Goal: Task Accomplishment & Management: Manage account settings

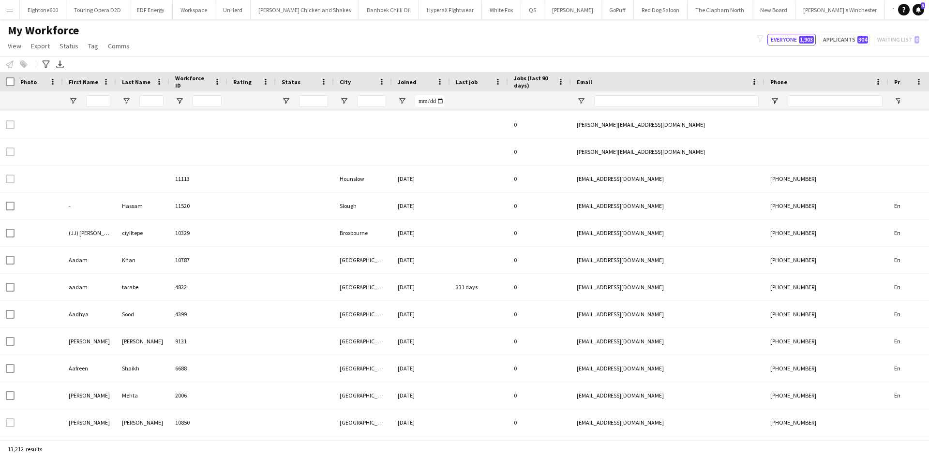
type input "*****"
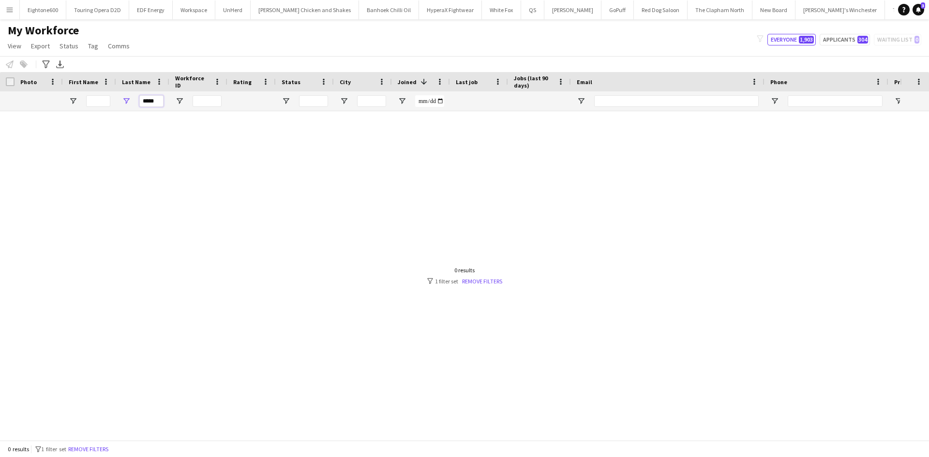
drag, startPoint x: 157, startPoint y: 103, endPoint x: 150, endPoint y: 104, distance: 6.8
click at [126, 99] on div "*****" at bounding box center [142, 100] width 53 height 19
type input "*****"
drag, startPoint x: 159, startPoint y: 99, endPoint x: 120, endPoint y: 109, distance: 39.9
click at [120, 109] on div "*****" at bounding box center [142, 100] width 53 height 19
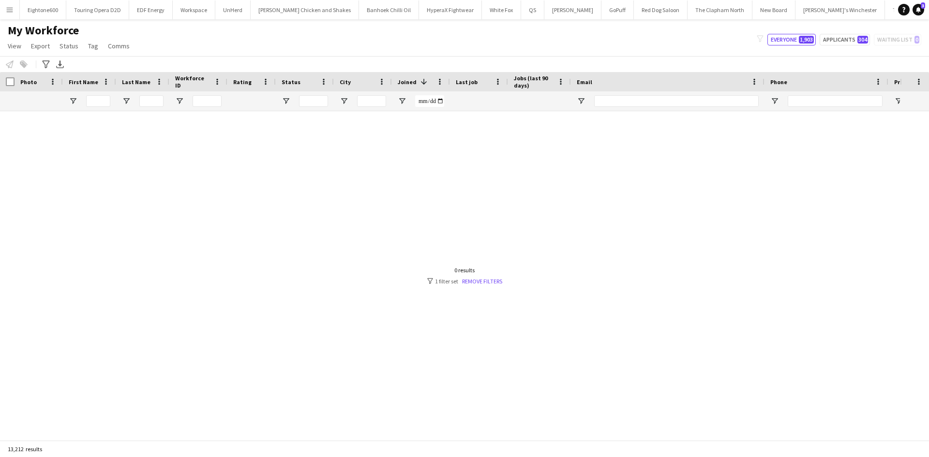
click at [420, 86] on span at bounding box center [424, 81] width 9 height 9
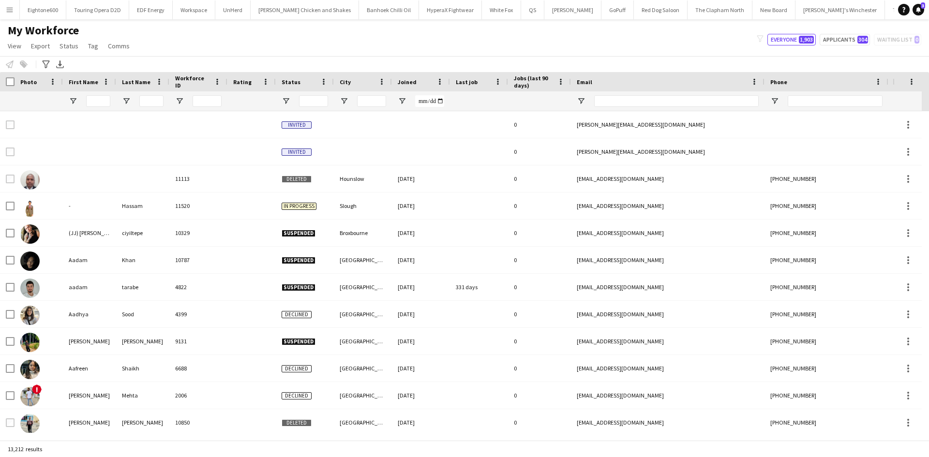
click at [420, 86] on div "Joined" at bounding box center [415, 82] width 35 height 15
click at [0, 0] on span at bounding box center [0, 0] width 0 height 0
click at [402, 78] on span "Joined" at bounding box center [407, 81] width 19 height 7
click at [420, 81] on div "Joined" at bounding box center [415, 82] width 35 height 15
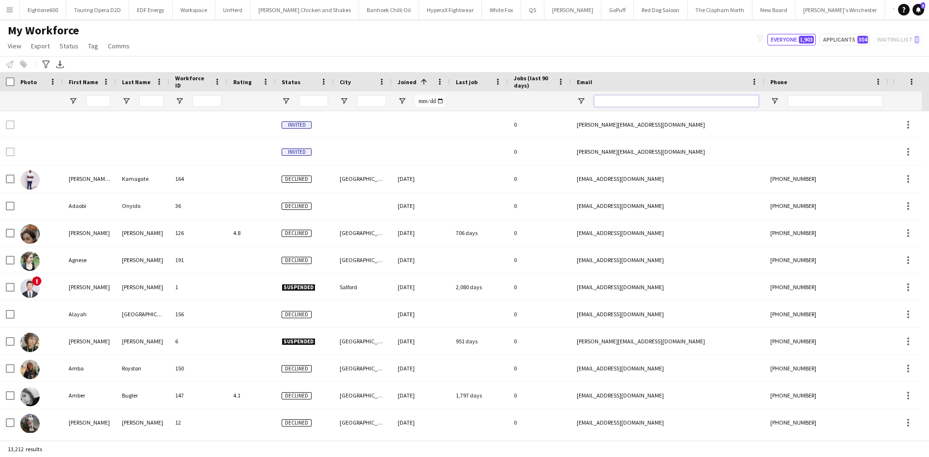
click at [612, 100] on input "Email Filter Input" at bounding box center [676, 101] width 165 height 12
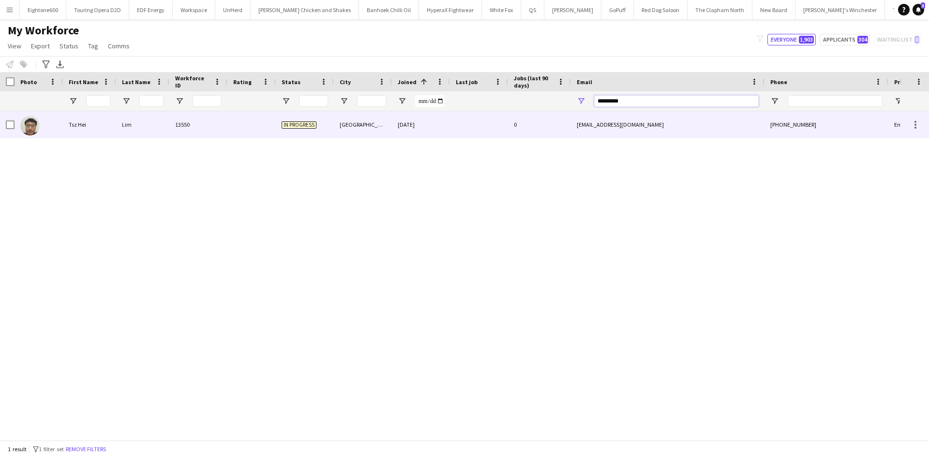
type input "*********"
click at [450, 115] on div at bounding box center [479, 124] width 58 height 27
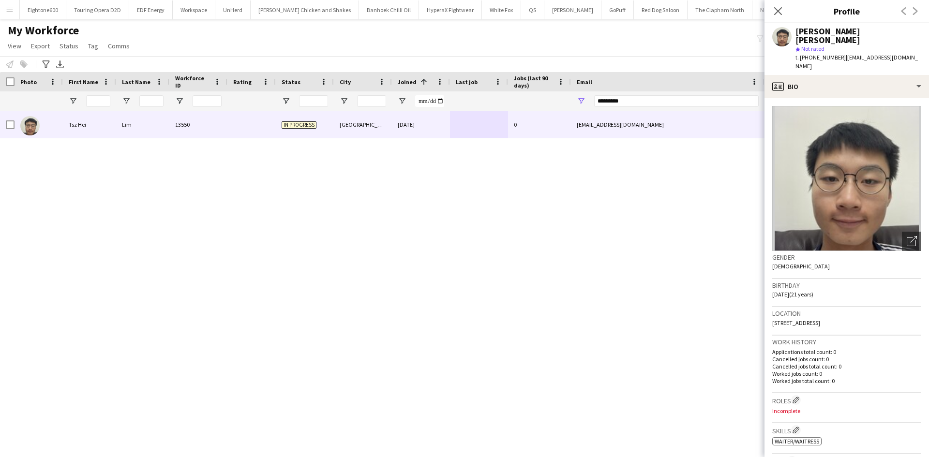
click at [837, 165] on img at bounding box center [846, 178] width 149 height 145
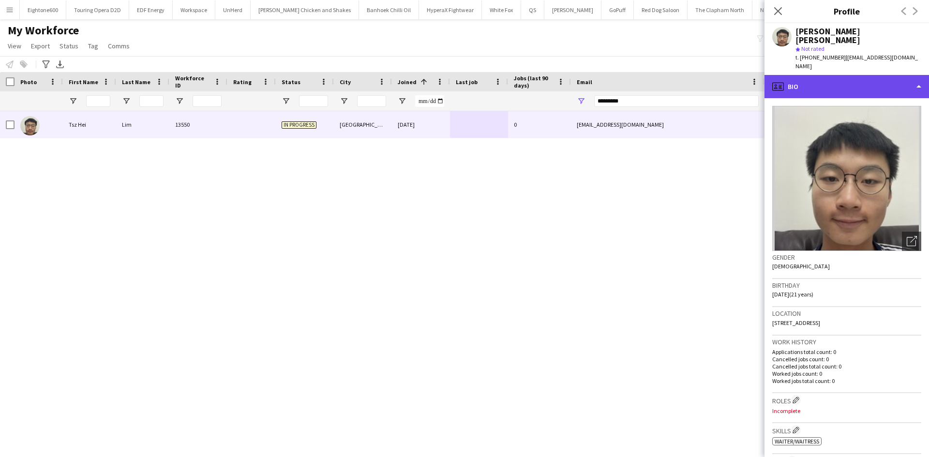
click at [827, 75] on div "profile Bio" at bounding box center [847, 86] width 165 height 23
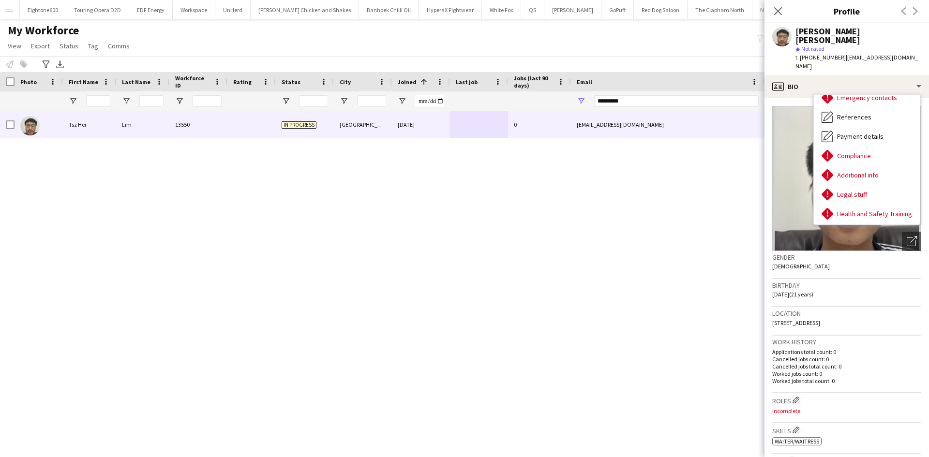
scroll to position [88, 0]
click at [823, 283] on div "Birthday 03-07-2004 (21 years)" at bounding box center [846, 293] width 149 height 28
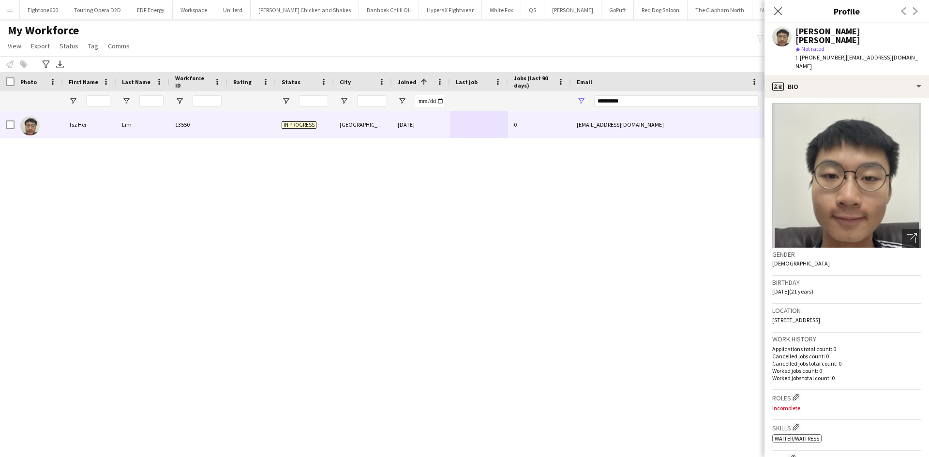
scroll to position [0, 0]
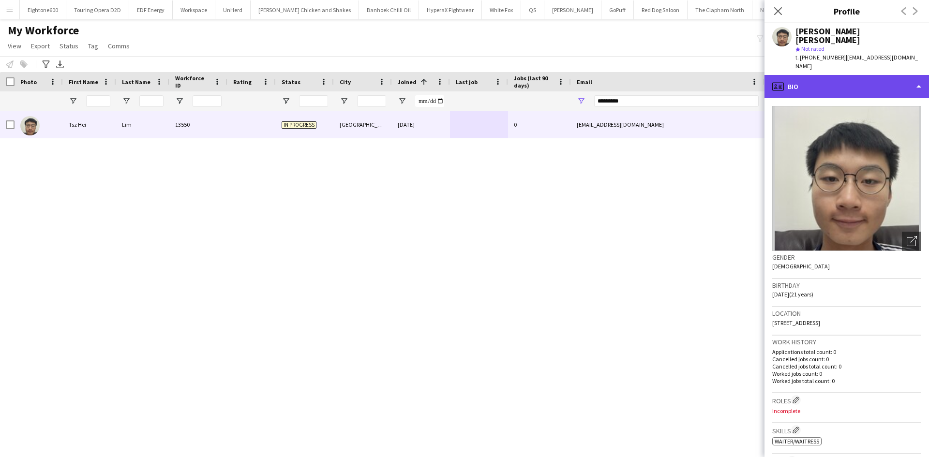
click at [802, 75] on div "profile Bio" at bounding box center [847, 86] width 165 height 23
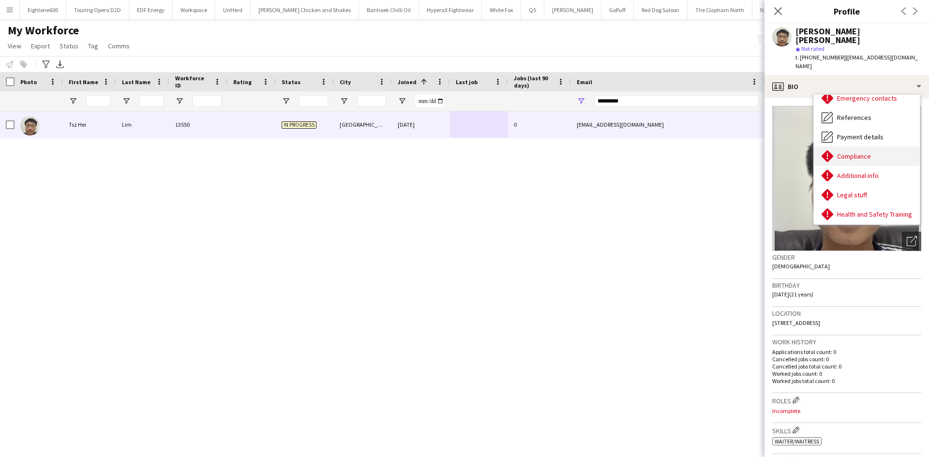
click at [869, 152] on span "Compliance" at bounding box center [854, 156] width 34 height 9
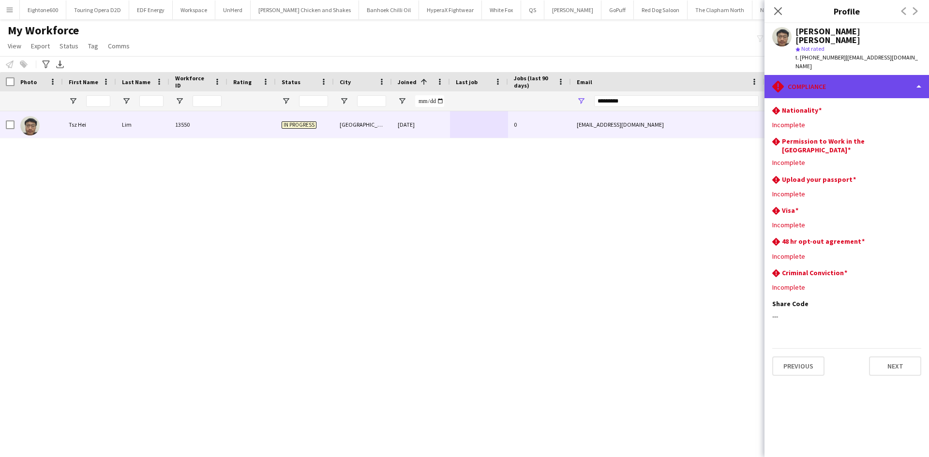
click at [827, 75] on div "rhombus-alert Compliance" at bounding box center [847, 86] width 165 height 23
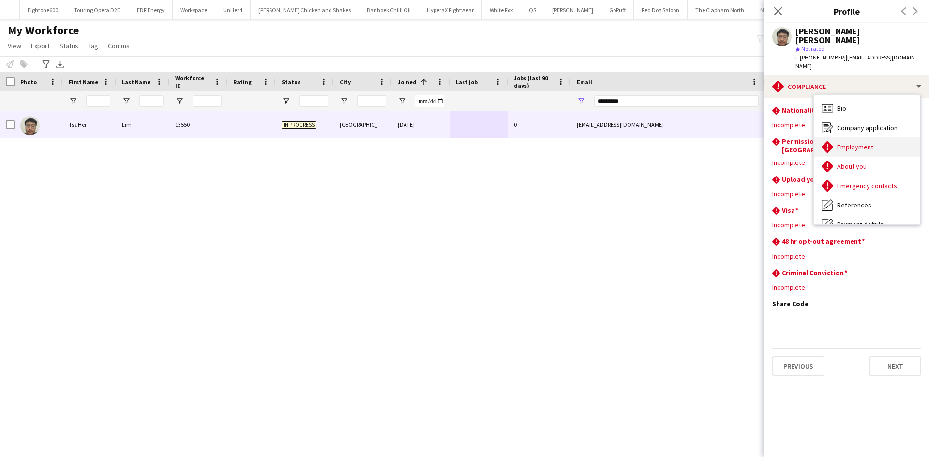
click at [875, 137] on div "Employment Employment" at bounding box center [867, 146] width 106 height 19
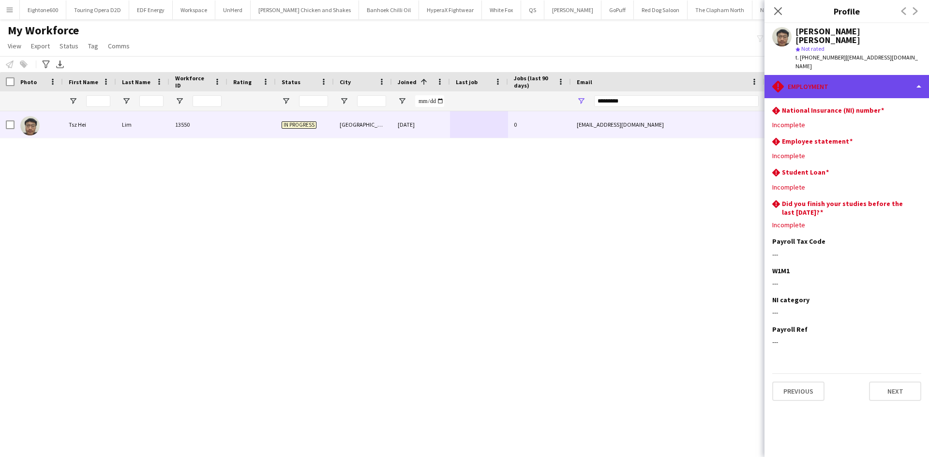
click at [844, 75] on div "rhombus-alert Employment" at bounding box center [847, 86] width 165 height 23
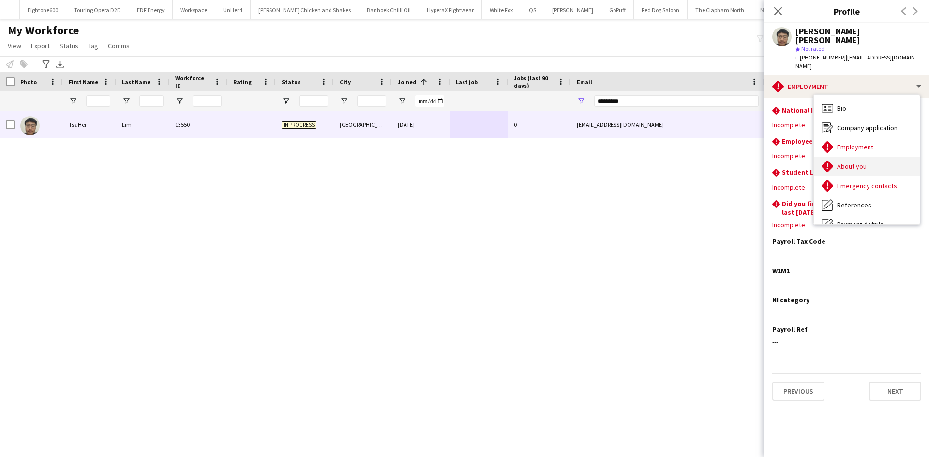
click at [871, 157] on div "About you About you" at bounding box center [867, 166] width 106 height 19
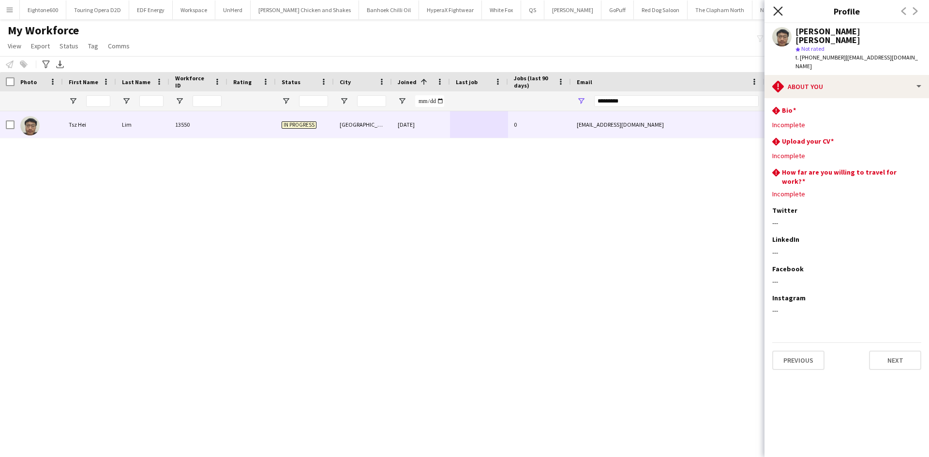
click at [779, 11] on icon "Close pop-in" at bounding box center [777, 10] width 9 height 9
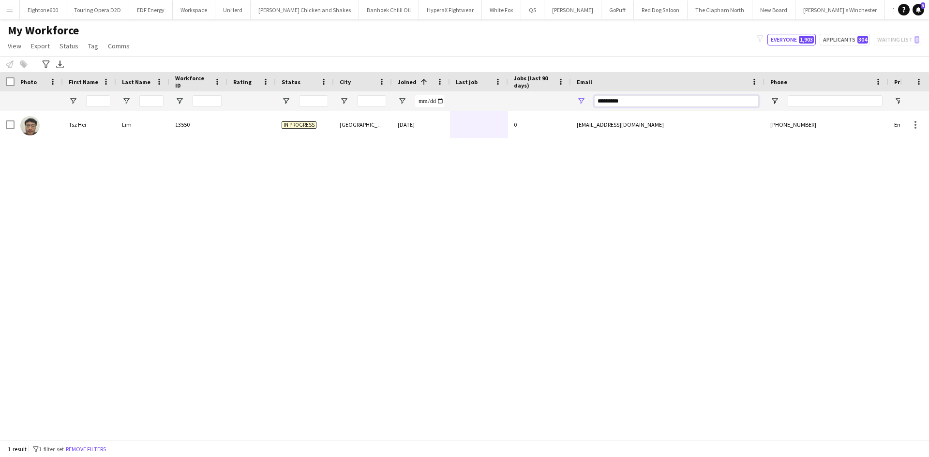
drag, startPoint x: 634, startPoint y: 99, endPoint x: 562, endPoint y: 97, distance: 72.6
click at [562, 97] on div at bounding box center [524, 100] width 1049 height 19
click at [99, 103] on input "First Name Filter Input" at bounding box center [98, 101] width 24 height 12
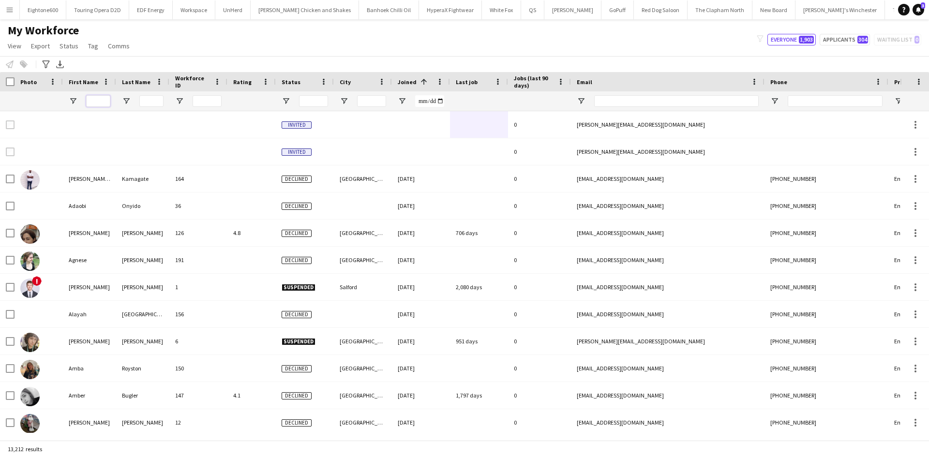
click at [99, 103] on input "First Name Filter Input" at bounding box center [98, 101] width 24 height 12
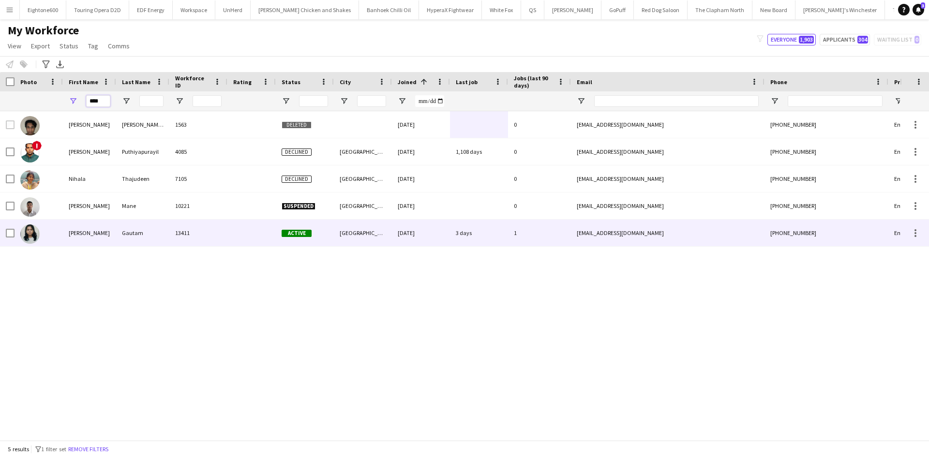
type input "****"
click at [144, 240] on div "Gautam" at bounding box center [142, 233] width 53 height 27
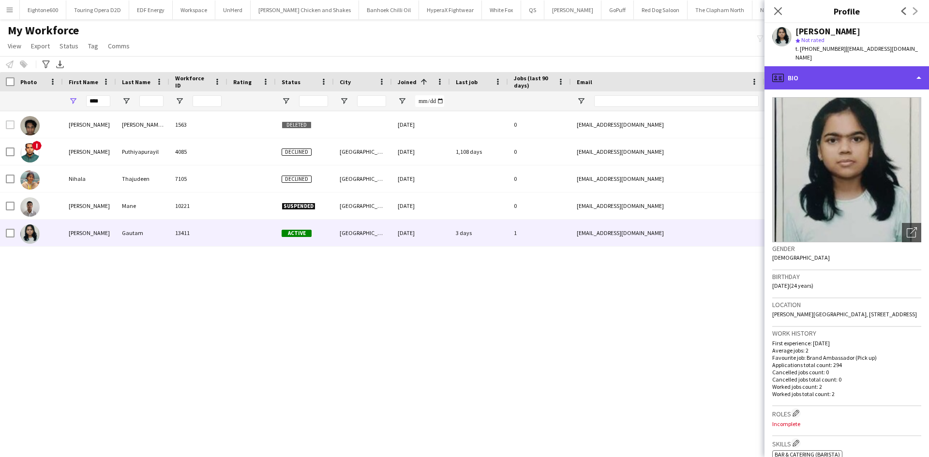
click at [887, 66] on div "profile Bio" at bounding box center [847, 77] width 165 height 23
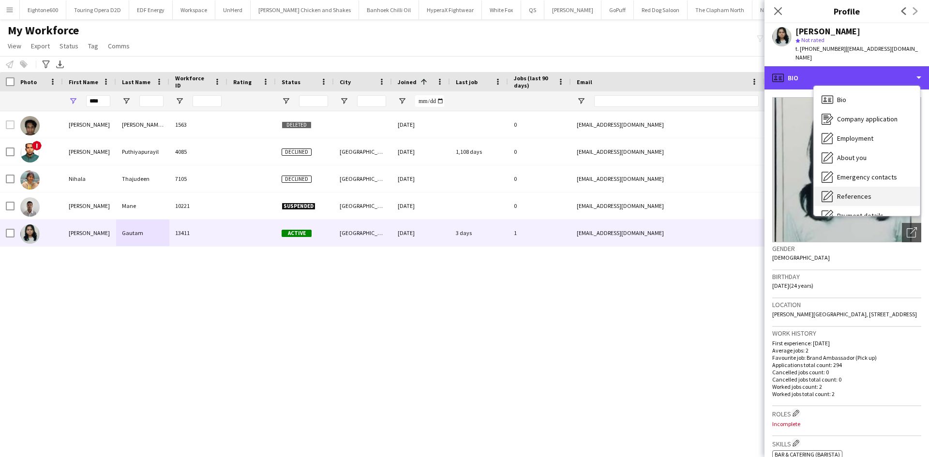
scroll to position [130, 0]
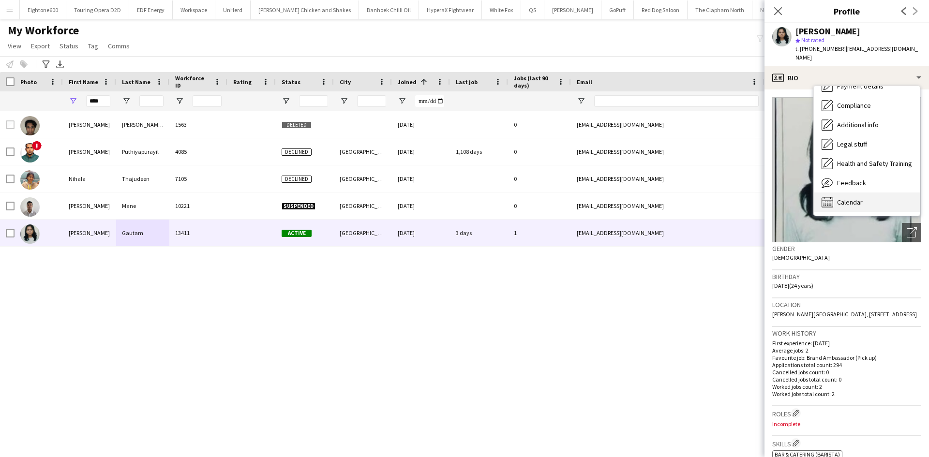
click at [870, 194] on div "Calendar Calendar" at bounding box center [867, 202] width 106 height 19
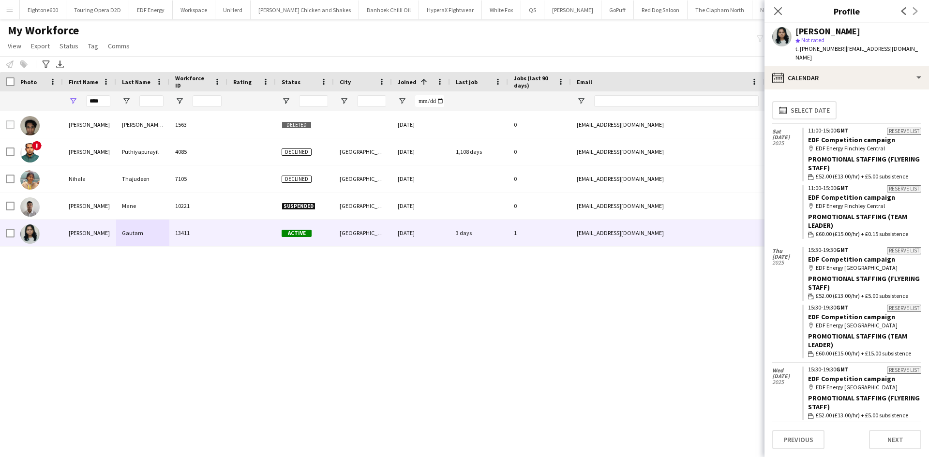
click at [870, 202] on div "map-marker EDF Energy Finchley Central" at bounding box center [864, 206] width 113 height 9
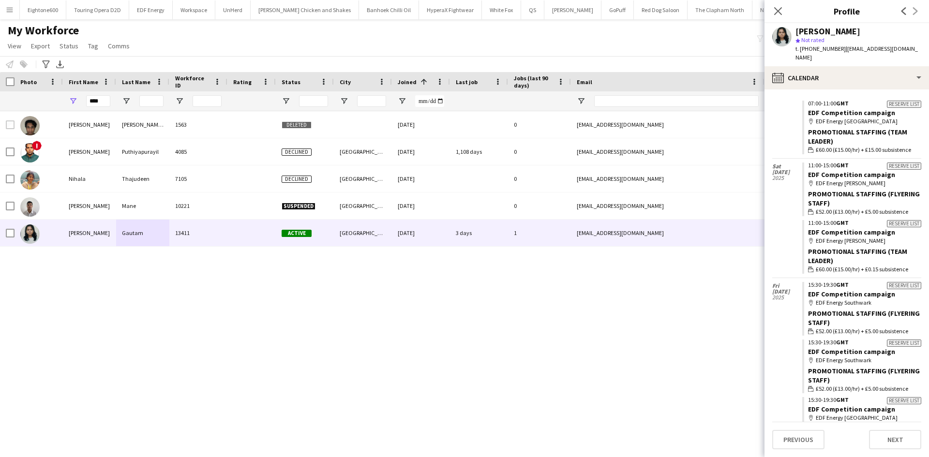
scroll to position [2758, 0]
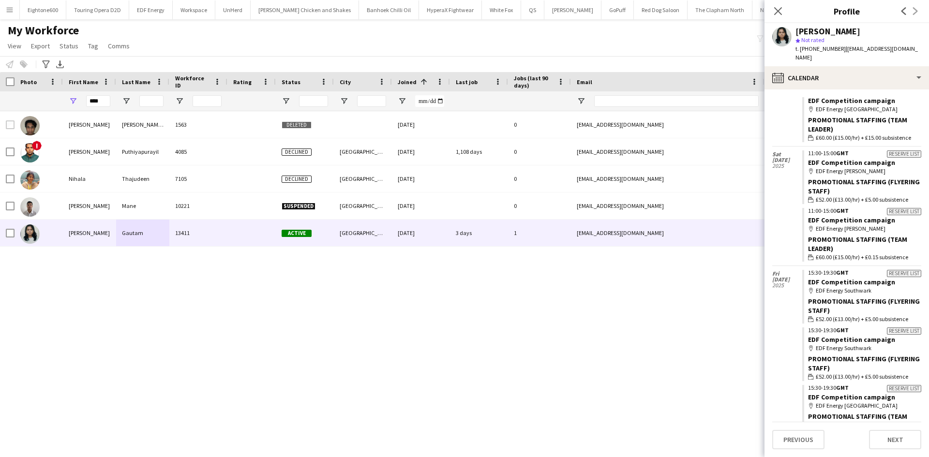
drag, startPoint x: 870, startPoint y: 194, endPoint x: 928, endPoint y: 371, distance: 186.8
click at [928, 371] on app-calendar-tab "calendar-full Select date Sat 22 Nov 2025 Reserve list 11:00-15:00 GMT EDF Comp…" at bounding box center [847, 274] width 165 height 368
click at [788, 198] on div "Sat 8 Nov 2025" at bounding box center [787, 206] width 30 height 119
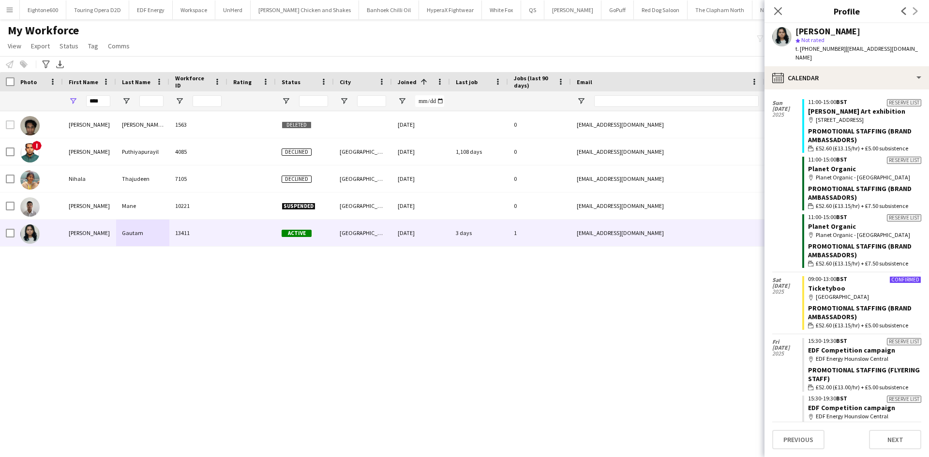
scroll to position [8039, 0]
click at [826, 304] on div "Promotional Staffing (Brand Ambassadors)" at bounding box center [864, 312] width 113 height 17
click at [825, 285] on link "Ticketyboo" at bounding box center [826, 289] width 37 height 9
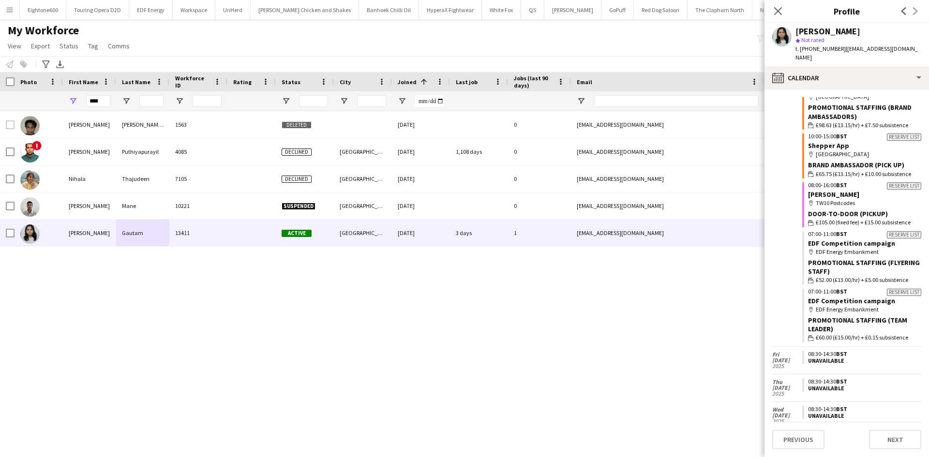
scroll to position [12181, 0]
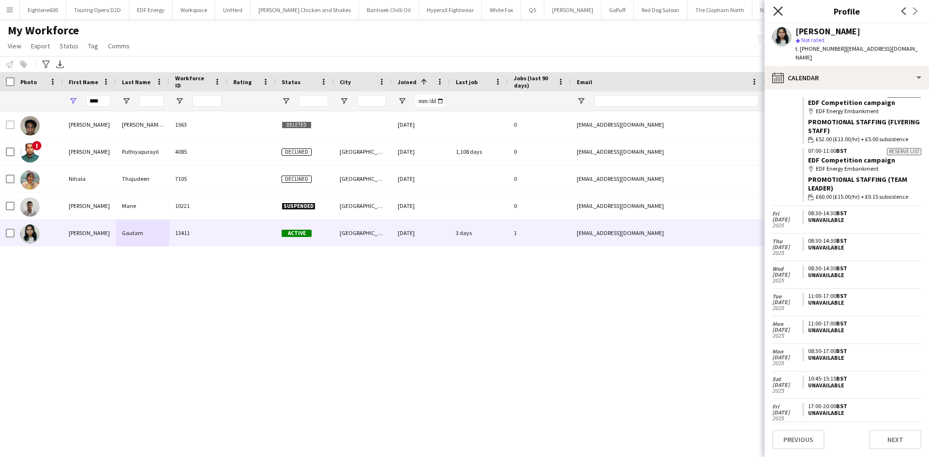
click at [774, 9] on icon "Close pop-in" at bounding box center [777, 10] width 9 height 9
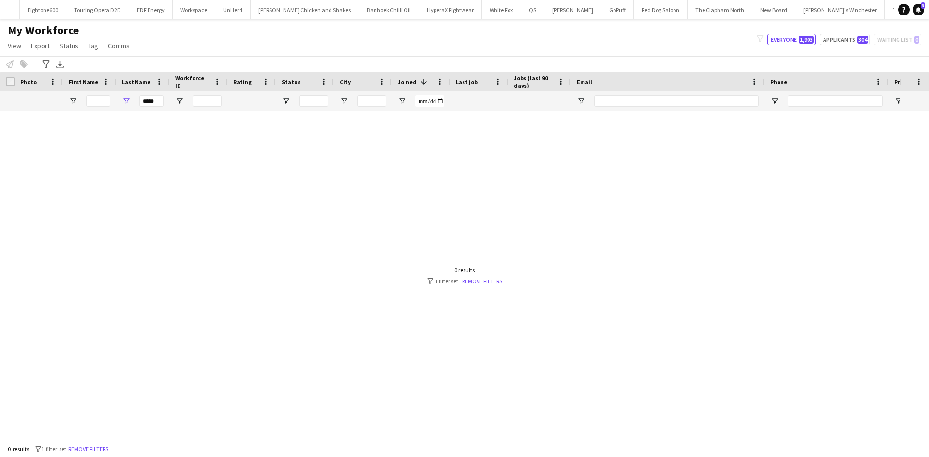
click at [15, 9] on button "Menu" at bounding box center [9, 9] width 19 height 19
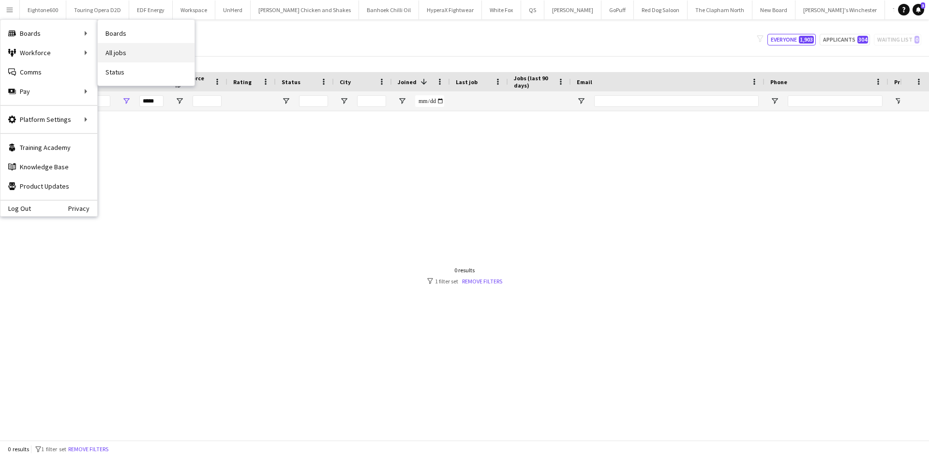
click at [131, 54] on link "All jobs" at bounding box center [146, 52] width 97 height 19
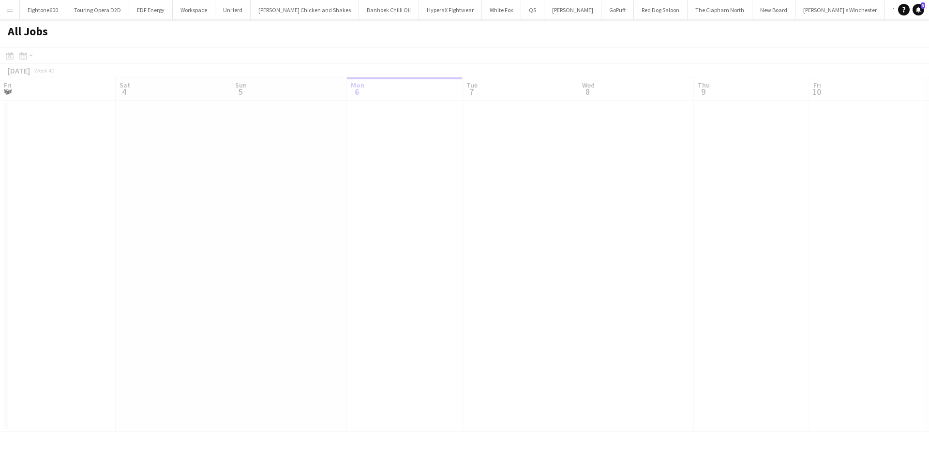
scroll to position [0, 231]
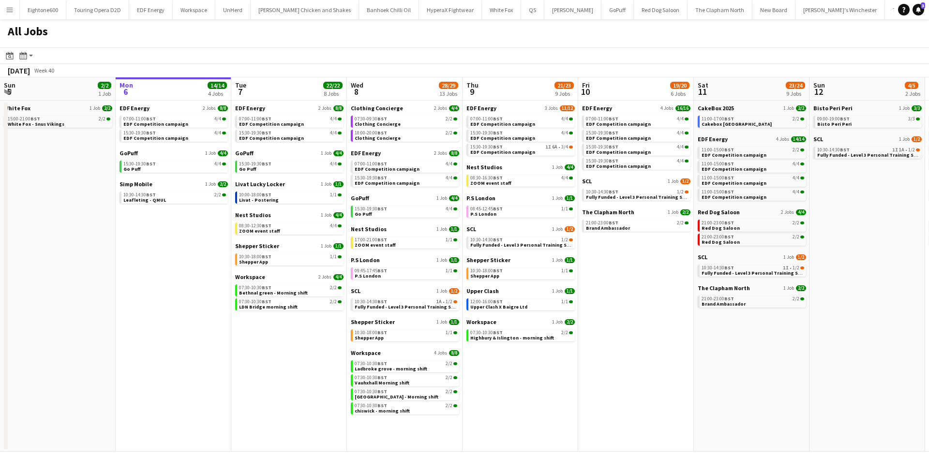
click at [482, 174] on app-calendar-brief-board "Nest Studios 1 Job 4/4 08:30-16:30 BST 4/4 ZOOM event staff" at bounding box center [520, 175] width 108 height 23
click at [482, 179] on span "08:30-16:30 BST" at bounding box center [486, 178] width 32 height 5
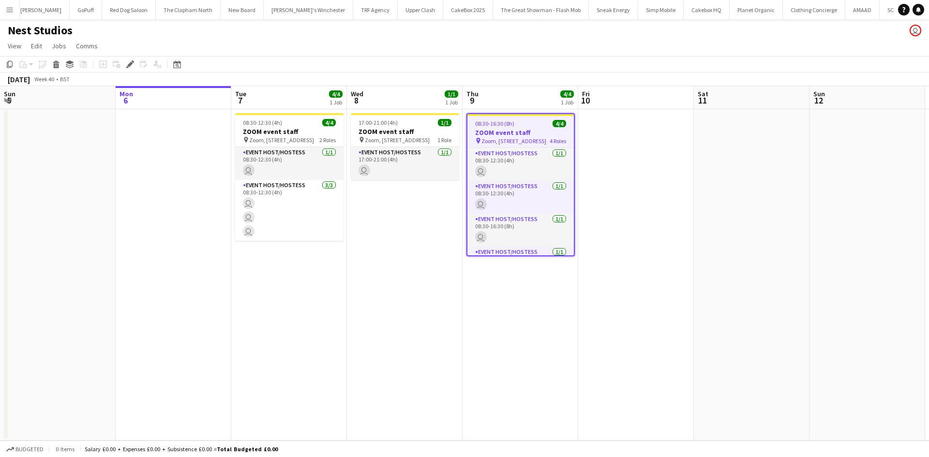
scroll to position [0, 333]
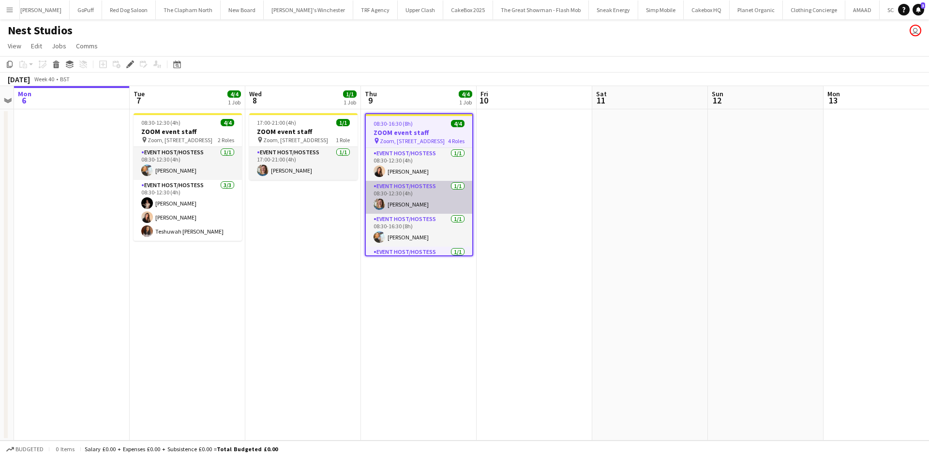
click at [446, 194] on app-card-role "Event Host/Hostess 1/1 08:30-12:30 (4h) Nadia Rich" at bounding box center [419, 197] width 106 height 33
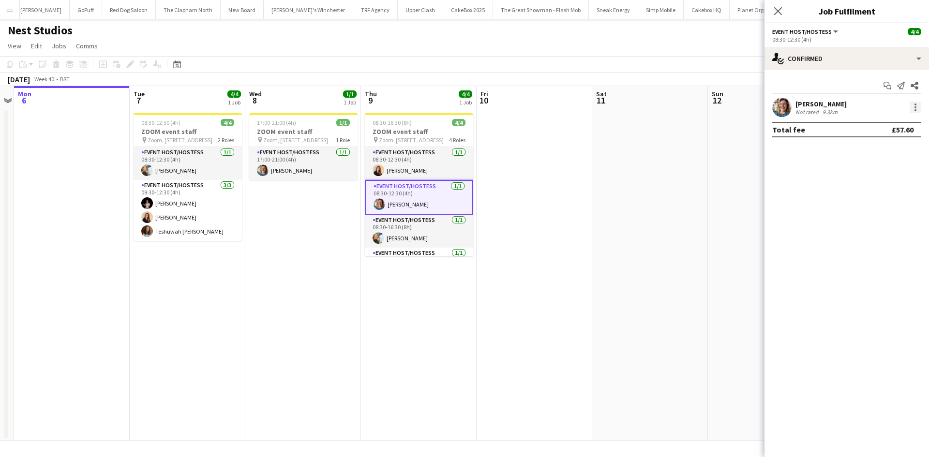
click at [917, 106] on div at bounding box center [916, 108] width 12 height 12
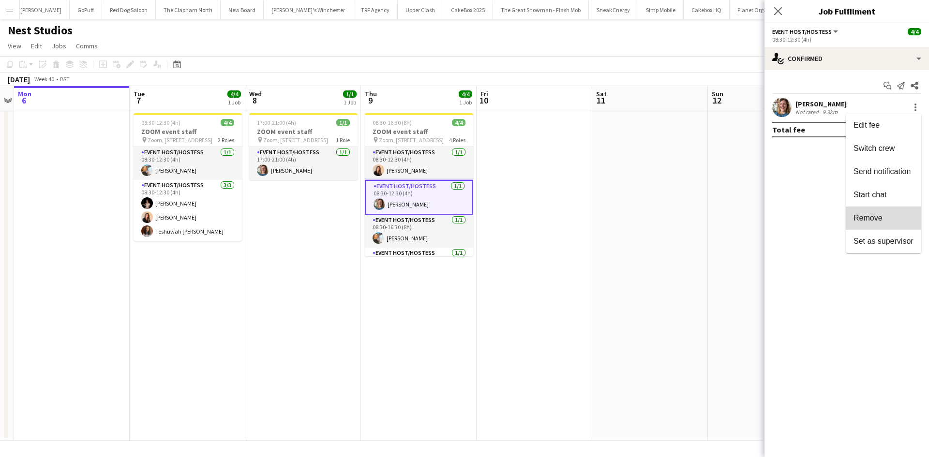
click at [879, 217] on span "Remove" at bounding box center [868, 218] width 29 height 8
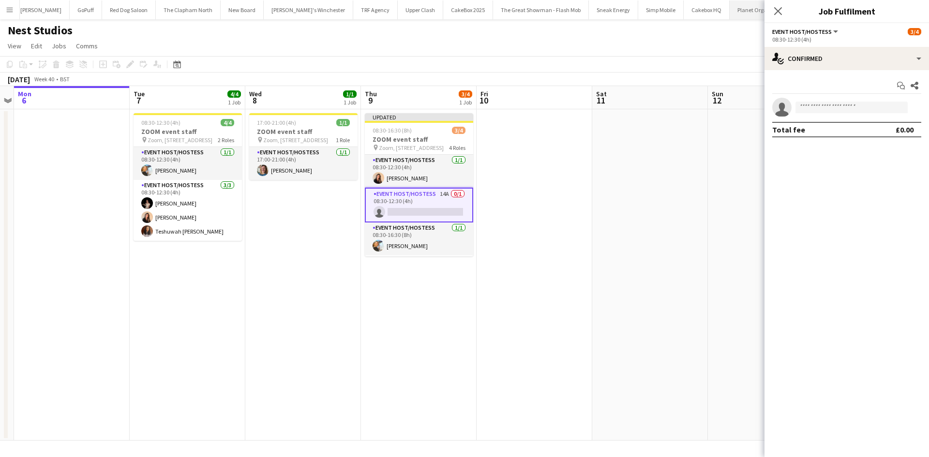
drag, startPoint x: 648, startPoint y: 154, endPoint x: 693, endPoint y: 0, distance: 160.3
click at [648, 154] on app-date-cell at bounding box center [650, 274] width 116 height 331
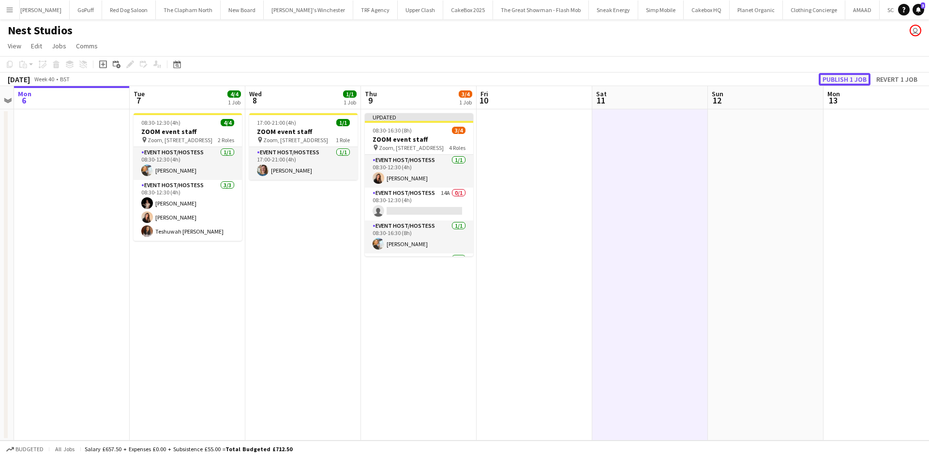
click at [846, 81] on button "Publish 1 job" at bounding box center [845, 79] width 52 height 13
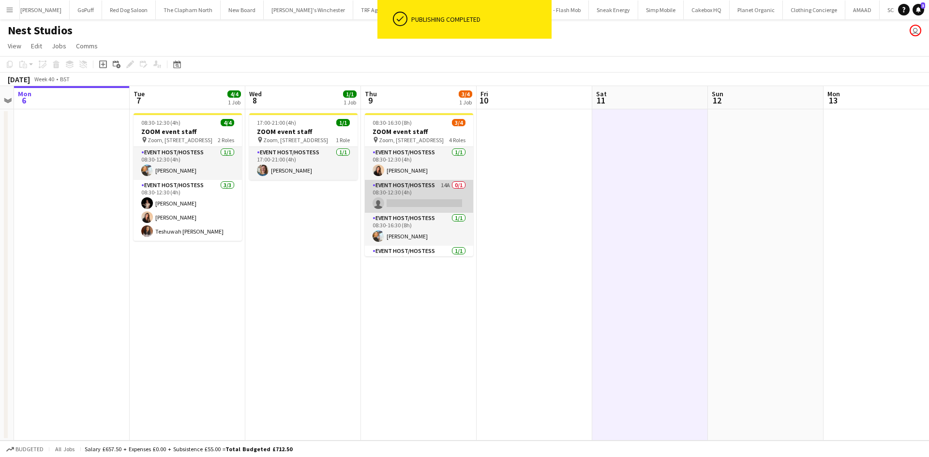
click at [441, 191] on app-card-role "Event Host/Hostess 14A 0/1 08:30-12:30 (4h) single-neutral-actions" at bounding box center [419, 196] width 108 height 33
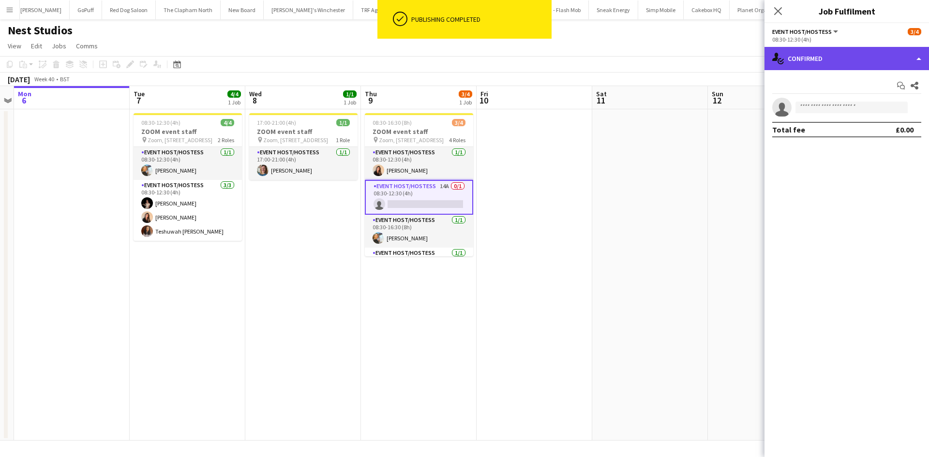
click at [865, 55] on div "single-neutral-actions-check-2 Confirmed" at bounding box center [847, 58] width 165 height 23
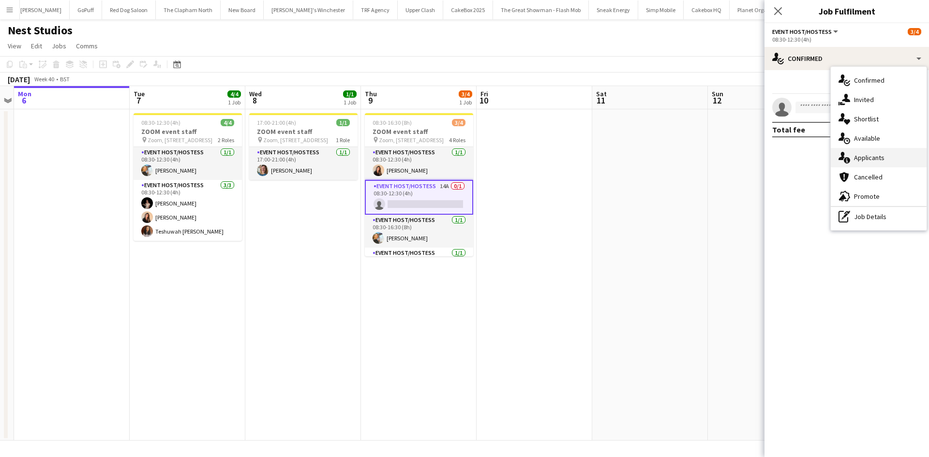
click at [894, 158] on div "single-neutral-actions-information Applicants" at bounding box center [879, 157] width 96 height 19
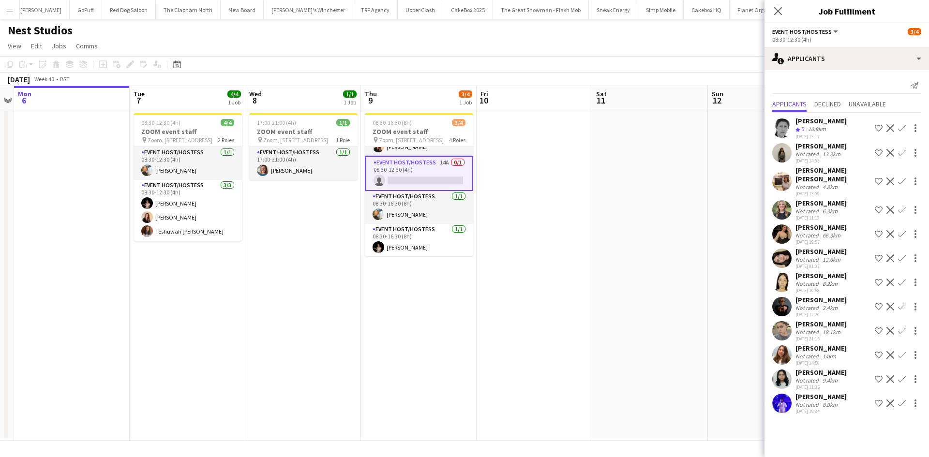
scroll to position [24, 0]
click at [780, 350] on app-user-avatar at bounding box center [781, 354] width 19 height 19
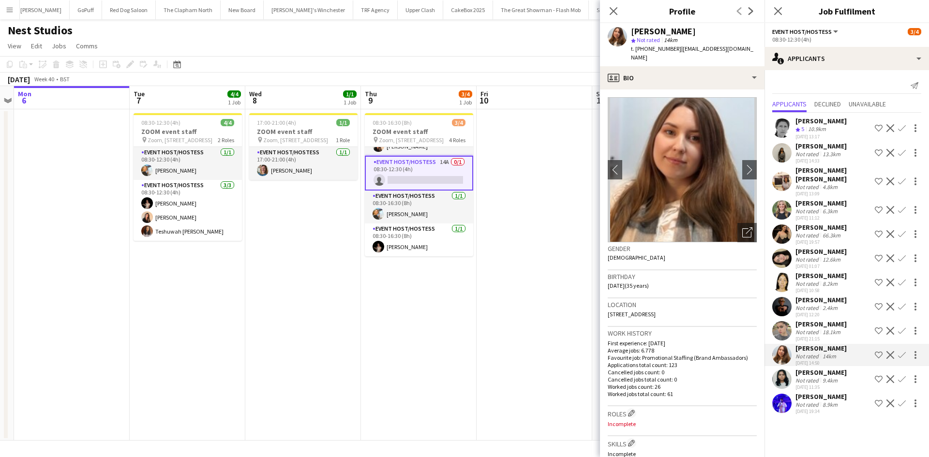
click at [900, 351] on app-icon "Confirm" at bounding box center [902, 355] width 8 height 8
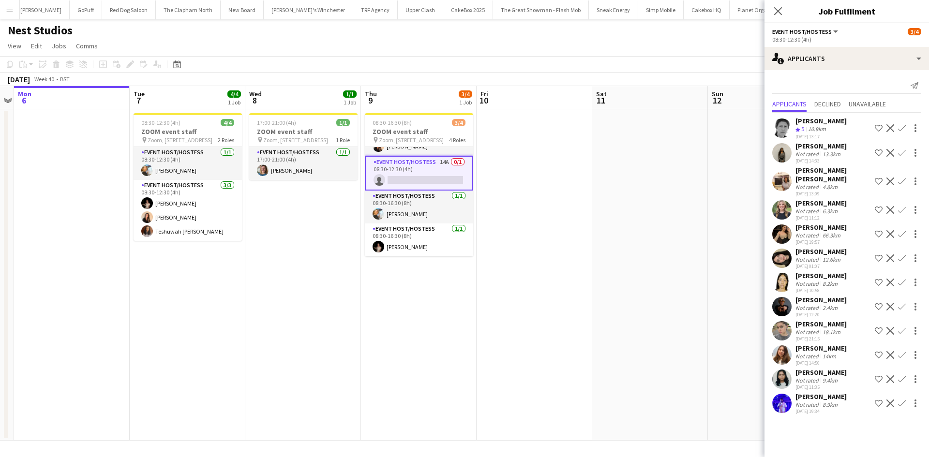
click at [903, 351] on app-icon "Confirm" at bounding box center [902, 355] width 8 height 8
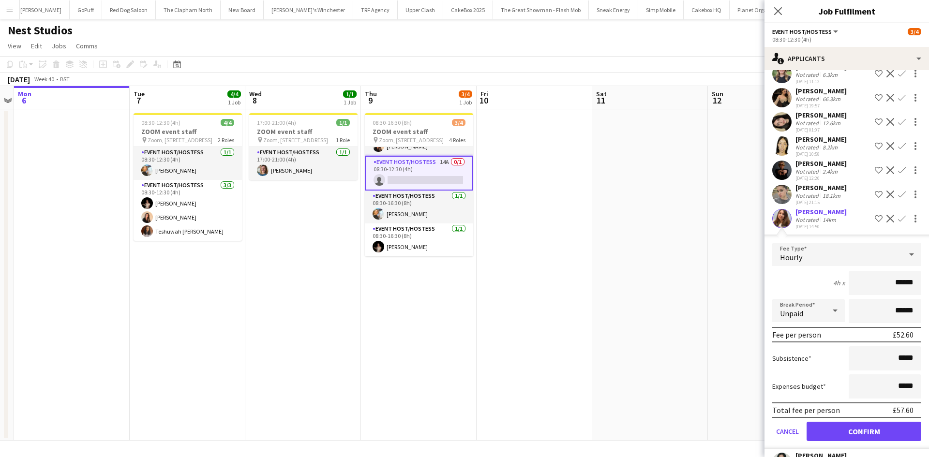
scroll to position [140, 0]
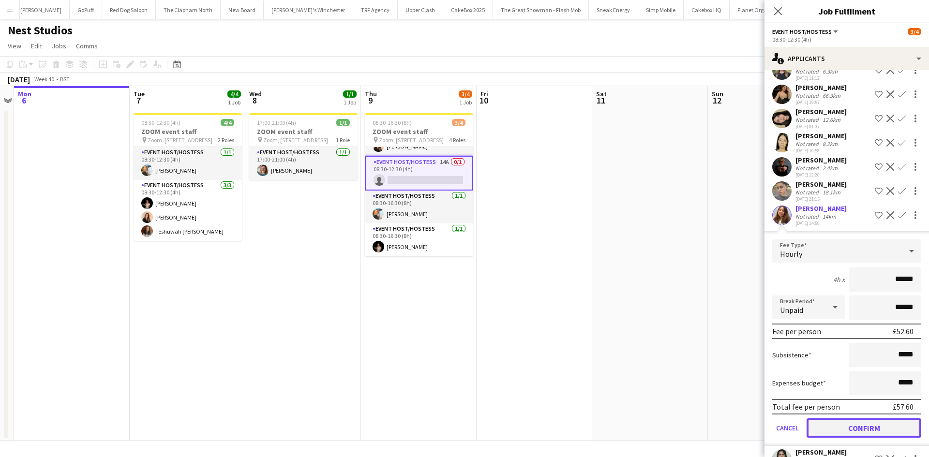
click at [870, 419] on button "Confirm" at bounding box center [864, 428] width 115 height 19
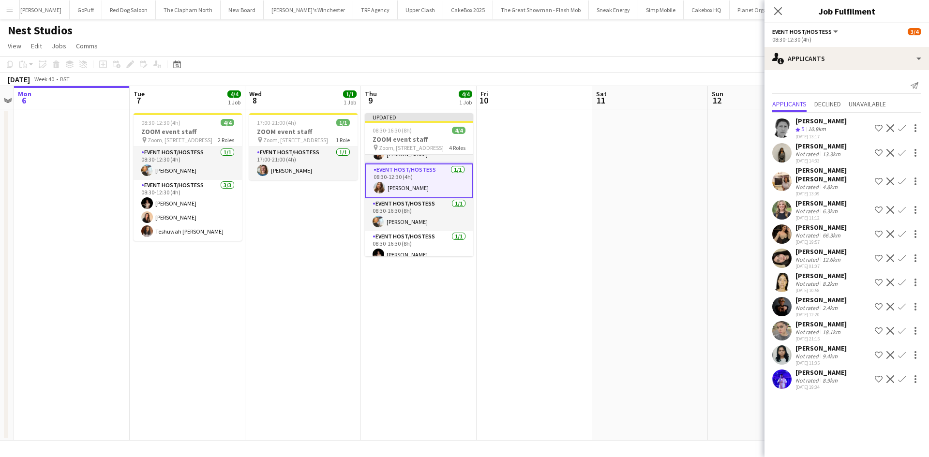
scroll to position [0, 0]
click at [712, 201] on app-date-cell at bounding box center [766, 274] width 116 height 331
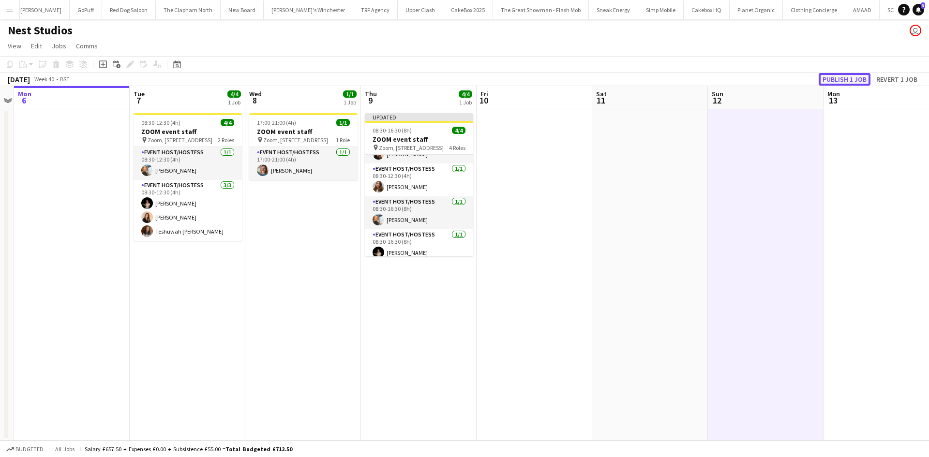
click at [856, 76] on button "Publish 1 job" at bounding box center [845, 79] width 52 height 13
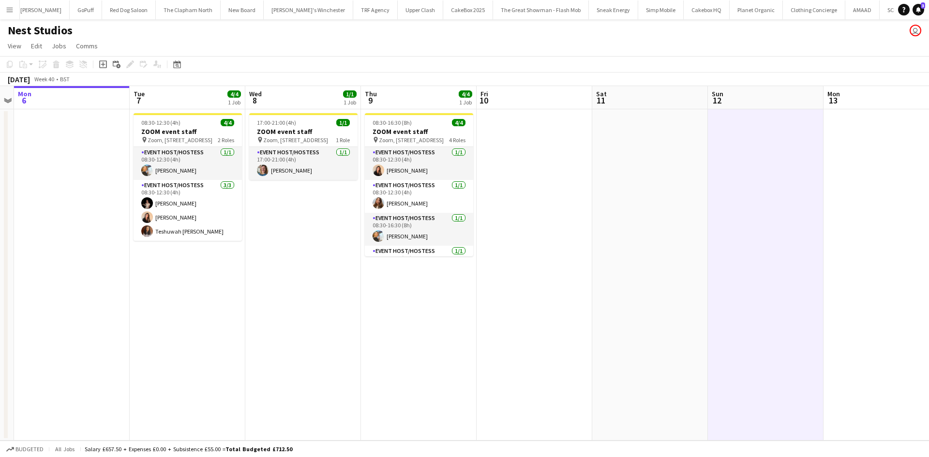
click at [516, 274] on app-date-cell at bounding box center [535, 274] width 116 height 331
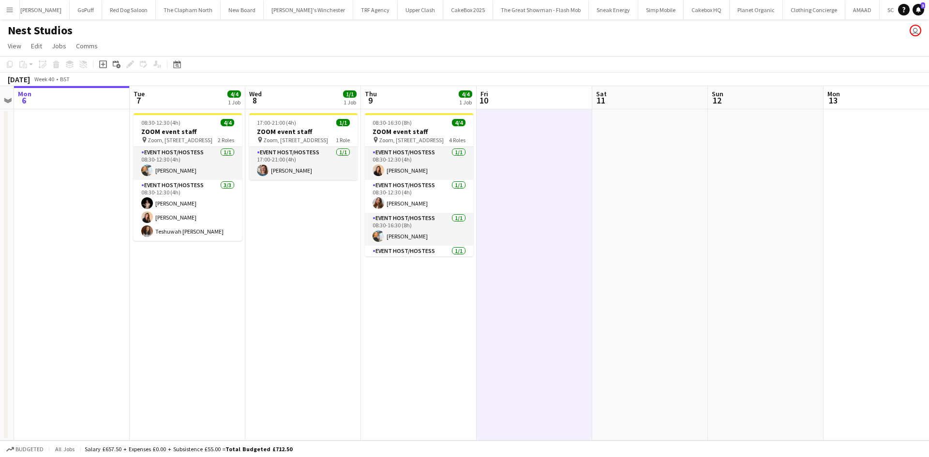
click at [8, 9] on app-icon "Menu" at bounding box center [10, 10] width 8 height 8
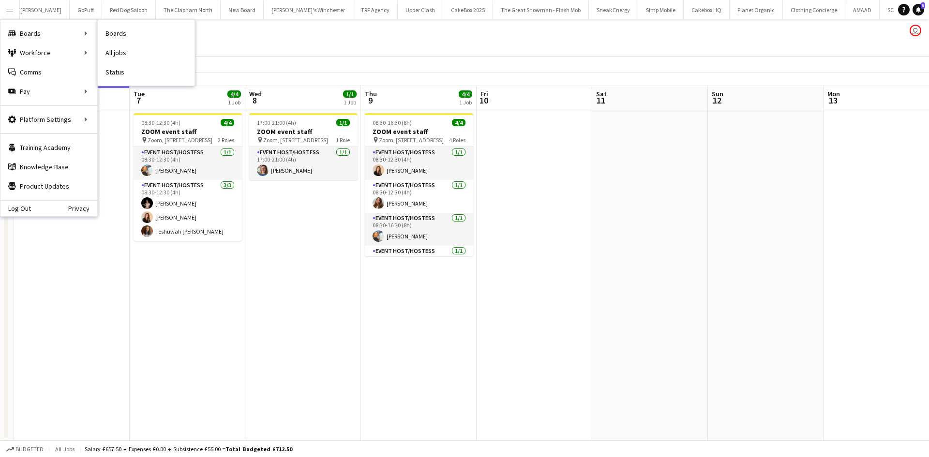
drag, startPoint x: 117, startPoint y: 71, endPoint x: 28, endPoint y: 87, distance: 90.5
click at [117, 71] on link "Status" at bounding box center [146, 71] width 97 height 19
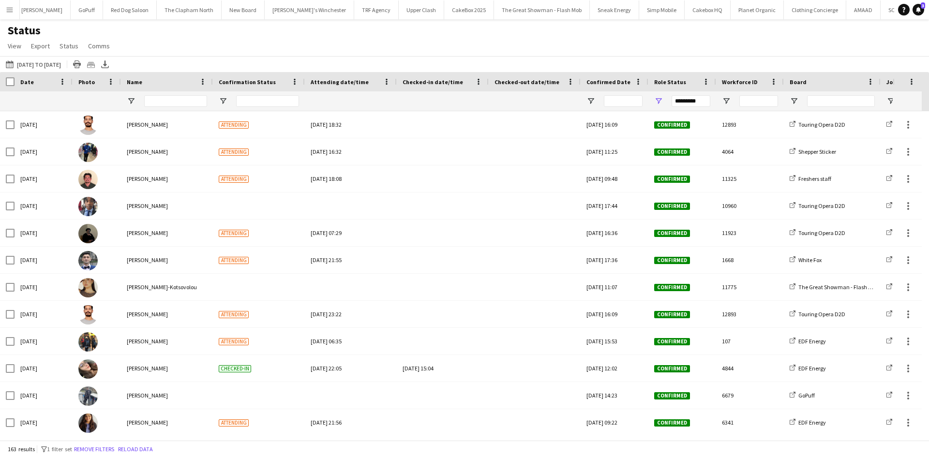
scroll to position [1548, 0]
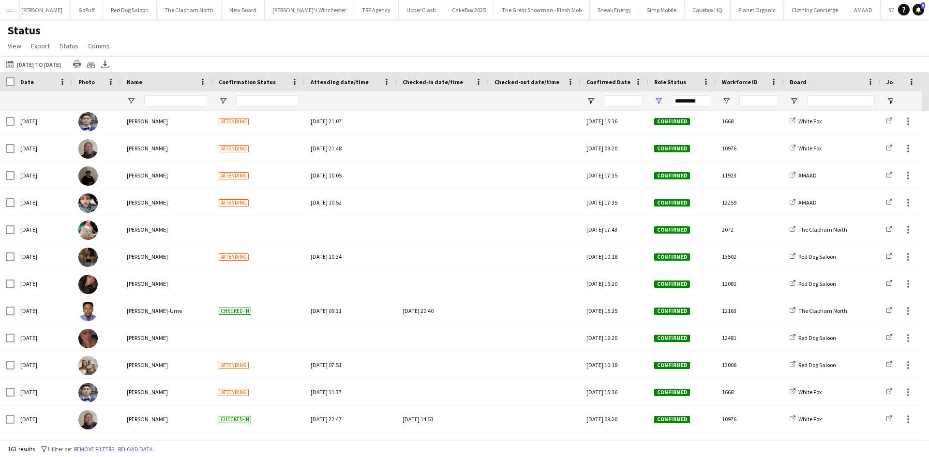
drag, startPoint x: 2, startPoint y: 113, endPoint x: 183, endPoint y: 440, distance: 373.4
click at [183, 440] on div "Crew Shift Details Date Photo Name" at bounding box center [464, 256] width 929 height 368
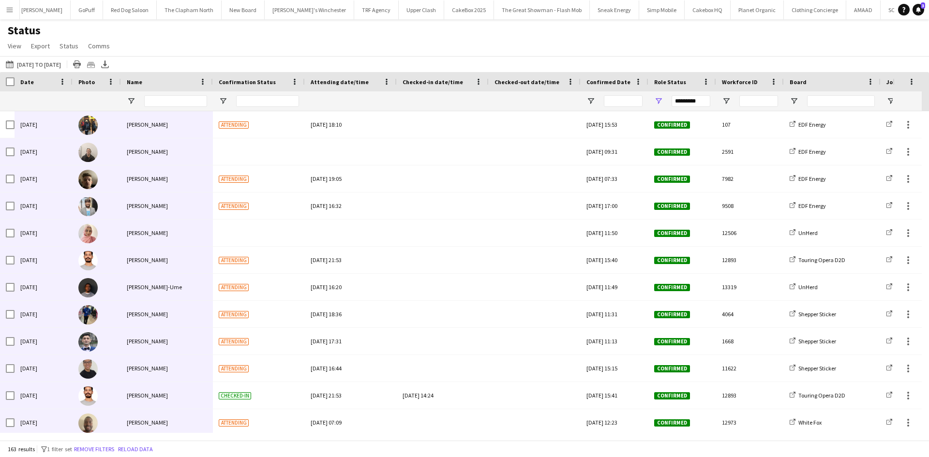
click at [138, 30] on div "Status View Views Default view New view Update view Delete view Edit name Custo…" at bounding box center [464, 39] width 929 height 33
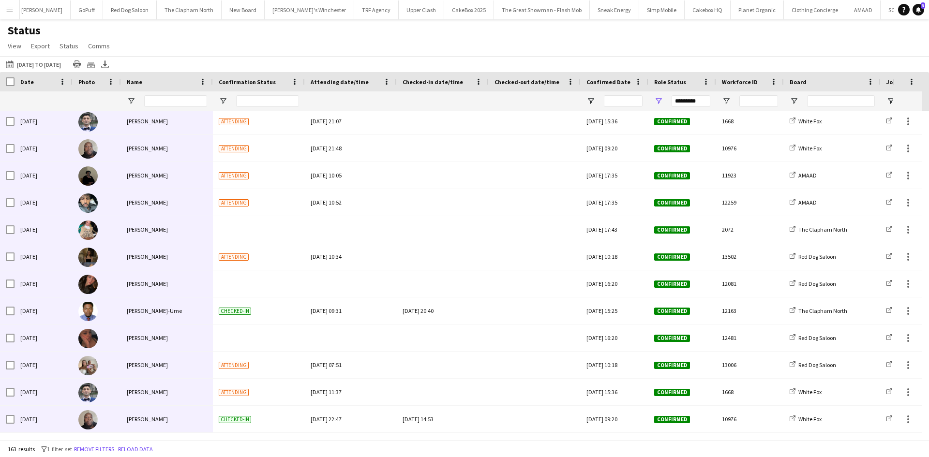
drag, startPoint x: 1, startPoint y: 112, endPoint x: 180, endPoint y: 414, distance: 350.8
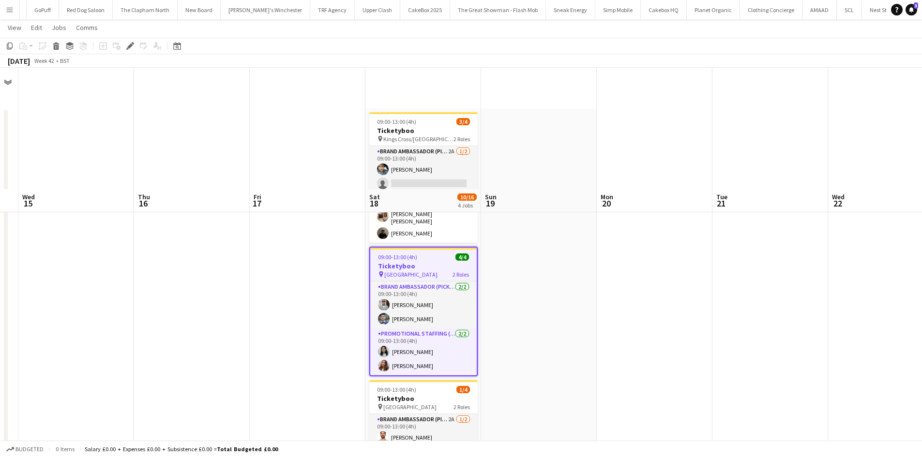
scroll to position [121, 0]
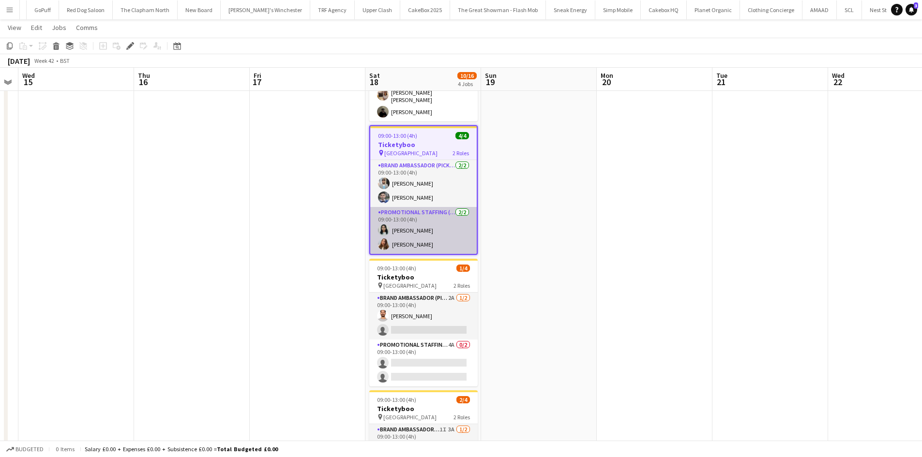
click at [413, 227] on app-card-role "Promotional Staffing (Brand Ambassadors) 2/2 09:00-13:00 (4h) Niharika Gautam T…" at bounding box center [423, 230] width 106 height 47
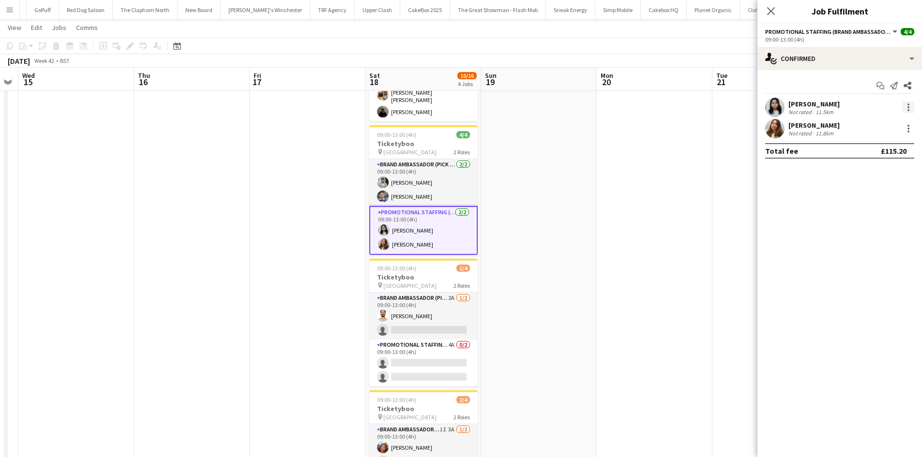
click at [905, 105] on div at bounding box center [908, 108] width 12 height 12
click at [870, 214] on span "Remove" at bounding box center [860, 218] width 29 height 8
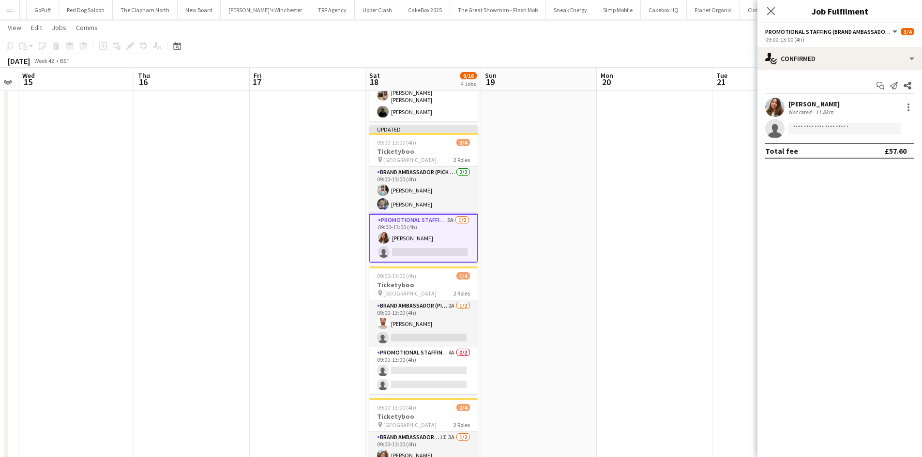
click at [716, 230] on app-date-cell at bounding box center [770, 261] width 116 height 549
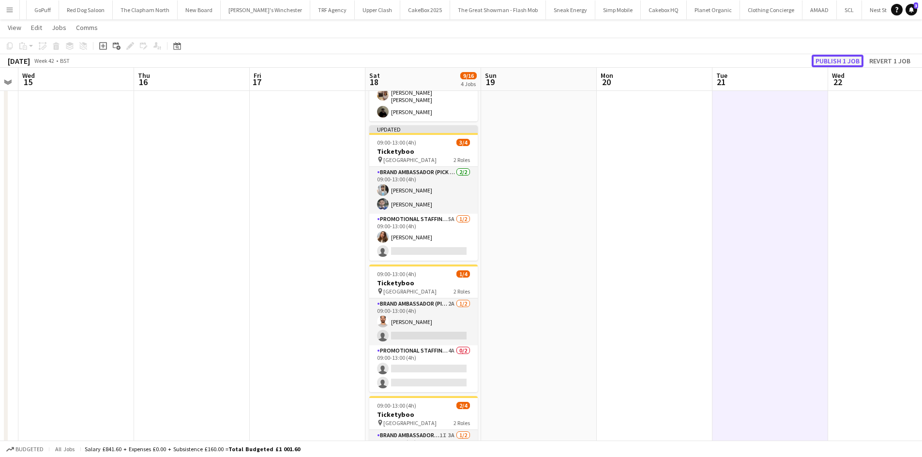
click at [817, 59] on button "Publish 1 job" at bounding box center [837, 61] width 52 height 13
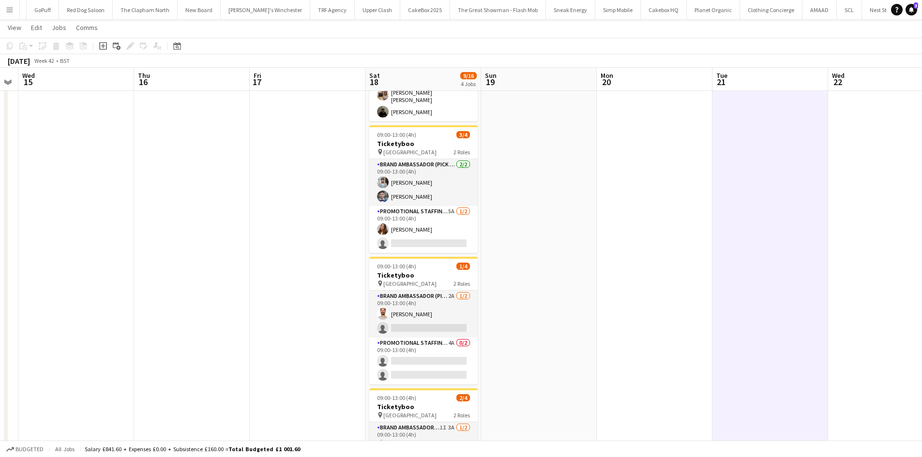
click at [570, 307] on app-date-cell at bounding box center [539, 265] width 116 height 556
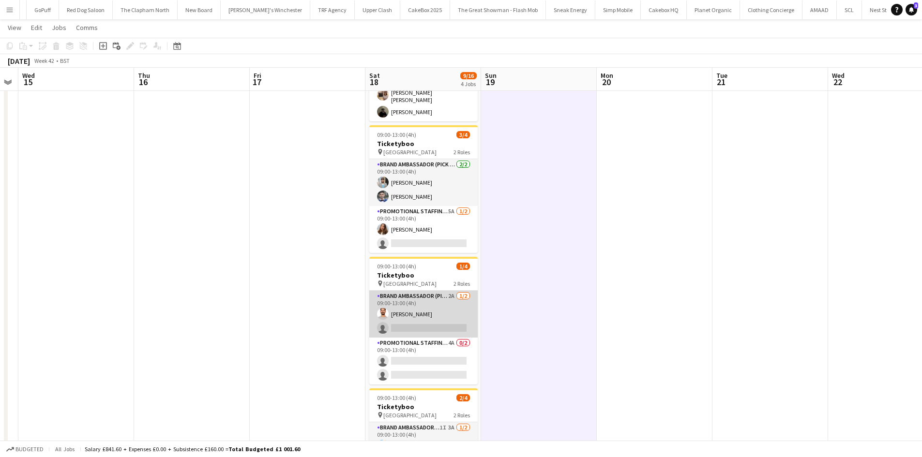
click at [418, 315] on app-card-role "Brand Ambassador (Pick up) 2A 1/2 09:00-13:00 (4h) Arjun Varma single-neutral-a…" at bounding box center [423, 314] width 108 height 47
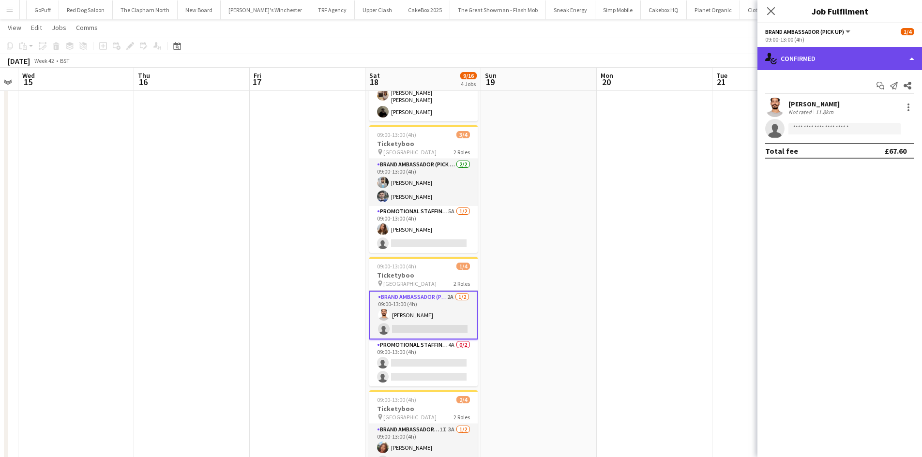
click at [861, 69] on div "single-neutral-actions-check-2 Confirmed" at bounding box center [839, 58] width 165 height 23
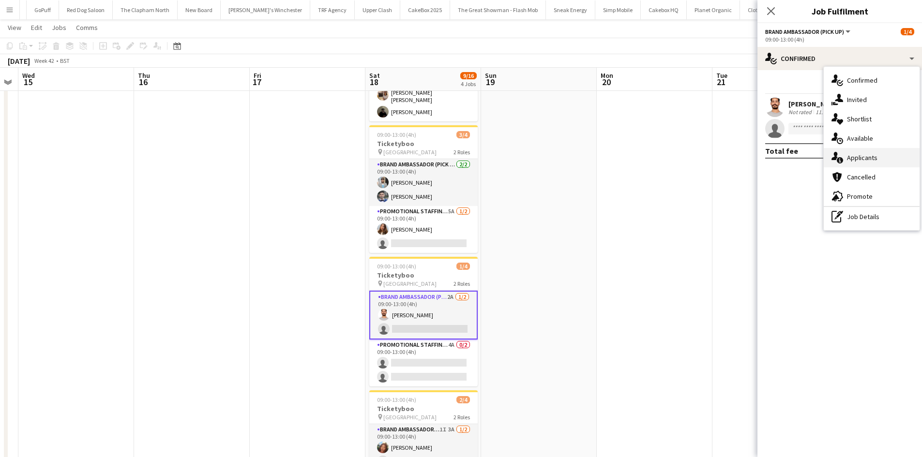
click at [877, 159] on div "single-neutral-actions-information Applicants" at bounding box center [872, 157] width 96 height 19
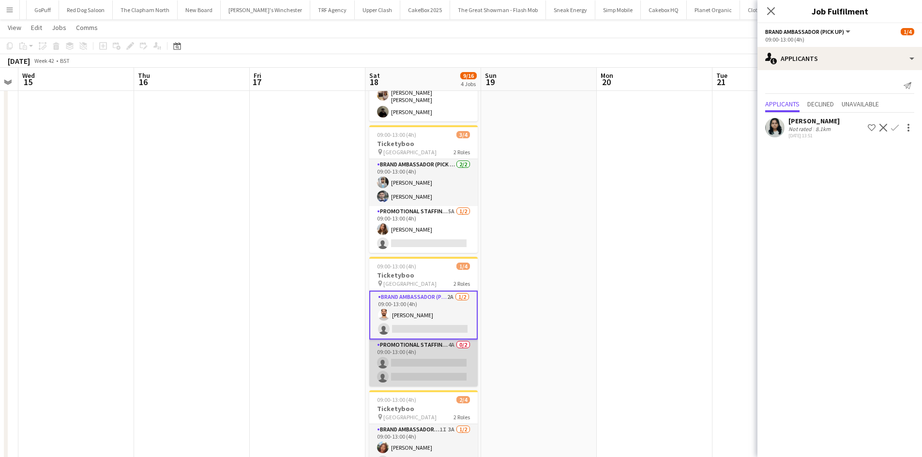
click at [409, 353] on app-card-role "Promotional Staffing (Brand Ambassadors) 4A 0/2 09:00-13:00 (4h) single-neutral…" at bounding box center [423, 363] width 108 height 47
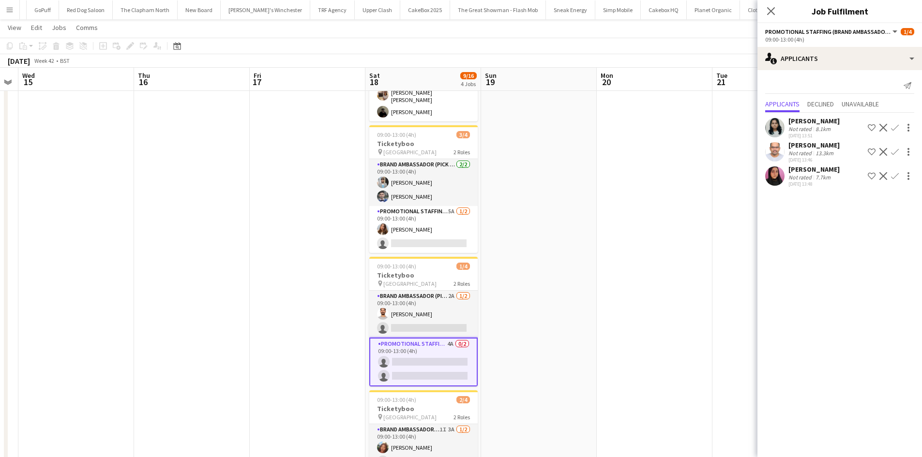
click at [881, 126] on app-icon "Decline" at bounding box center [883, 128] width 8 height 8
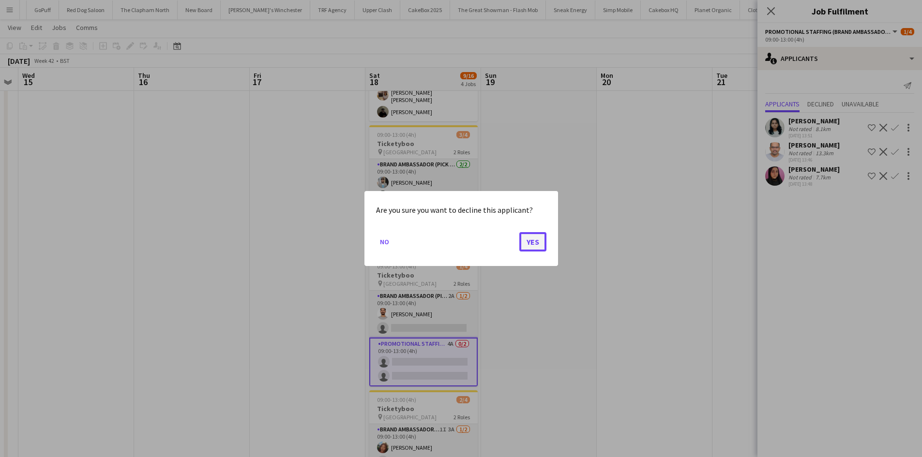
click at [536, 242] on button "Yes" at bounding box center [532, 241] width 27 height 19
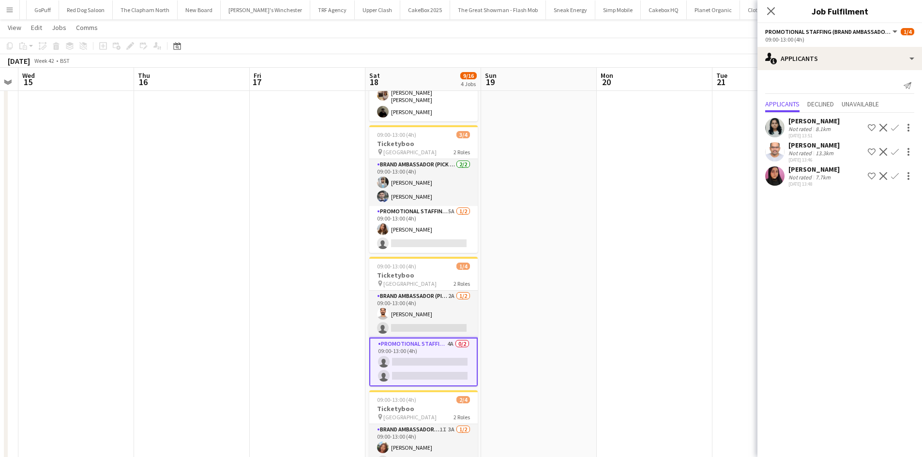
scroll to position [121, 0]
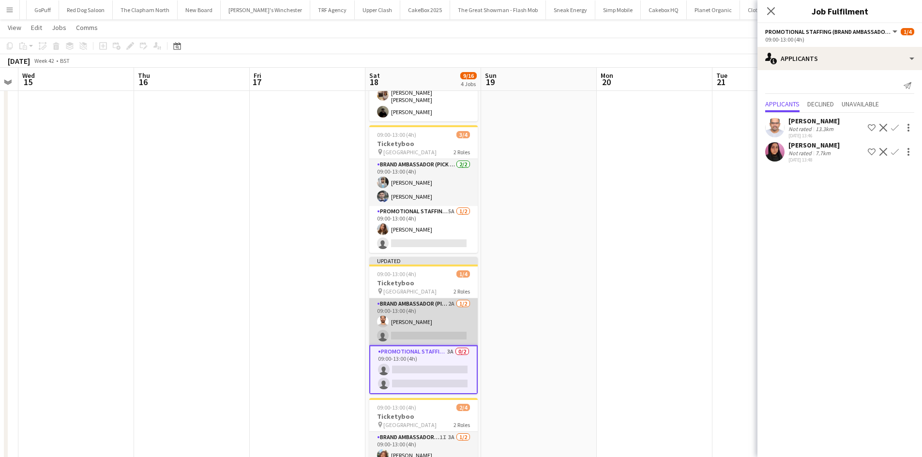
click at [418, 316] on app-card-role "Brand Ambassador (Pick up) 2A 1/2 09:00-13:00 (4h) Arjun Varma single-neutral-a…" at bounding box center [423, 322] width 108 height 47
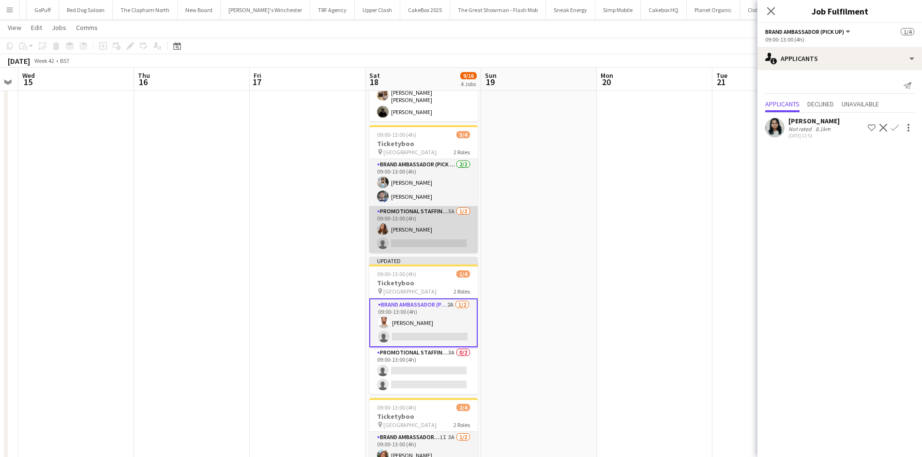
click at [430, 230] on app-card-role "Promotional Staffing (Brand Ambassadors) 5A 1/2 09:00-13:00 (4h) Tetiana Gerus …" at bounding box center [423, 229] width 108 height 47
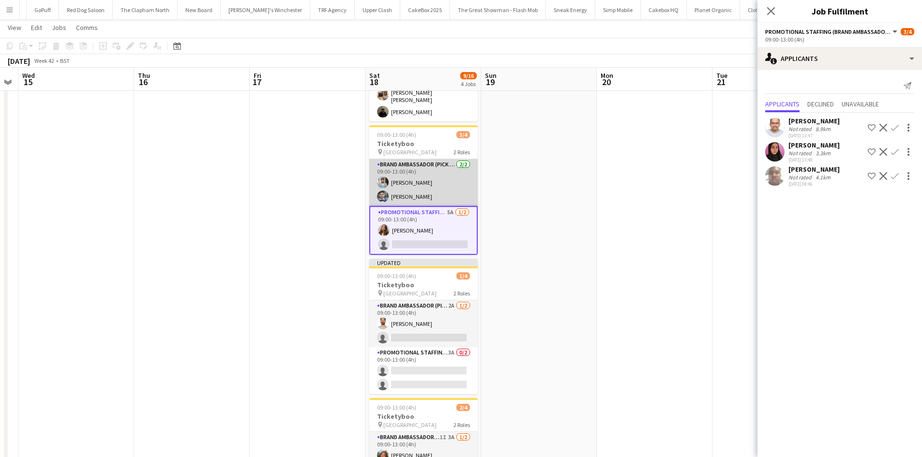
click at [451, 168] on app-card-role "Brand Ambassador (Pick up) 2/2 09:00-13:00 (4h) Abhishek Rayewar Elvis Assadi" at bounding box center [423, 182] width 108 height 47
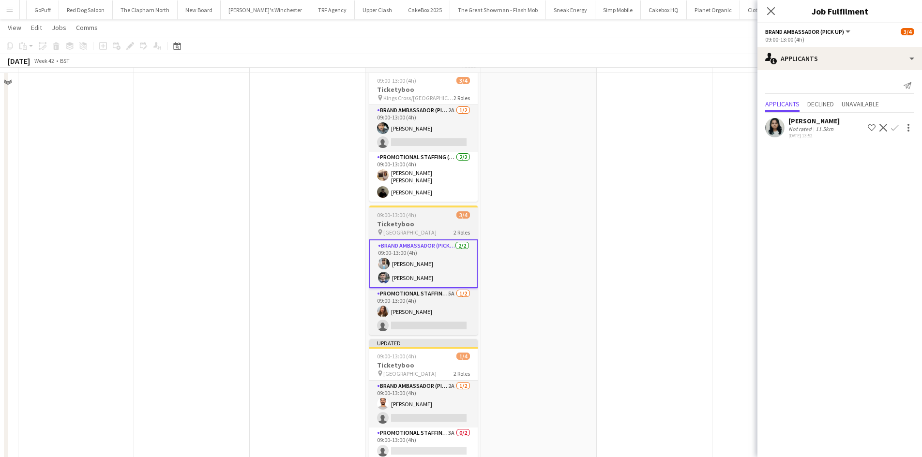
scroll to position [22, 0]
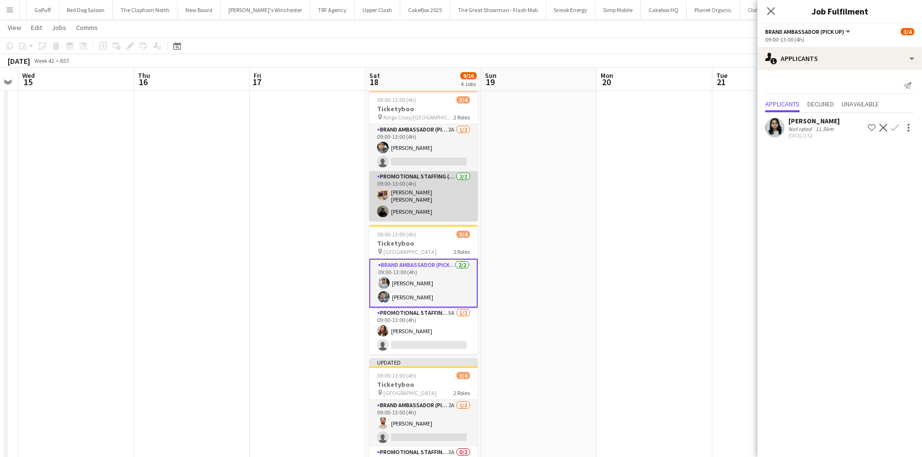
click at [449, 180] on app-card-role "Promotional Staffing (Brand Ambassadors) 2/2 09:00-13:00 (4h) Annie Dan Mahamed…" at bounding box center [423, 196] width 108 height 50
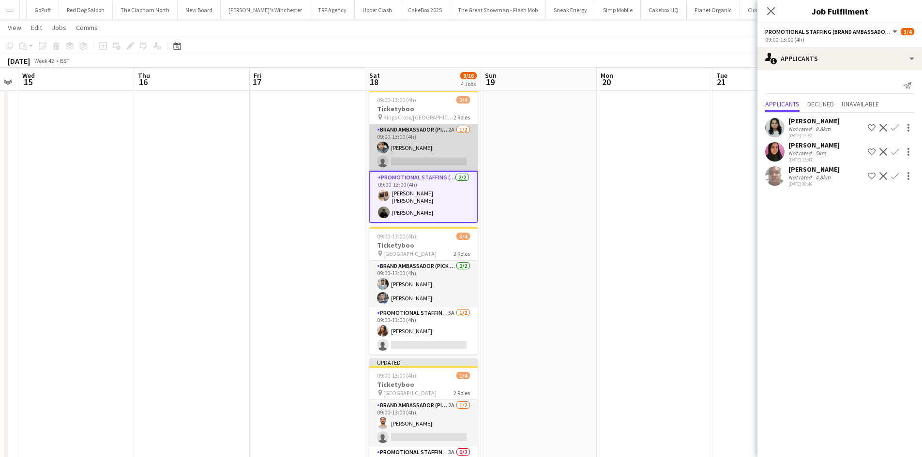
click at [444, 132] on app-card-role "Brand Ambassador (Pick up) 2A 1/2 09:00-13:00 (4h) Abdul Wahhab Ahmad single-ne…" at bounding box center [423, 147] width 108 height 47
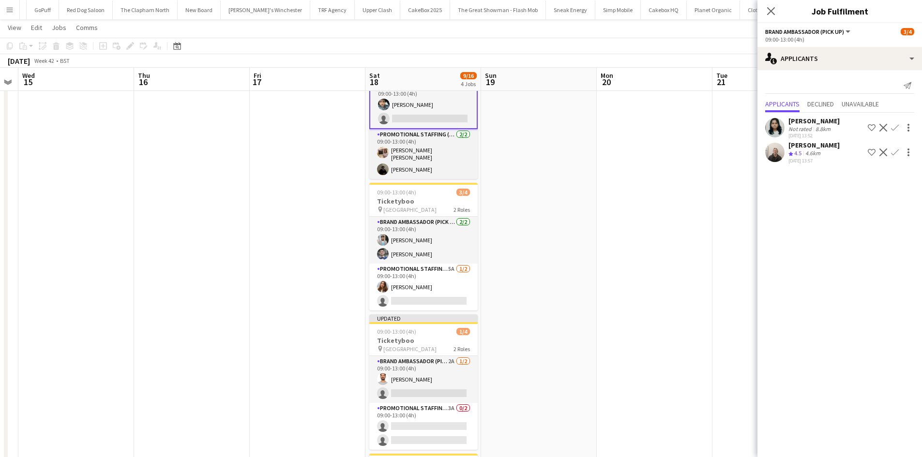
scroll to position [81, 0]
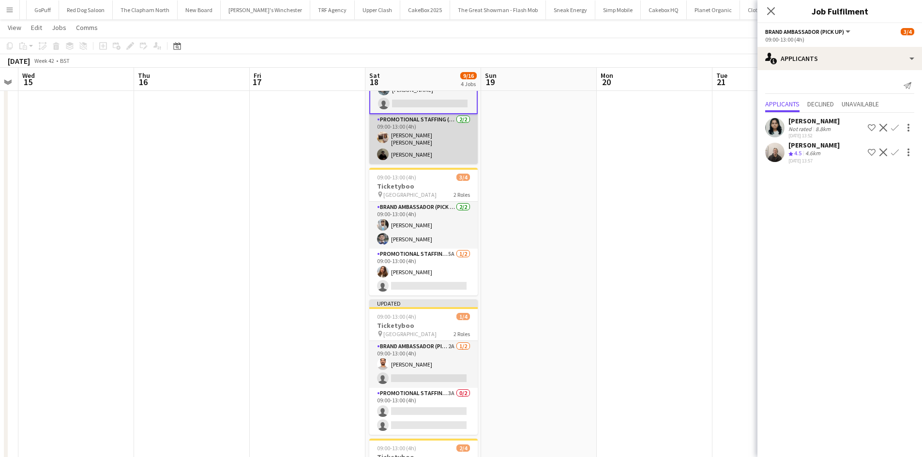
click at [440, 148] on app-card-role "Promotional Staffing (Brand Ambassadors) 2/2 09:00-13:00 (4h) Annie Dan Mahamed…" at bounding box center [423, 139] width 108 height 50
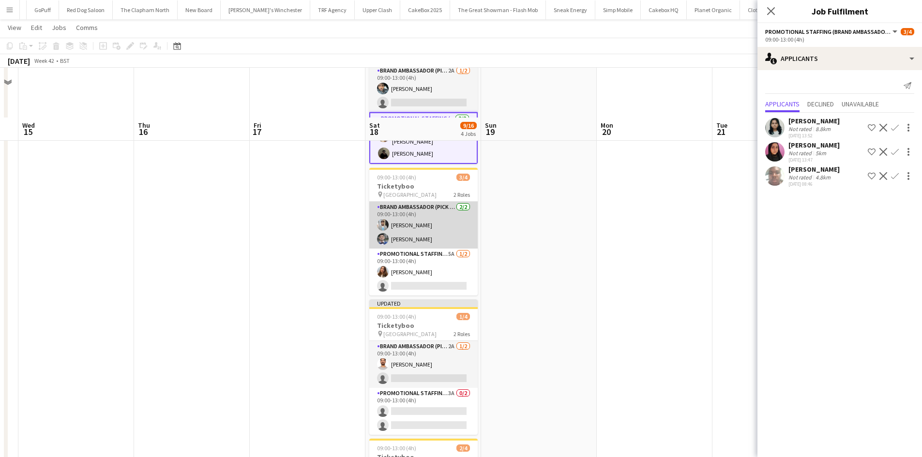
scroll to position [143, 0]
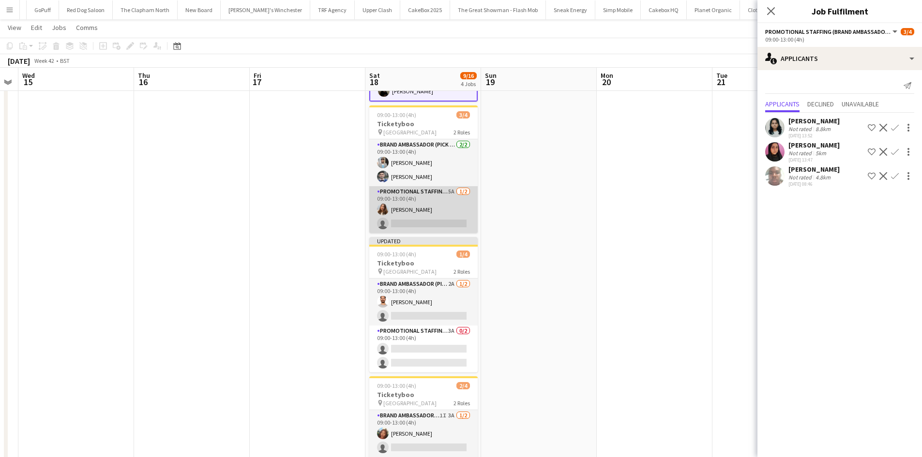
click at [450, 218] on app-card-role "Promotional Staffing (Brand Ambassadors) 5A 1/2 09:00-13:00 (4h) Tetiana Gerus …" at bounding box center [423, 209] width 108 height 47
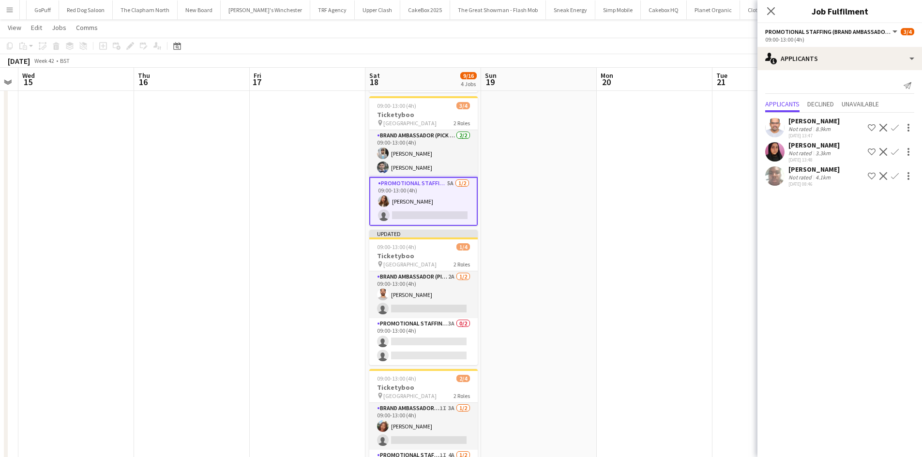
scroll to position [151, 0]
click at [780, 174] on app-user-avatar at bounding box center [774, 175] width 19 height 19
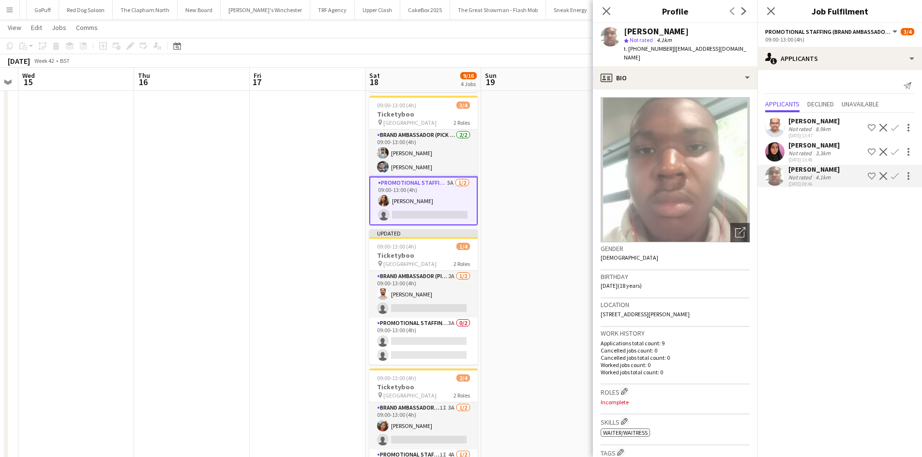
click at [838, 228] on mat-expansion-panel "users2 Applicants Send notification Applicants Declined Unavailable Kiran Padin…" at bounding box center [839, 263] width 165 height 387
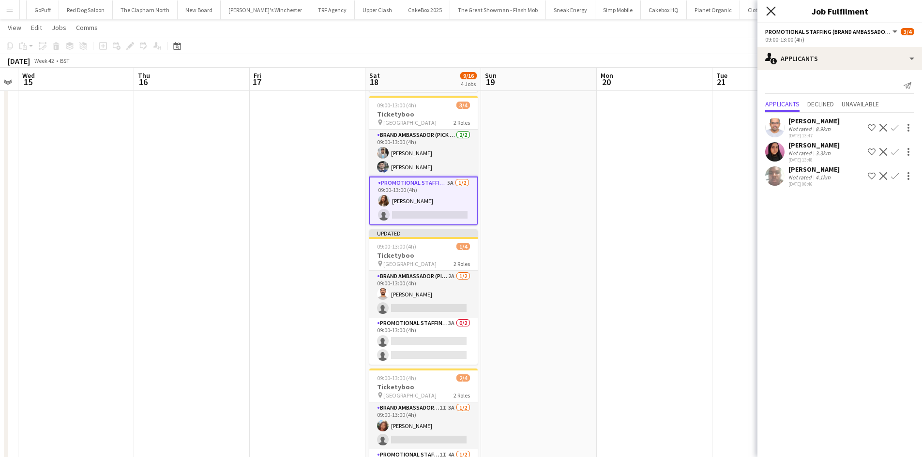
click at [767, 13] on icon "Close pop-in" at bounding box center [770, 10] width 9 height 9
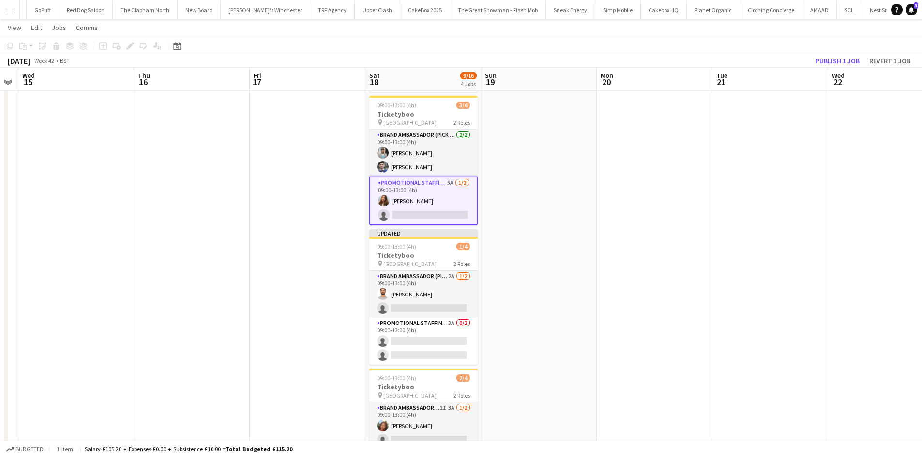
click at [414, 195] on app-card-role "Promotional Staffing (Brand Ambassadors) 5A 1/2 09:00-13:00 (4h) Tetiana Gerus …" at bounding box center [423, 201] width 108 height 49
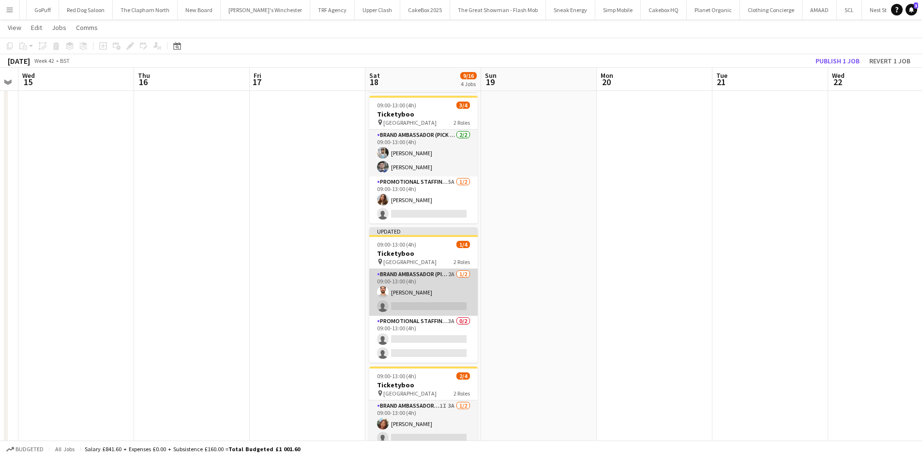
click at [424, 304] on app-card-role "Brand Ambassador (Pick up) 2A 1/2 09:00-13:00 (4h) Arjun Varma single-neutral-a…" at bounding box center [423, 292] width 108 height 47
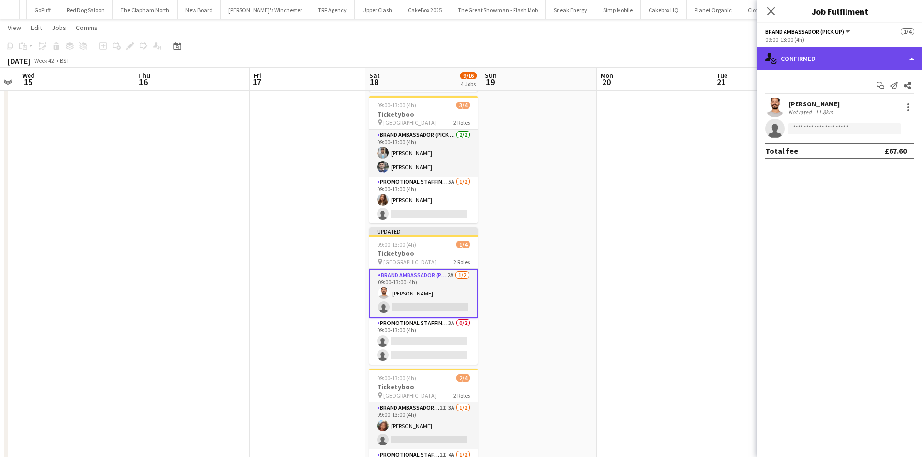
click at [842, 63] on div "single-neutral-actions-check-2 Confirmed" at bounding box center [839, 58] width 165 height 23
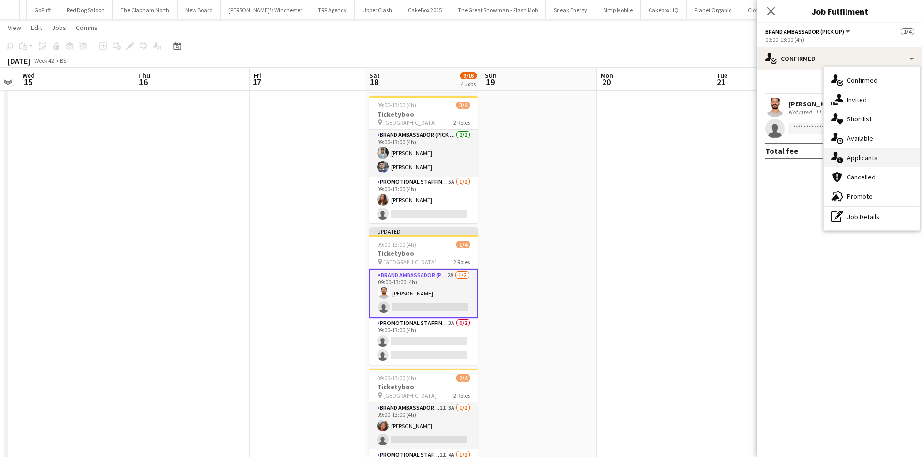
click at [874, 151] on div "single-neutral-actions-information Applicants" at bounding box center [872, 157] width 96 height 19
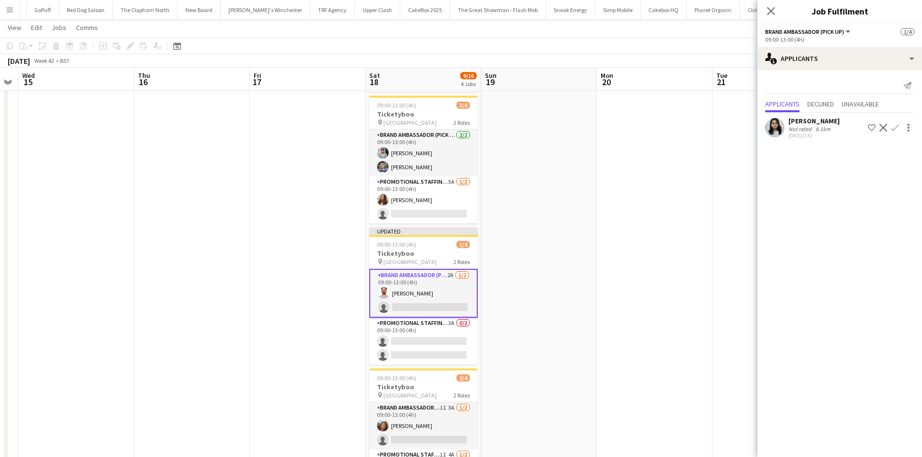
click at [874, 151] on mat-expansion-panel "users2 Applicants Send notification Applicants Declined Unavailable Niharika Ga…" at bounding box center [839, 263] width 165 height 387
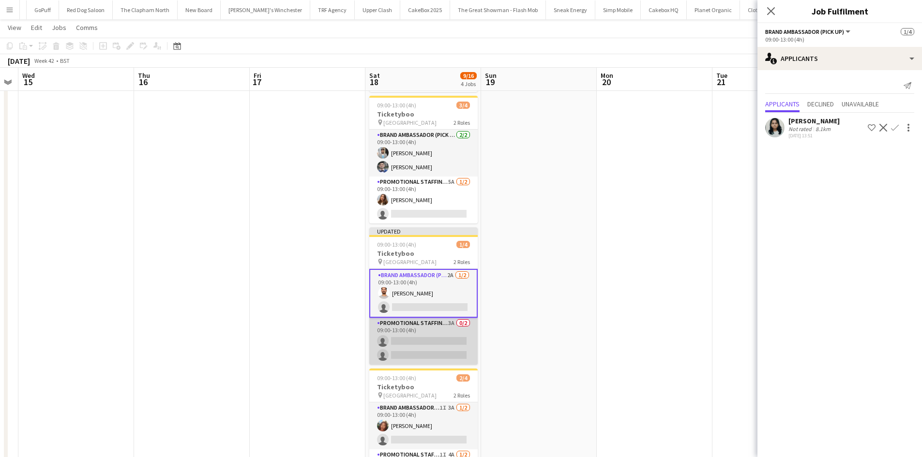
click at [438, 338] on app-card-role "Promotional Staffing (Brand Ambassadors) 3A 0/2 09:00-13:00 (4h) single-neutral…" at bounding box center [423, 341] width 108 height 47
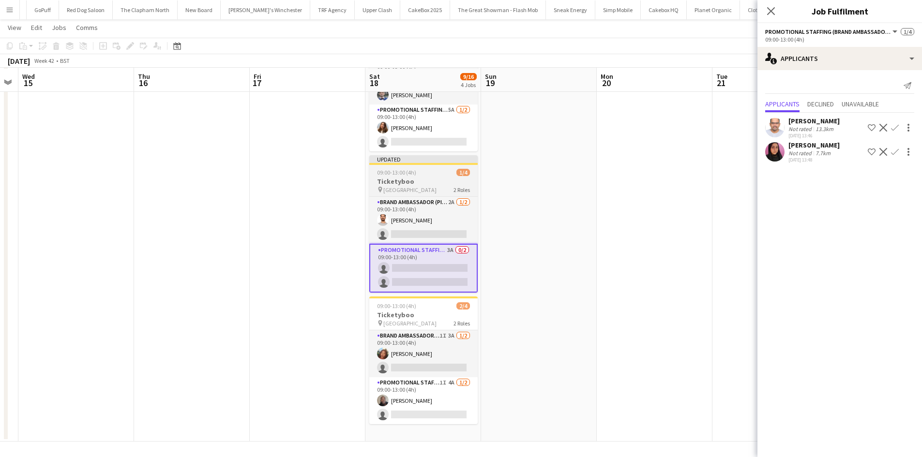
scroll to position [224, 0]
click at [433, 352] on app-card-role "Brand Ambassador (Pick up) 1I 3A 1/2 09:00-13:00 (4h) Lianna Smith-Prince singl…" at bounding box center [423, 353] width 108 height 47
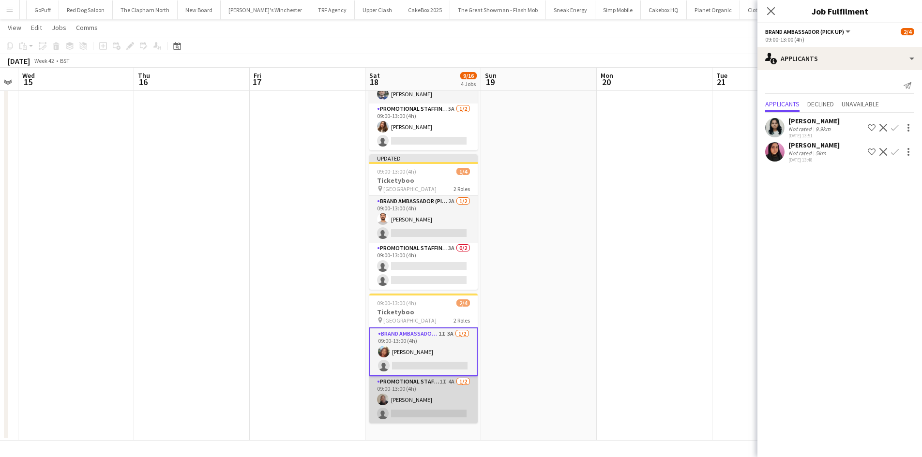
click at [429, 411] on app-card-role "Promotional Staffing (Brand Ambassadors) 1I 4A 1/2 09:00-13:00 (4h) Joseph Mesi…" at bounding box center [423, 399] width 108 height 47
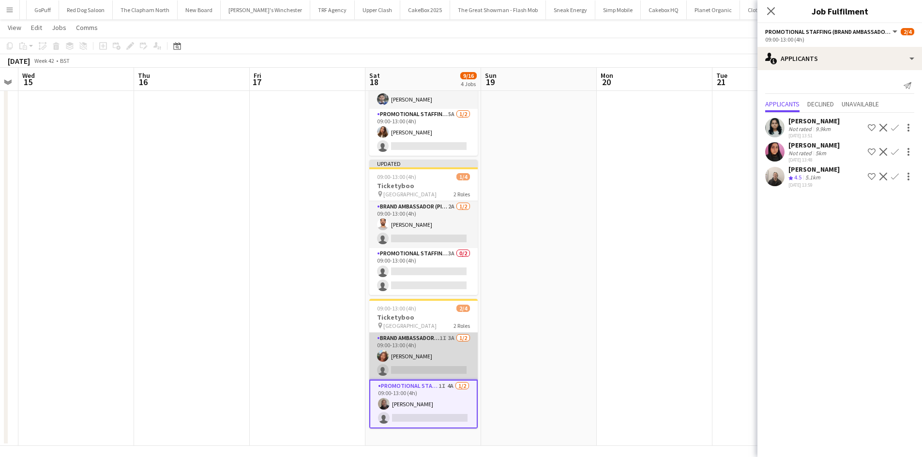
scroll to position [219, 0]
click at [658, 149] on app-date-cell at bounding box center [655, 167] width 116 height 556
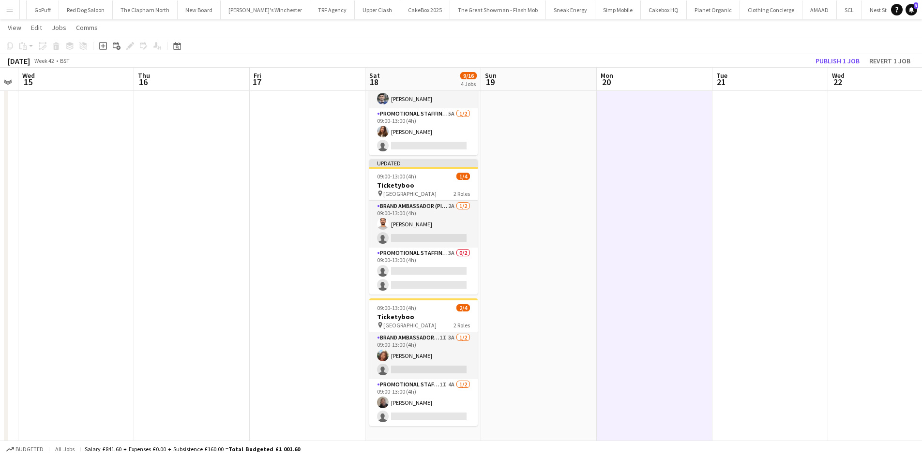
click at [10, 11] on app-icon "Menu" at bounding box center [10, 10] width 8 height 8
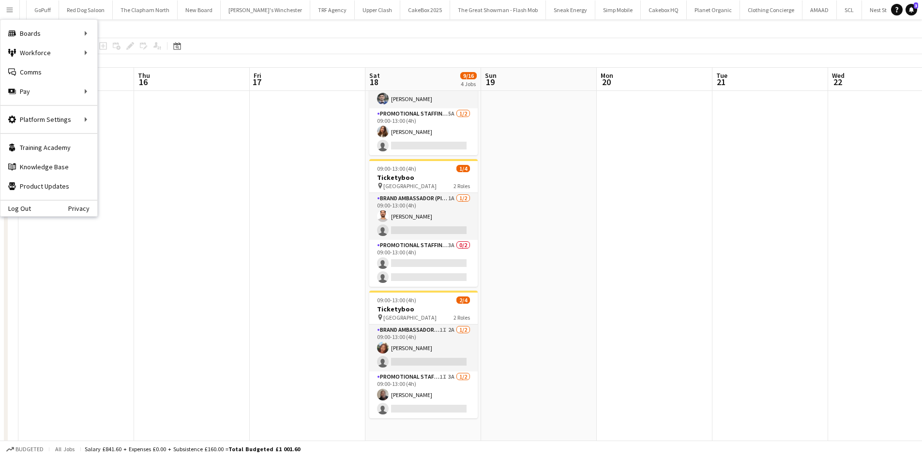
click at [269, 33] on app-page-menu "View Day view expanded Day view collapsed Month view Date picker Jump to today …" at bounding box center [461, 28] width 922 height 18
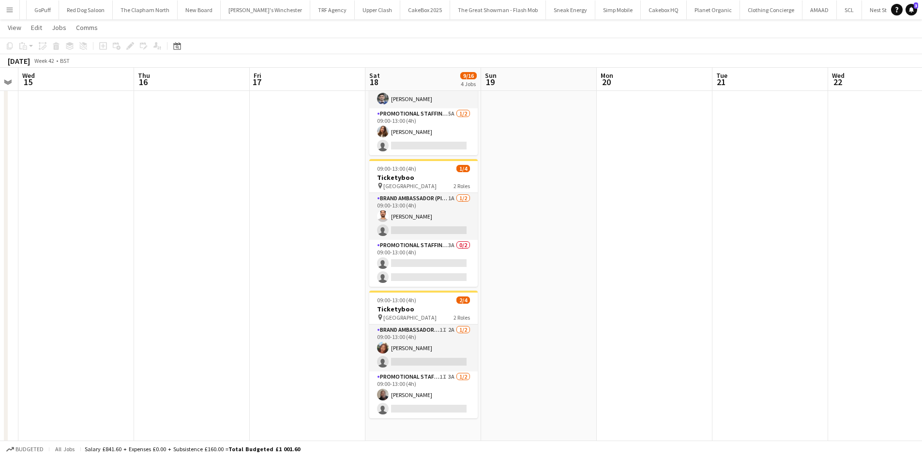
click at [14, 11] on button "Menu" at bounding box center [9, 9] width 19 height 19
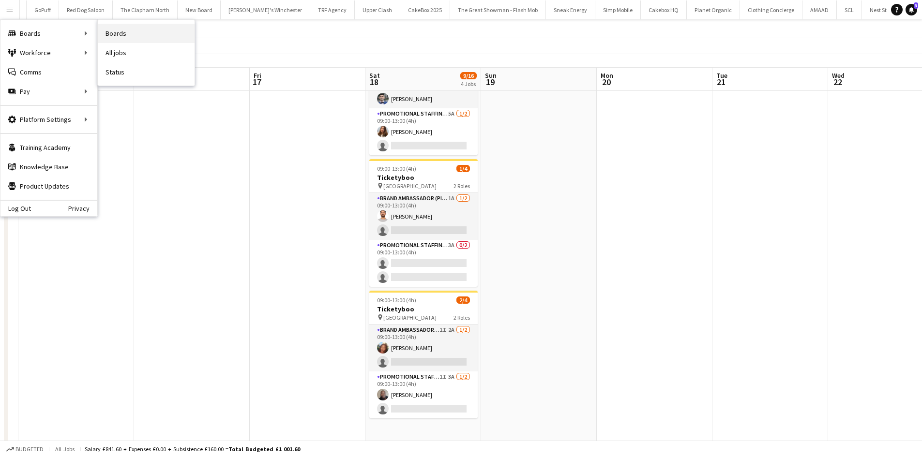
click at [114, 34] on link "Boards" at bounding box center [146, 33] width 97 height 19
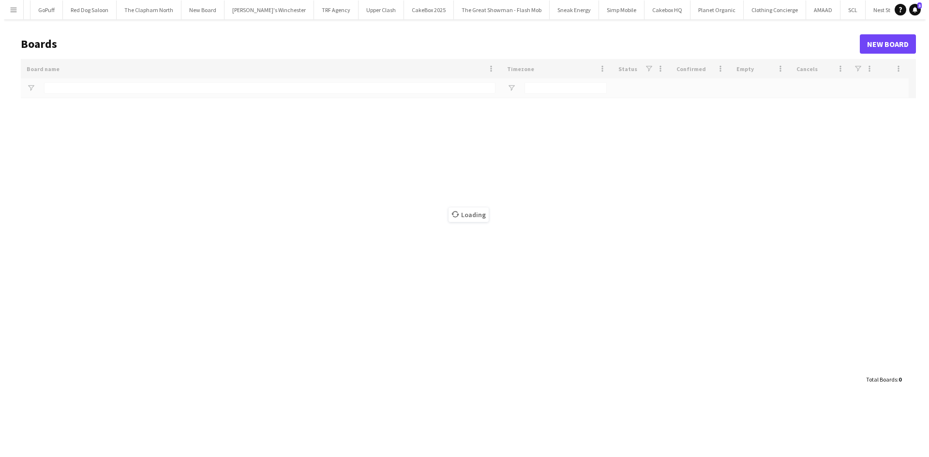
scroll to position [0, 574]
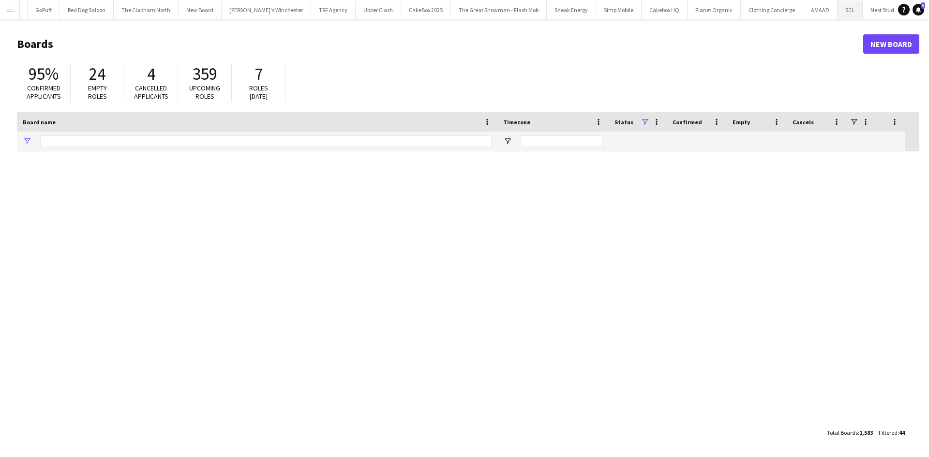
type input "*********"
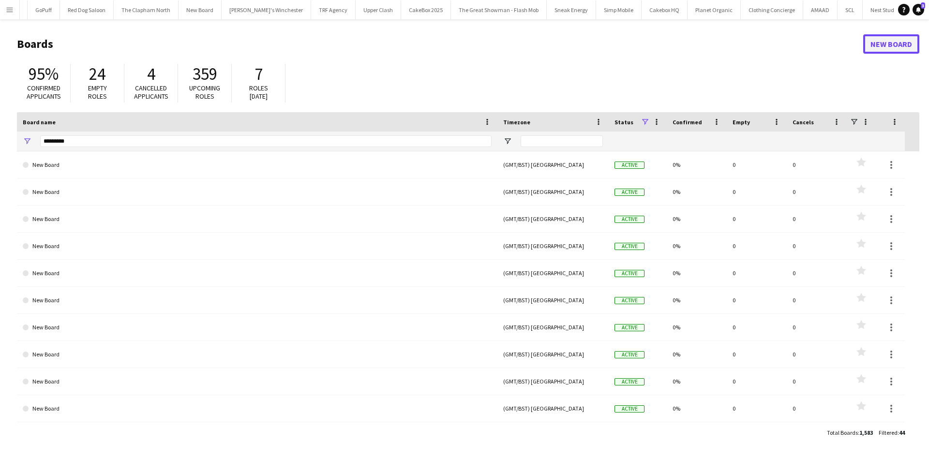
click at [882, 42] on link "New Board" at bounding box center [891, 43] width 56 height 19
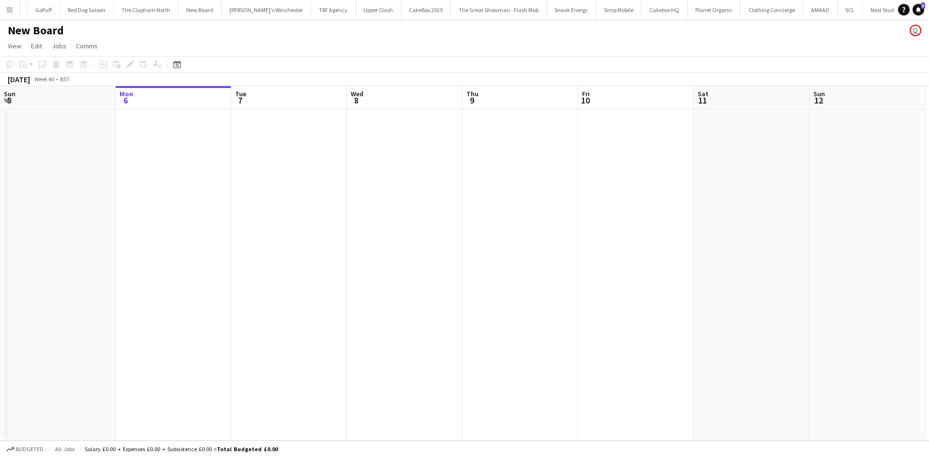
scroll to position [0, 617]
click at [55, 32] on h1 "New Board" at bounding box center [36, 30] width 56 height 15
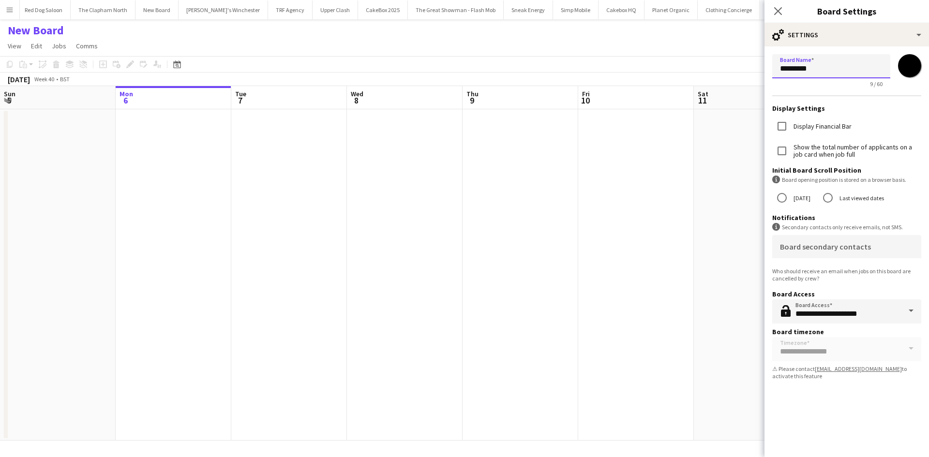
drag, startPoint x: 840, startPoint y: 68, endPoint x: 728, endPoint y: 77, distance: 112.6
click at [728, 77] on body "Menu Boards Boards Boards All jobs Status Workforce Workforce My Workforce Recr…" at bounding box center [464, 228] width 929 height 457
type input "**********"
click at [907, 64] on input "*******" at bounding box center [909, 65] width 35 height 35
type input "*******"
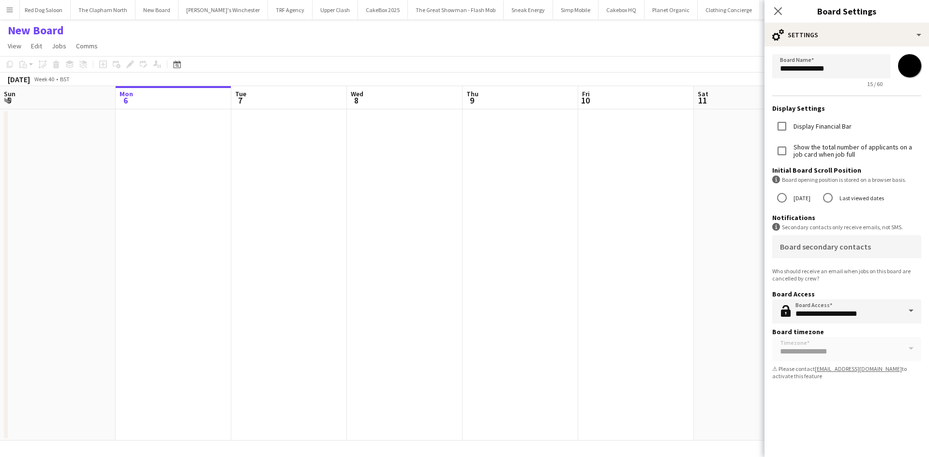
click at [733, 316] on app-date-cell at bounding box center [752, 274] width 116 height 331
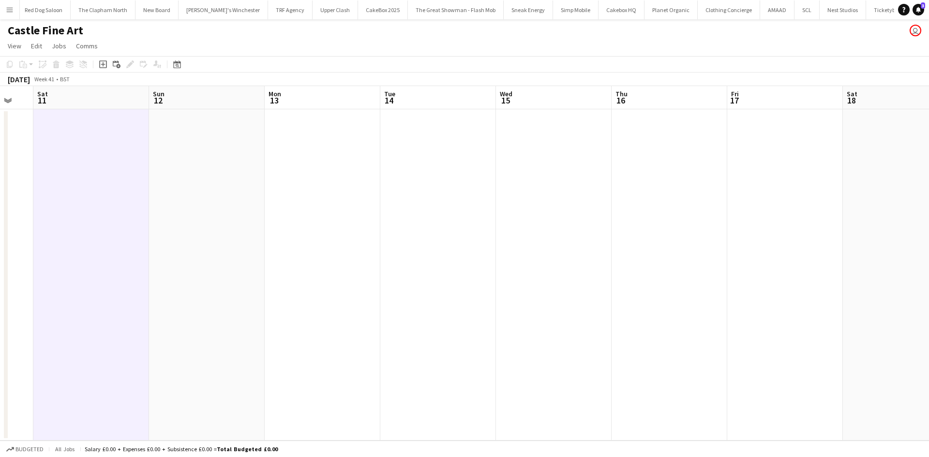
scroll to position [0, 314]
click at [649, 220] on app-date-cell at bounding box center [669, 274] width 116 height 331
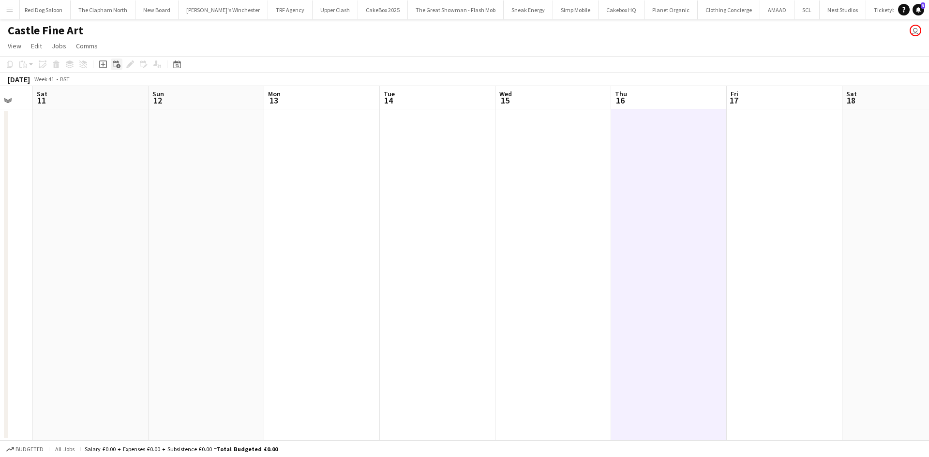
click at [116, 65] on icon "Add linked Job" at bounding box center [117, 64] width 8 height 8
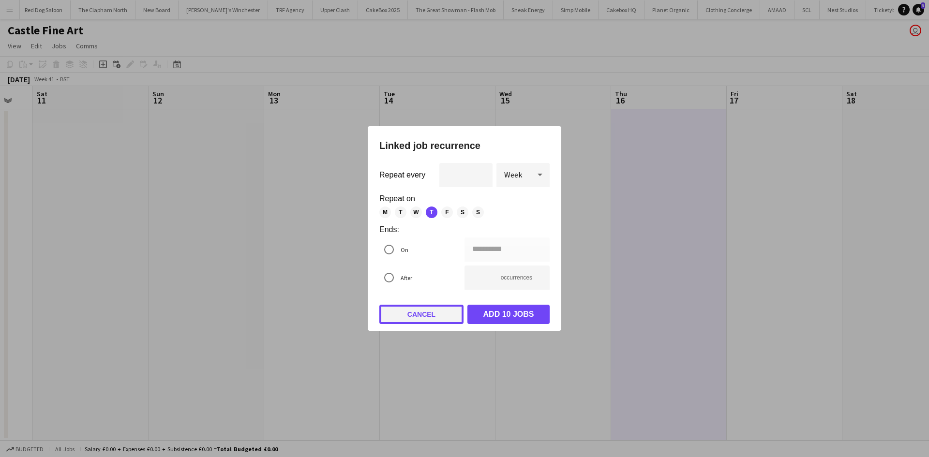
click at [435, 314] on button "Cancel" at bounding box center [421, 314] width 84 height 19
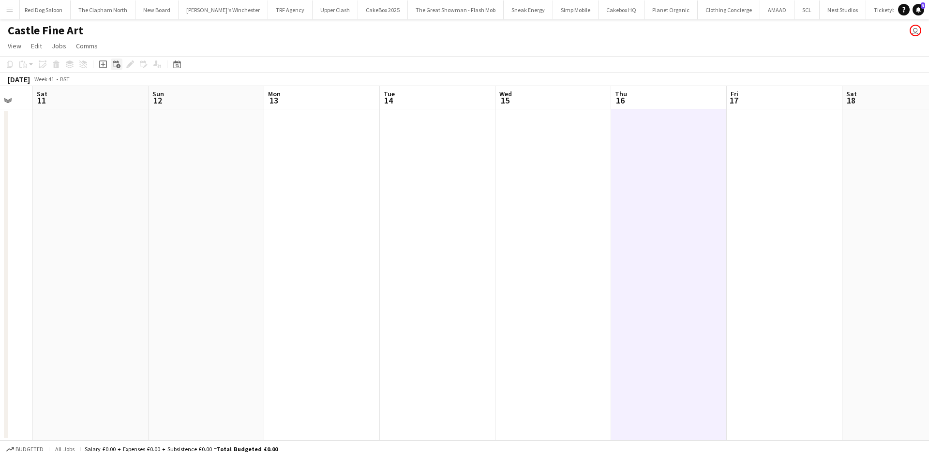
click at [117, 63] on icon "Add linked Job" at bounding box center [117, 64] width 8 height 8
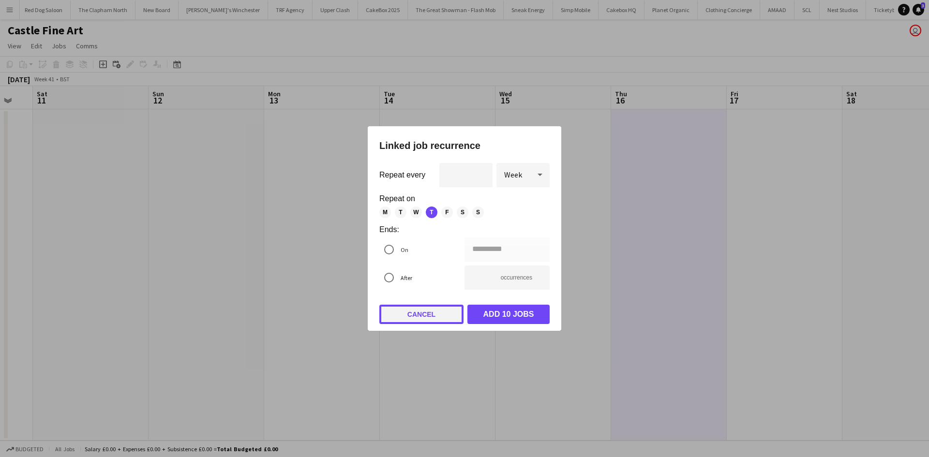
click at [435, 318] on button "Cancel" at bounding box center [421, 314] width 84 height 19
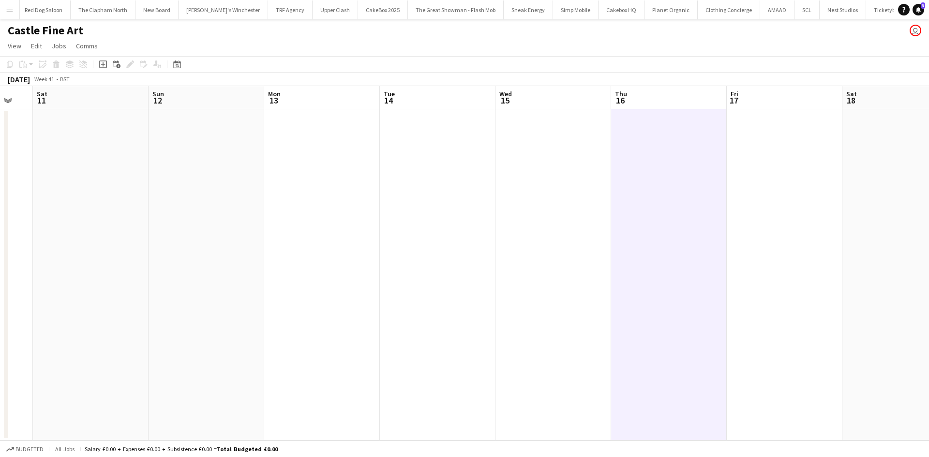
click at [101, 60] on icon "Add job" at bounding box center [103, 64] width 8 height 8
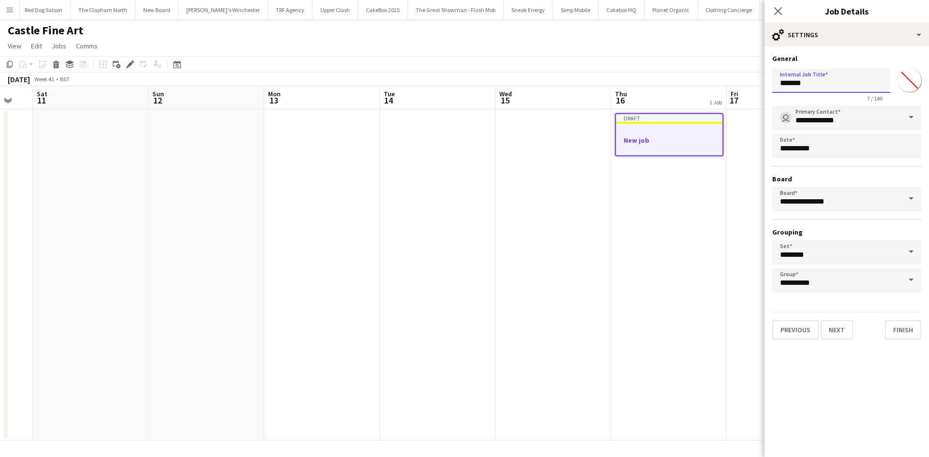
drag, startPoint x: 680, startPoint y: 101, endPoint x: 623, endPoint y: 108, distance: 58.0
click at [623, 108] on body "Menu Boards Boards Boards All jobs Status Workforce Workforce My Workforce Recr…" at bounding box center [464, 228] width 929 height 457
type input "**********"
click at [896, 329] on button "Finish" at bounding box center [903, 329] width 36 height 19
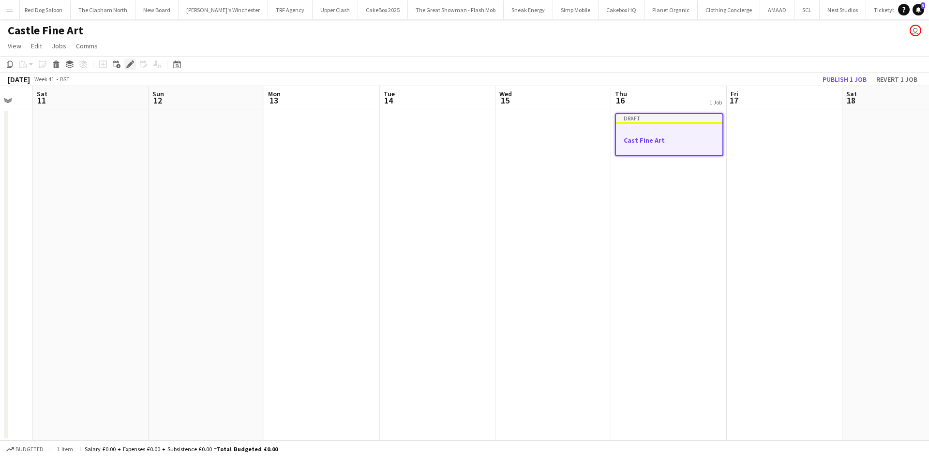
click at [129, 64] on icon at bounding box center [129, 64] width 5 height 5
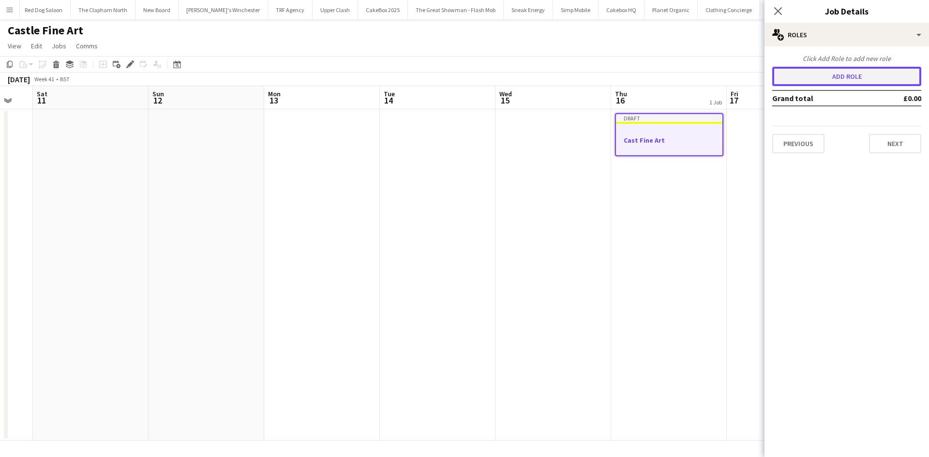
click at [869, 80] on button "Add role" at bounding box center [846, 76] width 149 height 19
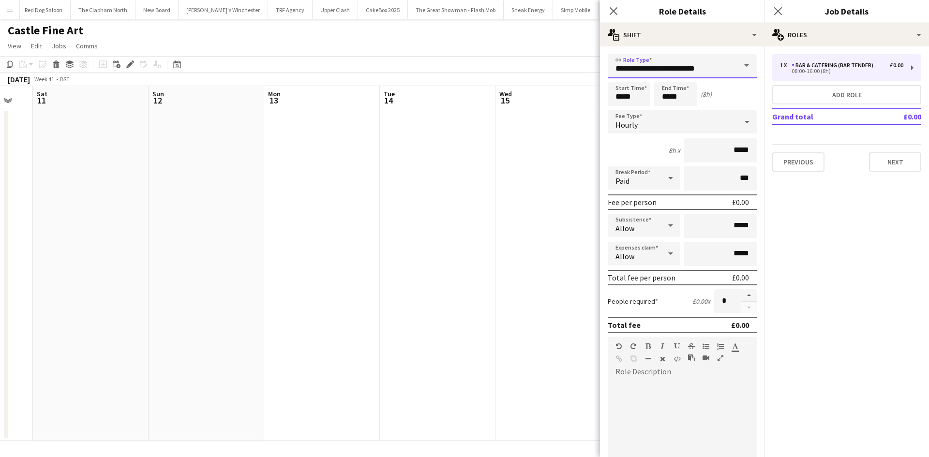
drag, startPoint x: 658, startPoint y: 67, endPoint x: 569, endPoint y: 73, distance: 88.7
click at [569, 73] on body "Menu Boards Boards Boards All jobs Status Workforce Workforce My Workforce Recr…" at bounding box center [464, 228] width 929 height 457
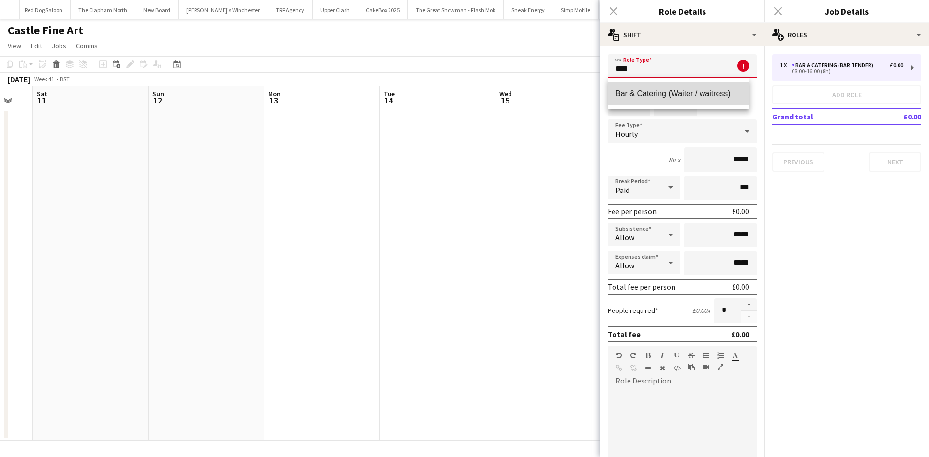
click at [637, 87] on mat-option "Bar & Catering (Waiter / waitress)" at bounding box center [679, 93] width 142 height 23
type input "**********"
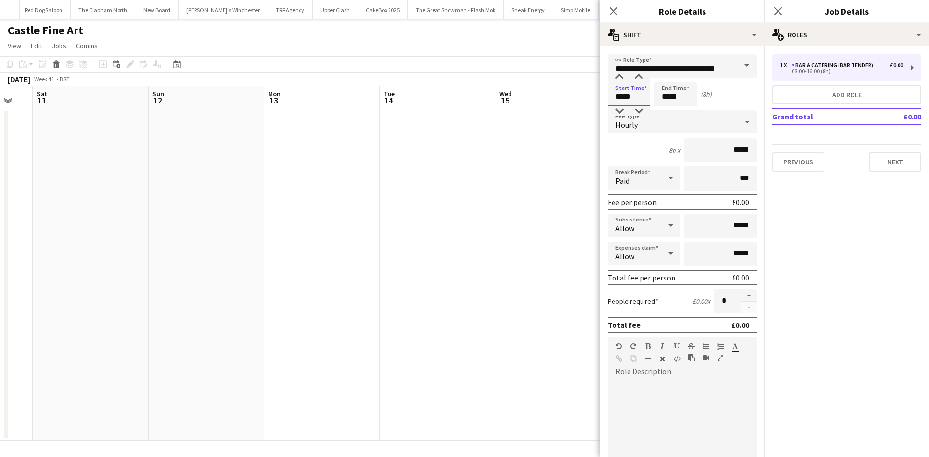
drag, startPoint x: 601, startPoint y: 97, endPoint x: 593, endPoint y: 96, distance: 8.3
click at [593, 96] on body "Menu Boards Boards Boards All jobs Status Workforce Workforce My Workforce Recr…" at bounding box center [464, 228] width 929 height 457
type input "*****"
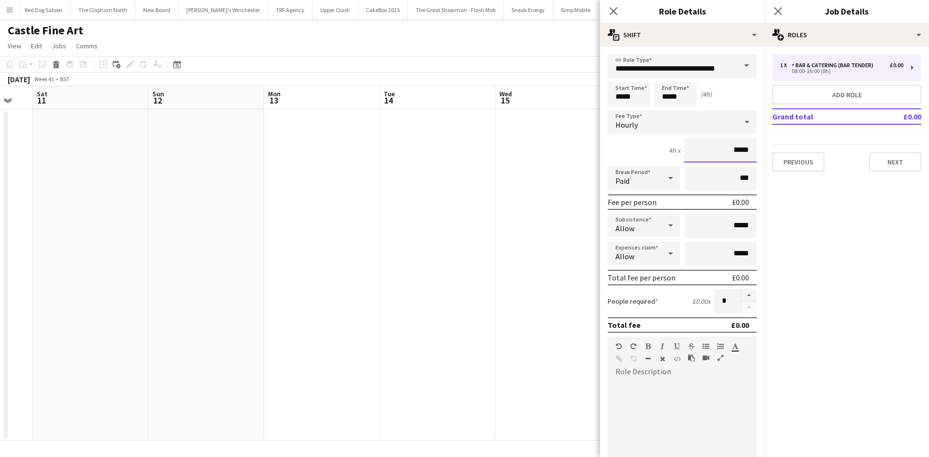
drag, startPoint x: 718, startPoint y: 158, endPoint x: 752, endPoint y: 150, distance: 35.3
click at [752, 150] on form "**********" at bounding box center [682, 354] width 165 height 601
type input "******"
drag, startPoint x: 726, startPoint y: 230, endPoint x: 772, endPoint y: 223, distance: 46.5
click at [772, 223] on body "Menu Boards Boards Boards All jobs Status Workforce Workforce My Workforce Recr…" at bounding box center [464, 228] width 929 height 457
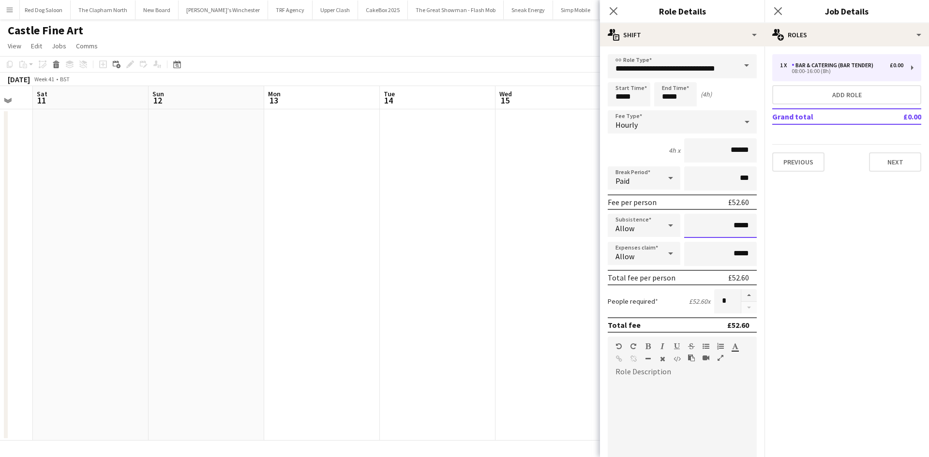
drag, startPoint x: 721, startPoint y: 226, endPoint x: 754, endPoint y: 225, distance: 32.4
click at [754, 225] on form "**********" at bounding box center [682, 354] width 165 height 601
type input "*****"
click at [650, 254] on div "Allow" at bounding box center [634, 253] width 53 height 23
click at [637, 308] on span "Don't allow" at bounding box center [642, 304] width 54 height 9
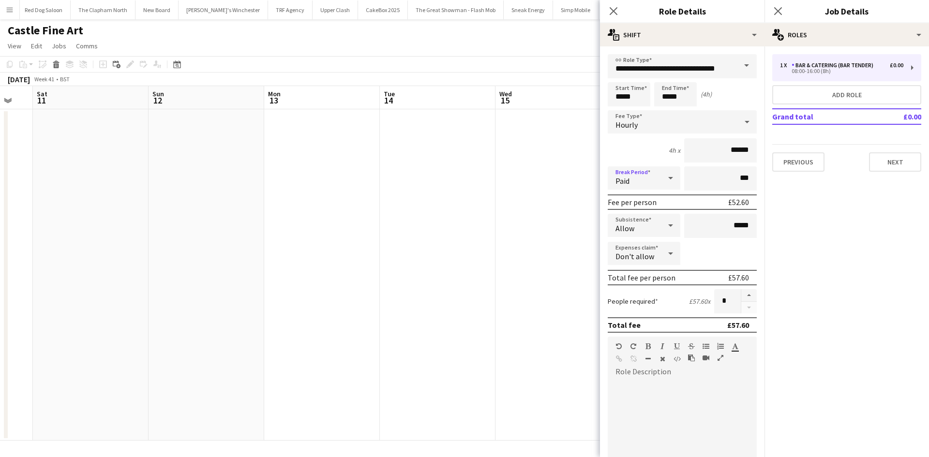
click at [647, 171] on div "Paid" at bounding box center [634, 177] width 53 height 23
click at [641, 233] on span "Unpaid" at bounding box center [642, 229] width 54 height 9
click at [641, 401] on div at bounding box center [682, 438] width 149 height 116
click at [687, 390] on div "**********" at bounding box center [679, 438] width 142 height 116
drag, startPoint x: 683, startPoint y: 394, endPoint x: 660, endPoint y: 398, distance: 23.2
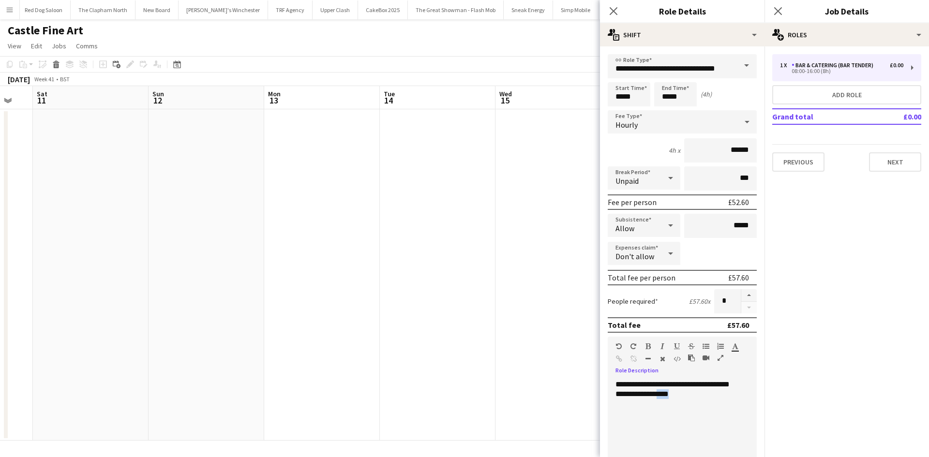
click at [660, 398] on div "**********" at bounding box center [679, 438] width 142 height 116
click at [690, 394] on span "**********" at bounding box center [675, 398] width 120 height 17
drag, startPoint x: 742, startPoint y: 406, endPoint x: 688, endPoint y: 395, distance: 55.3
click at [688, 395] on div "**********" at bounding box center [679, 438] width 142 height 116
click at [689, 396] on span "**********" at bounding box center [675, 398] width 120 height 17
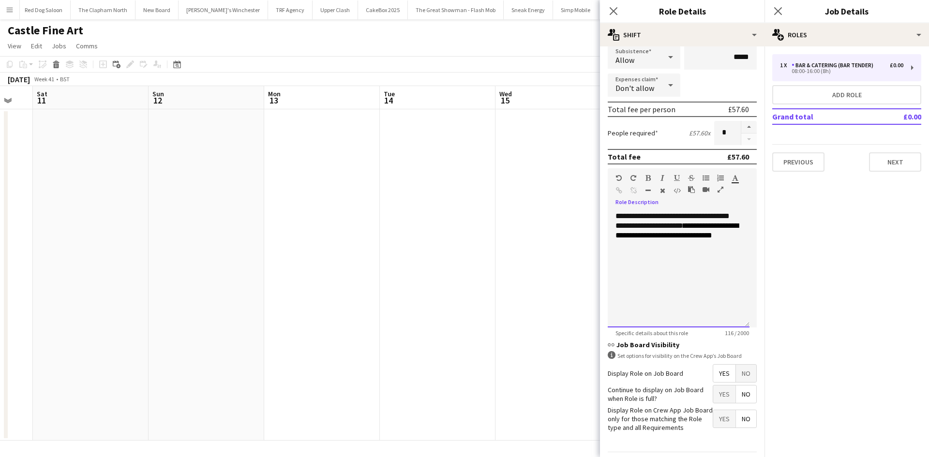
scroll to position [169, 0]
click at [713, 396] on span "Yes" at bounding box center [724, 393] width 22 height 17
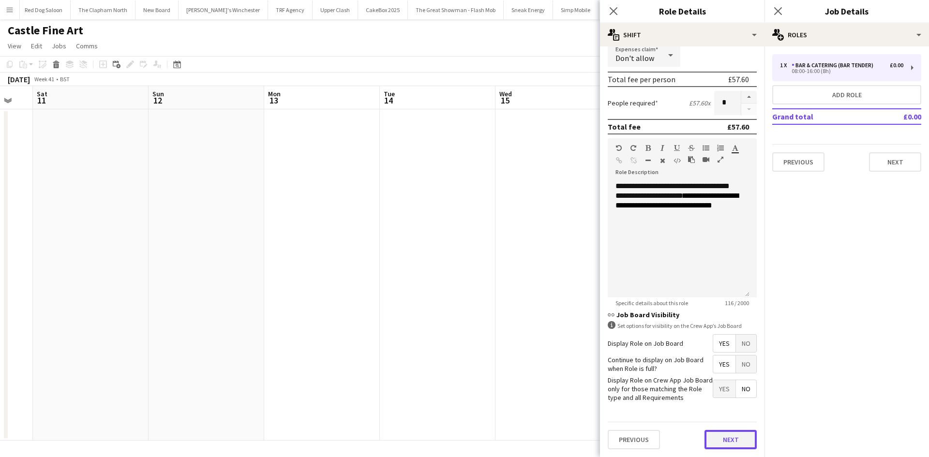
click at [722, 435] on button "Next" at bounding box center [731, 439] width 52 height 19
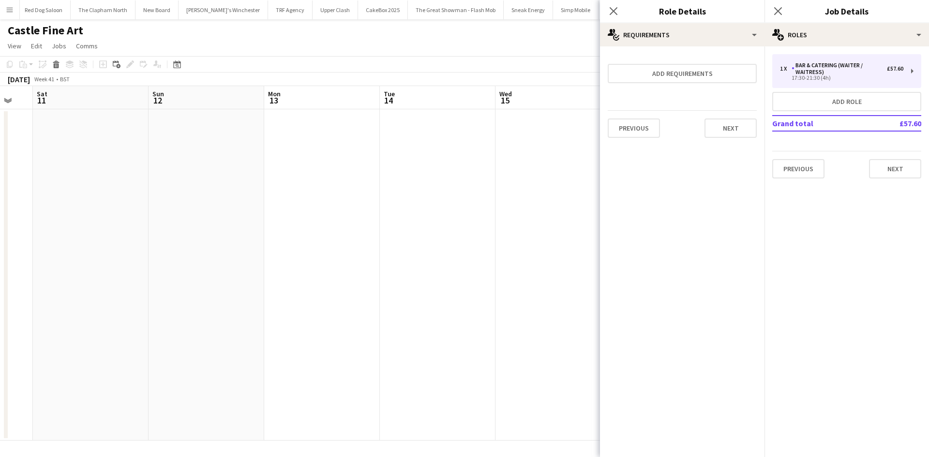
scroll to position [0, 0]
click at [717, 124] on button "Next" at bounding box center [731, 128] width 52 height 19
click at [742, 130] on button "Finish" at bounding box center [738, 129] width 36 height 19
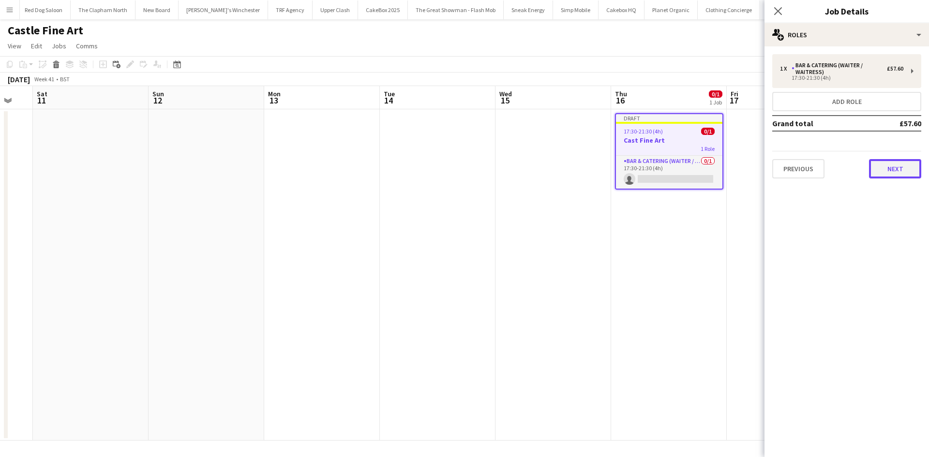
click at [902, 168] on button "Next" at bounding box center [895, 168] width 52 height 19
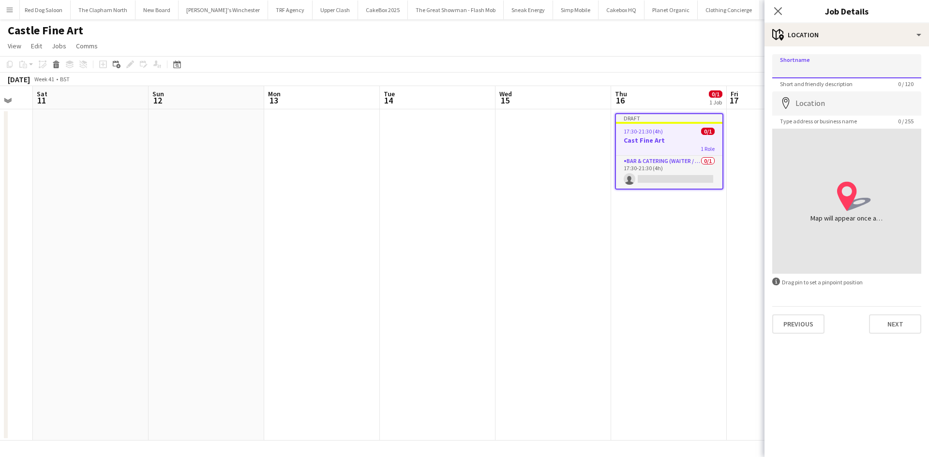
click at [830, 60] on input "Shortname" at bounding box center [846, 66] width 149 height 24
click at [833, 63] on input "Shortname" at bounding box center [846, 66] width 149 height 24
click at [833, 63] on input "**" at bounding box center [846, 66] width 149 height 24
type input "**********"
click at [825, 106] on input "Location" at bounding box center [846, 103] width 149 height 24
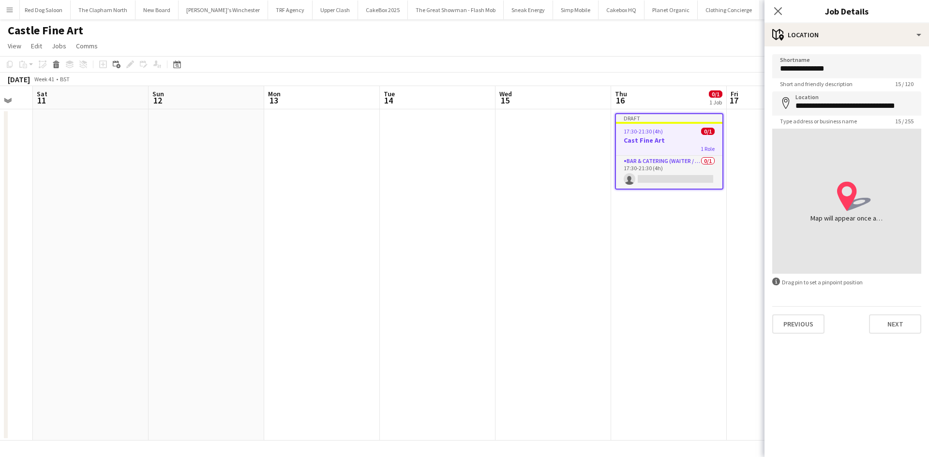
type input "**********"
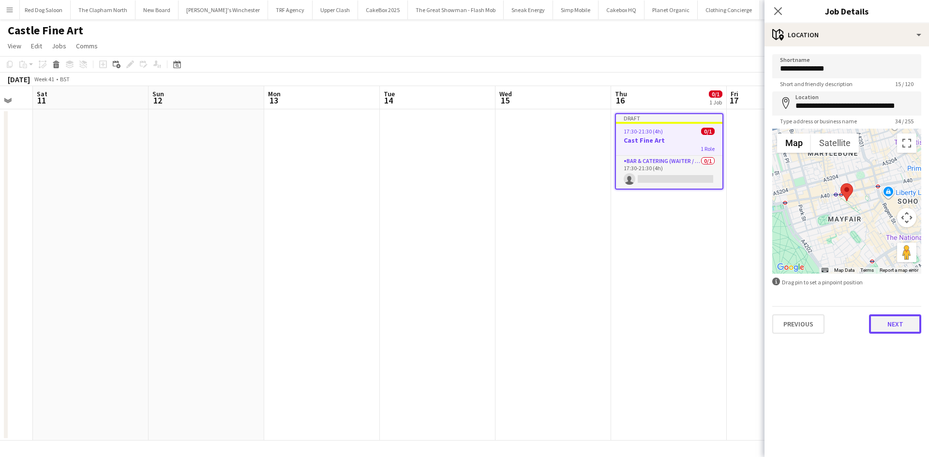
click at [886, 323] on button "Next" at bounding box center [895, 324] width 52 height 19
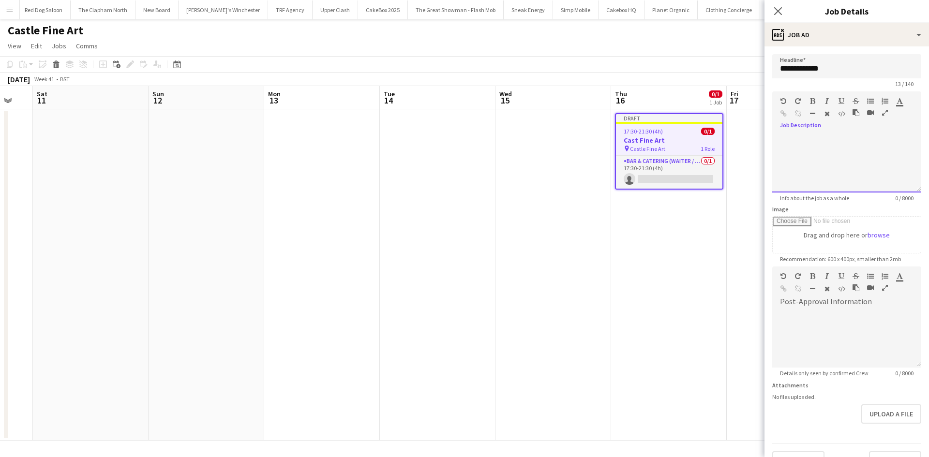
click at [876, 160] on div at bounding box center [846, 164] width 149 height 58
click at [801, 112] on div at bounding box center [802, 116] width 44 height 12
click at [787, 174] on div "**********" at bounding box center [843, 164] width 142 height 58
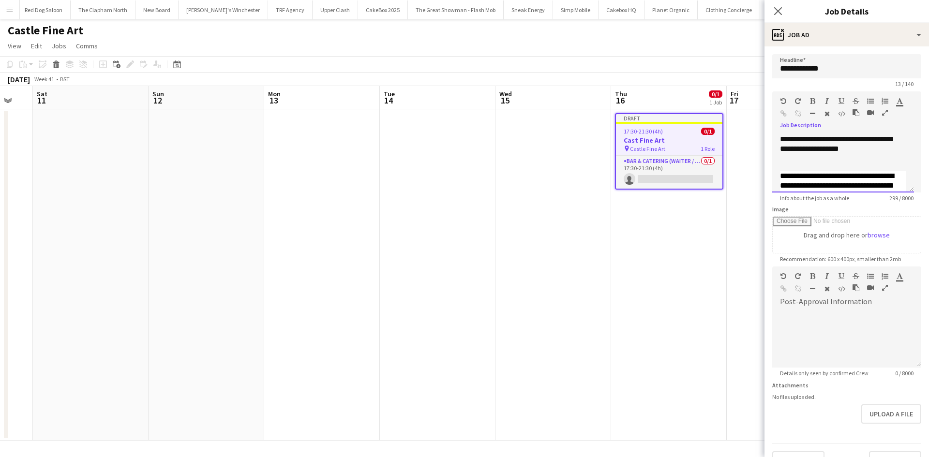
scroll to position [57, 0]
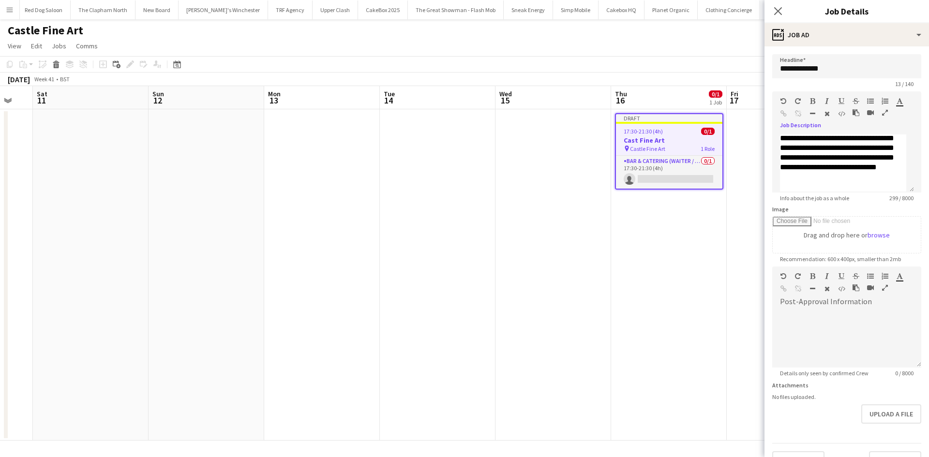
click at [782, 104] on icon "button" at bounding box center [783, 101] width 6 height 7
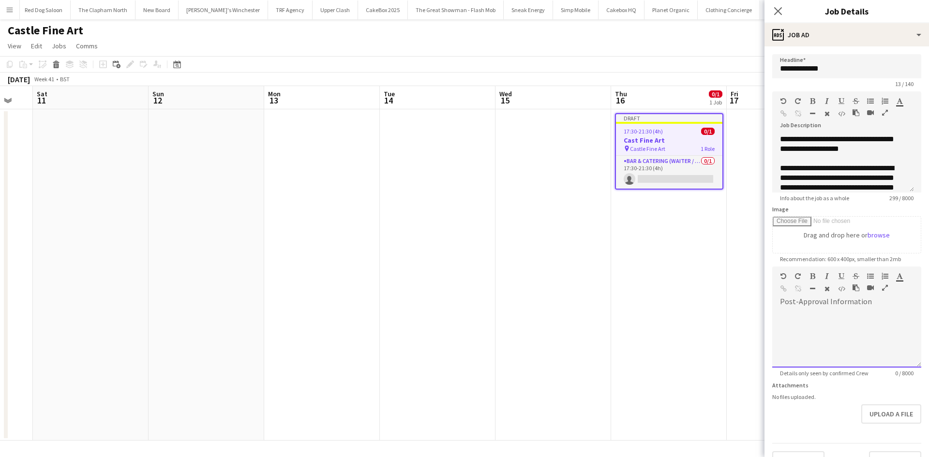
click at [815, 323] on div at bounding box center [846, 339] width 149 height 58
paste div
drag, startPoint x: 834, startPoint y: 341, endPoint x: 769, endPoint y: 344, distance: 64.9
click at [769, 344] on form "**********" at bounding box center [847, 262] width 165 height 417
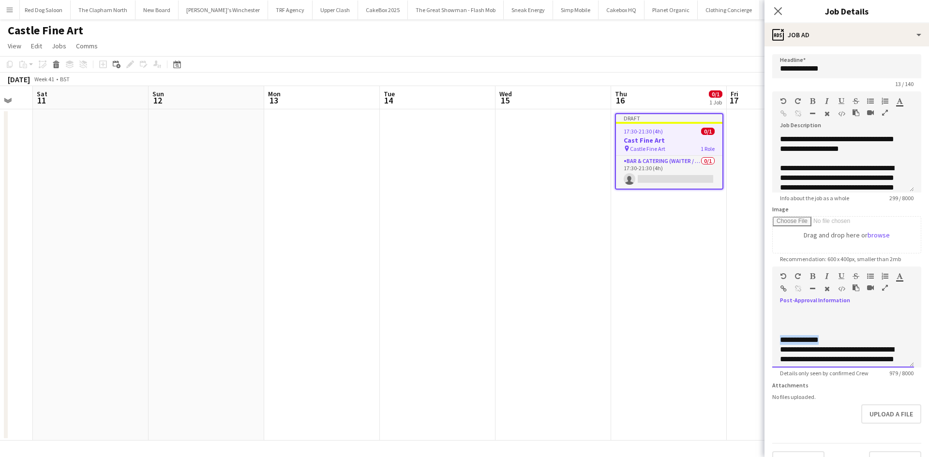
click at [817, 275] on div at bounding box center [838, 278] width 58 height 12
click at [810, 276] on icon "button" at bounding box center [812, 276] width 5 height 7
click at [841, 274] on icon "button" at bounding box center [842, 276] width 6 height 7
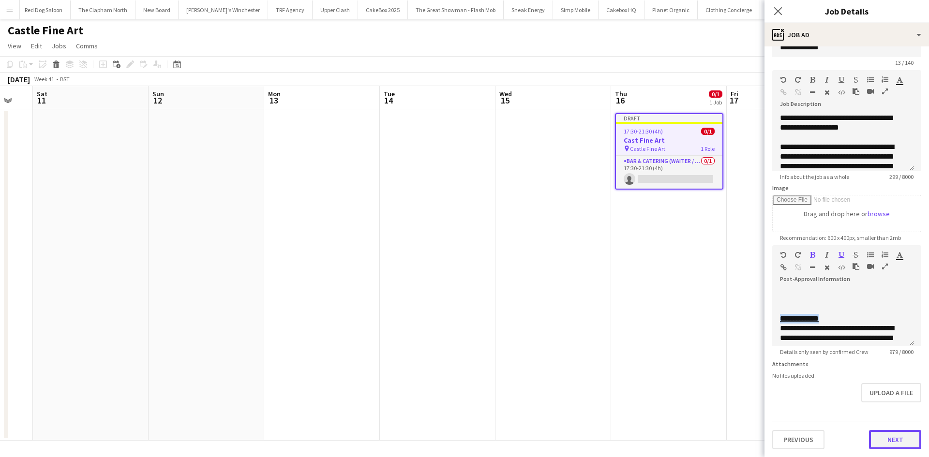
click at [884, 443] on button "Next" at bounding box center [895, 439] width 52 height 19
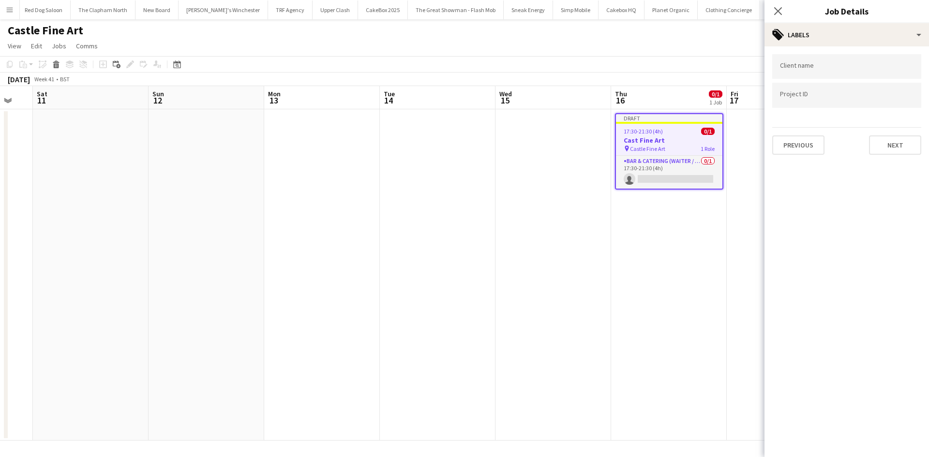
scroll to position [0, 0]
click at [898, 150] on button "Next" at bounding box center [895, 144] width 52 height 19
click at [893, 107] on button "Next" at bounding box center [895, 99] width 52 height 19
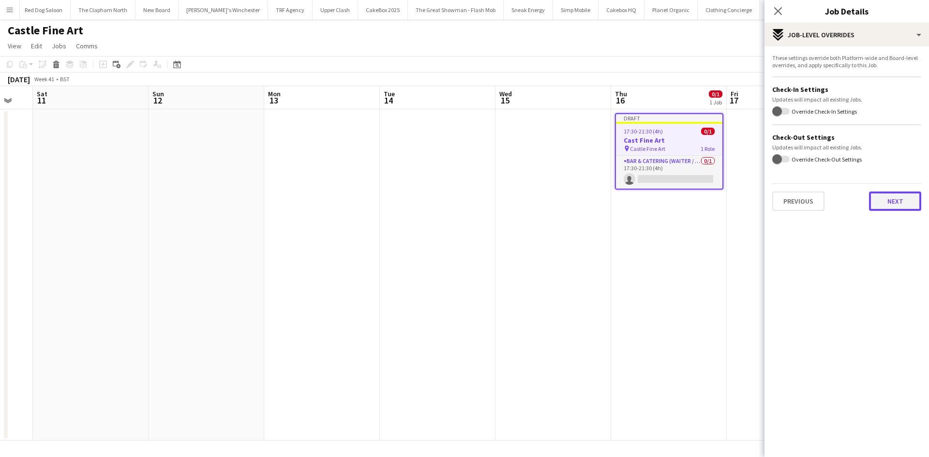
click at [891, 196] on button "Next" at bounding box center [895, 201] width 52 height 19
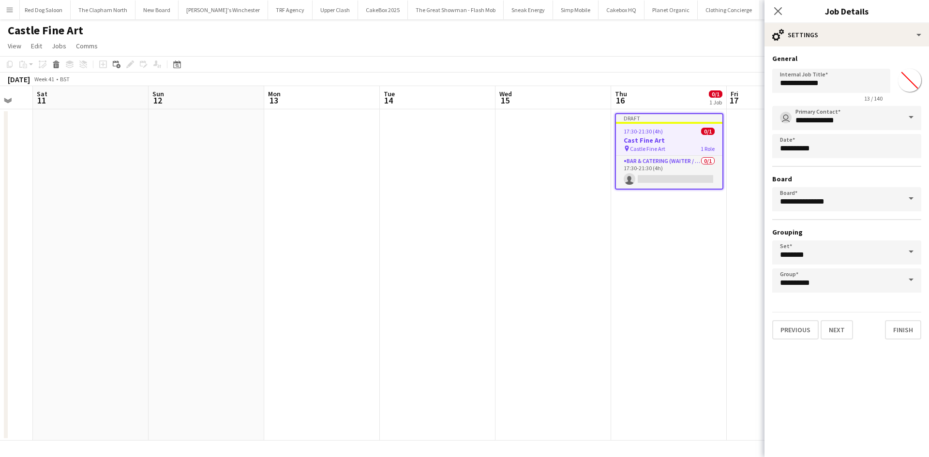
click at [904, 80] on input "*******" at bounding box center [909, 80] width 35 height 35
type input "*******"
click at [867, 381] on mat-expansion-panel "**********" at bounding box center [847, 251] width 165 height 411
click at [900, 326] on button "Finish" at bounding box center [903, 329] width 36 height 19
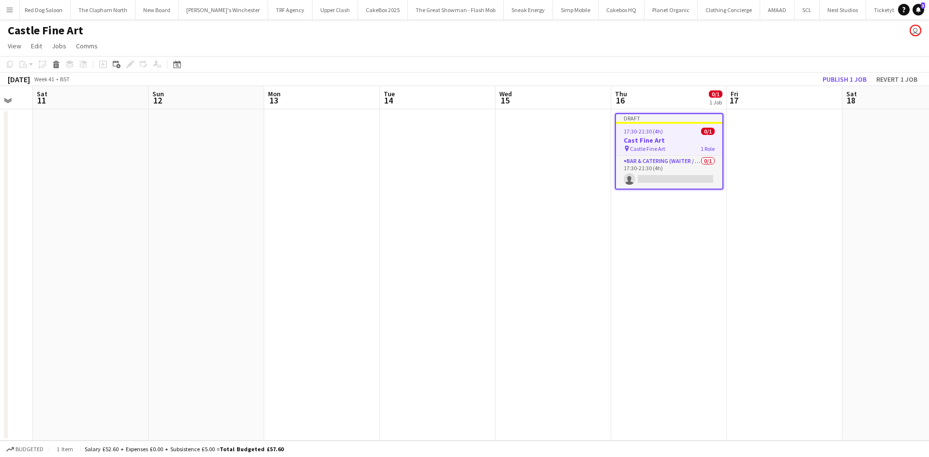
click at [699, 242] on app-date-cell "Draft 17:30-21:30 (4h) 0/1 Cast Fine Art pin Castle Fine Art 1 Role Bar & Cater…" at bounding box center [669, 274] width 116 height 331
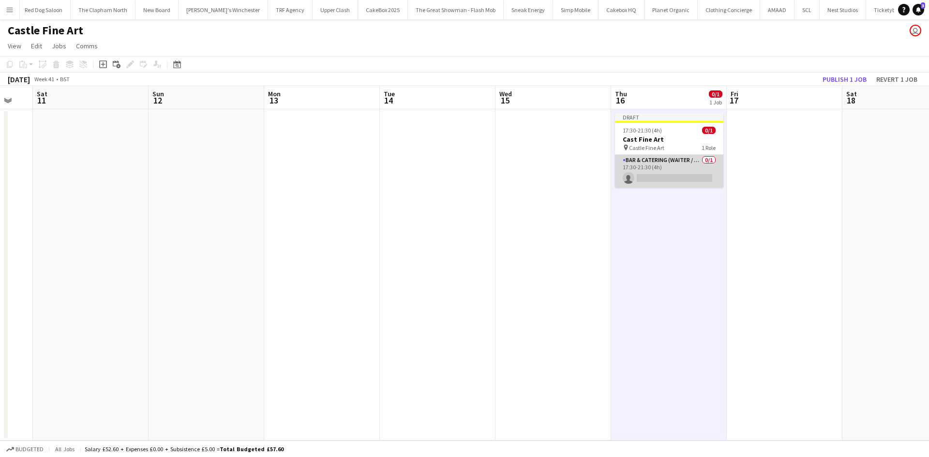
click at [650, 178] on app-card-role "Bar & Catering (Waiter / waitress) 0/1 17:30-21:30 (4h) single-neutral-actions" at bounding box center [669, 171] width 108 height 33
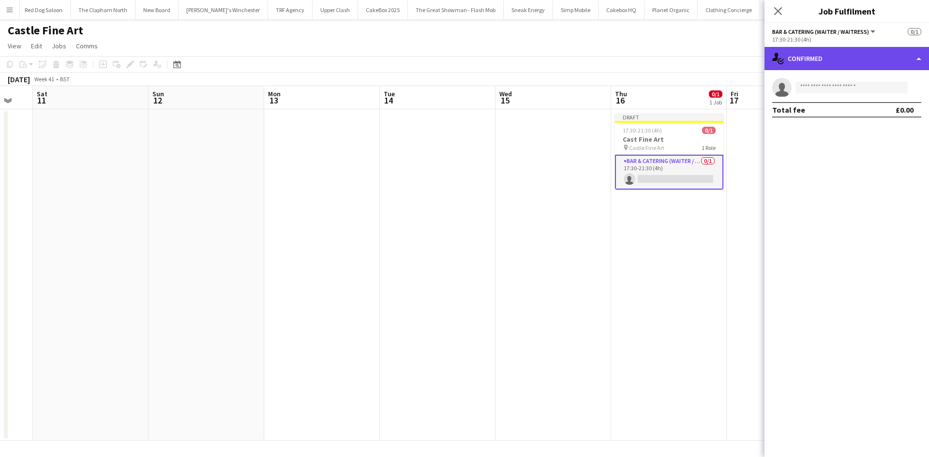
click at [815, 61] on div "single-neutral-actions-check-2 Confirmed" at bounding box center [847, 58] width 165 height 23
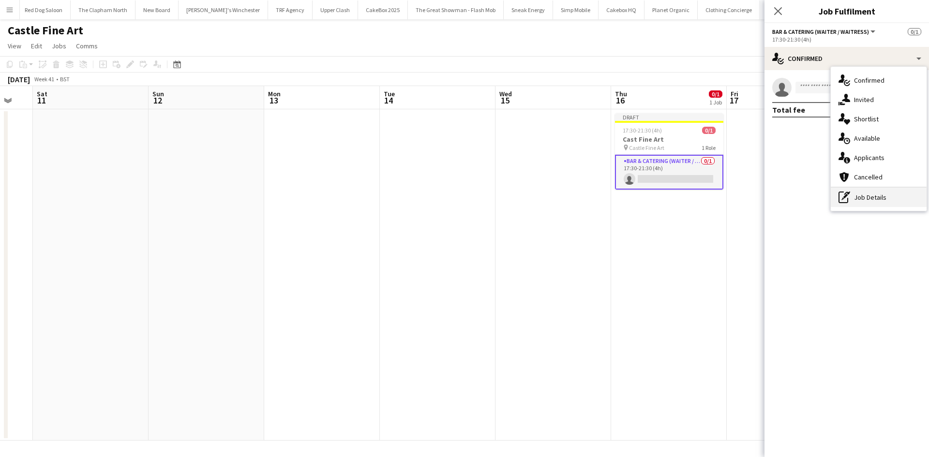
click at [862, 198] on div "pen-write Job Details" at bounding box center [879, 197] width 96 height 19
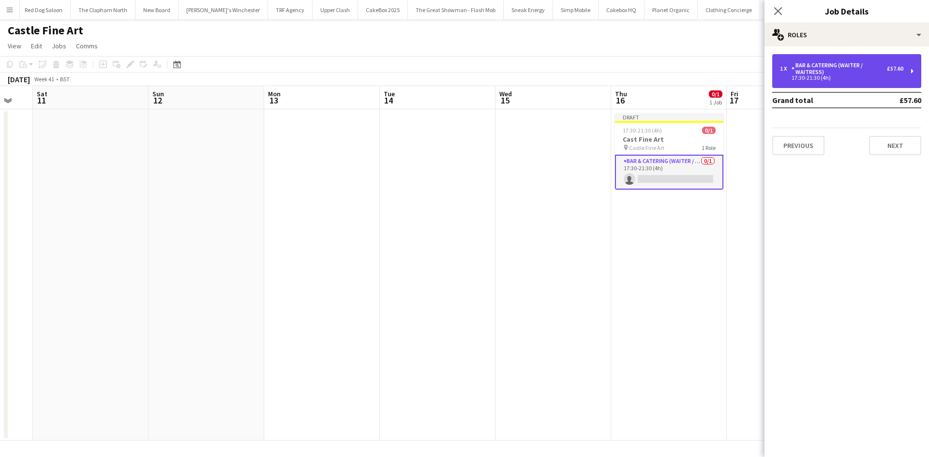
click at [881, 70] on div "Bar & Catering (Waiter / waitress)" at bounding box center [839, 69] width 95 height 14
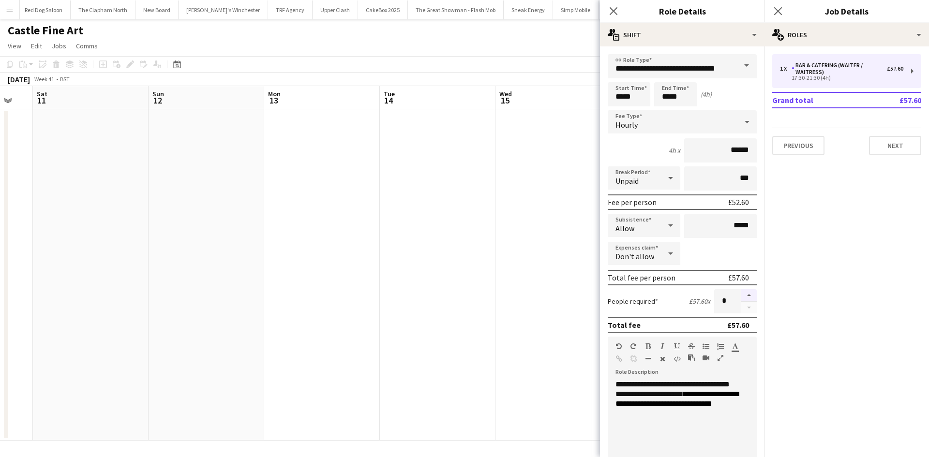
click at [741, 295] on button "button" at bounding box center [748, 295] width 15 height 13
type input "*"
click at [574, 291] on app-date-cell at bounding box center [553, 274] width 116 height 331
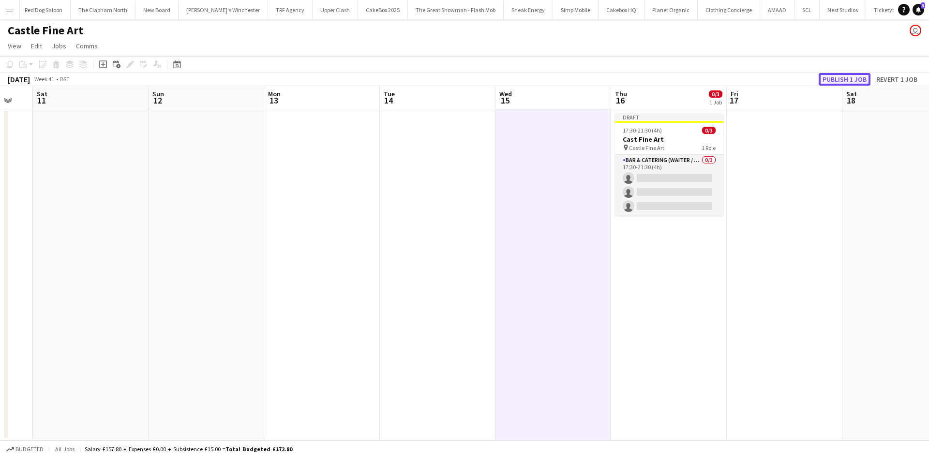
click at [850, 75] on button "Publish 1 job" at bounding box center [845, 79] width 52 height 13
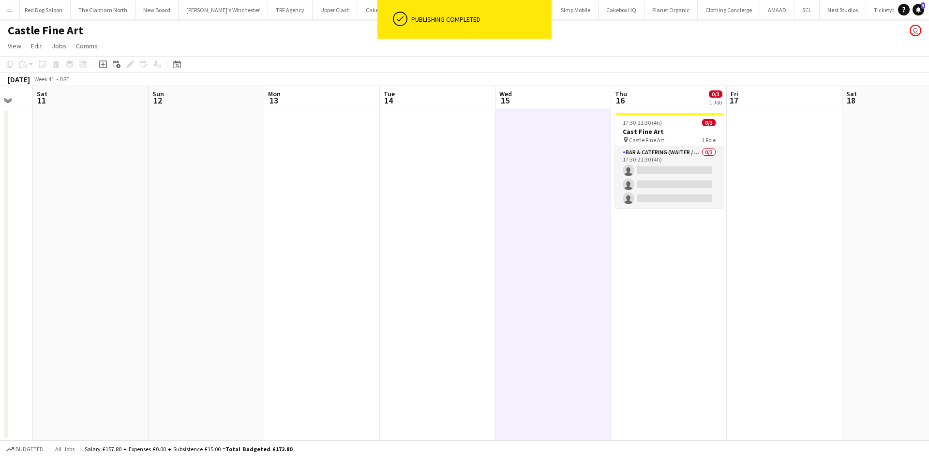
click at [751, 182] on app-date-cell at bounding box center [785, 274] width 116 height 331
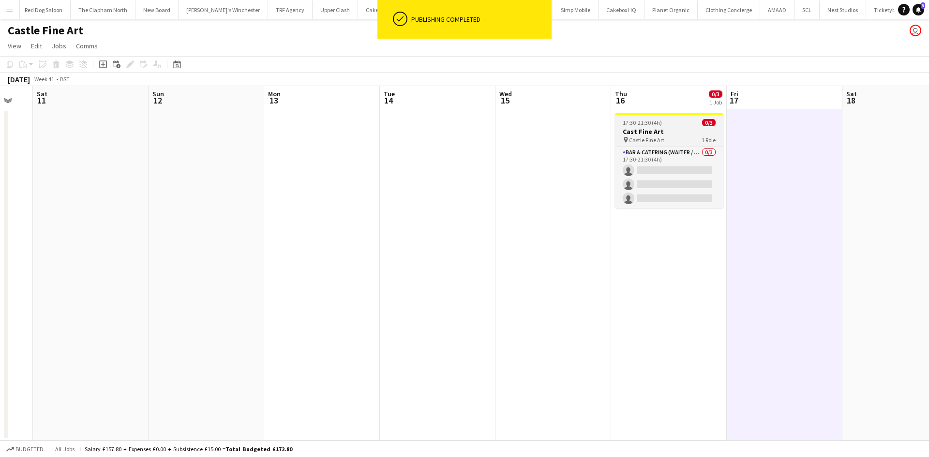
click at [666, 127] on app-job-card "17:30-21:30 (4h) 0/3 Cast Fine Art pin Castle Fine Art 1 Role Bar & Catering (W…" at bounding box center [669, 160] width 108 height 95
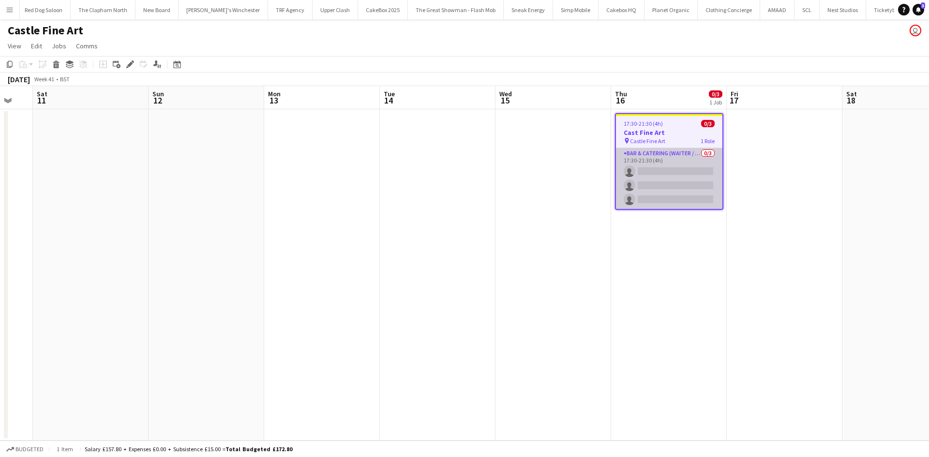
click at [659, 164] on app-card-role "Bar & Catering (Waiter / waitress) 0/3 17:30-21:30 (4h) single-neutral-actions …" at bounding box center [669, 178] width 106 height 61
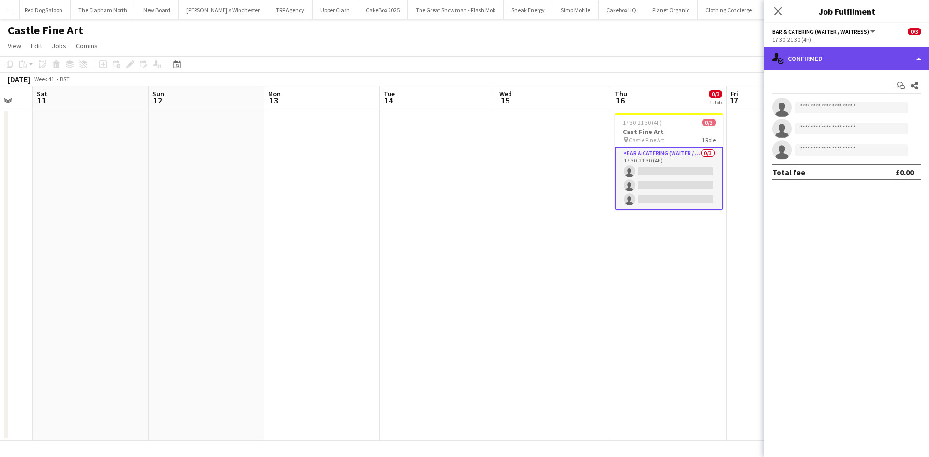
click at [825, 58] on div "single-neutral-actions-check-2 Confirmed" at bounding box center [847, 58] width 165 height 23
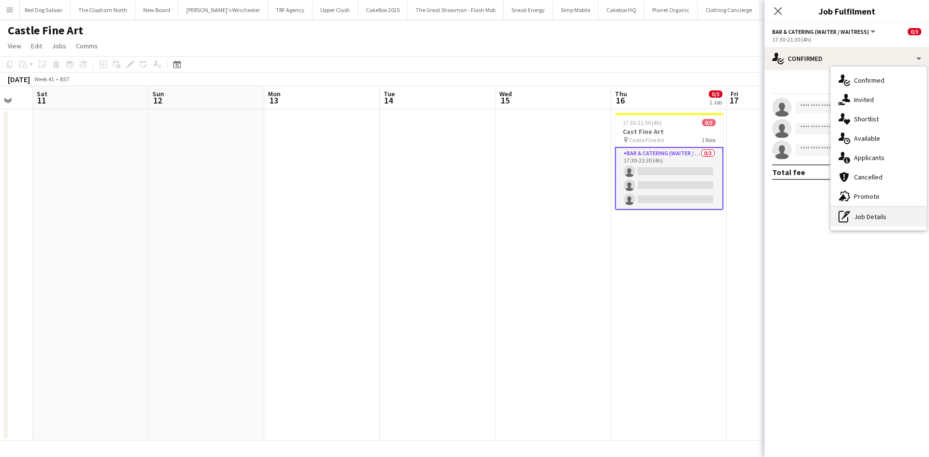
click at [868, 216] on div "pen-write Job Details" at bounding box center [879, 216] width 96 height 19
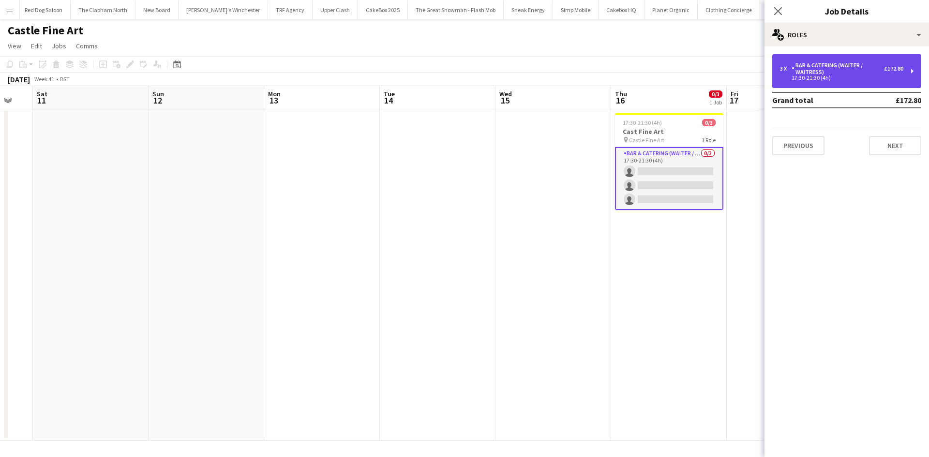
click at [849, 76] on div "17:30-21:30 (4h)" at bounding box center [841, 77] width 123 height 5
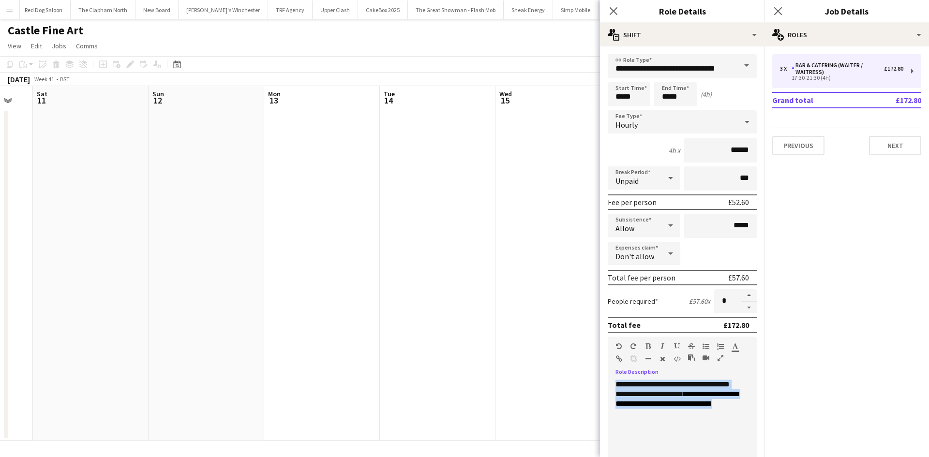
drag, startPoint x: 741, startPoint y: 406, endPoint x: 566, endPoint y: 348, distance: 183.9
click at [566, 348] on body "Menu Boards Boards Boards All jobs Status Workforce Workforce My Workforce Recr…" at bounding box center [464, 228] width 929 height 457
click at [746, 410] on div "**********" at bounding box center [679, 438] width 142 height 116
drag, startPoint x: 742, startPoint y: 404, endPoint x: 589, endPoint y: 364, distance: 158.1
click at [589, 364] on body "Menu Boards Boards Boards All jobs Status Workforce Workforce My Workforce Recr…" at bounding box center [464, 228] width 929 height 457
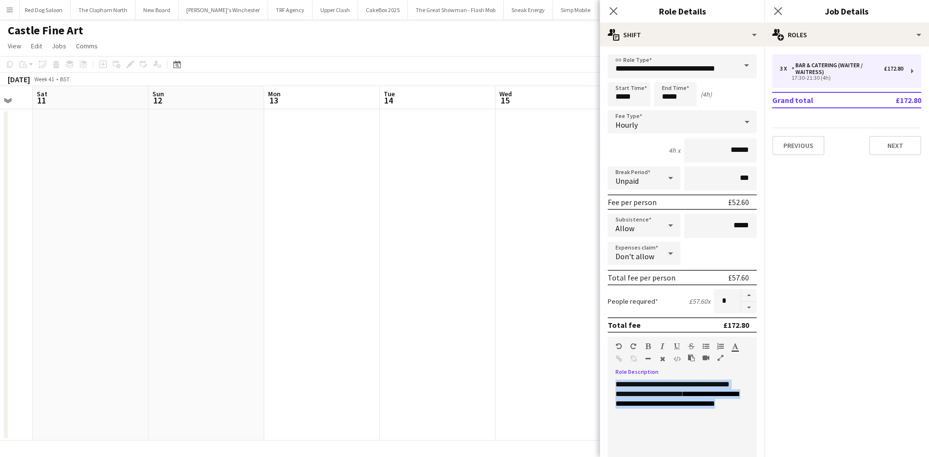
copy div "**********"
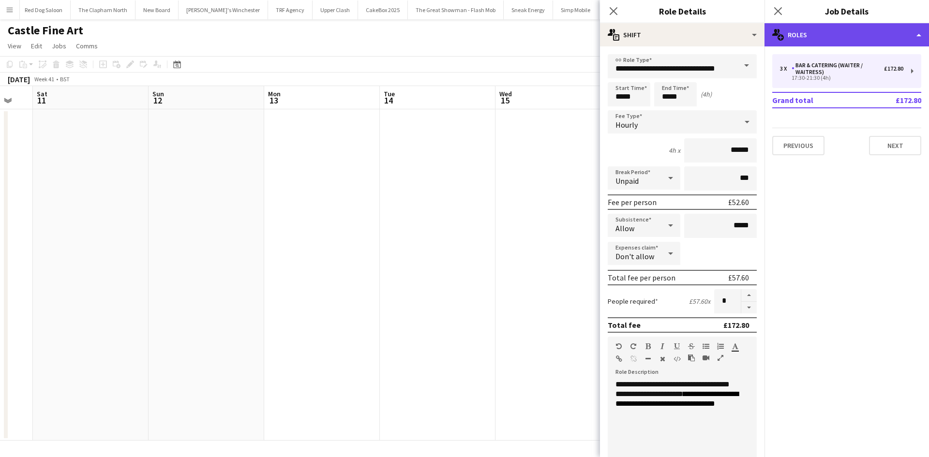
click at [841, 36] on div "multiple-users-add Roles" at bounding box center [847, 34] width 165 height 23
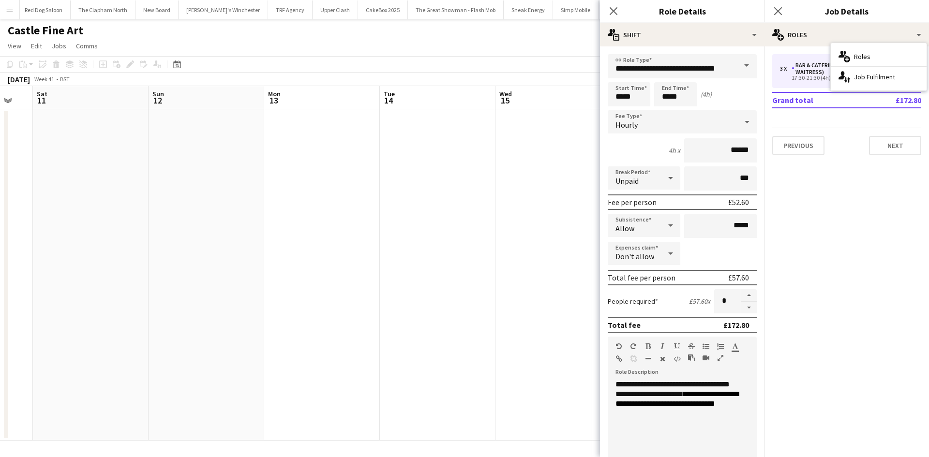
click at [819, 227] on mat-expansion-panel "pencil3 General details 3 x Bar & Catering (Waiter / waitress) £172.80 17:30-21…" at bounding box center [847, 251] width 165 height 411
click at [495, 239] on app-date-cell at bounding box center [438, 274] width 116 height 331
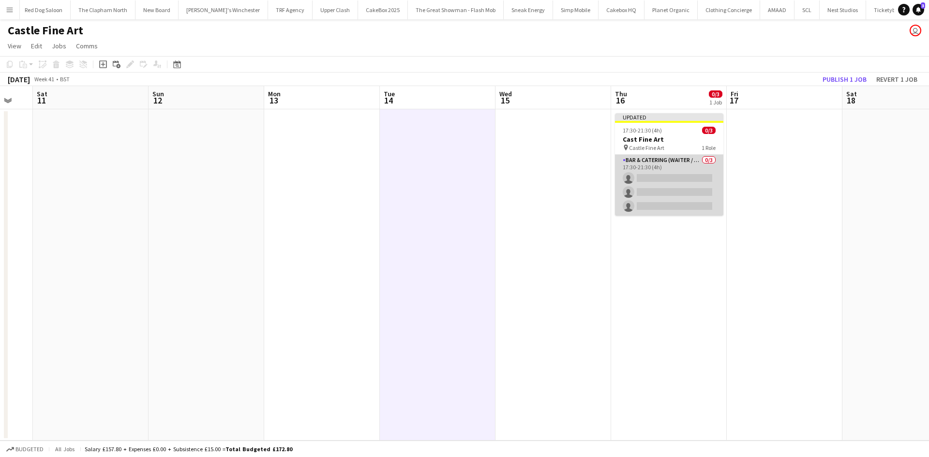
click at [711, 196] on app-card-role "Bar & Catering (Waiter / waitress) 0/3 17:30-21:30 (4h) single-neutral-actions …" at bounding box center [669, 185] width 108 height 61
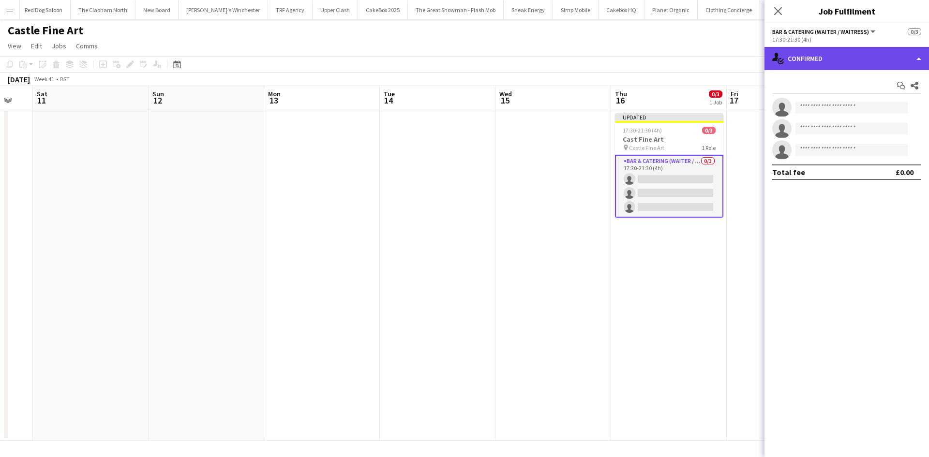
click at [817, 58] on div "single-neutral-actions-check-2 Confirmed" at bounding box center [847, 58] width 165 height 23
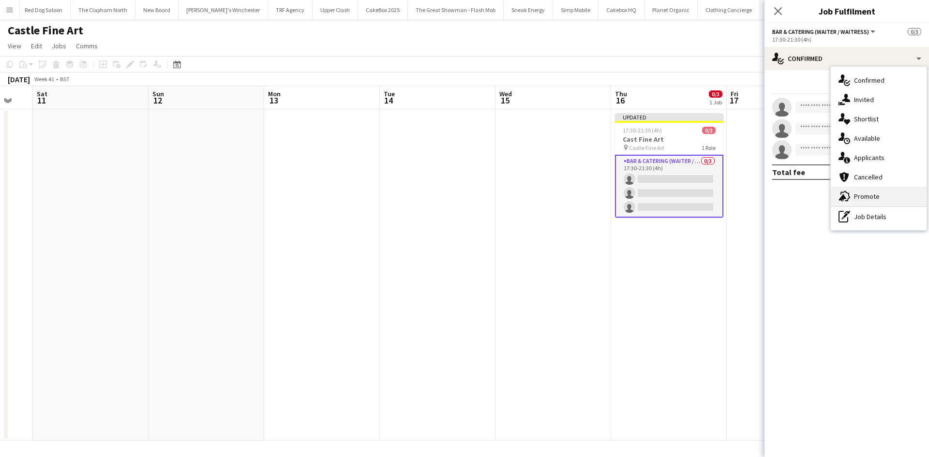
click at [867, 193] on span "Promote" at bounding box center [867, 196] width 26 height 9
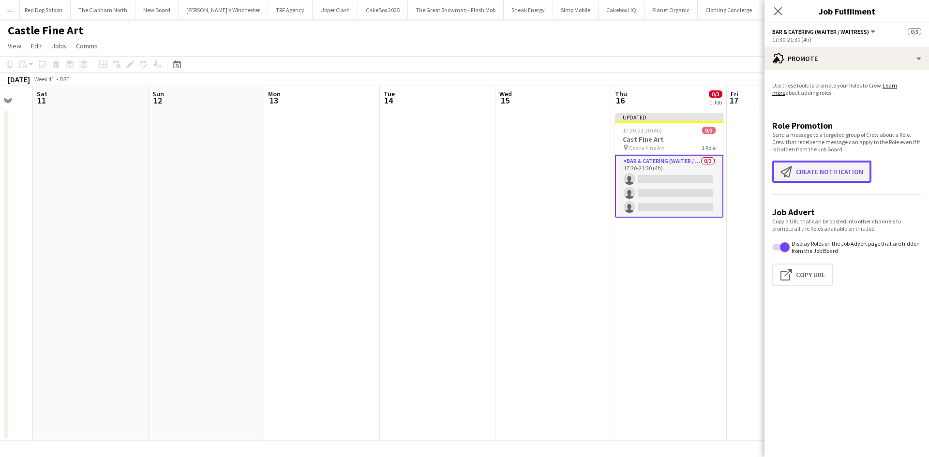
click at [811, 182] on button "Create notification Create notification" at bounding box center [821, 172] width 99 height 22
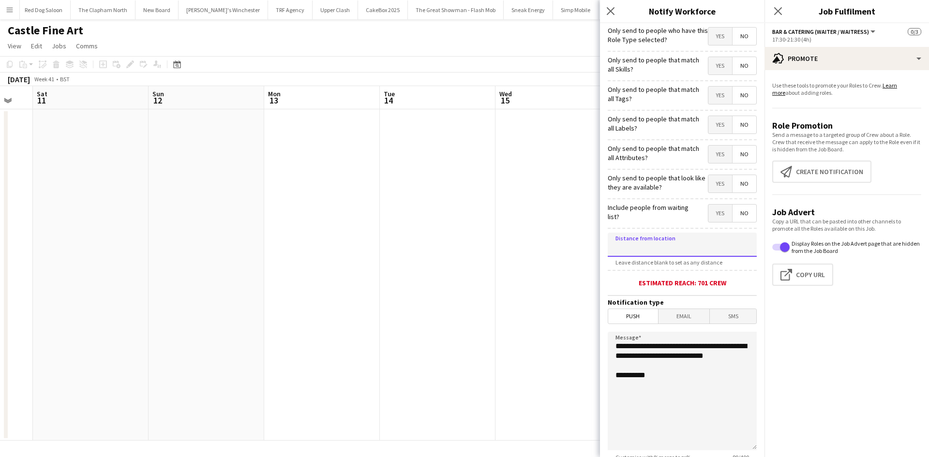
click at [668, 246] on input at bounding box center [682, 245] width 149 height 24
type input "****"
type input "******"
click at [672, 313] on span "Email" at bounding box center [684, 316] width 51 height 15
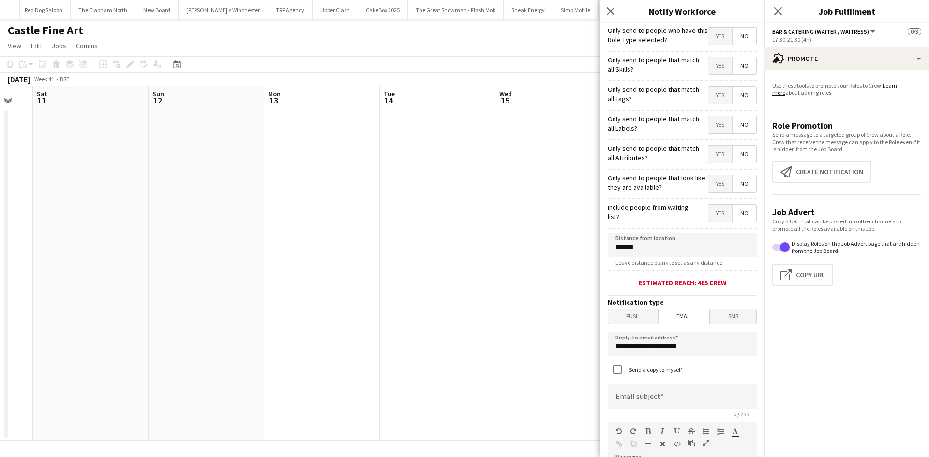
click at [641, 319] on span "Push" at bounding box center [633, 316] width 50 height 15
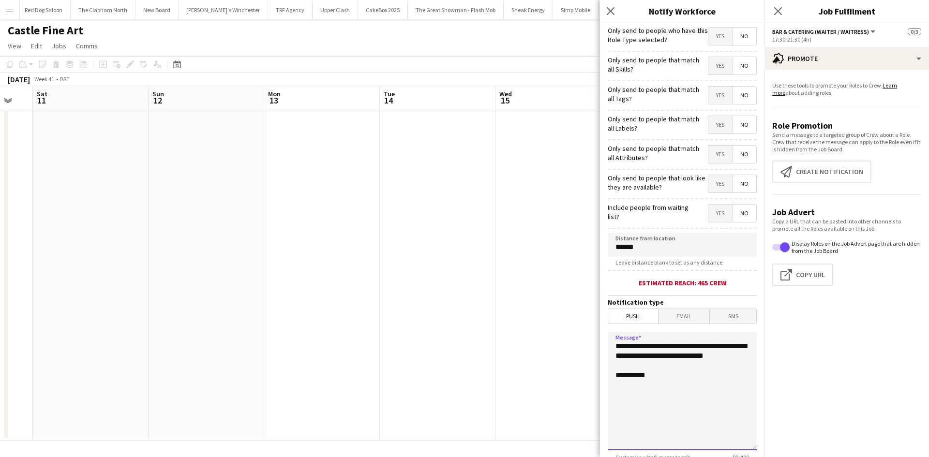
drag, startPoint x: 658, startPoint y: 390, endPoint x: 562, endPoint y: 303, distance: 128.8
click at [562, 303] on body "Menu Boards Boards Boards All jobs Status Workforce Workforce My Workforce Recr…" at bounding box center [464, 228] width 929 height 457
paste textarea "**********"
click at [613, 346] on textarea "**********" at bounding box center [682, 391] width 149 height 119
click at [686, 399] on textarea "**********" at bounding box center [682, 391] width 149 height 119
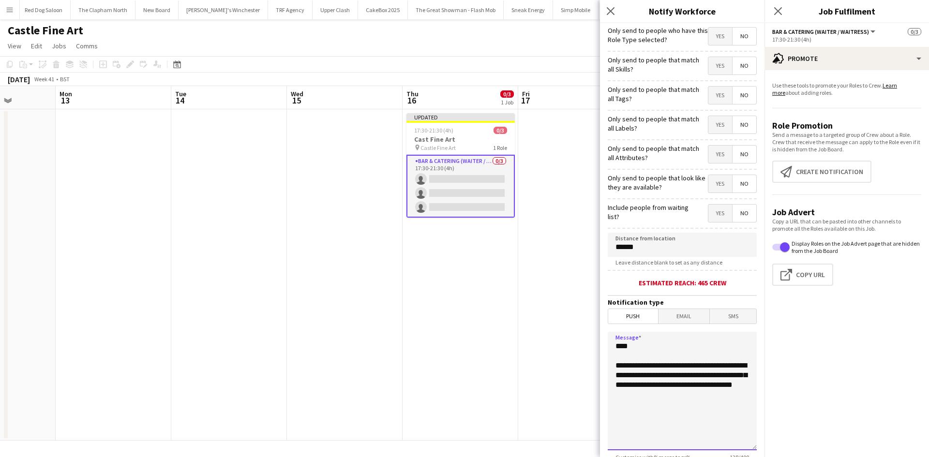
scroll to position [0, 292]
drag, startPoint x: 693, startPoint y: 428, endPoint x: 591, endPoint y: 328, distance: 143.4
click at [591, 328] on body "Menu Boards Boards Boards All jobs Status Workforce Workforce My Workforce Recr…" at bounding box center [464, 228] width 929 height 457
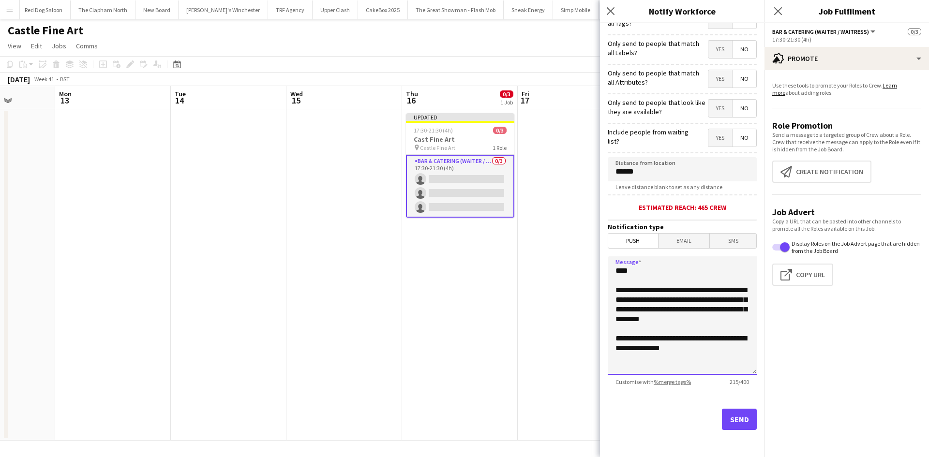
type textarea "**********"
click at [733, 424] on button "Send" at bounding box center [739, 419] width 35 height 21
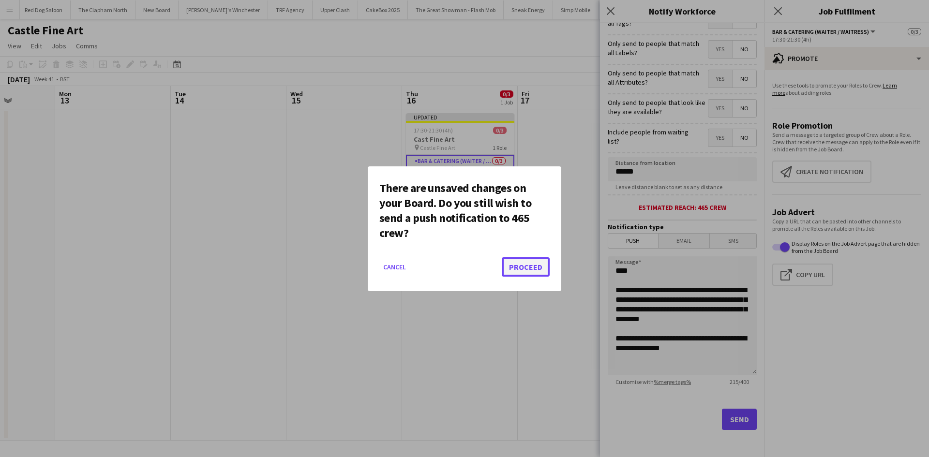
click at [533, 263] on button "Proceed" at bounding box center [526, 266] width 48 height 19
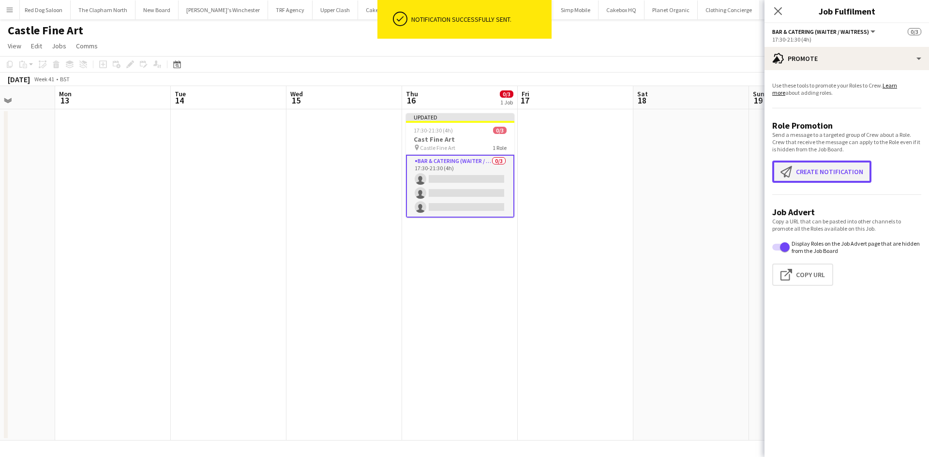
click at [821, 175] on button "Create notification Create notification" at bounding box center [821, 172] width 99 height 22
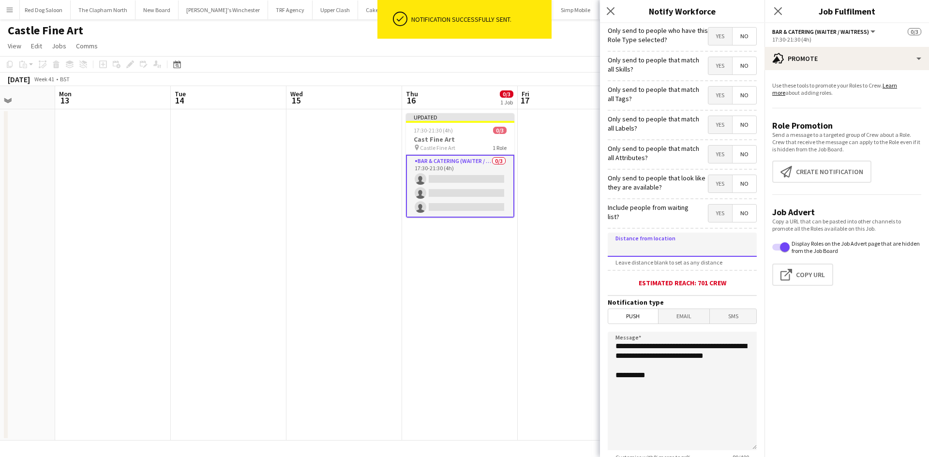
click at [650, 239] on input at bounding box center [682, 245] width 149 height 24
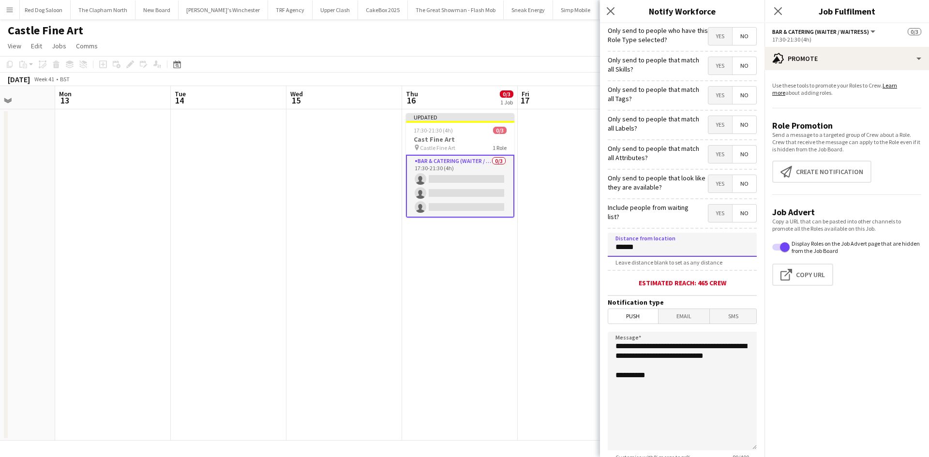
type input "******"
click at [672, 317] on span "Email" at bounding box center [684, 316] width 51 height 15
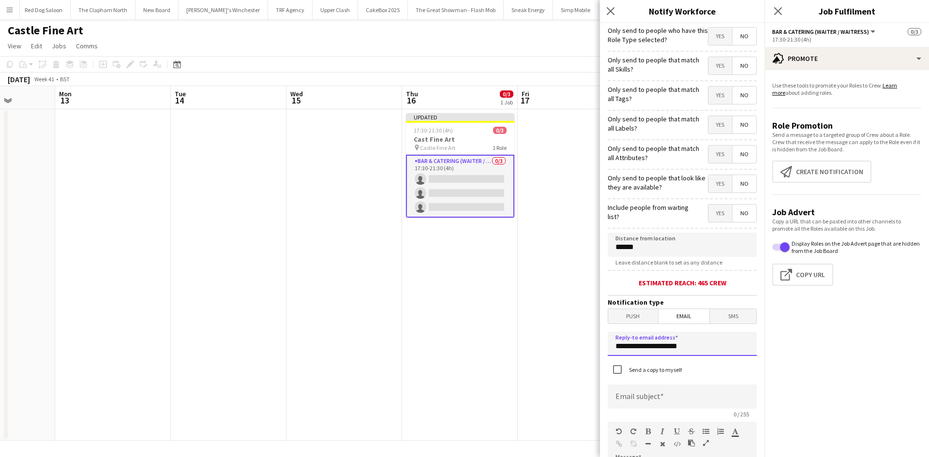
drag, startPoint x: 630, startPoint y: 338, endPoint x: 550, endPoint y: 347, distance: 80.8
click at [550, 347] on body "Menu Boards Boards Boards All jobs Status Workforce Workforce My Workforce Recr…" at bounding box center [464, 228] width 929 height 457
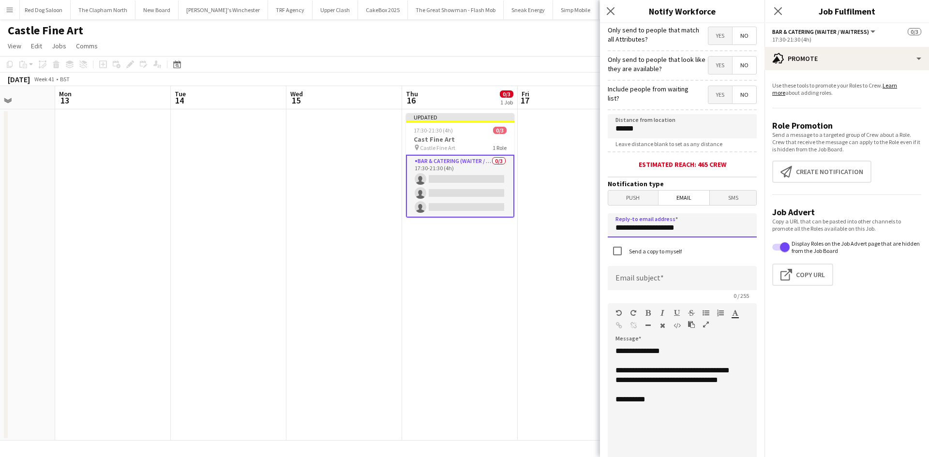
scroll to position [119, 0]
type input "**********"
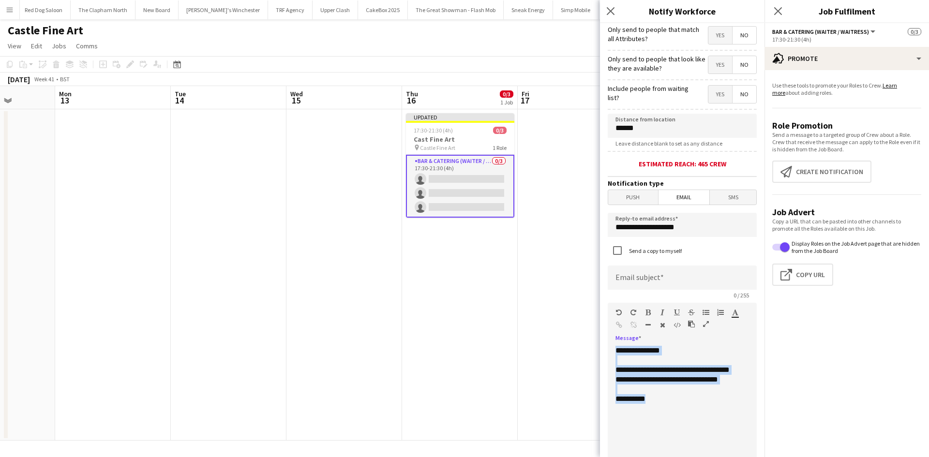
drag, startPoint x: 652, startPoint y: 402, endPoint x: 590, endPoint y: 313, distance: 108.7
click at [590, 313] on body "Menu Boards Boards Boards All jobs Status Workforce Workforce My Workforce Recr…" at bounding box center [464, 228] width 929 height 457
paste div
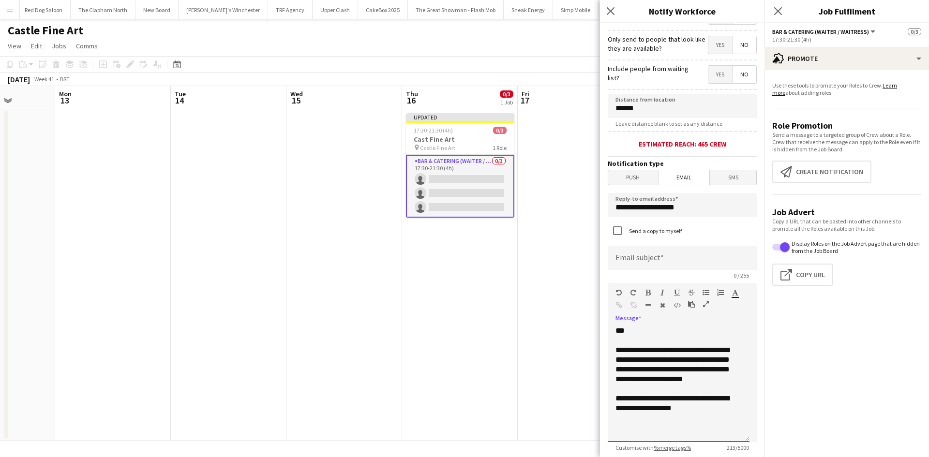
scroll to position [139, 0]
drag, startPoint x: 675, startPoint y: 368, endPoint x: 735, endPoint y: 382, distance: 61.5
click at [735, 382] on div "**********" at bounding box center [678, 364] width 126 height 39
copy div "**********"
click at [698, 264] on input at bounding box center [682, 257] width 149 height 24
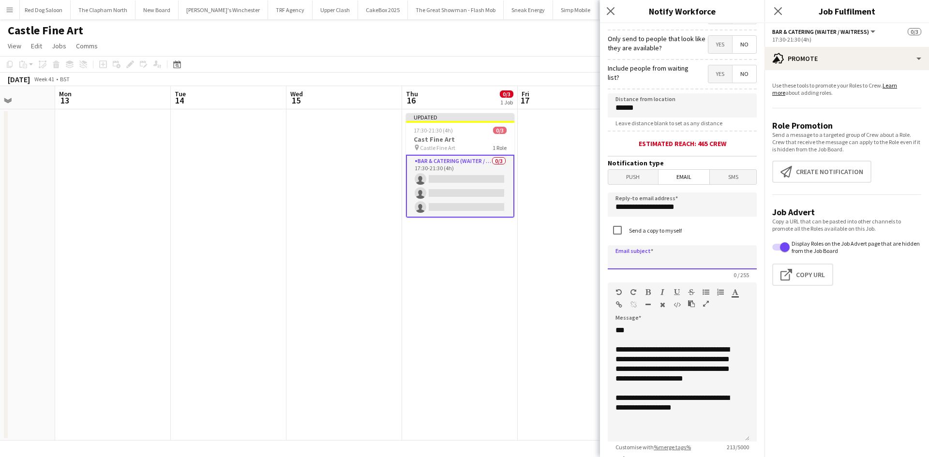
paste input "**********"
click at [703, 251] on input "**********" at bounding box center [679, 257] width 142 height 24
drag, startPoint x: 655, startPoint y: 265, endPoint x: 580, endPoint y: 263, distance: 75.0
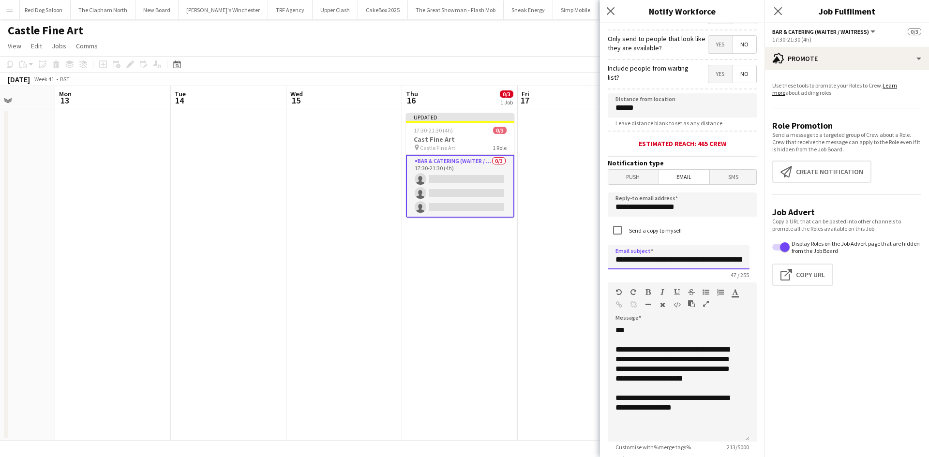
click at [580, 263] on body "Menu Boards Boards Boards All jobs Status Workforce Workforce My Workforce Recr…" at bounding box center [464, 228] width 929 height 457
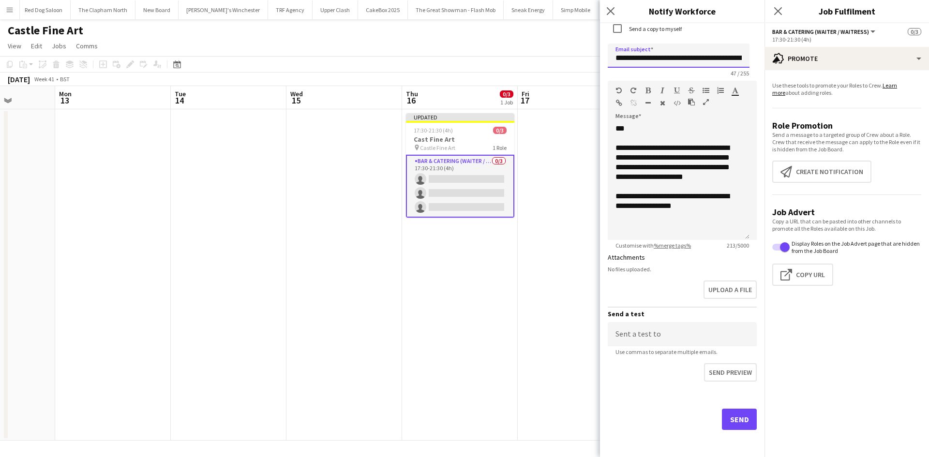
type input "**********"
click at [749, 427] on button "Send" at bounding box center [739, 419] width 35 height 21
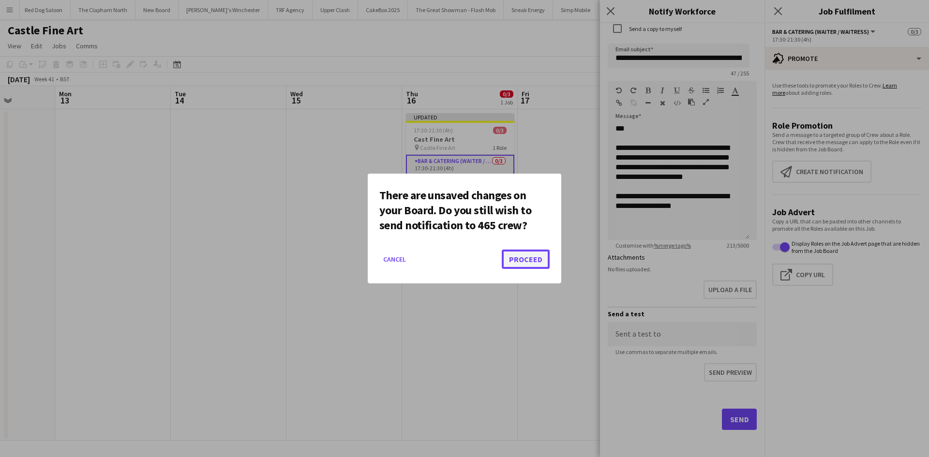
click at [533, 268] on button "Proceed" at bounding box center [526, 259] width 48 height 19
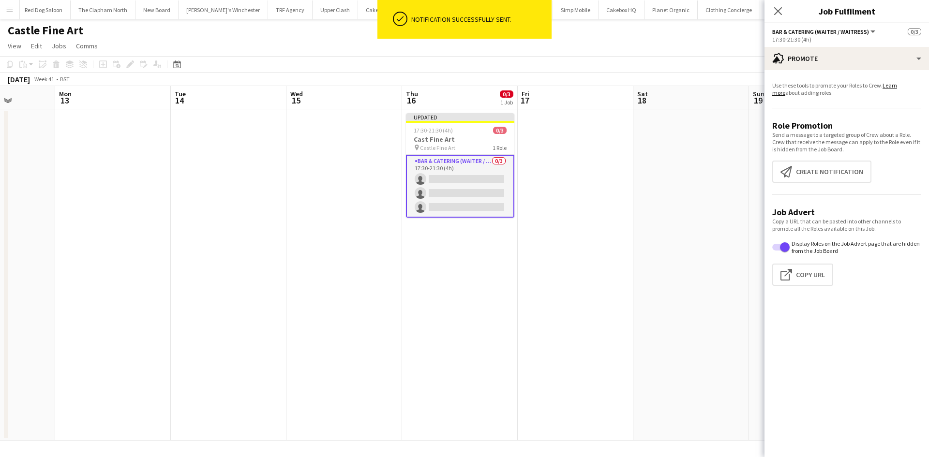
click at [576, 248] on app-date-cell at bounding box center [576, 274] width 116 height 331
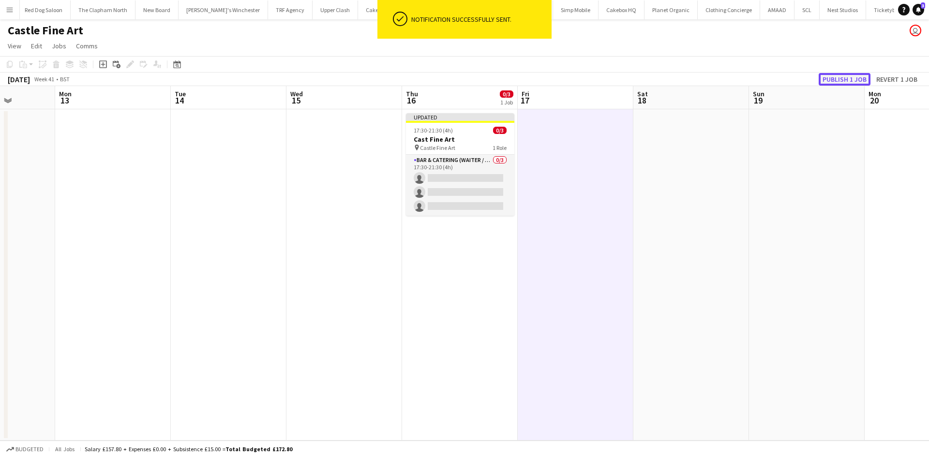
click at [828, 75] on button "Publish 1 job" at bounding box center [845, 79] width 52 height 13
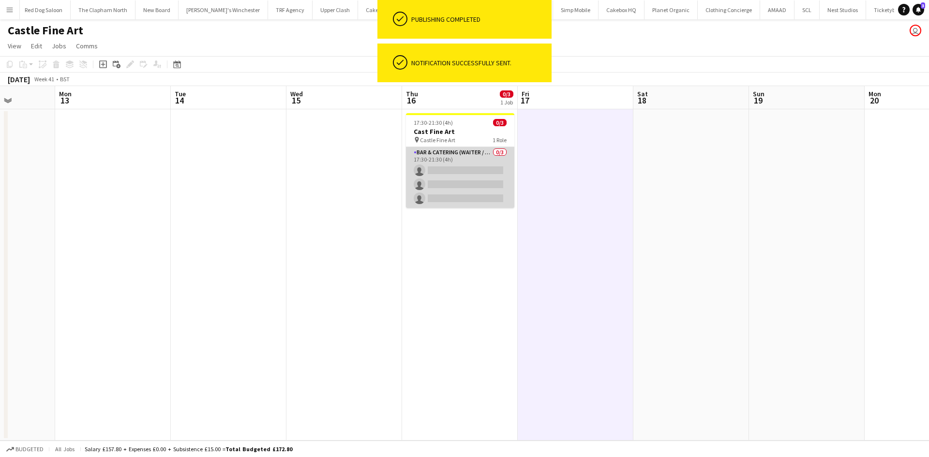
click at [455, 164] on app-card-role "Bar & Catering (Waiter / waitress) 0/3 17:30-21:30 (4h) single-neutral-actions …" at bounding box center [460, 177] width 108 height 61
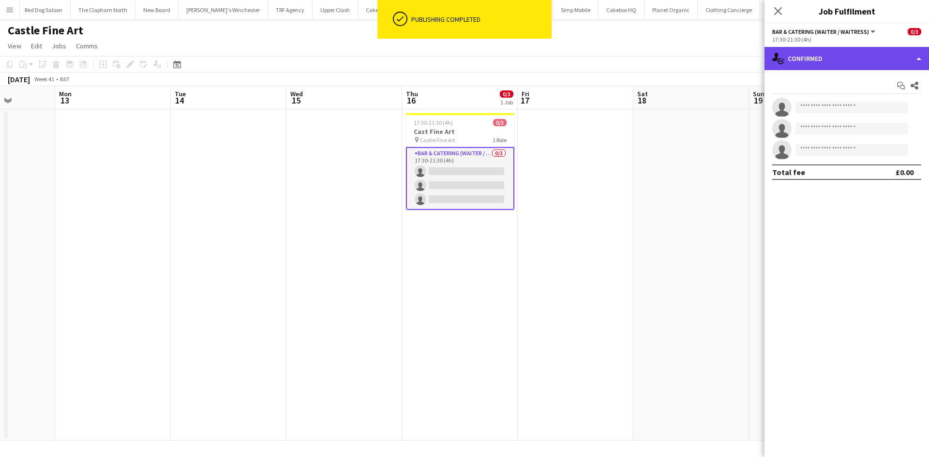
click at [855, 62] on div "single-neutral-actions-check-2 Confirmed" at bounding box center [847, 58] width 165 height 23
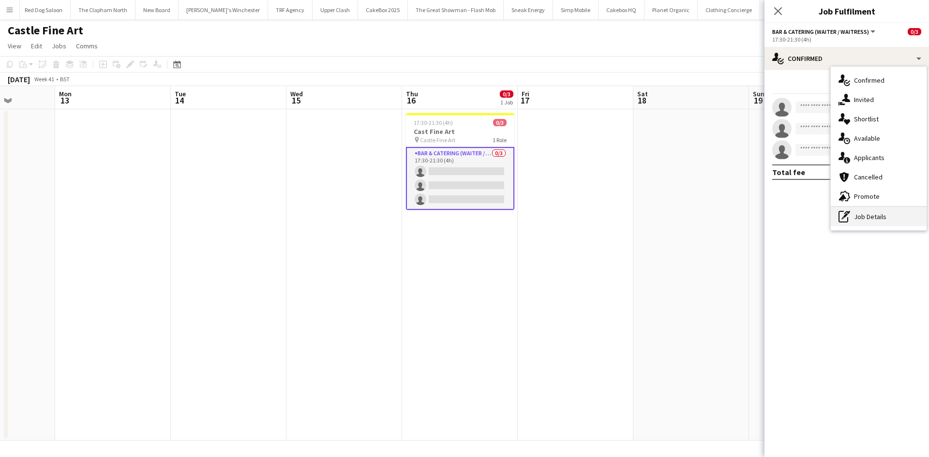
click at [879, 216] on div "pen-write Job Details" at bounding box center [879, 216] width 96 height 19
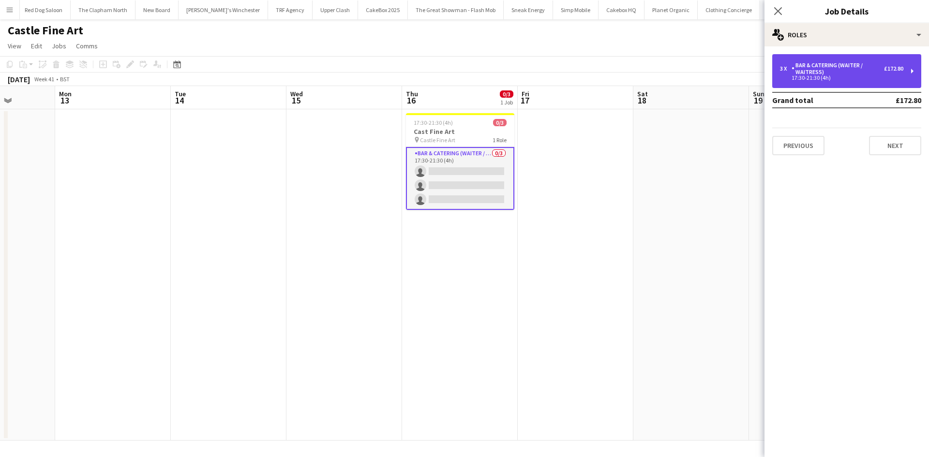
click at [867, 73] on div "Bar & Catering (Waiter / waitress)" at bounding box center [838, 69] width 92 height 14
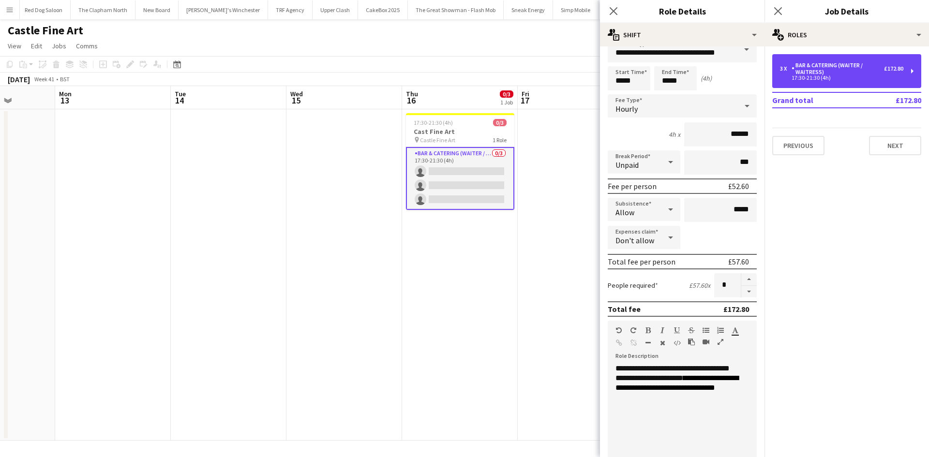
scroll to position [16, 0]
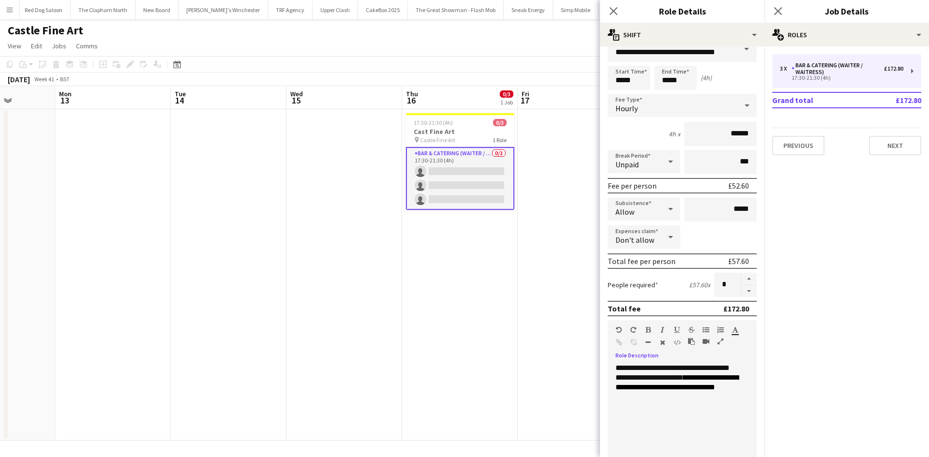
click at [613, 389] on div "**********" at bounding box center [679, 421] width 142 height 116
click at [498, 327] on app-date-cell "17:30-21:30 (4h) 0/3 Cast Fine Art pin Castle Fine Art 1 Role Bar & Catering (W…" at bounding box center [460, 274] width 116 height 331
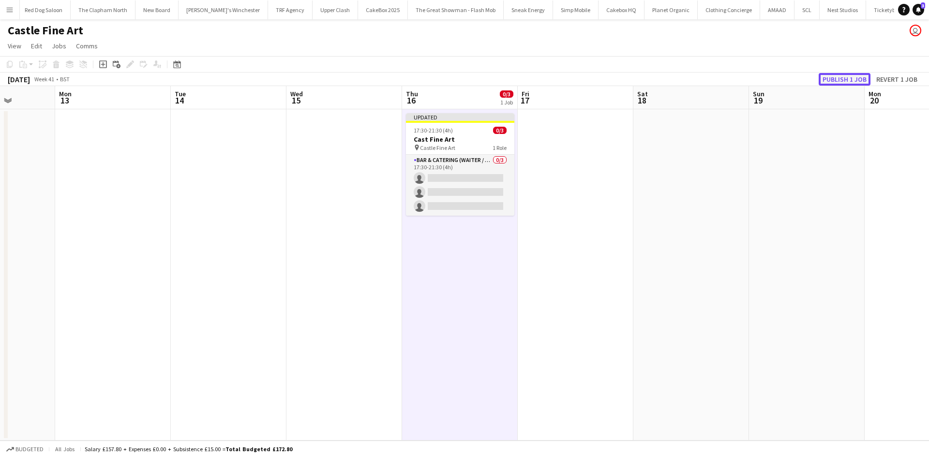
click at [831, 76] on button "Publish 1 job" at bounding box center [845, 79] width 52 height 13
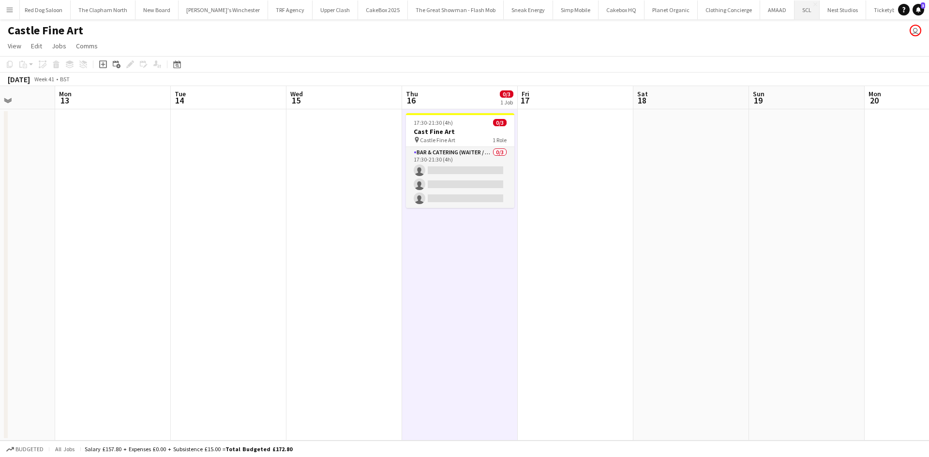
click at [795, 4] on button "SCL Close" at bounding box center [807, 9] width 25 height 19
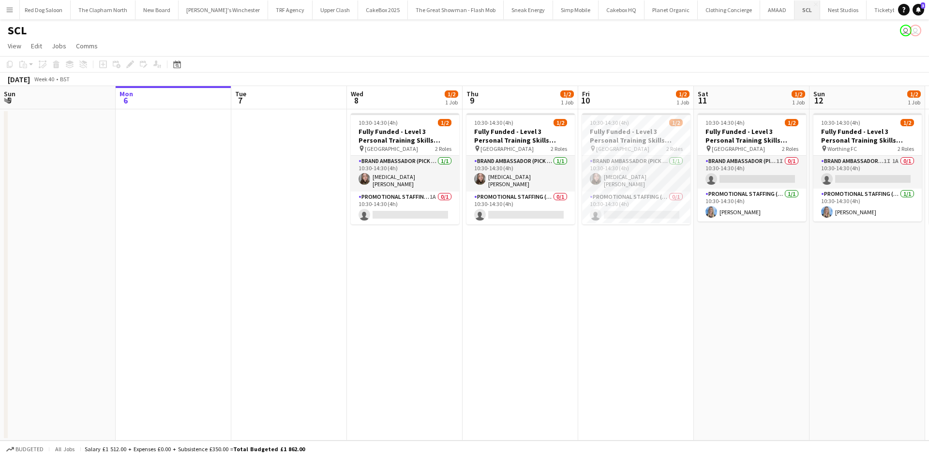
scroll to position [0, 625]
click at [3, 2] on button "Menu" at bounding box center [9, 9] width 19 height 19
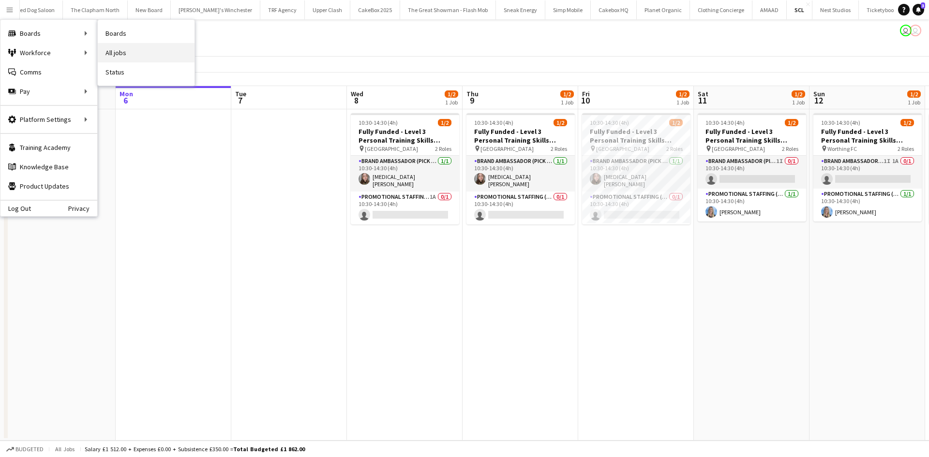
click at [123, 48] on link "All jobs" at bounding box center [146, 52] width 97 height 19
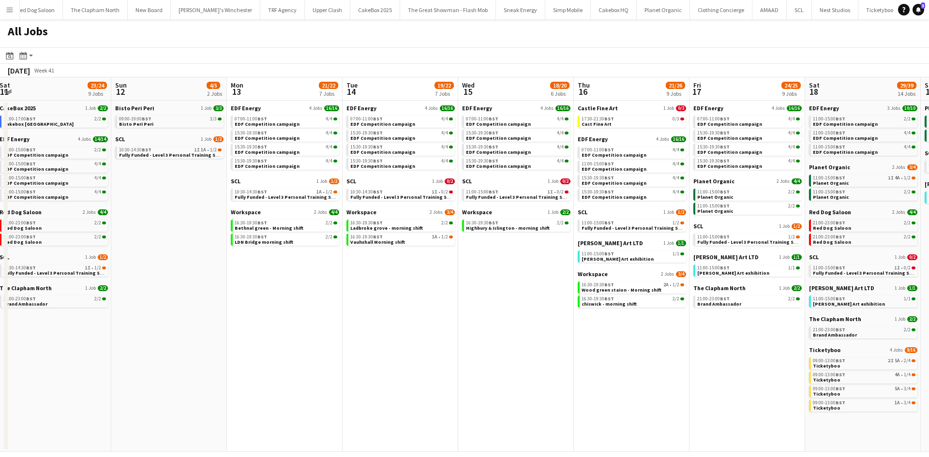
scroll to position [0, 467]
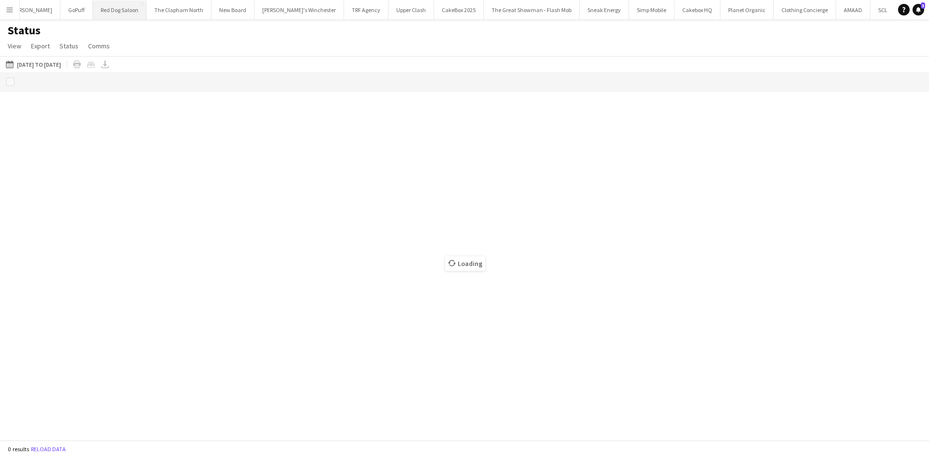
scroll to position [0, 625]
click at [787, 6] on button "SCL Close" at bounding box center [799, 9] width 25 height 19
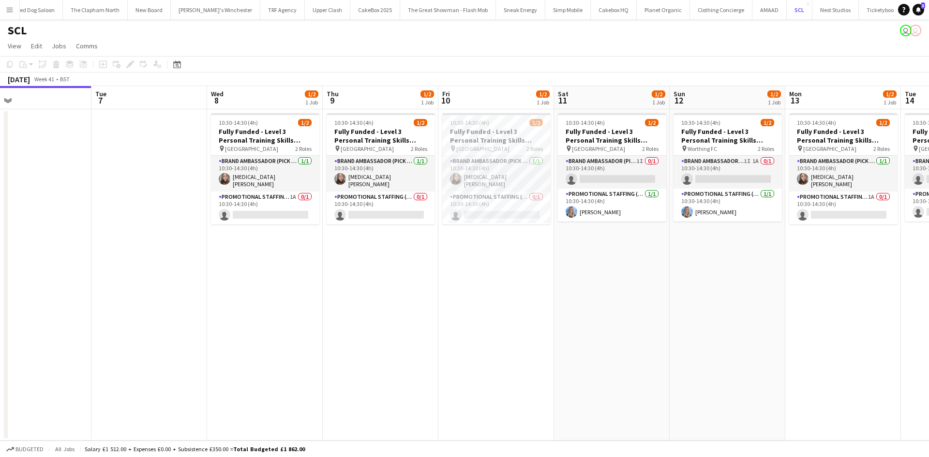
scroll to position [0, 273]
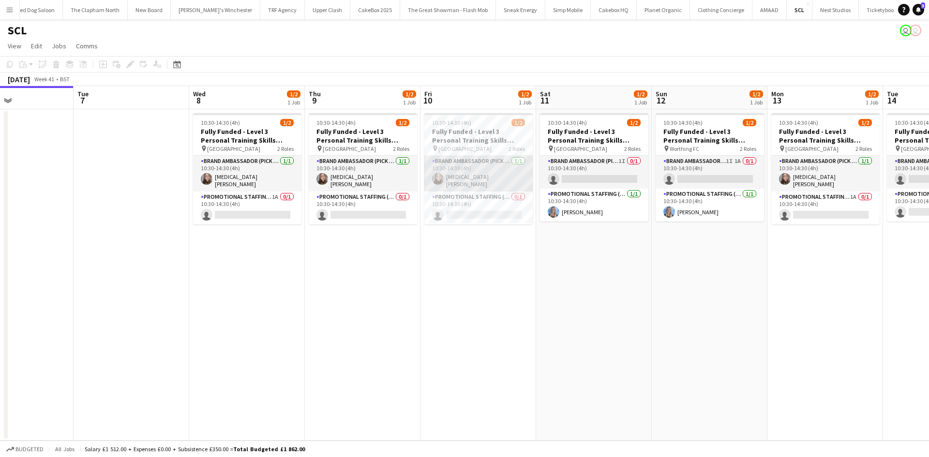
click at [459, 177] on app-card-role "Brand Ambassador (Pick up) [DATE] 10:30-14:30 (4h) [MEDICAL_DATA][PERSON_NAME]" at bounding box center [478, 174] width 108 height 36
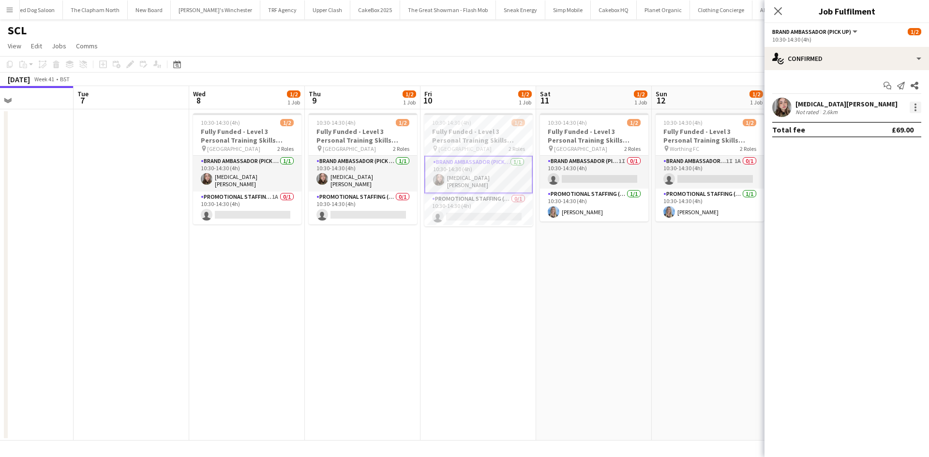
click at [915, 109] on div at bounding box center [916, 108] width 12 height 12
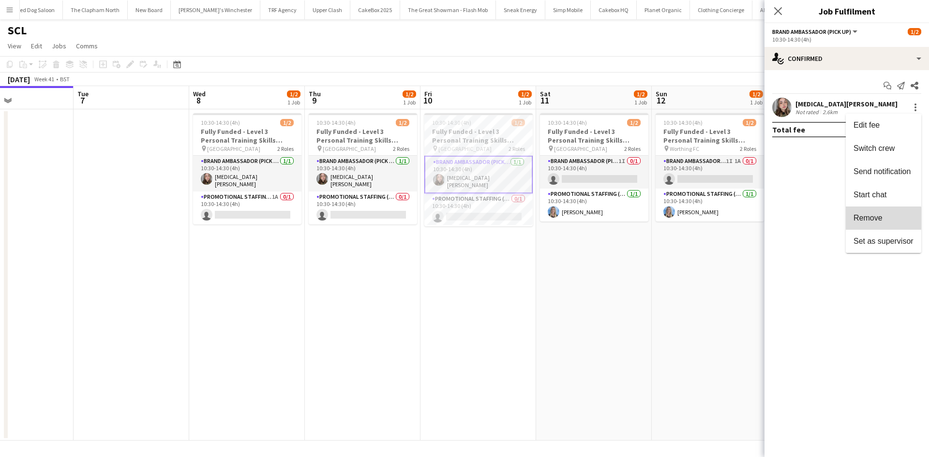
click at [876, 224] on button "Remove" at bounding box center [883, 218] width 75 height 23
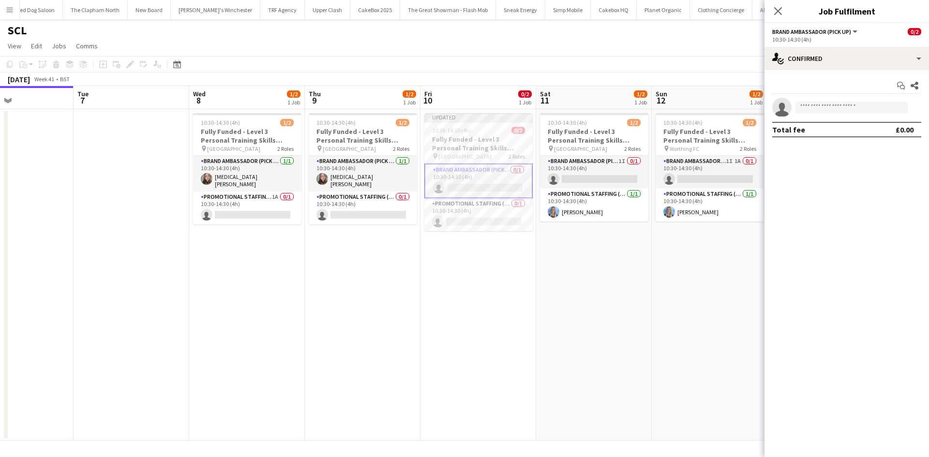
click at [590, 297] on app-date-cell "10:30-14:30 (4h) 1/2 Fully Funded - Level 3 Personal Training Skills Bootcamp p…" at bounding box center [594, 274] width 116 height 331
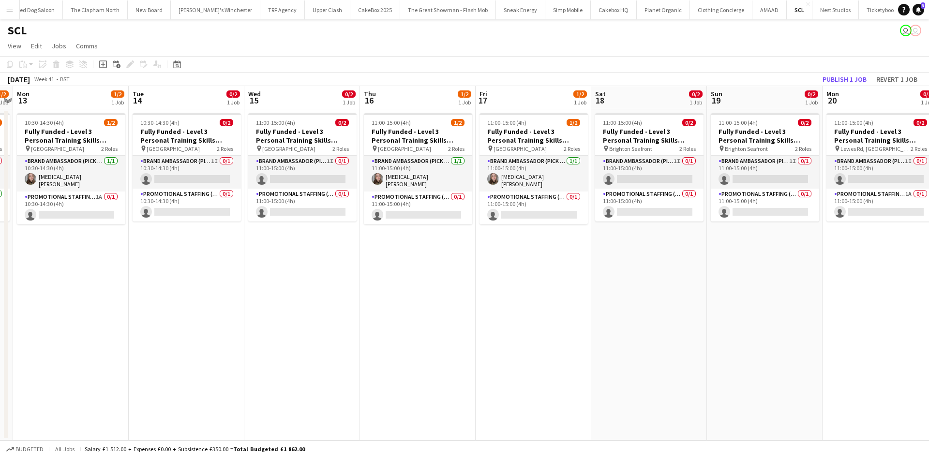
scroll to position [0, 334]
click at [543, 181] on app-card-role "Brand Ambassador (Pick up) [DATE] 11:00-15:00 (4h) [MEDICAL_DATA][PERSON_NAME]" at bounding box center [533, 174] width 108 height 36
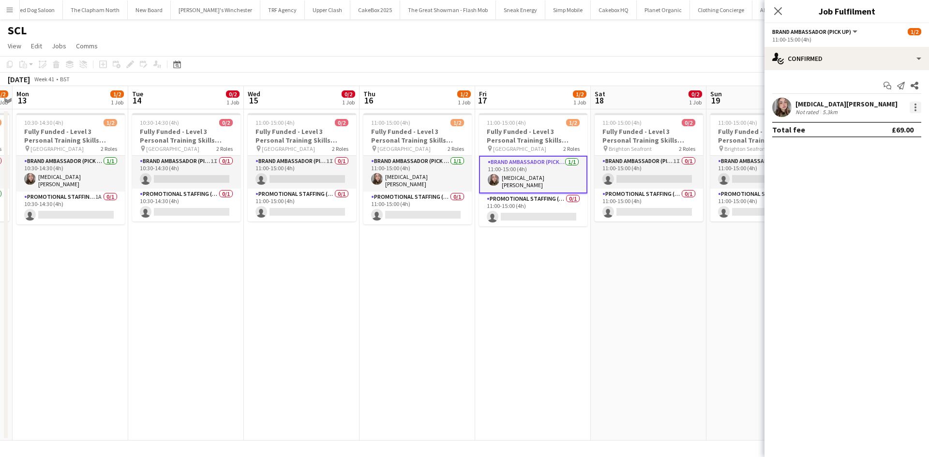
click at [919, 105] on div at bounding box center [916, 108] width 12 height 12
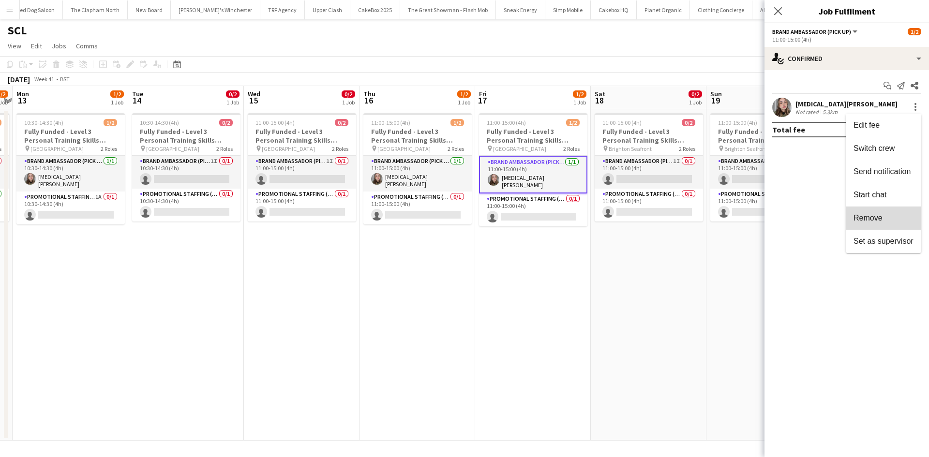
click at [881, 214] on span "Remove" at bounding box center [868, 218] width 29 height 8
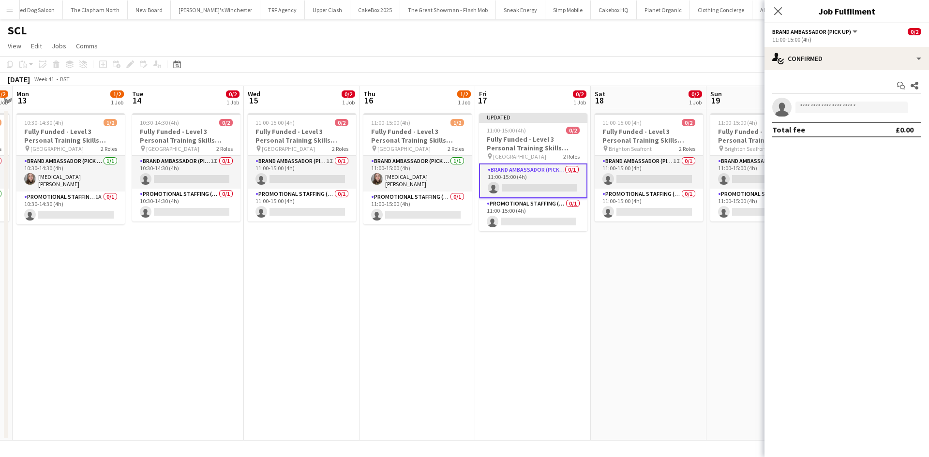
click at [600, 345] on app-date-cell "11:00-15:00 (4h) 0/2 Fully Funded - Level 3 Personal Training Skills Bootcamp p…" at bounding box center [649, 274] width 116 height 331
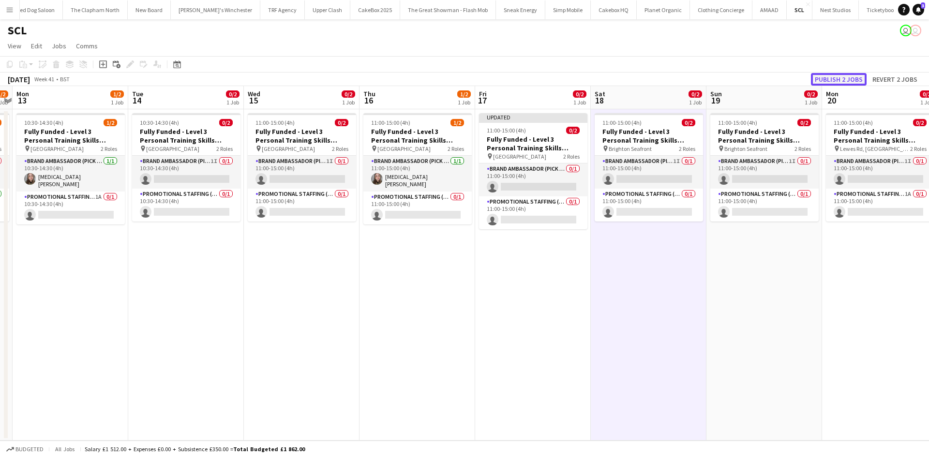
click at [833, 79] on button "Publish 2 jobs" at bounding box center [839, 79] width 56 height 13
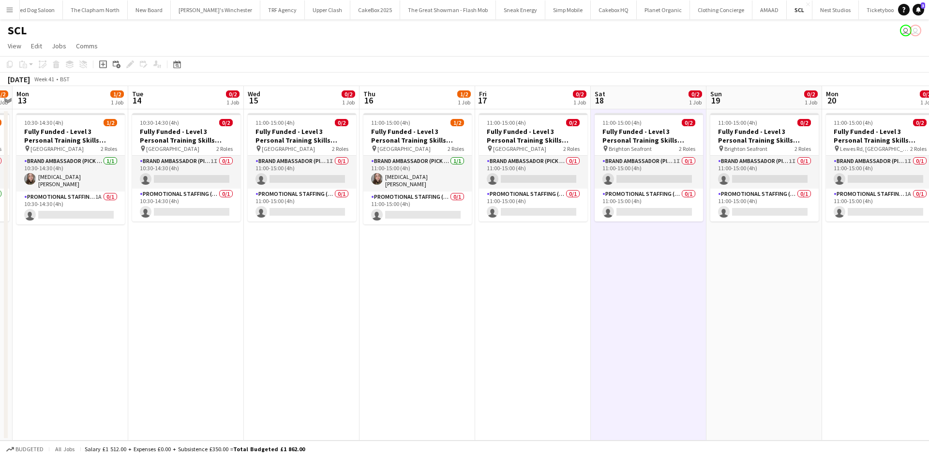
click at [902, 8] on button "Castle Fine Art Close" at bounding box center [927, 9] width 51 height 19
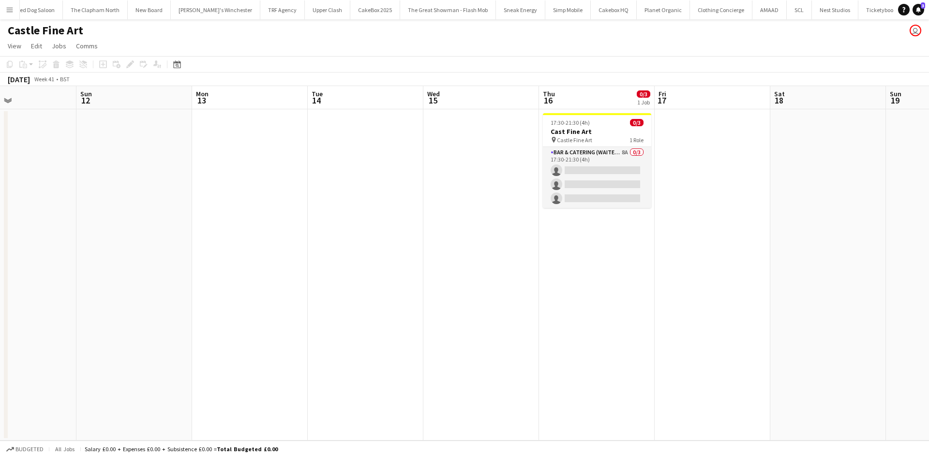
scroll to position [0, 387]
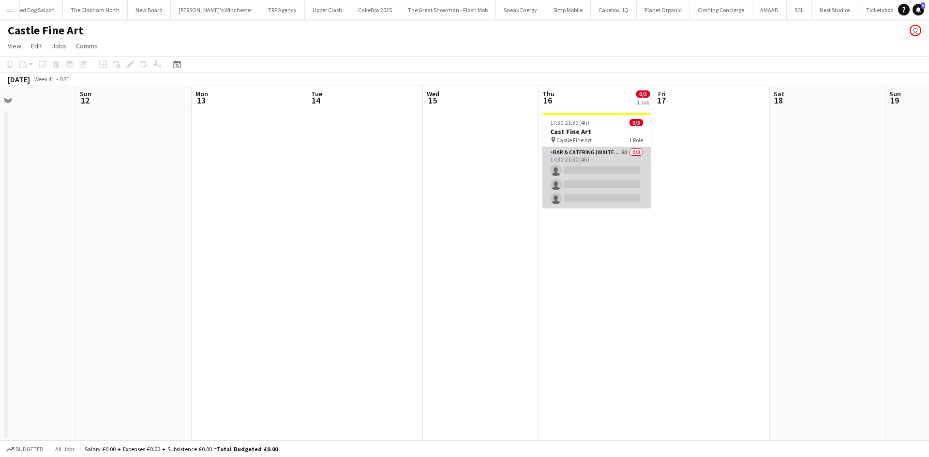
click at [588, 170] on app-card-role "Bar & Catering (Waiter / waitress) 8A 0/3 17:30-21:30 (4h) single-neutral-actio…" at bounding box center [596, 177] width 108 height 61
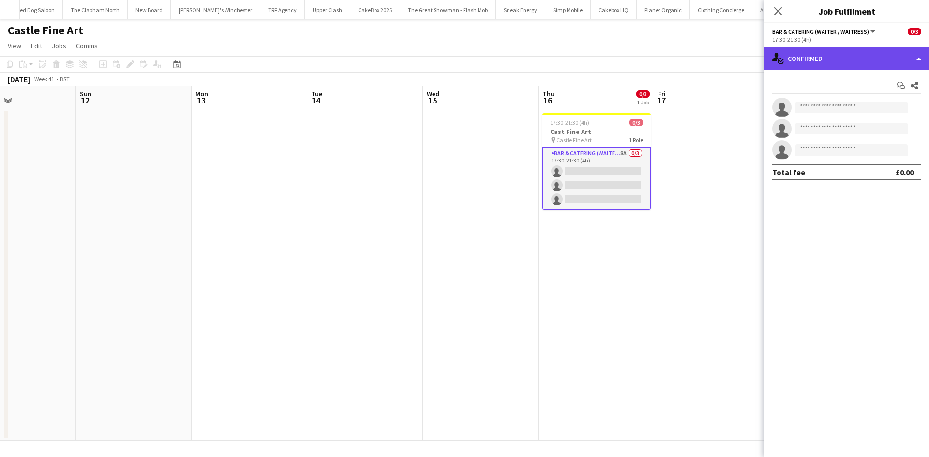
click at [850, 55] on div "single-neutral-actions-check-2 Confirmed" at bounding box center [847, 58] width 165 height 23
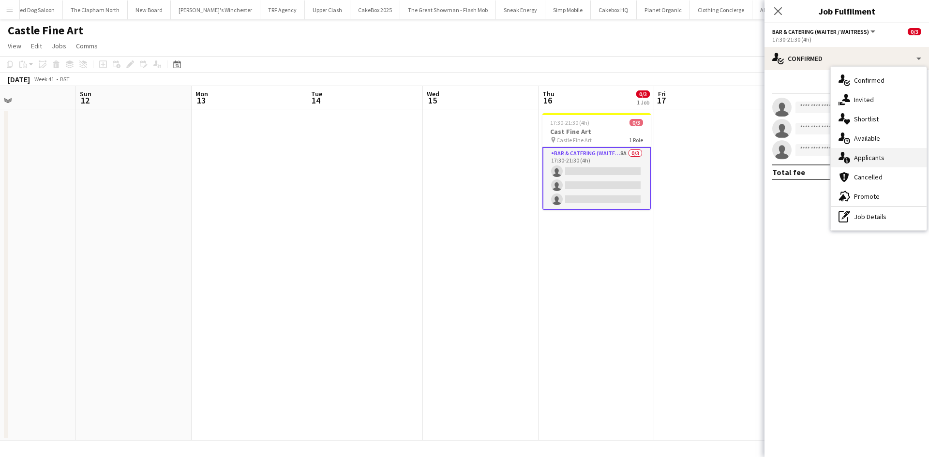
click at [863, 158] on span "Applicants" at bounding box center [869, 157] width 30 height 9
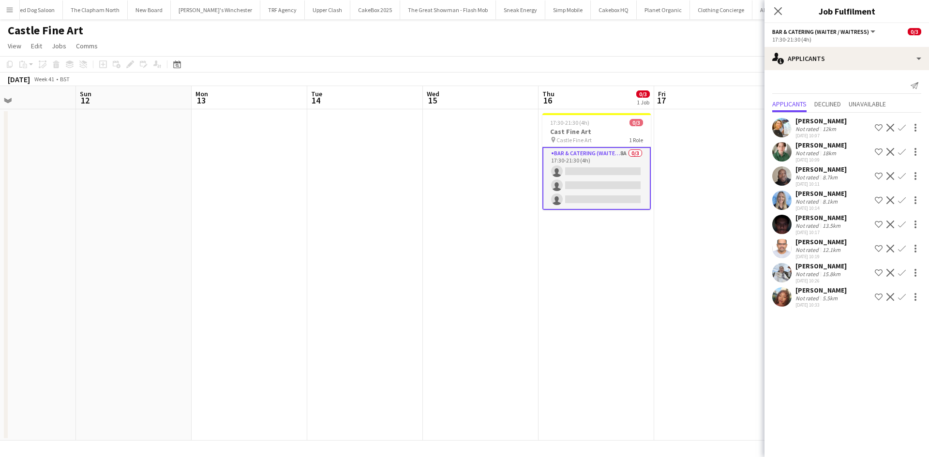
click at [816, 121] on div "Natalia Trofimova" at bounding box center [820, 121] width 51 height 9
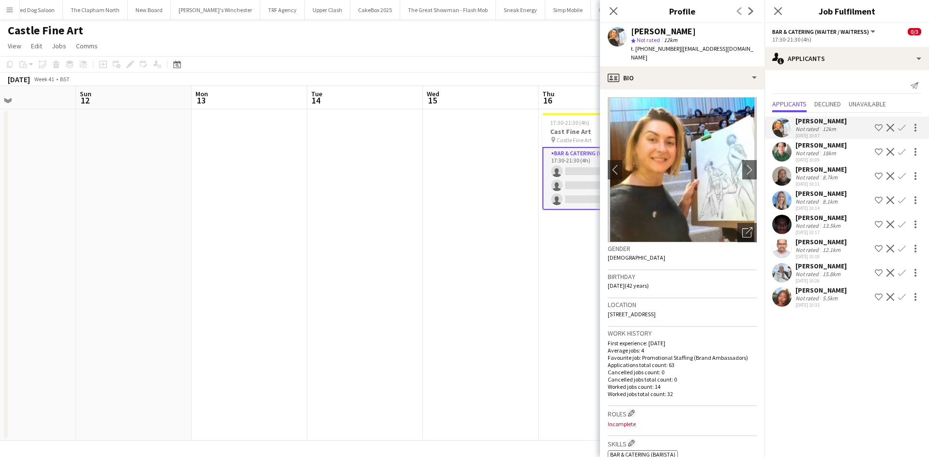
click at [904, 124] on app-icon "Confirm" at bounding box center [902, 128] width 8 height 8
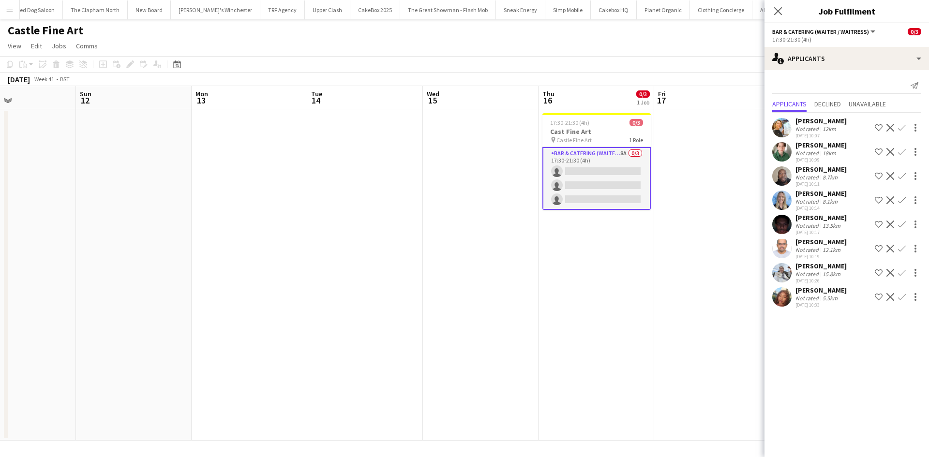
click at [901, 129] on app-icon "Confirm" at bounding box center [902, 128] width 8 height 8
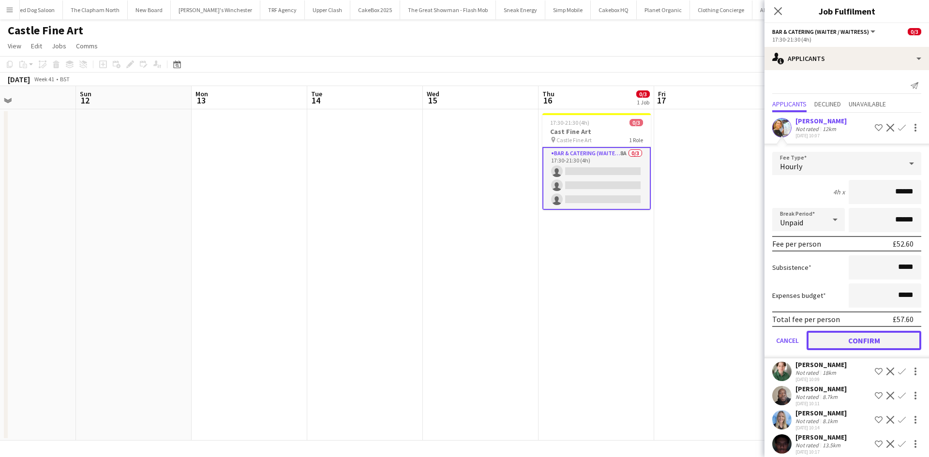
click at [884, 338] on button "Confirm" at bounding box center [864, 340] width 115 height 19
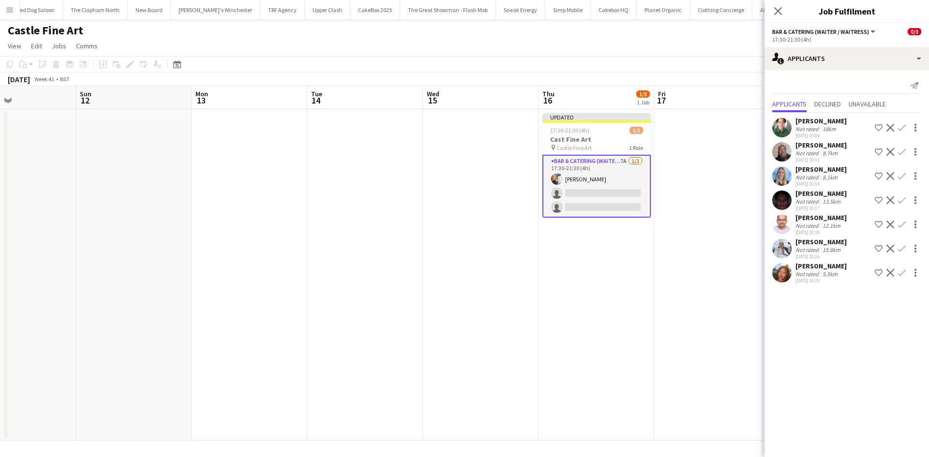
click at [817, 240] on div "Iuliia Gerus" at bounding box center [820, 242] width 51 height 9
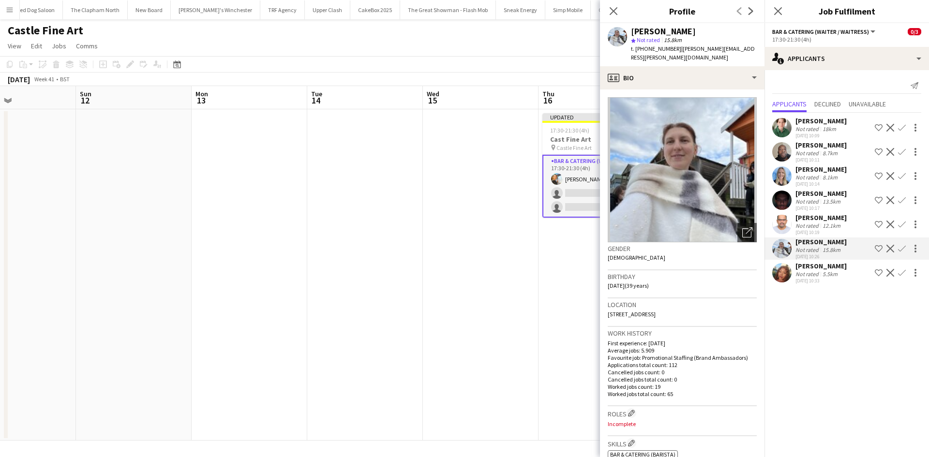
click at [777, 275] on app-user-avatar at bounding box center [781, 272] width 19 height 19
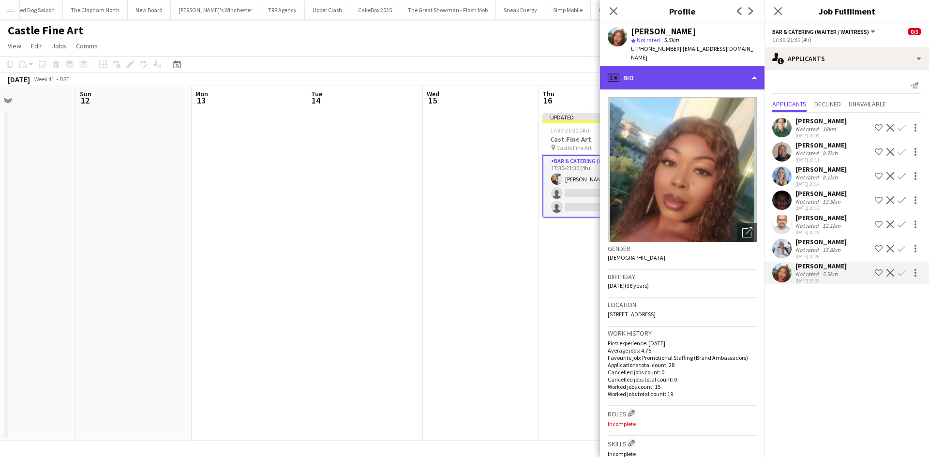
click at [677, 66] on div "profile Bio" at bounding box center [682, 77] width 165 height 23
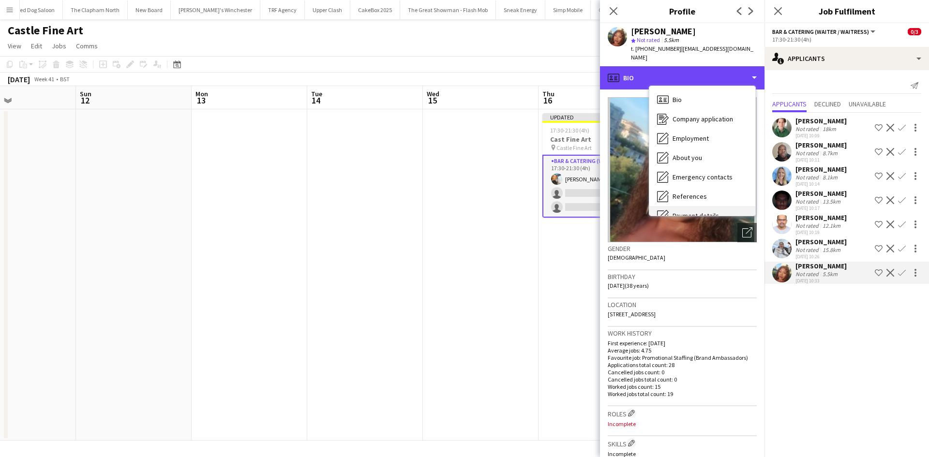
scroll to position [130, 0]
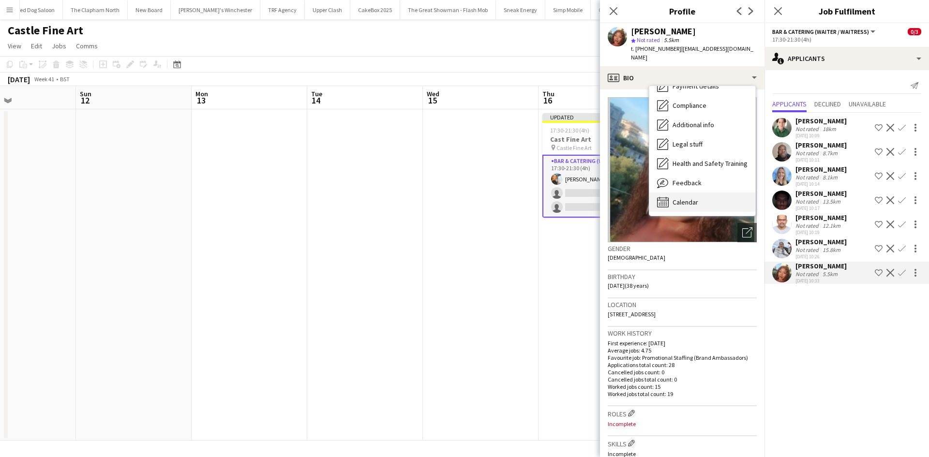
click at [704, 194] on div "Calendar Calendar" at bounding box center [702, 202] width 106 height 19
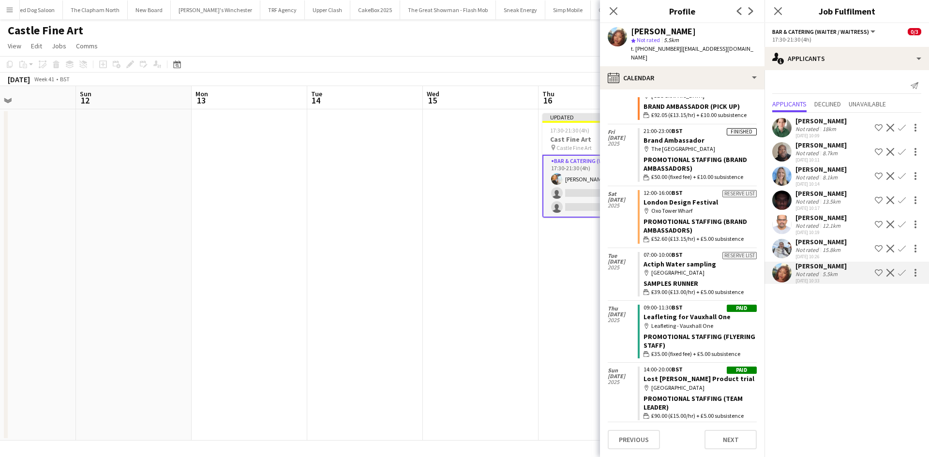
scroll to position [1245, 0]
click at [779, 243] on app-user-avatar at bounding box center [781, 248] width 19 height 19
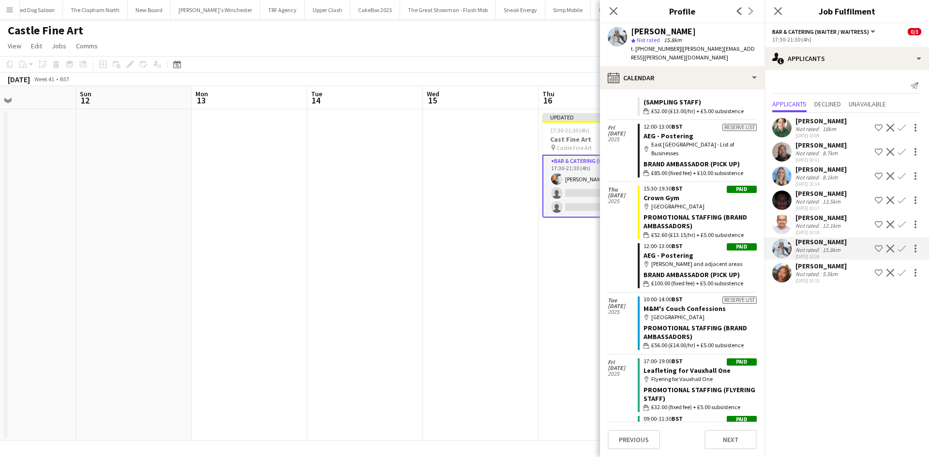
scroll to position [1556, 0]
click at [787, 173] on app-user-avatar at bounding box center [781, 175] width 19 height 19
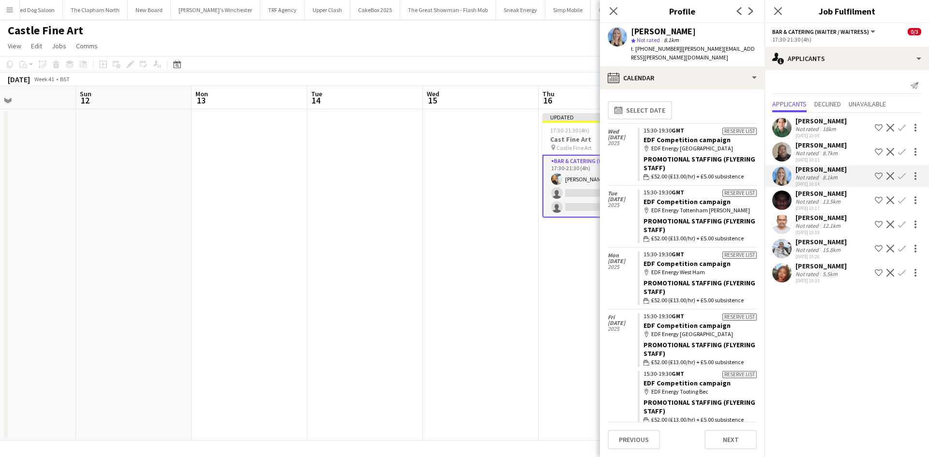
click at [780, 122] on app-user-avatar at bounding box center [781, 127] width 19 height 19
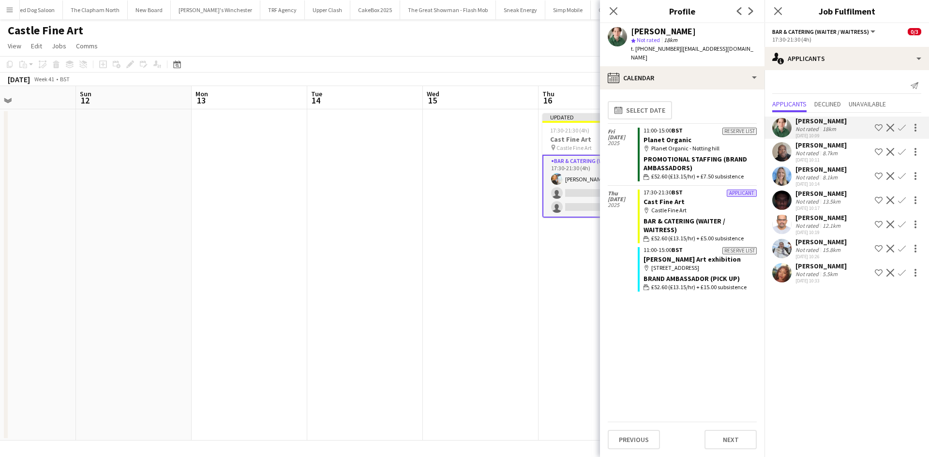
click at [780, 277] on app-user-avatar at bounding box center [781, 272] width 19 height 19
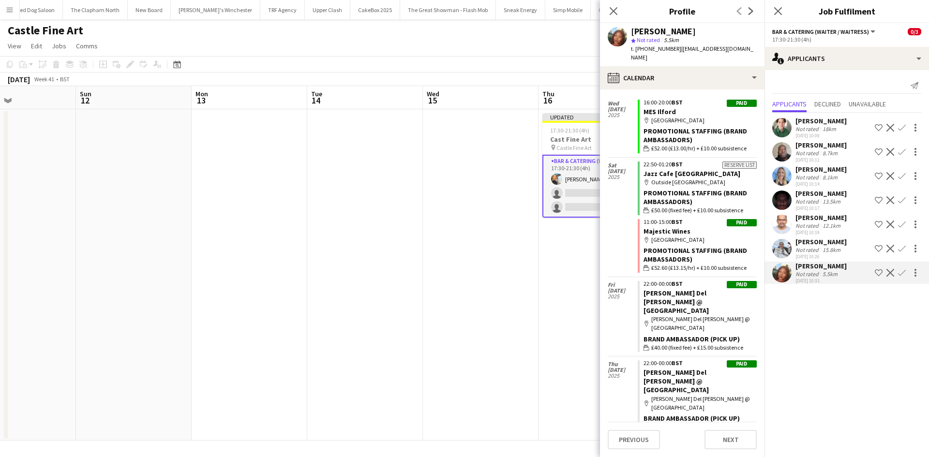
scroll to position [1699, 0]
click at [437, 112] on app-date-cell at bounding box center [481, 274] width 116 height 331
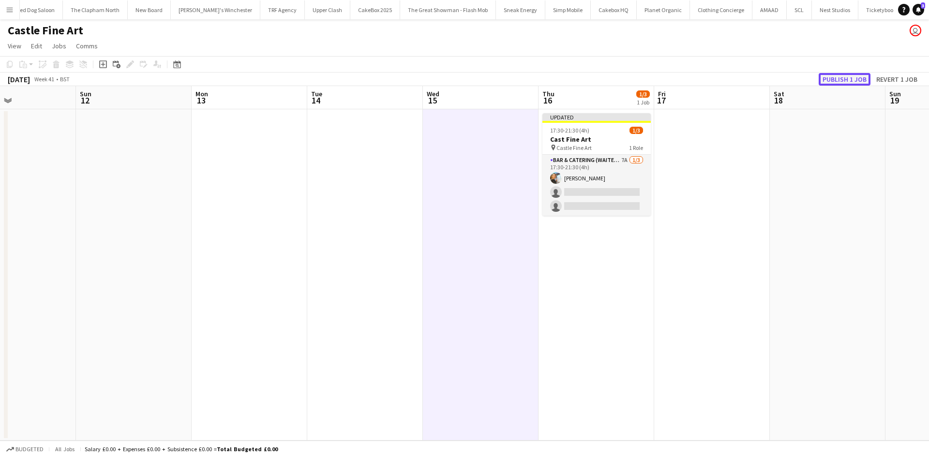
click at [843, 82] on button "Publish 1 job" at bounding box center [845, 79] width 52 height 13
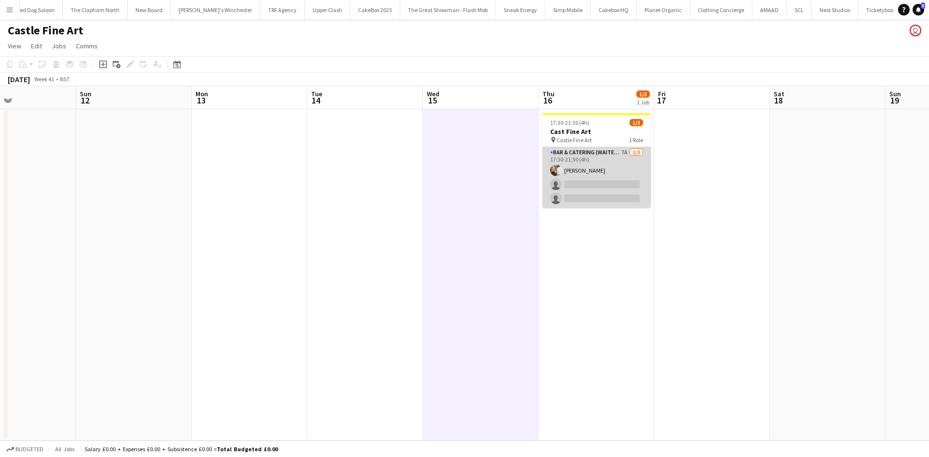
click at [617, 170] on app-card-role "Bar & Catering (Waiter / waitress) 7A 1/3 17:30-21:30 (4h) Natalia Trofimova si…" at bounding box center [596, 177] width 108 height 61
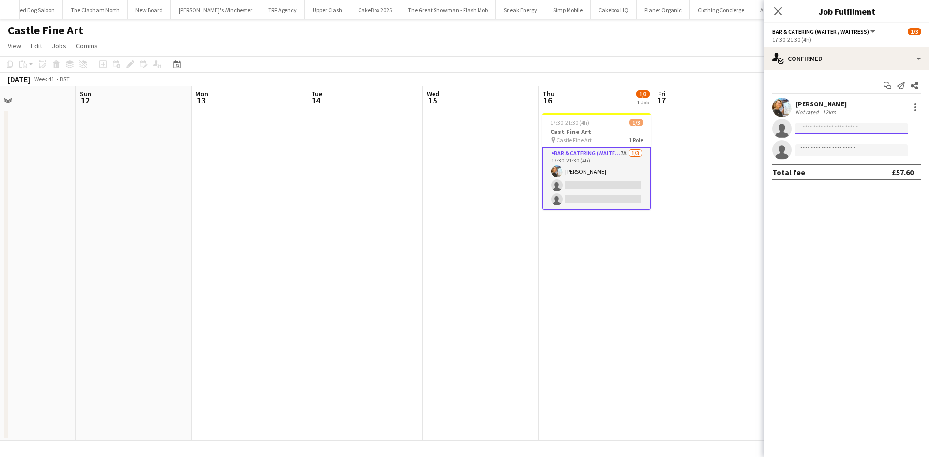
click at [813, 129] on input at bounding box center [851, 129] width 112 height 12
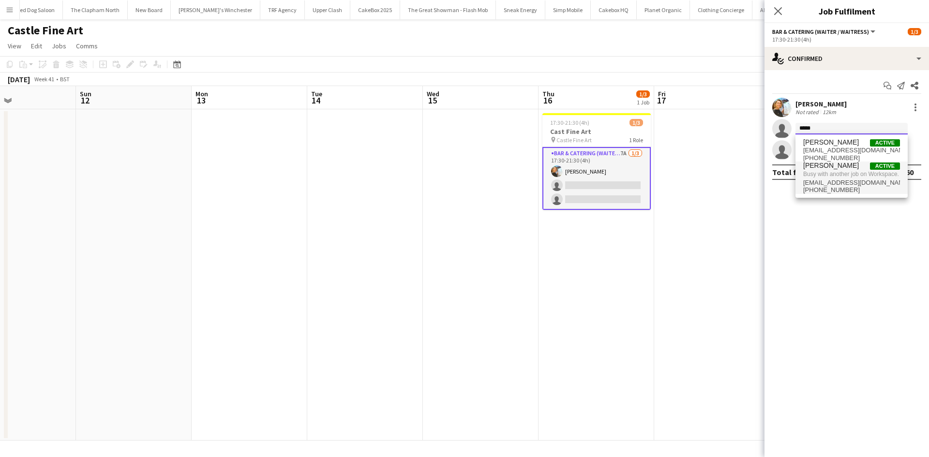
type input "*****"
click at [842, 183] on span "arjunverma0796@gmail.com" at bounding box center [851, 183] width 97 height 8
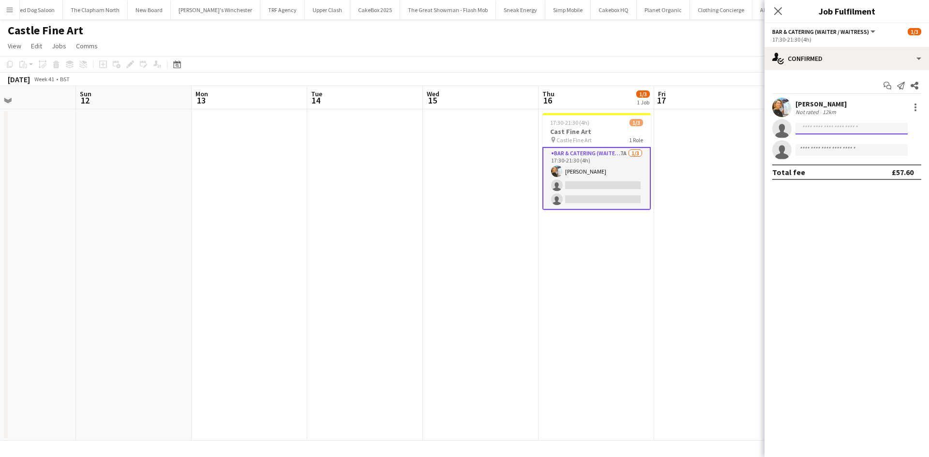
click at [843, 128] on input at bounding box center [851, 129] width 112 height 12
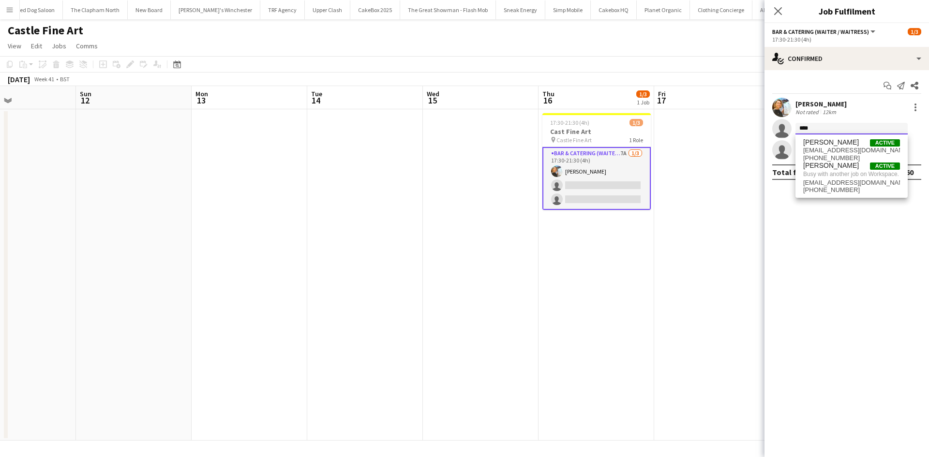
type input "****"
click at [762, 210] on app-date-cell at bounding box center [712, 274] width 116 height 331
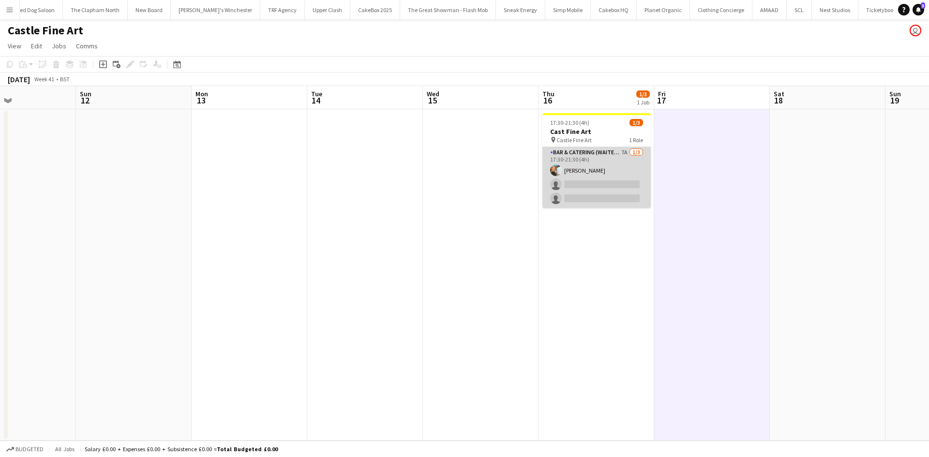
click at [563, 188] on app-card-role "Bar & Catering (Waiter / waitress) 7A 1/3 17:30-21:30 (4h) Natalia Trofimova si…" at bounding box center [596, 177] width 108 height 61
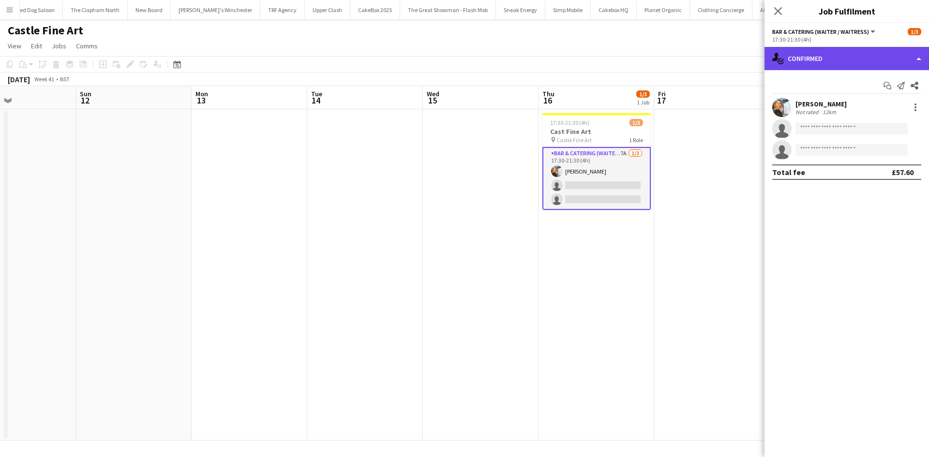
click at [811, 58] on div "single-neutral-actions-check-2 Confirmed" at bounding box center [847, 58] width 165 height 23
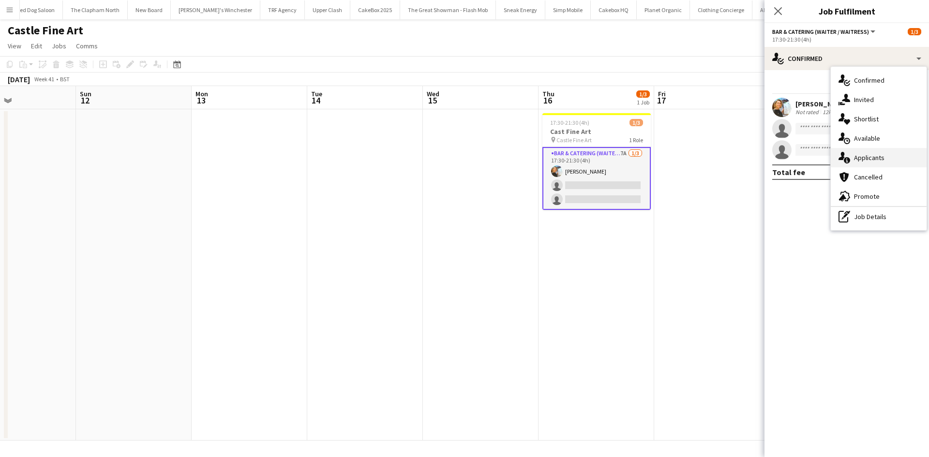
click at [872, 156] on span "Applicants" at bounding box center [869, 157] width 30 height 9
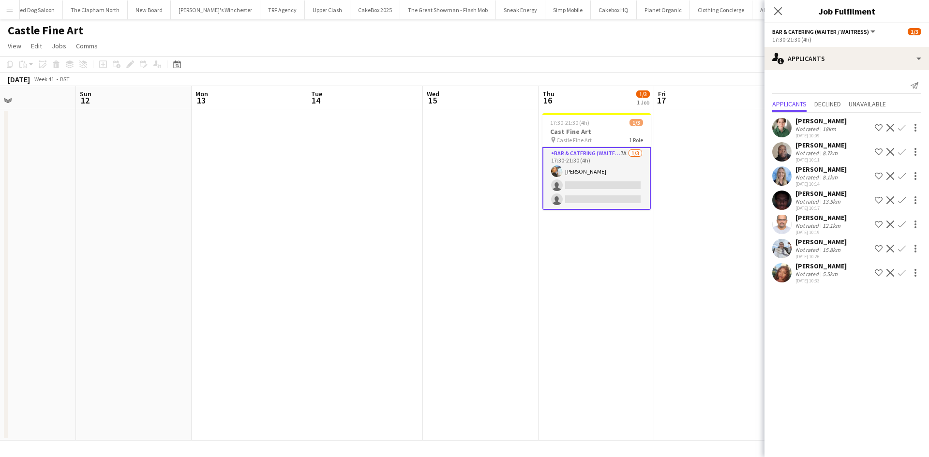
click at [828, 199] on div "13.5km" at bounding box center [832, 201] width 22 height 7
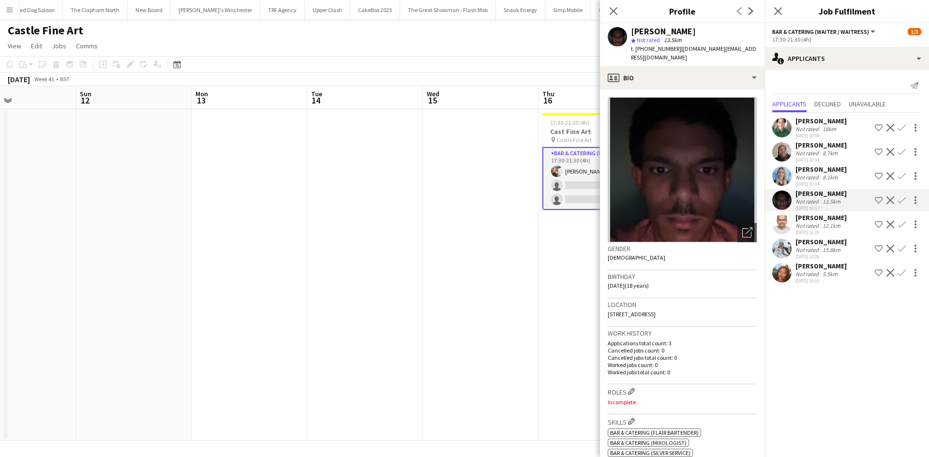
click at [809, 229] on div "06-10-2025 10:19" at bounding box center [820, 232] width 51 height 6
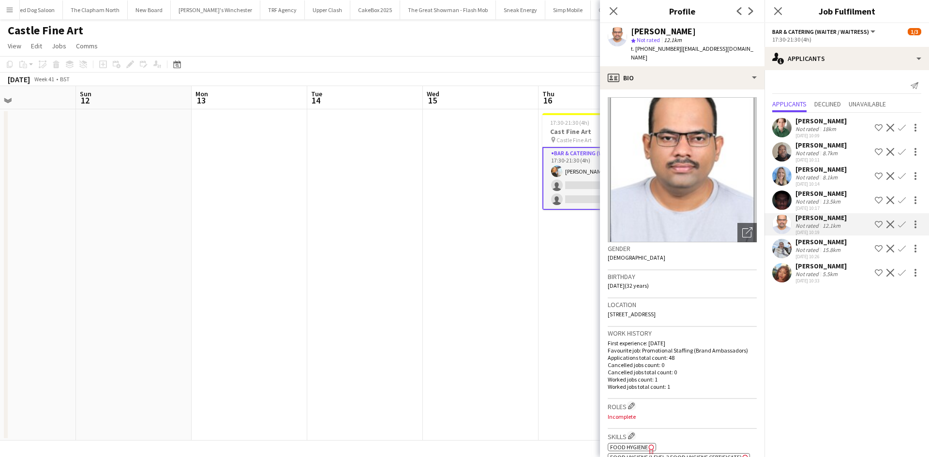
click at [817, 253] on div "Not rated" at bounding box center [807, 249] width 25 height 7
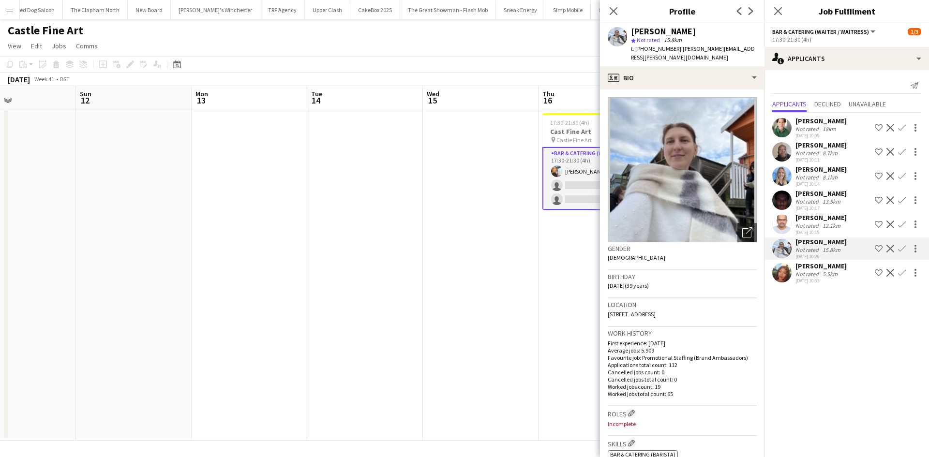
click at [822, 269] on div "Lianna Smith-Prince" at bounding box center [820, 266] width 51 height 9
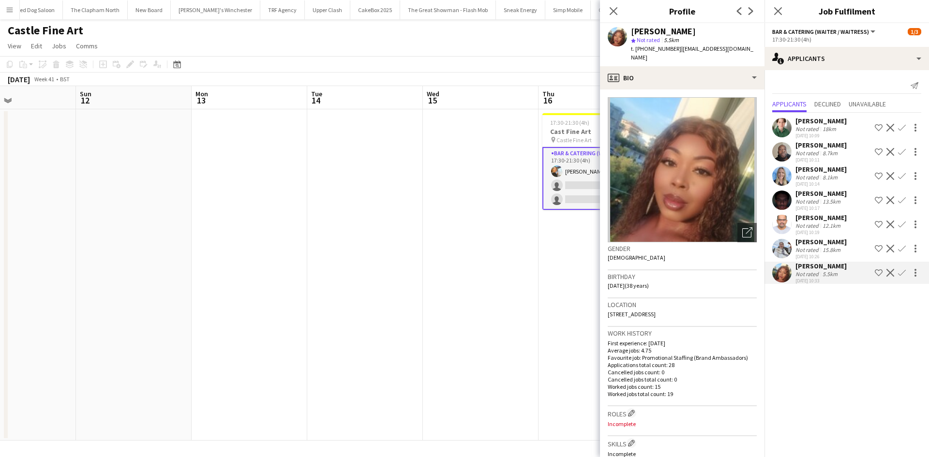
click at [510, 321] on app-date-cell at bounding box center [481, 274] width 116 height 331
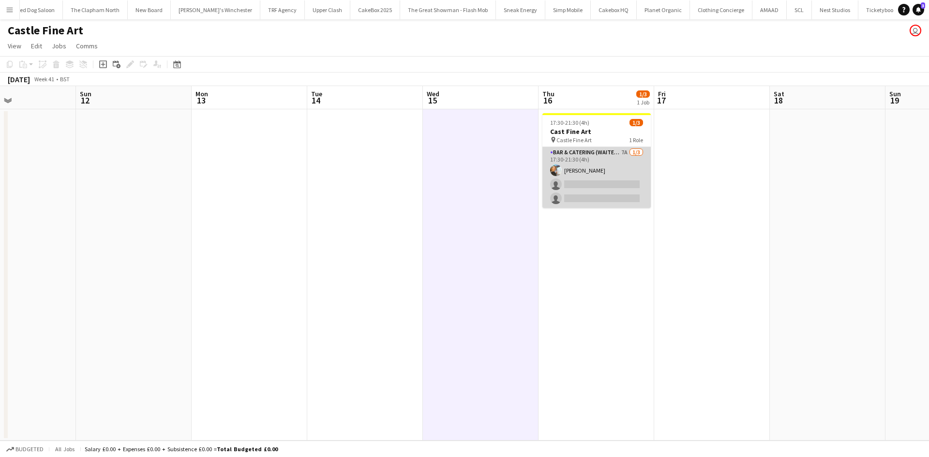
click at [592, 178] on app-card-role "Bar & Catering (Waiter / waitress) 7A 1/3 17:30-21:30 (4h) Natalia Trofimova si…" at bounding box center [596, 177] width 108 height 61
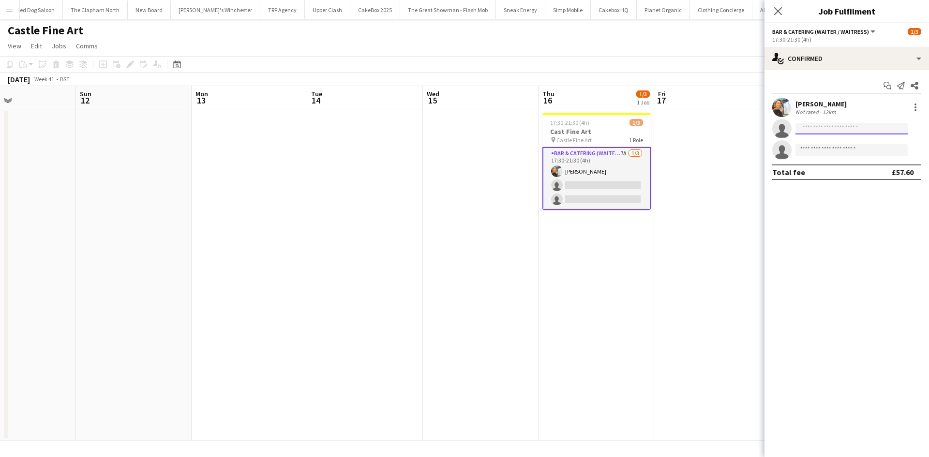
click at [865, 128] on input at bounding box center [851, 129] width 112 height 12
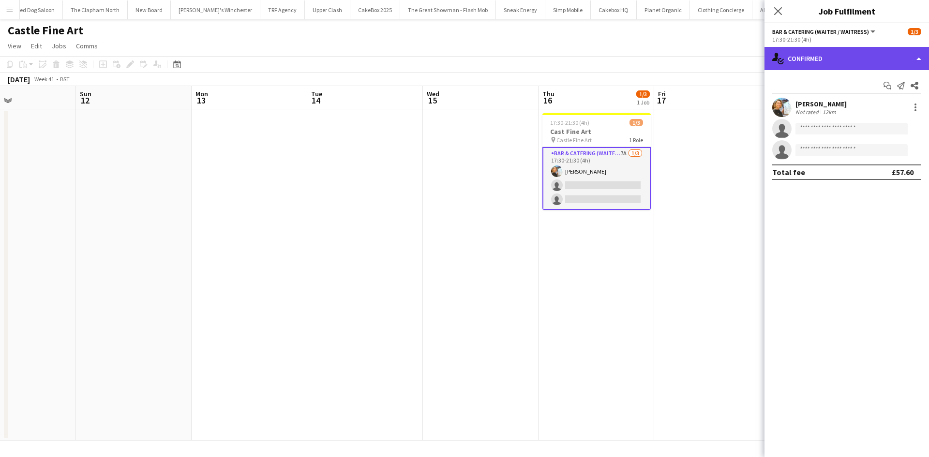
click at [828, 61] on div "single-neutral-actions-check-2 Confirmed" at bounding box center [847, 58] width 165 height 23
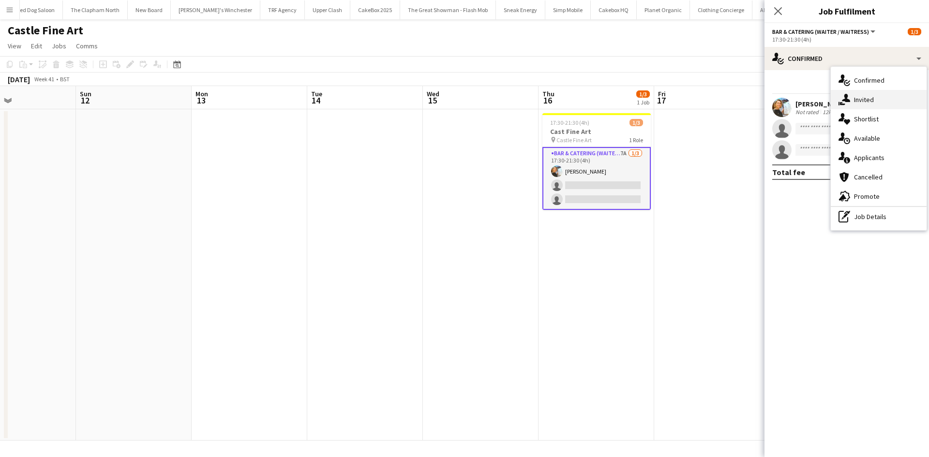
click at [867, 102] on span "Invited" at bounding box center [864, 99] width 20 height 9
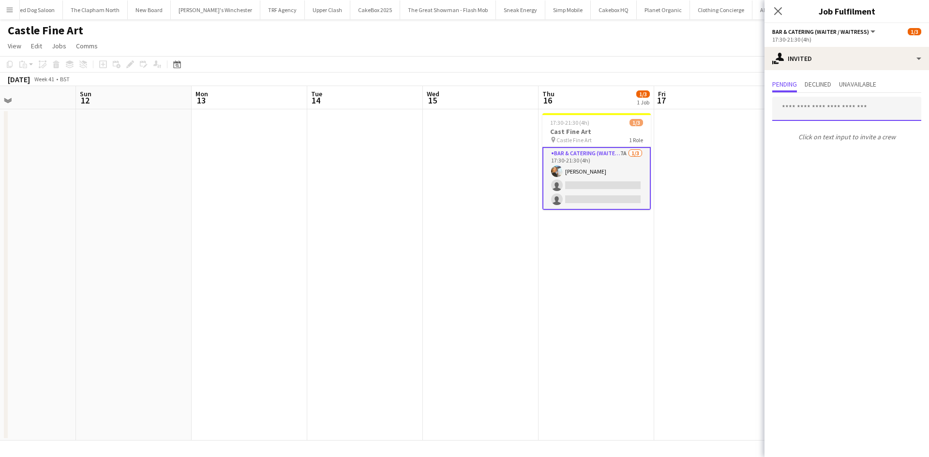
click at [805, 115] on input "text" at bounding box center [846, 109] width 149 height 24
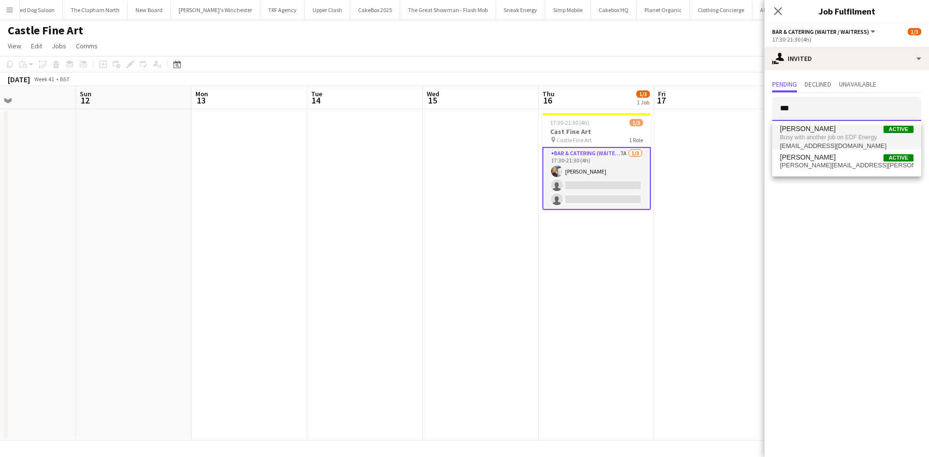
type input "***"
click at [828, 137] on span "Busy with another job on EDF Energy." at bounding box center [847, 137] width 134 height 9
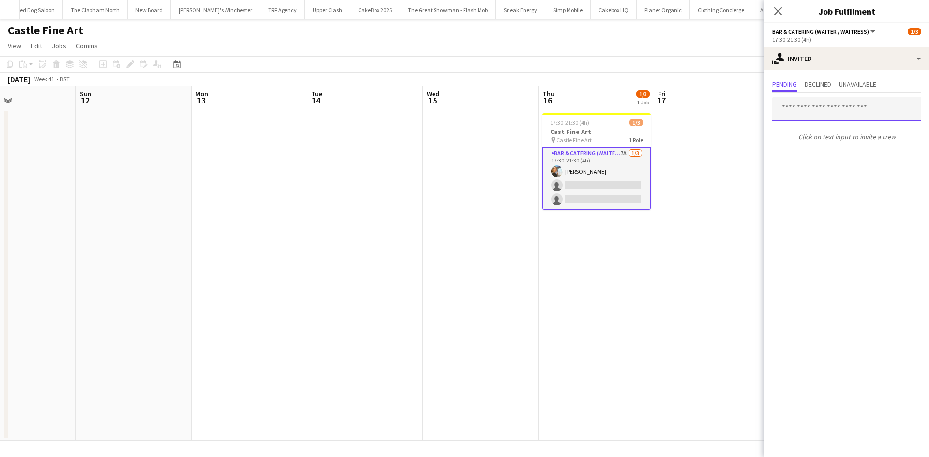
click at [839, 116] on input "text" at bounding box center [846, 109] width 149 height 24
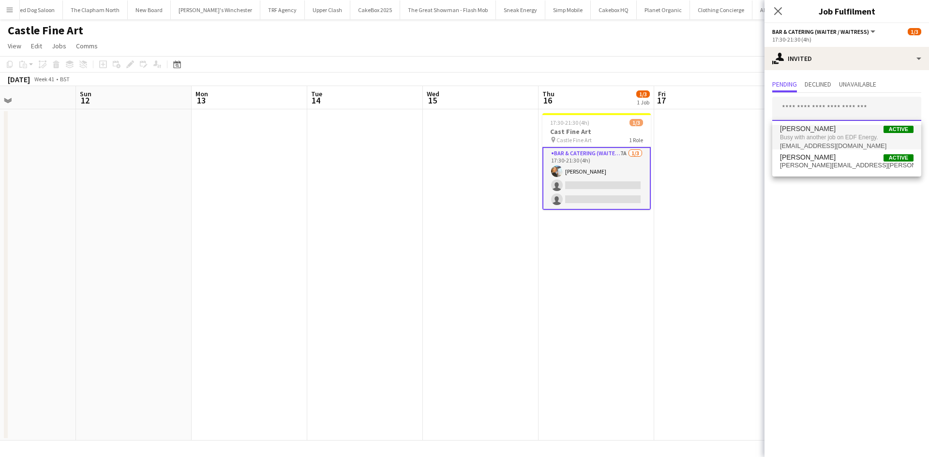
click at [845, 109] on input "text" at bounding box center [846, 109] width 149 height 24
type input "******"
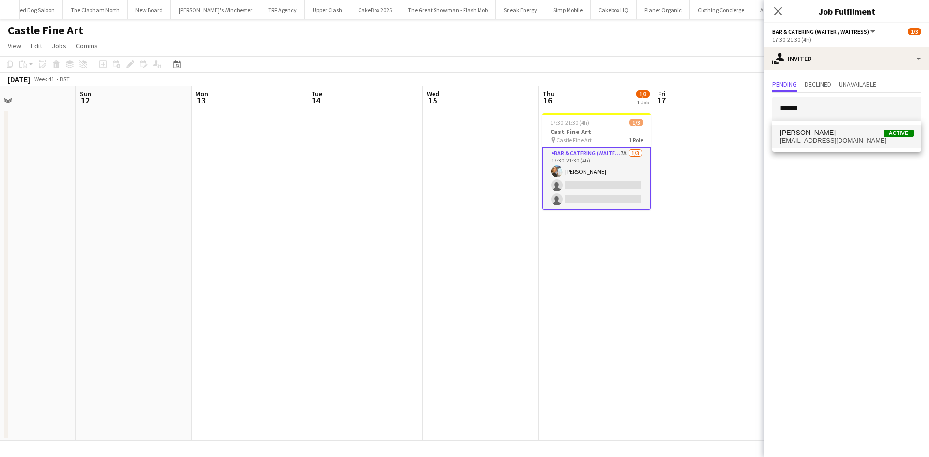
click at [831, 135] on span "Mariia Koptieva Active" at bounding box center [847, 133] width 134 height 8
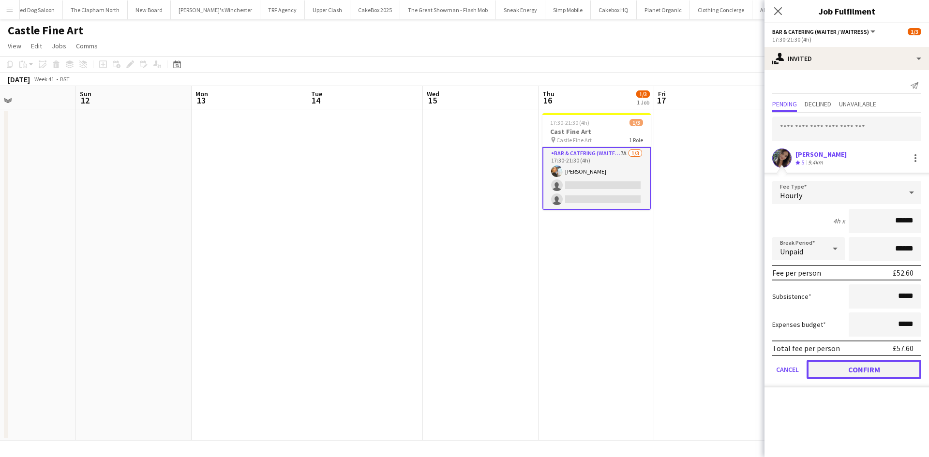
click at [866, 373] on button "Confirm" at bounding box center [864, 369] width 115 height 19
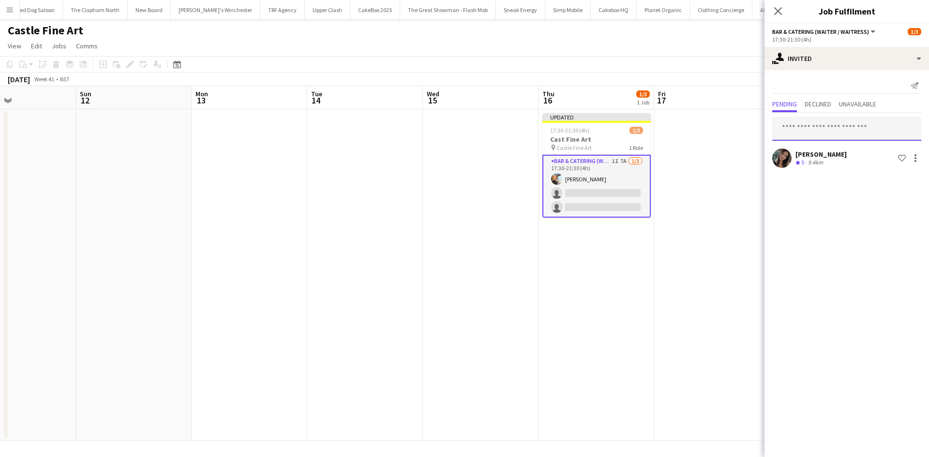
click at [847, 128] on input "text" at bounding box center [846, 129] width 149 height 24
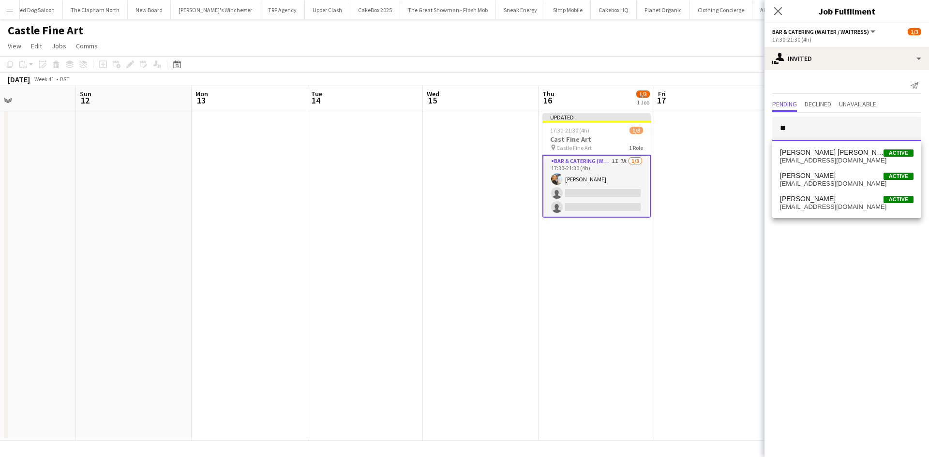
type input "*"
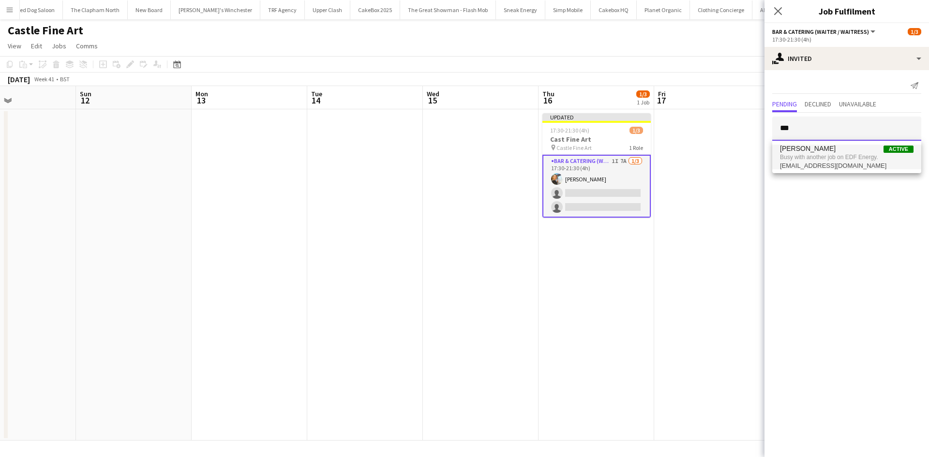
type input "***"
click at [881, 156] on span "Busy with another job on EDF Energy." at bounding box center [847, 157] width 134 height 9
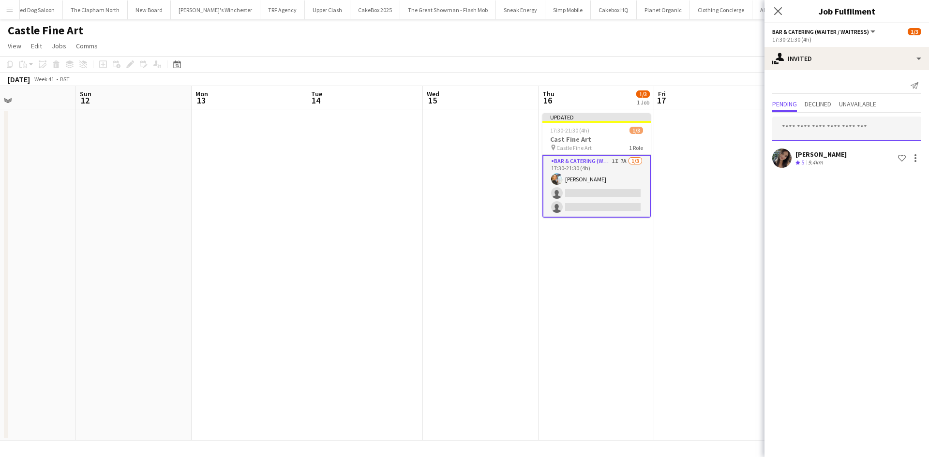
type input "*"
click at [633, 247] on app-date-cell "Updated 17:30-21:30 (4h) 1/3 Cast Fine Art pin Castle Fine Art 1 Role Bar & Cat…" at bounding box center [597, 274] width 116 height 331
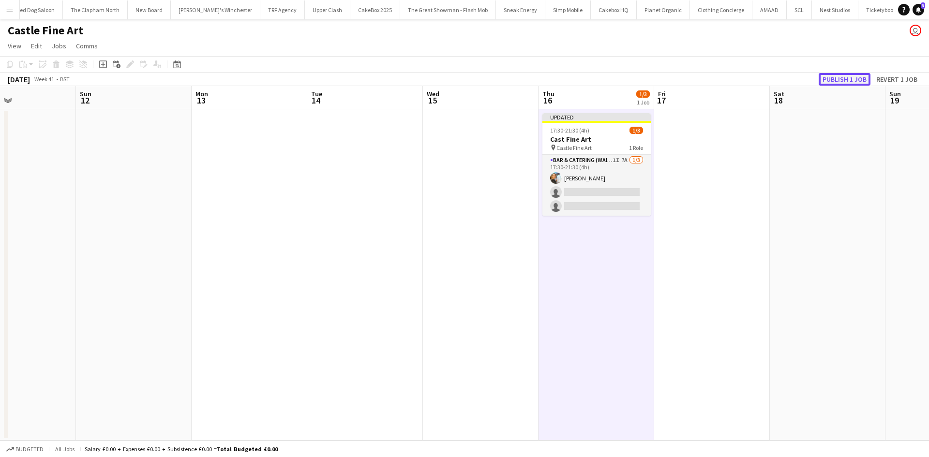
click at [853, 83] on button "Publish 1 job" at bounding box center [845, 79] width 52 height 13
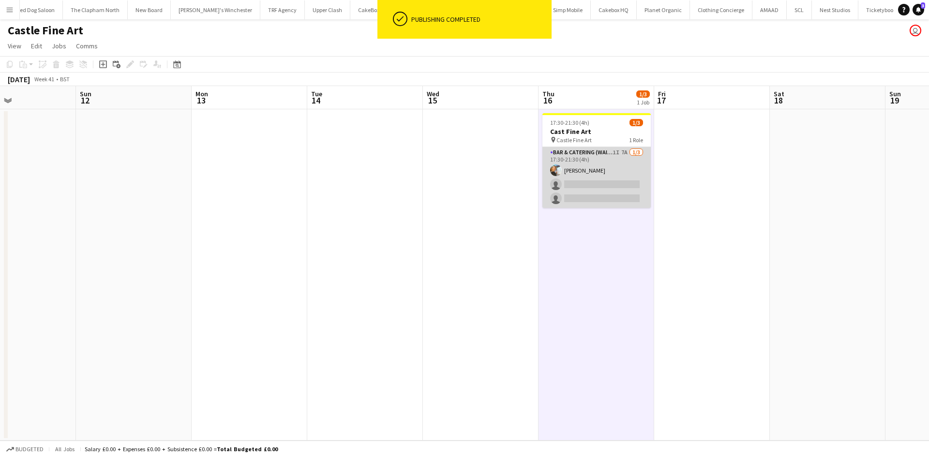
click at [609, 186] on app-card-role "Bar & Catering (Waiter / waitress) 1I 7A 1/3 17:30-21:30 (4h) Natalia Trofimova…" at bounding box center [596, 177] width 108 height 61
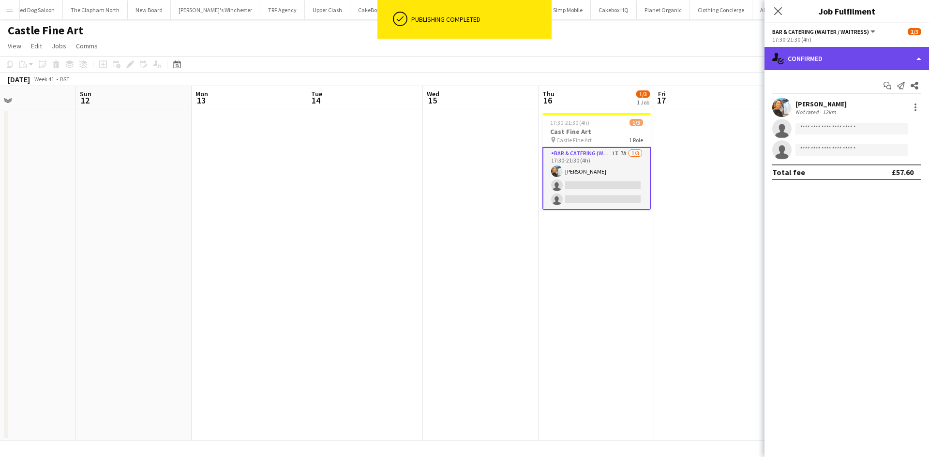
click at [852, 56] on div "single-neutral-actions-check-2 Confirmed" at bounding box center [847, 58] width 165 height 23
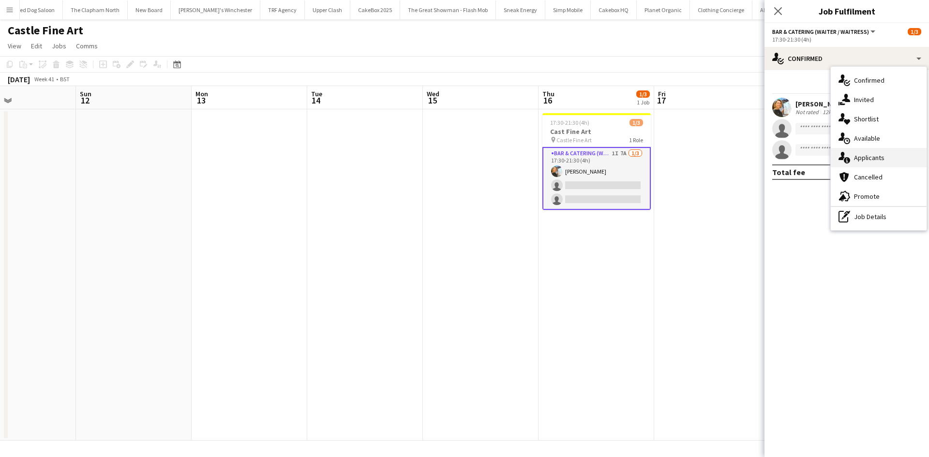
click at [890, 165] on div "single-neutral-actions-information Applicants" at bounding box center [879, 157] width 96 height 19
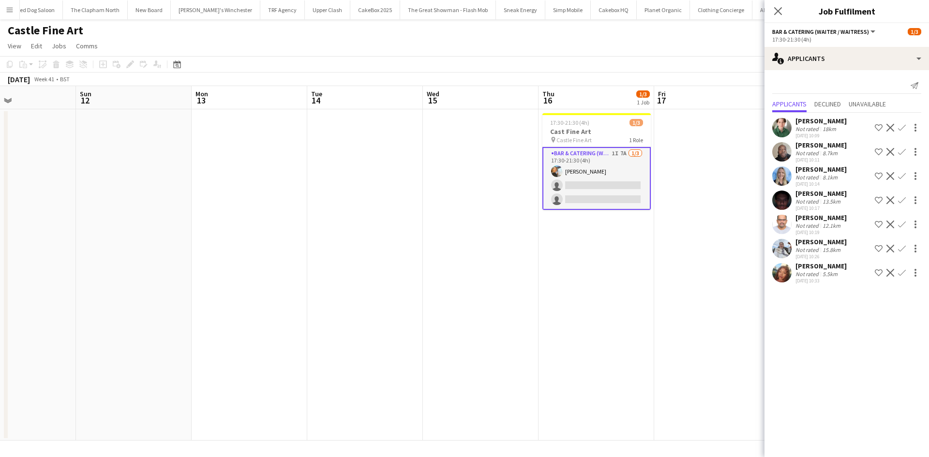
click at [780, 135] on app-user-avatar at bounding box center [781, 127] width 19 height 19
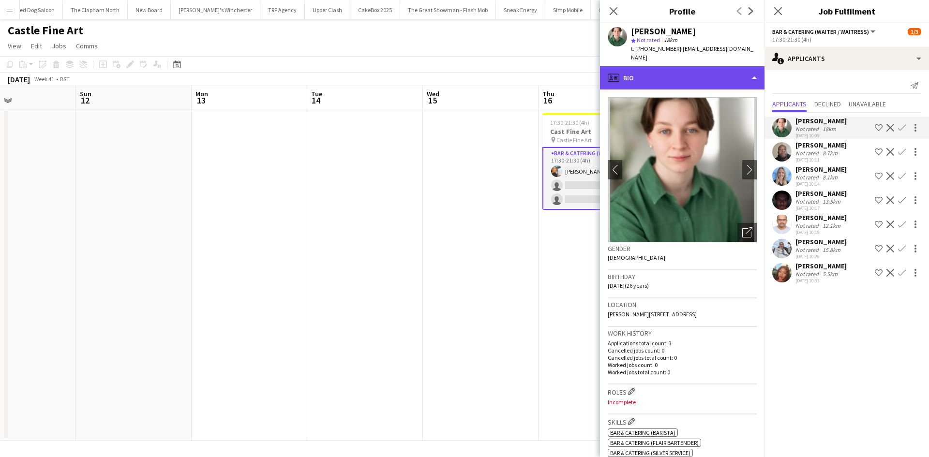
click at [698, 77] on div "profile Bio" at bounding box center [682, 77] width 165 height 23
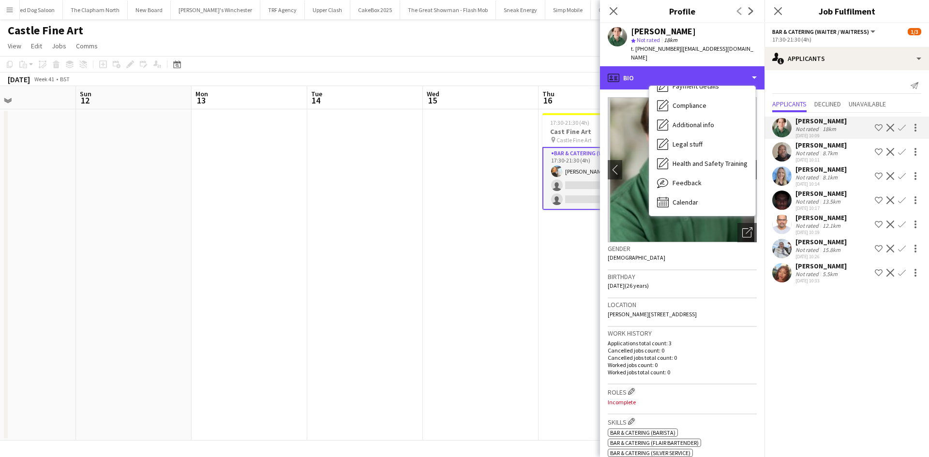
scroll to position [0, 0]
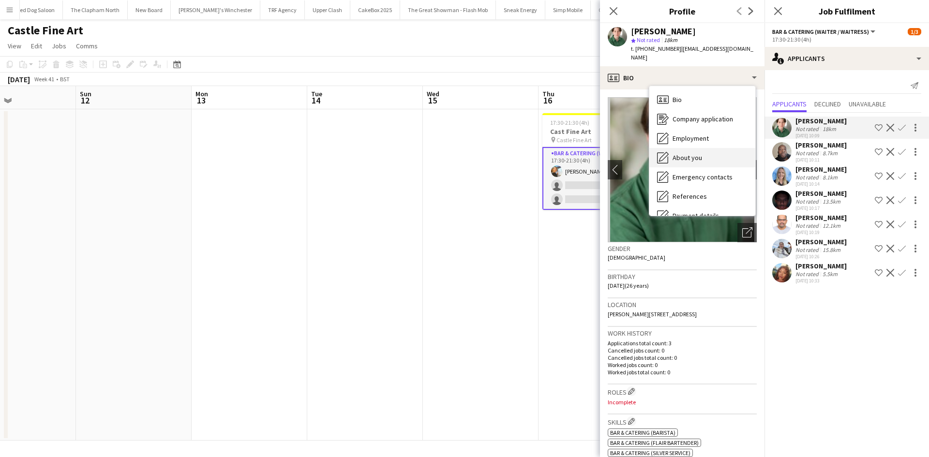
click at [716, 148] on div "About you About you" at bounding box center [702, 157] width 106 height 19
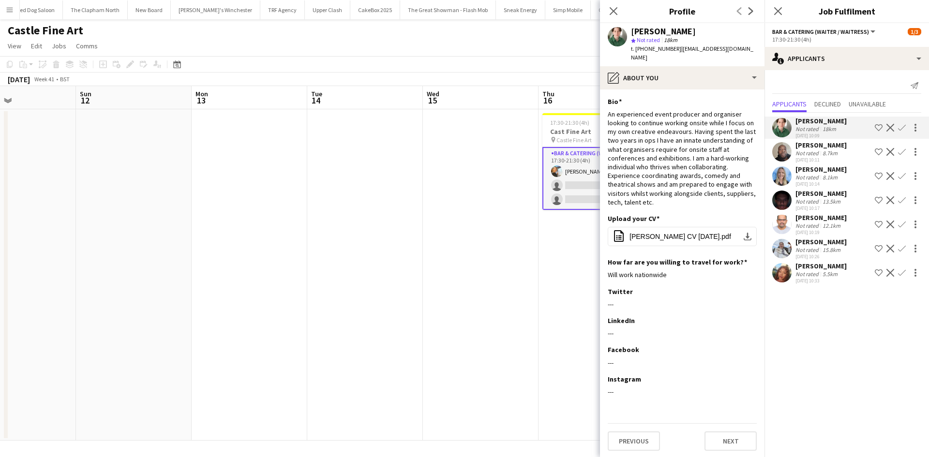
click at [716, 56] on div "Carmen Mackey star Not rated 18km t. +447977134524 | carmenmackey09@gmail.com" at bounding box center [682, 44] width 165 height 43
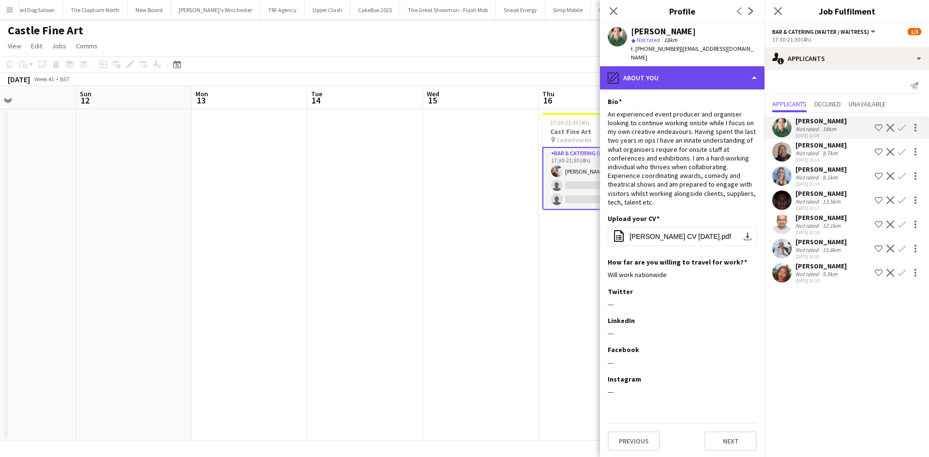
click at [715, 66] on div "pencil4 About you" at bounding box center [682, 77] width 165 height 23
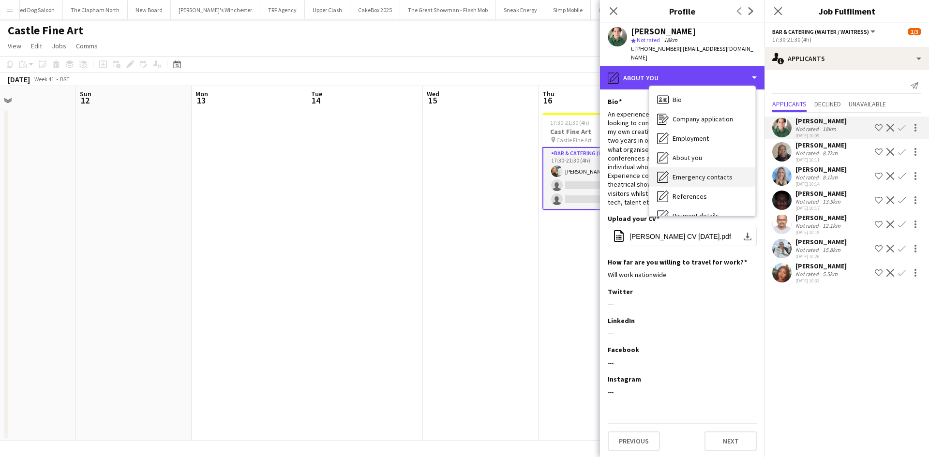
scroll to position [130, 0]
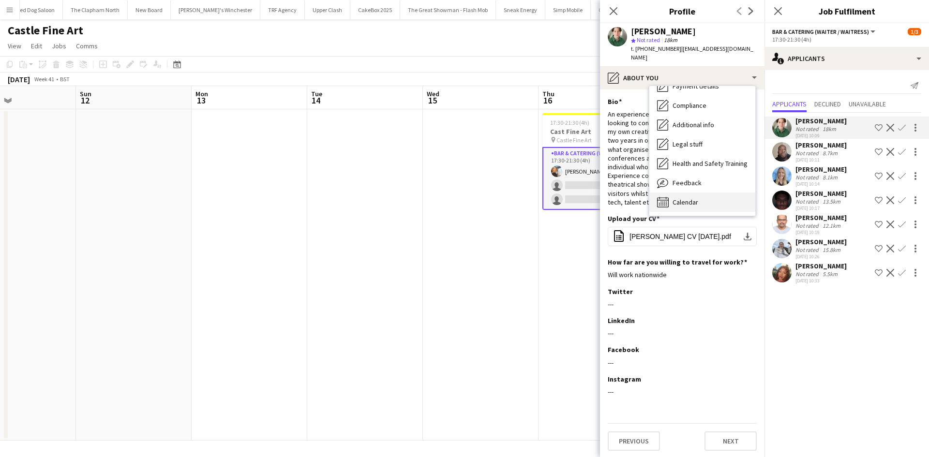
click at [692, 198] on span "Calendar" at bounding box center [686, 202] width 26 height 9
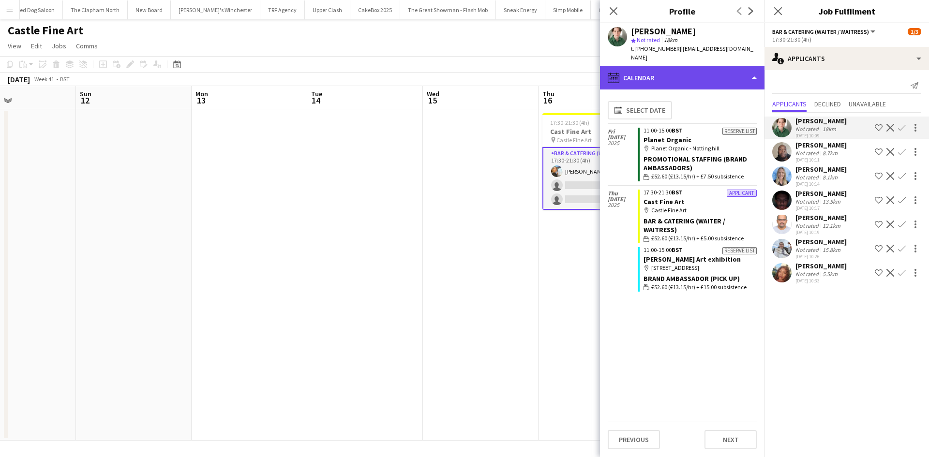
click at [663, 74] on div "calendar-full Calendar" at bounding box center [682, 77] width 165 height 23
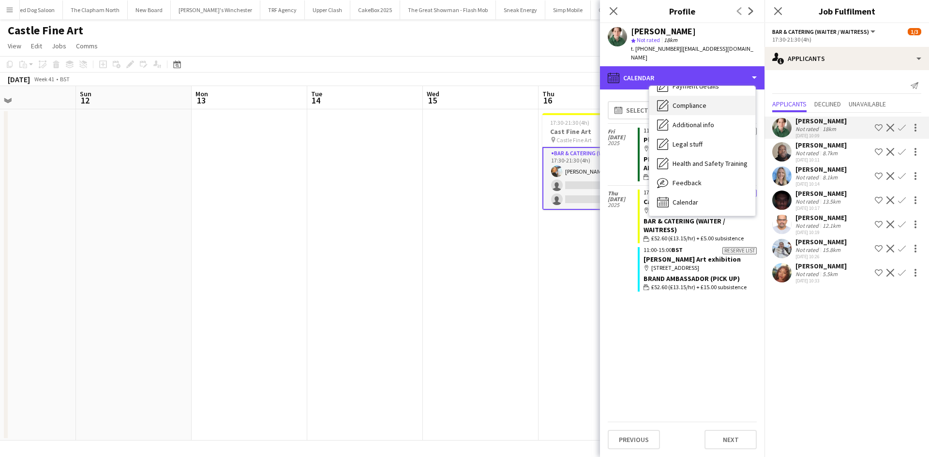
scroll to position [0, 0]
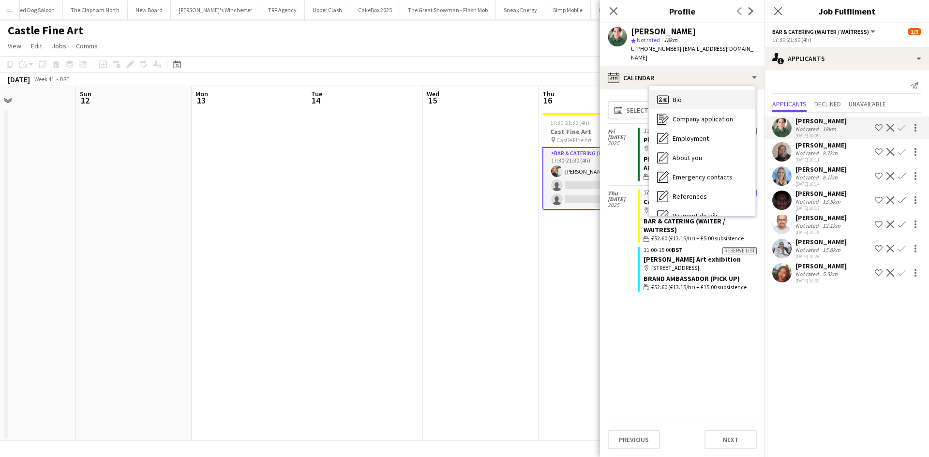
click at [683, 92] on div "Bio Bio" at bounding box center [702, 99] width 106 height 19
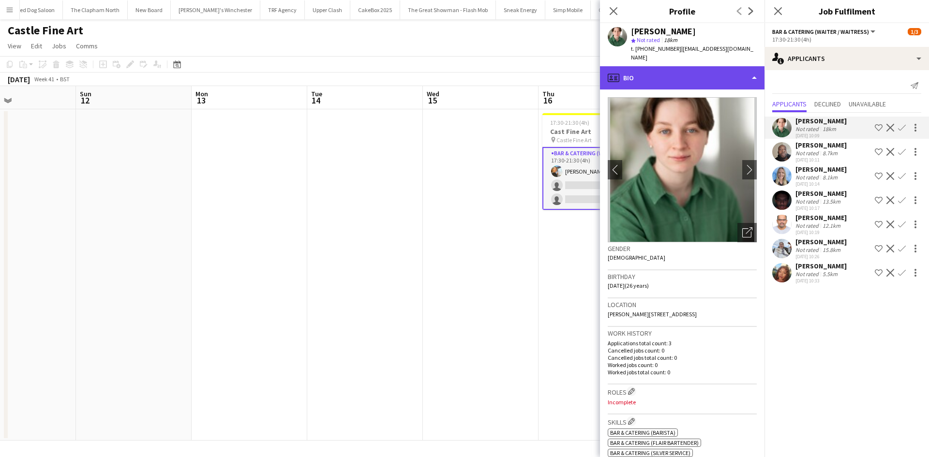
click at [686, 68] on div "profile Bio" at bounding box center [682, 77] width 165 height 23
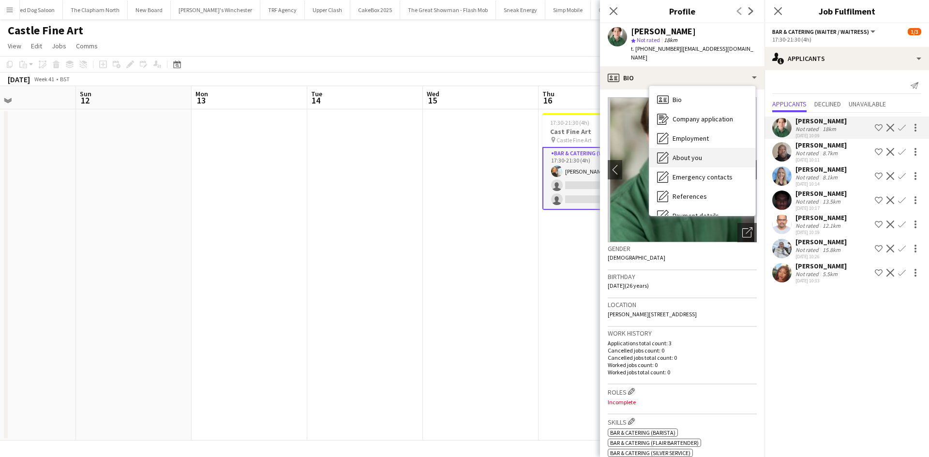
click at [693, 153] on span "About you" at bounding box center [688, 157] width 30 height 9
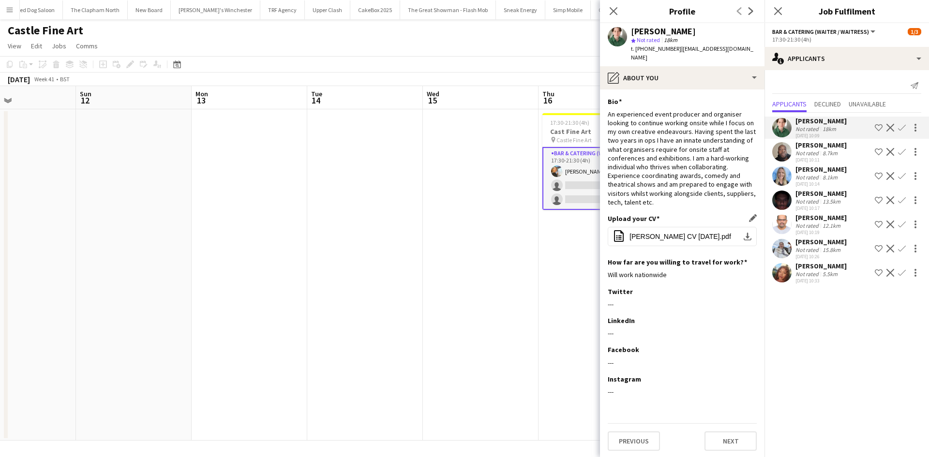
click at [647, 216] on div "Upload your CV Edit this field office-file-sheet Carmen Mackey CV Sept25.pdf do…" at bounding box center [682, 236] width 149 height 44
click at [654, 233] on span "Carmen Mackey CV Sept25.pdf" at bounding box center [681, 237] width 102 height 8
click at [609, 7] on icon "Close pop-in" at bounding box center [613, 10] width 9 height 9
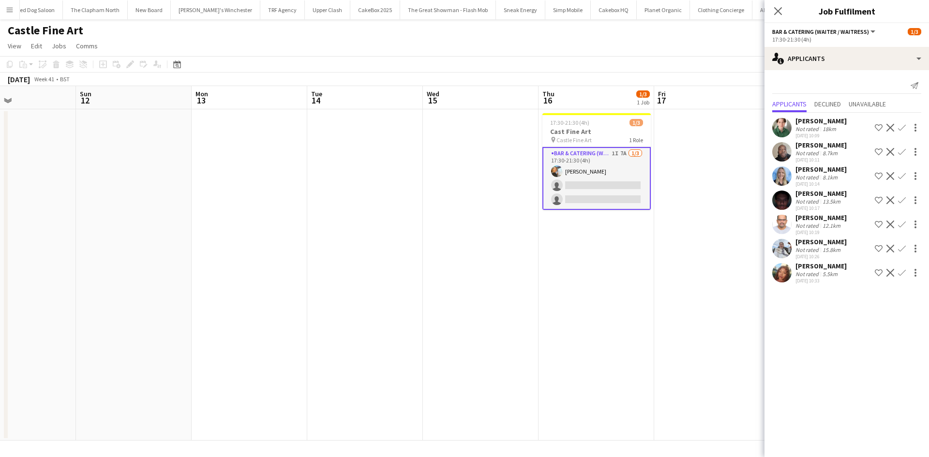
click at [576, 73] on div "October 2025 Week 41 • BST" at bounding box center [464, 80] width 929 height 14
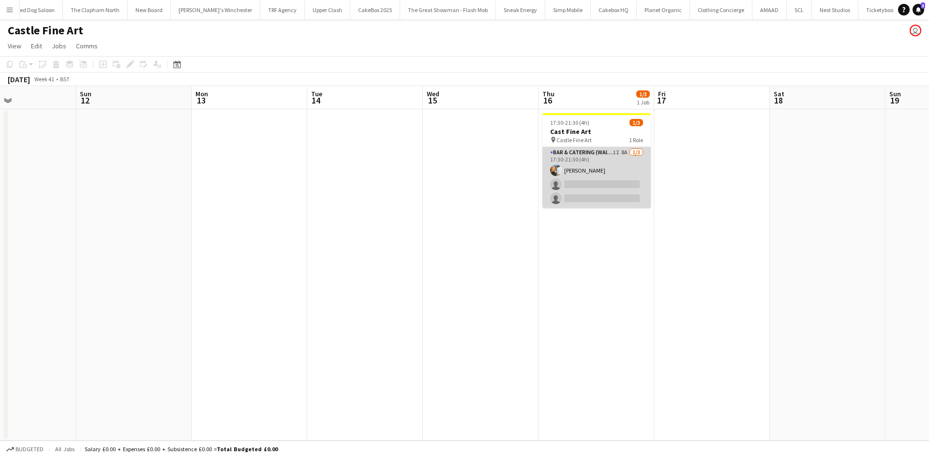
click at [577, 164] on app-card-role "Bar & Catering (Waiter / waitress) 1I 8A 1/3 17:30-21:30 (4h) Natalia Trofimova…" at bounding box center [596, 177] width 108 height 61
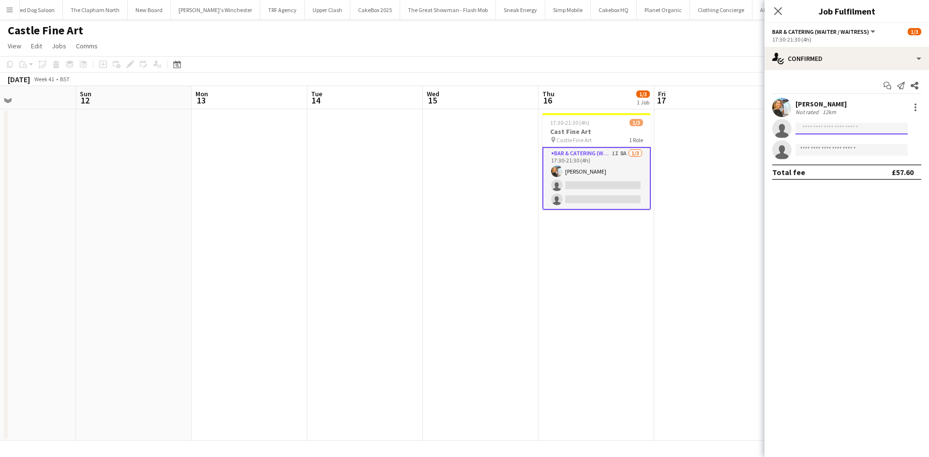
click at [818, 131] on input at bounding box center [851, 129] width 112 height 12
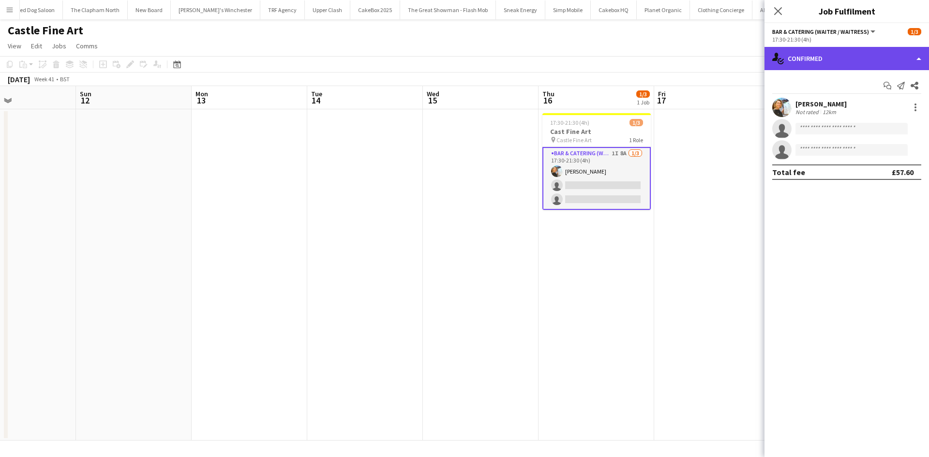
click at [837, 56] on div "single-neutral-actions-check-2 Confirmed" at bounding box center [847, 58] width 165 height 23
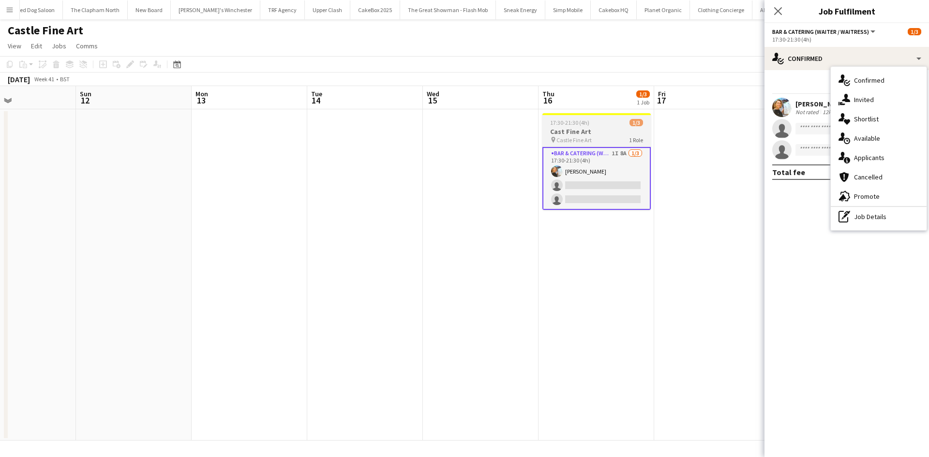
click at [597, 121] on div "17:30-21:30 (4h) 1/3" at bounding box center [596, 122] width 108 height 7
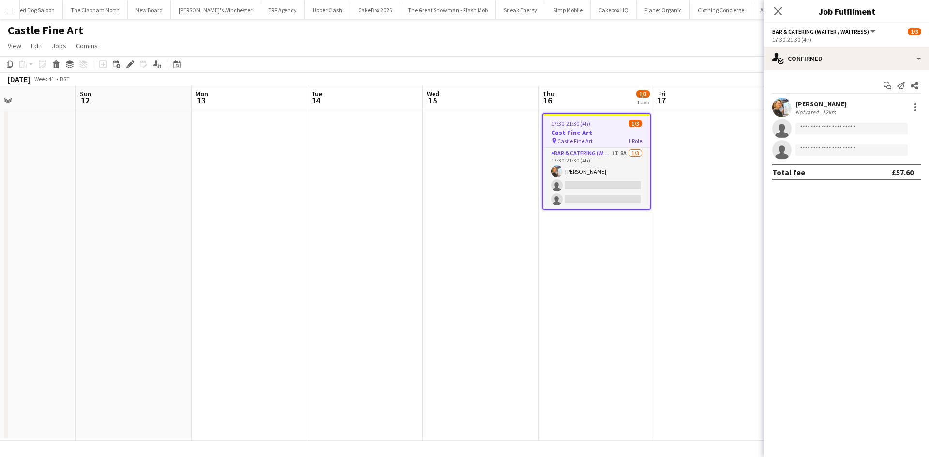
click at [127, 63] on icon "Edit" at bounding box center [130, 64] width 8 height 8
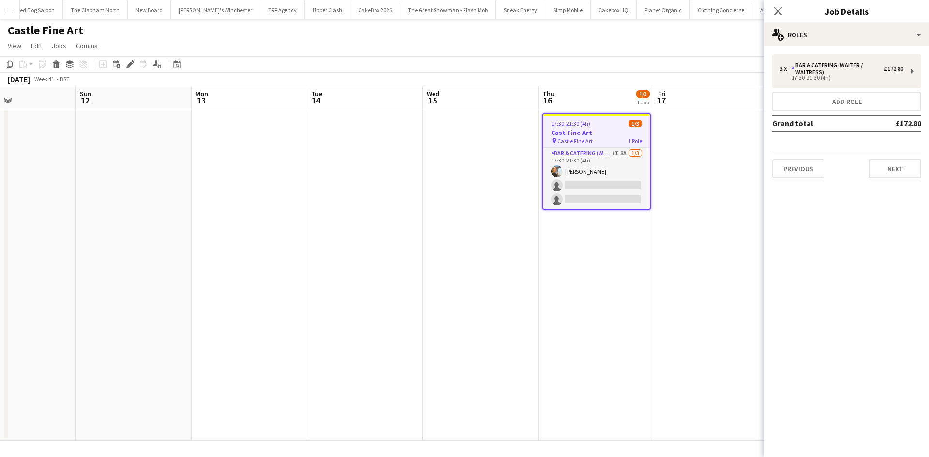
click at [657, 46] on app-page-menu "View Day view expanded Day view collapsed Month view Date picker Jump to today …" at bounding box center [464, 47] width 929 height 18
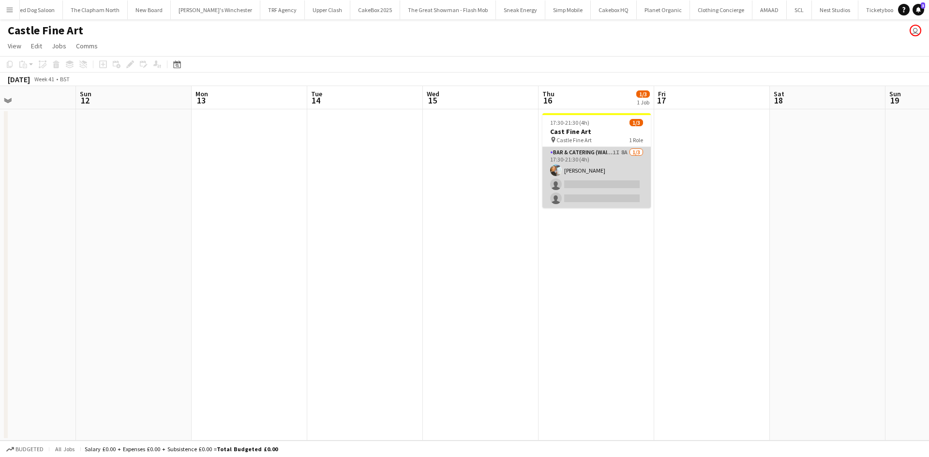
click at [598, 170] on app-card-role "Bar & Catering (Waiter / waitress) 1I 8A 1/3 17:30-21:30 (4h) Natalia Trofimova…" at bounding box center [596, 177] width 108 height 61
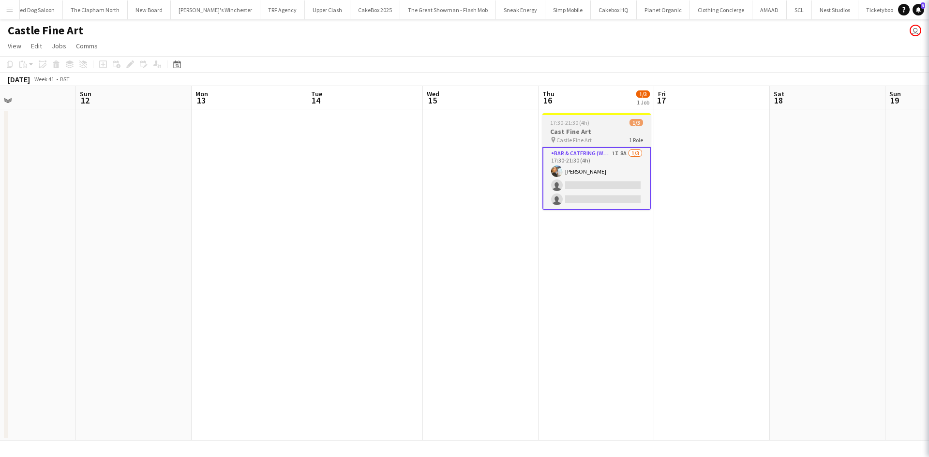
click at [575, 125] on span "17:30-21:30 (4h)" at bounding box center [569, 122] width 39 height 7
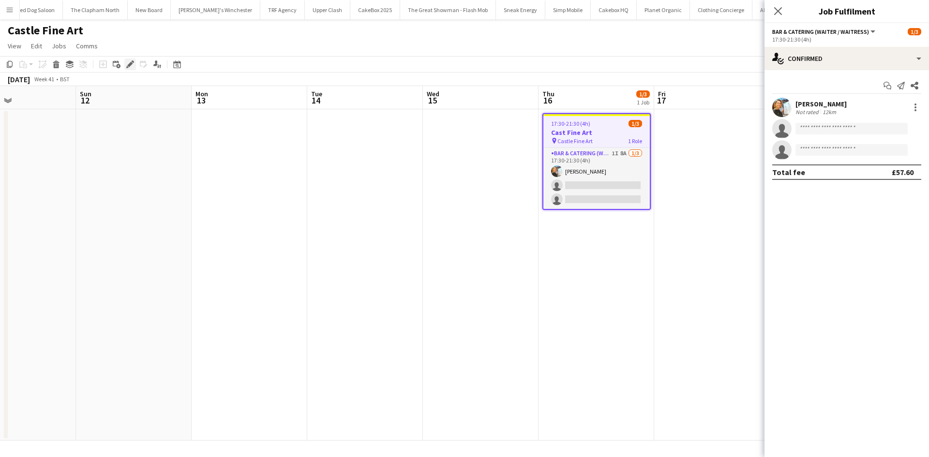
click at [125, 64] on div "Edit" at bounding box center [130, 65] width 12 height 12
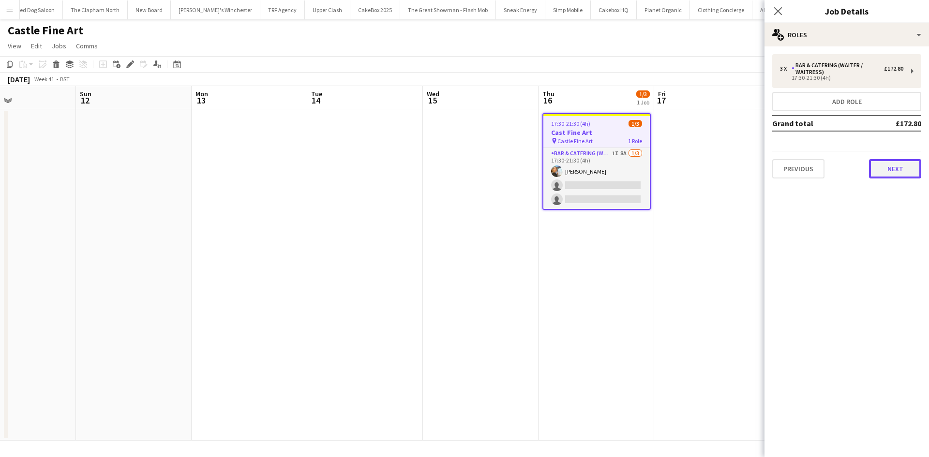
click at [897, 170] on button "Next" at bounding box center [895, 168] width 52 height 19
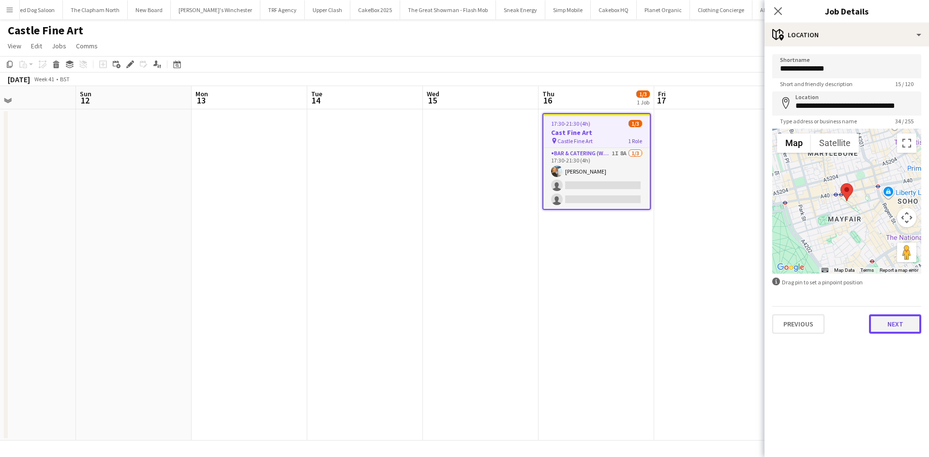
click at [907, 328] on button "Next" at bounding box center [895, 324] width 52 height 19
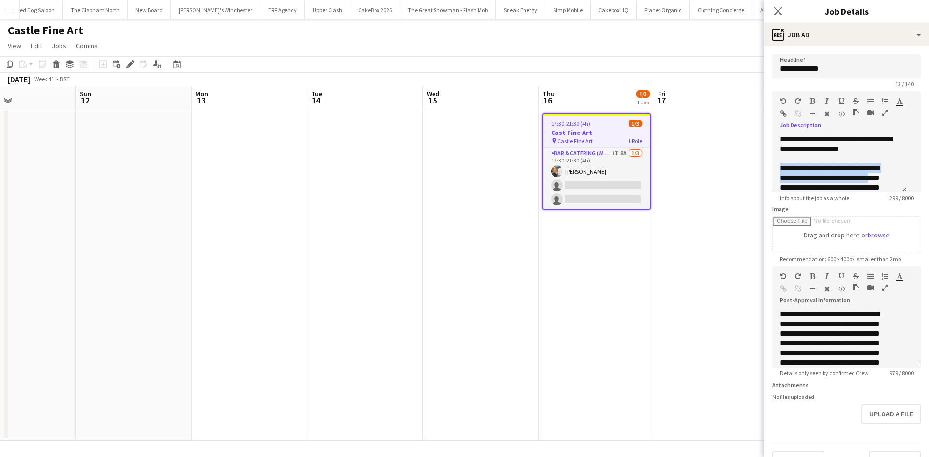
scroll to position [56, 0]
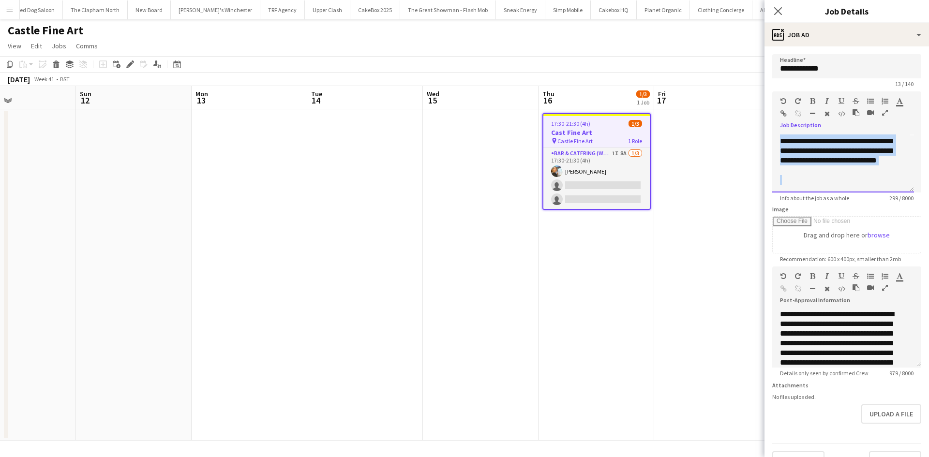
drag, startPoint x: 779, startPoint y: 180, endPoint x: 881, endPoint y: 178, distance: 101.6
click at [881, 178] on div "**********" at bounding box center [843, 164] width 142 height 58
copy div "**********"
click at [542, 60] on app-toolbar "Copy Paste Paste Ctrl+V Paste with crew Ctrl+Shift+V Paste linked Job Delete Gr…" at bounding box center [464, 64] width 929 height 16
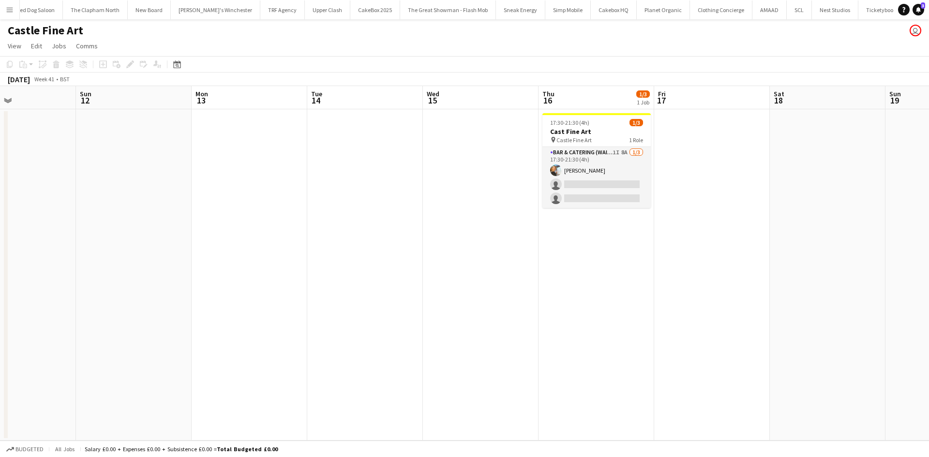
click at [3, 10] on button "Menu" at bounding box center [9, 9] width 19 height 19
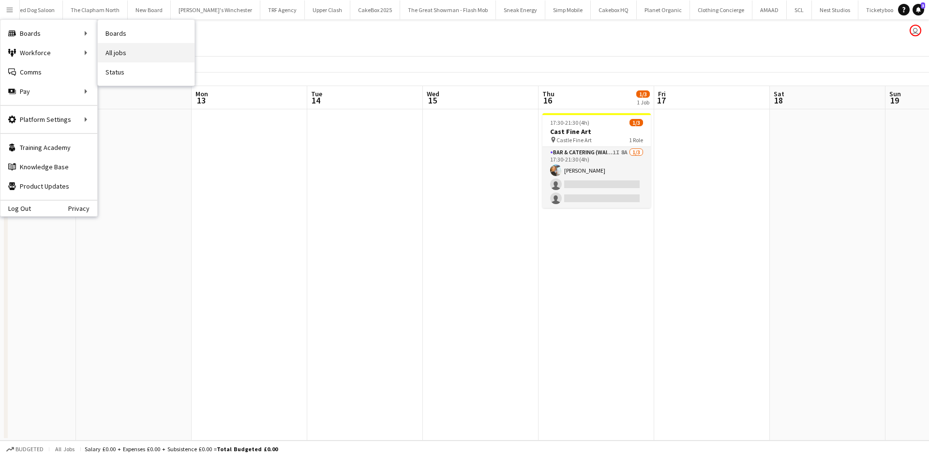
click at [110, 49] on link "All jobs" at bounding box center [146, 52] width 97 height 19
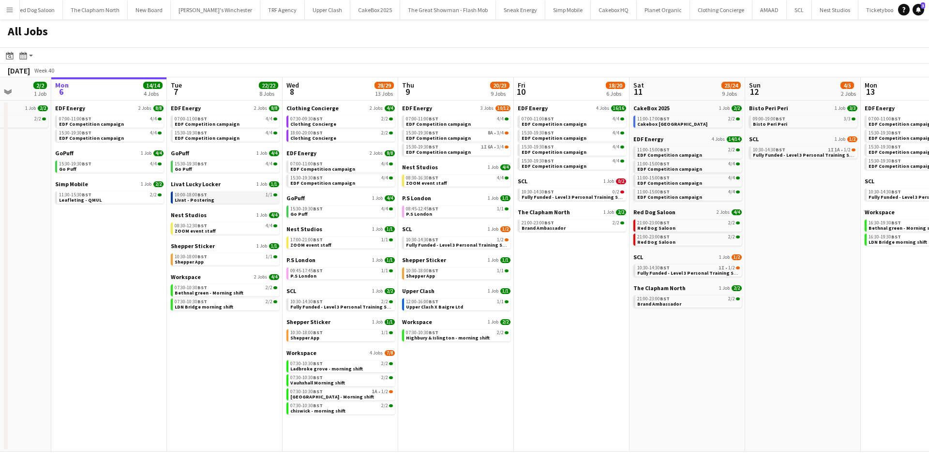
scroll to position [0, 295]
click at [421, 105] on span "EDF Energy" at bounding box center [418, 108] width 30 height 7
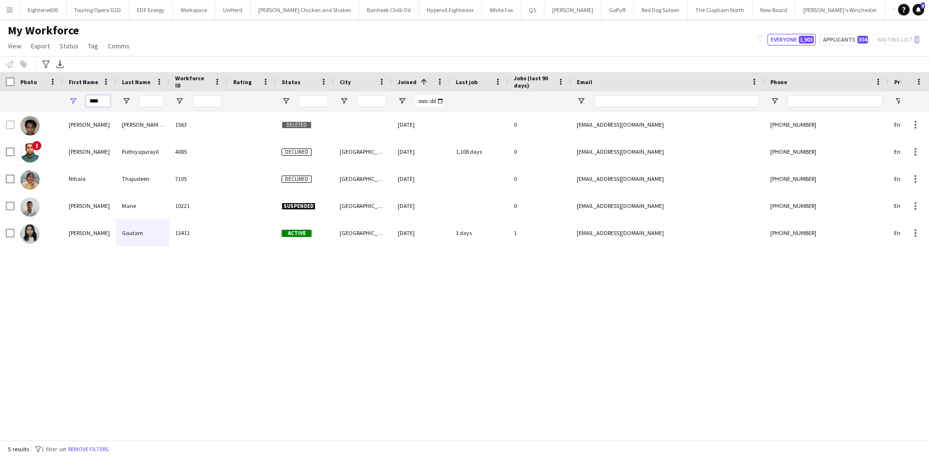
drag, startPoint x: 86, startPoint y: 102, endPoint x: 69, endPoint y: 102, distance: 17.4
click at [69, 102] on div "****" at bounding box center [89, 100] width 53 height 19
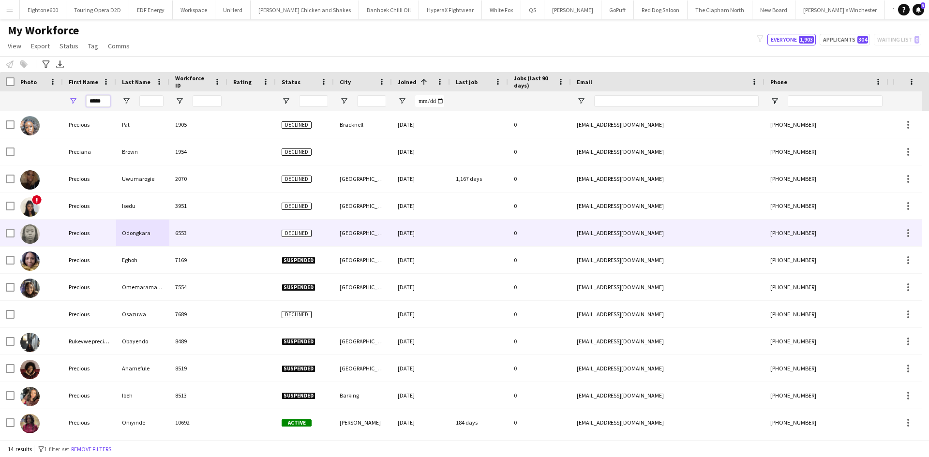
type input "*****"
click at [112, 230] on div "Precious" at bounding box center [89, 233] width 53 height 27
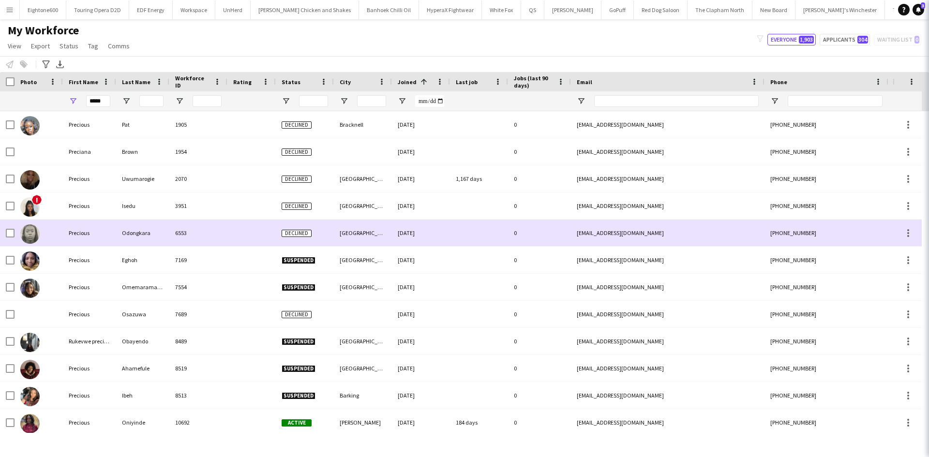
scroll to position [58, 0]
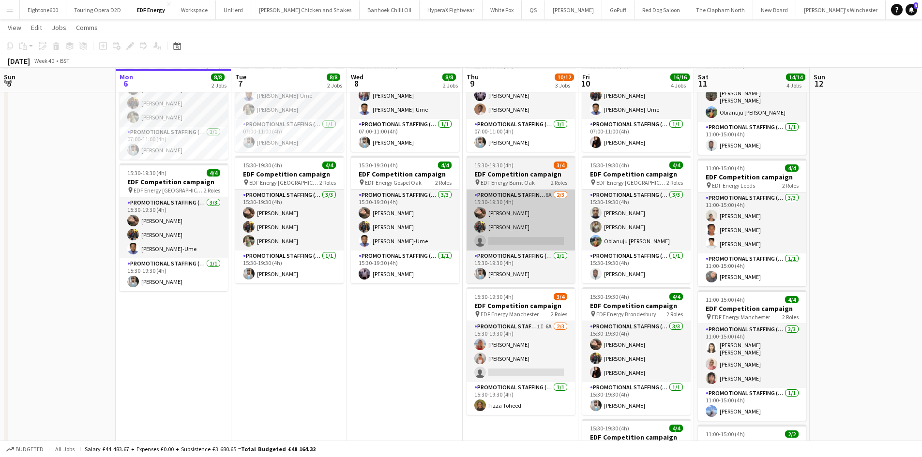
scroll to position [90, 0]
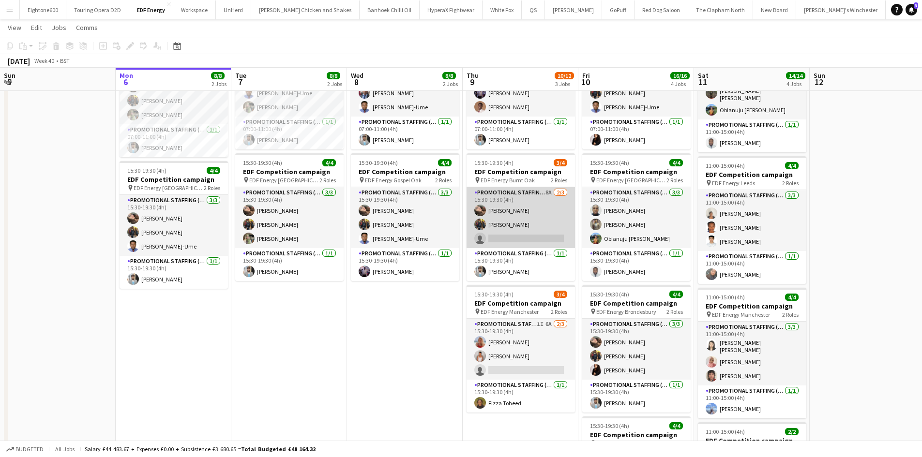
click at [527, 243] on app-card-role "Promotional Staffing (Flyering Staff) 8A [DATE] 15:30-19:30 (4h) [PERSON_NAME] …" at bounding box center [520, 217] width 108 height 61
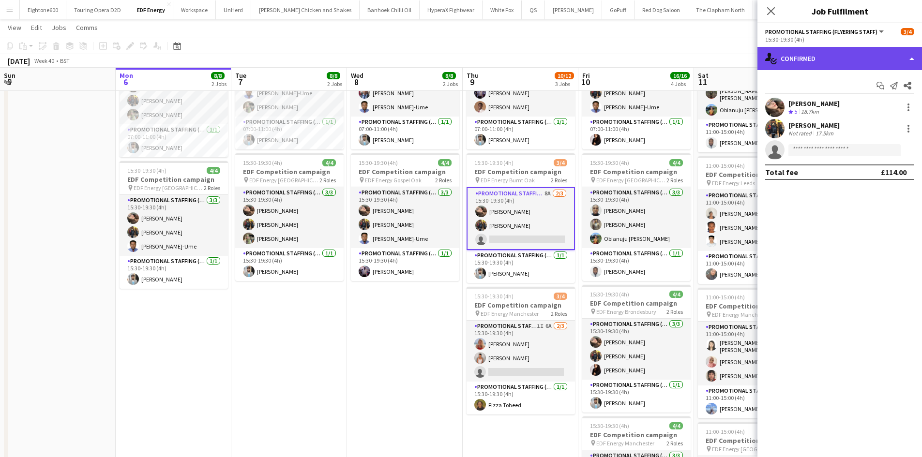
click at [821, 65] on div "single-neutral-actions-check-2 Confirmed" at bounding box center [839, 58] width 165 height 23
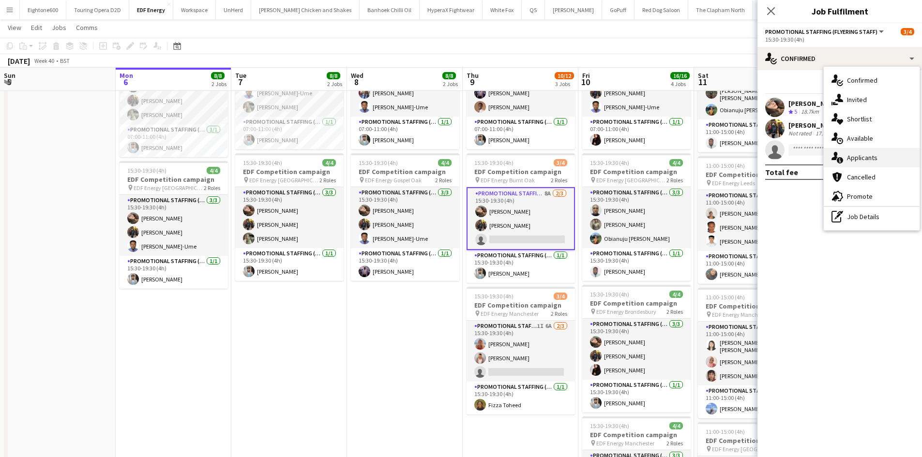
click at [852, 166] on div "single-neutral-actions-information Applicants" at bounding box center [872, 157] width 96 height 19
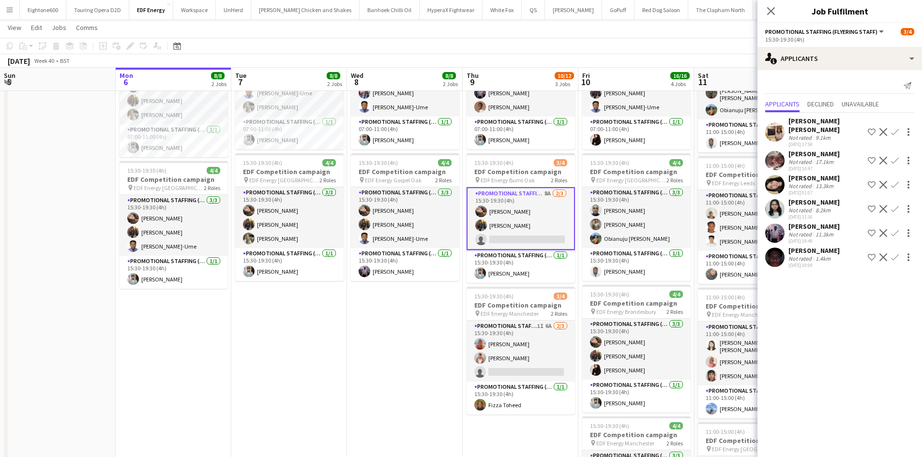
click at [894, 128] on app-icon "Confirm" at bounding box center [895, 132] width 8 height 8
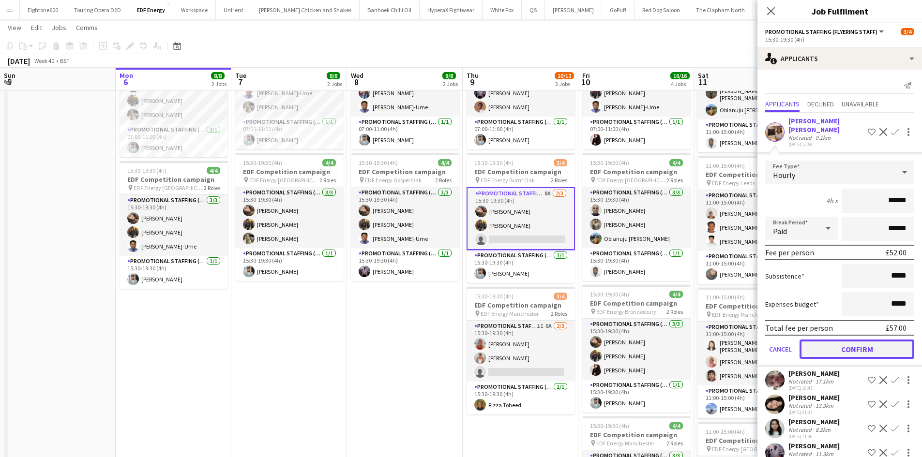
click at [856, 340] on button "Confirm" at bounding box center [856, 349] width 115 height 19
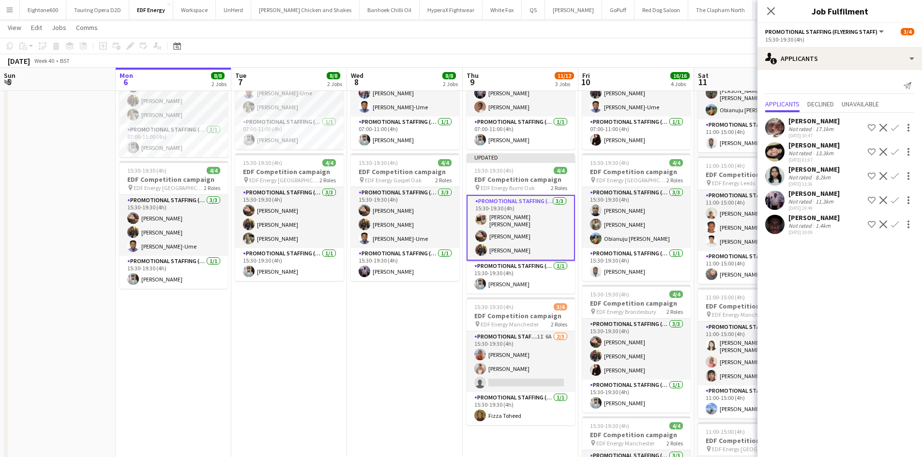
click at [700, 41] on app-toolbar "Copy Paste Paste Ctrl+V Paste with crew Ctrl+Shift+V Paste linked Job Delete Gr…" at bounding box center [461, 46] width 922 height 16
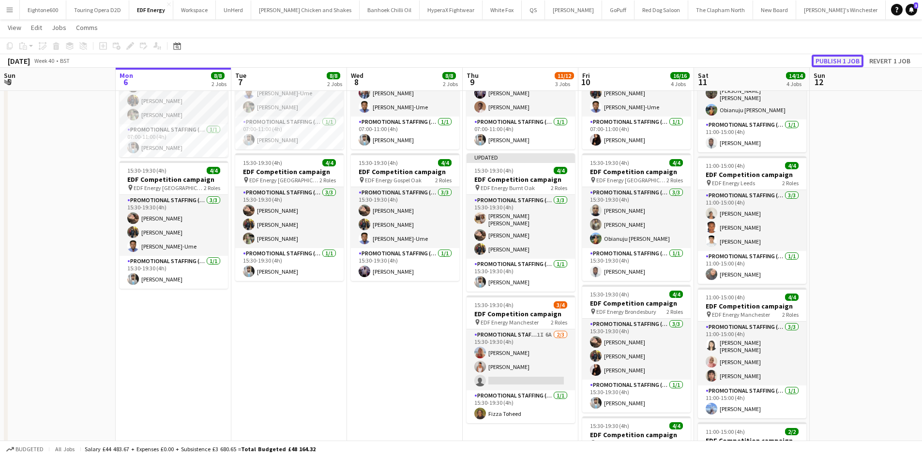
click at [849, 62] on button "Publish 1 job" at bounding box center [837, 61] width 52 height 13
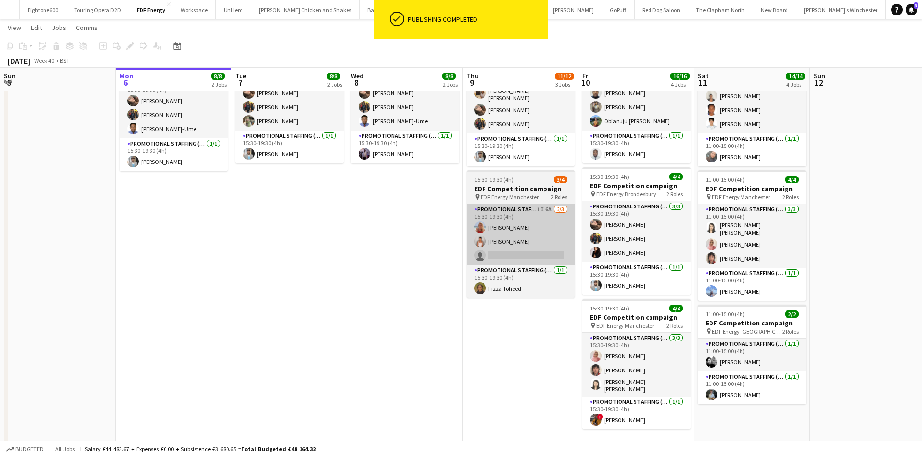
scroll to position [209, 0]
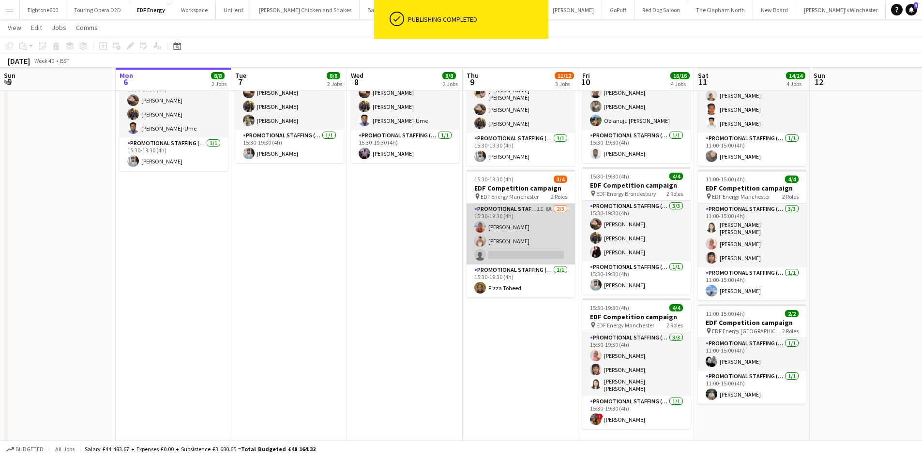
click at [532, 243] on app-card-role "Promotional Staffing (Flyering Staff) 1I 6A 2/3 15:30-19:30 (4h) Tallulah Kerri…" at bounding box center [520, 234] width 108 height 61
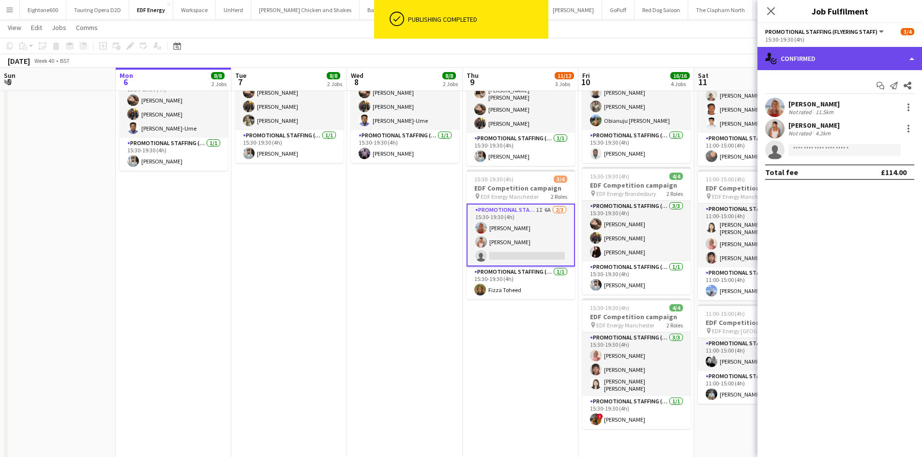
click at [851, 62] on div "single-neutral-actions-check-2 Confirmed" at bounding box center [839, 58] width 165 height 23
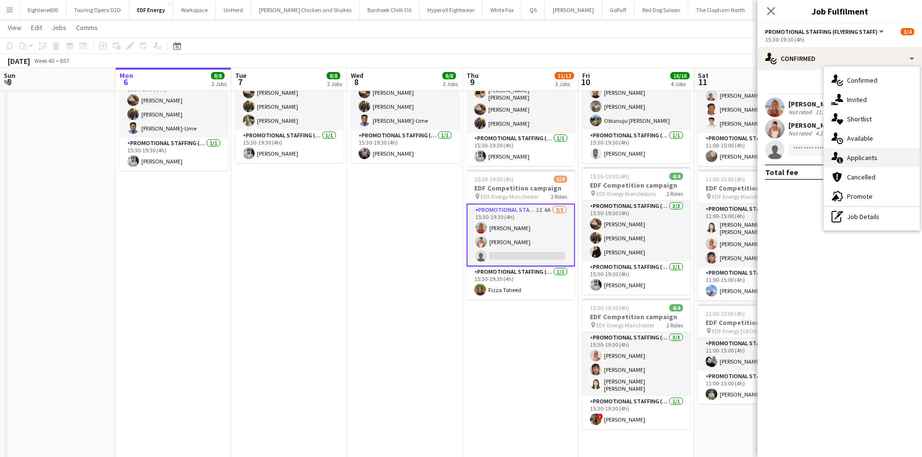
click at [861, 156] on span "Applicants" at bounding box center [862, 157] width 30 height 9
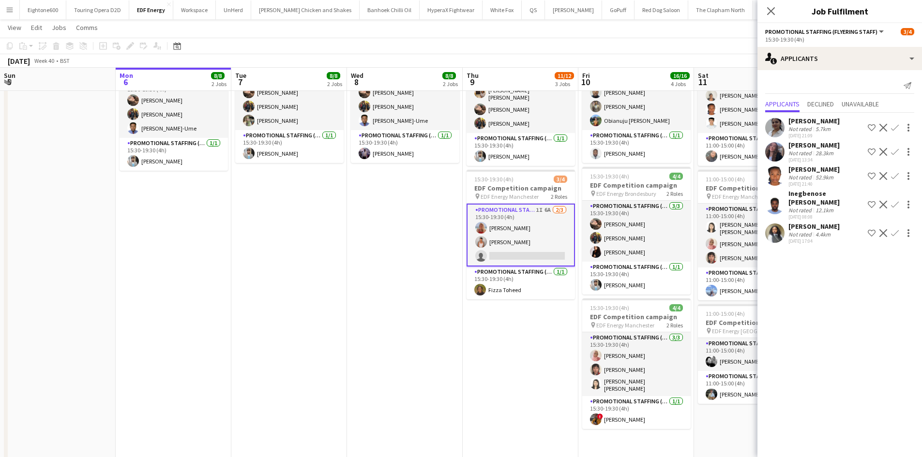
click at [891, 180] on app-icon "Confirm" at bounding box center [895, 176] width 8 height 8
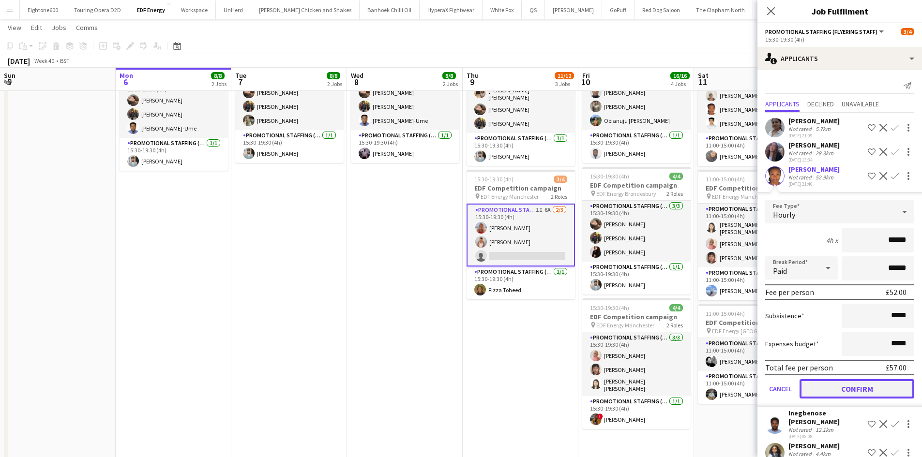
click at [866, 388] on button "Confirm" at bounding box center [856, 388] width 115 height 19
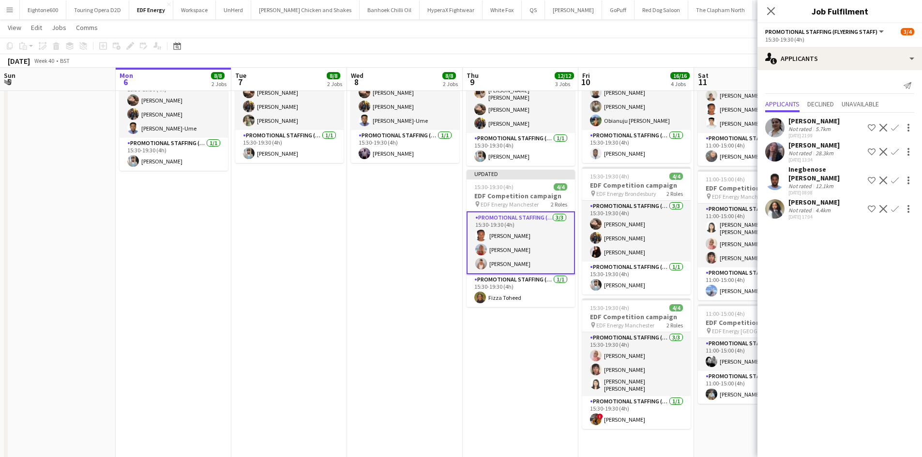
click at [540, 350] on app-date-cell "07:00-11:00 (4h) 4/4 EDF Competition campaign pin EDF Energy Belsize Park 2 Rol…" at bounding box center [521, 192] width 116 height 584
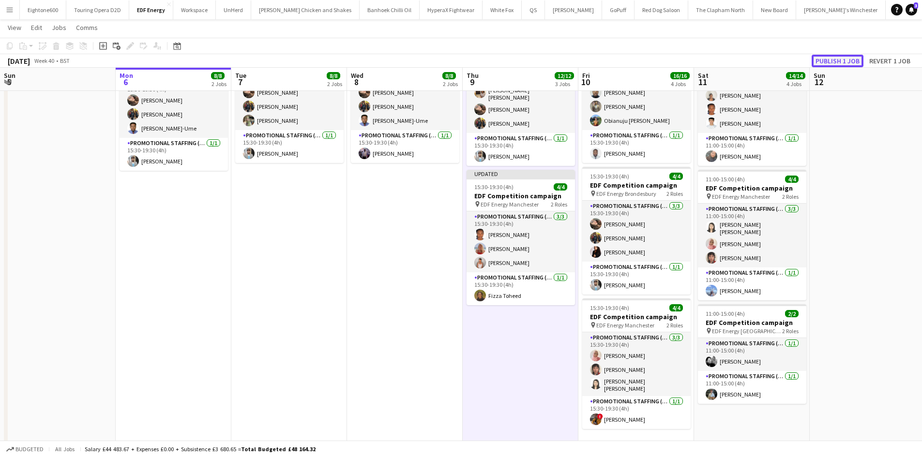
click at [838, 67] on button "Publish 1 job" at bounding box center [837, 61] width 52 height 13
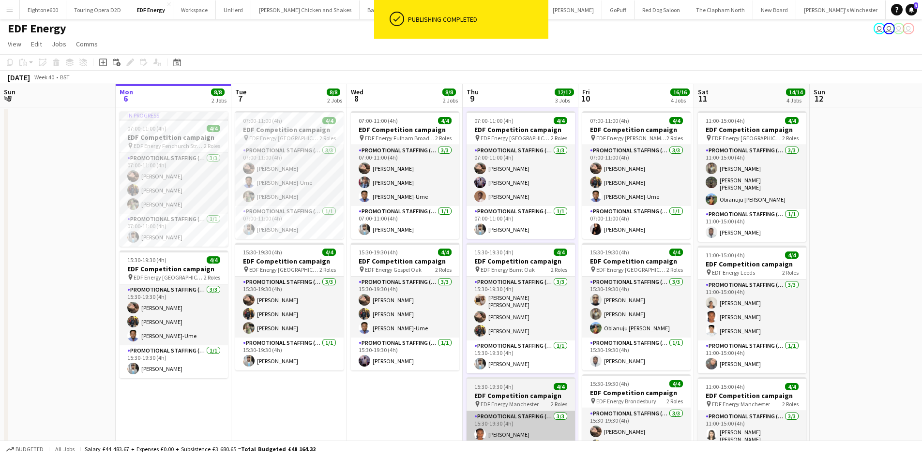
scroll to position [1, 0]
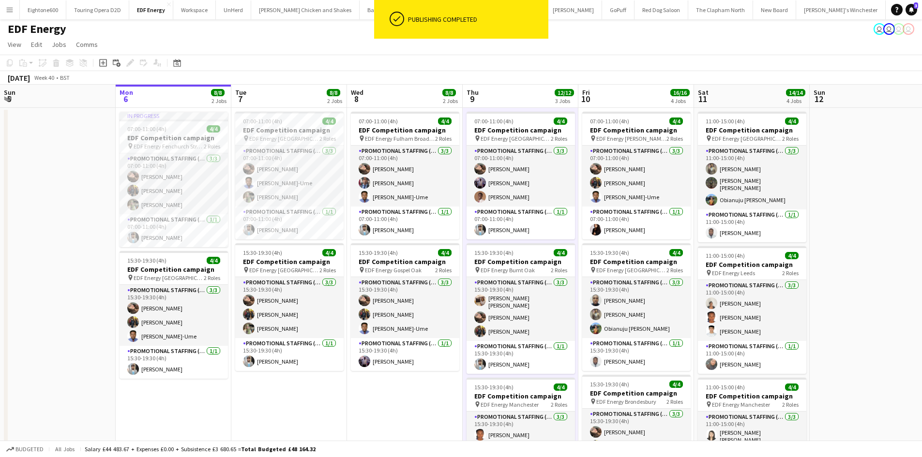
click at [7, 15] on button "Menu" at bounding box center [9, 9] width 19 height 19
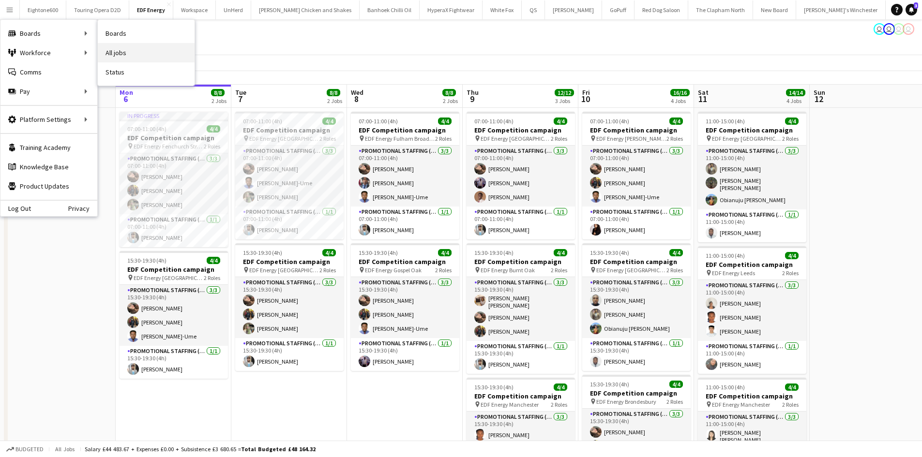
click at [128, 52] on link "All jobs" at bounding box center [146, 52] width 97 height 19
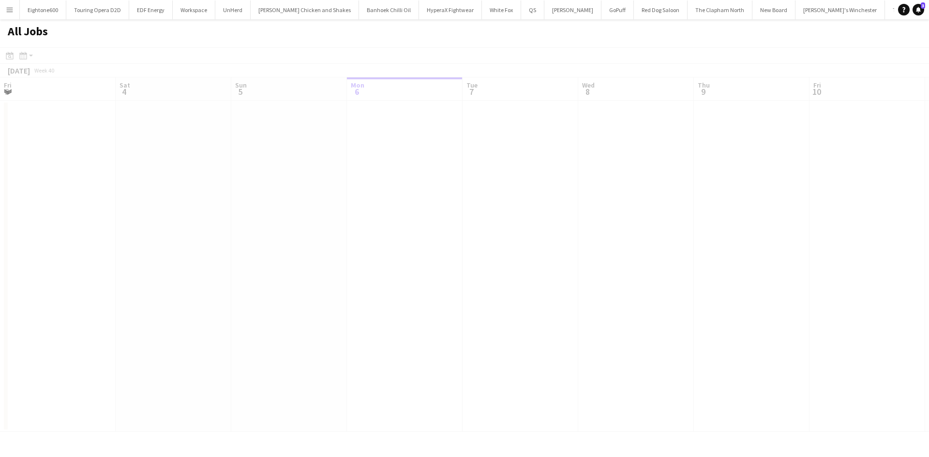
scroll to position [0, 231]
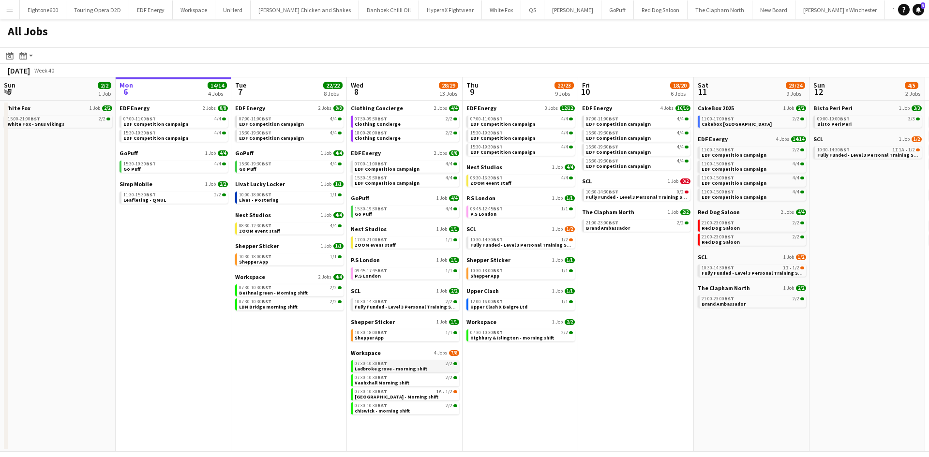
drag, startPoint x: 364, startPoint y: 360, endPoint x: 366, endPoint y: 367, distance: 7.0
click at [364, 361] on app-calendar-brief-board "Workspace 4 Jobs 7/8 07:30-10:30 BST 2/2 Ladbroke grove - morning shift 07:30-1…" at bounding box center [405, 381] width 108 height 65
click at [369, 354] on span "Workspace" at bounding box center [366, 352] width 30 height 7
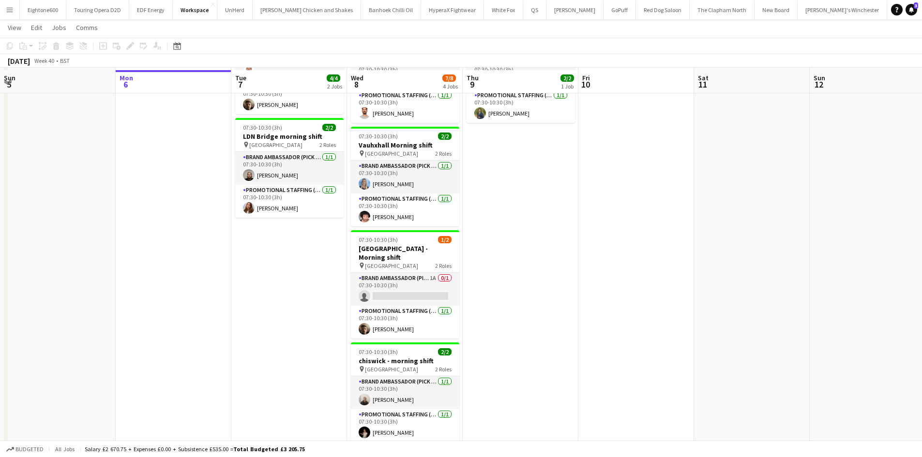
scroll to position [101, 0]
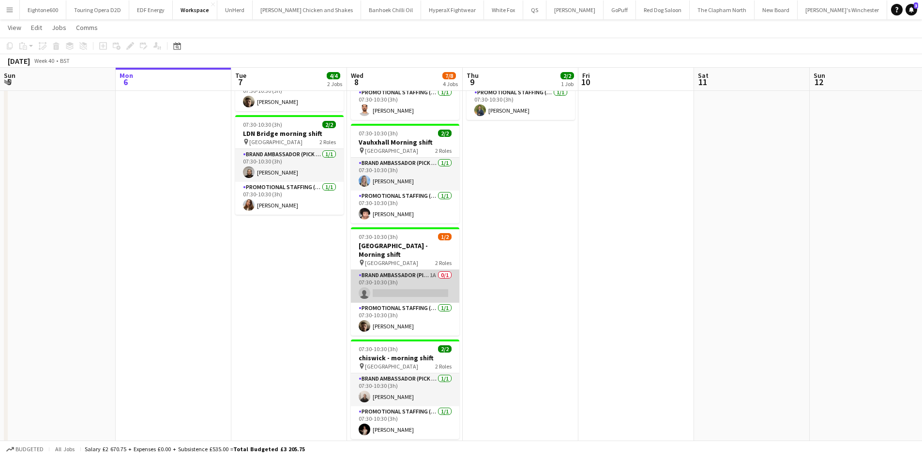
click at [402, 272] on app-card-role "Brand Ambassador (Pick up) 1A 0/1 07:30-10:30 (3h) single-neutral-actions" at bounding box center [405, 286] width 108 height 33
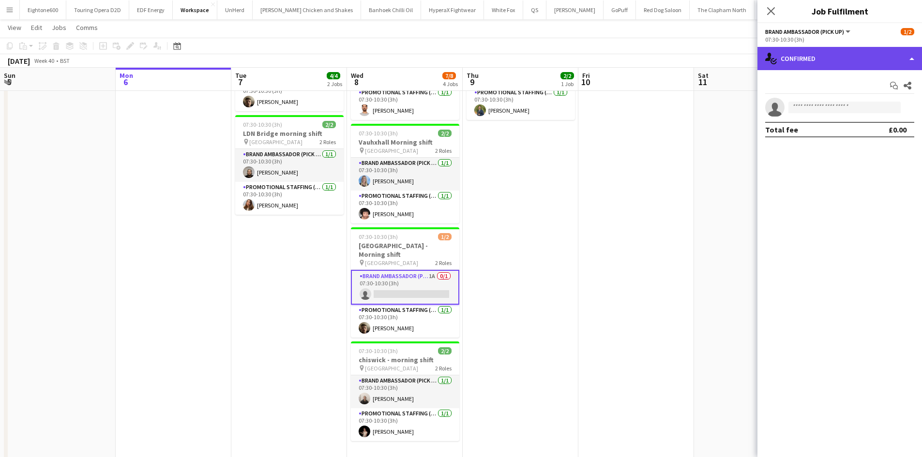
click at [851, 60] on div "single-neutral-actions-check-2 Confirmed" at bounding box center [839, 58] width 165 height 23
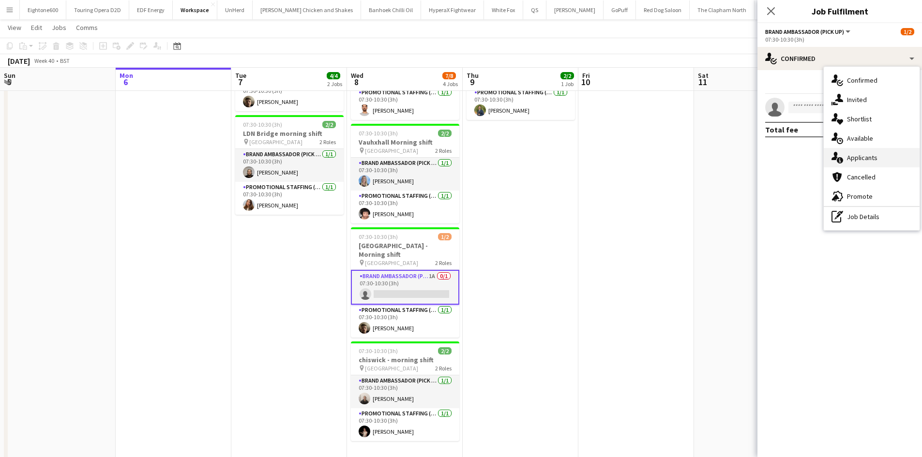
click at [862, 154] on span "Applicants" at bounding box center [862, 157] width 30 height 9
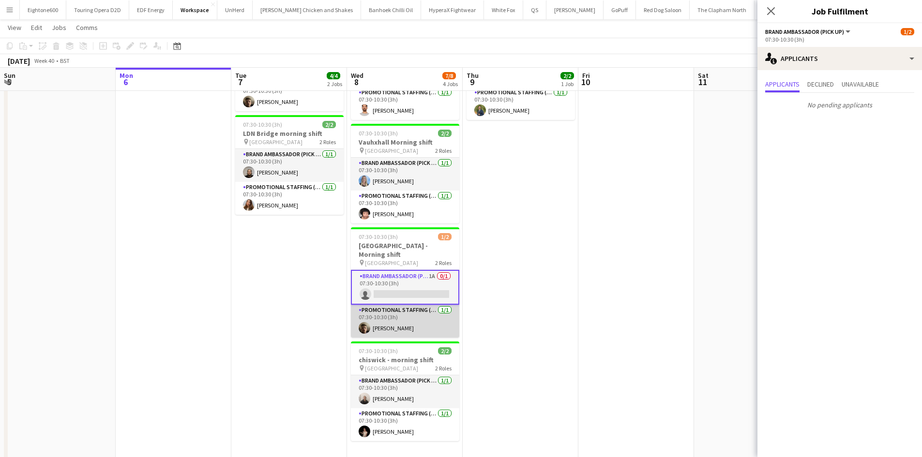
click at [408, 321] on app-card-role "Promotional Staffing (Brand Ambassadors) [DATE] 07:30-10:30 (3h) [PERSON_NAME]" at bounding box center [405, 321] width 108 height 33
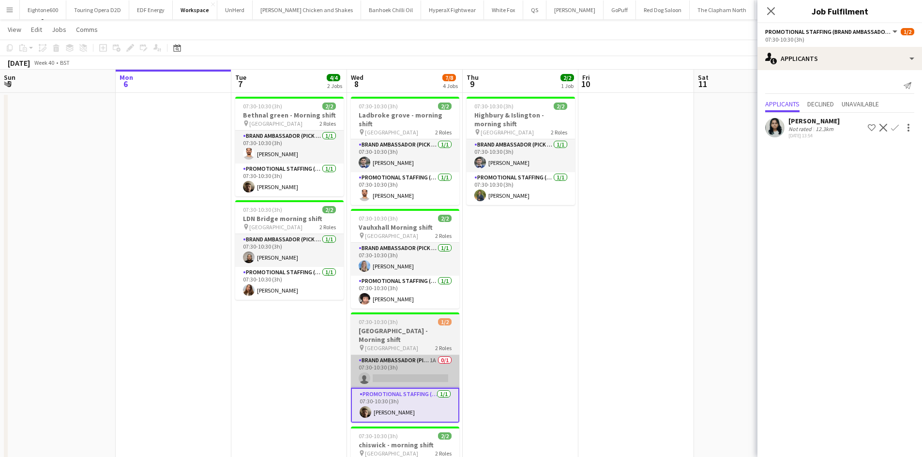
scroll to position [0, 0]
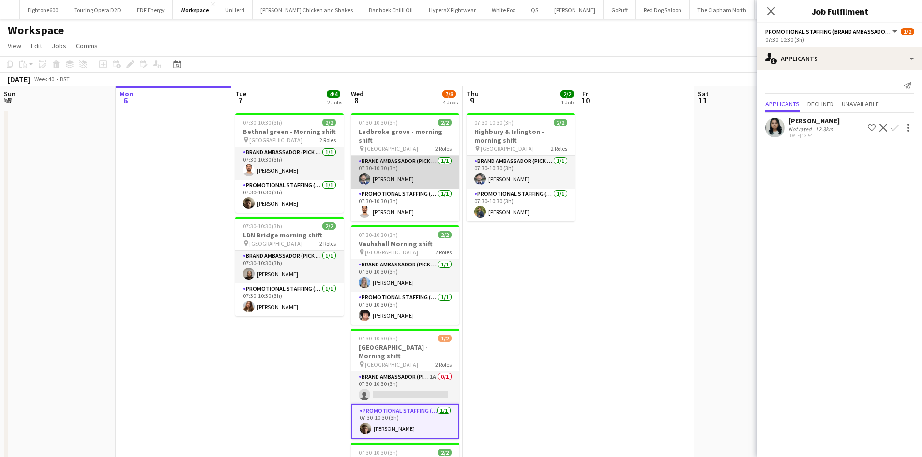
click at [412, 165] on app-card-role "Brand Ambassador (Pick up) [DATE] 07:30-10:30 (3h) [PERSON_NAME]" at bounding box center [405, 172] width 108 height 33
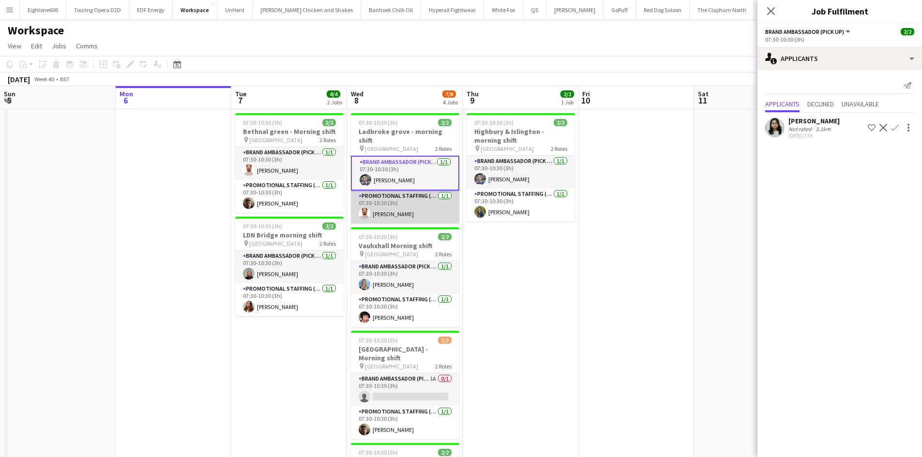
click at [406, 201] on app-card-role "Promotional Staffing (Brand Ambassadors) [DATE] 07:30-10:30 (3h) [PERSON_NAME]" at bounding box center [405, 207] width 108 height 33
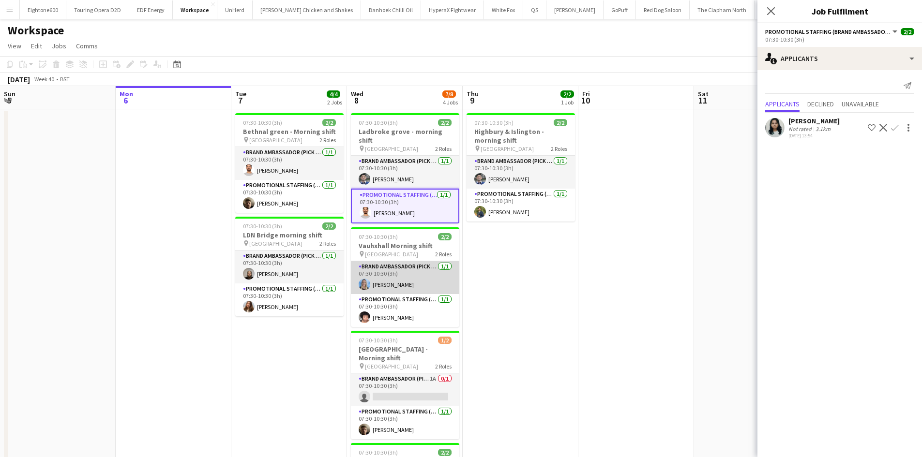
click at [403, 274] on app-card-role "Brand Ambassador (Pick up) [DATE] 07:30-10:30 (3h) [PERSON_NAME]" at bounding box center [405, 277] width 108 height 33
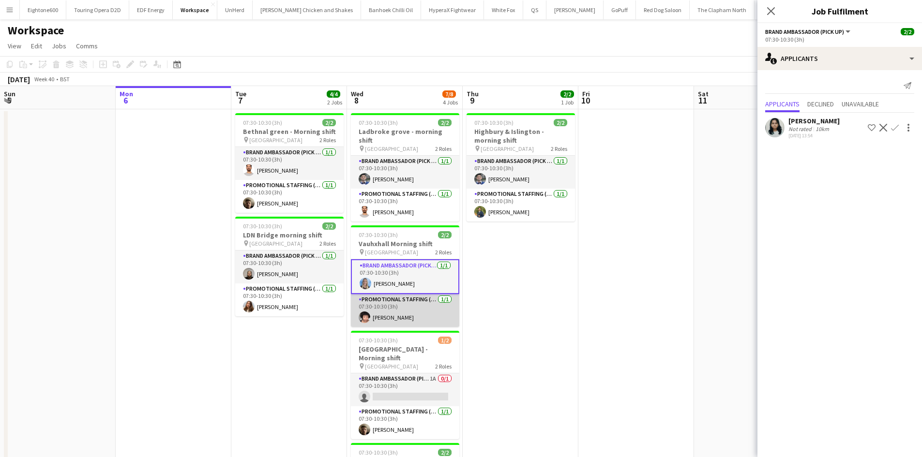
click at [405, 308] on app-card-role "Promotional Staffing (Brand Ambassadors) [DATE] 07:30-10:30 (3h) [PERSON_NAME]" at bounding box center [405, 310] width 108 height 33
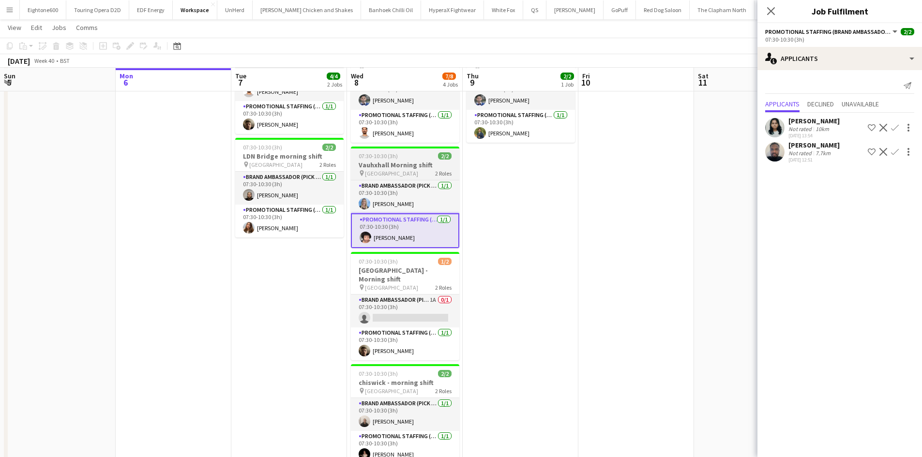
scroll to position [78, 0]
click at [779, 149] on app-user-avatar at bounding box center [774, 151] width 19 height 19
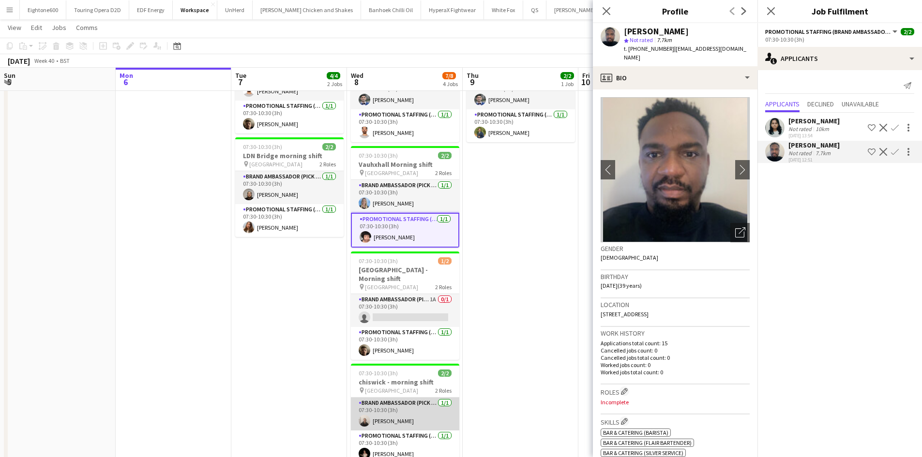
click at [399, 411] on app-card-role "Brand Ambassador (Pick up) [DATE] 07:30-10:30 (3h) [PERSON_NAME]" at bounding box center [405, 414] width 108 height 33
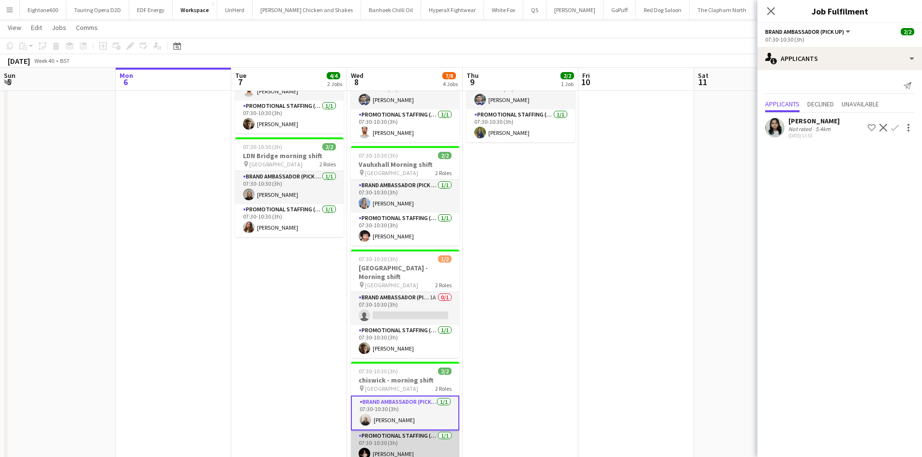
click at [393, 449] on app-card-role "Promotional Staffing (Brand Ambassadors) [DATE] 07:30-10:30 (3h) [PERSON_NAME]" at bounding box center [405, 447] width 108 height 33
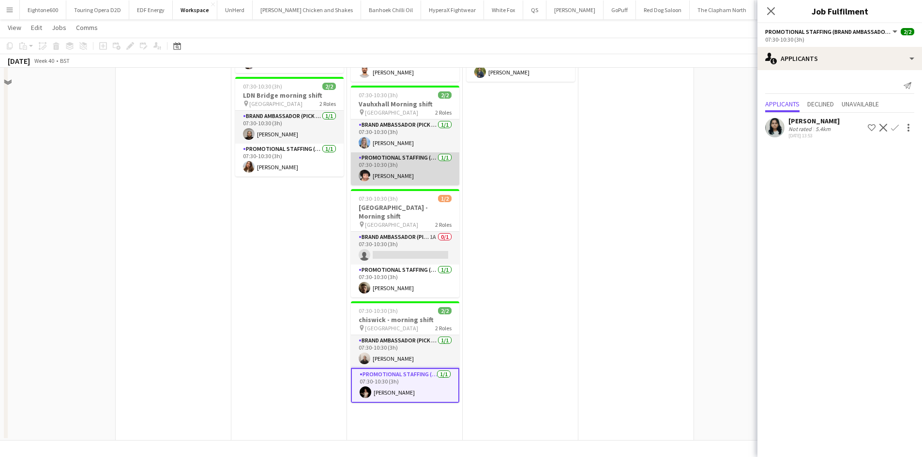
scroll to position [66, 0]
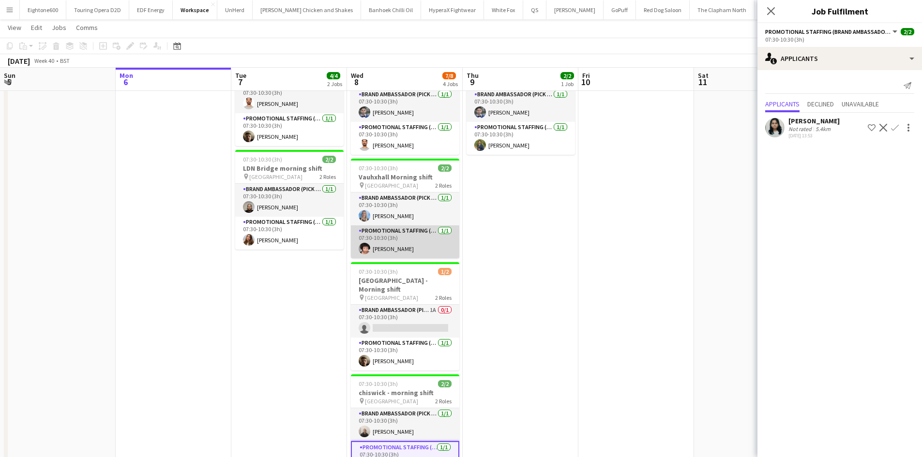
click at [405, 225] on app-card-role "Promotional Staffing (Brand Ambassadors) [DATE] 07:30-10:30 (3h) [PERSON_NAME]" at bounding box center [405, 241] width 108 height 33
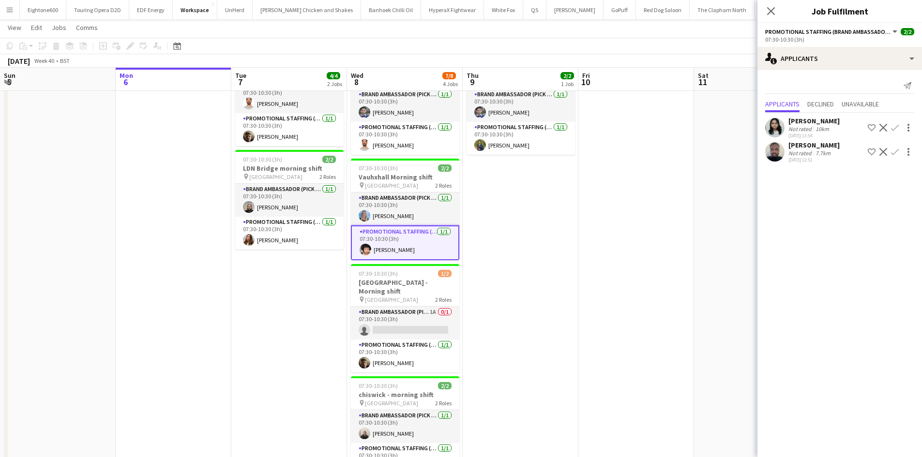
click at [775, 150] on app-user-avatar at bounding box center [774, 151] width 19 height 19
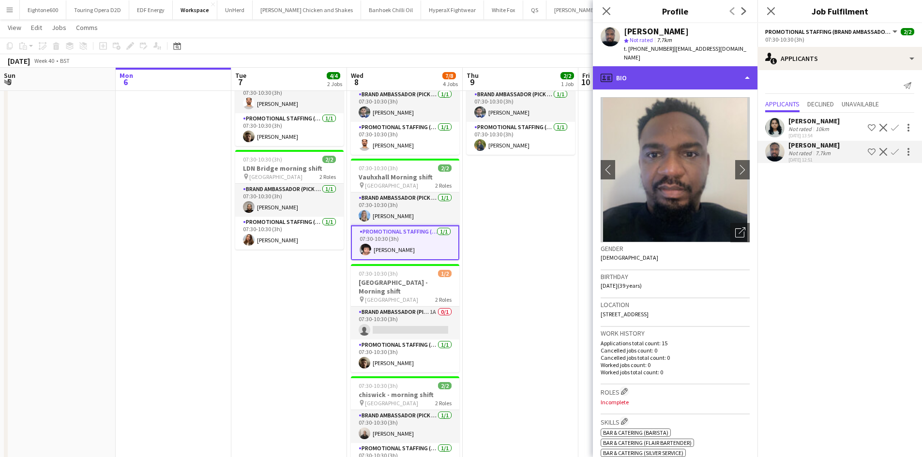
click at [687, 75] on div "profile Bio" at bounding box center [675, 77] width 165 height 23
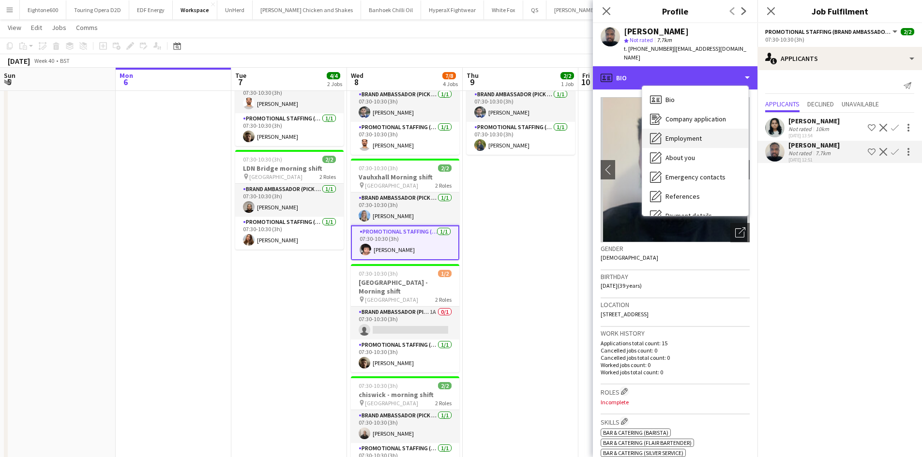
scroll to position [130, 0]
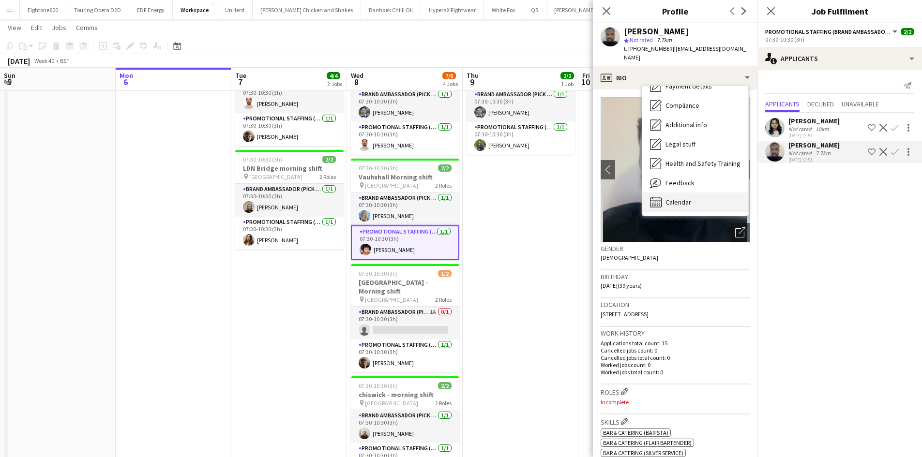
click at [687, 198] on span "Calendar" at bounding box center [678, 202] width 26 height 9
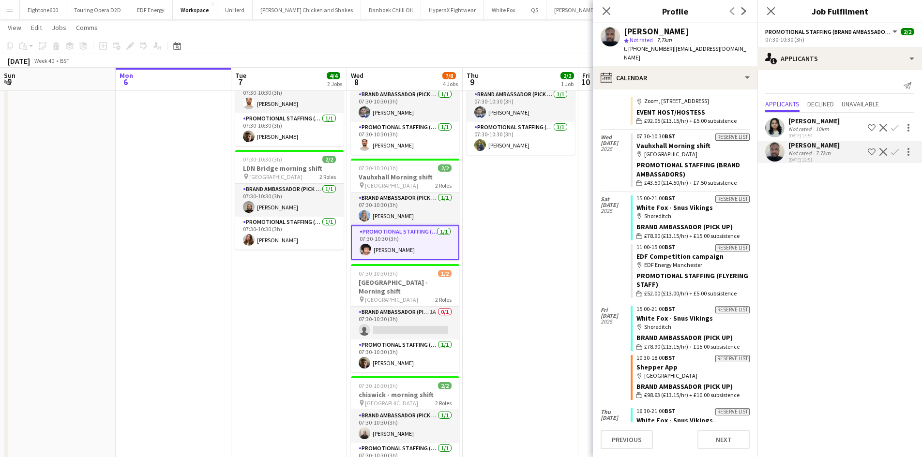
scroll to position [0, 0]
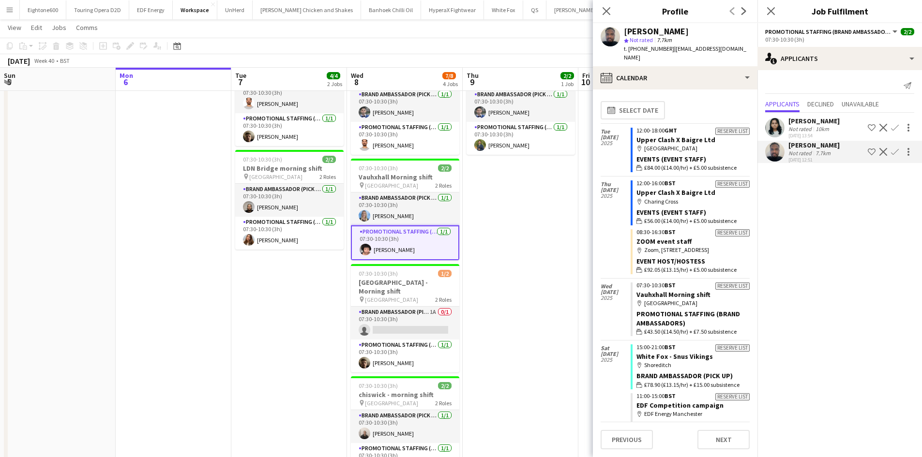
click at [518, 296] on app-date-cell "07:30-10:30 (3h) 2/2 Highbury & [GEOGRAPHIC_DATA] - morning shift pin [GEOGRAPH…" at bounding box center [521, 278] width 116 height 471
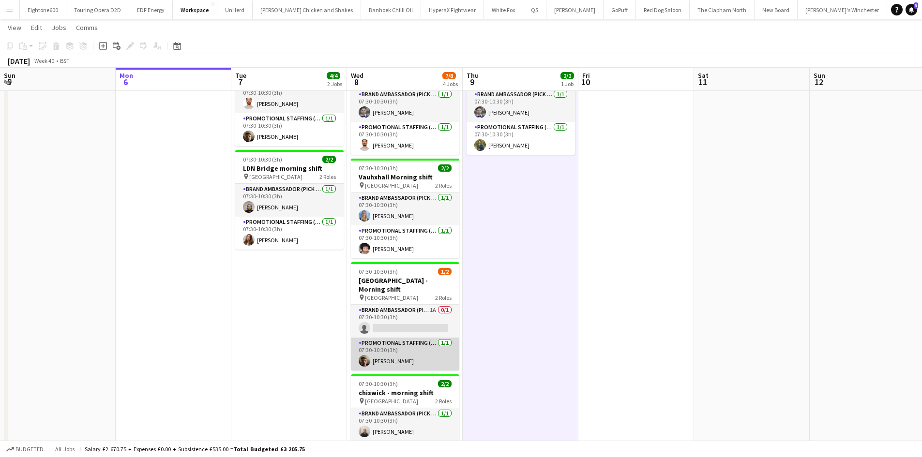
click at [413, 348] on app-card-role "Promotional Staffing (Brand Ambassadors) [DATE] 07:30-10:30 (3h) [PERSON_NAME]" at bounding box center [405, 354] width 108 height 33
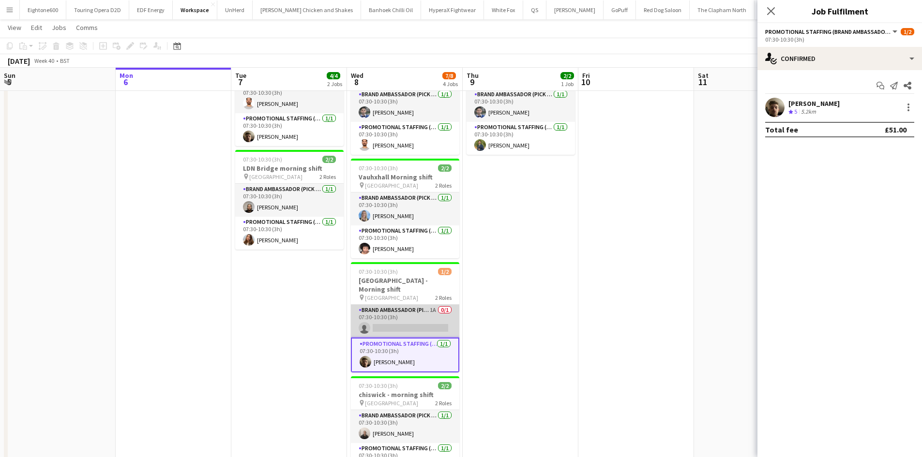
click at [413, 306] on app-card-role "Brand Ambassador (Pick up) 1A 0/1 07:30-10:30 (3h) single-neutral-actions" at bounding box center [405, 321] width 108 height 33
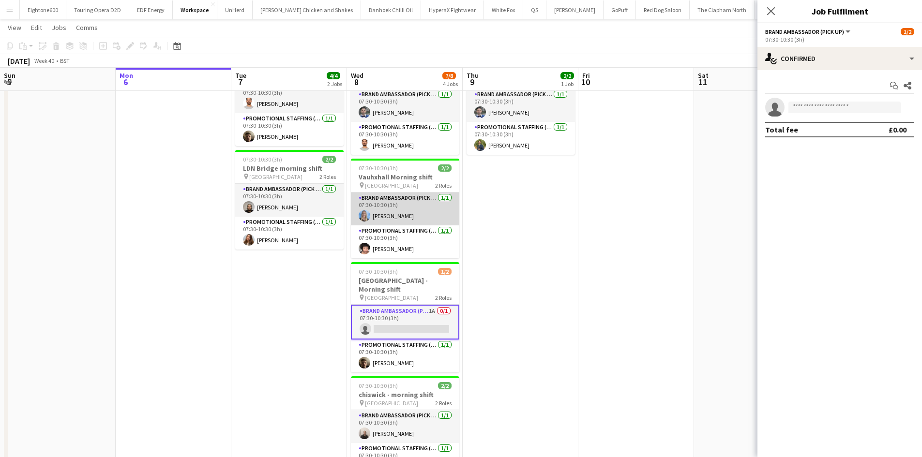
click at [389, 193] on app-card-role "Brand Ambassador (Pick up) [DATE] 07:30-10:30 (3h) [PERSON_NAME]" at bounding box center [405, 209] width 108 height 33
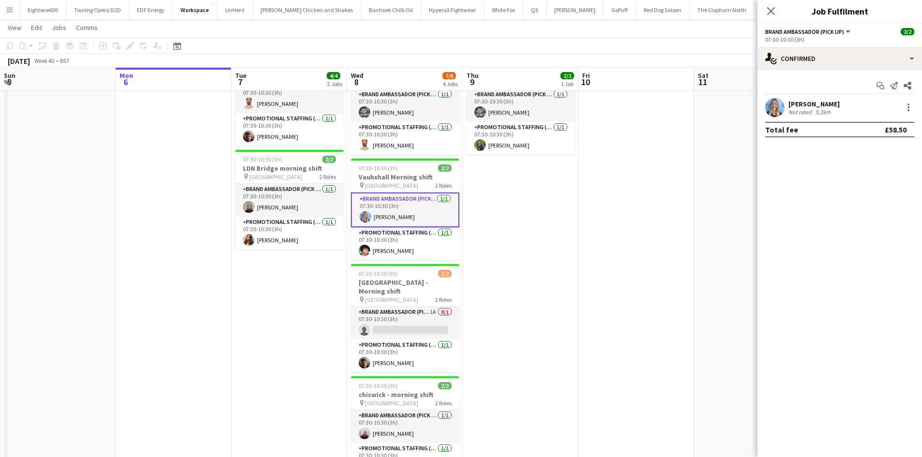
click at [593, 213] on app-date-cell at bounding box center [636, 278] width 116 height 471
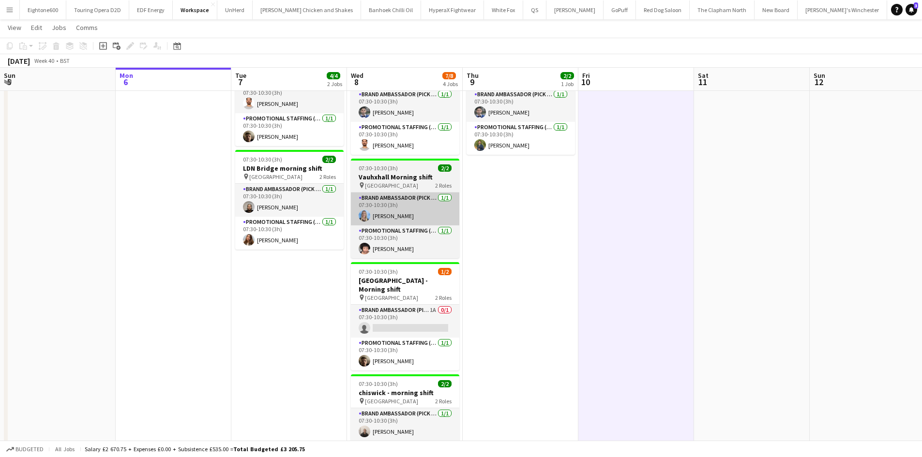
click at [403, 197] on app-card-role "Brand Ambassador (Pick up) [DATE] 07:30-10:30 (3h) [PERSON_NAME]" at bounding box center [405, 209] width 108 height 33
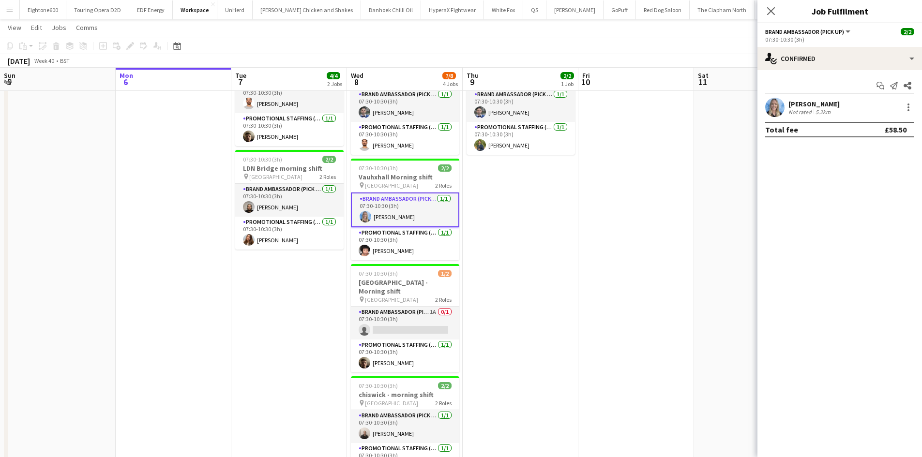
click at [837, 45] on app-options-switcher "Brand Ambassador (Pick up) All roles Brand Ambassador (Pick up) [DATE] 07:30-10…" at bounding box center [839, 35] width 165 height 24
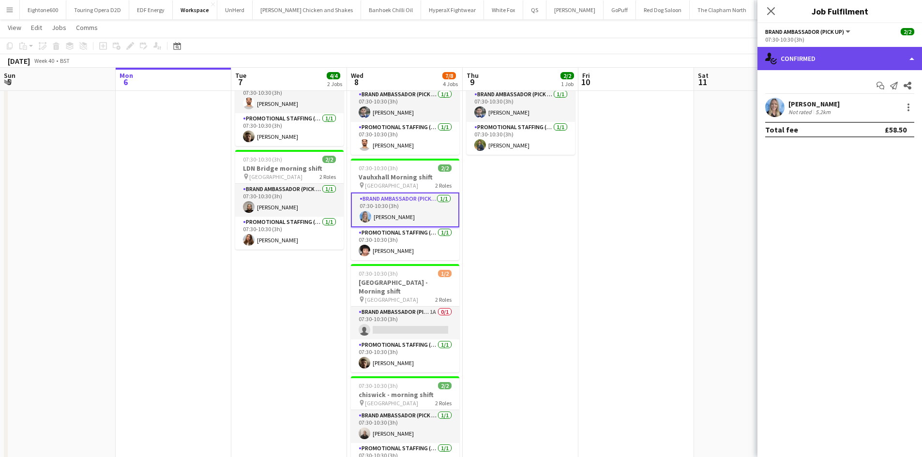
click at [838, 54] on div "single-neutral-actions-check-2 Confirmed" at bounding box center [839, 58] width 165 height 23
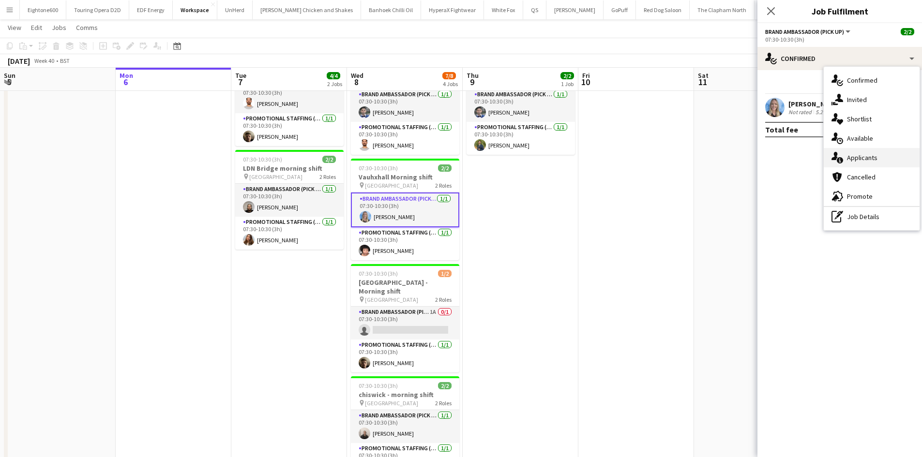
click at [860, 165] on div "single-neutral-actions-information Applicants" at bounding box center [872, 157] width 96 height 19
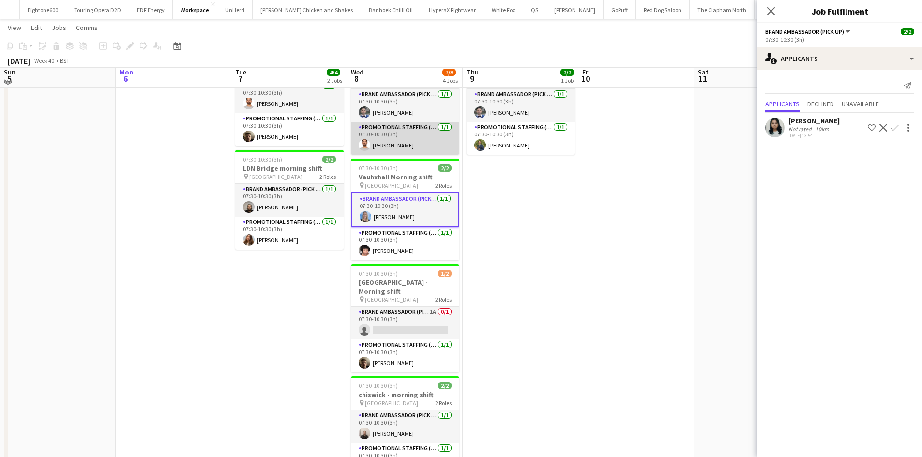
scroll to position [59, 0]
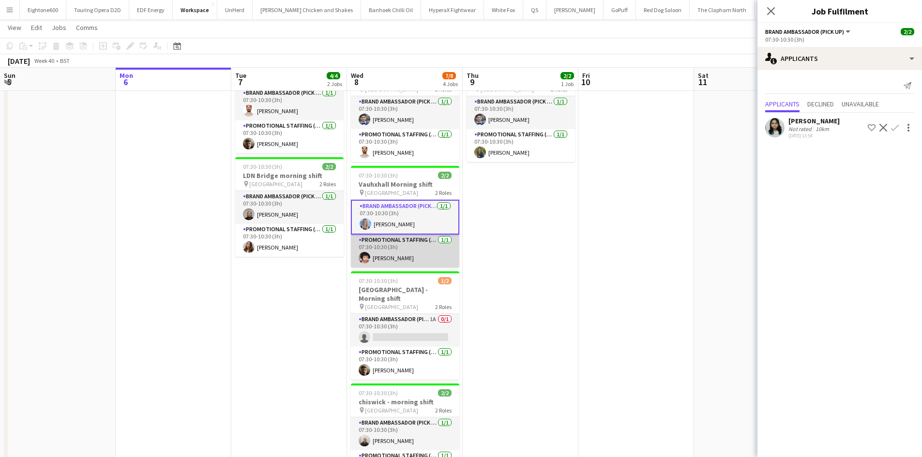
click at [416, 256] on app-card-role "Promotional Staffing (Brand Ambassadors) [DATE] 07:30-10:30 (3h) [PERSON_NAME]" at bounding box center [405, 251] width 108 height 33
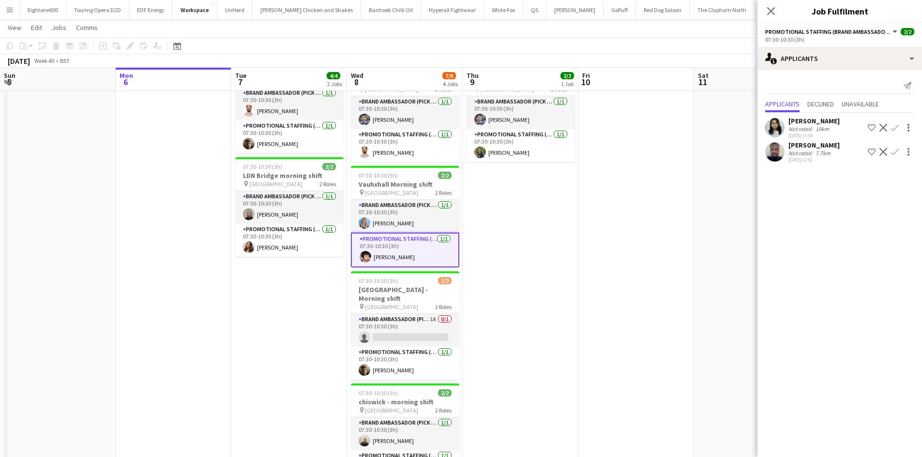
click at [774, 141] on div "[PERSON_NAME] Not rated 7.7km [DATE] 12:51 Shortlist crew Decline Confirm" at bounding box center [839, 152] width 165 height 22
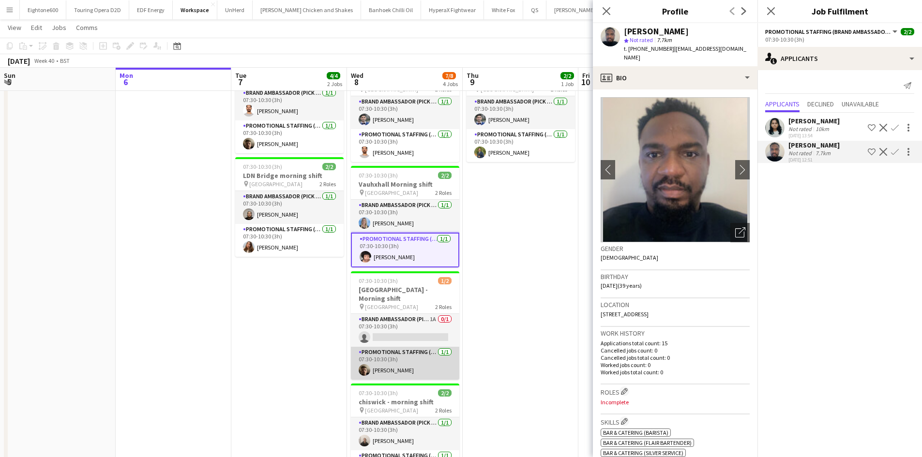
click at [393, 365] on app-card-role "Promotional Staffing (Brand Ambassadors) [DATE] 07:30-10:30 (3h) [PERSON_NAME]" at bounding box center [405, 363] width 108 height 33
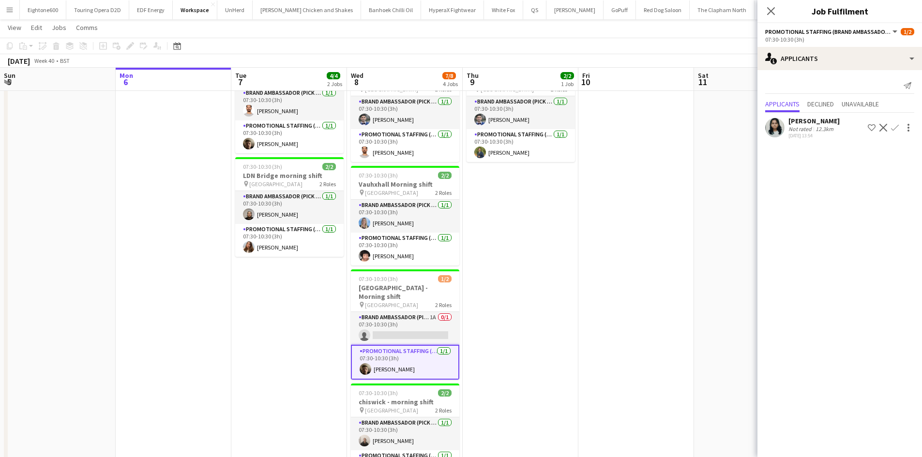
click at [392, 368] on app-card-role "Promotional Staffing (Brand Ambassadors) [DATE] 07:30-10:30 (3h) [PERSON_NAME]" at bounding box center [405, 362] width 108 height 35
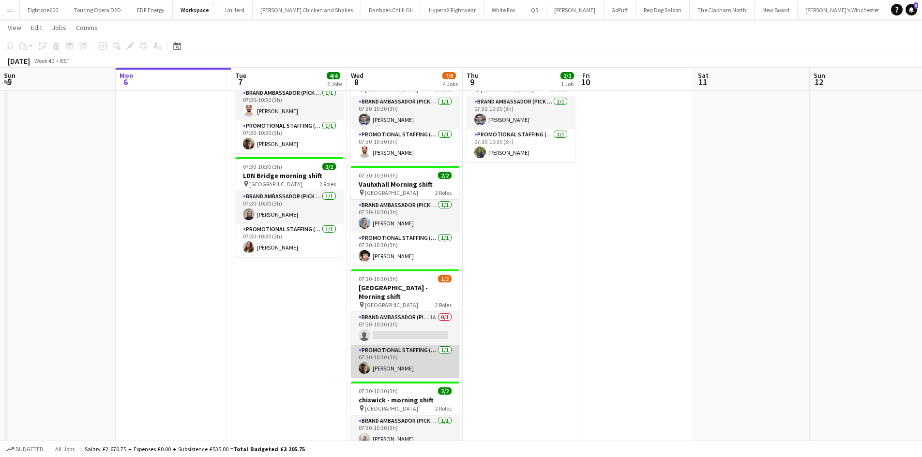
click at [397, 361] on app-card-role "Promotional Staffing (Brand Ambassadors) [DATE] 07:30-10:30 (3h) [PERSON_NAME]" at bounding box center [405, 361] width 108 height 33
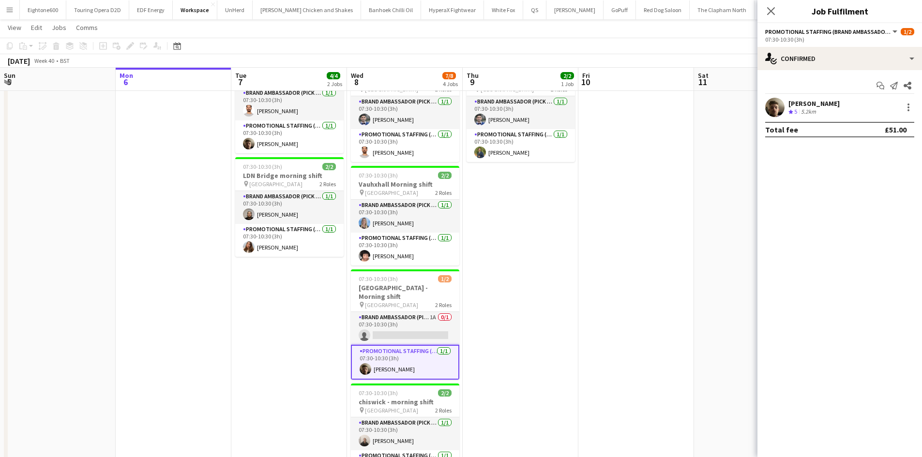
click at [786, 104] on div "[PERSON_NAME] Crew rating 5 5.2km" at bounding box center [839, 107] width 165 height 19
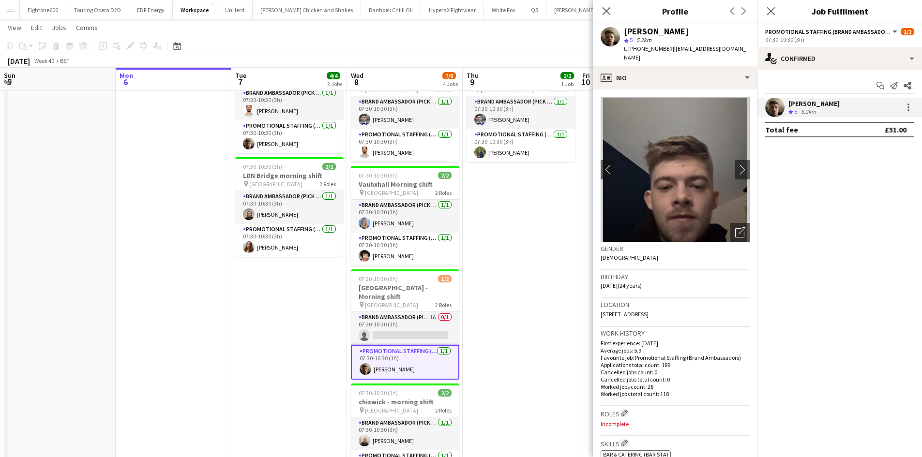
click at [552, 220] on app-date-cell "07:30-10:30 (3h) 2/2 Highbury & [GEOGRAPHIC_DATA] - morning shift pin [GEOGRAPH…" at bounding box center [521, 285] width 116 height 471
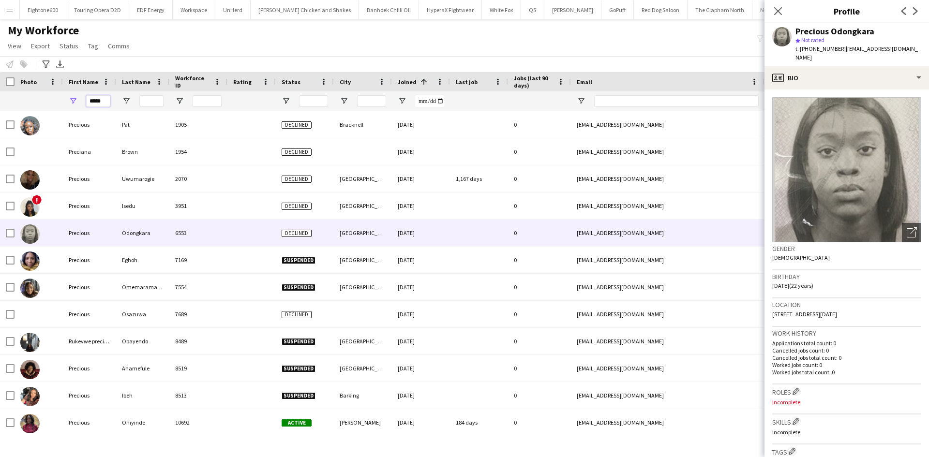
drag, startPoint x: 83, startPoint y: 105, endPoint x: 72, endPoint y: 105, distance: 10.7
click at [72, 105] on div "*****" at bounding box center [89, 100] width 53 height 19
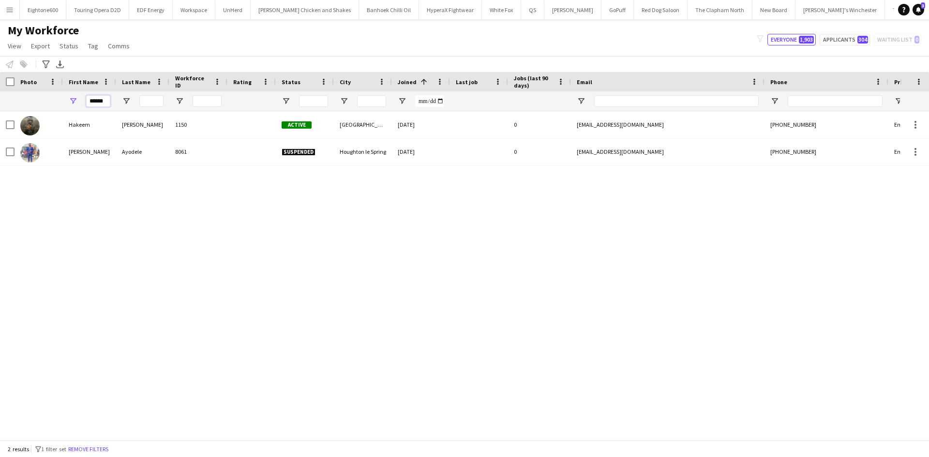
type input "******"
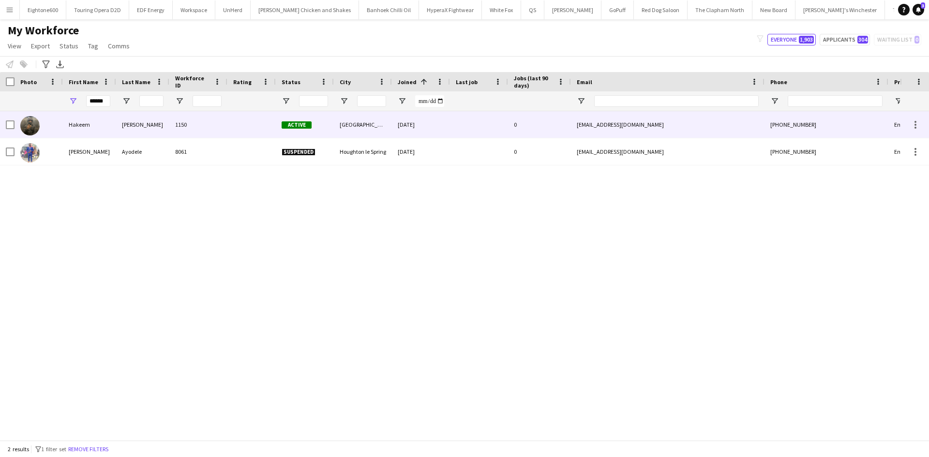
click at [136, 128] on div "Mabrouk-White" at bounding box center [142, 124] width 53 height 27
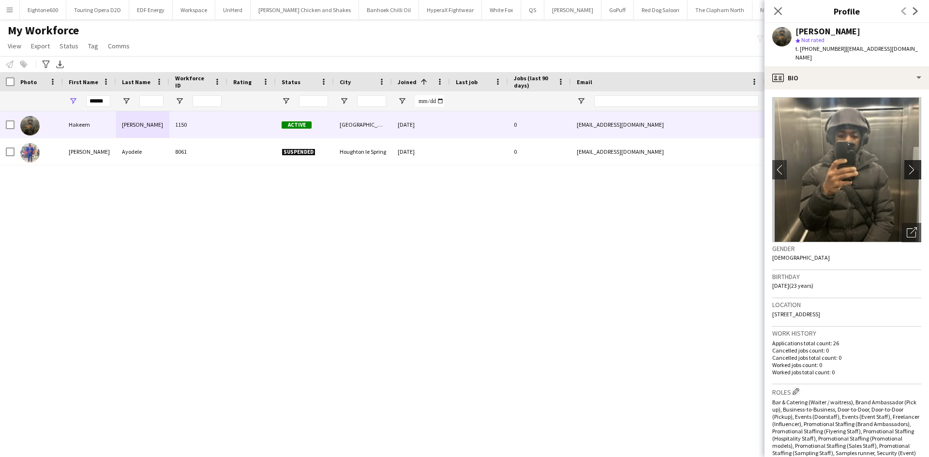
click at [906, 160] on button "chevron-right" at bounding box center [913, 169] width 19 height 19
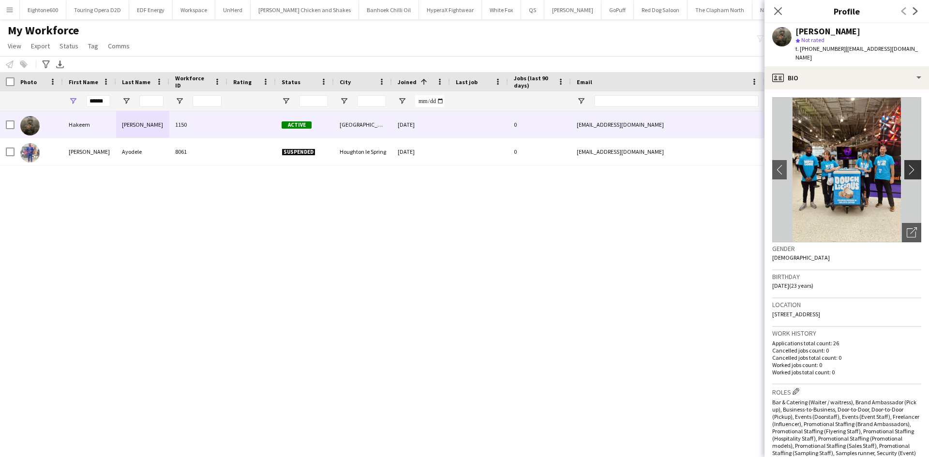
click at [907, 165] on app-icon "chevron-right" at bounding box center [914, 170] width 15 height 10
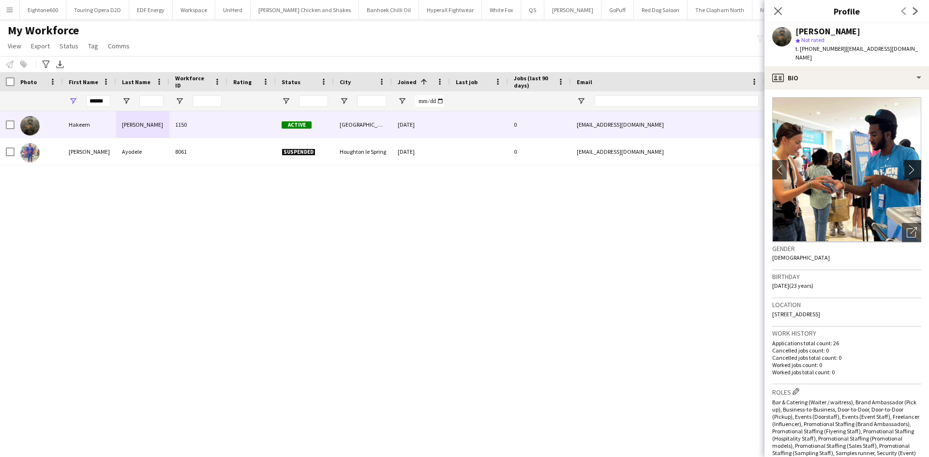
click at [907, 165] on app-icon "chevron-right" at bounding box center [914, 170] width 15 height 10
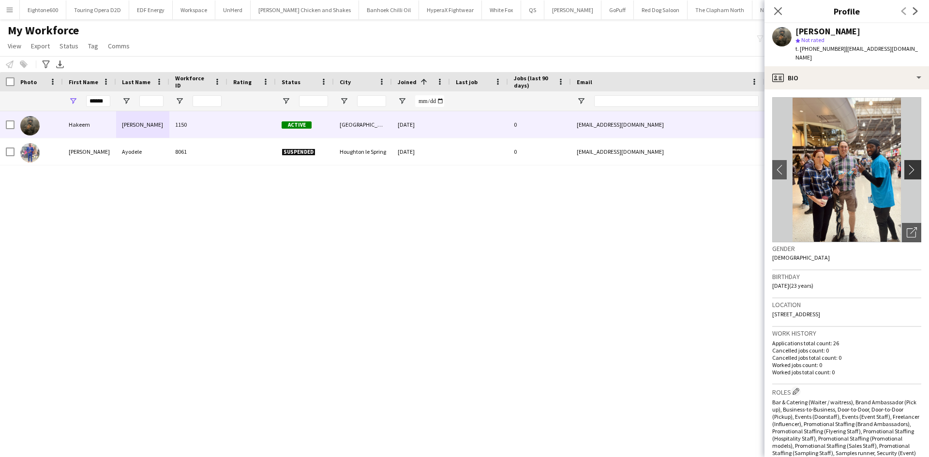
click at [907, 165] on app-icon "chevron-right" at bounding box center [914, 170] width 15 height 10
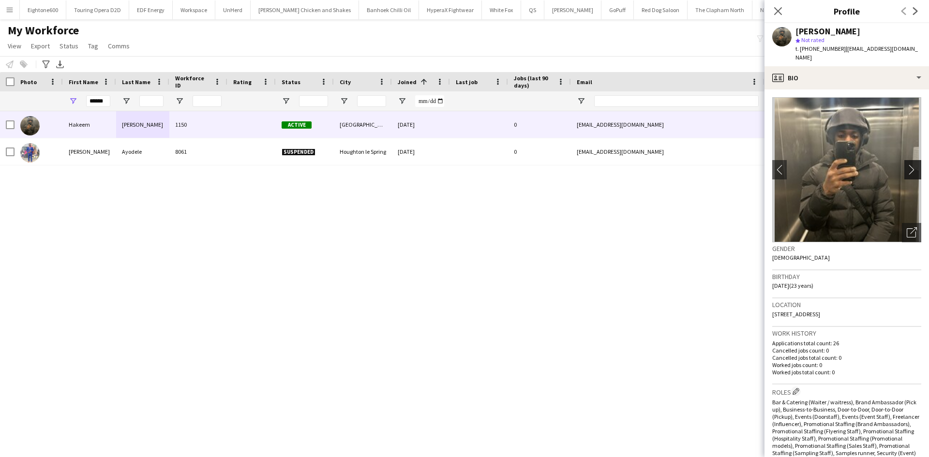
click at [907, 165] on app-icon "chevron-right" at bounding box center [914, 170] width 15 height 10
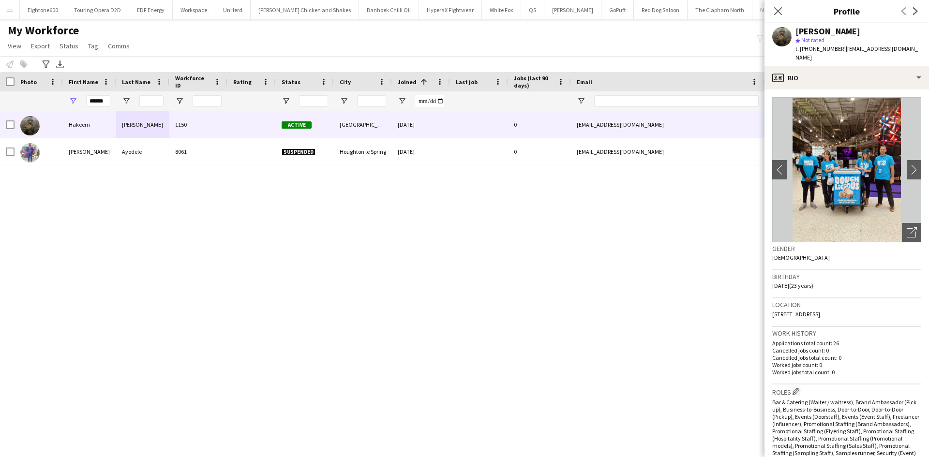
click at [915, 154] on app-crew-profile-bio "chevron-left chevron-right Open photos pop-in Gender Male Birthday 28-05-2002 (…" at bounding box center [847, 274] width 165 height 368
click at [907, 165] on app-icon "chevron-right" at bounding box center [914, 170] width 15 height 10
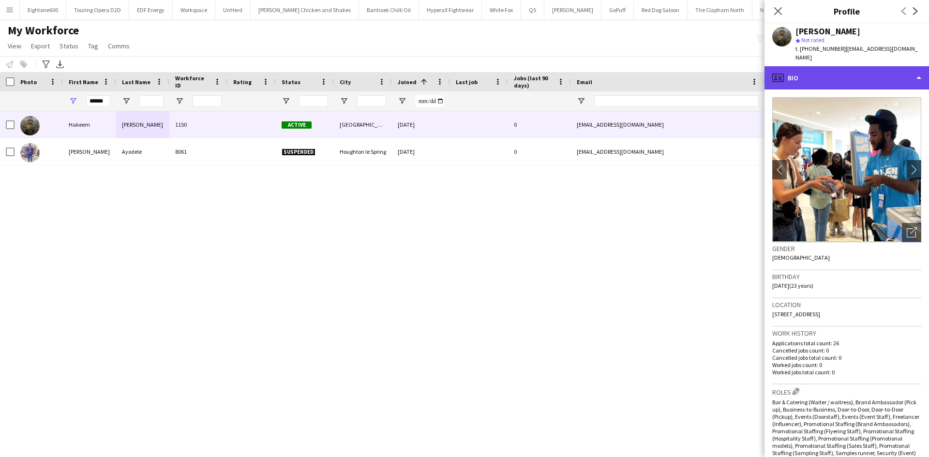
click at [842, 68] on div "profile Bio" at bounding box center [847, 77] width 165 height 23
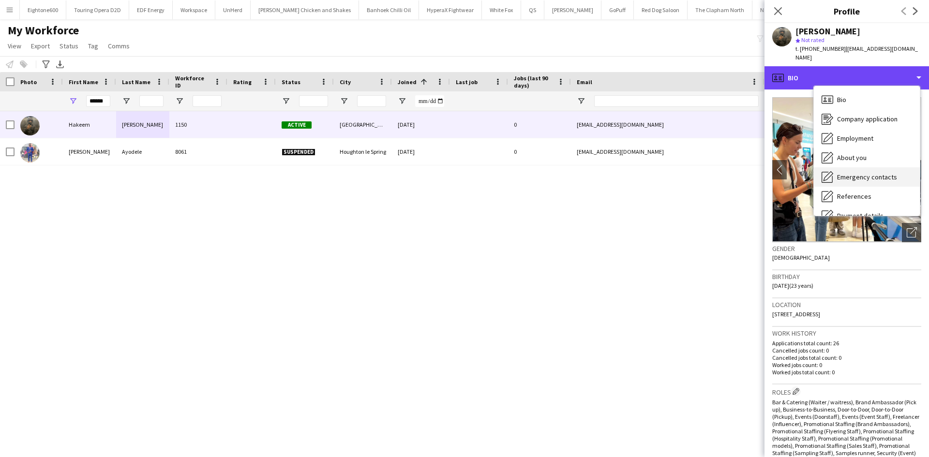
scroll to position [130, 0]
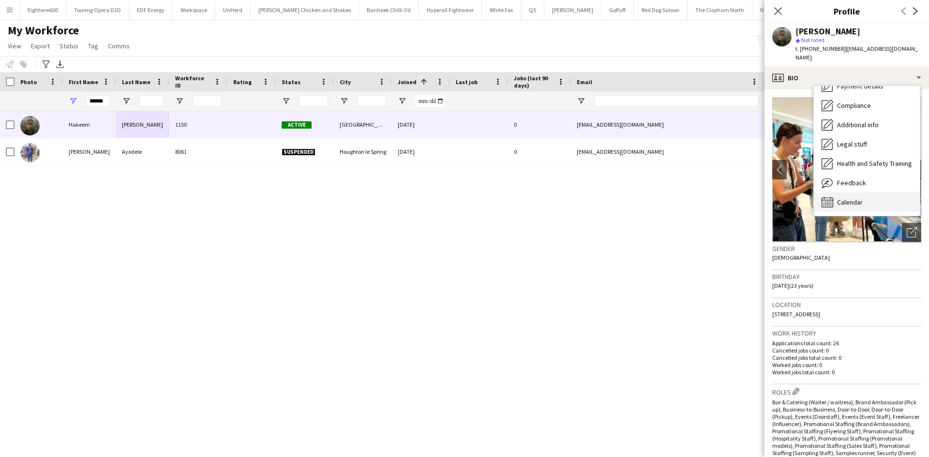
click at [859, 198] on div "Calendar Calendar" at bounding box center [867, 202] width 106 height 19
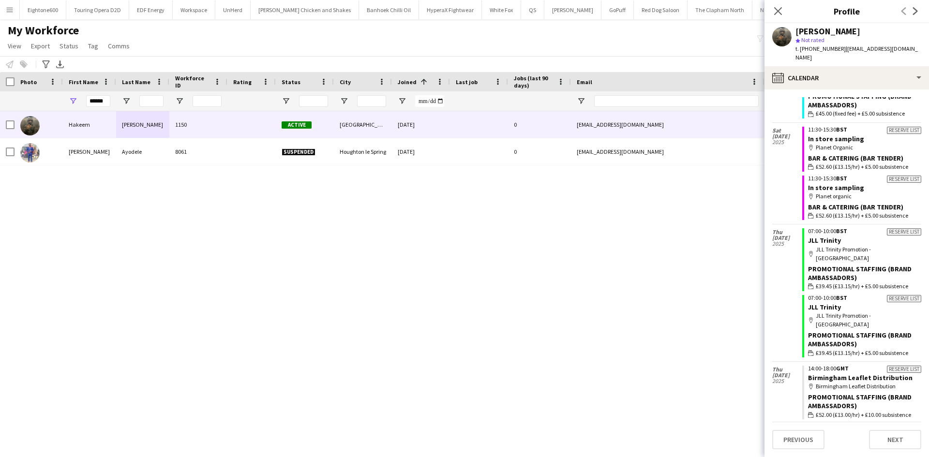
scroll to position [1371, 0]
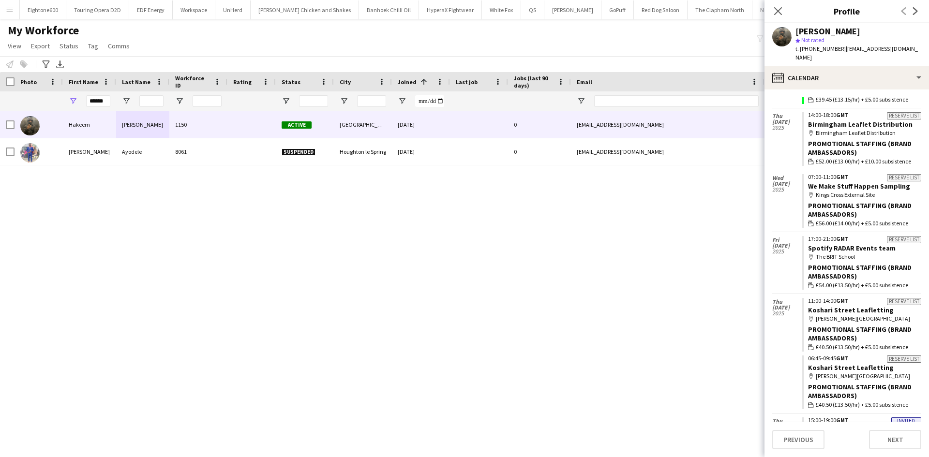
click at [831, 53] on div "Hakeem Mabrouk-White star Not rated t. +447777412440 | hakeemwinfo@gmail.com" at bounding box center [847, 44] width 165 height 43
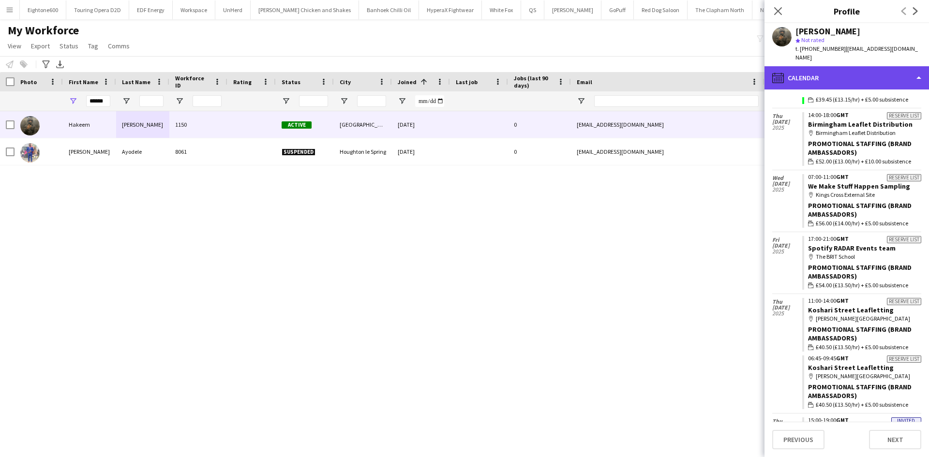
click at [828, 66] on div "calendar-full Calendar" at bounding box center [847, 77] width 165 height 23
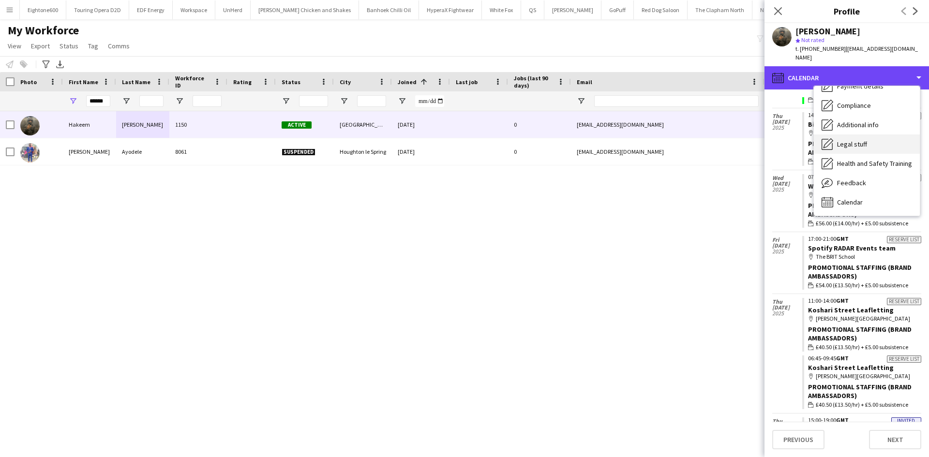
scroll to position [0, 0]
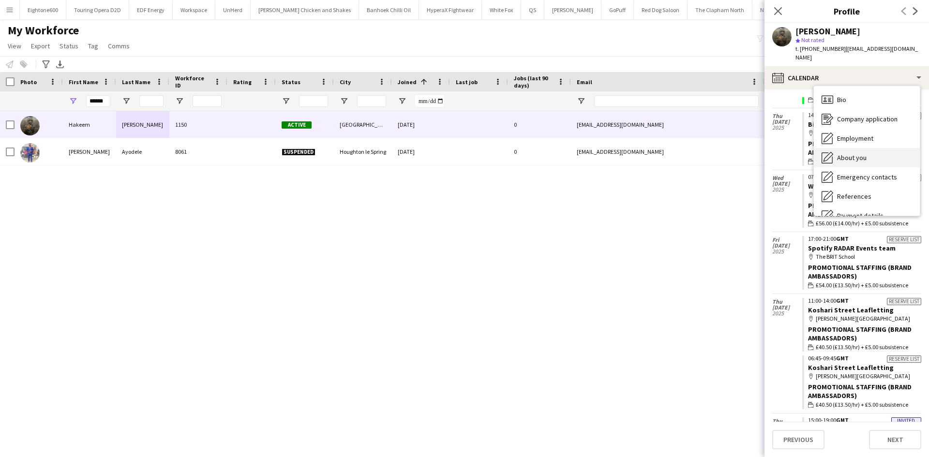
click at [853, 153] on span "About you" at bounding box center [852, 157] width 30 height 9
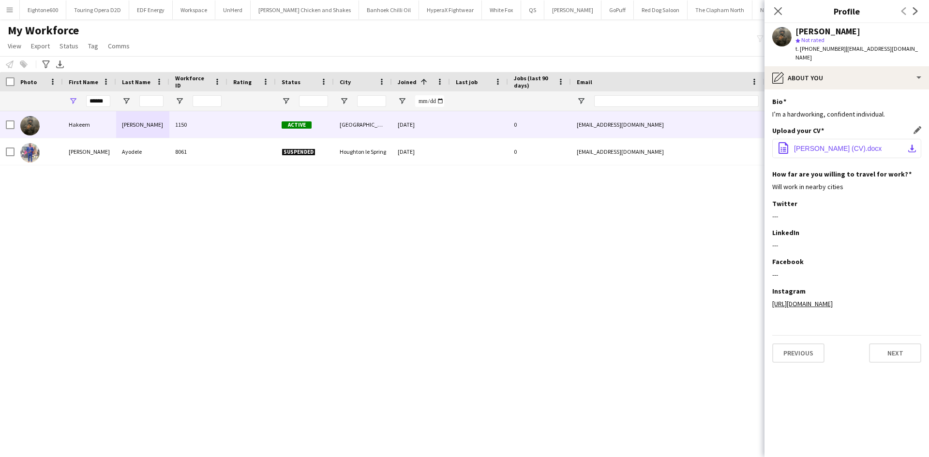
click at [798, 145] on span "Hakeem White (CV).docx" at bounding box center [838, 149] width 88 height 8
drag, startPoint x: 89, startPoint y: 100, endPoint x: 148, endPoint y: 106, distance: 58.9
click at [148, 106] on div "******" at bounding box center [524, 100] width 1049 height 19
click at [151, 101] on input "Last Name Filter Input" at bounding box center [151, 101] width 24 height 12
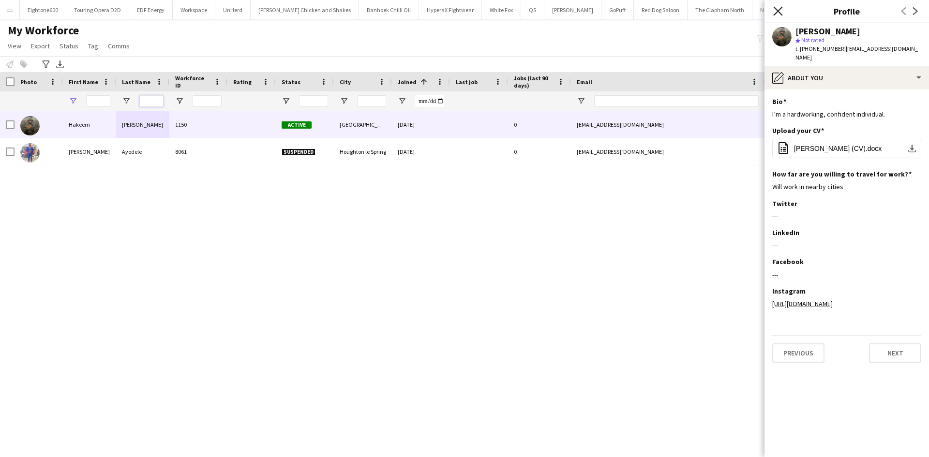
click at [151, 101] on input "Last Name Filter Input" at bounding box center [151, 101] width 24 height 12
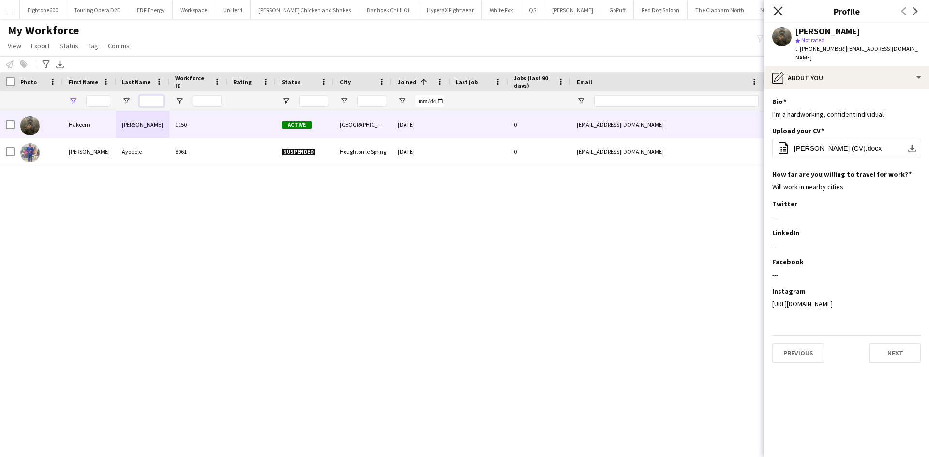
click at [151, 101] on input "Last Name Filter Input" at bounding box center [151, 101] width 24 height 12
click at [780, 10] on icon "Close pop-in" at bounding box center [777, 10] width 9 height 9
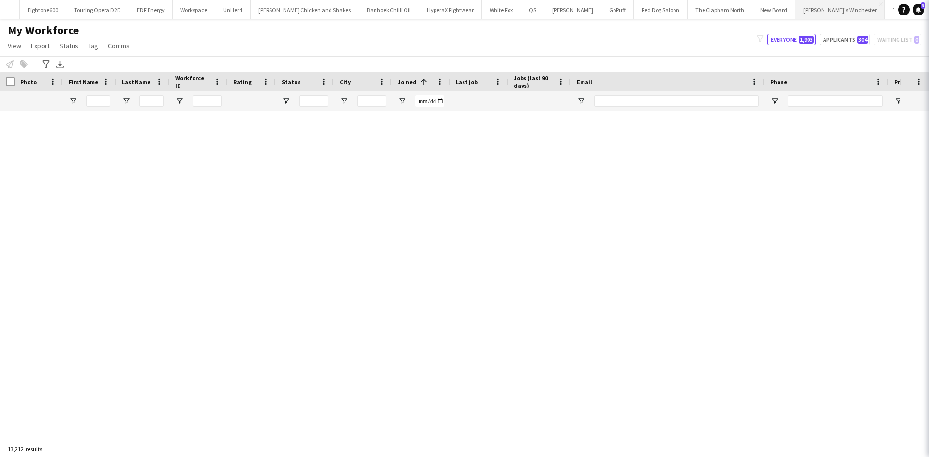
click at [929, 12] on icon "Close pop-in" at bounding box center [943, 11] width 8 height 8
click at [929, 9] on icon "Close pop-in" at bounding box center [943, 11] width 8 height 8
click at [929, 8] on icon "Close pop-in" at bounding box center [943, 11] width 8 height 8
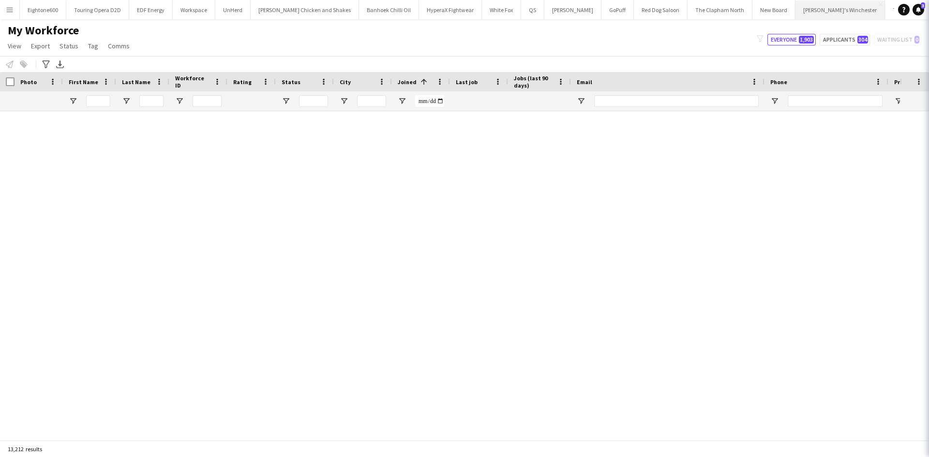
click at [929, 8] on icon "Close pop-in" at bounding box center [943, 11] width 8 height 8
click at [929, 12] on icon "Close pop-in" at bounding box center [943, 11] width 8 height 8
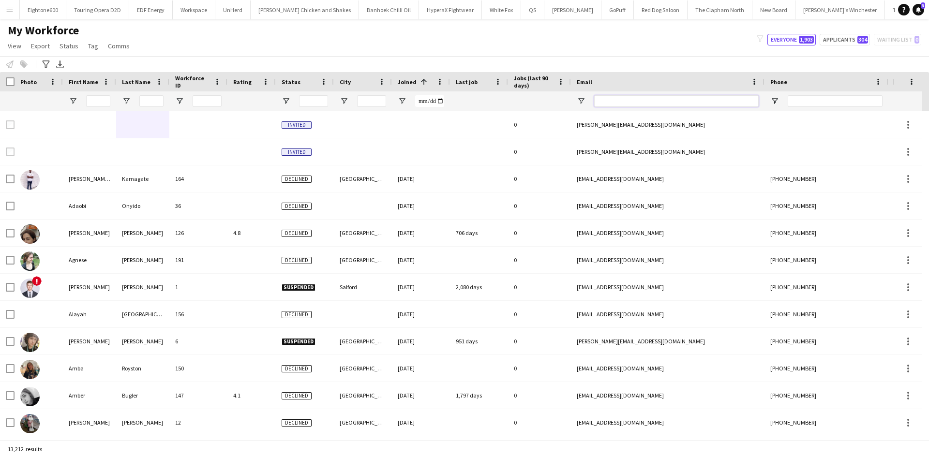
click at [656, 96] on input "Email Filter Input" at bounding box center [676, 101] width 165 height 12
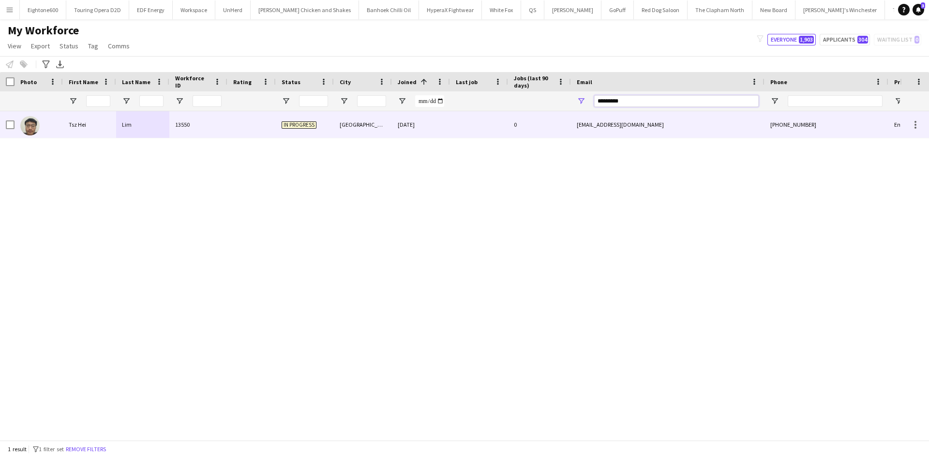
type input "*********"
click at [548, 121] on div "0" at bounding box center [539, 124] width 63 height 27
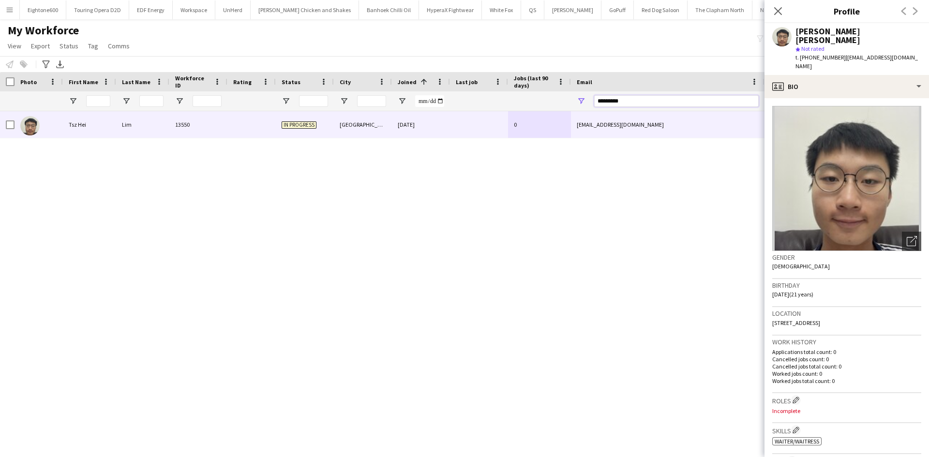
drag, startPoint x: 624, startPoint y: 98, endPoint x: 502, endPoint y: 106, distance: 122.2
click at [502, 106] on div at bounding box center [524, 100] width 1049 height 19
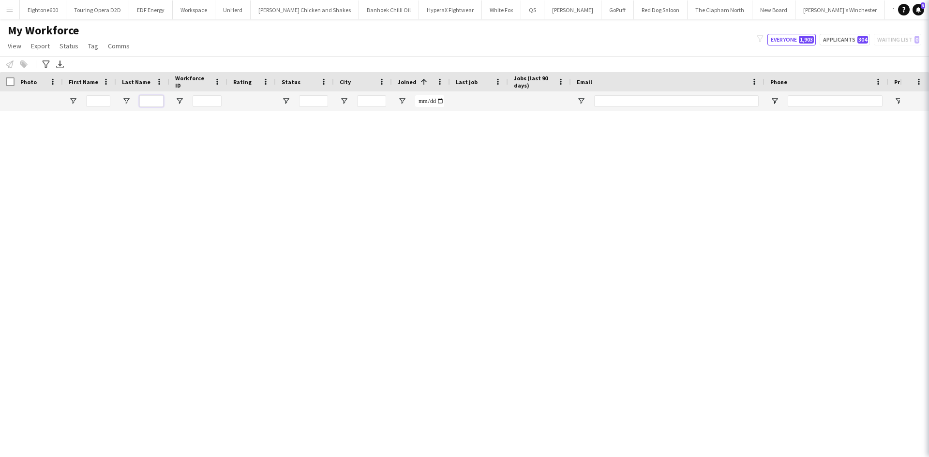
click at [145, 100] on input "Last Name Filter Input" at bounding box center [151, 101] width 24 height 12
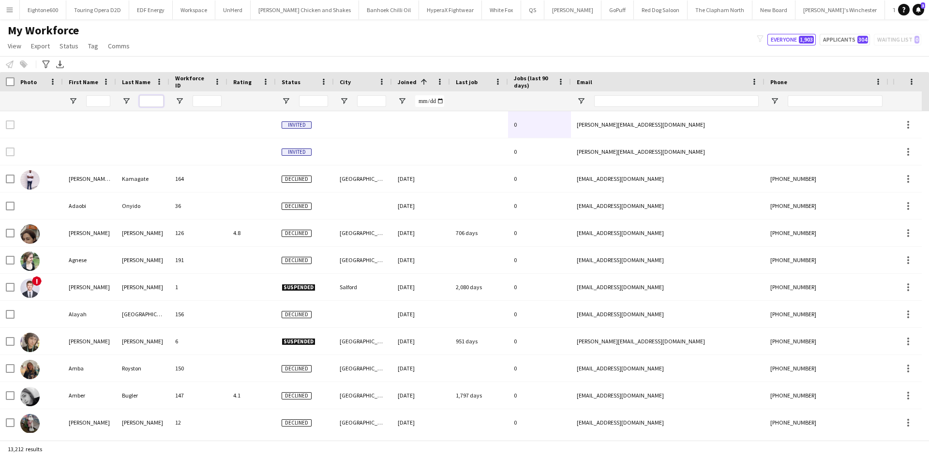
click at [145, 100] on input "Last Name Filter Input" at bounding box center [151, 101] width 24 height 12
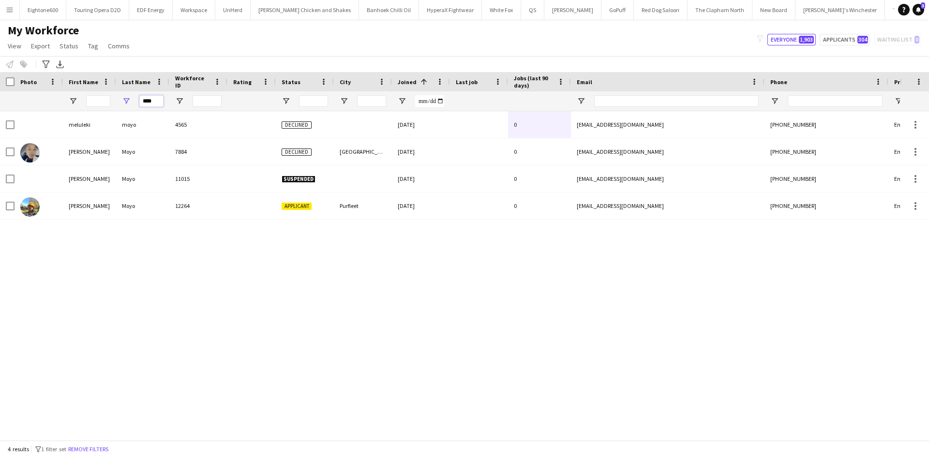
type input "****"
drag, startPoint x: 161, startPoint y: 100, endPoint x: 97, endPoint y: 105, distance: 64.0
click at [97, 105] on div "****" at bounding box center [524, 100] width 1049 height 19
click at [150, 101] on input "Last Name Filter Input" at bounding box center [151, 101] width 24 height 12
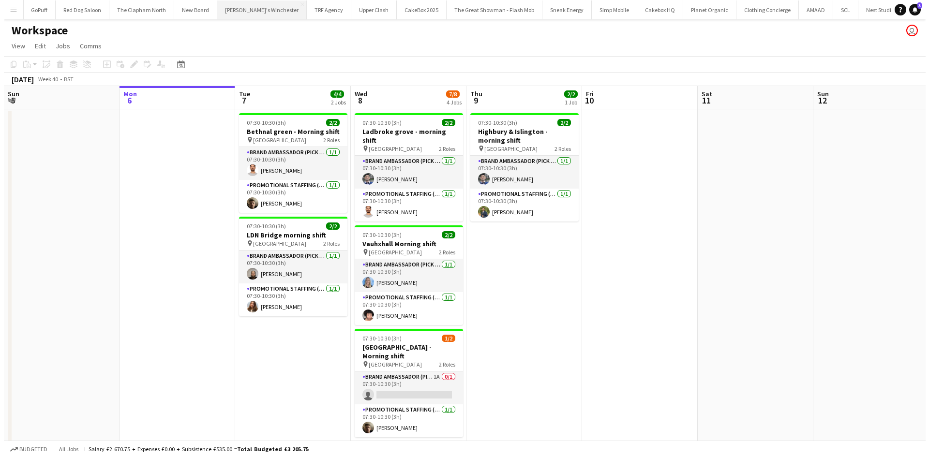
scroll to position [0, 585]
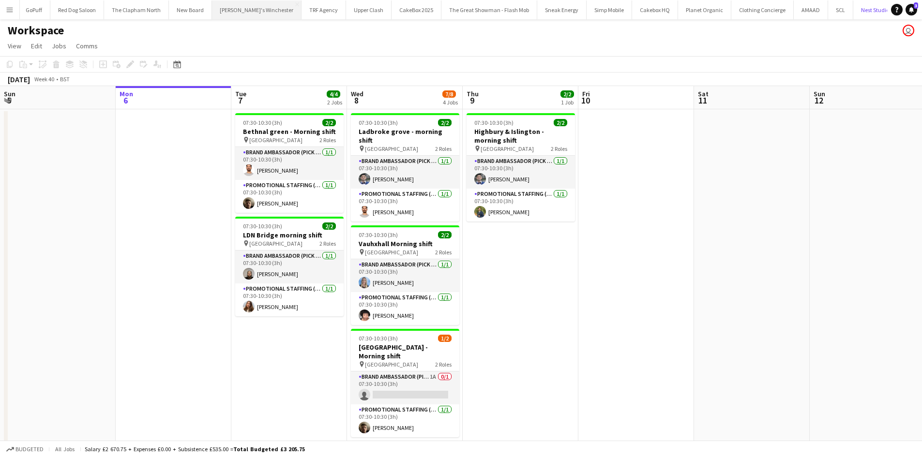
click at [853, 14] on button "Nest Studios Close" at bounding box center [876, 9] width 46 height 19
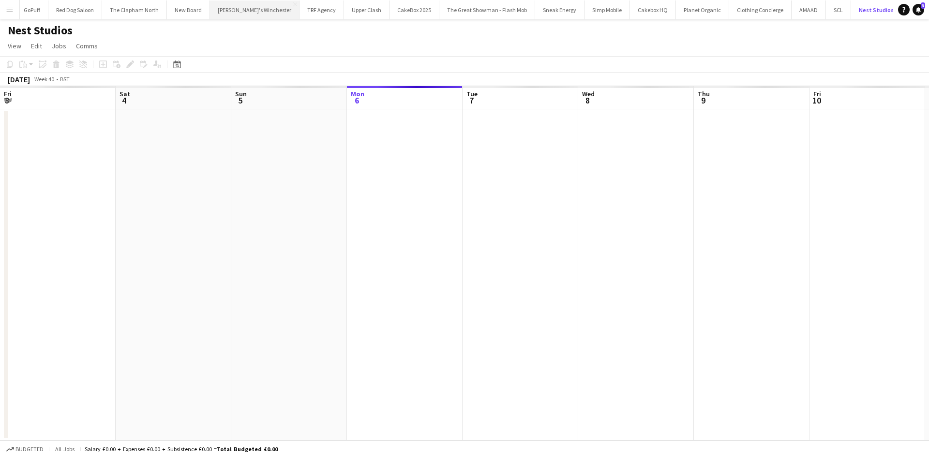
scroll to position [0, 231]
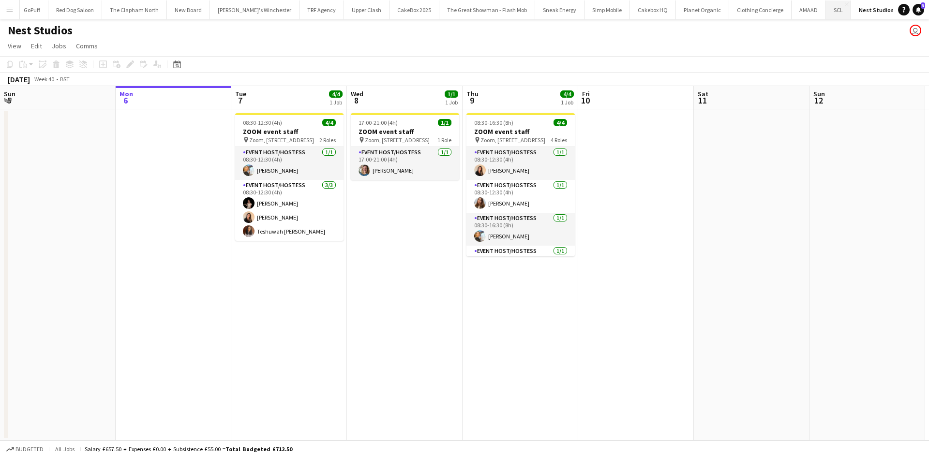
click at [826, 12] on button "SCL Close" at bounding box center [838, 9] width 25 height 19
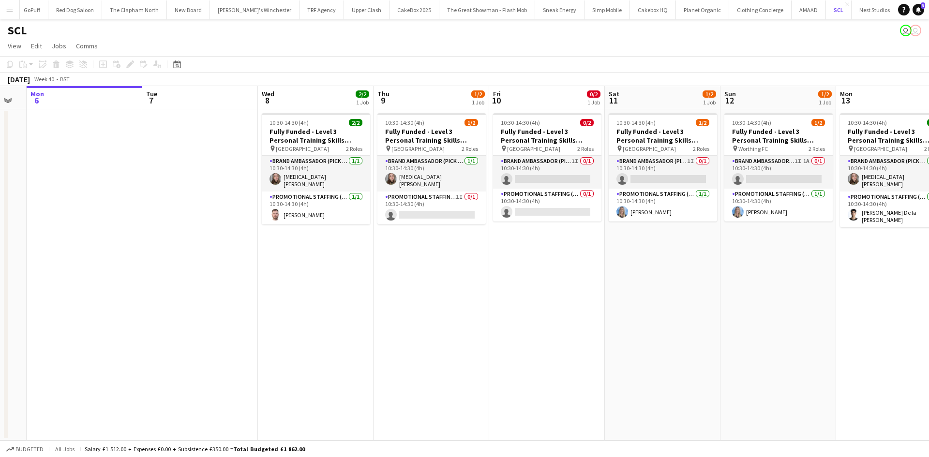
scroll to position [0, 321]
click at [427, 207] on app-card-role "Promotional Staffing (Brand Ambassadors) 1I 0/1 10:30-14:30 (4h) single-neutral…" at bounding box center [431, 208] width 108 height 33
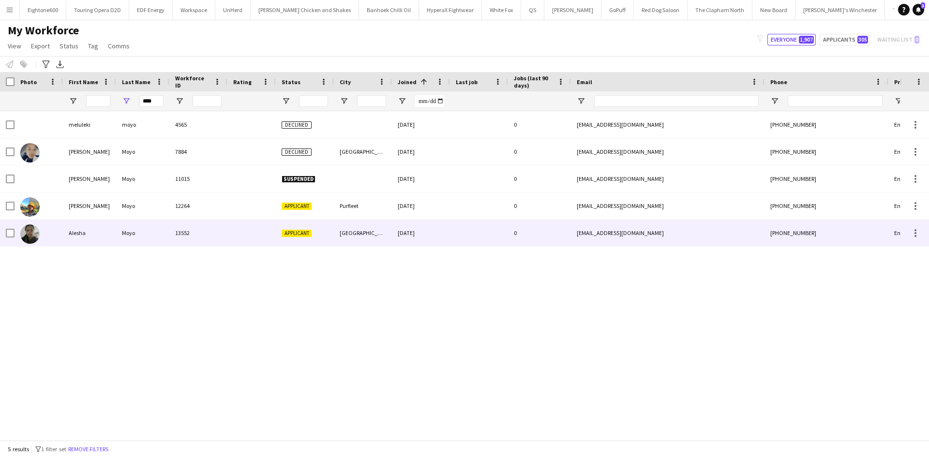
click at [157, 227] on div "Moyo" at bounding box center [142, 233] width 53 height 27
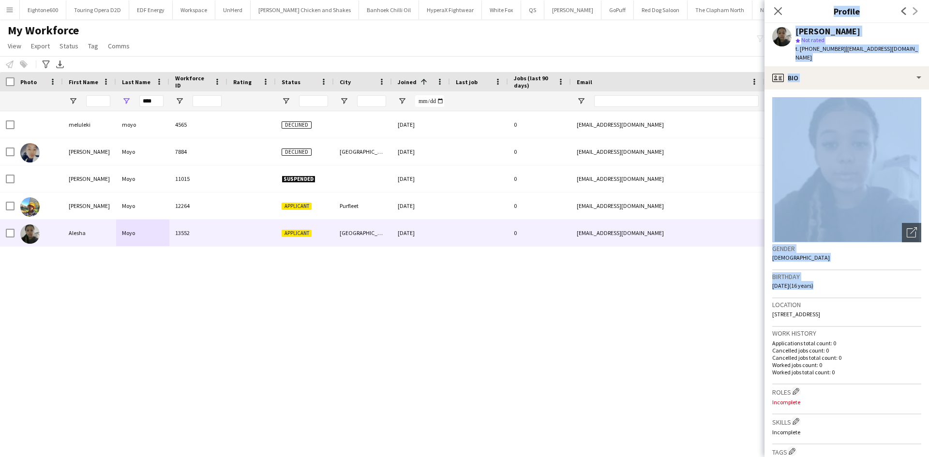
drag, startPoint x: 822, startPoint y: 278, endPoint x: 740, endPoint y: 279, distance: 82.3
click at [740, 279] on body "Menu Boards Boards Boards All jobs Status Workforce Workforce My Workforce Recr…" at bounding box center [464, 228] width 929 height 457
click at [820, 286] on div "Birthday [DEMOGRAPHIC_DATA] (16 years)" at bounding box center [846, 284] width 149 height 28
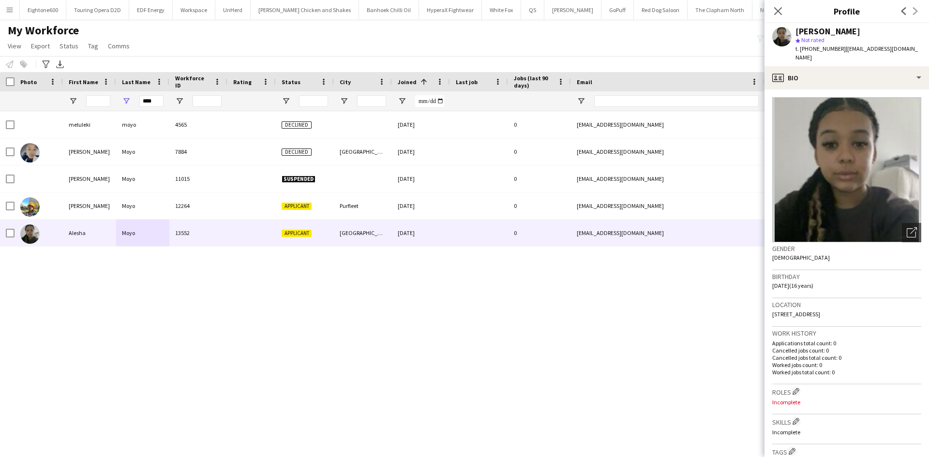
click at [813, 282] on span "[DATE] (16 years)" at bounding box center [792, 285] width 41 height 7
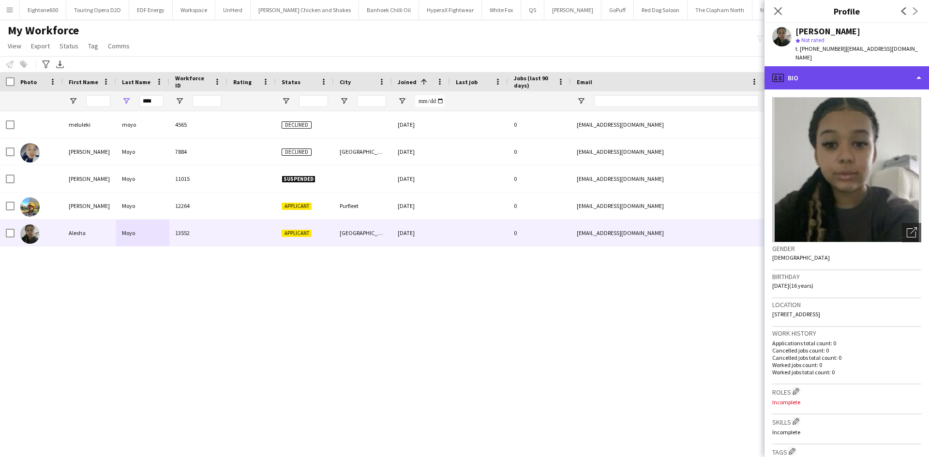
click at [845, 72] on div "profile Bio" at bounding box center [847, 77] width 165 height 23
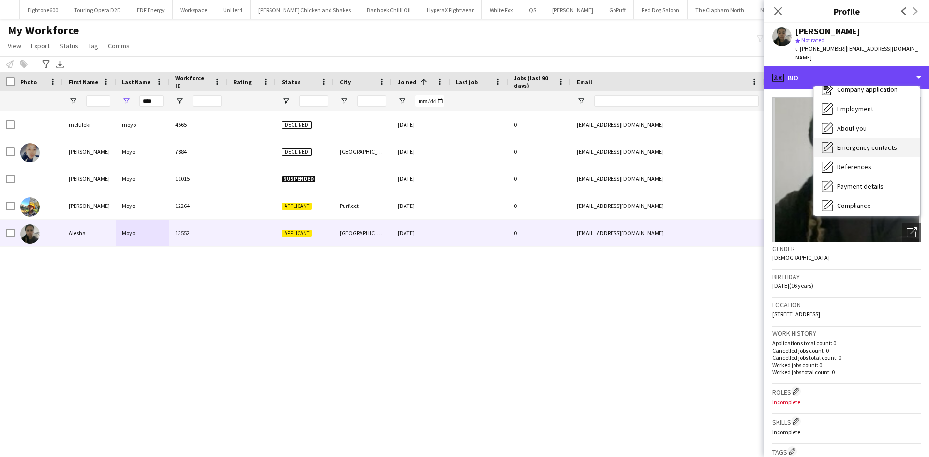
scroll to position [30, 0]
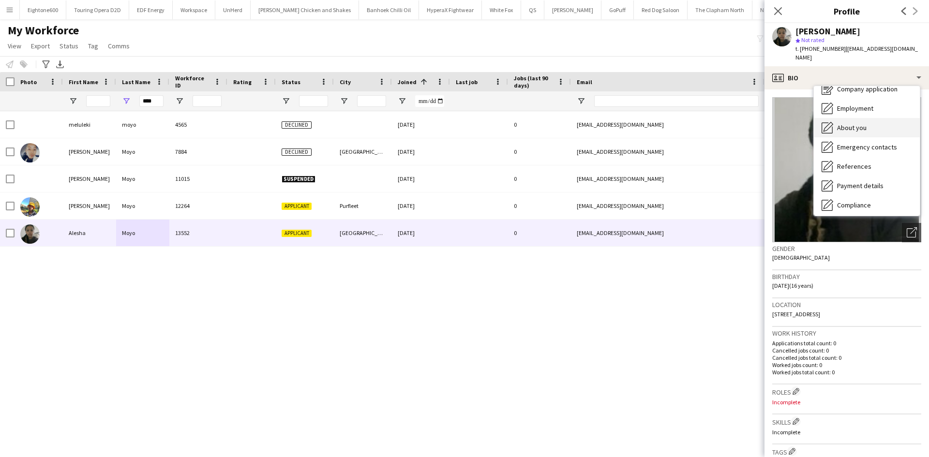
click at [861, 123] on span "About you" at bounding box center [852, 127] width 30 height 9
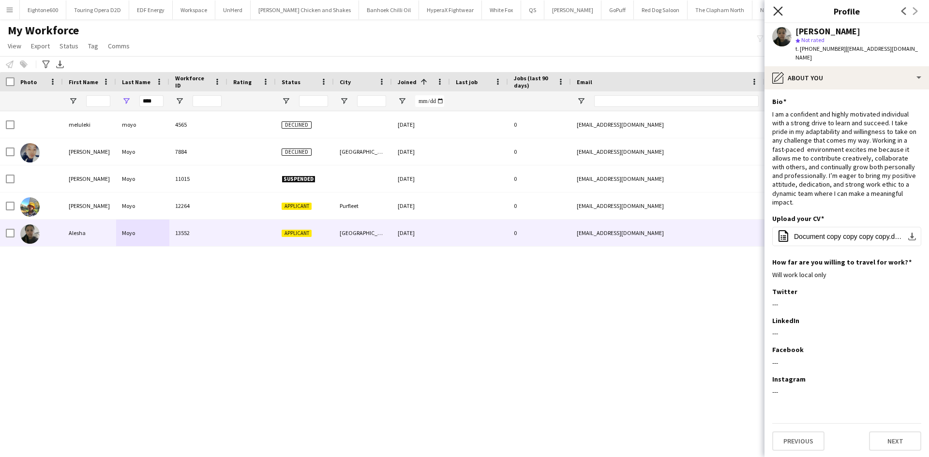
click at [777, 11] on icon at bounding box center [777, 10] width 9 height 9
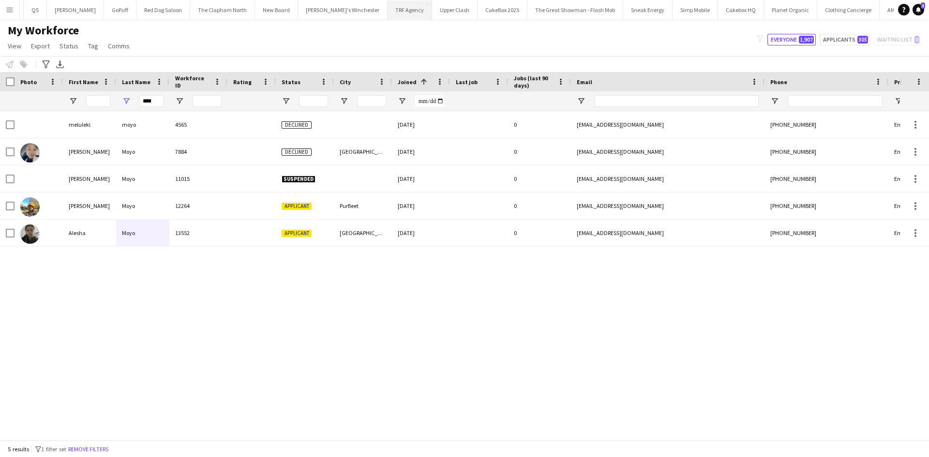
scroll to position [0, 625]
click at [787, 5] on button "SCL Close" at bounding box center [799, 9] width 25 height 19
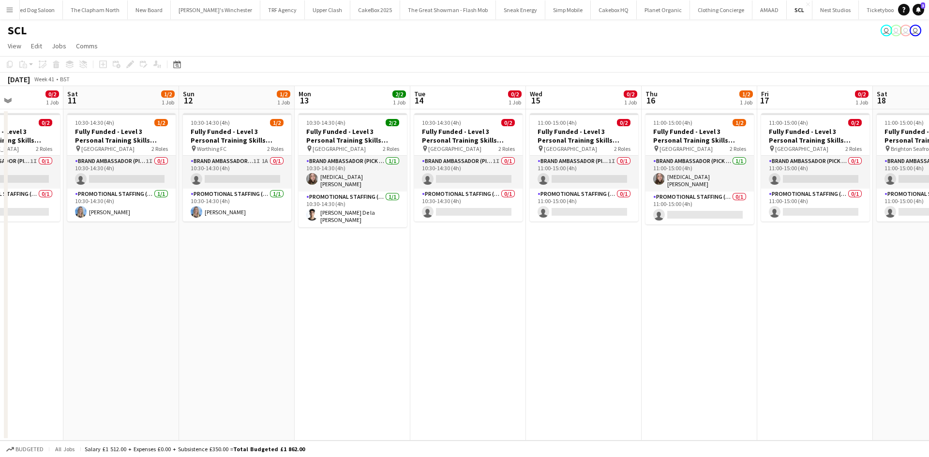
scroll to position [0, 284]
click at [406, 159] on app-date-cell "10:30-14:30 (4h) 2/2 Fully Funded - Level 3 Personal Training Skills Bootcamp p…" at bounding box center [352, 274] width 116 height 331
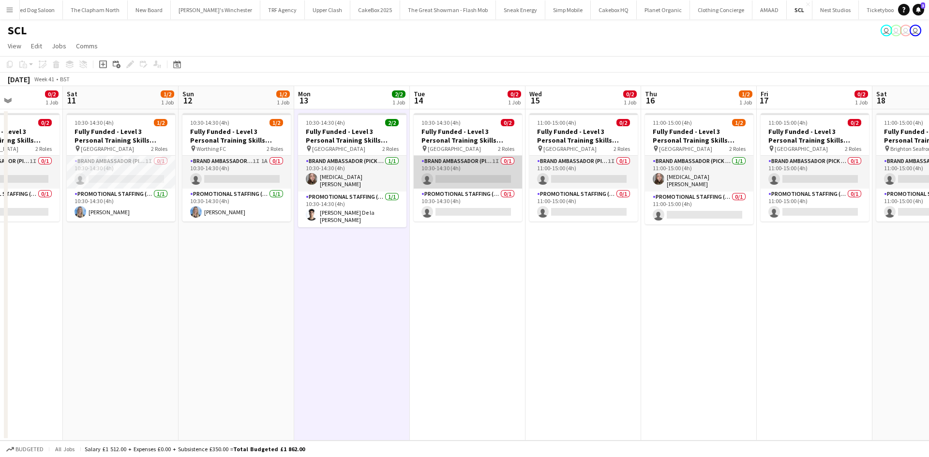
click at [444, 163] on app-card-role "Brand Ambassador (Pick up) 1I 0/1 10:30-14:30 (4h) single-neutral-actions" at bounding box center [468, 172] width 108 height 33
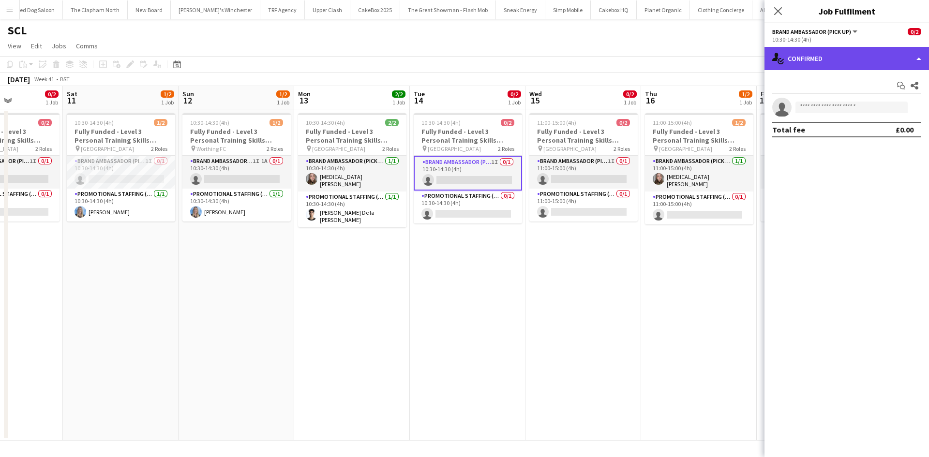
click at [865, 53] on div "single-neutral-actions-check-2 Confirmed" at bounding box center [847, 58] width 165 height 23
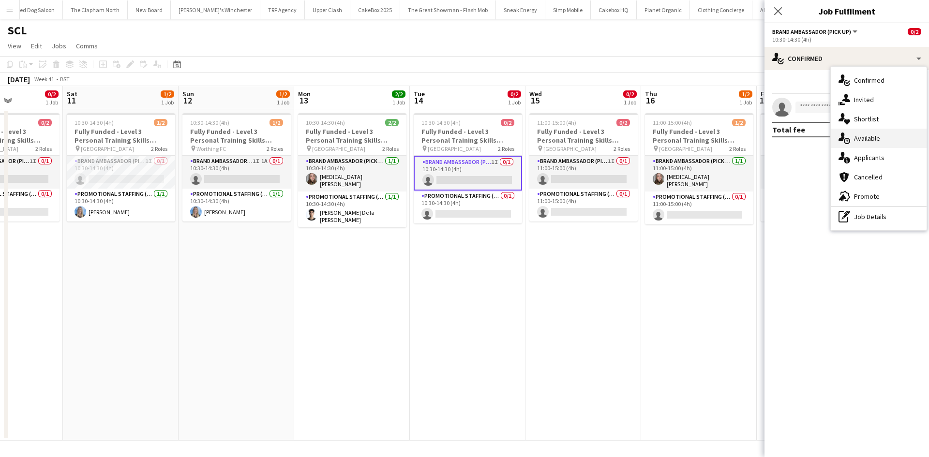
click at [866, 139] on span "Available" at bounding box center [867, 138] width 26 height 9
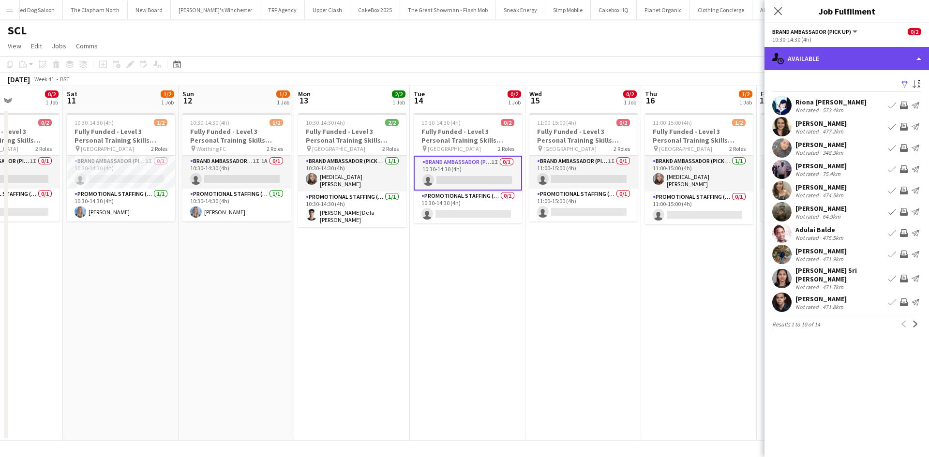
click at [846, 53] on div "single-neutral-actions-upload Available" at bounding box center [847, 58] width 165 height 23
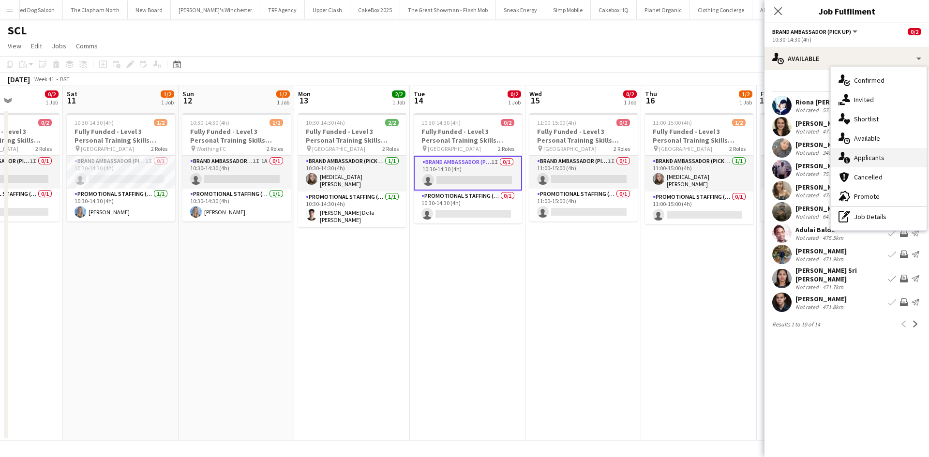
click at [867, 156] on span "Applicants" at bounding box center [869, 157] width 30 height 9
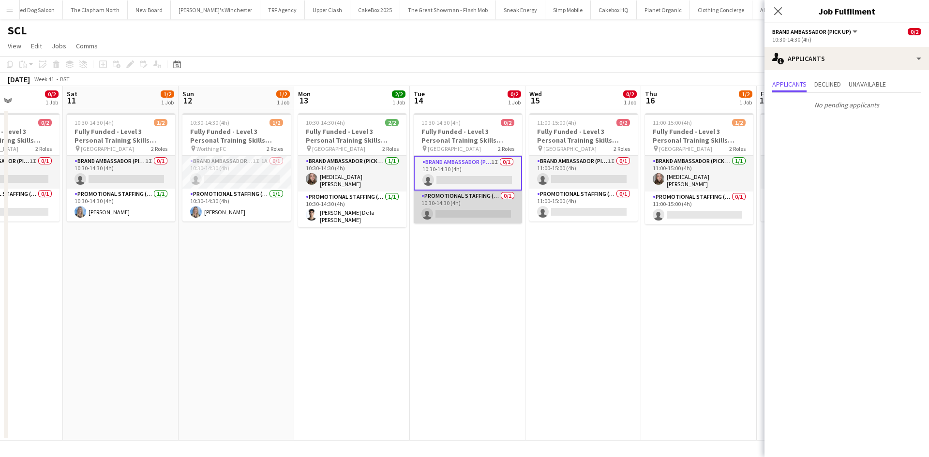
click at [491, 210] on app-card-role "Promotional Staffing (Brand Ambassadors) 0/1 10:30-14:30 (4h) single-neutral-ac…" at bounding box center [468, 207] width 108 height 33
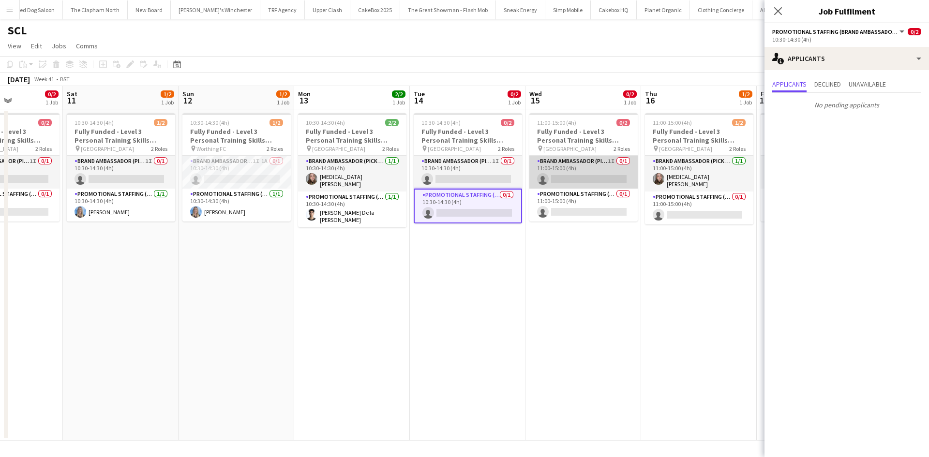
click at [603, 177] on app-card-role "Brand Ambassador (Pick up) 1I 0/1 11:00-15:00 (4h) single-neutral-actions" at bounding box center [583, 172] width 108 height 33
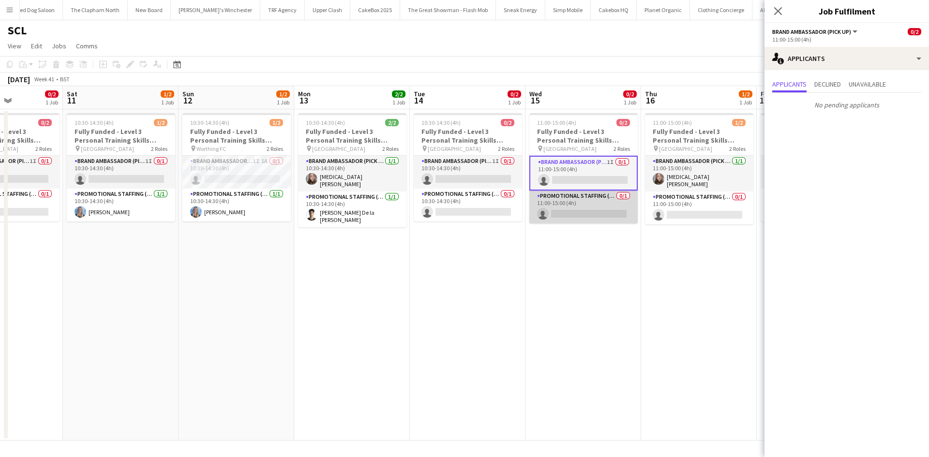
click at [593, 211] on app-card-role "Promotional Staffing (Brand Ambassadors) 0/1 11:00-15:00 (4h) single-neutral-ac…" at bounding box center [583, 207] width 108 height 33
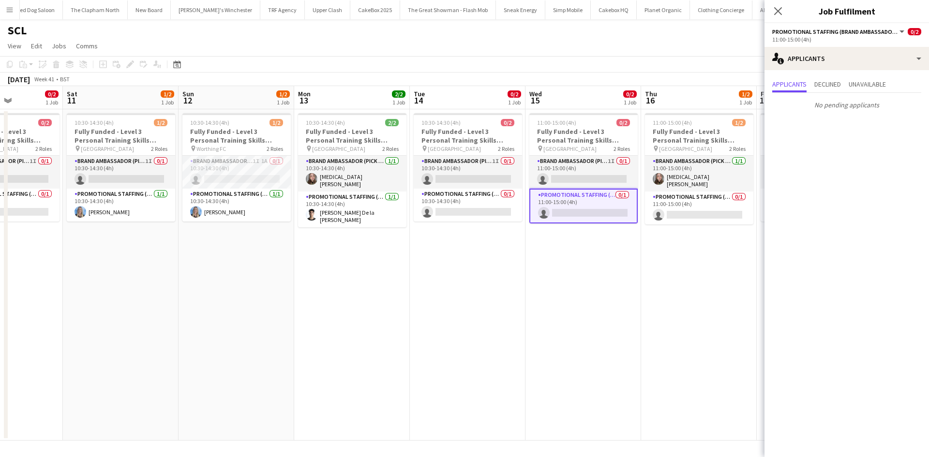
click at [678, 227] on app-date-cell "11:00-15:00 (4h) 1/2 Fully Funded - Level 3 Personal Training Skills Bootcamp p…" at bounding box center [699, 274] width 116 height 331
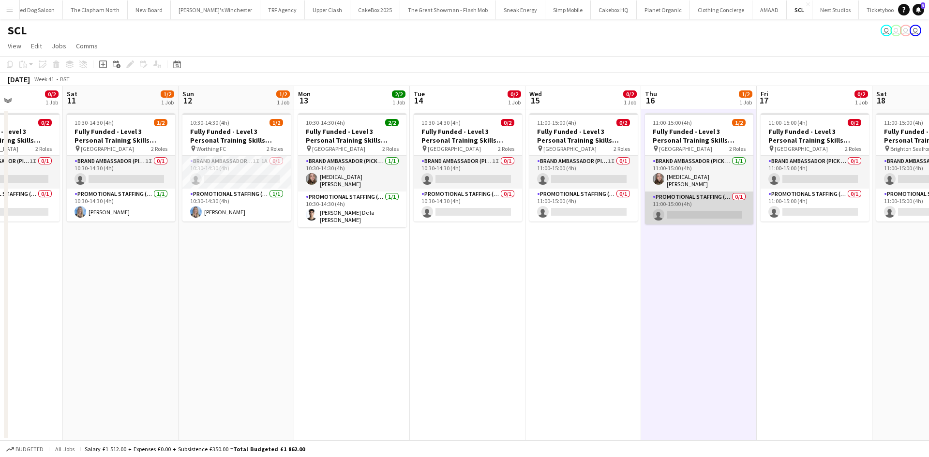
click at [687, 216] on app-card-role "Promotional Staffing (Brand Ambassadors) 0/1 11:00-15:00 (4h) single-neutral-ac…" at bounding box center [699, 208] width 108 height 33
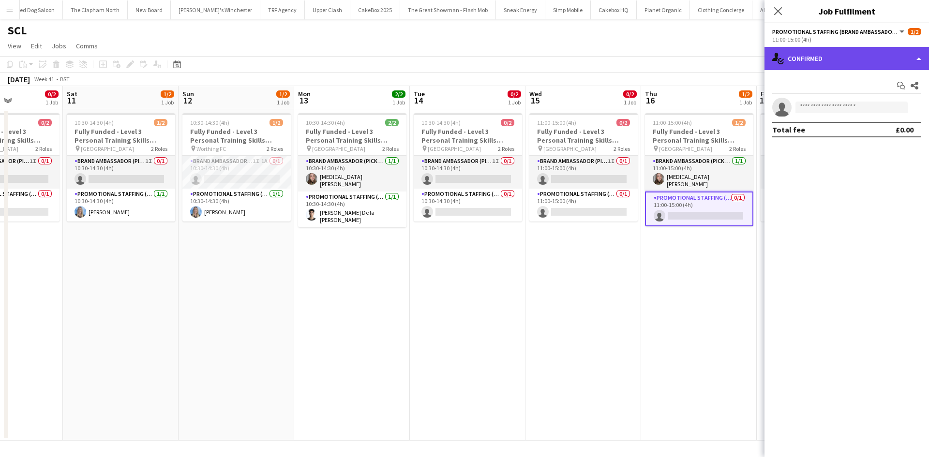
click at [842, 61] on div "single-neutral-actions-check-2 Confirmed" at bounding box center [847, 58] width 165 height 23
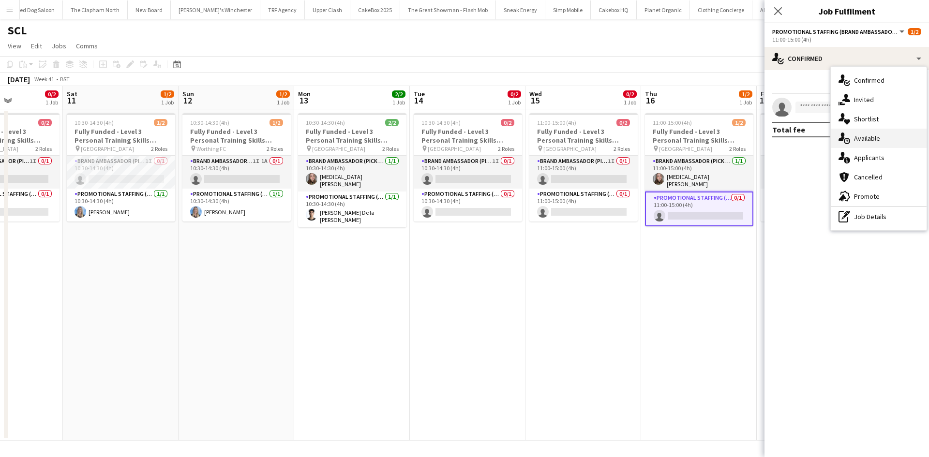
click at [858, 147] on div "single-neutral-actions-upload Available" at bounding box center [879, 138] width 96 height 19
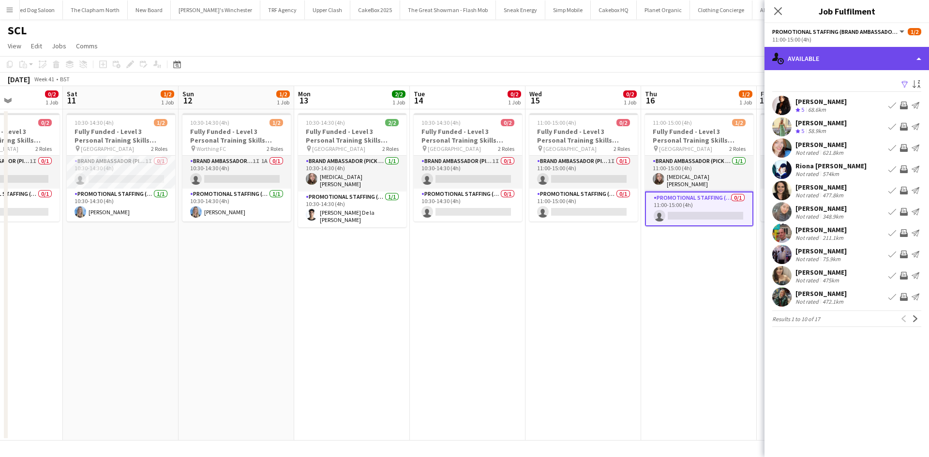
click at [852, 62] on div "single-neutral-actions-upload Available" at bounding box center [847, 58] width 165 height 23
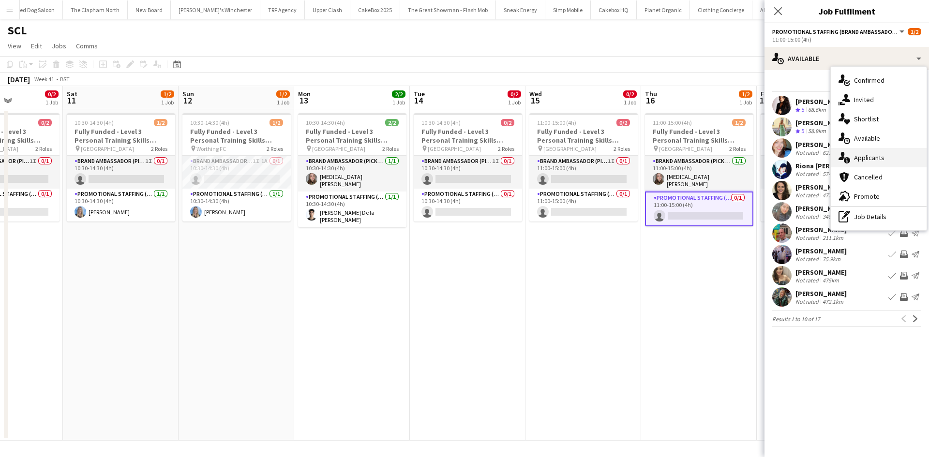
click at [866, 161] on span "Applicants" at bounding box center [869, 157] width 30 height 9
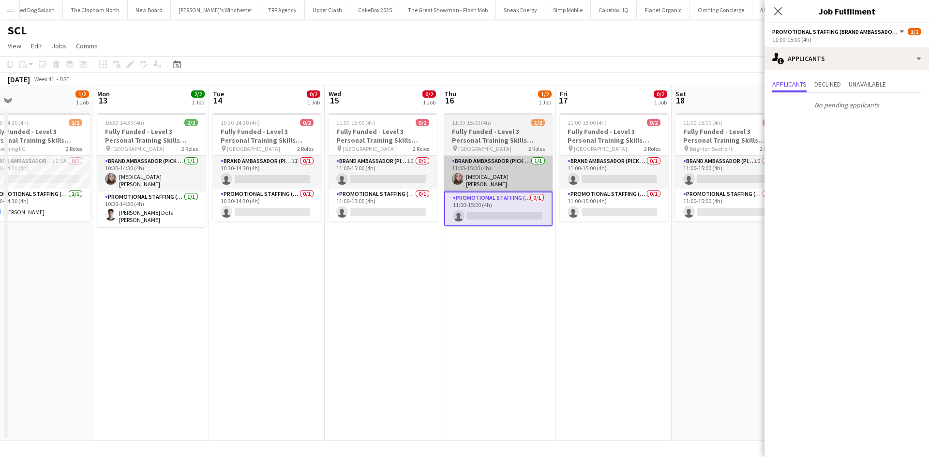
scroll to position [0, 374]
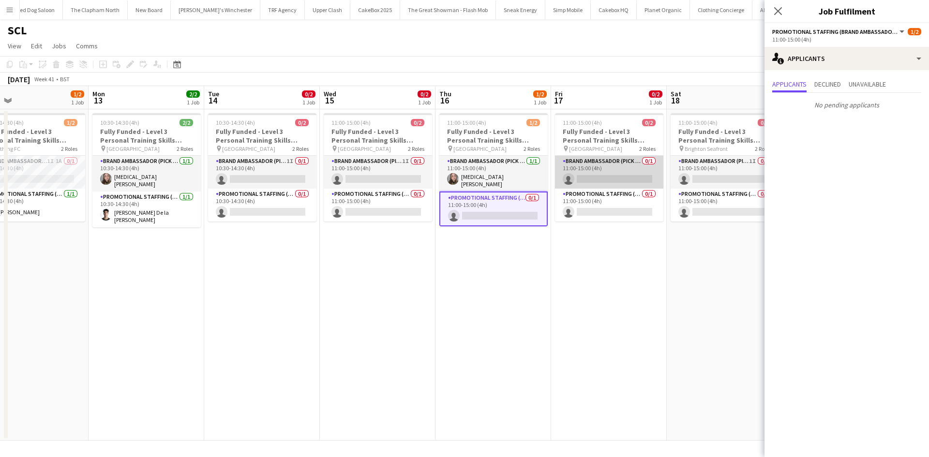
click at [609, 170] on app-card-role "Brand Ambassador (Pick up) 0/1 11:00-15:00 (4h) single-neutral-actions" at bounding box center [609, 172] width 108 height 33
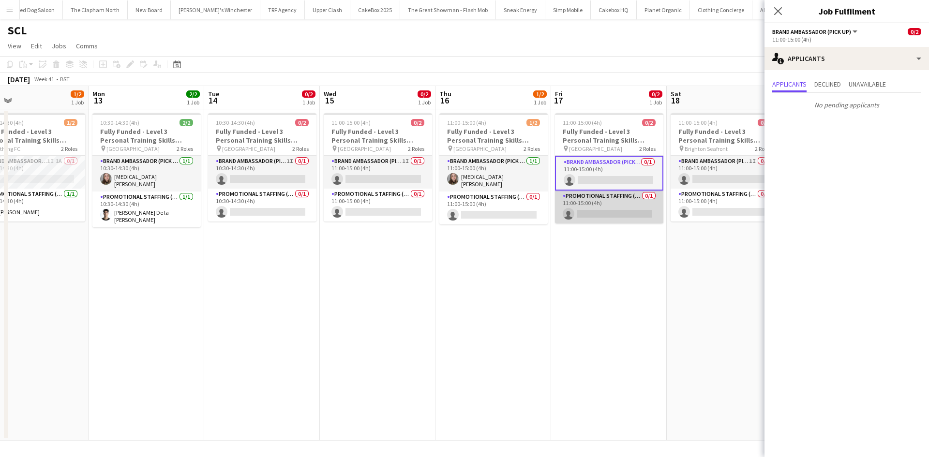
click at [606, 211] on app-card-role "Promotional Staffing (Brand Ambassadors) 0/1 11:00-15:00 (4h) single-neutral-ac…" at bounding box center [609, 207] width 108 height 33
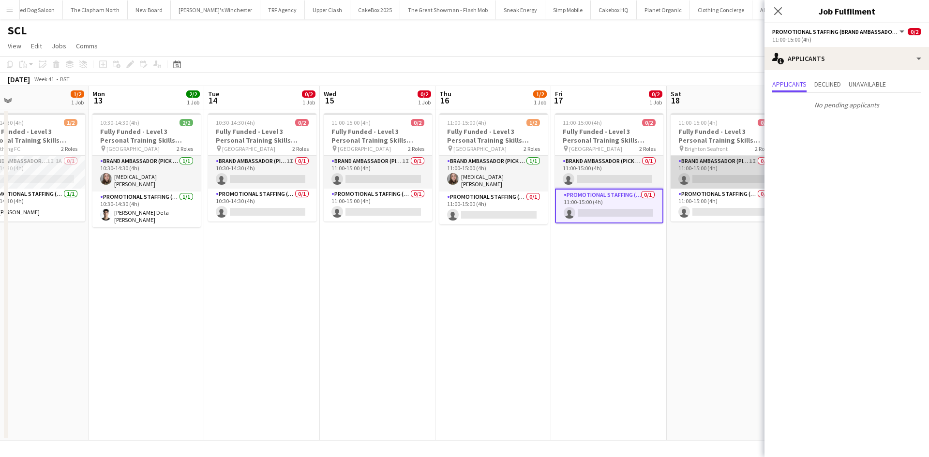
click at [685, 172] on app-card-role "Brand Ambassador (Pick up) 1I 0/1 11:00-15:00 (4h) single-neutral-actions" at bounding box center [725, 172] width 108 height 33
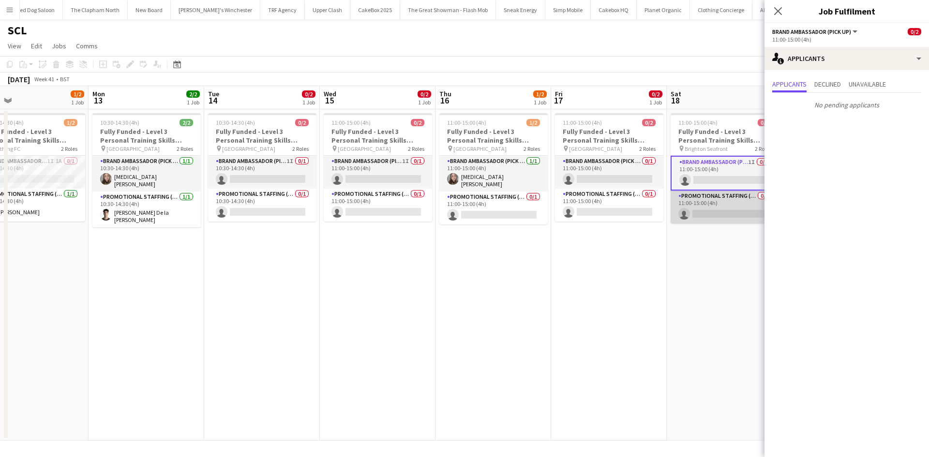
click at [698, 204] on app-card-role "Promotional Staffing (Brand Ambassadors) 0/1 11:00-15:00 (4h) single-neutral-ac…" at bounding box center [725, 207] width 108 height 33
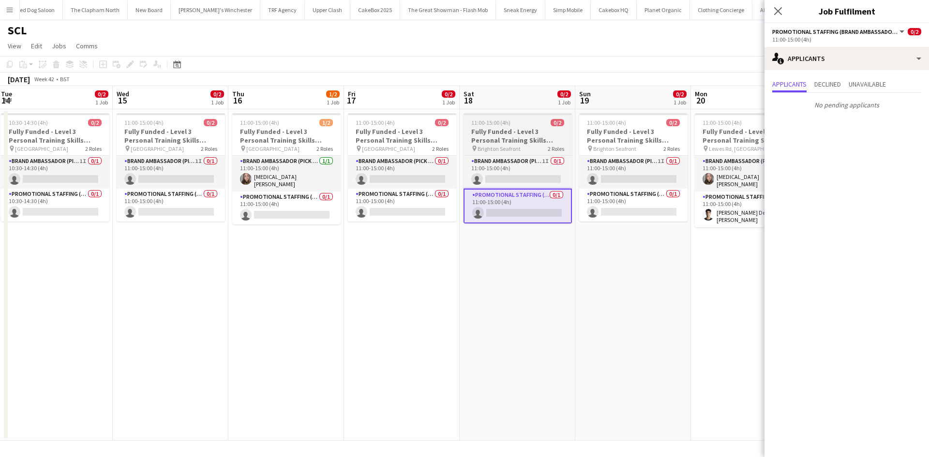
scroll to position [0, 354]
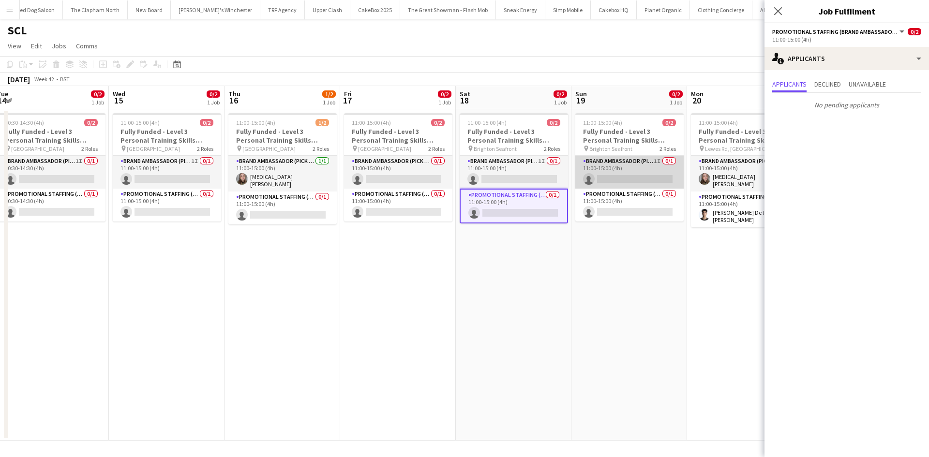
click at [636, 173] on app-card-role "Brand Ambassador (Pick up) 1I 0/1 11:00-15:00 (4h) single-neutral-actions" at bounding box center [629, 172] width 108 height 33
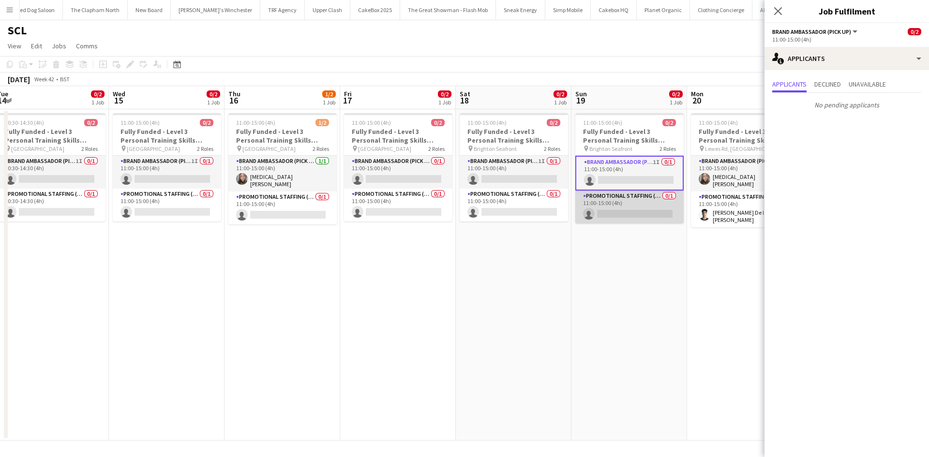
click at [627, 210] on app-card-role "Promotional Staffing (Brand Ambassadors) 0/1 11:00-15:00 (4h) single-neutral-ac…" at bounding box center [629, 207] width 108 height 33
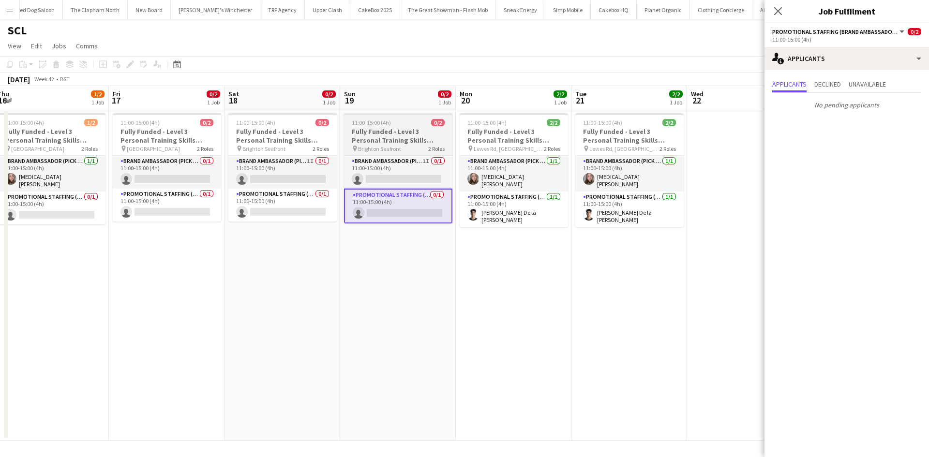
scroll to position [0, 338]
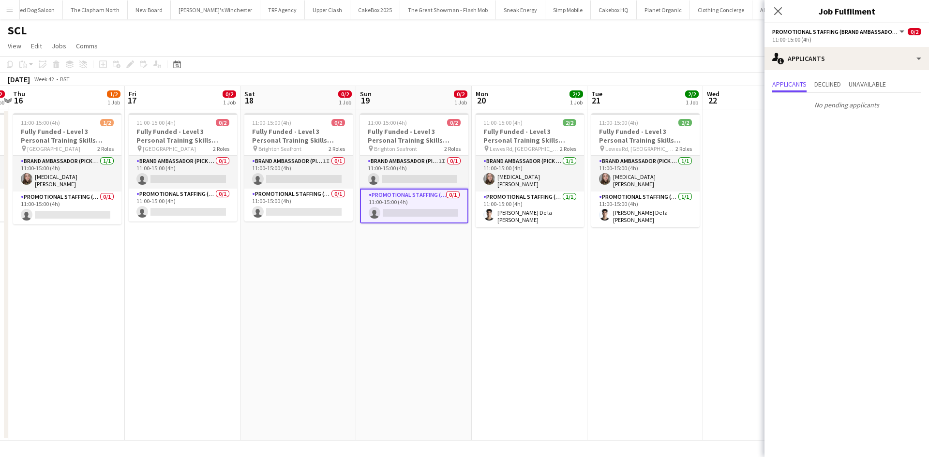
click at [526, 256] on app-date-cell "11:00-15:00 (4h) 2/2 Fully Funded - Level 3 Personal Training Skills Bootcamp p…" at bounding box center [530, 274] width 116 height 331
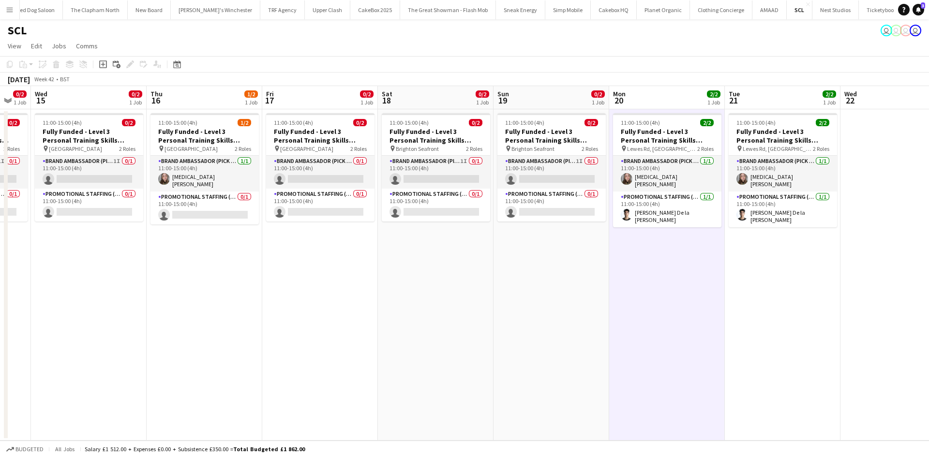
scroll to position [0, 200]
click at [652, 210] on app-card-role "Promotional Staffing (Brand Ambassadors) 1/1 11:00-15:00 (4h) Adrian De la Rosa…" at bounding box center [668, 210] width 108 height 36
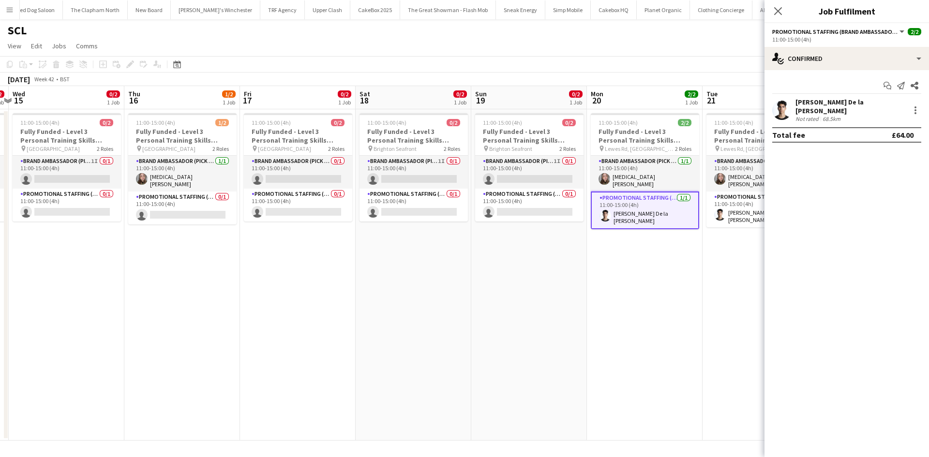
scroll to position [0, 341]
click at [525, 251] on app-date-cell "11:00-15:00 (4h) 0/2 Fully Funded - Level 3 Personal Training Skills Bootcamp p…" at bounding box center [527, 274] width 116 height 331
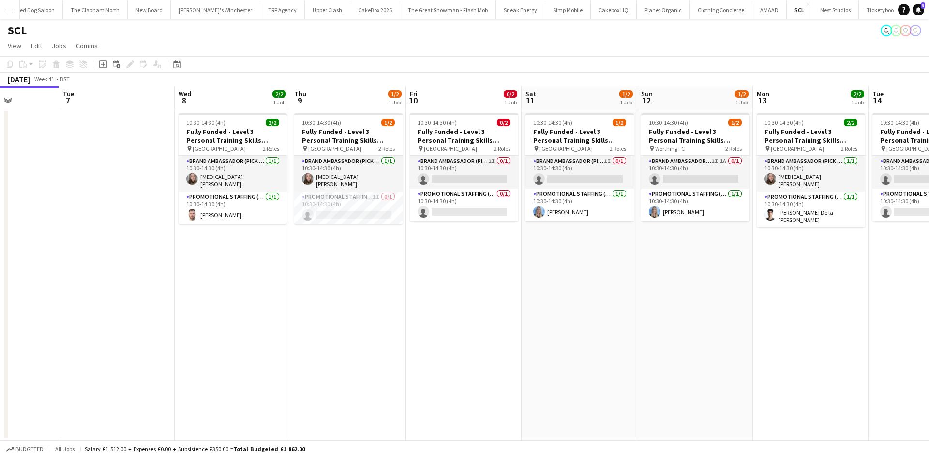
scroll to position [0, 287]
click at [303, 277] on app-date-cell "10:30-14:30 (4h) 1/2 Fully Funded - Level 3 Personal Training Skills Bootcamp p…" at bounding box center [349, 274] width 116 height 331
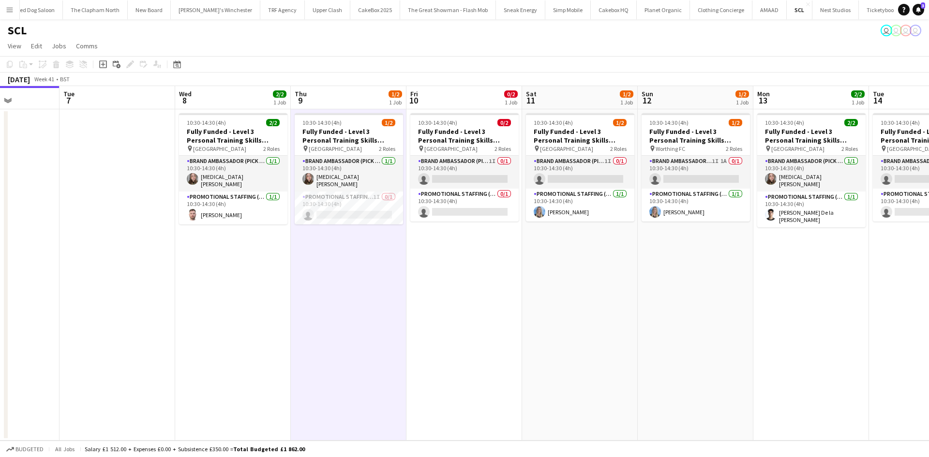
click at [7, 8] on app-icon "Menu" at bounding box center [10, 10] width 8 height 8
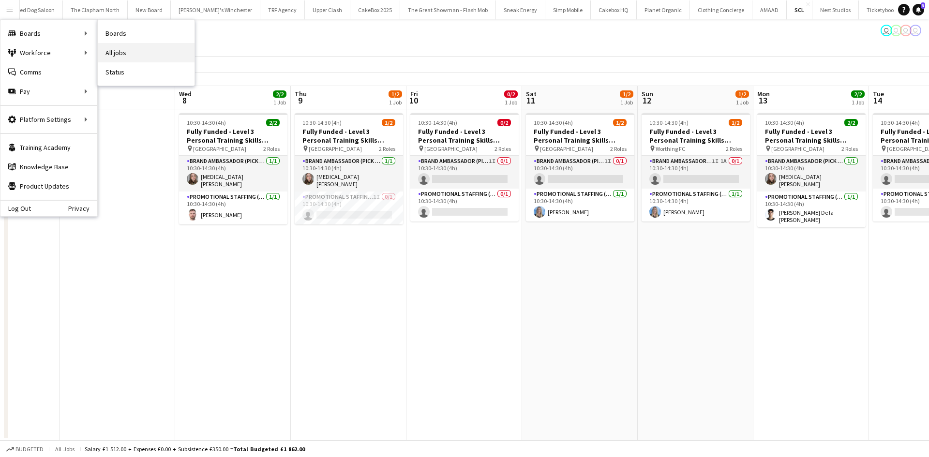
click at [116, 51] on link "All jobs" at bounding box center [146, 52] width 97 height 19
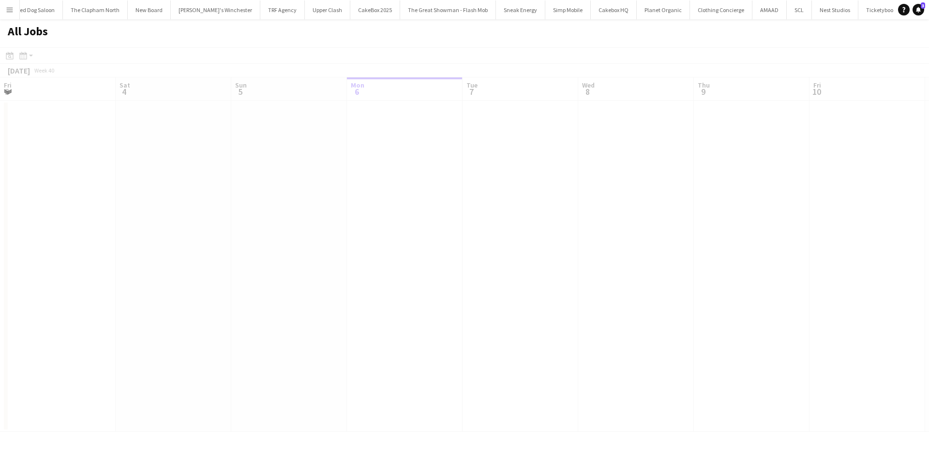
scroll to position [0, 231]
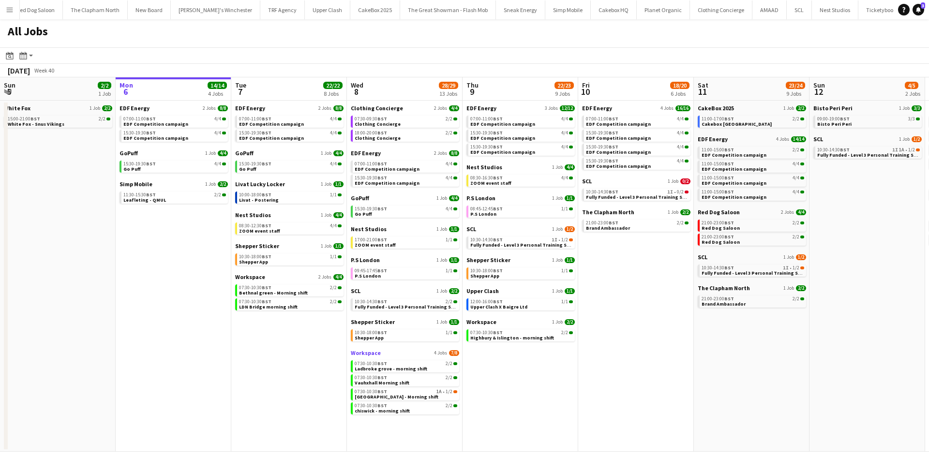
click at [370, 350] on span "Workspace" at bounding box center [366, 352] width 30 height 7
click at [13, 3] on button "Menu" at bounding box center [9, 9] width 19 height 19
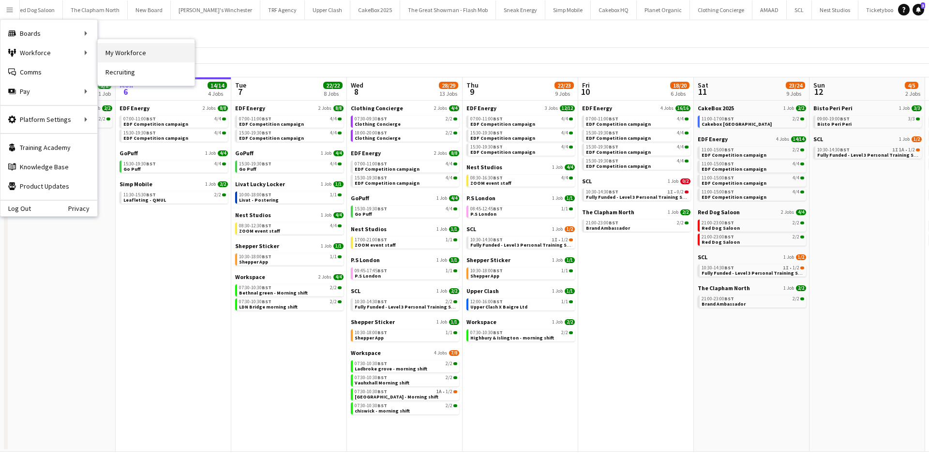
click at [112, 52] on link "My Workforce" at bounding box center [146, 52] width 97 height 19
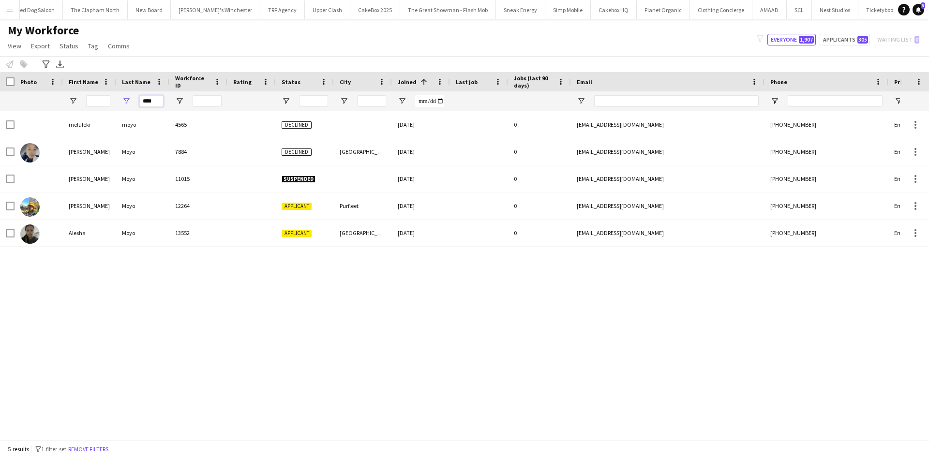
drag, startPoint x: 159, startPoint y: 101, endPoint x: 99, endPoint y: 99, distance: 60.0
click at [99, 99] on div "****" at bounding box center [524, 100] width 1049 height 19
click at [98, 102] on input "First Name Filter Input" at bounding box center [98, 101] width 24 height 12
click at [98, 102] on input "*****" at bounding box center [98, 101] width 24 height 12
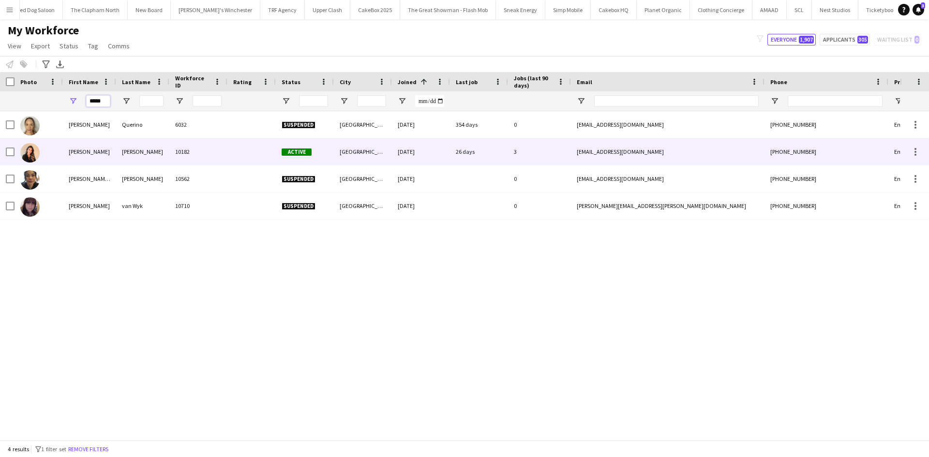
type input "*****"
click at [164, 152] on div "Rojas" at bounding box center [142, 151] width 53 height 27
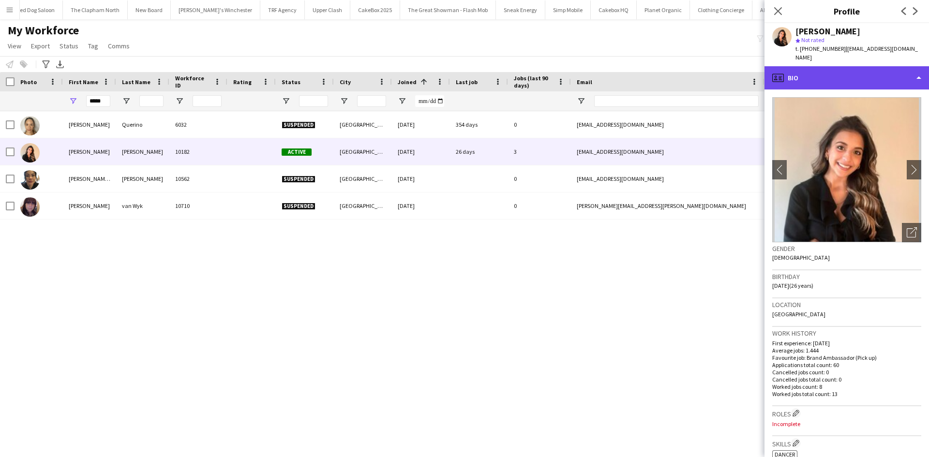
click at [849, 66] on div "profile Bio" at bounding box center [847, 77] width 165 height 23
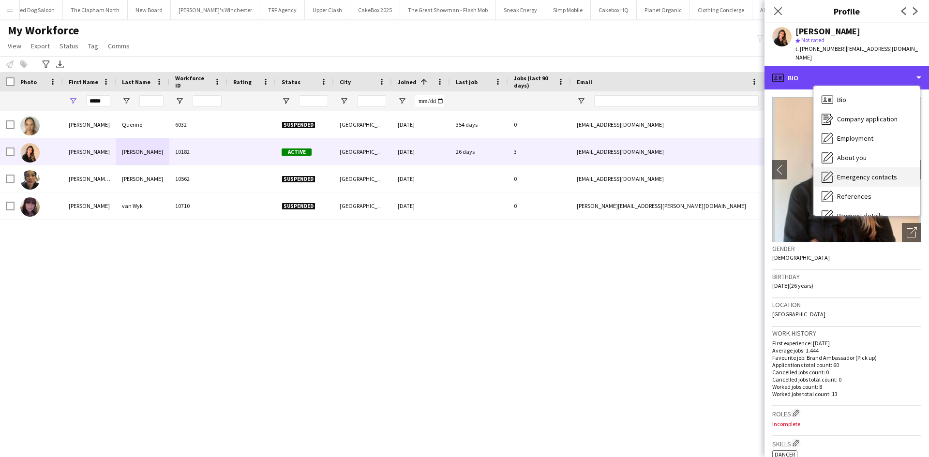
scroll to position [130, 0]
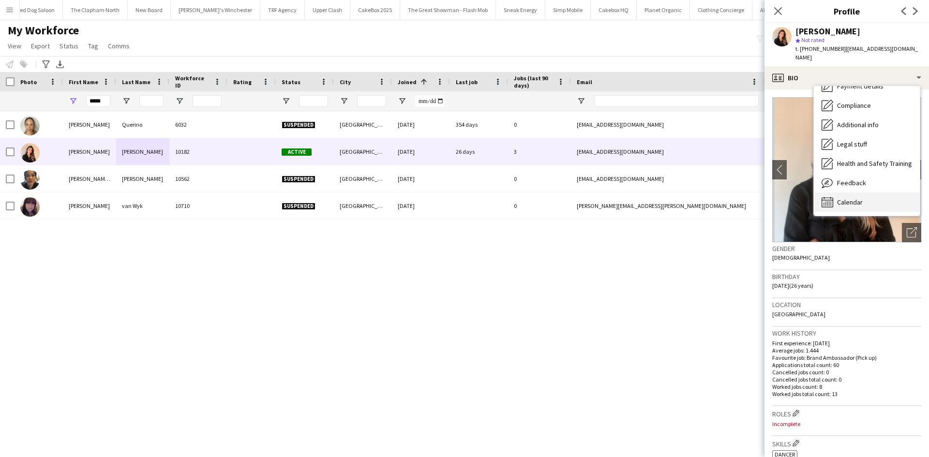
click at [858, 198] on span "Calendar" at bounding box center [850, 202] width 26 height 9
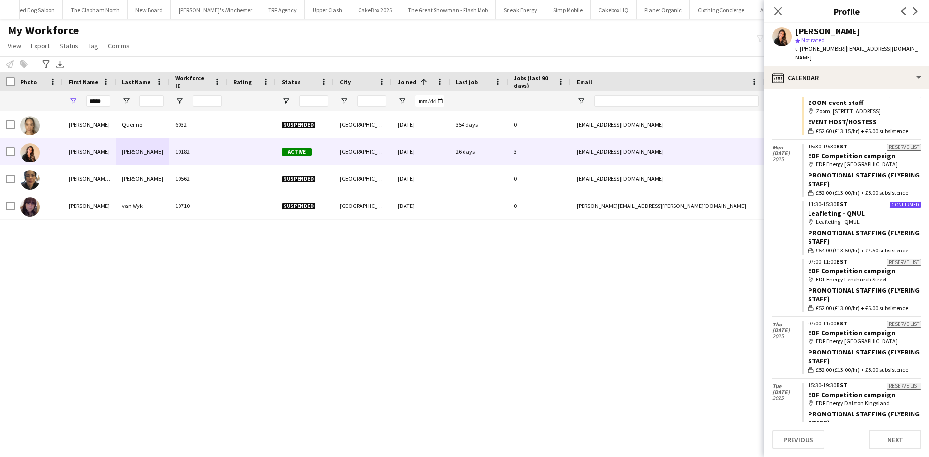
scroll to position [546, 0]
click at [835, 218] on link "Leafleting - QMUL" at bounding box center [836, 214] width 57 height 9
drag, startPoint x: 107, startPoint y: 99, endPoint x: 32, endPoint y: 98, distance: 75.5
click at [32, 98] on div "*****" at bounding box center [524, 100] width 1049 height 19
click at [378, 102] on input "City Filter Input" at bounding box center [371, 101] width 29 height 12
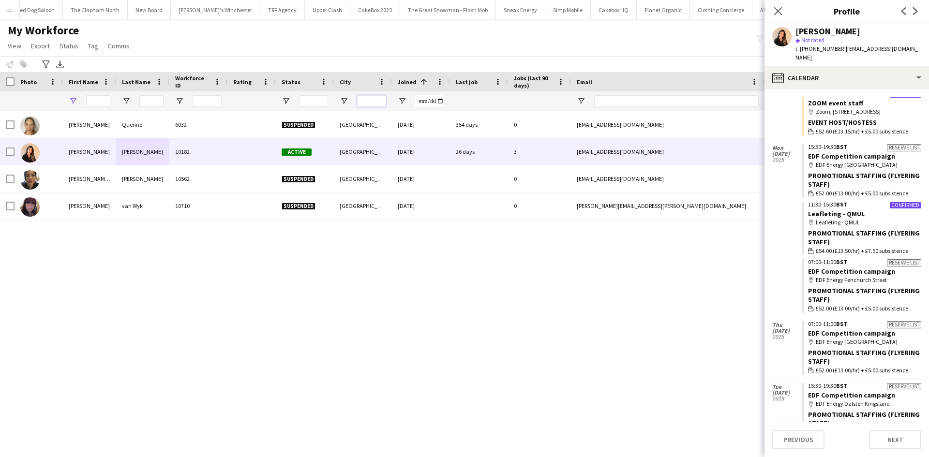
click at [371, 102] on input "City Filter Input" at bounding box center [371, 101] width 29 height 12
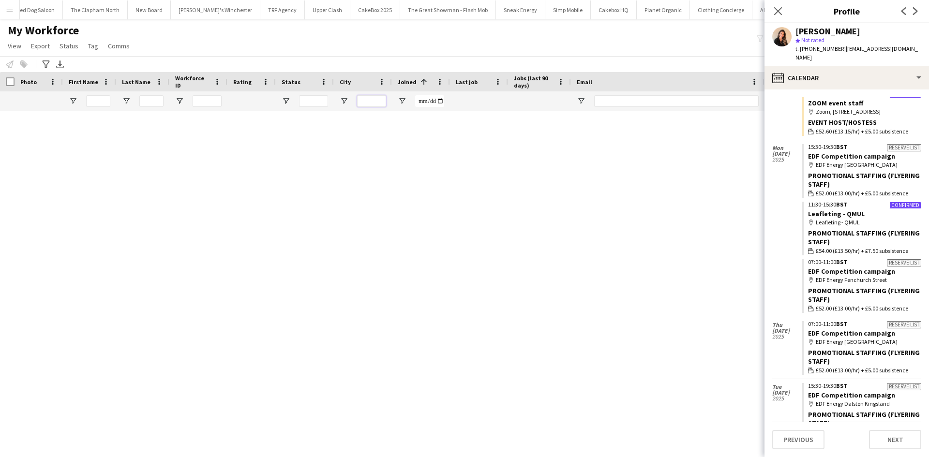
click at [371, 102] on input "City Filter Input" at bounding box center [371, 101] width 29 height 12
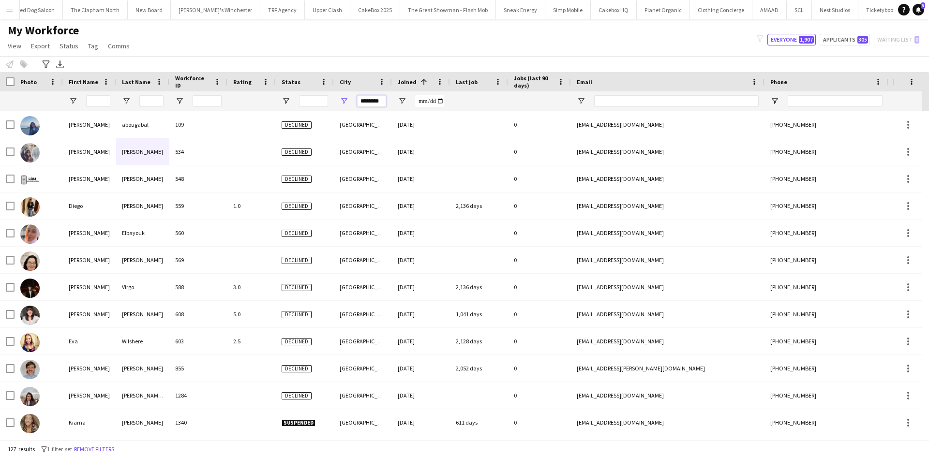
type input "********"
click at [412, 82] on span "Joined" at bounding box center [407, 81] width 19 height 7
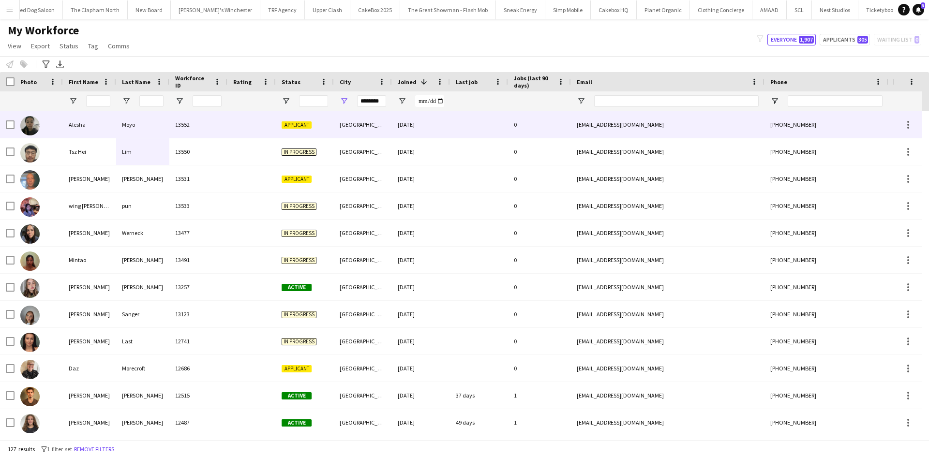
click at [342, 121] on div "Brighton" at bounding box center [363, 124] width 58 height 27
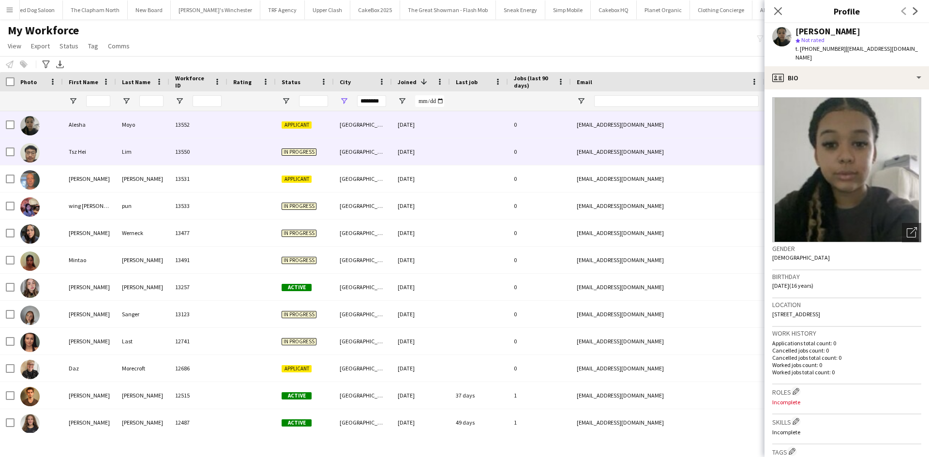
click at [359, 146] on div "Brighton" at bounding box center [363, 151] width 58 height 27
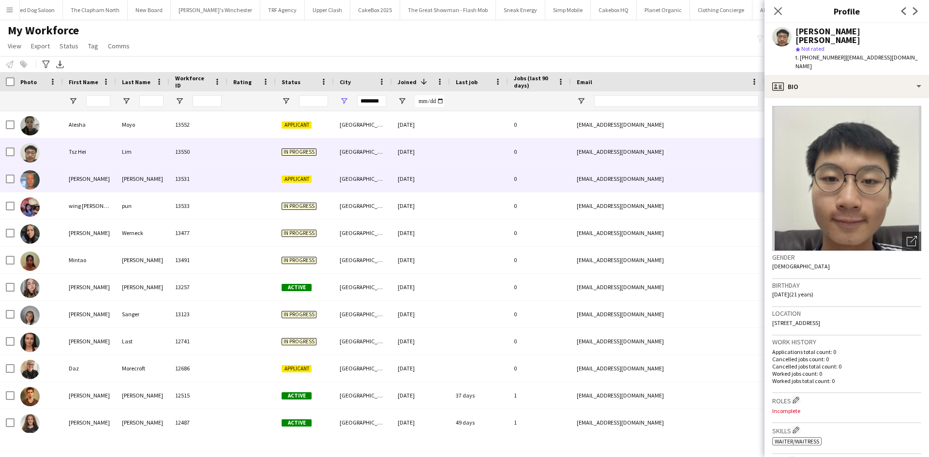
click at [394, 178] on div "03-10-2025" at bounding box center [421, 178] width 58 height 27
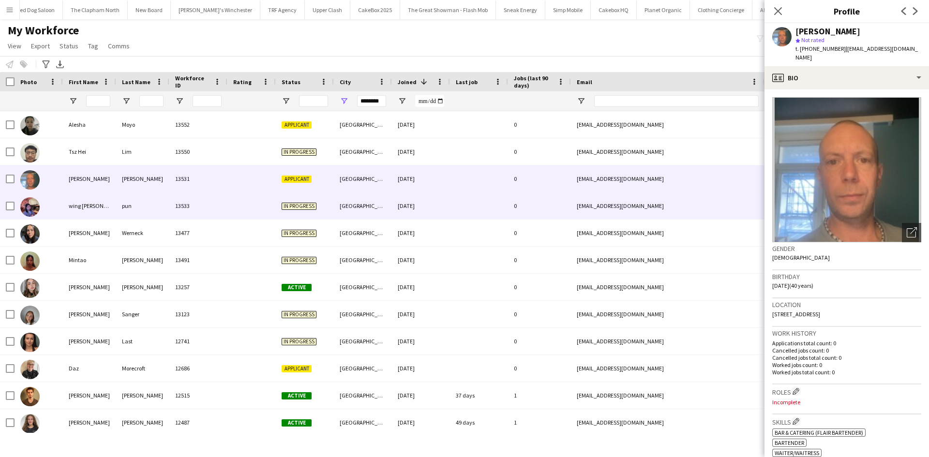
click at [384, 210] on div "Brighton" at bounding box center [363, 206] width 58 height 27
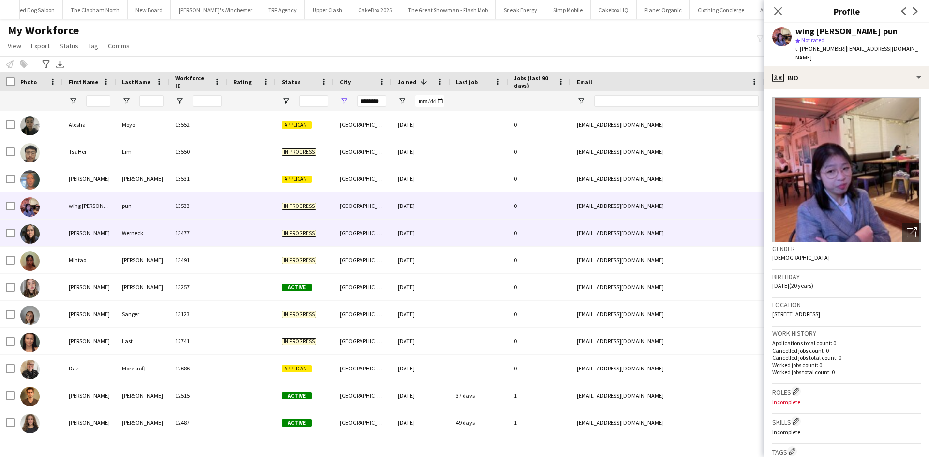
click at [352, 235] on div "Brighton" at bounding box center [363, 233] width 58 height 27
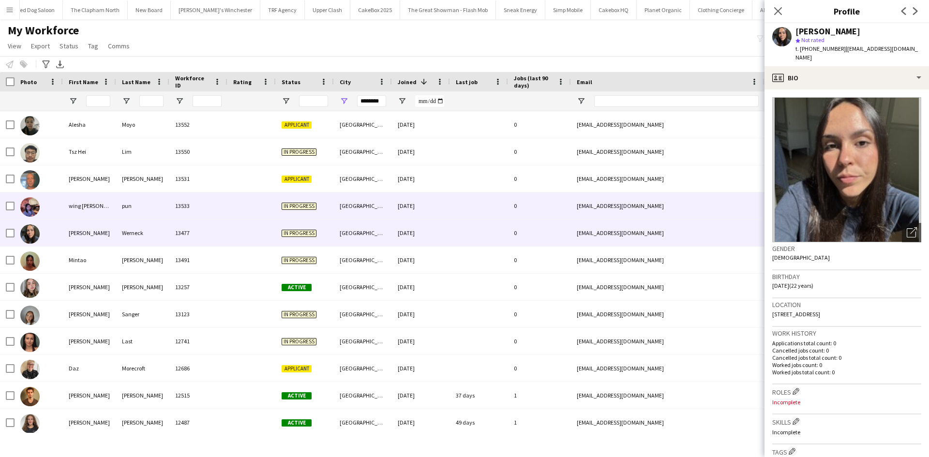
click at [360, 206] on div "Brighton" at bounding box center [363, 206] width 58 height 27
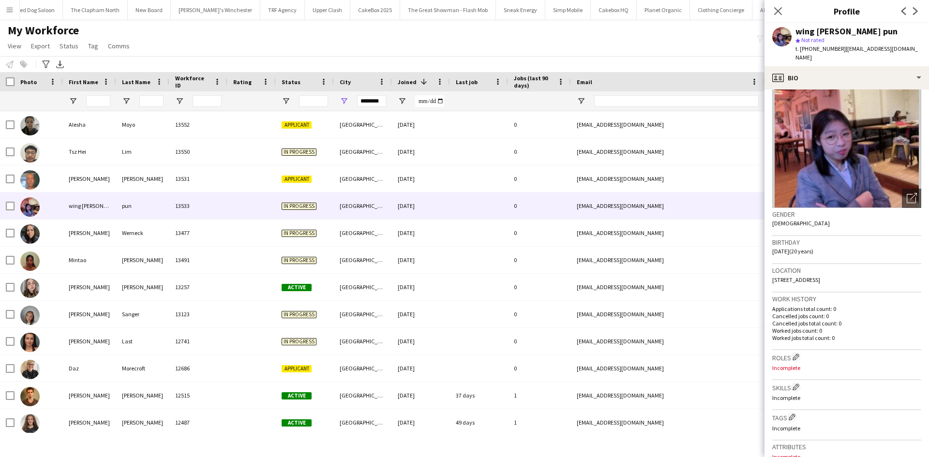
scroll to position [0, 0]
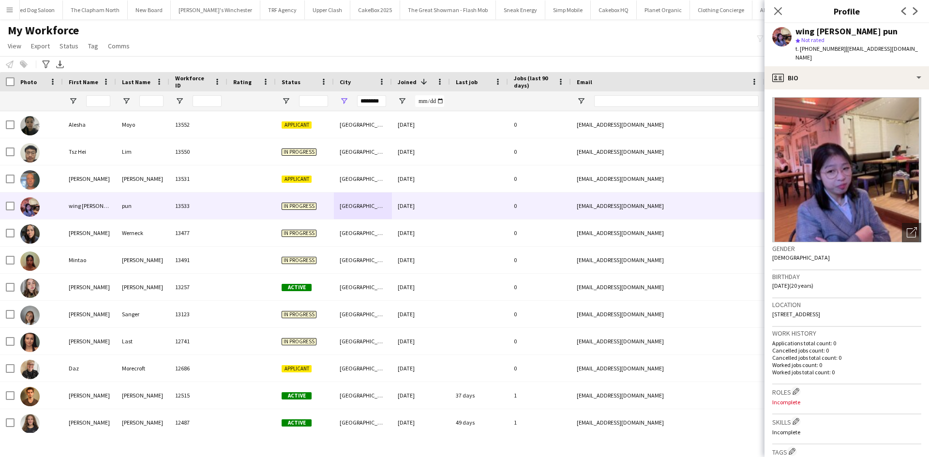
click at [852, 157] on img at bounding box center [846, 169] width 149 height 145
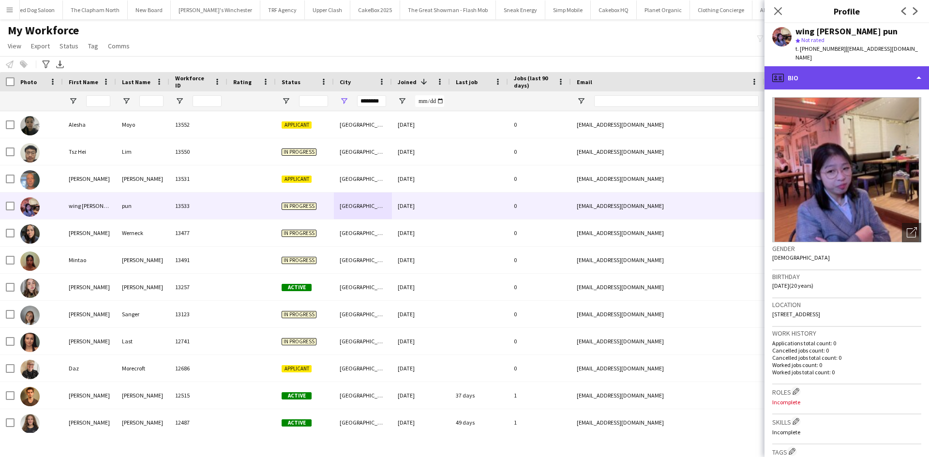
click at [861, 76] on div "profile Bio" at bounding box center [847, 77] width 165 height 23
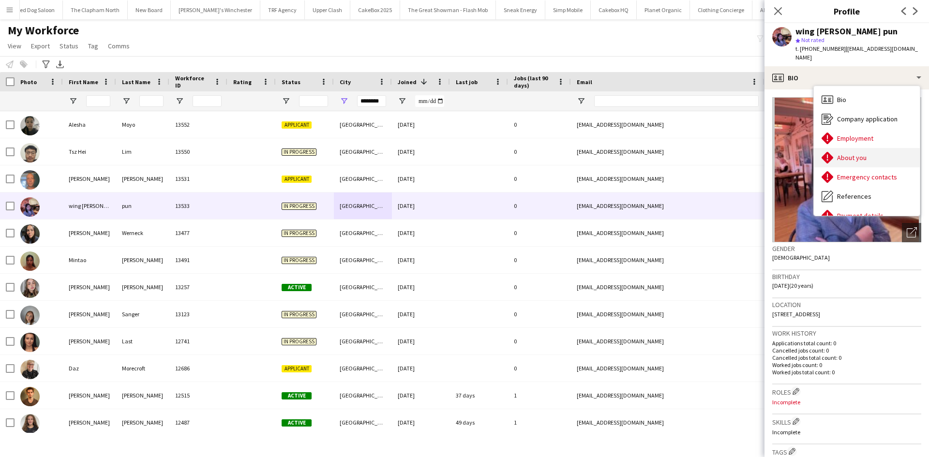
click at [864, 153] on span "About you" at bounding box center [852, 157] width 30 height 9
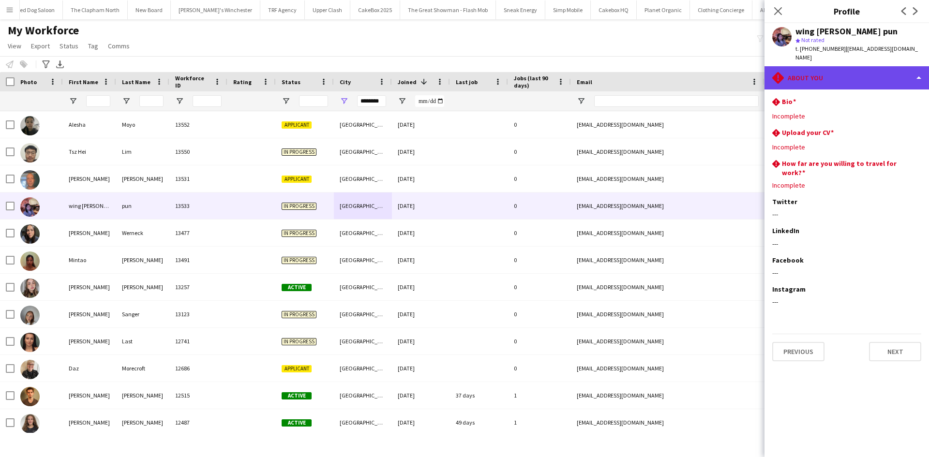
click at [832, 73] on div "rhombus-alert About you" at bounding box center [847, 77] width 165 height 23
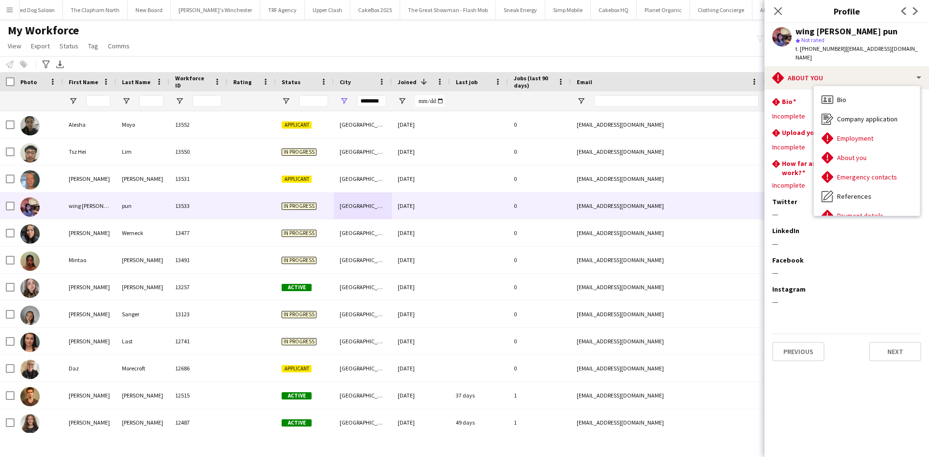
click at [644, 37] on div "My Workforce View Views Default view New view Update view Delete view Edit name…" at bounding box center [464, 39] width 929 height 33
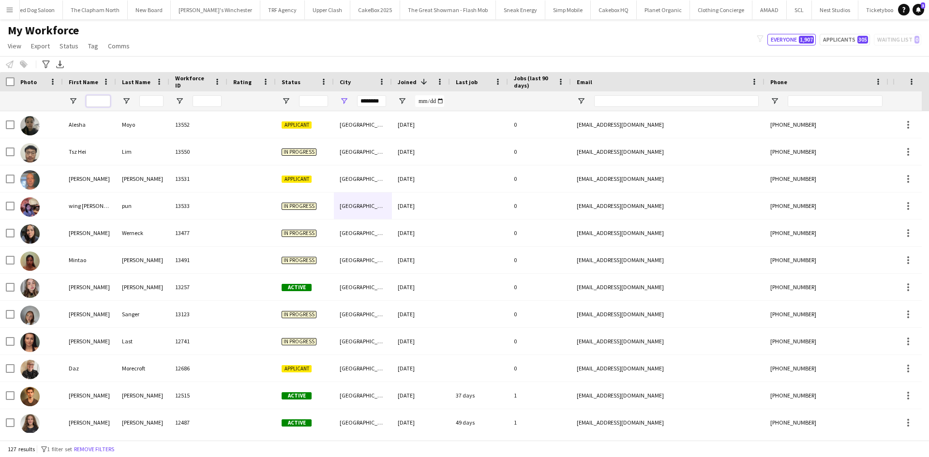
click at [101, 101] on input "First Name Filter Input" at bounding box center [98, 101] width 24 height 12
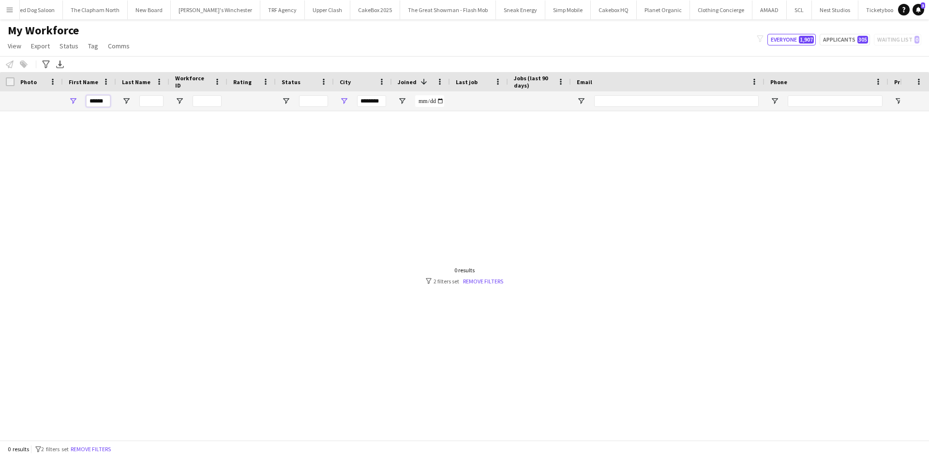
type input "******"
drag, startPoint x: 383, startPoint y: 99, endPoint x: 321, endPoint y: 104, distance: 62.6
click at [321, 104] on div "******" at bounding box center [524, 100] width 1049 height 19
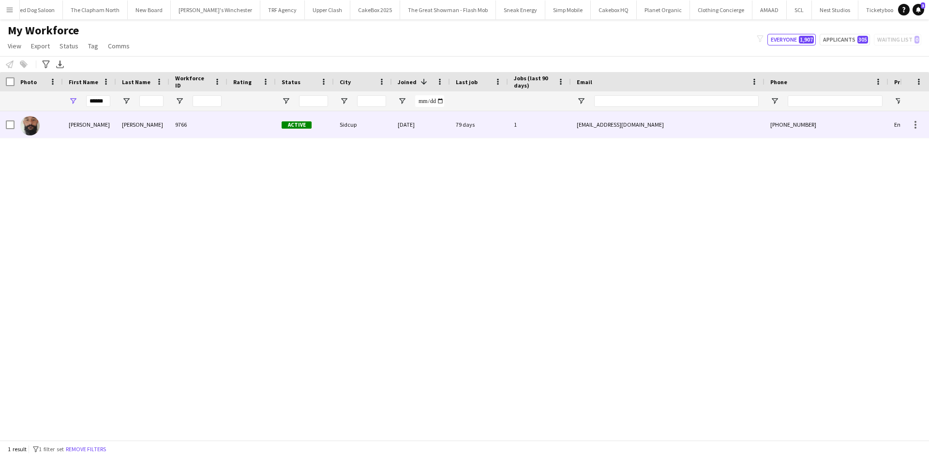
click at [227, 121] on div at bounding box center [251, 124] width 48 height 27
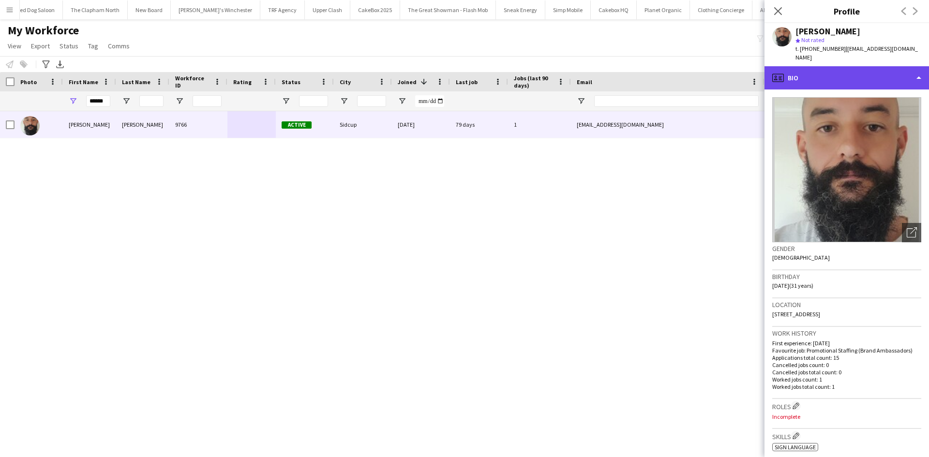
click at [840, 66] on div "profile Bio" at bounding box center [847, 77] width 165 height 23
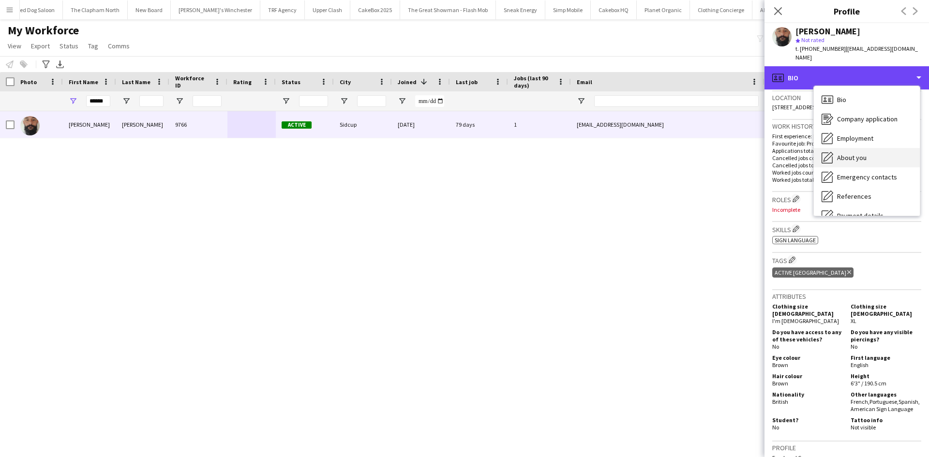
scroll to position [130, 0]
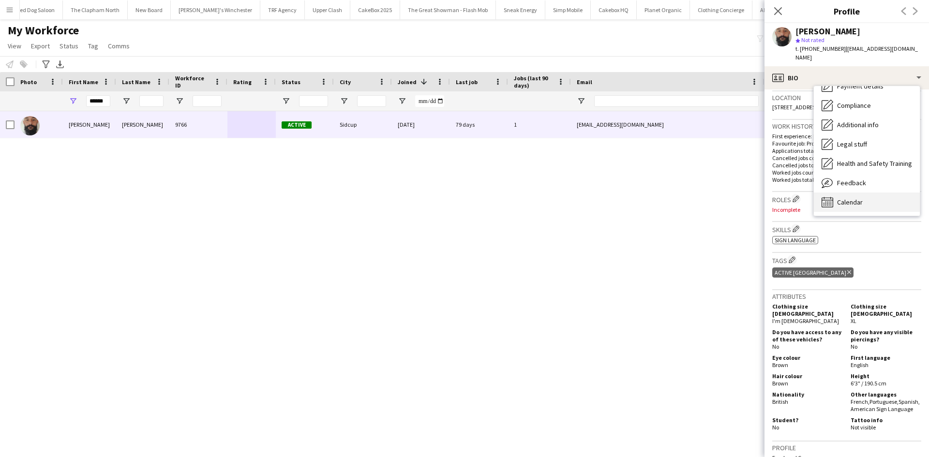
click at [850, 198] on span "Calendar" at bounding box center [850, 202] width 26 height 9
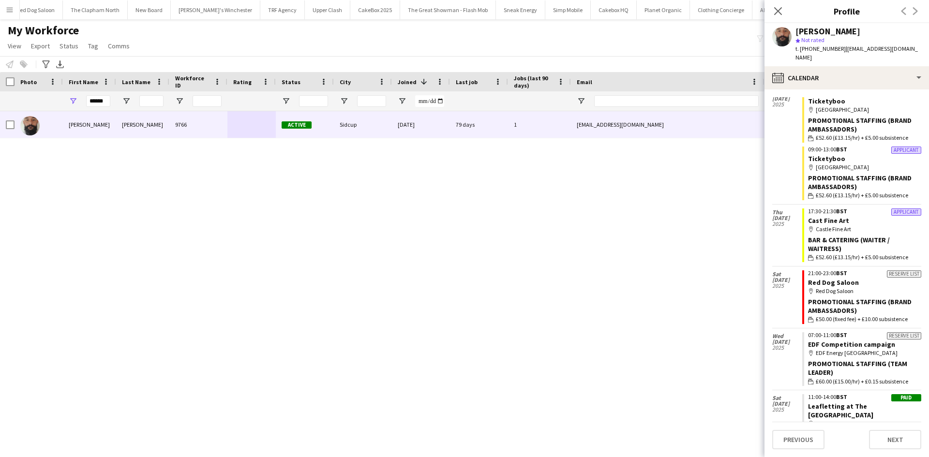
scroll to position [0, 0]
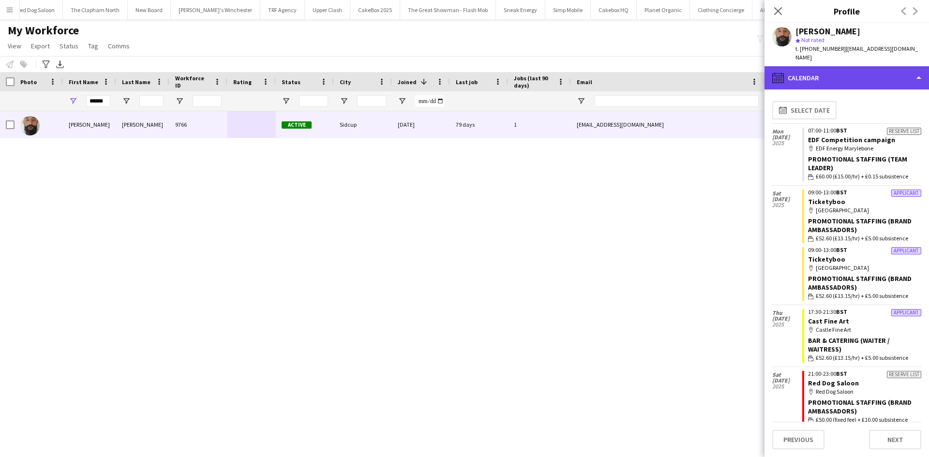
click at [832, 74] on div "calendar-full Calendar" at bounding box center [847, 77] width 165 height 23
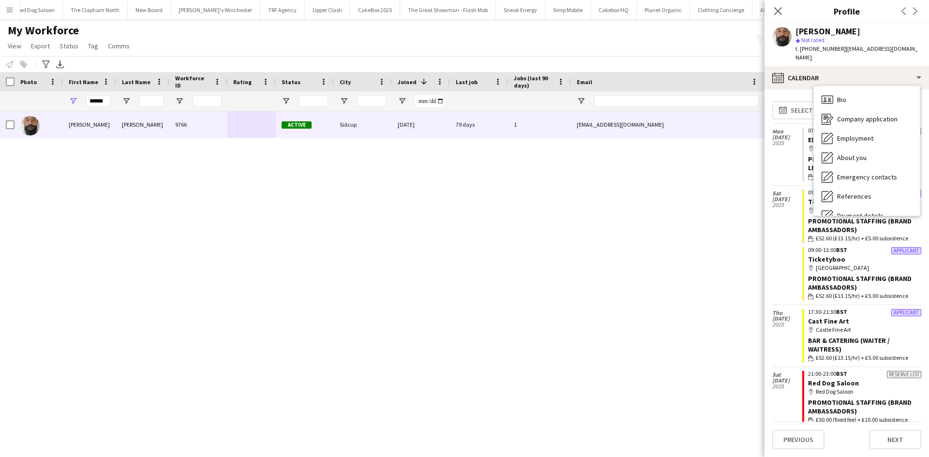
click at [850, 90] on div "Bio Bio" at bounding box center [867, 99] width 106 height 19
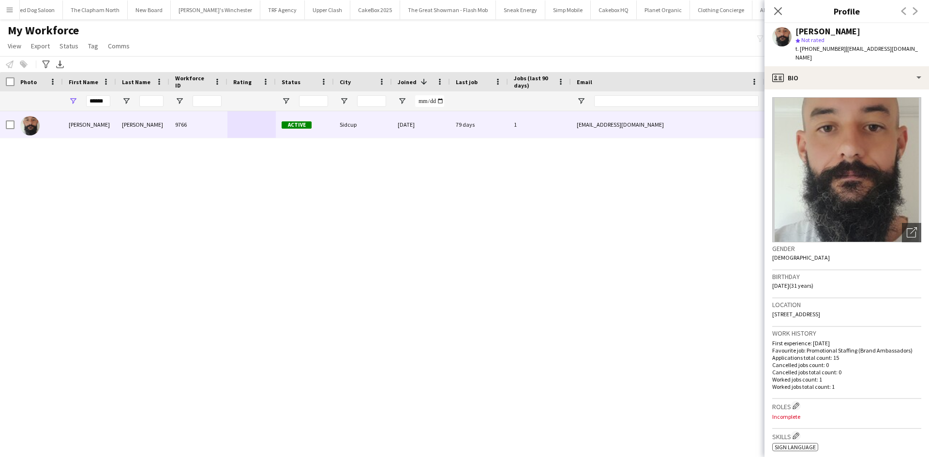
click at [864, 305] on div "Location 197 Halfway Street, Sidcup, DA15 8DE" at bounding box center [846, 313] width 149 height 28
drag, startPoint x: 104, startPoint y: 103, endPoint x: 11, endPoint y: 103, distance: 93.4
click at [11, 103] on div "******" at bounding box center [524, 100] width 1049 height 19
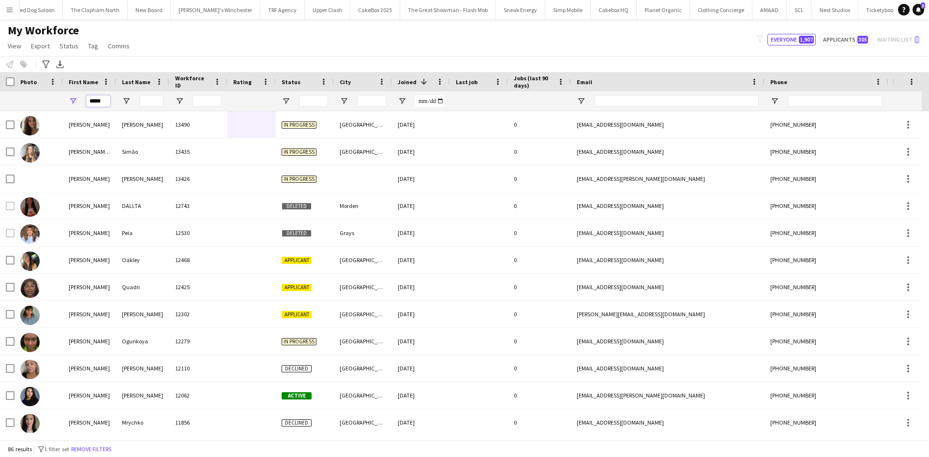
type input "*****"
click at [155, 101] on input "Last Name Filter Input" at bounding box center [151, 101] width 24 height 12
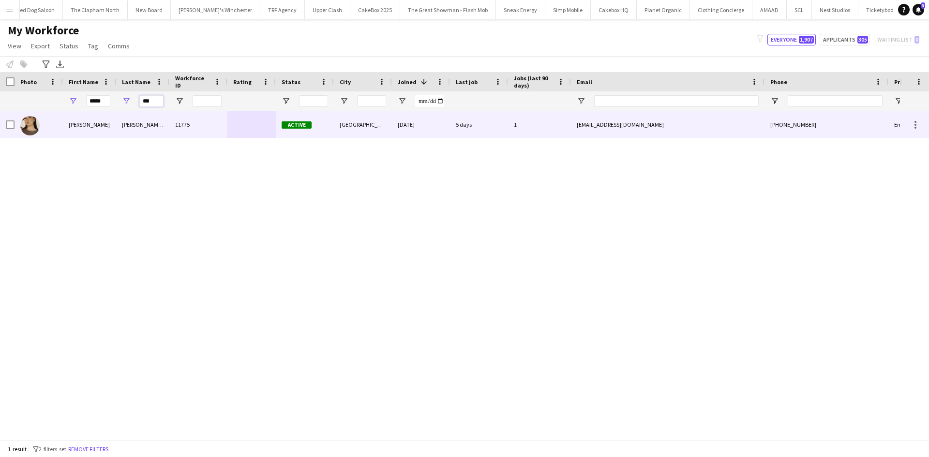
type input "***"
click at [157, 116] on div "Papadakis-Kotsovolou" at bounding box center [142, 124] width 53 height 27
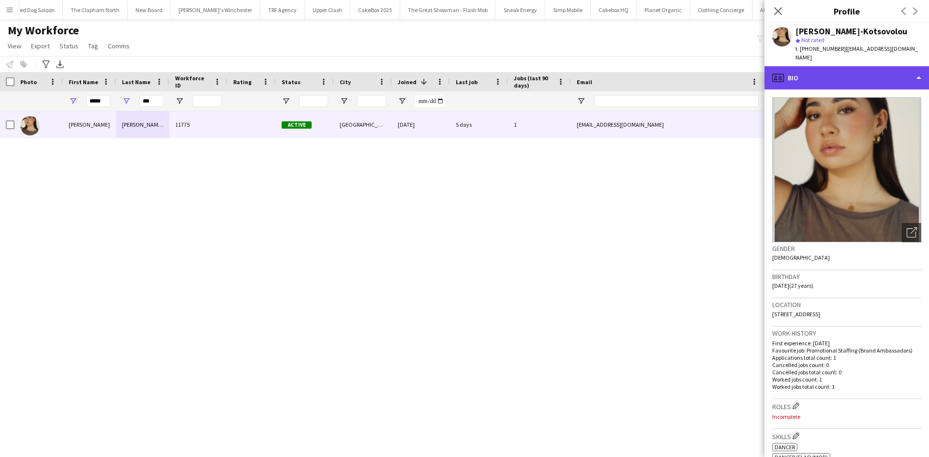
click at [854, 75] on div "profile Bio" at bounding box center [847, 77] width 165 height 23
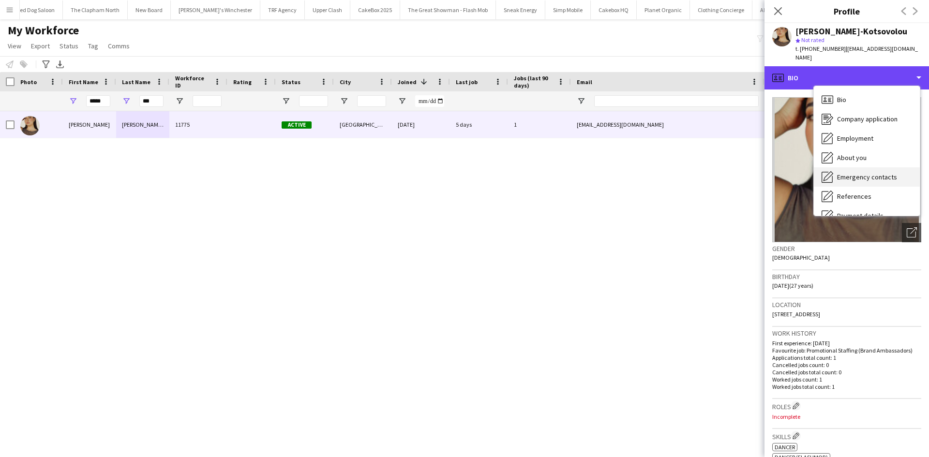
scroll to position [130, 0]
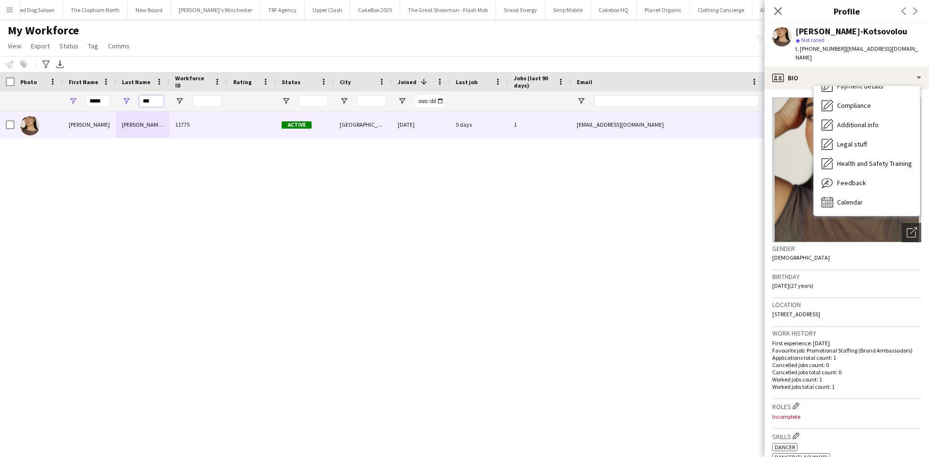
drag, startPoint x: 152, startPoint y: 104, endPoint x: 78, endPoint y: 105, distance: 74.0
click at [78, 105] on div "***** ***" at bounding box center [524, 100] width 1049 height 19
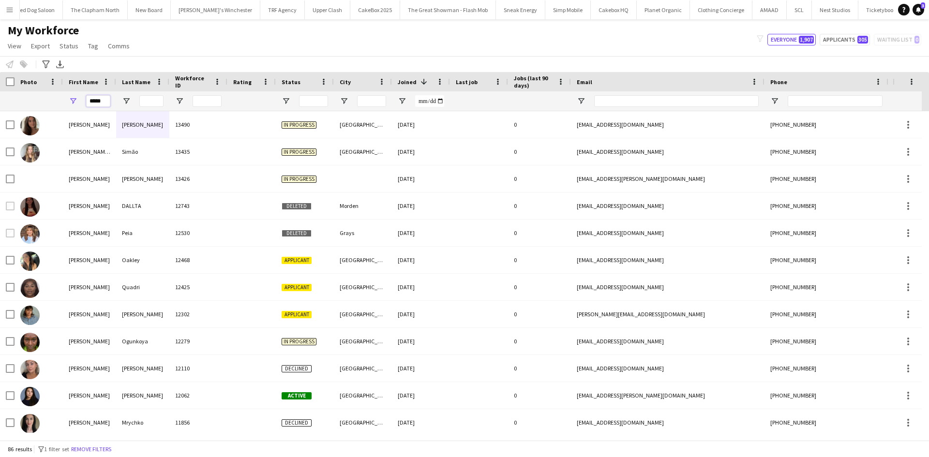
drag, startPoint x: 104, startPoint y: 100, endPoint x: 106, endPoint y: 107, distance: 7.8
click at [106, 107] on div "*****" at bounding box center [98, 100] width 24 height 19
drag, startPoint x: 107, startPoint y: 102, endPoint x: 50, endPoint y: 100, distance: 57.1
click at [50, 100] on div "*****" at bounding box center [524, 100] width 1049 height 19
click at [366, 101] on input "City Filter Input" at bounding box center [371, 101] width 29 height 12
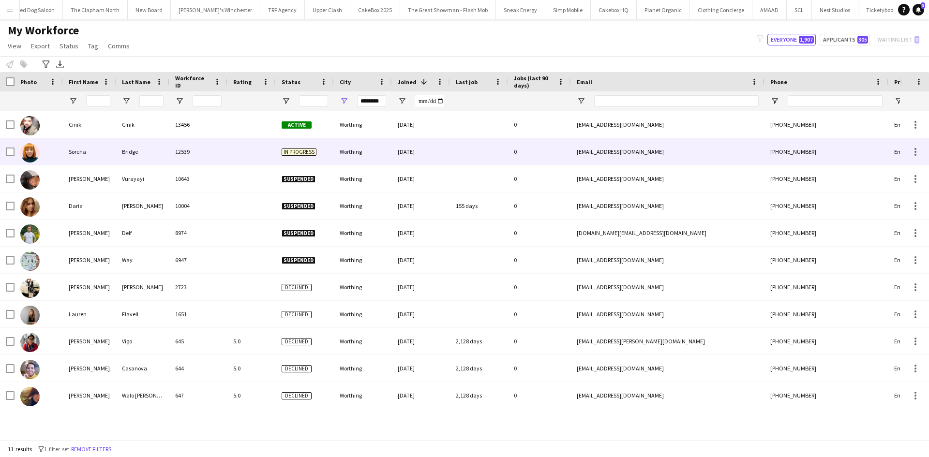
click at [345, 150] on div "Worthing" at bounding box center [363, 151] width 58 height 27
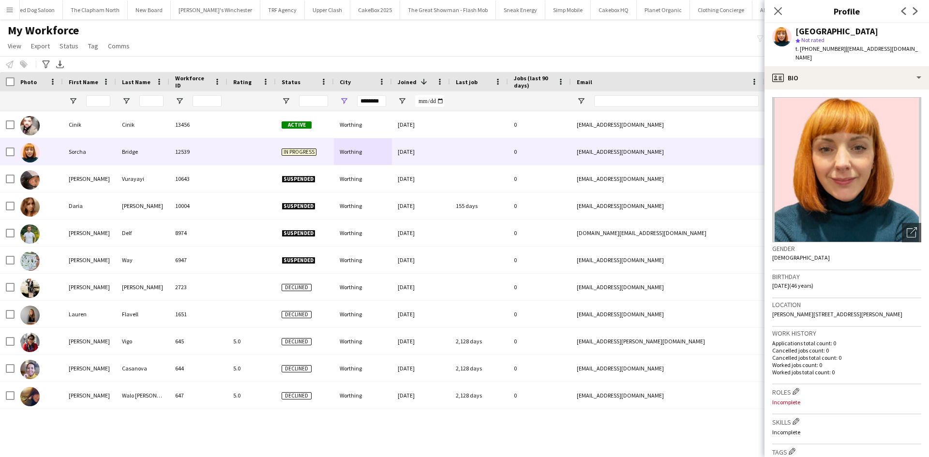
drag, startPoint x: 811, startPoint y: 47, endPoint x: 840, endPoint y: 49, distance: 29.1
click at [840, 49] on span "t. +4407855358859" at bounding box center [820, 48] width 50 height 7
copy span "7855358859"
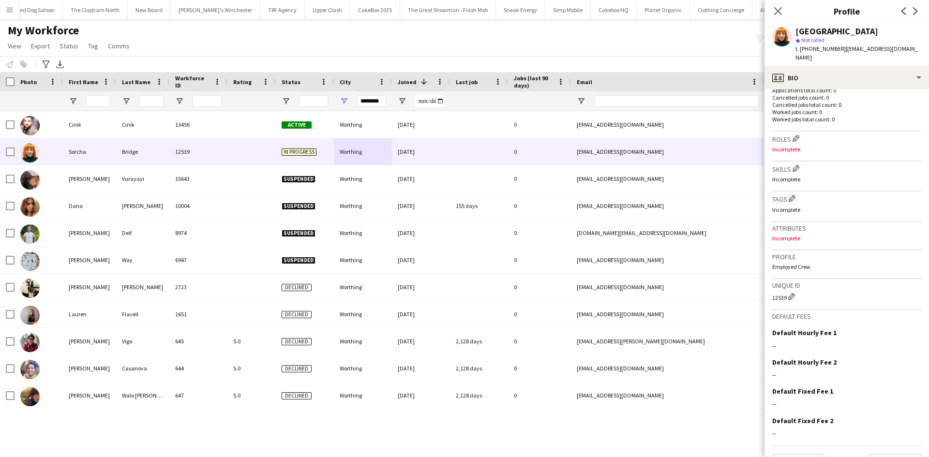
scroll to position [277, 0]
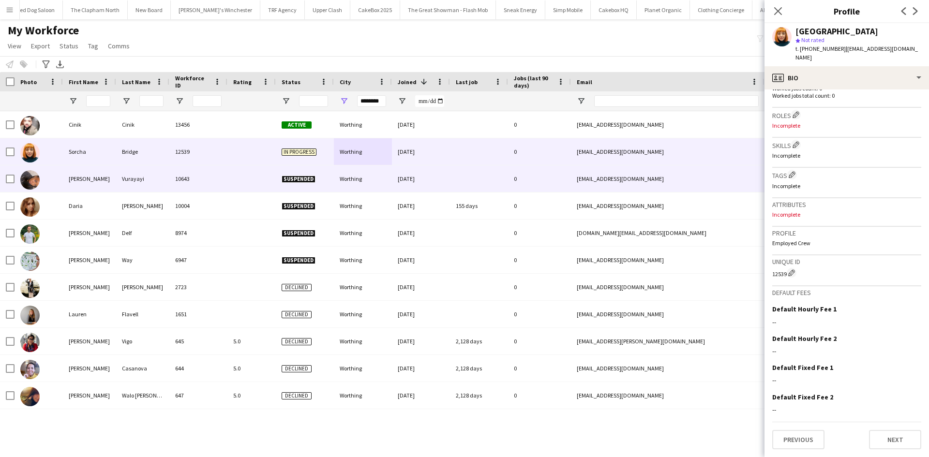
click at [190, 182] on div "10643" at bounding box center [198, 178] width 58 height 27
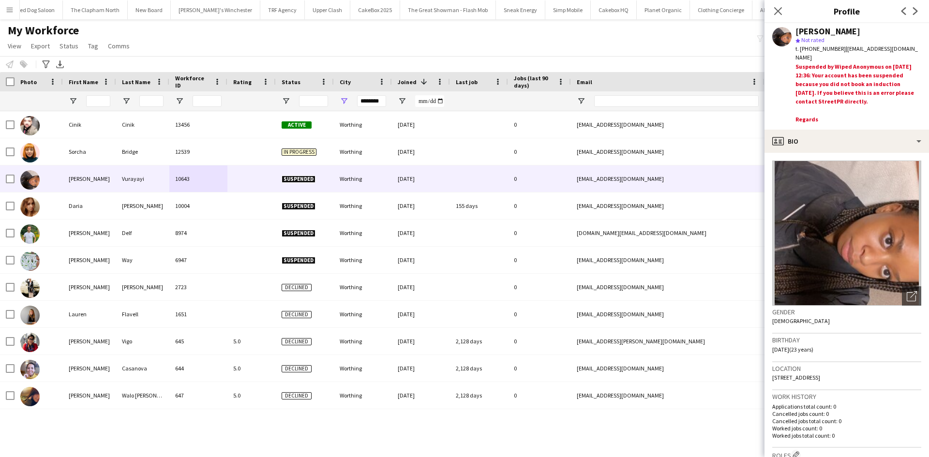
drag, startPoint x: 387, startPoint y: 100, endPoint x: 330, endPoint y: 103, distance: 57.2
click at [319, 101] on div at bounding box center [524, 100] width 1049 height 19
drag, startPoint x: 382, startPoint y: 101, endPoint x: 293, endPoint y: 103, distance: 89.5
click at [293, 103] on div at bounding box center [524, 100] width 1049 height 19
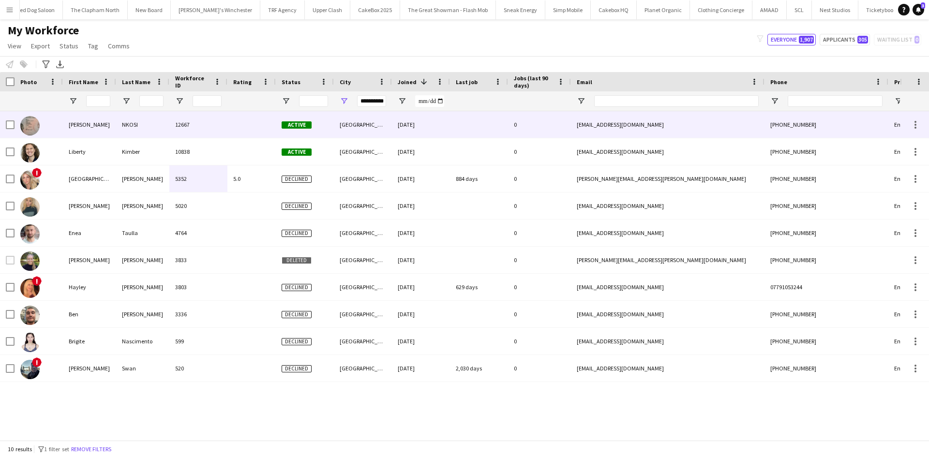
scroll to position [0, 0]
click at [332, 130] on div "Active" at bounding box center [305, 124] width 58 height 27
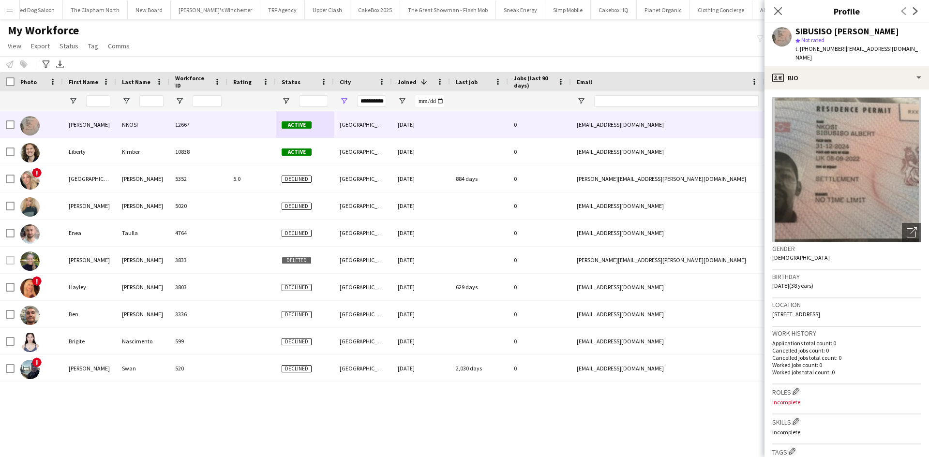
click at [851, 90] on app-crew-profile-bio "Open photos pop-in Gender Male Birthday 11-02-1987 (38 years) Location 62 Ceylo…" at bounding box center [847, 274] width 165 height 368
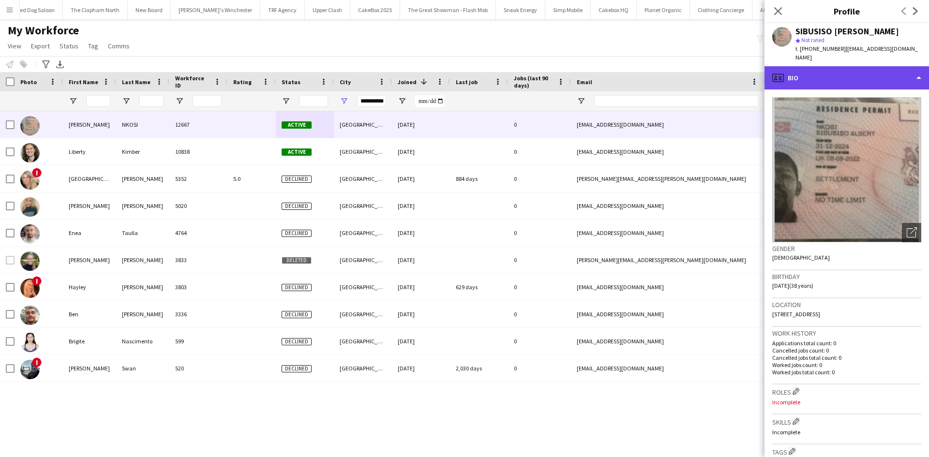
click at [847, 66] on div "profile Bio" at bounding box center [847, 77] width 165 height 23
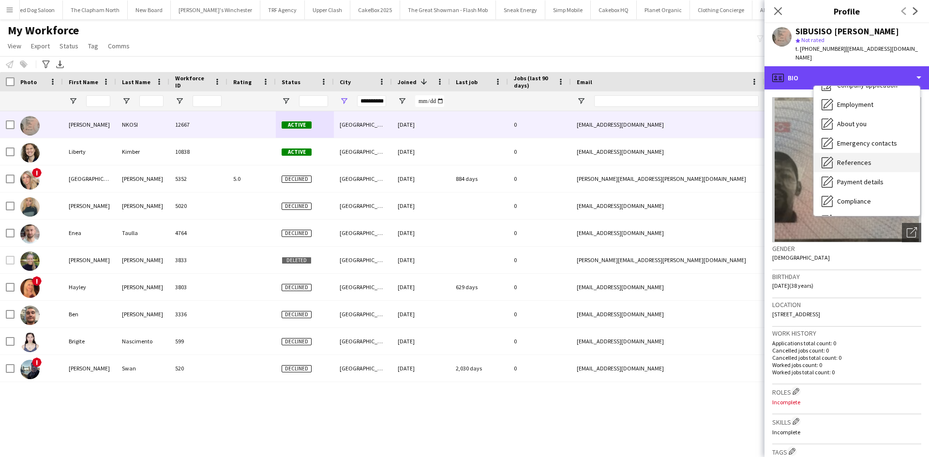
scroll to position [33, 0]
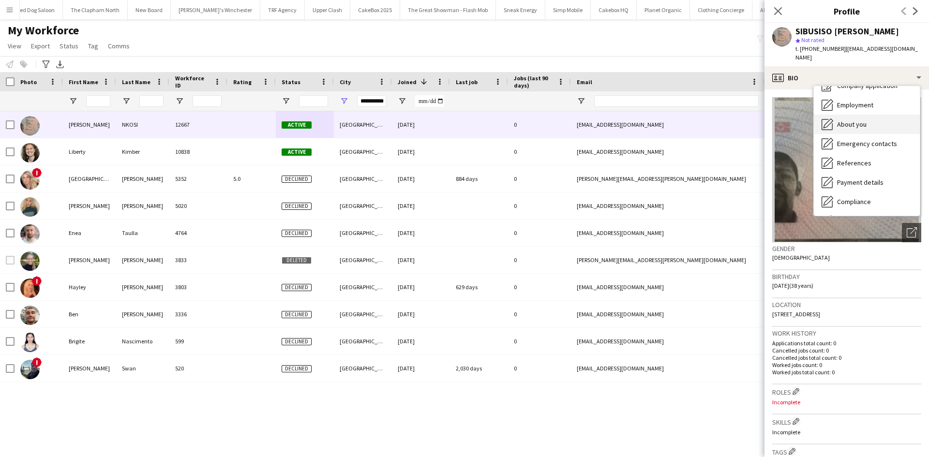
click at [860, 120] on span "About you" at bounding box center [852, 124] width 30 height 9
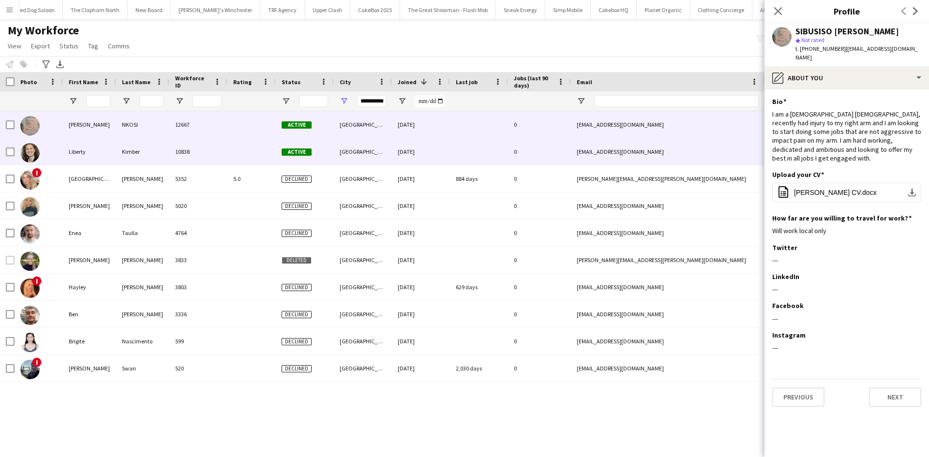
click at [177, 148] on div "10838" at bounding box center [198, 151] width 58 height 27
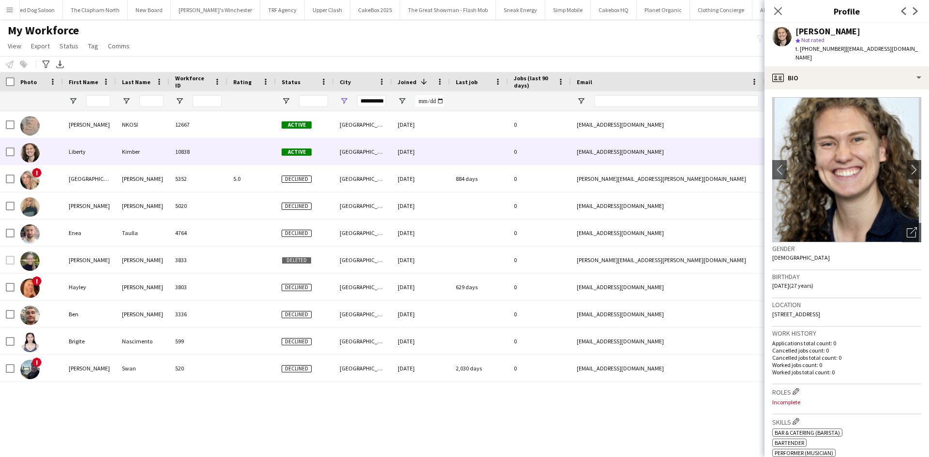
scroll to position [4, 0]
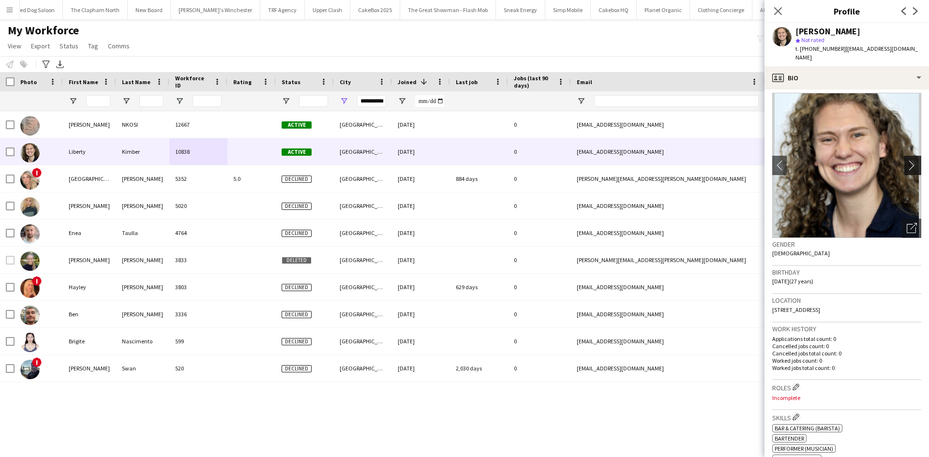
click at [907, 160] on app-icon "chevron-right" at bounding box center [914, 165] width 15 height 10
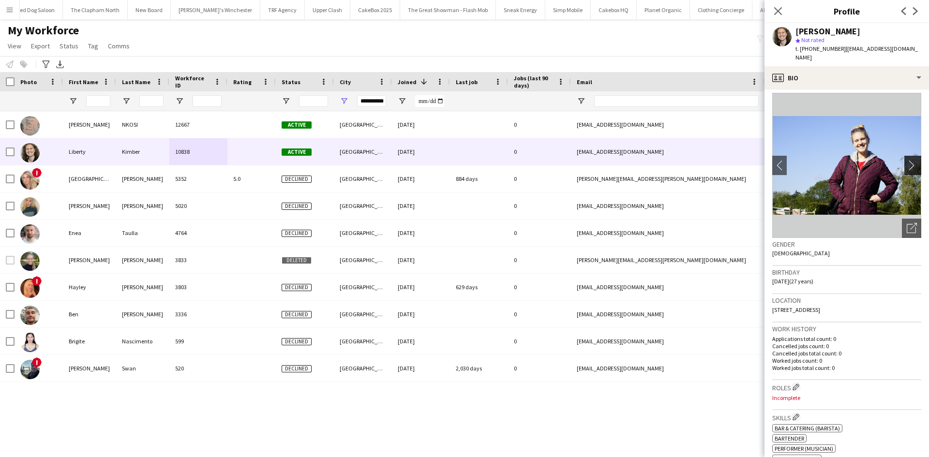
click at [907, 160] on app-icon "chevron-right" at bounding box center [914, 165] width 15 height 10
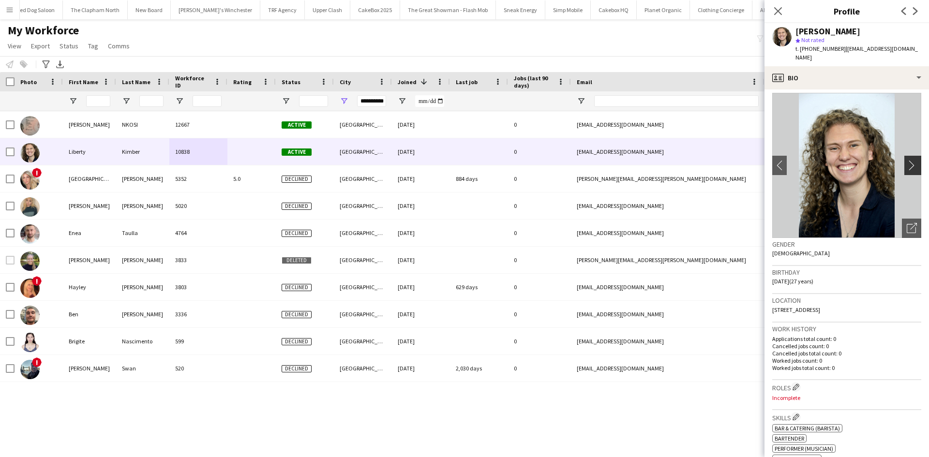
click at [907, 160] on app-icon "chevron-right" at bounding box center [914, 165] width 15 height 10
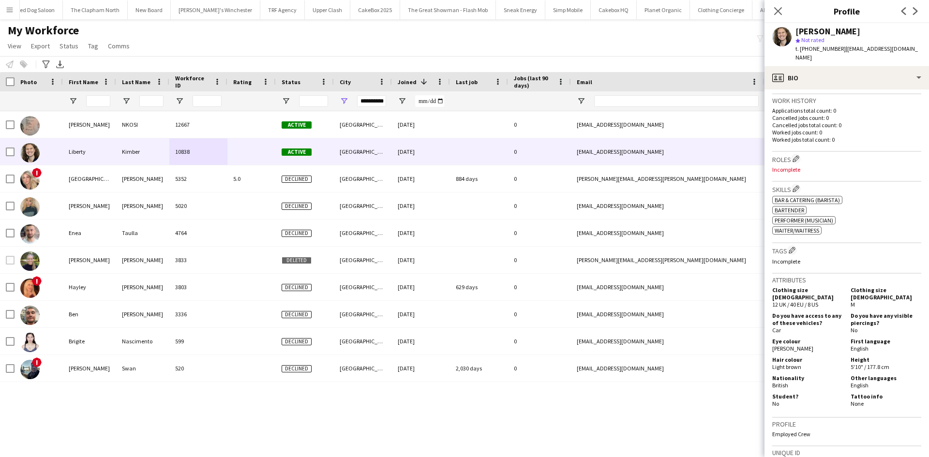
scroll to position [0, 0]
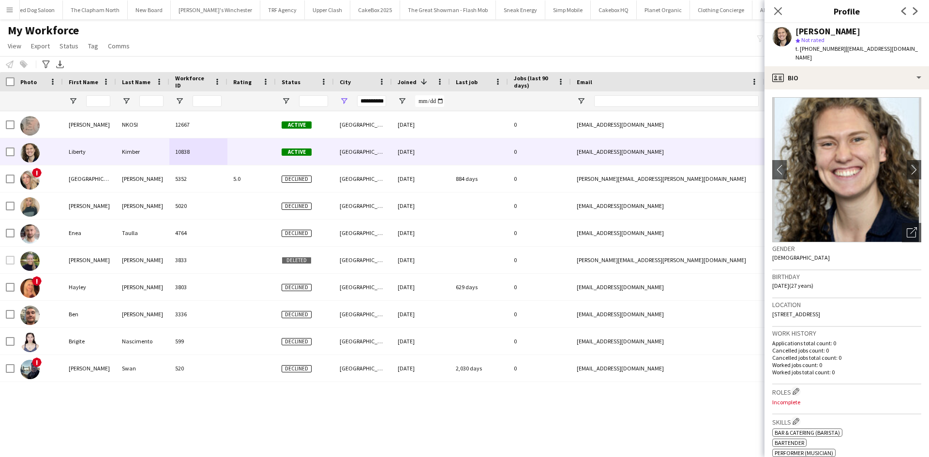
drag, startPoint x: 840, startPoint y: 304, endPoint x: 874, endPoint y: 309, distance: 34.6
click at [874, 309] on div "Location 1 Croxden Way, Eastbourne, BN22 0UH" at bounding box center [846, 313] width 149 height 28
click at [820, 311] on span "1 Croxden Way, Eastbourne, BN22 0UH" at bounding box center [796, 314] width 48 height 7
drag, startPoint x: 840, startPoint y: 305, endPoint x: 885, endPoint y: 300, distance: 45.7
click at [885, 300] on div "Location 1 Croxden Way, Eastbourne, BN22 0UH" at bounding box center [846, 313] width 149 height 28
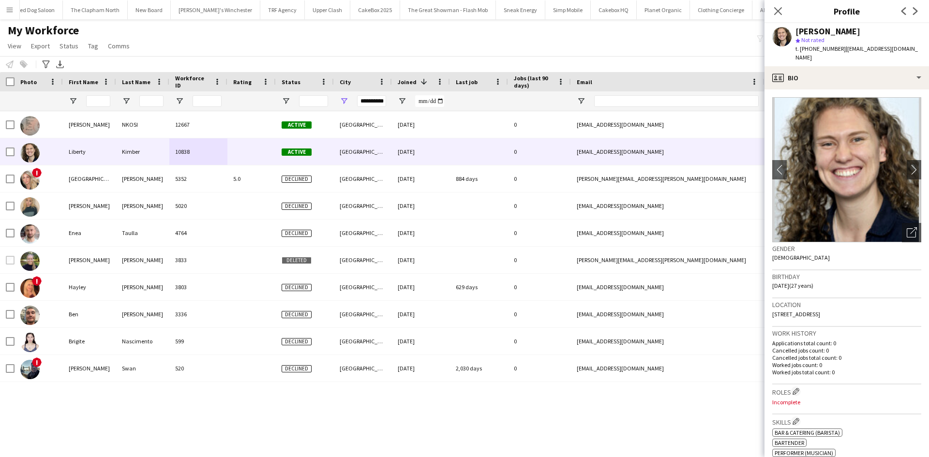
click at [820, 311] on span "1 Croxden Way, Eastbourne, BN22 0UH" at bounding box center [796, 314] width 48 height 7
drag, startPoint x: 865, startPoint y: 304, endPoint x: 840, endPoint y: 306, distance: 25.2
click at [820, 311] on span "1 Croxden Way, Eastbourne, BN22 0UH" at bounding box center [796, 314] width 48 height 7
copy span "BN22 0UH"
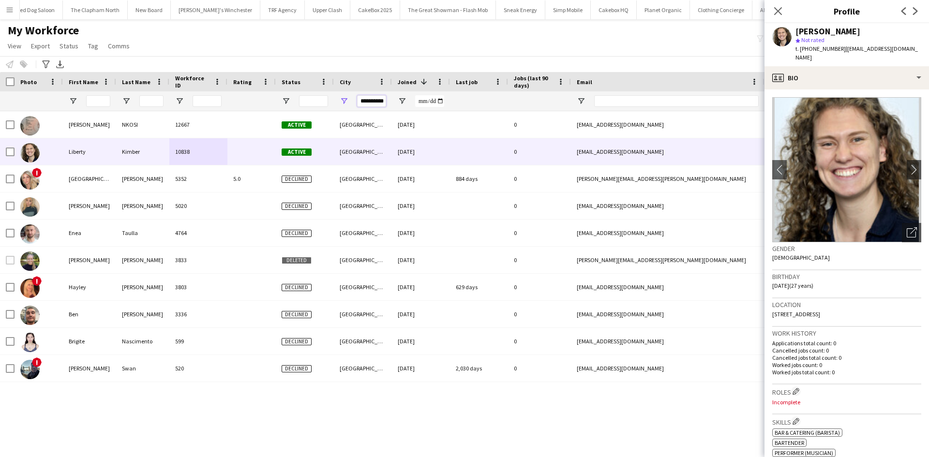
drag, startPoint x: 360, startPoint y: 102, endPoint x: 446, endPoint y: 98, distance: 85.7
click at [446, 98] on div at bounding box center [524, 100] width 1049 height 19
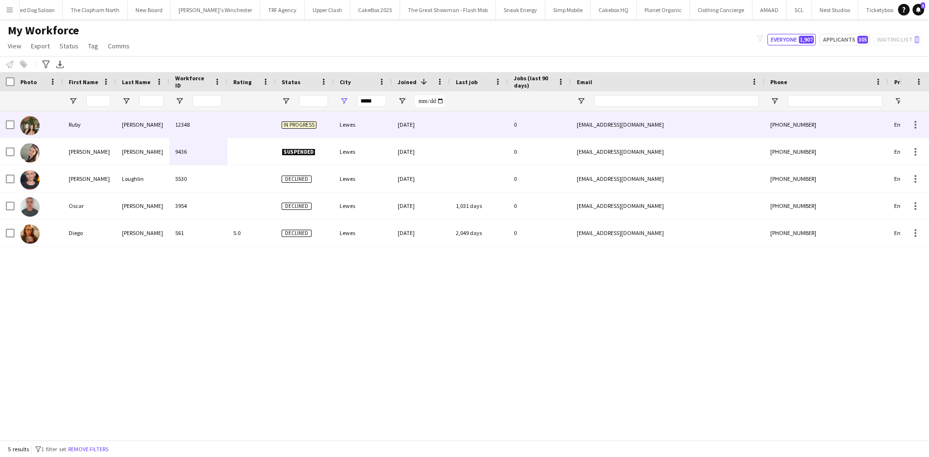
click at [345, 126] on div "Lewes" at bounding box center [363, 124] width 58 height 27
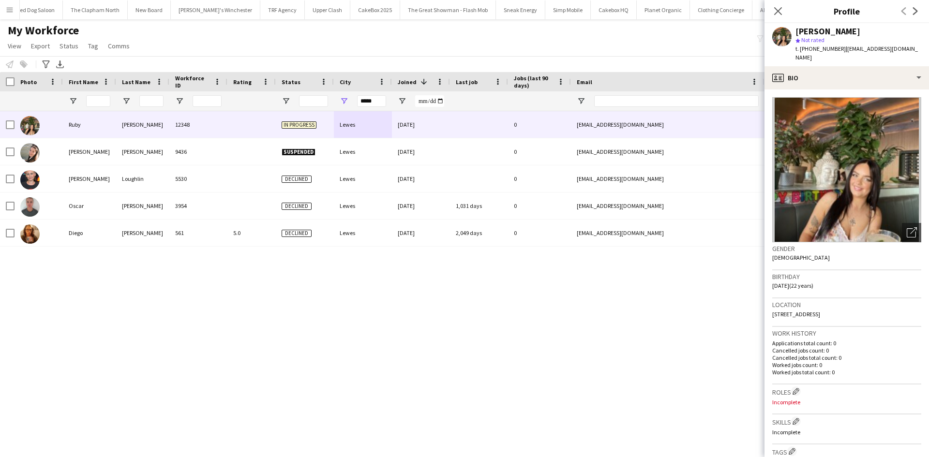
drag, startPoint x: 862, startPoint y: 304, endPoint x: 835, endPoint y: 306, distance: 26.7
click at [835, 306] on div "Location 55 Hereward Way, Lewes, BN7 2HW" at bounding box center [846, 313] width 149 height 28
copy span "BN7 2HW"
drag, startPoint x: 812, startPoint y: 47, endPoint x: 840, endPoint y: 50, distance: 28.7
click at [840, 50] on span "t. +4407751899713" at bounding box center [820, 48] width 50 height 7
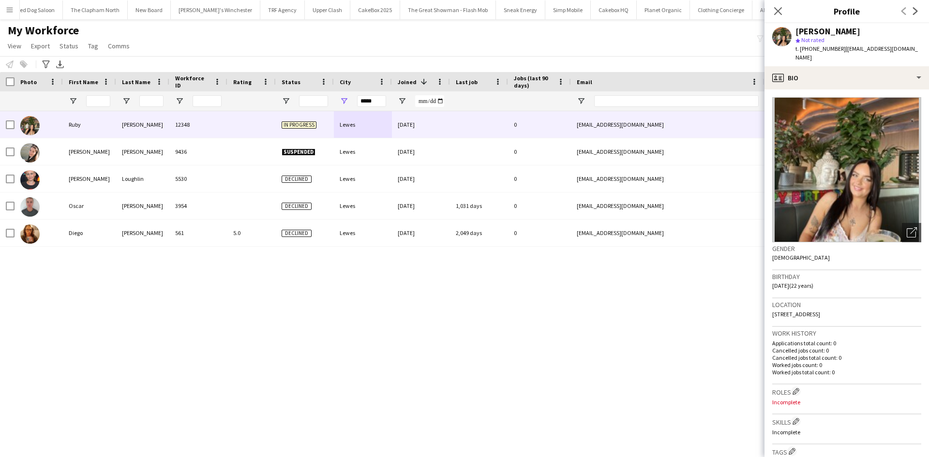
copy span "7751899713"
drag, startPoint x: 382, startPoint y: 103, endPoint x: 341, endPoint y: 101, distance: 40.7
click at [341, 101] on div "*****" at bounding box center [363, 100] width 58 height 19
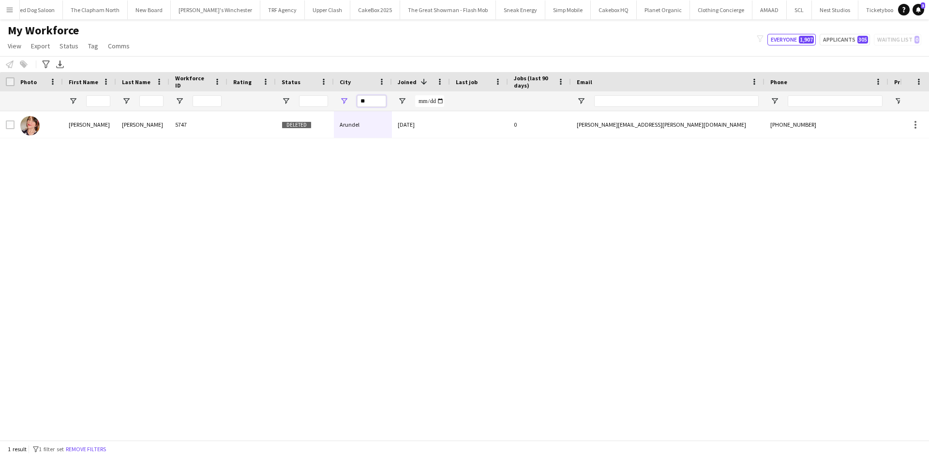
type input "*"
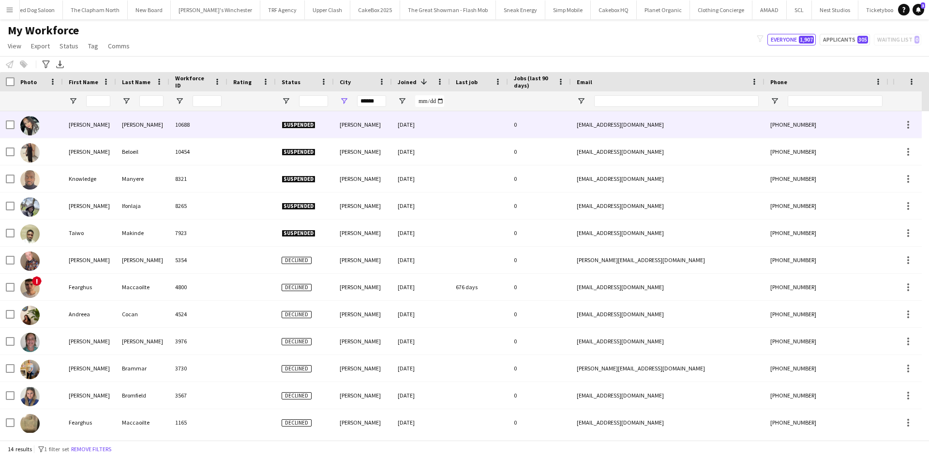
click at [400, 126] on div "20-02-2025" at bounding box center [421, 124] width 58 height 27
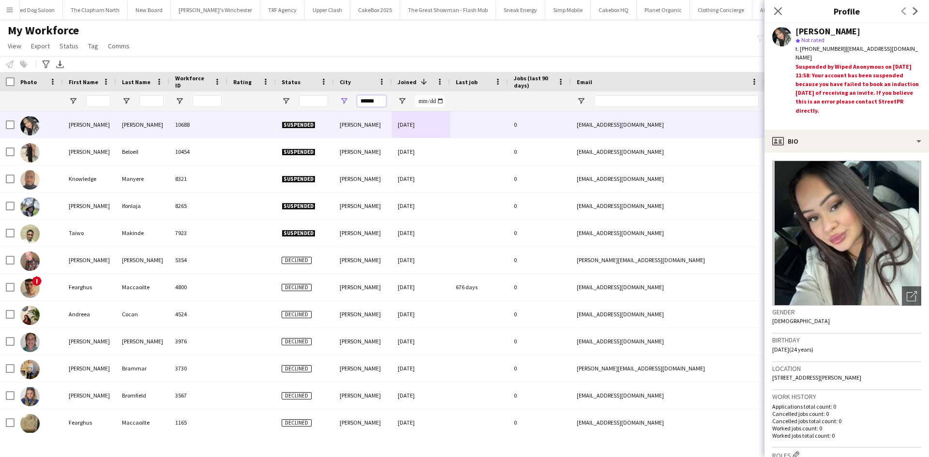
drag, startPoint x: 367, startPoint y: 99, endPoint x: 324, endPoint y: 98, distance: 43.1
click at [324, 98] on div at bounding box center [524, 100] width 1049 height 19
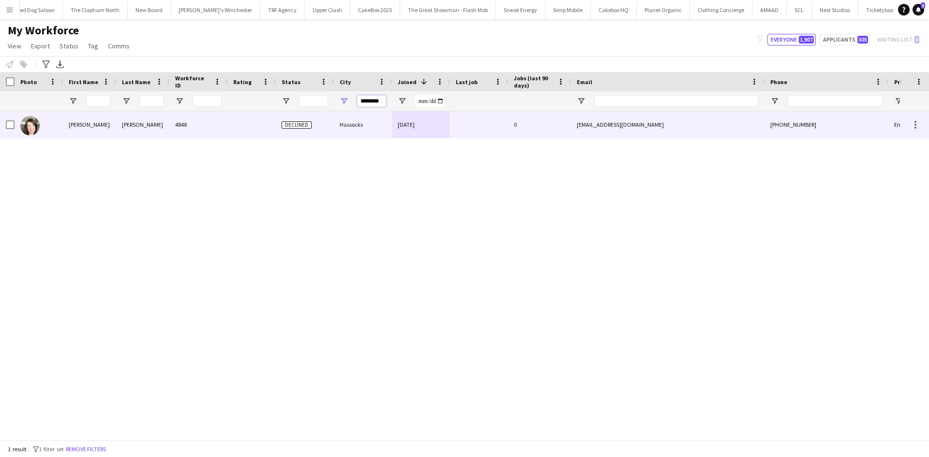
type input "********"
click at [213, 122] on div "4848" at bounding box center [198, 124] width 58 height 27
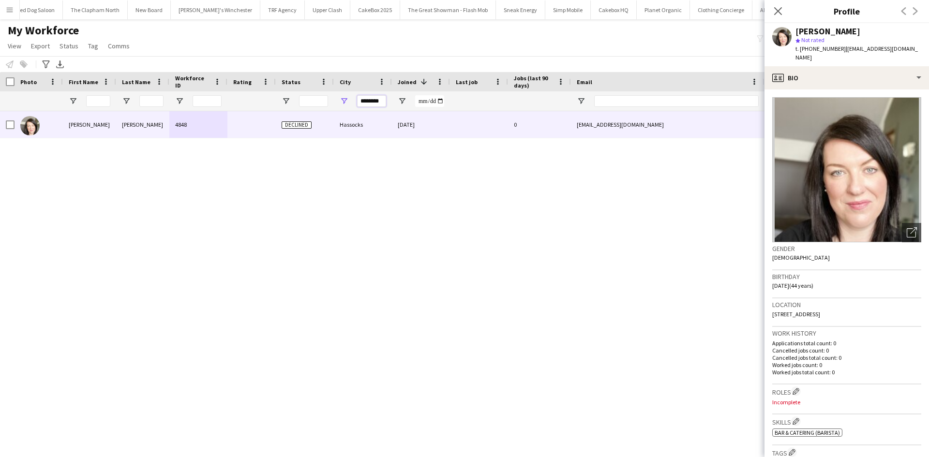
drag, startPoint x: 384, startPoint y: 101, endPoint x: 339, endPoint y: 103, distance: 45.0
click at [339, 103] on div "********" at bounding box center [363, 100] width 58 height 19
click at [96, 100] on input "First Name Filter Input" at bounding box center [98, 101] width 24 height 12
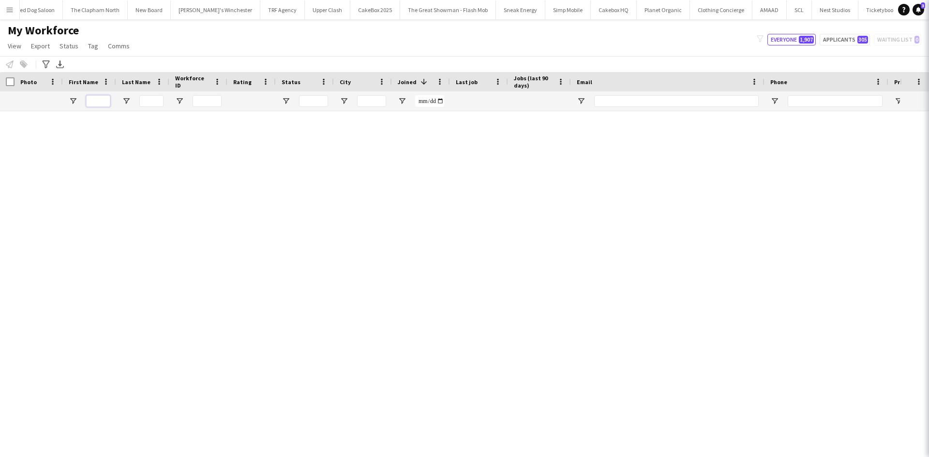
click at [96, 100] on input "First Name Filter Input" at bounding box center [98, 101] width 24 height 12
type input "*****"
click at [150, 99] on input "Last Name Filter Input" at bounding box center [151, 101] width 24 height 12
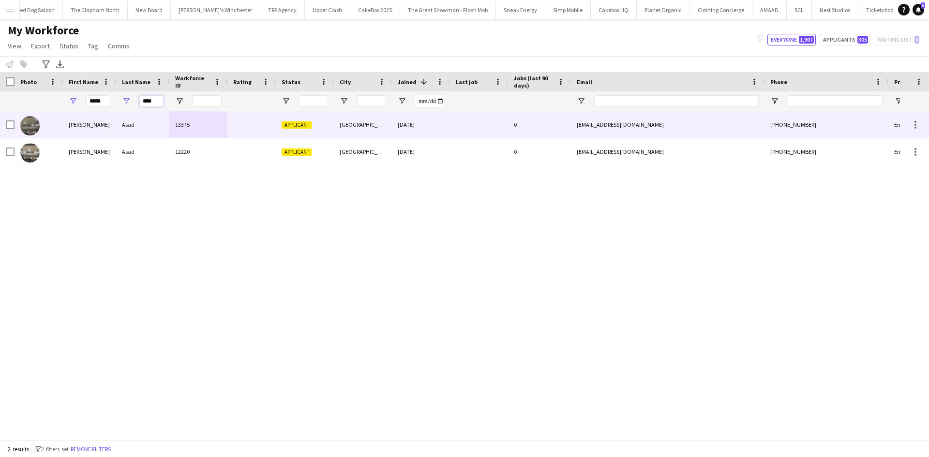
type input "****"
click at [216, 122] on div "13375" at bounding box center [198, 124] width 58 height 27
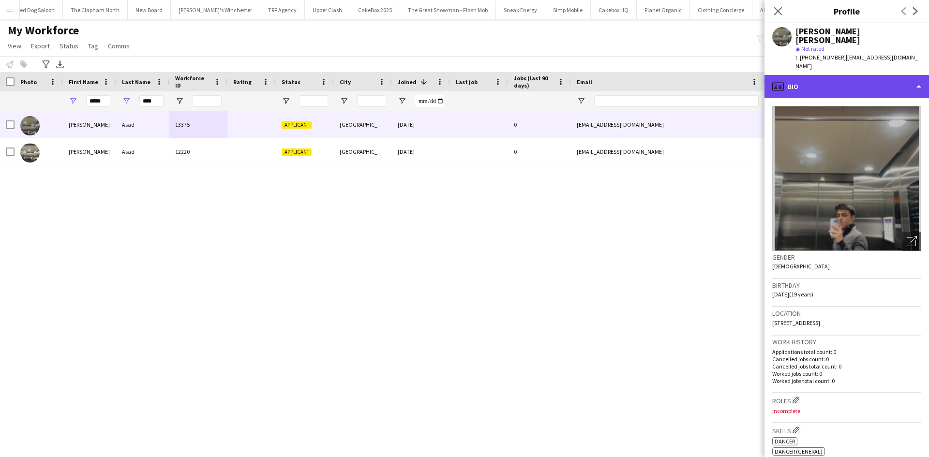
click at [828, 75] on div "profile Bio" at bounding box center [847, 86] width 165 height 23
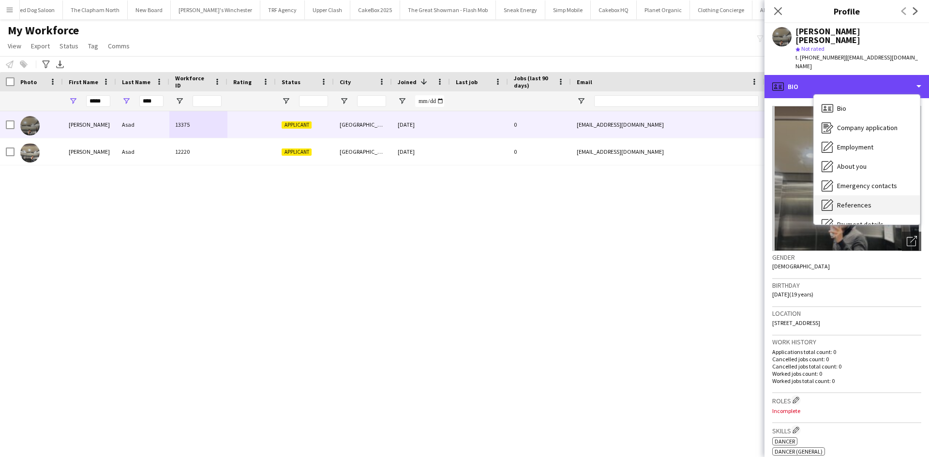
scroll to position [130, 0]
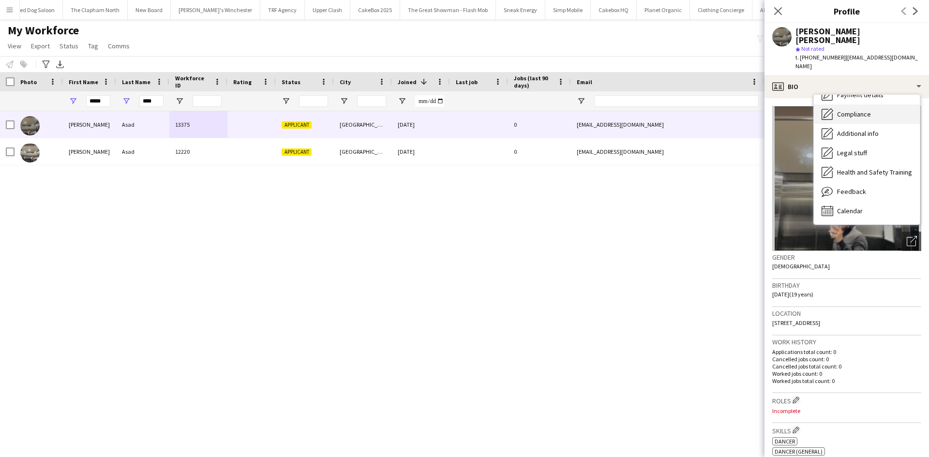
click at [858, 110] on span "Compliance" at bounding box center [854, 114] width 34 height 9
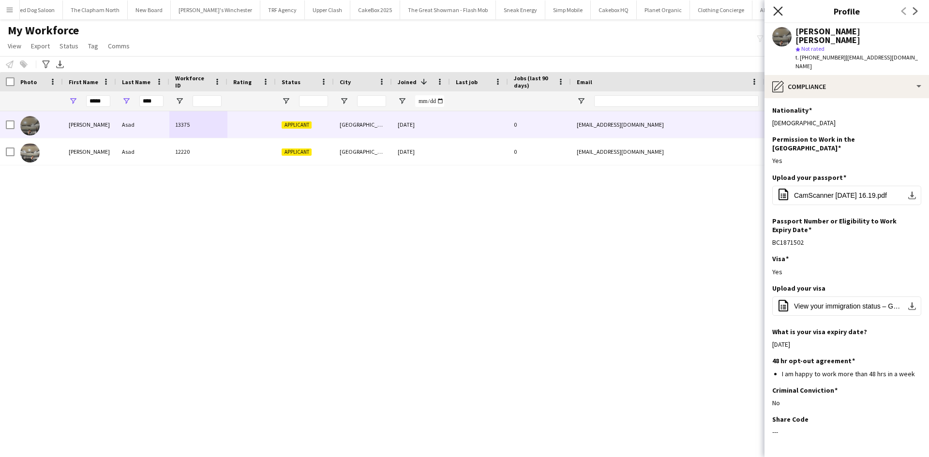
click at [779, 11] on icon "Close pop-in" at bounding box center [777, 10] width 9 height 9
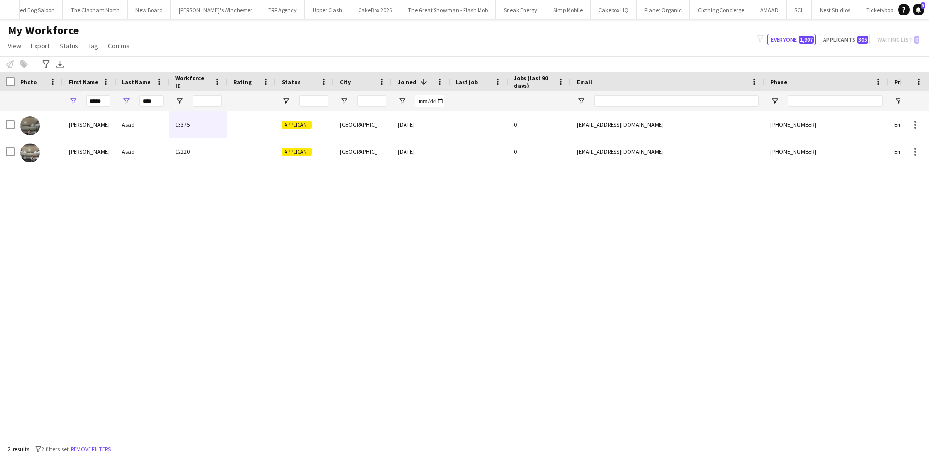
click at [10, 9] on app-icon "Menu" at bounding box center [10, 10] width 8 height 8
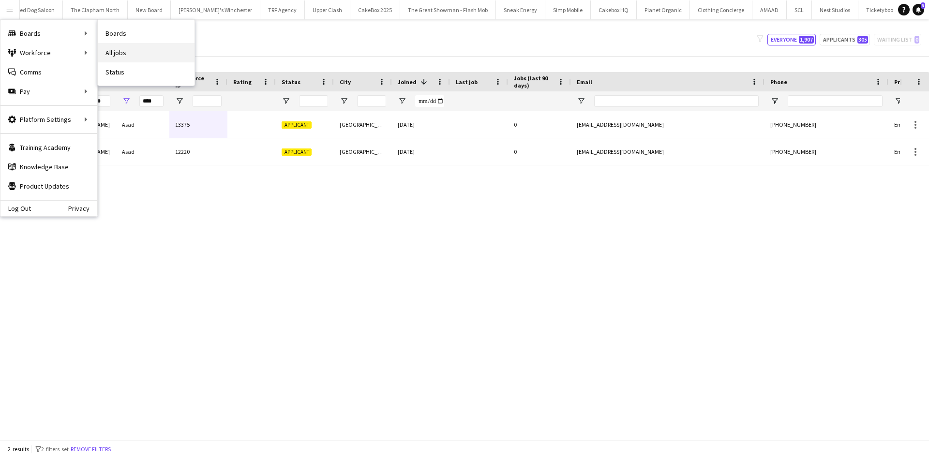
click at [122, 49] on link "All jobs" at bounding box center [146, 52] width 97 height 19
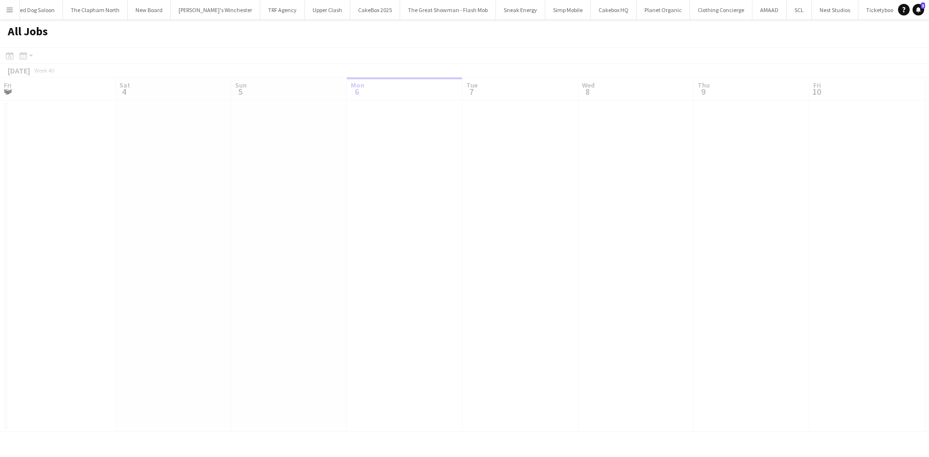
scroll to position [0, 231]
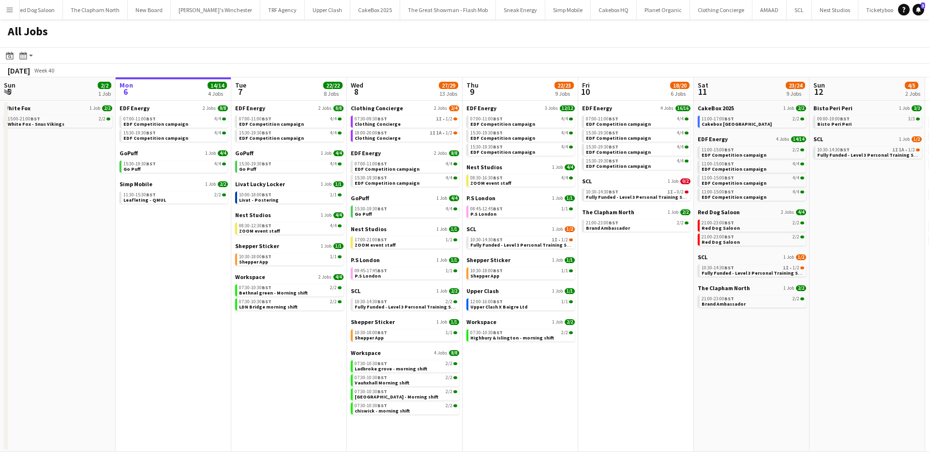
click at [122, 47] on app-toolbar "Date picker OCT 2025 OCT 2025 Monday M Tuesday T Wednesday W Thursday T Friday …" at bounding box center [464, 55] width 929 height 16
click at [8, 14] on button "Menu" at bounding box center [9, 9] width 19 height 19
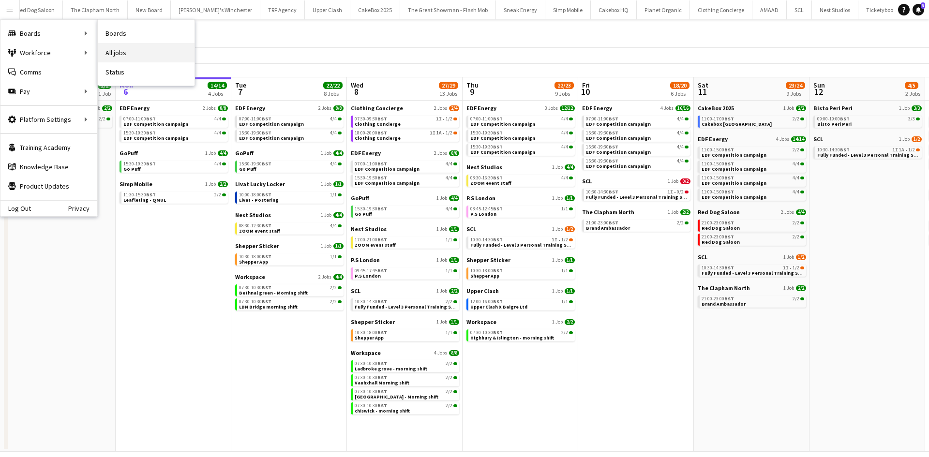
click at [119, 53] on link "All jobs" at bounding box center [146, 52] width 97 height 19
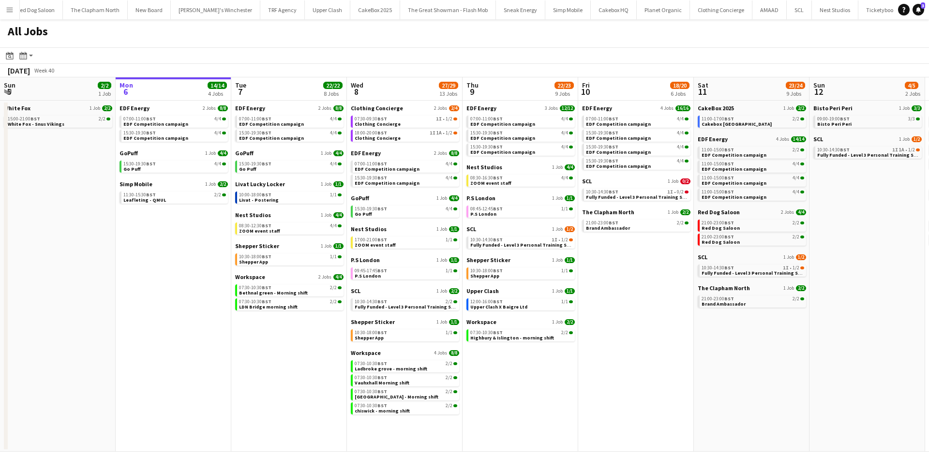
click at [5, 3] on button "Menu" at bounding box center [9, 9] width 19 height 19
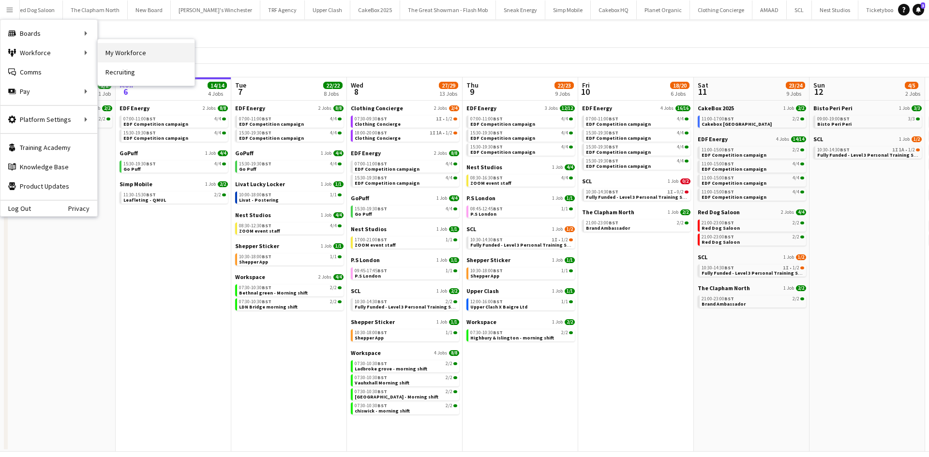
click at [130, 52] on link "My Workforce" at bounding box center [146, 52] width 97 height 19
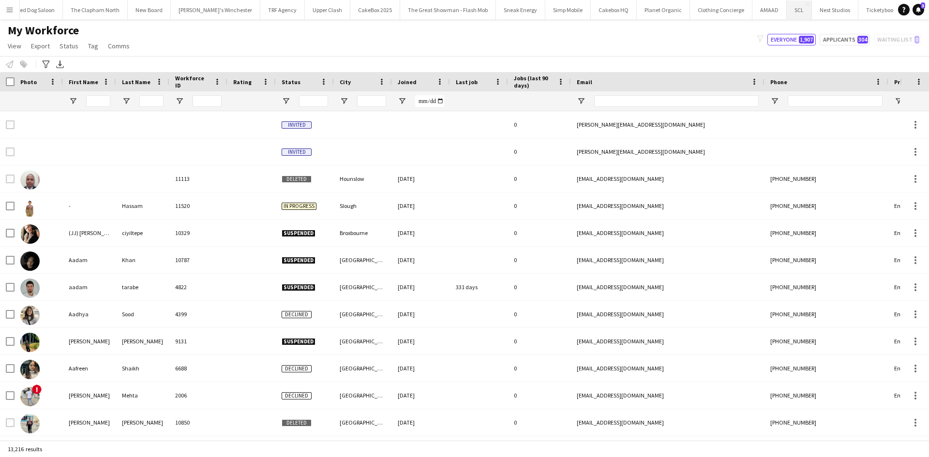
type input "*****"
type input "****"
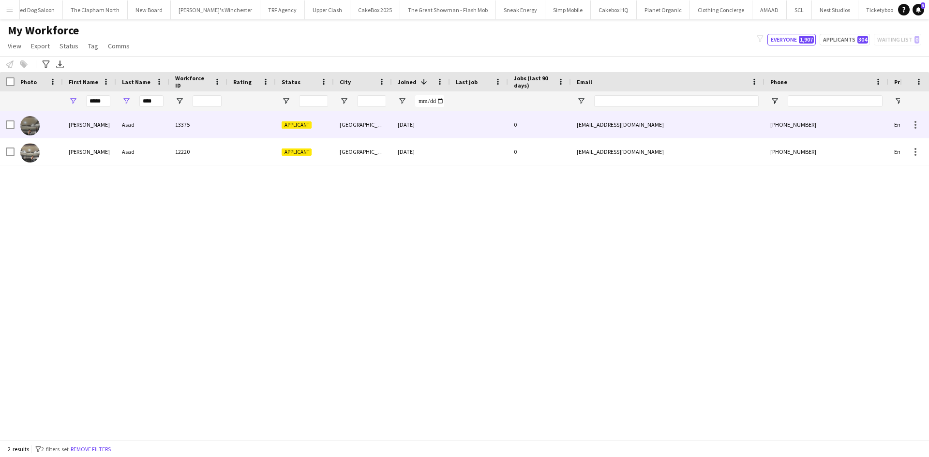
click at [522, 125] on div "0" at bounding box center [539, 124] width 63 height 27
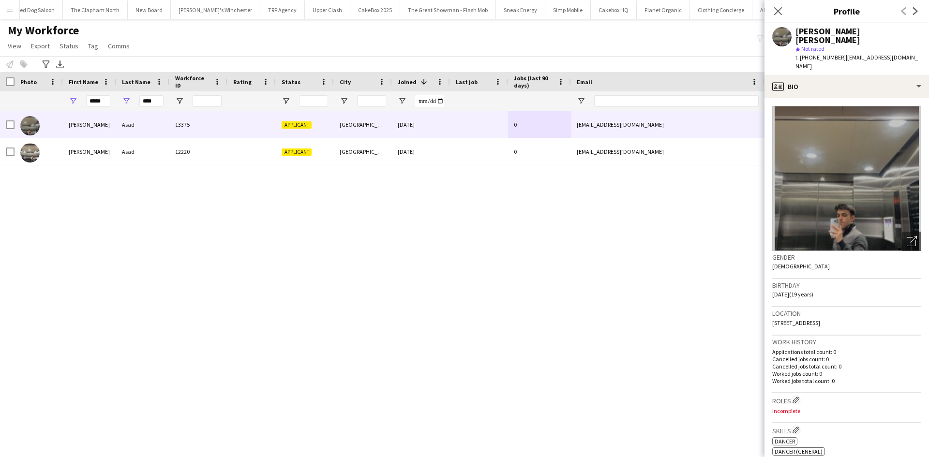
click at [382, 152] on div "Birmingham" at bounding box center [363, 151] width 58 height 27
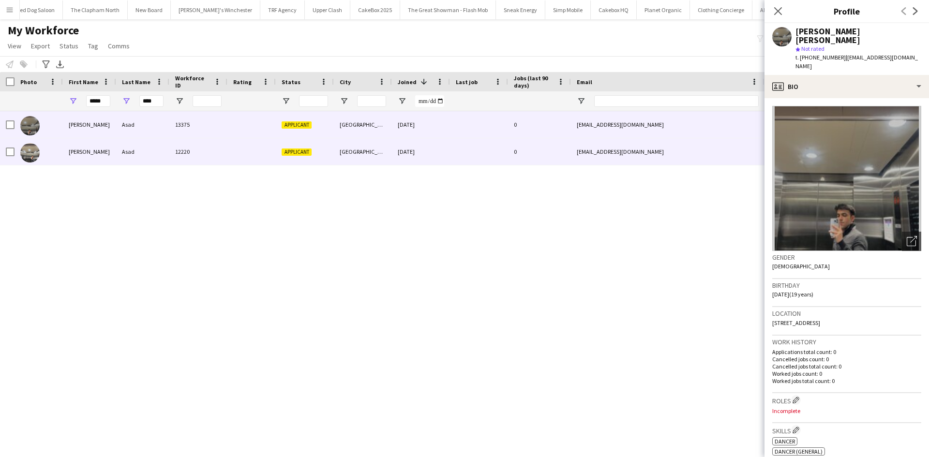
click at [354, 153] on div "Birmingham" at bounding box center [363, 151] width 58 height 27
click at [295, 147] on div "Applicant" at bounding box center [305, 151] width 58 height 27
click at [254, 208] on div "Muhammad Ahmad Asad 13375 Applicant Birmingham 21-09-2025 0 masad128c@gmail.com…" at bounding box center [450, 272] width 900 height 322
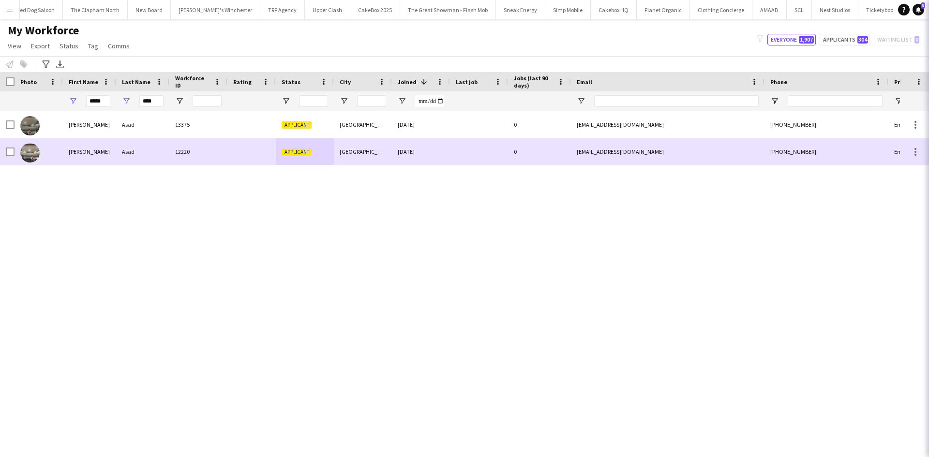
click at [208, 150] on div "12220" at bounding box center [198, 151] width 58 height 27
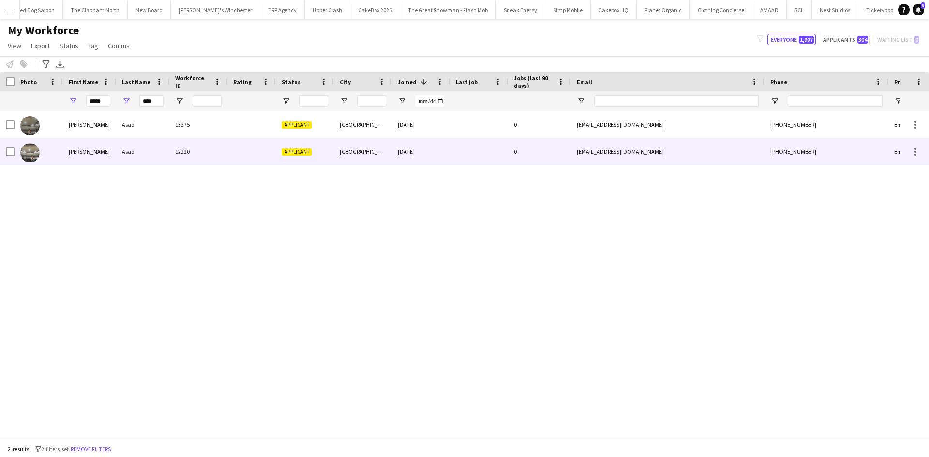
click at [208, 150] on div "12220" at bounding box center [198, 151] width 58 height 27
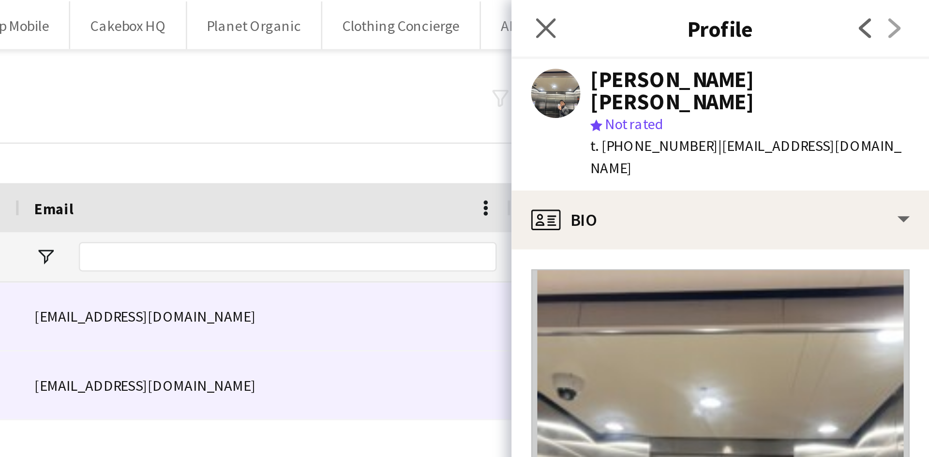
click at [675, 124] on div "masad128c@gmail.com" at bounding box center [668, 124] width 194 height 27
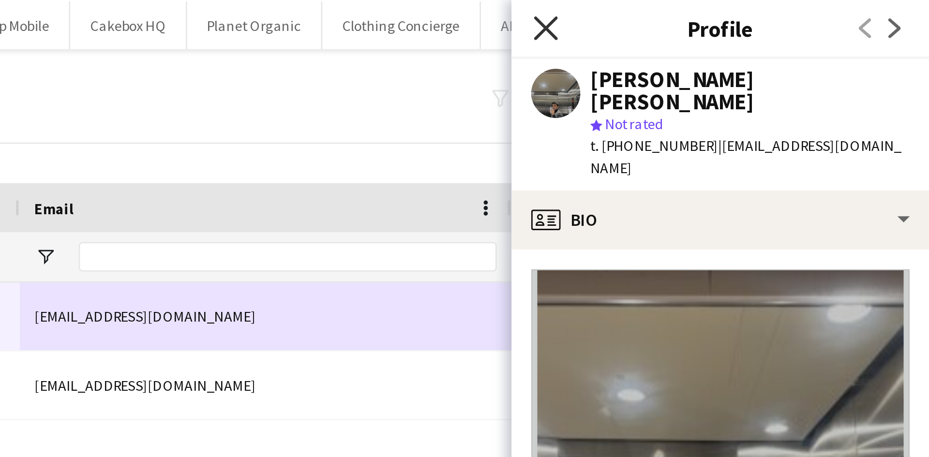
click at [781, 13] on icon "Close pop-in" at bounding box center [777, 10] width 9 height 9
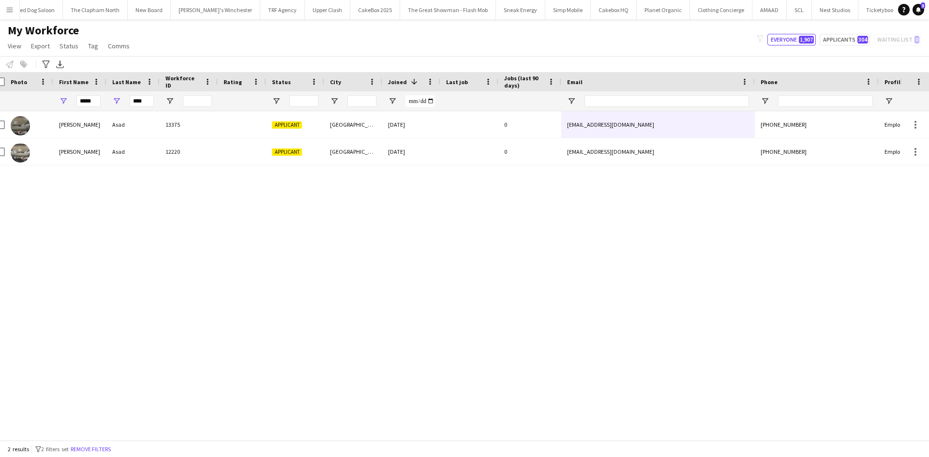
click at [7, 7] on app-icon "Menu" at bounding box center [10, 10] width 8 height 8
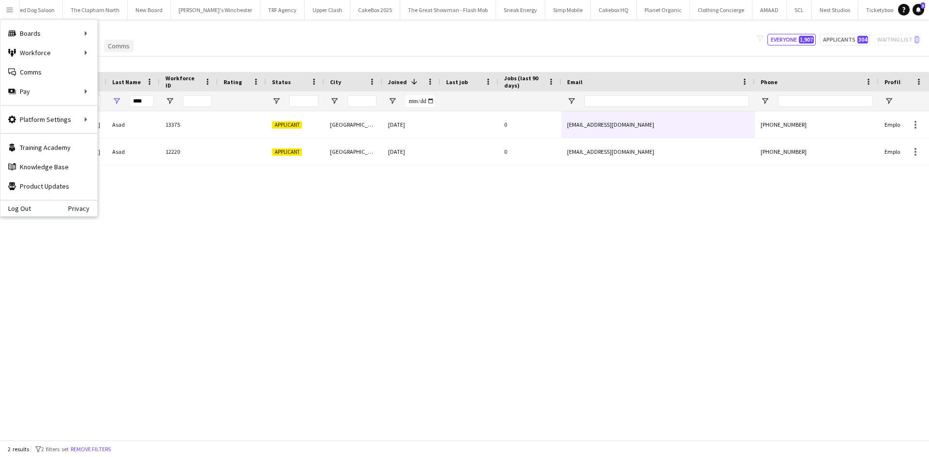
click at [128, 50] on link "Comms" at bounding box center [119, 46] width 30 height 13
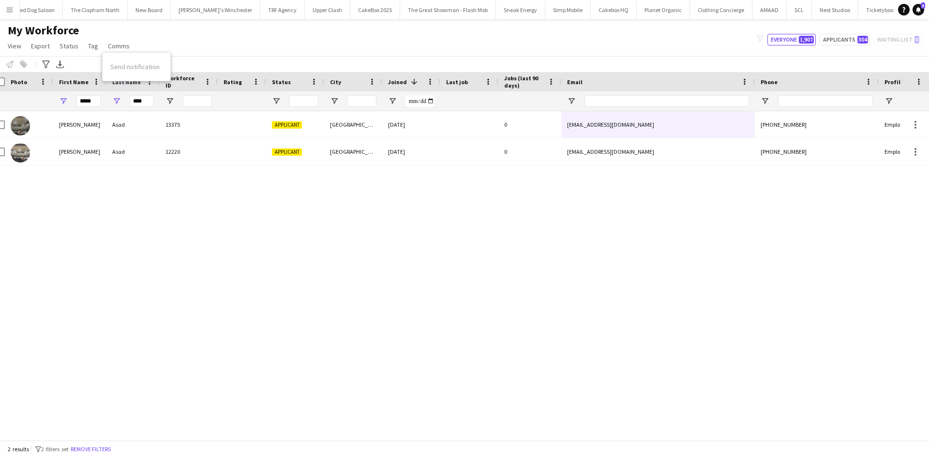
click at [14, 11] on button "Menu" at bounding box center [9, 9] width 19 height 19
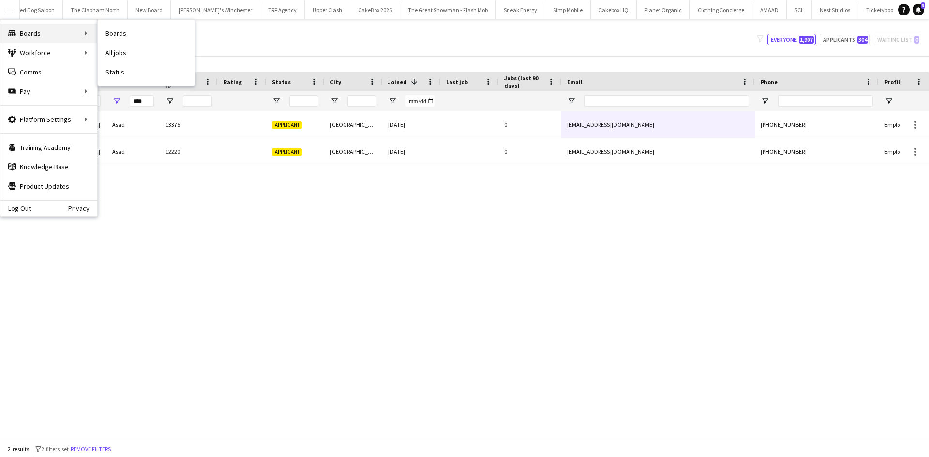
click at [61, 31] on div "Boards Boards" at bounding box center [48, 33] width 97 height 19
click at [107, 49] on link "All jobs" at bounding box center [146, 52] width 97 height 19
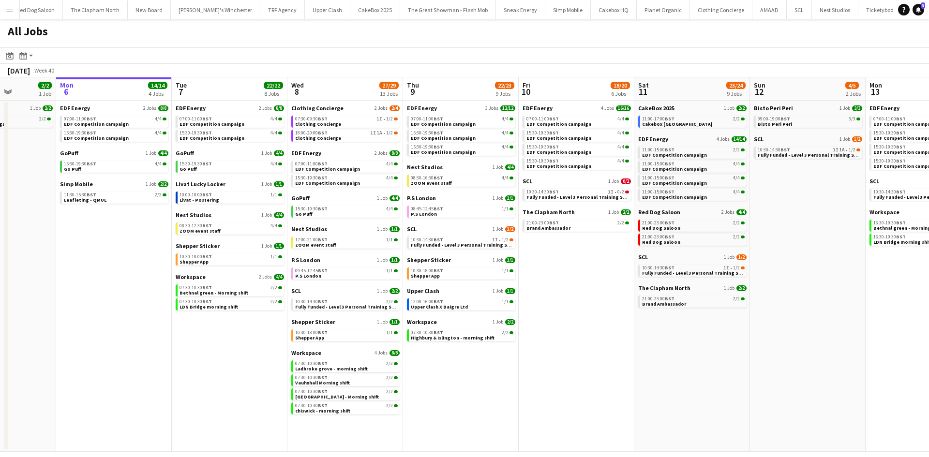
scroll to position [0, 307]
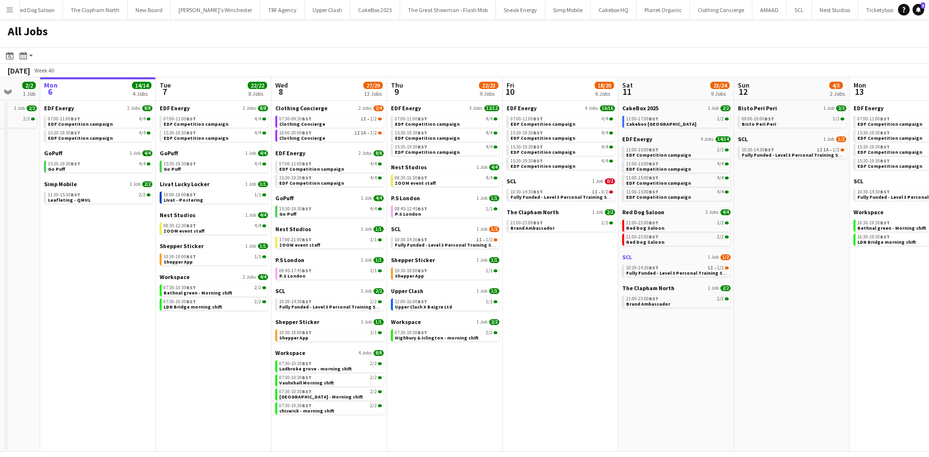
click at [625, 259] on span "SCL" at bounding box center [627, 257] width 10 height 7
click at [7, 7] on app-icon "Menu" at bounding box center [10, 10] width 8 height 8
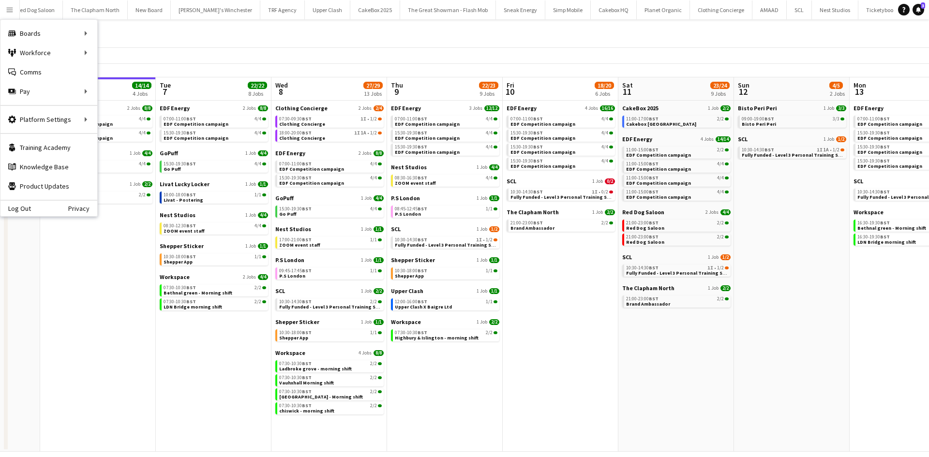
click at [5, 3] on button "Menu" at bounding box center [9, 9] width 19 height 19
click at [135, 47] on link "My Workforce" at bounding box center [146, 52] width 97 height 19
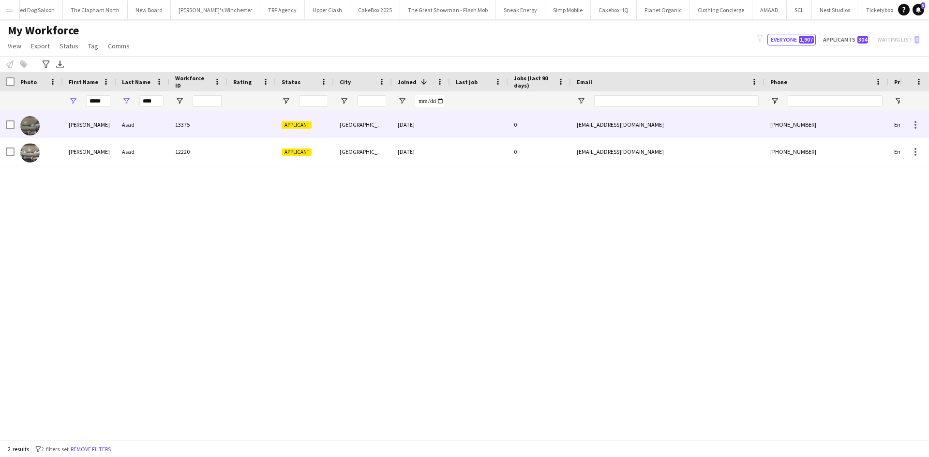
click at [105, 128] on div "Muhammad Ahmad" at bounding box center [89, 124] width 53 height 27
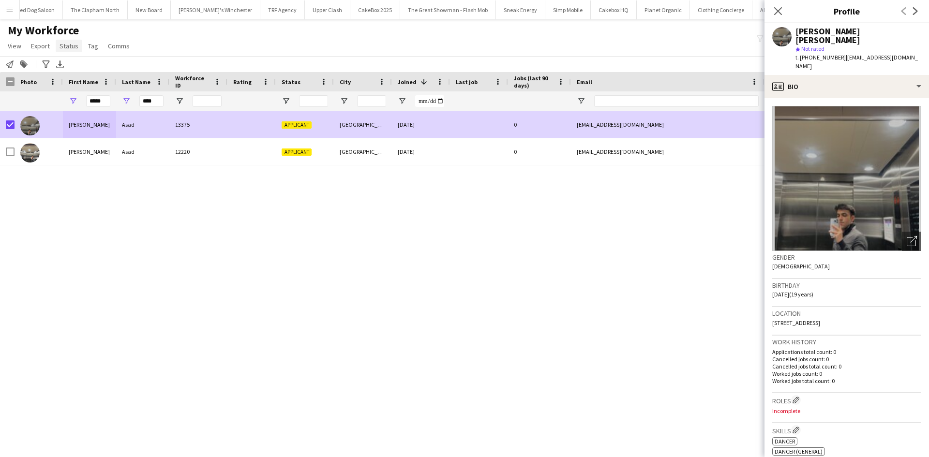
click at [60, 50] on span "Status" at bounding box center [69, 46] width 19 height 9
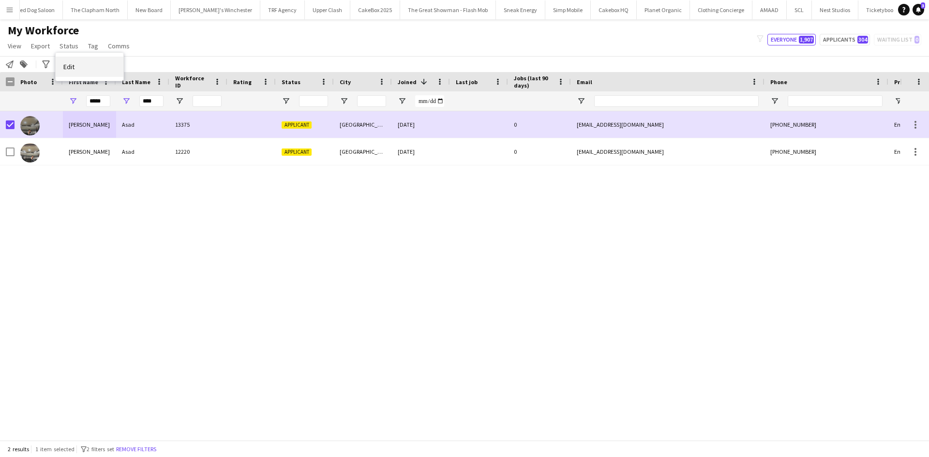
click at [103, 65] on link "Edit" at bounding box center [90, 67] width 68 height 20
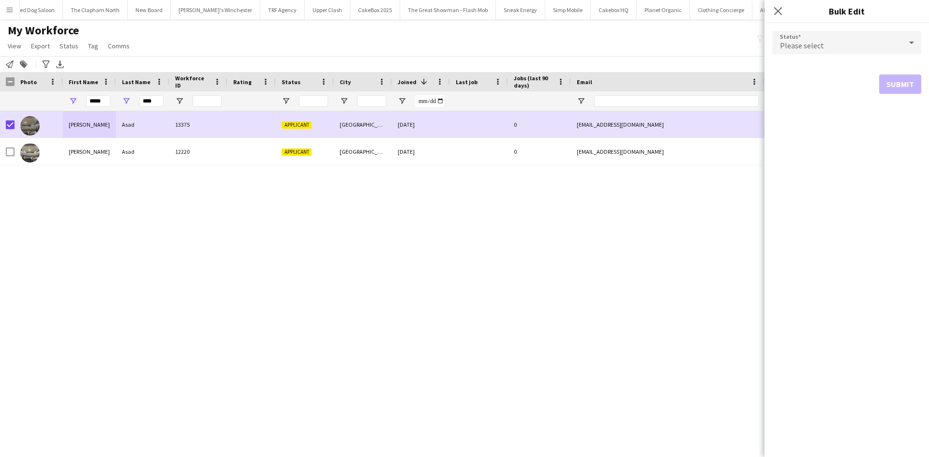
click at [802, 47] on span "Please select" at bounding box center [802, 46] width 44 height 10
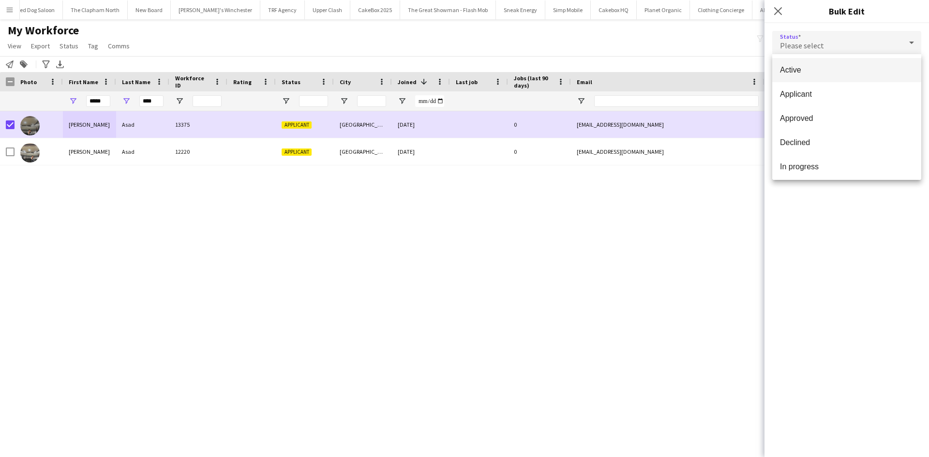
click at [809, 76] on mat-option "Active" at bounding box center [846, 70] width 149 height 24
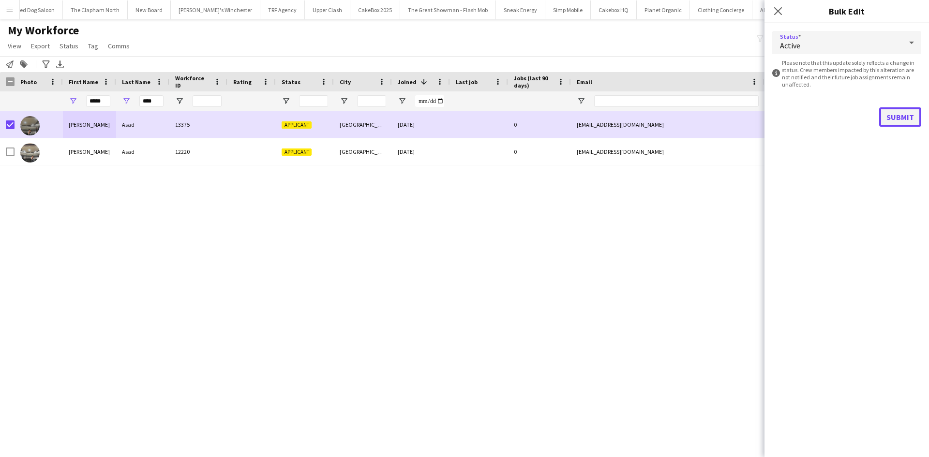
click at [904, 125] on button "Submit" at bounding box center [900, 116] width 42 height 19
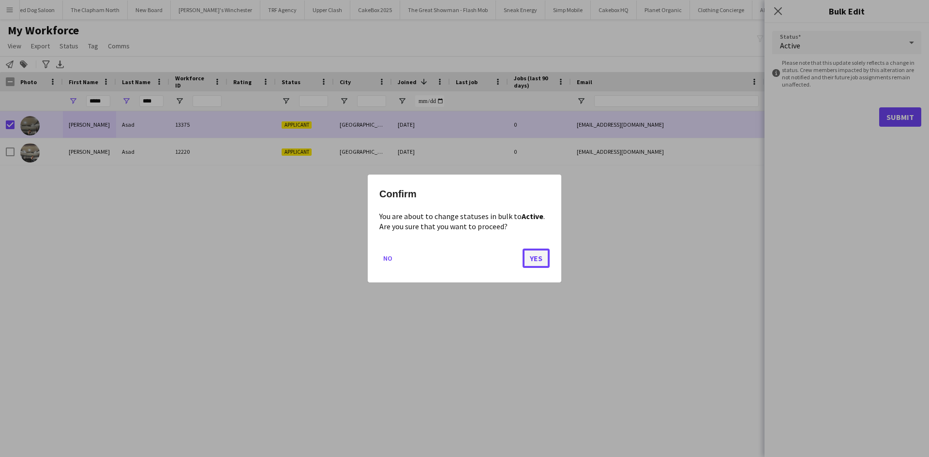
click at [541, 255] on button "Yes" at bounding box center [536, 258] width 27 height 19
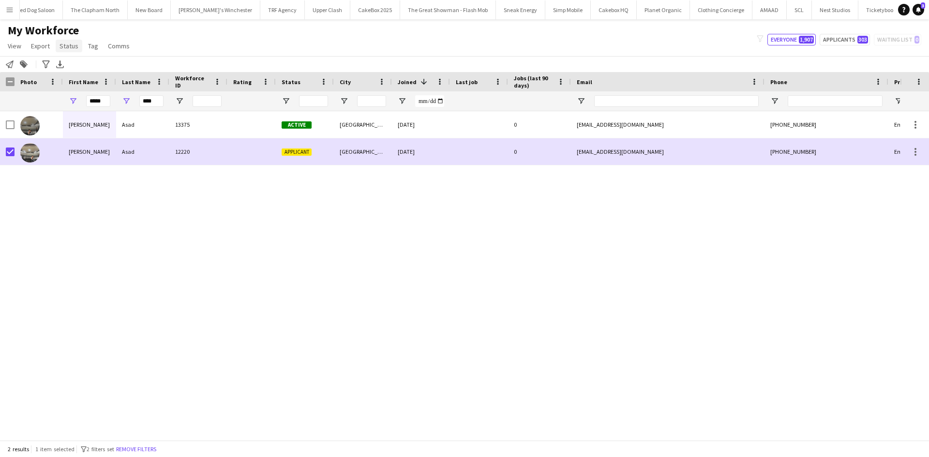
click at [62, 46] on span "Status" at bounding box center [69, 46] width 19 height 9
click at [97, 61] on link "Edit" at bounding box center [90, 67] width 68 height 20
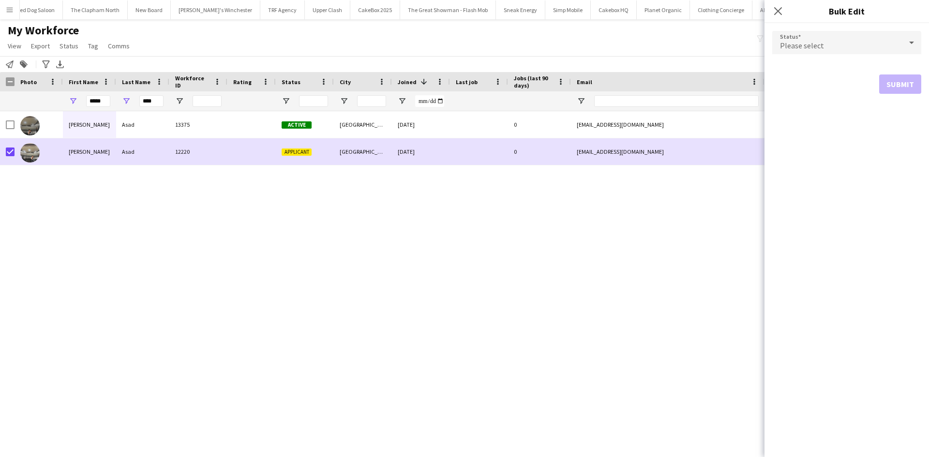
click at [848, 50] on div "Please select" at bounding box center [837, 42] width 130 height 23
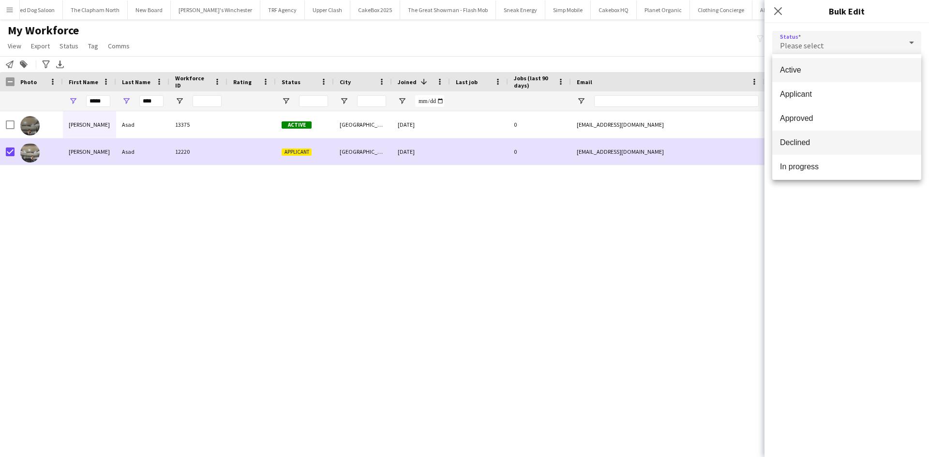
click at [816, 137] on mat-option "Declined" at bounding box center [846, 143] width 149 height 24
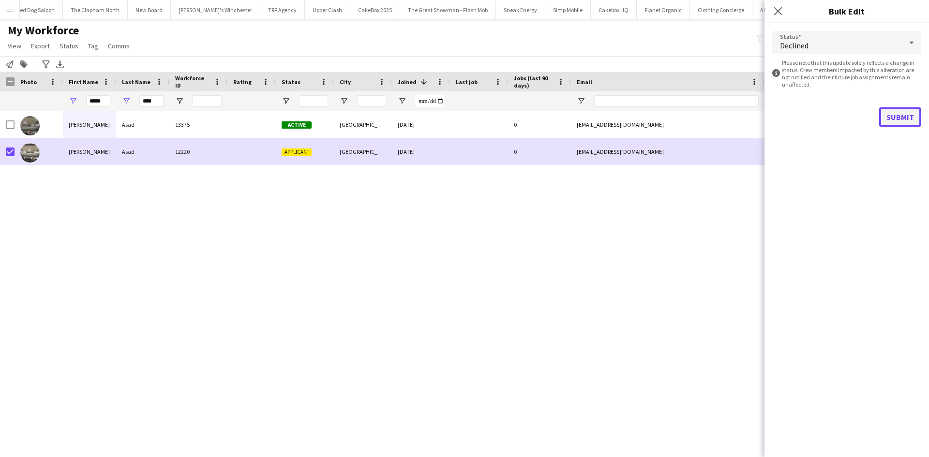
click at [887, 120] on button "Submit" at bounding box center [900, 116] width 42 height 19
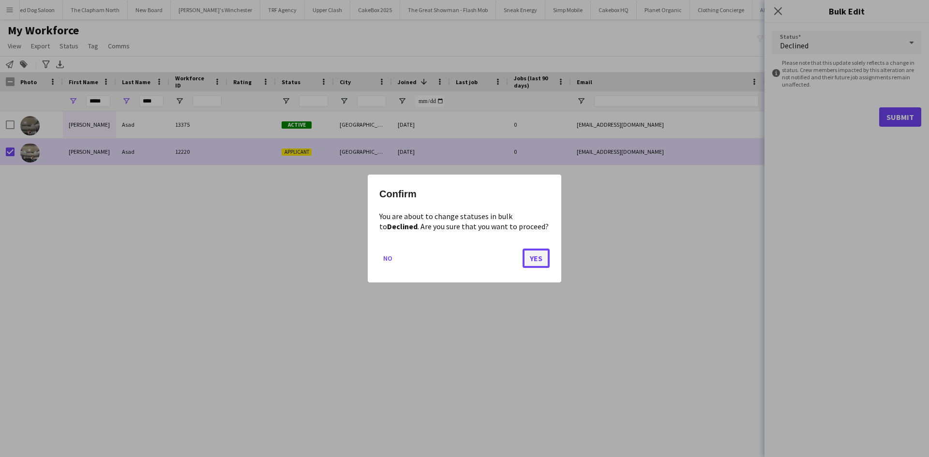
click at [527, 263] on button "Yes" at bounding box center [536, 258] width 27 height 19
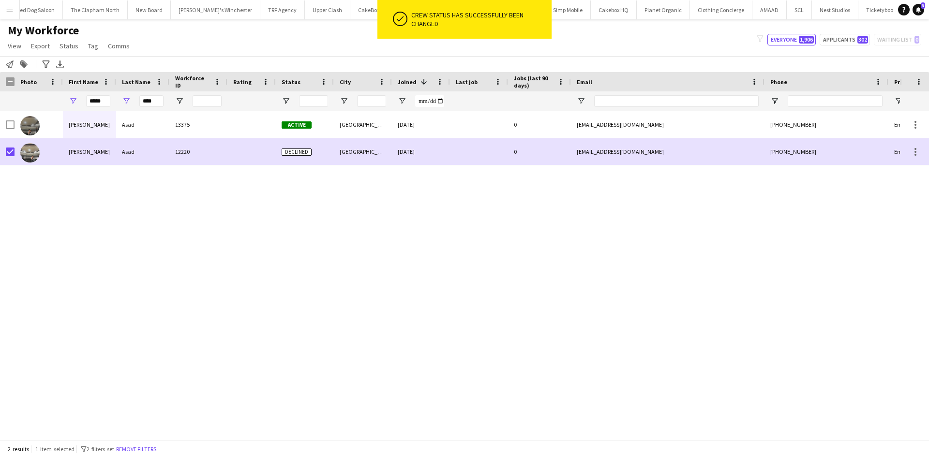
click at [404, 270] on div "Muhammad Ahmad Asad 13375 Active Birmingham 21-09-2025 0 masad128c@gmail.com +4…" at bounding box center [450, 272] width 900 height 322
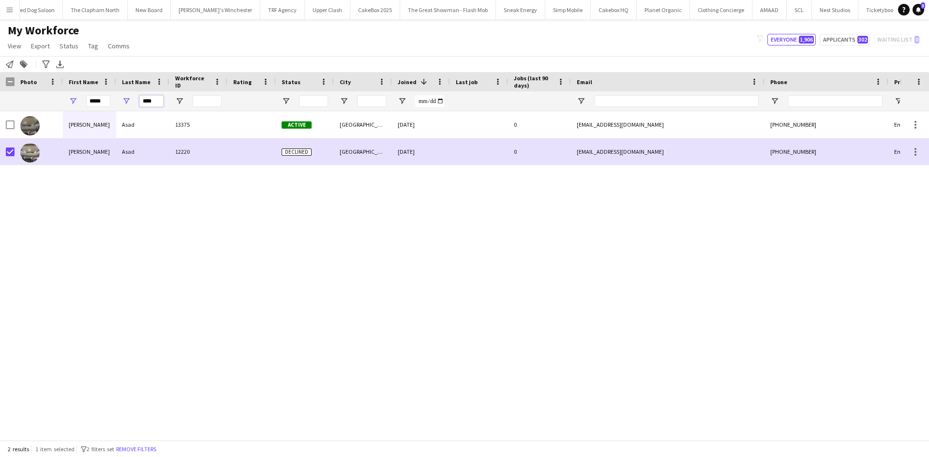
drag, startPoint x: 160, startPoint y: 100, endPoint x: 132, endPoint y: 100, distance: 28.6
click at [132, 100] on div "****" at bounding box center [142, 100] width 53 height 19
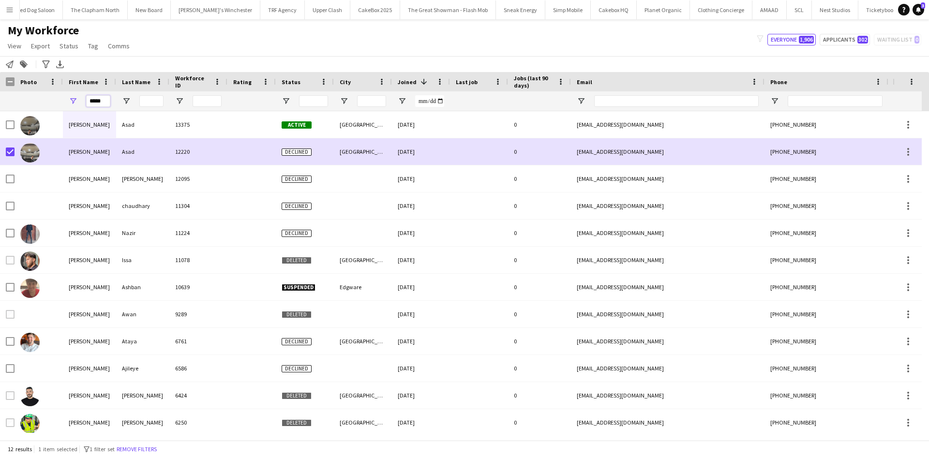
click at [100, 103] on input "*****" at bounding box center [98, 101] width 24 height 12
drag, startPoint x: 106, startPoint y: 101, endPoint x: -41, endPoint y: 107, distance: 147.2
click at [0, 107] on html "Menu Boards Boards Boards All jobs Status Workforce Workforce My Workforce Recr…" at bounding box center [464, 228] width 929 height 457
click at [372, 103] on input "City Filter Input" at bounding box center [371, 101] width 29 height 12
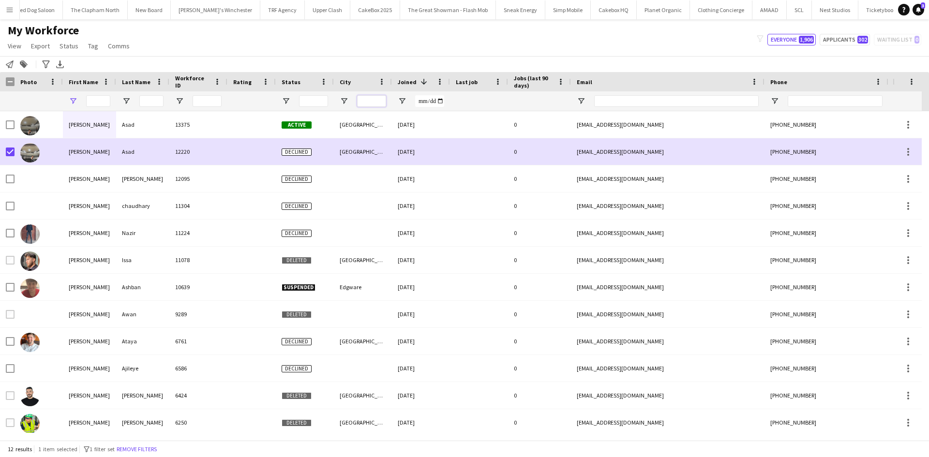
click at [372, 103] on input "City Filter Input" at bounding box center [371, 101] width 29 height 12
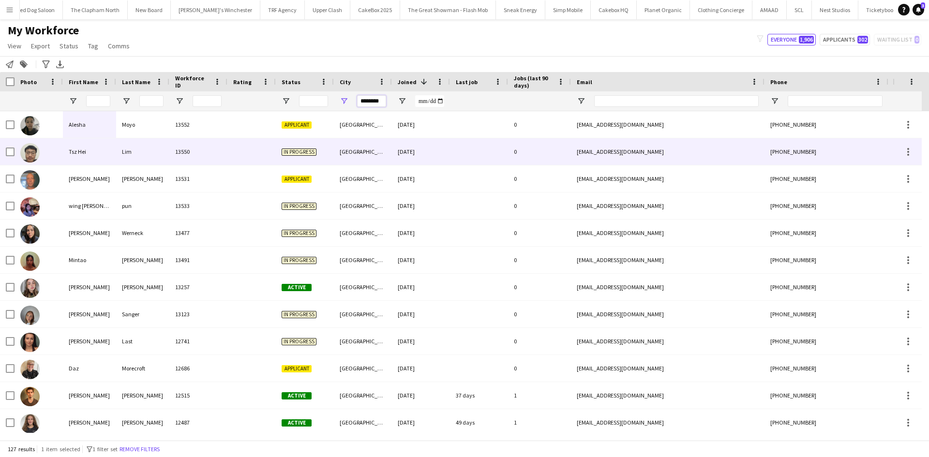
type input "********"
click at [331, 152] on div "In progress" at bounding box center [305, 151] width 58 height 27
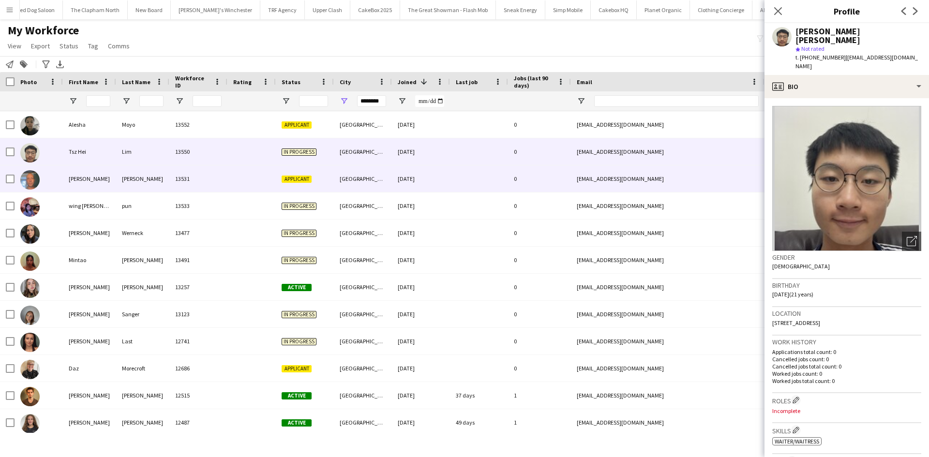
scroll to position [4, 0]
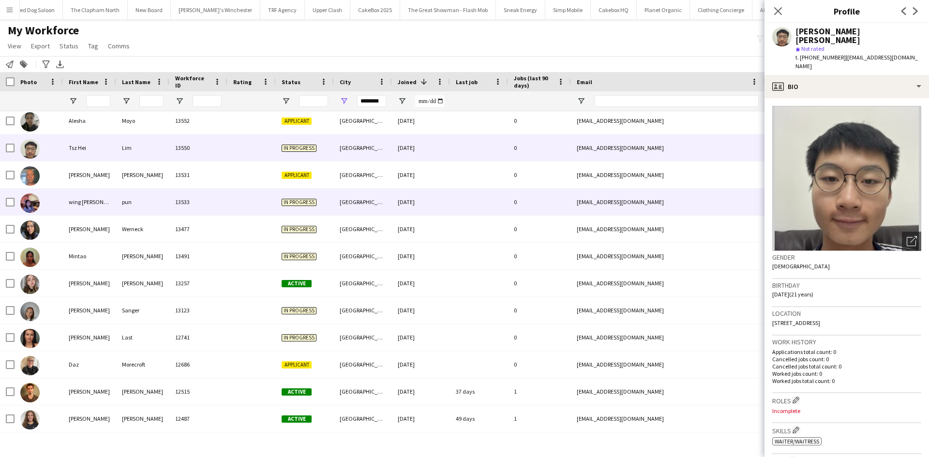
click at [348, 196] on div "Brighton" at bounding box center [363, 202] width 58 height 27
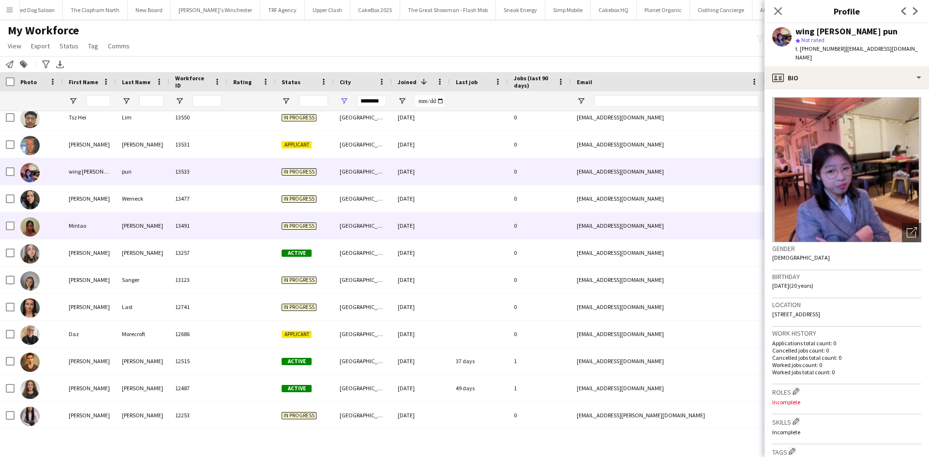
scroll to position [35, 0]
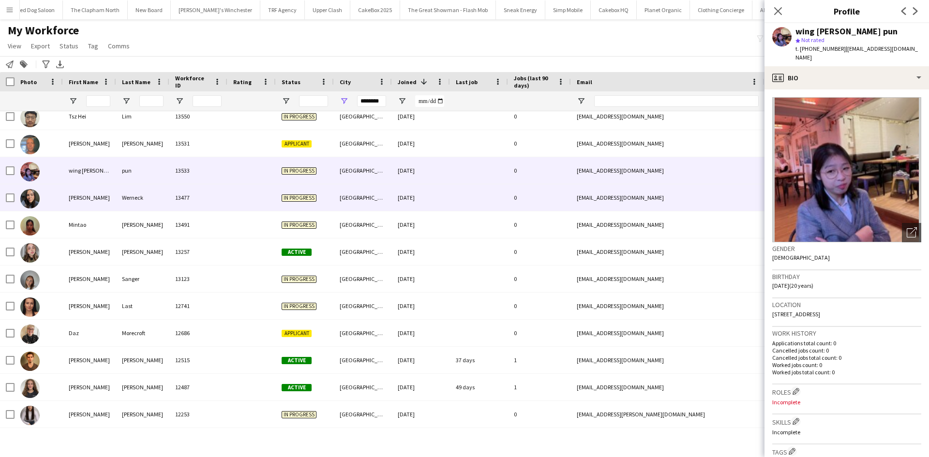
click at [403, 205] on div "30-09-2025" at bounding box center [421, 197] width 58 height 27
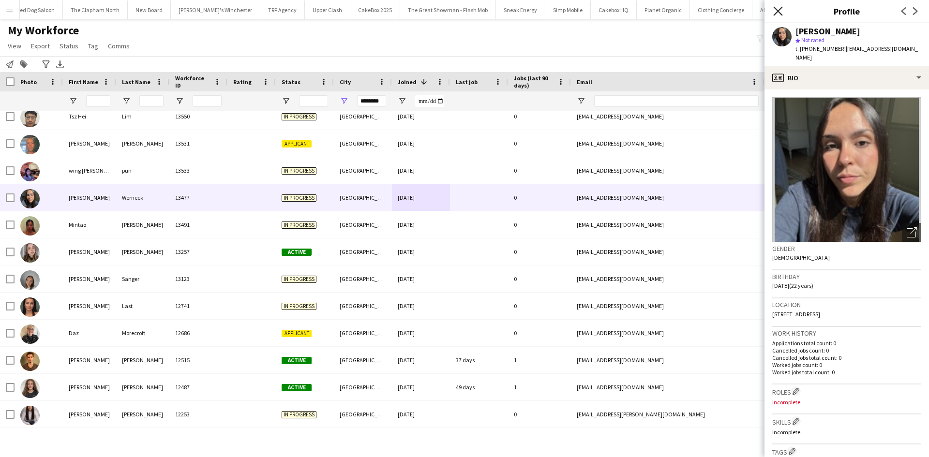
click at [776, 15] on icon "Close pop-in" at bounding box center [777, 10] width 9 height 9
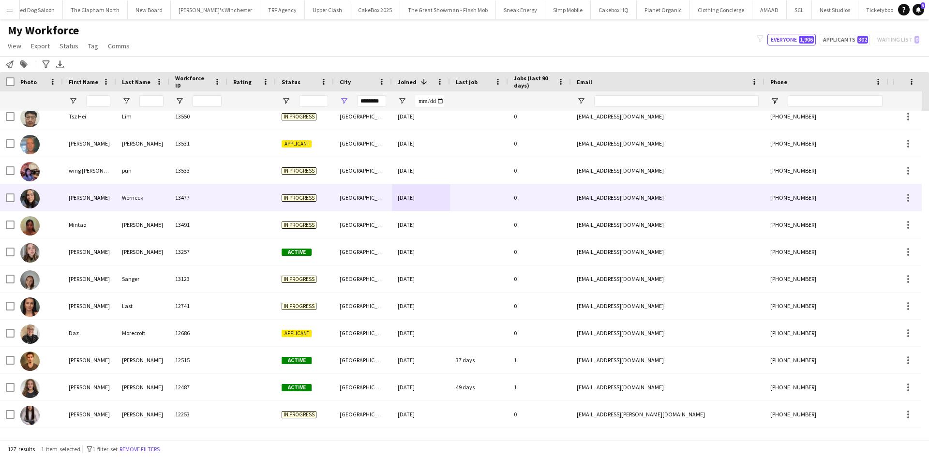
scroll to position [0, 0]
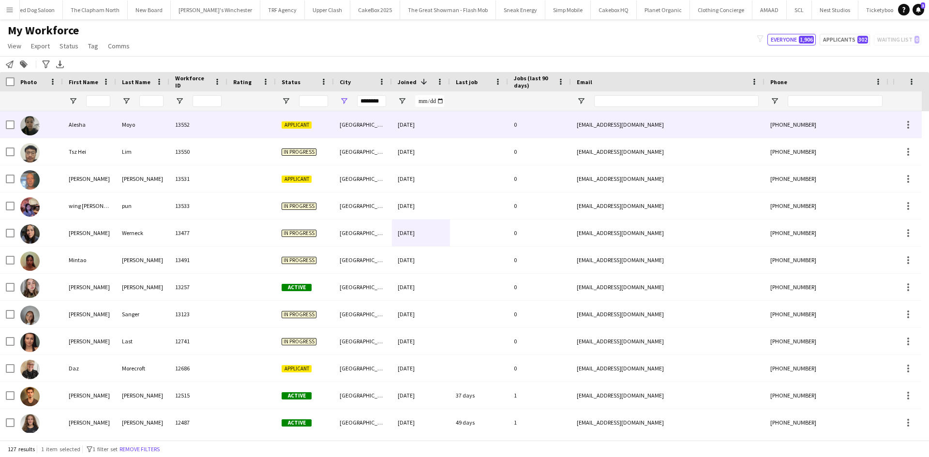
click at [62, 121] on div at bounding box center [39, 124] width 48 height 27
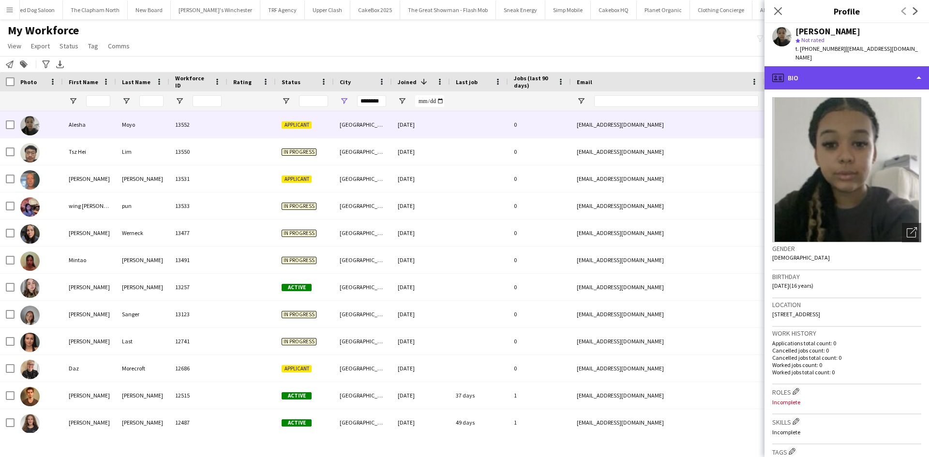
click at [868, 66] on div "profile Bio" at bounding box center [847, 77] width 165 height 23
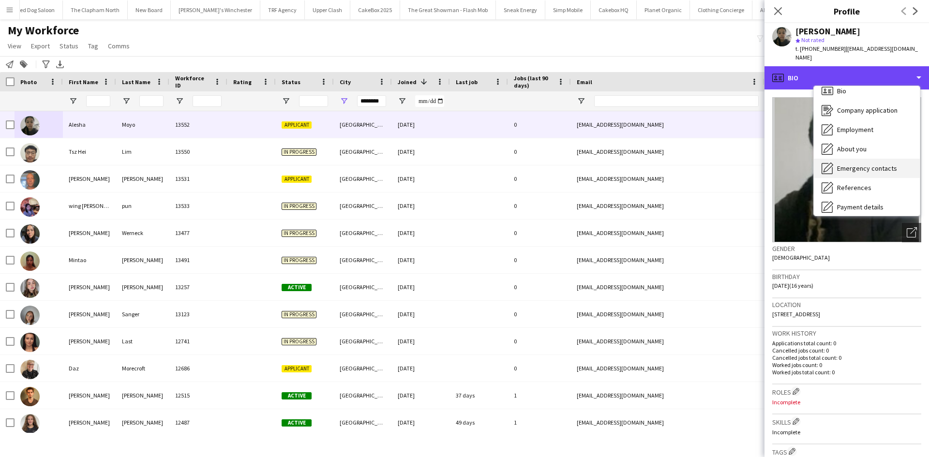
scroll to position [9, 0]
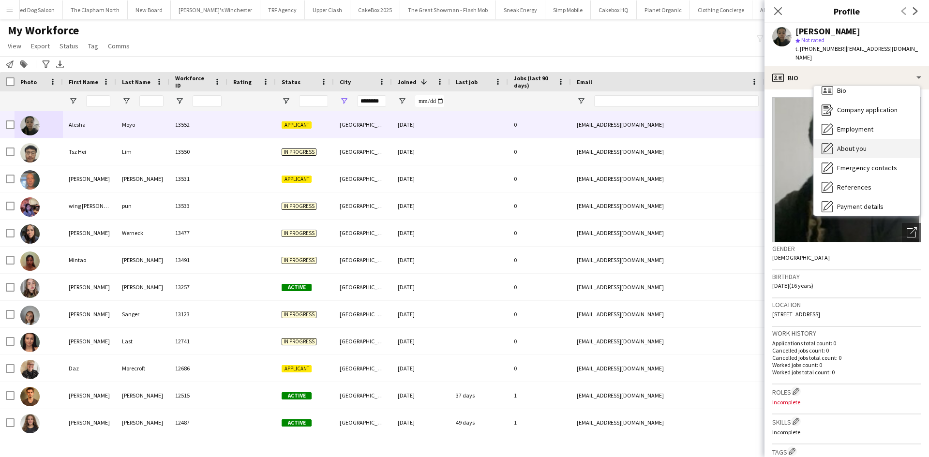
click at [853, 144] on span "About you" at bounding box center [852, 148] width 30 height 9
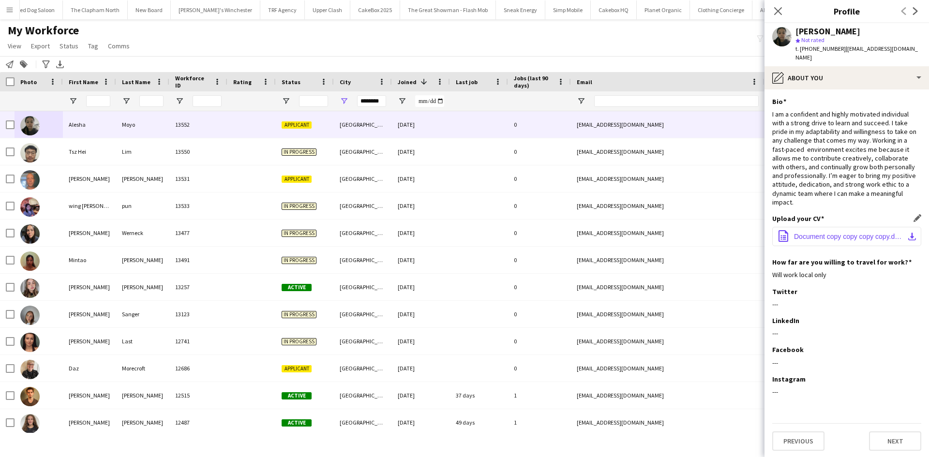
click at [822, 233] on span "Document copy copy copy copy.docx" at bounding box center [848, 237] width 109 height 8
click at [100, 101] on input "First Name Filter Input" at bounding box center [98, 101] width 24 height 12
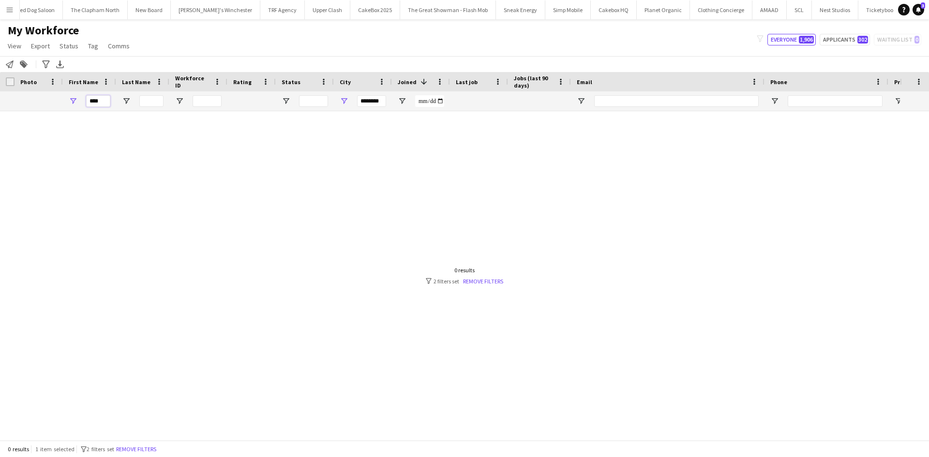
type input "****"
drag, startPoint x: 382, startPoint y: 102, endPoint x: 319, endPoint y: 104, distance: 63.4
click at [319, 104] on div "****" at bounding box center [524, 100] width 1049 height 19
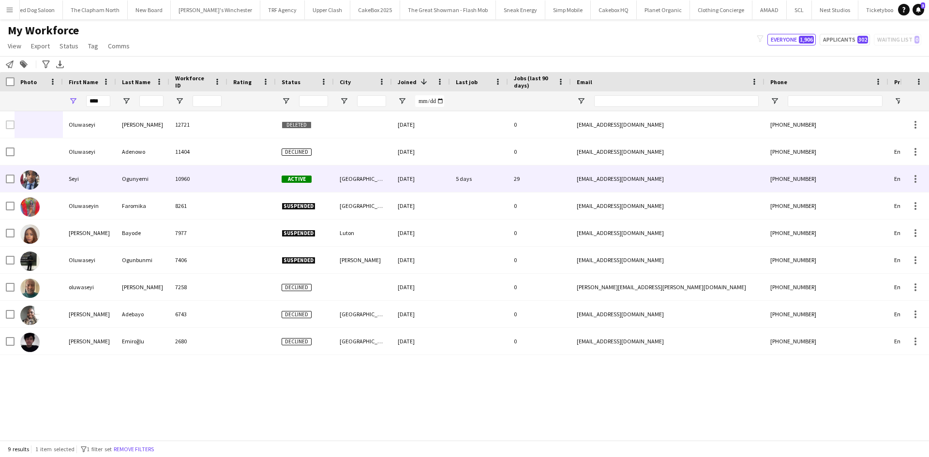
click at [245, 180] on div at bounding box center [251, 178] width 48 height 27
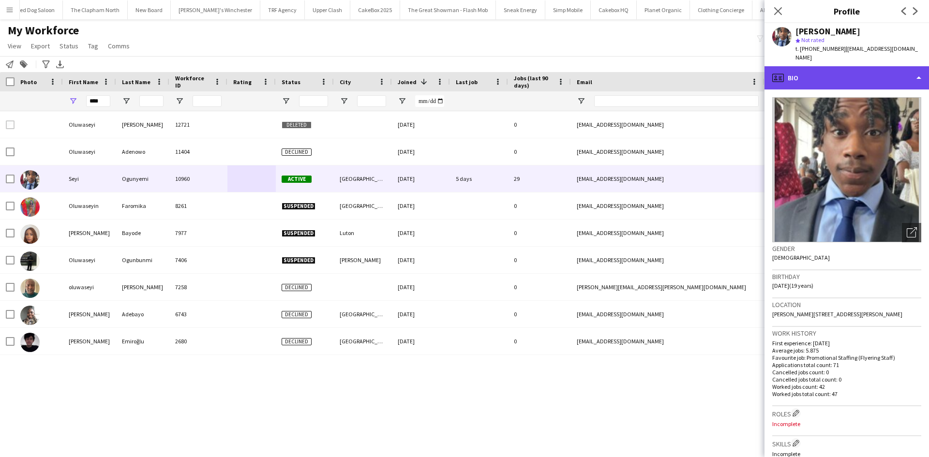
click at [850, 71] on div "profile Bio" at bounding box center [847, 77] width 165 height 23
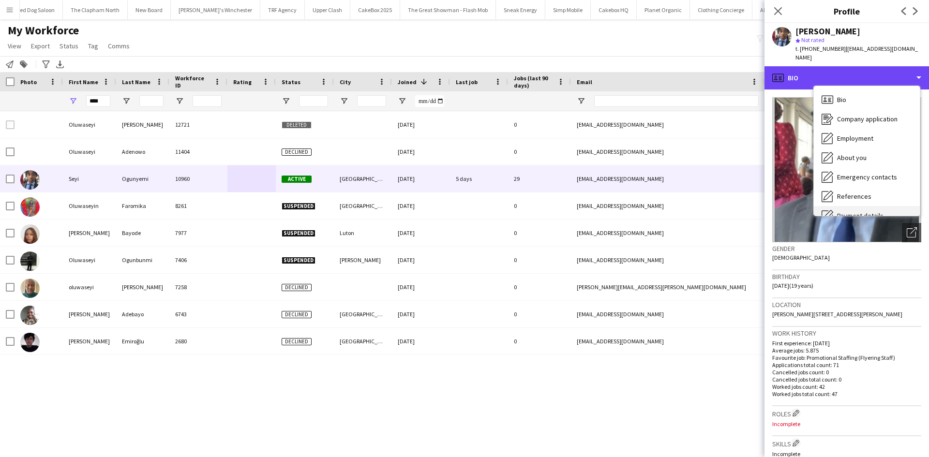
scroll to position [130, 0]
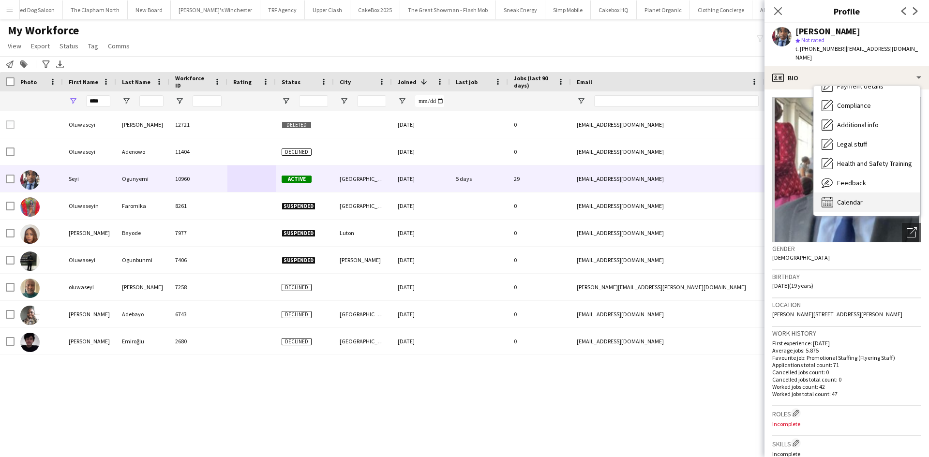
click at [859, 193] on div "Calendar Calendar" at bounding box center [867, 202] width 106 height 19
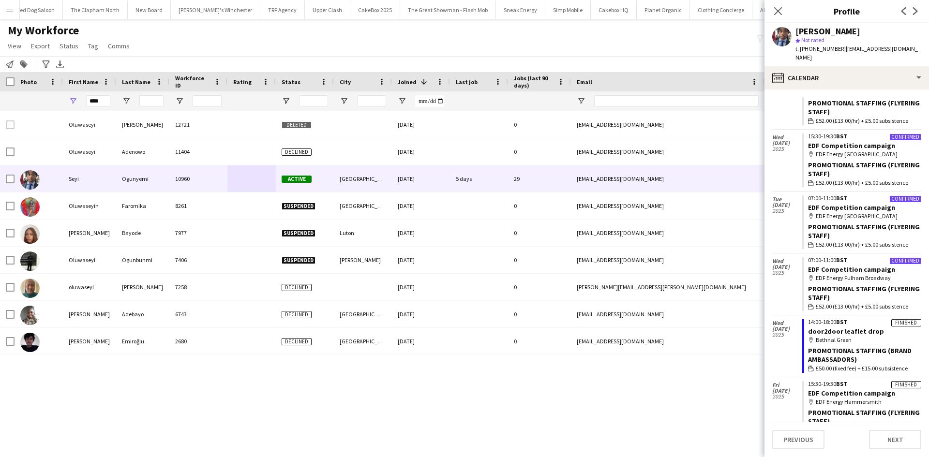
scroll to position [609, 0]
click at [851, 266] on link "EDF Competition campaign" at bounding box center [851, 270] width 87 height 9
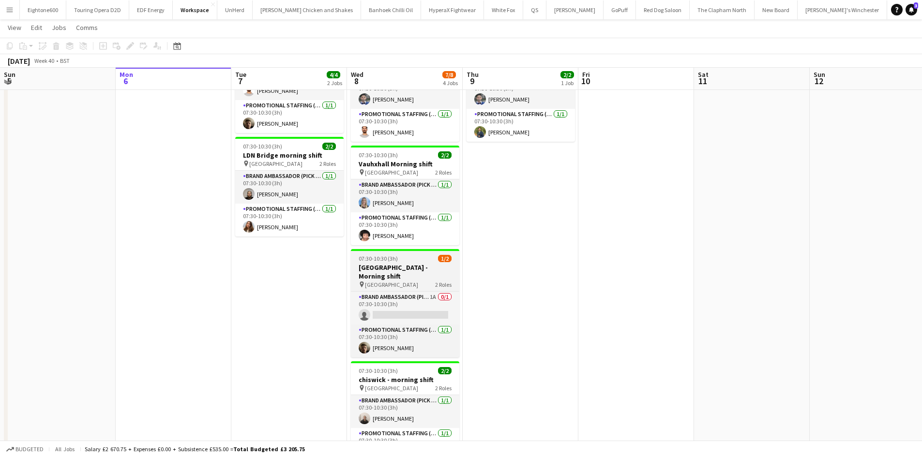
scroll to position [80, 0]
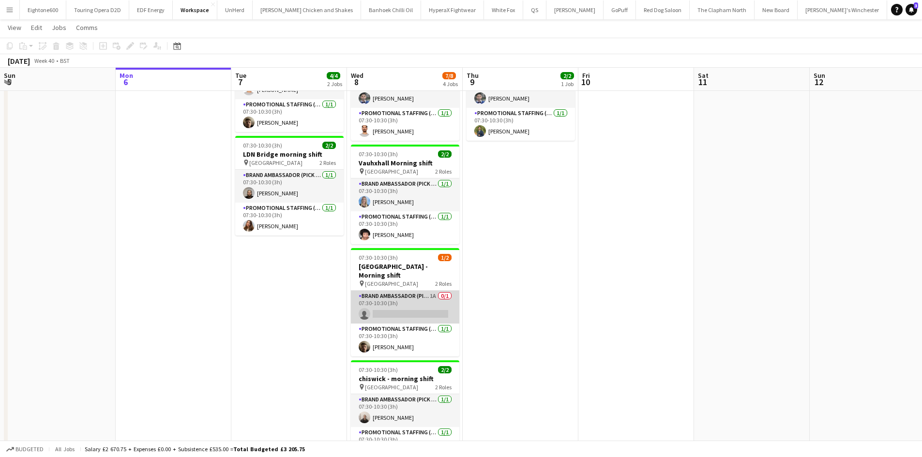
click at [401, 300] on app-card-role "Brand Ambassador (Pick up) 1A 0/1 07:30-10:30 (3h) single-neutral-actions" at bounding box center [405, 307] width 108 height 33
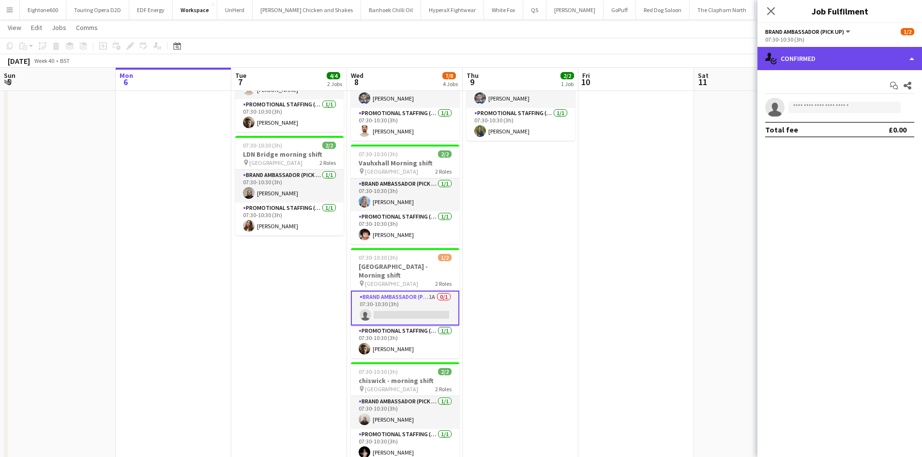
click at [858, 59] on div "single-neutral-actions-check-2 Confirmed" at bounding box center [839, 58] width 165 height 23
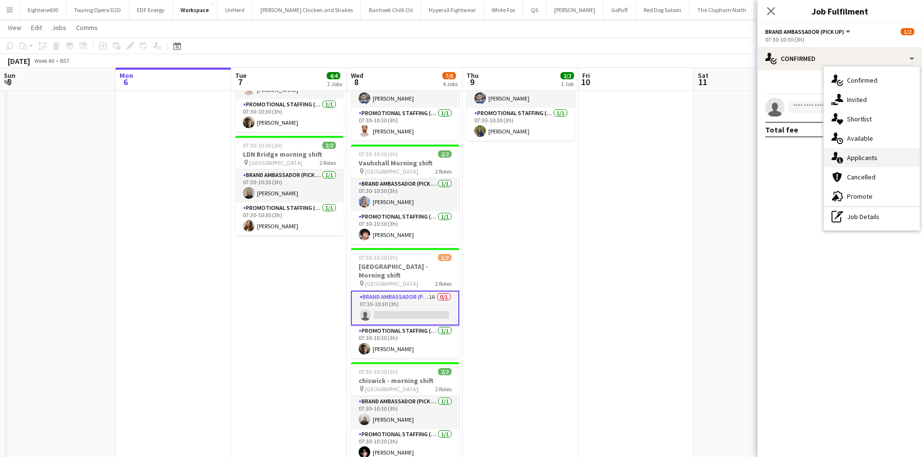
click at [866, 159] on span "Applicants" at bounding box center [862, 157] width 30 height 9
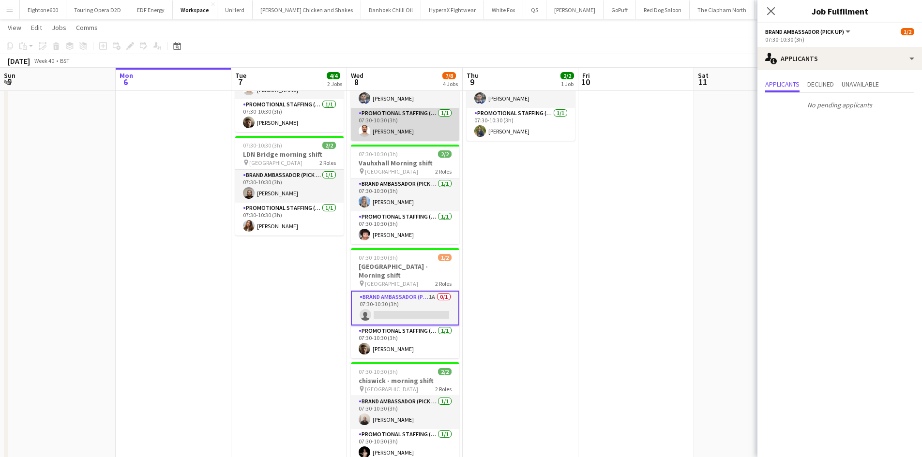
click at [372, 111] on app-card-role "Promotional Staffing (Brand Ambassadors) [DATE] 07:30-10:30 (3h) [PERSON_NAME]" at bounding box center [405, 124] width 108 height 33
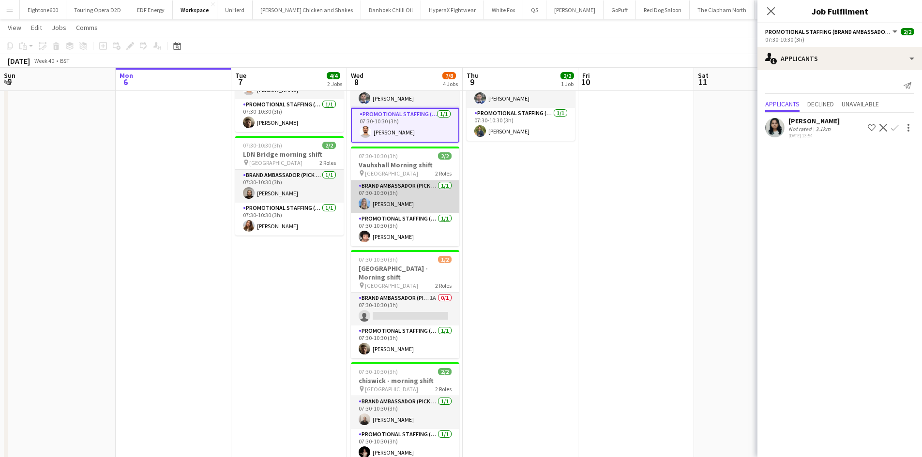
click at [385, 180] on app-card-role "Brand Ambassador (Pick up) [DATE] 07:30-10:30 (3h) [PERSON_NAME]" at bounding box center [405, 196] width 108 height 33
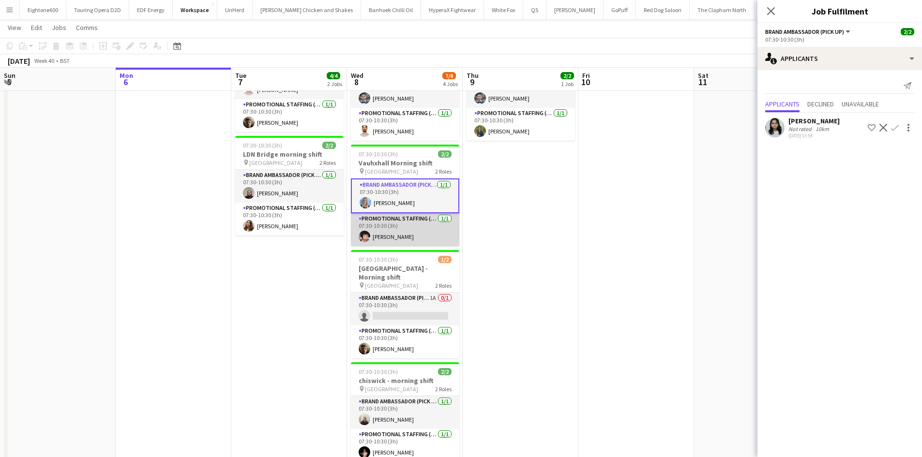
click at [387, 213] on app-card-role "Promotional Staffing (Brand Ambassadors) [DATE] 07:30-10:30 (3h) [PERSON_NAME]" at bounding box center [405, 229] width 108 height 33
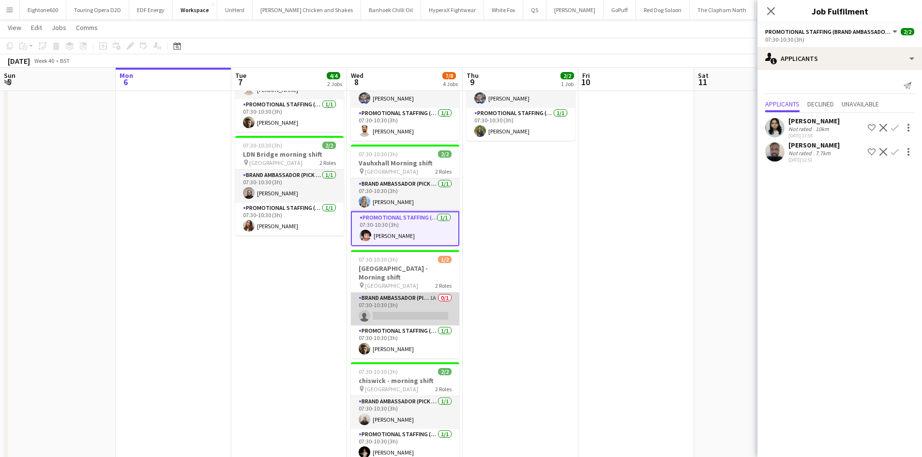
click at [394, 302] on app-card-role "Brand Ambassador (Pick up) 1A 0/1 07:30-10:30 (3h) single-neutral-actions" at bounding box center [405, 309] width 108 height 33
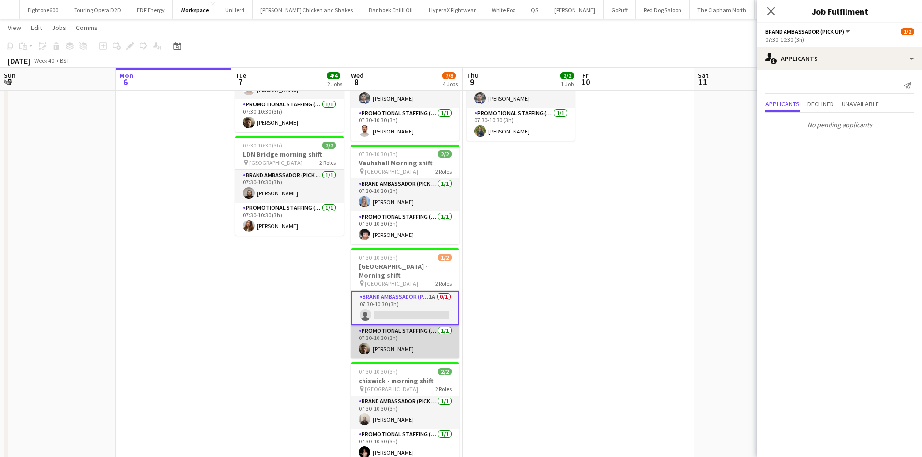
click at [395, 330] on app-card-role "Promotional Staffing (Brand Ambassadors) [DATE] 07:30-10:30 (3h) [PERSON_NAME]" at bounding box center [405, 342] width 108 height 33
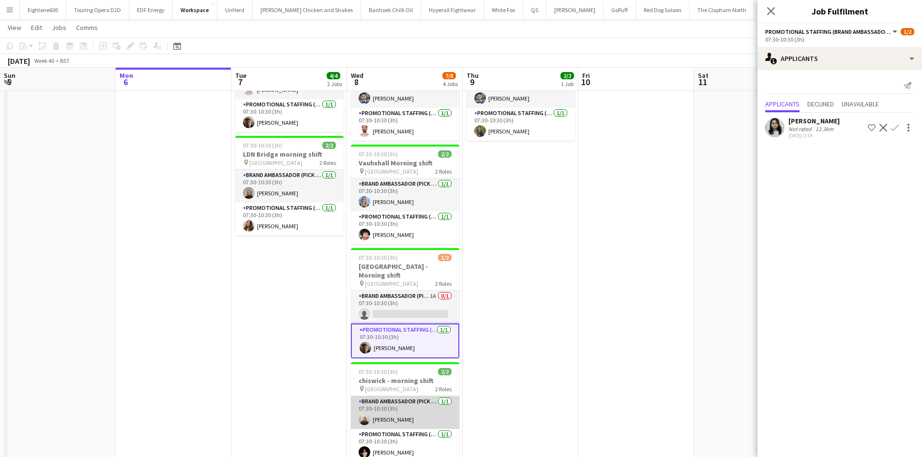
click at [394, 397] on app-card-role "Brand Ambassador (Pick up) [DATE] 07:30-10:30 (3h) [PERSON_NAME]" at bounding box center [405, 412] width 108 height 33
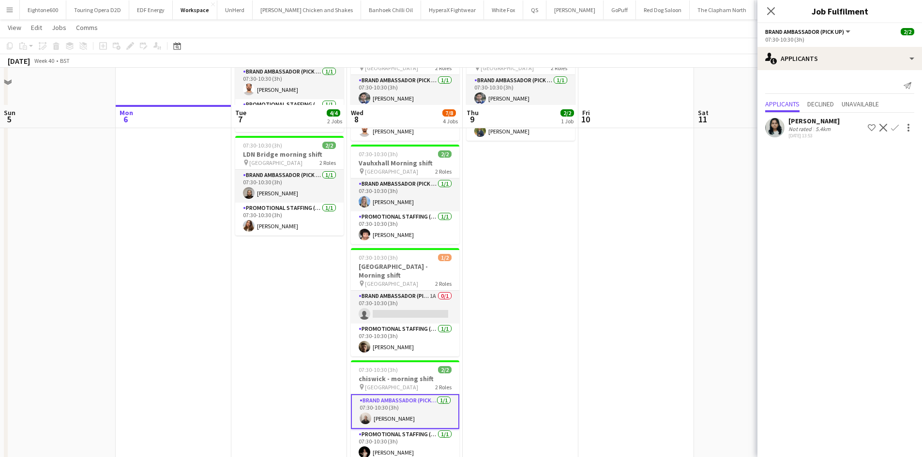
scroll to position [139, 0]
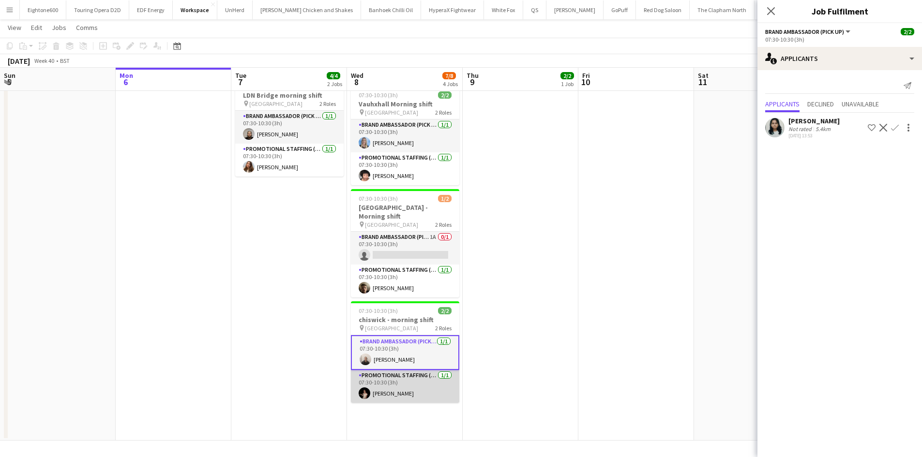
click at [401, 370] on app-card-role "Promotional Staffing (Brand Ambassadors) [DATE] 07:30-10:30 (3h) [PERSON_NAME]" at bounding box center [405, 386] width 108 height 33
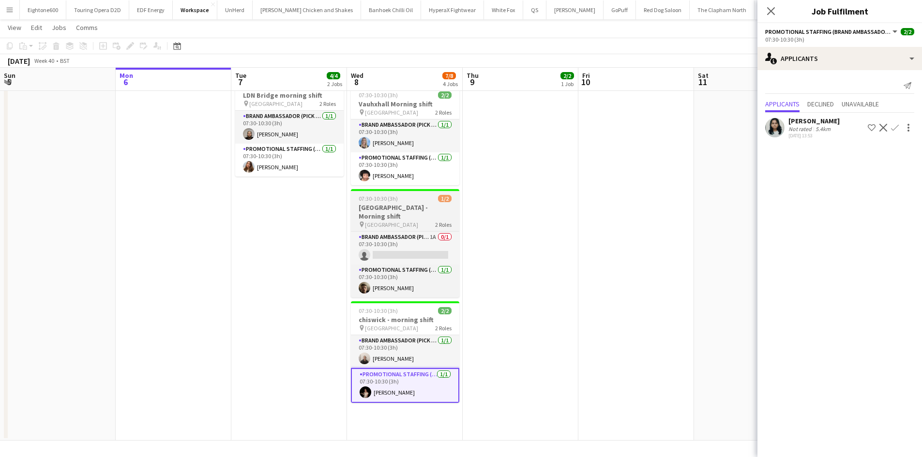
scroll to position [0, 0]
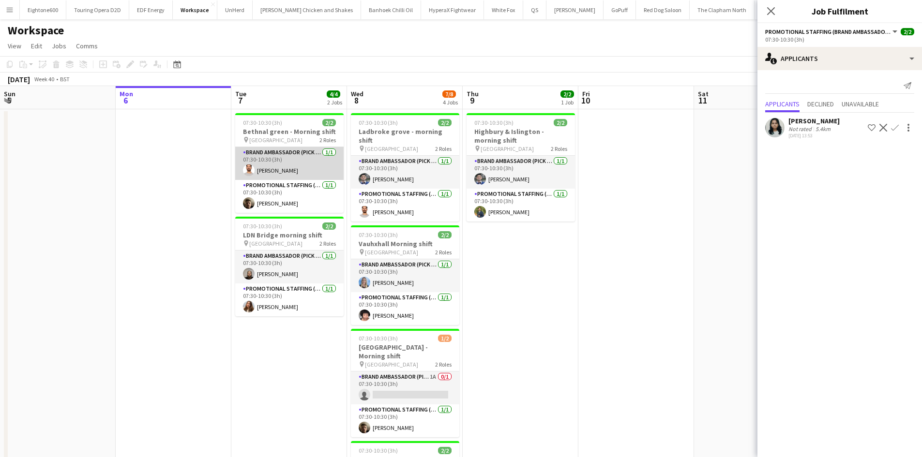
click at [284, 165] on app-card-role "Brand Ambassador (Pick up) [DATE] 07:30-10:30 (3h) [PERSON_NAME]" at bounding box center [289, 163] width 108 height 33
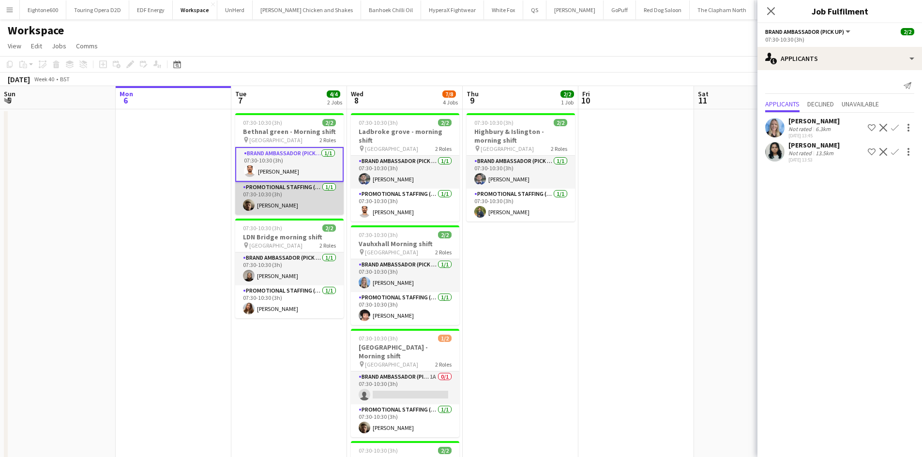
click at [296, 204] on app-card-role "Promotional Staffing (Brand Ambassadors) [DATE] 07:30-10:30 (3h) [PERSON_NAME]" at bounding box center [289, 198] width 108 height 33
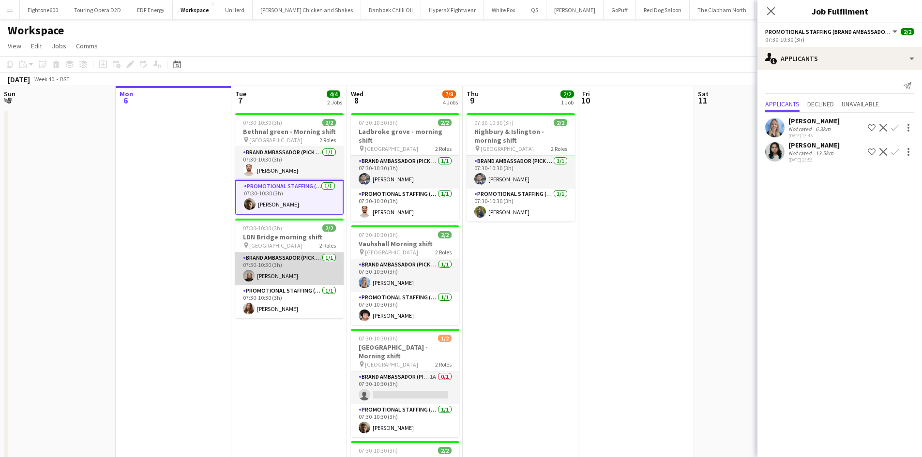
click at [303, 280] on app-card-role "Brand Ambassador (Pick up) [DATE] 07:30-10:30 (3h) [PERSON_NAME]" at bounding box center [289, 269] width 108 height 33
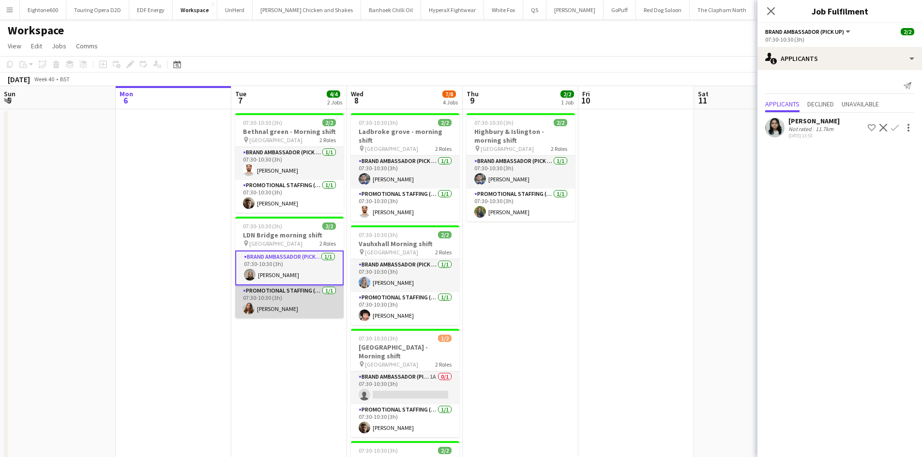
click at [299, 298] on app-card-role "Promotional Staffing (Brand Ambassadors) [DATE] 07:30-10:30 (3h) [PERSON_NAME]" at bounding box center [289, 301] width 108 height 33
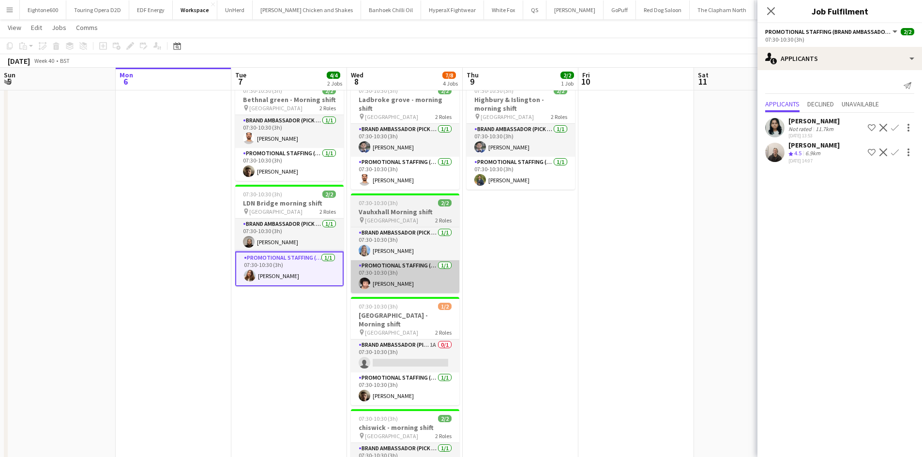
scroll to position [30, 0]
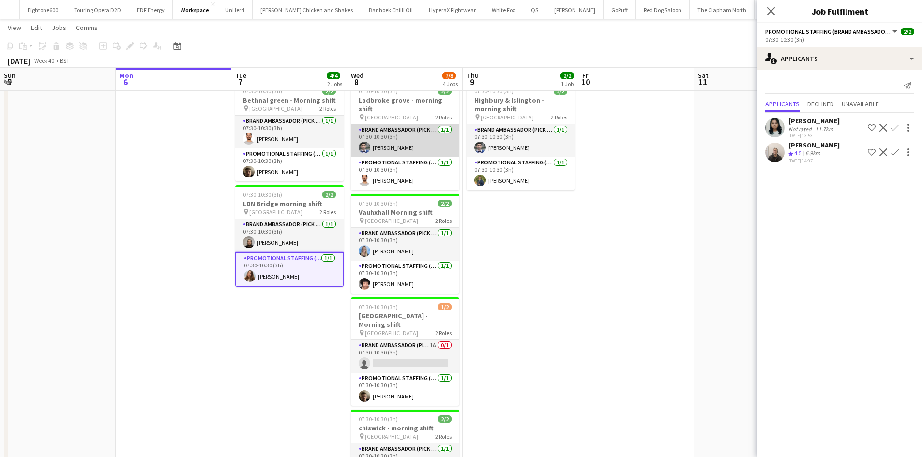
click at [409, 130] on app-card-role "Brand Ambassador (Pick up) [DATE] 07:30-10:30 (3h) [PERSON_NAME]" at bounding box center [405, 140] width 108 height 33
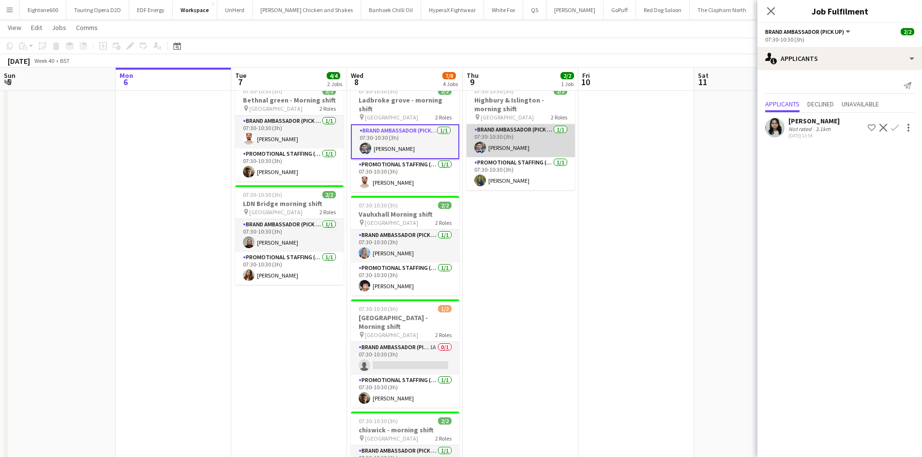
click at [520, 130] on app-card-role "Brand Ambassador (Pick up) [DATE] 07:30-10:30 (3h) [PERSON_NAME]" at bounding box center [520, 140] width 108 height 33
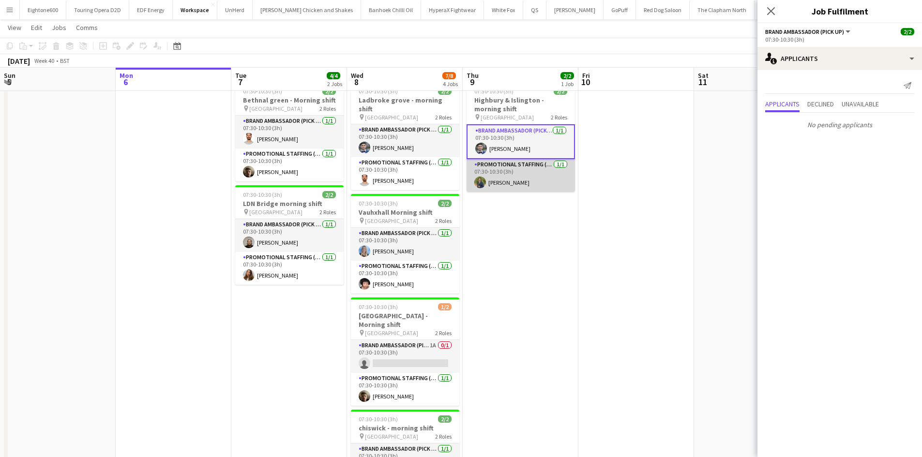
click at [519, 171] on app-card-role "Promotional Staffing (Brand Ambassadors) [DATE] 07:30-10:30 (3h) [PERSON_NAME]" at bounding box center [520, 175] width 108 height 33
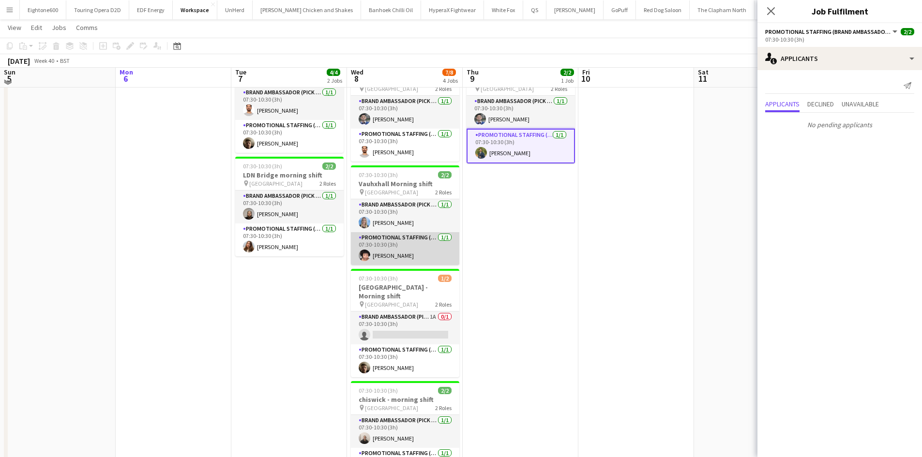
scroll to position [60, 0]
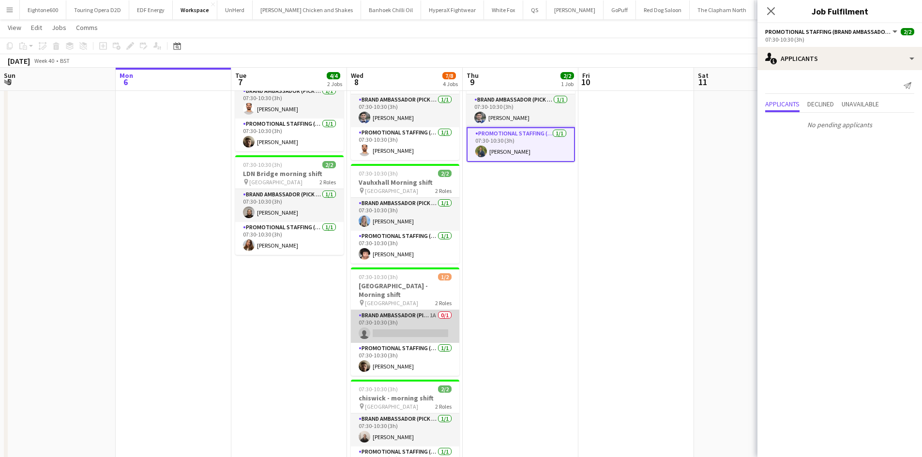
click at [408, 310] on app-card-role "Brand Ambassador (Pick up) 1A 0/1 07:30-10:30 (3h) single-neutral-actions" at bounding box center [405, 326] width 108 height 33
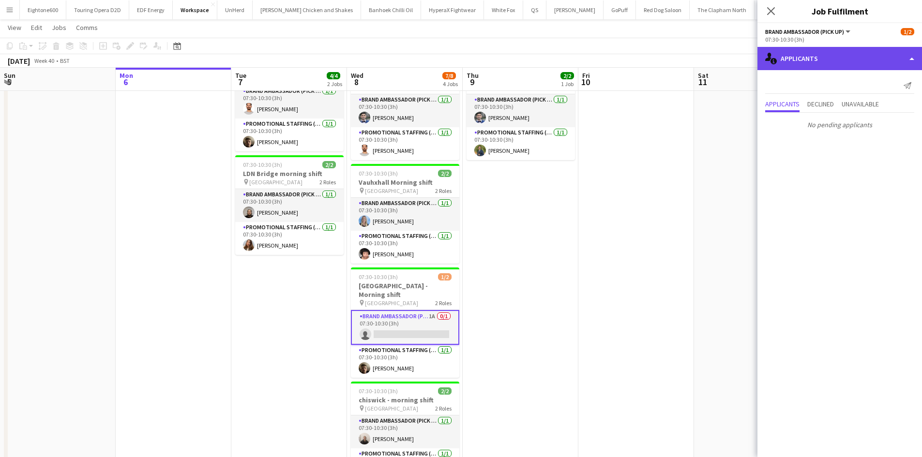
click at [846, 53] on div "single-neutral-actions-information Applicants" at bounding box center [839, 58] width 165 height 23
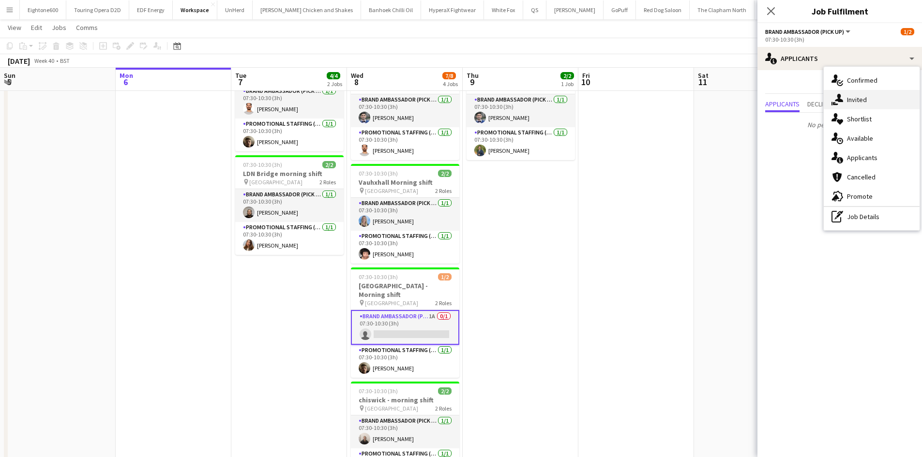
click at [870, 99] on div "single-neutral-actions-share-1 Invited" at bounding box center [872, 99] width 96 height 19
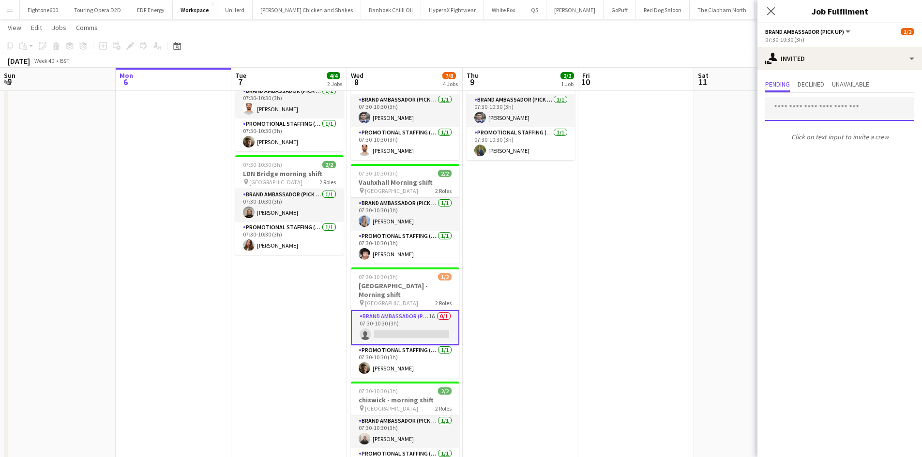
click at [809, 109] on input "text" at bounding box center [839, 109] width 149 height 24
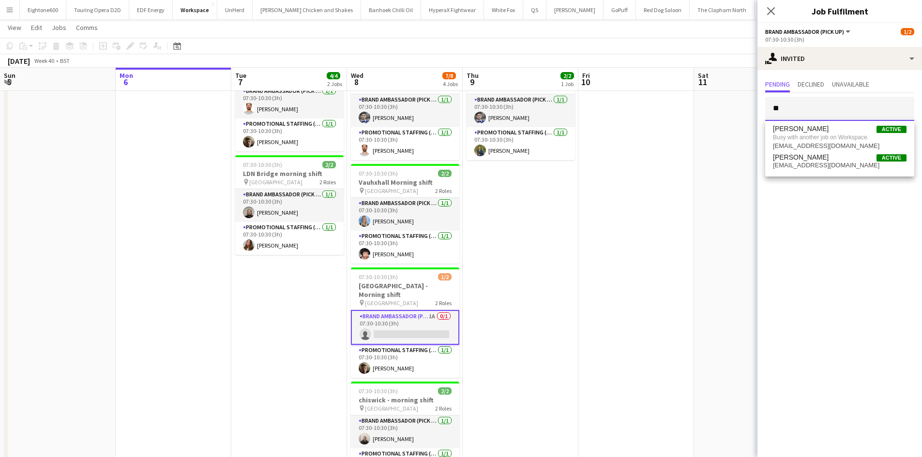
type input "*"
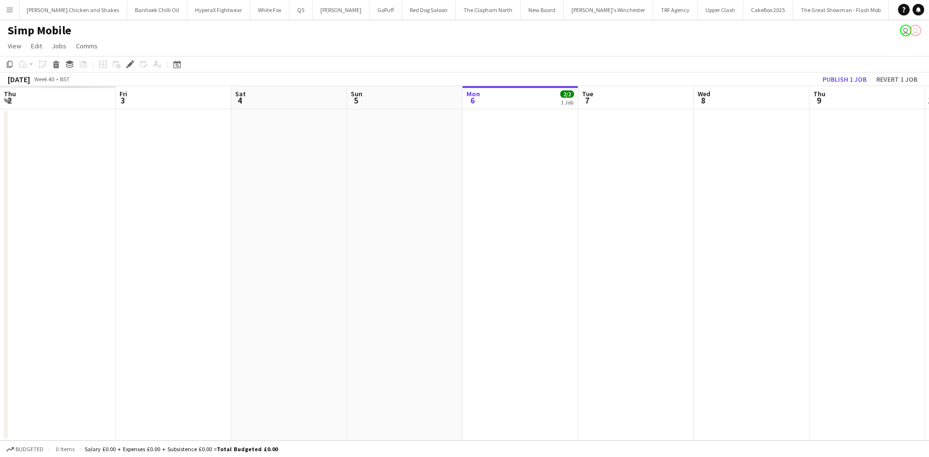
scroll to position [0, 333]
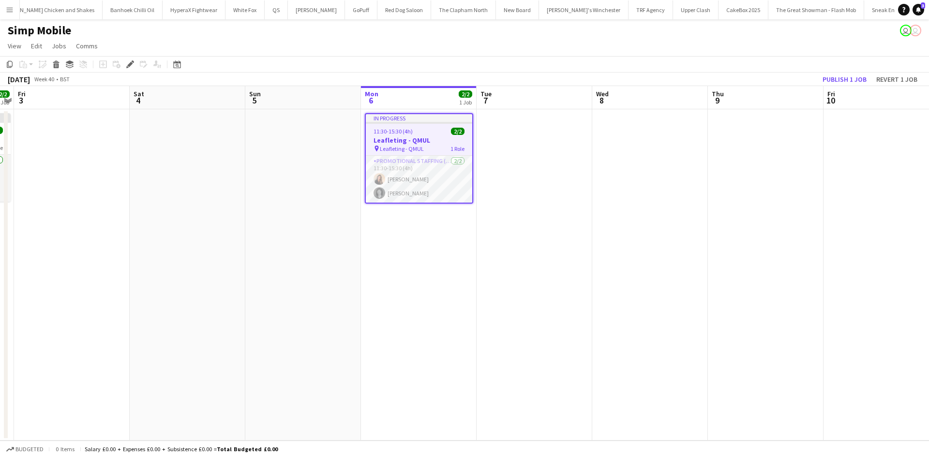
click at [741, 286] on app-date-cell at bounding box center [766, 274] width 116 height 331
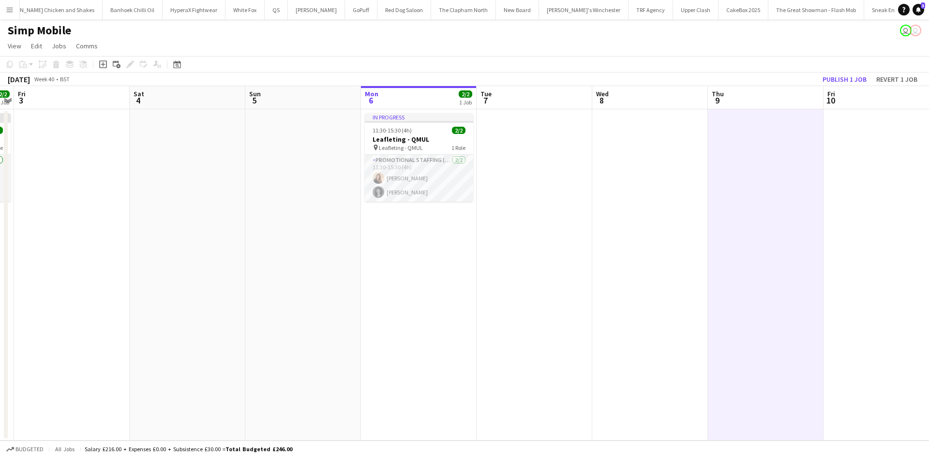
click at [3, 8] on button "Menu" at bounding box center [9, 9] width 19 height 19
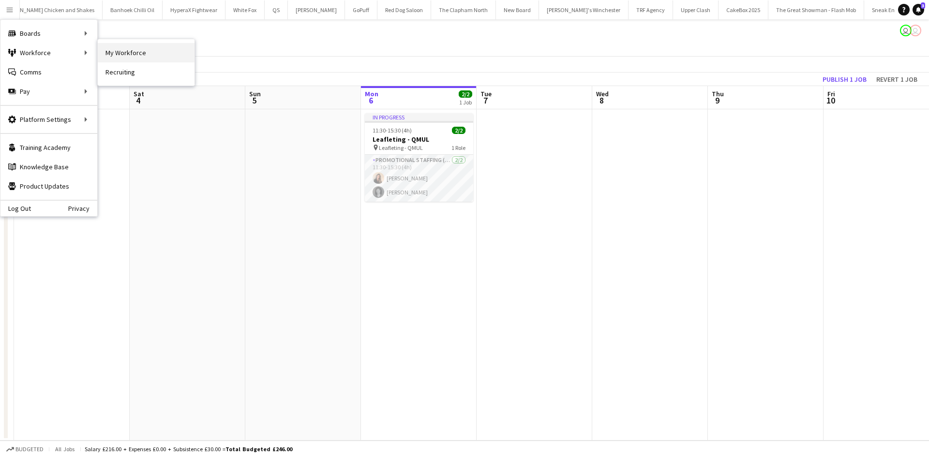
click at [113, 53] on link "My Workforce" at bounding box center [146, 52] width 97 height 19
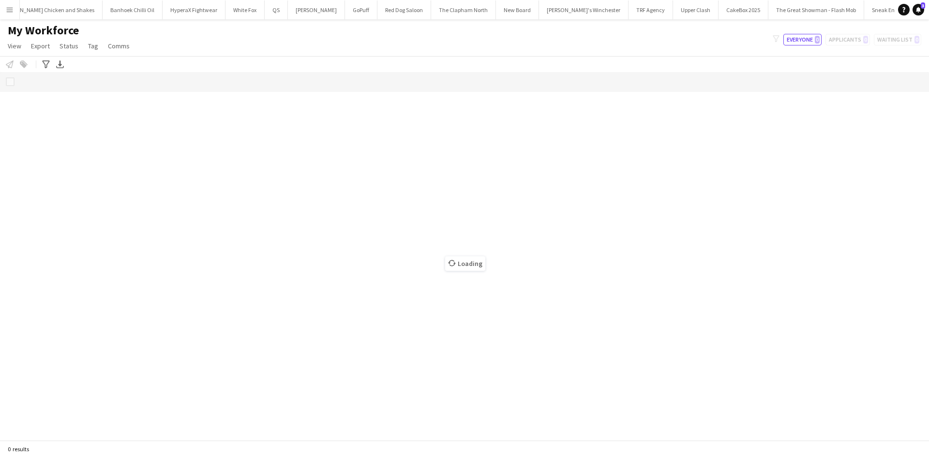
click at [7, 6] on app-icon "Menu" at bounding box center [10, 10] width 8 height 8
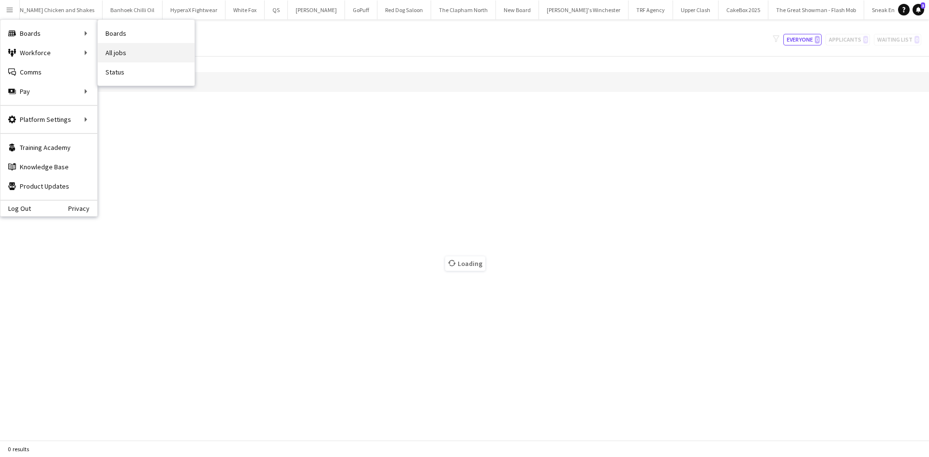
click at [114, 50] on link "All jobs" at bounding box center [146, 52] width 97 height 19
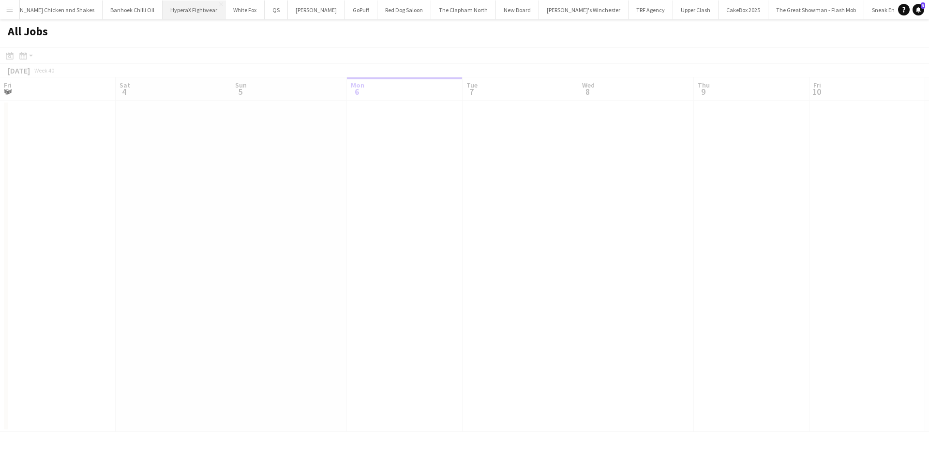
scroll to position [0, 231]
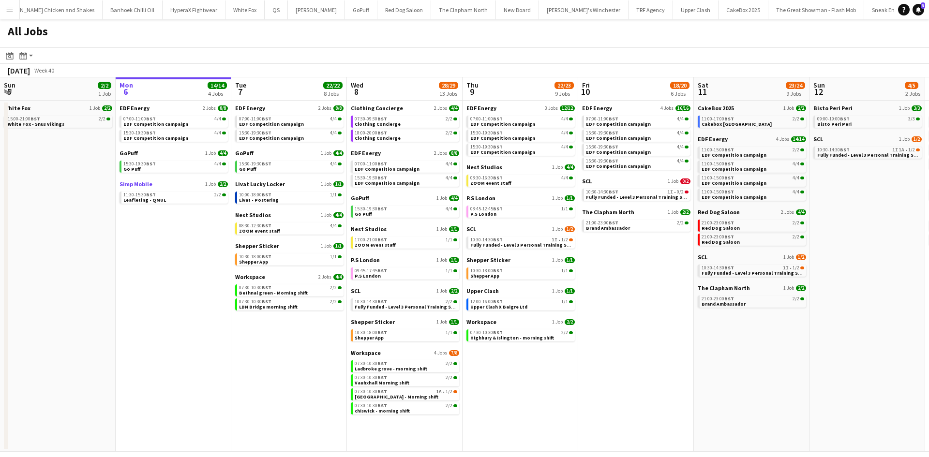
click at [134, 186] on span "Simp Mobile" at bounding box center [136, 183] width 33 height 7
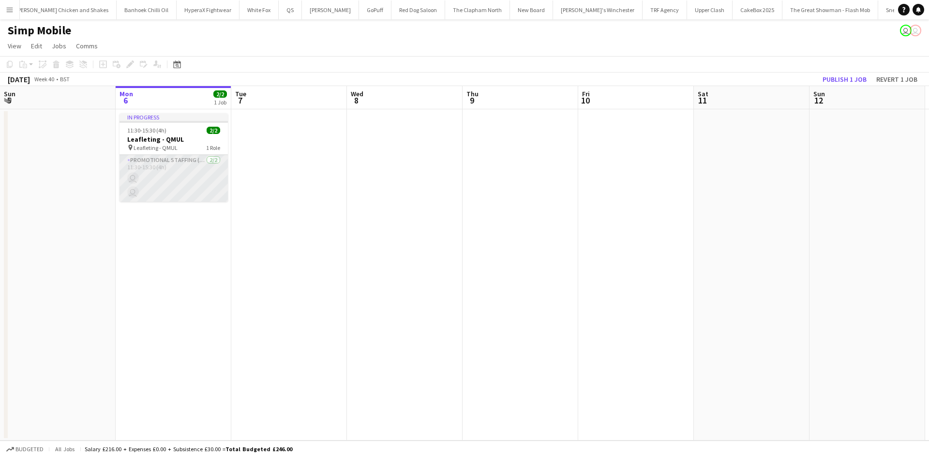
scroll to position [0, 256]
click at [161, 128] on span "11:30-15:30 (4h)" at bounding box center [146, 130] width 39 height 7
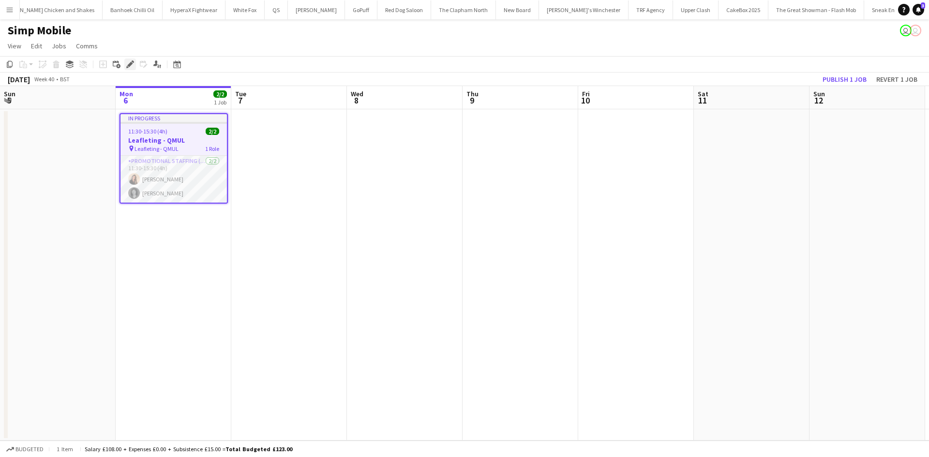
click at [129, 67] on icon at bounding box center [129, 64] width 5 height 5
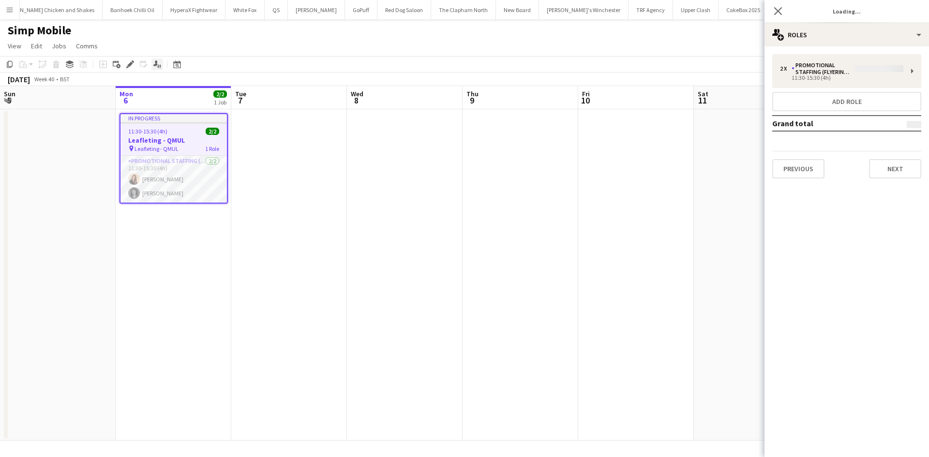
type input "**********"
click at [894, 171] on button "Next" at bounding box center [895, 168] width 52 height 19
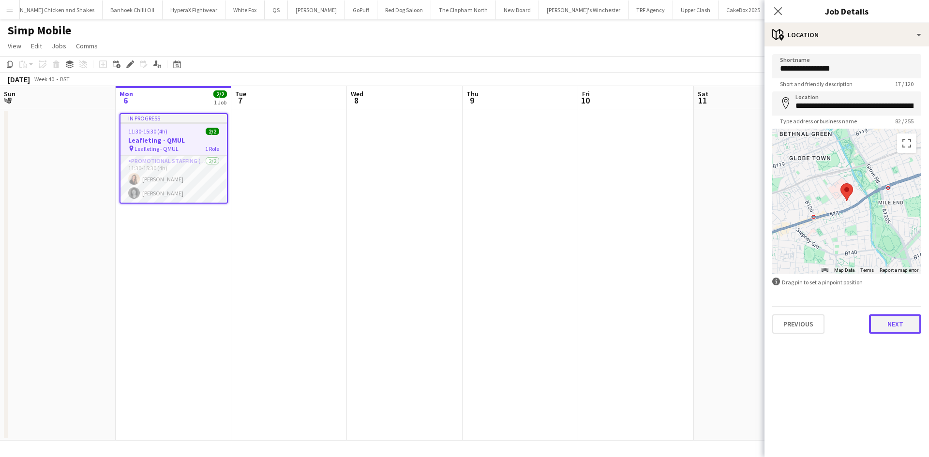
click at [882, 325] on button "Next" at bounding box center [895, 324] width 52 height 19
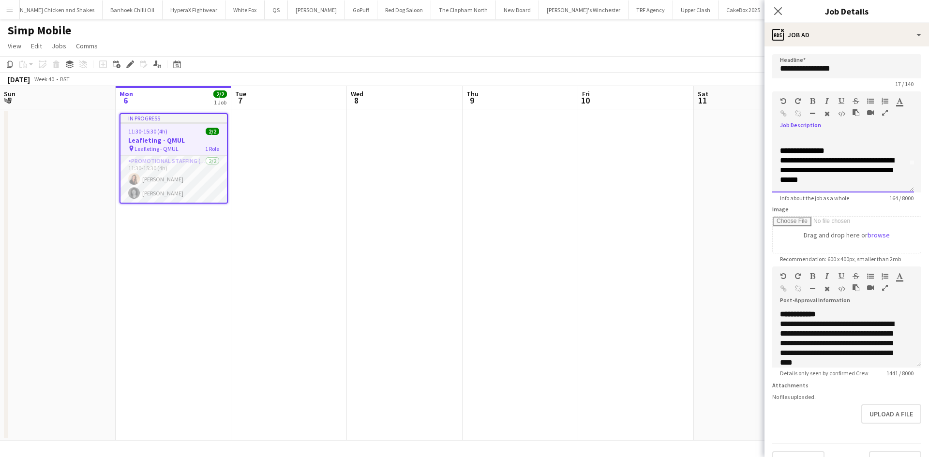
scroll to position [30, 0]
click at [697, 217] on app-date-cell at bounding box center [752, 274] width 116 height 331
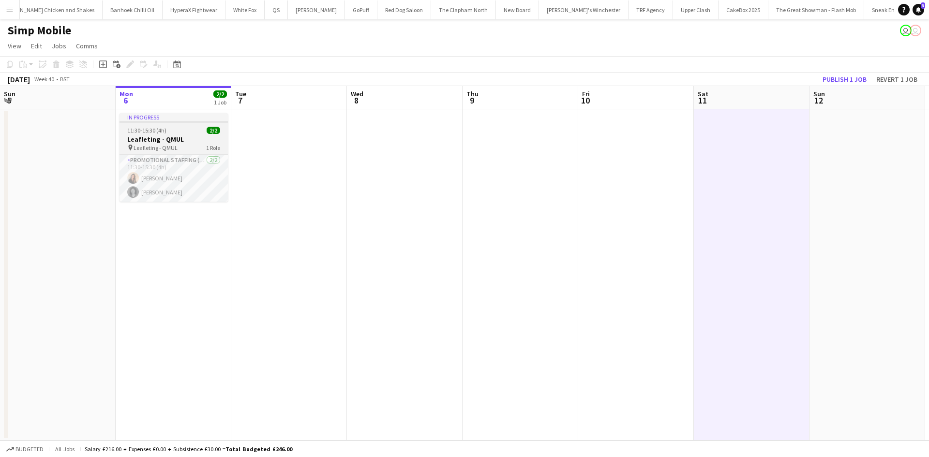
click at [163, 133] on span "11:30-15:30 (4h)" at bounding box center [146, 130] width 39 height 7
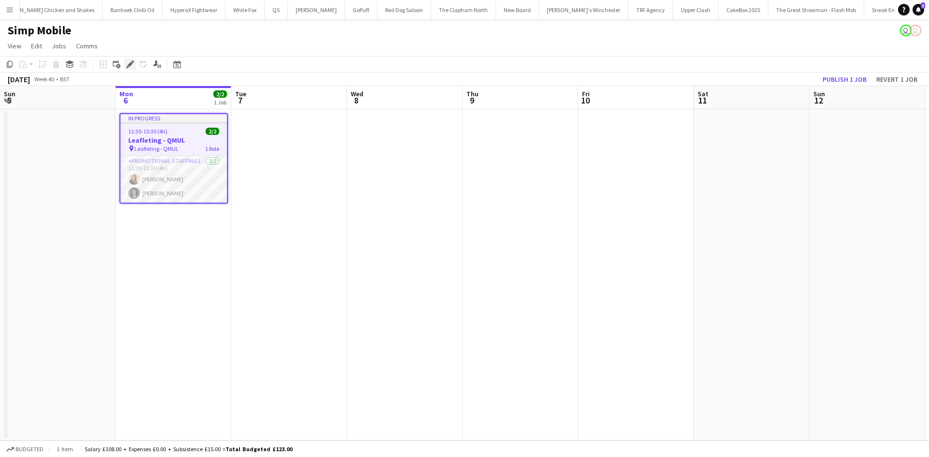
click at [131, 65] on icon at bounding box center [129, 64] width 5 height 5
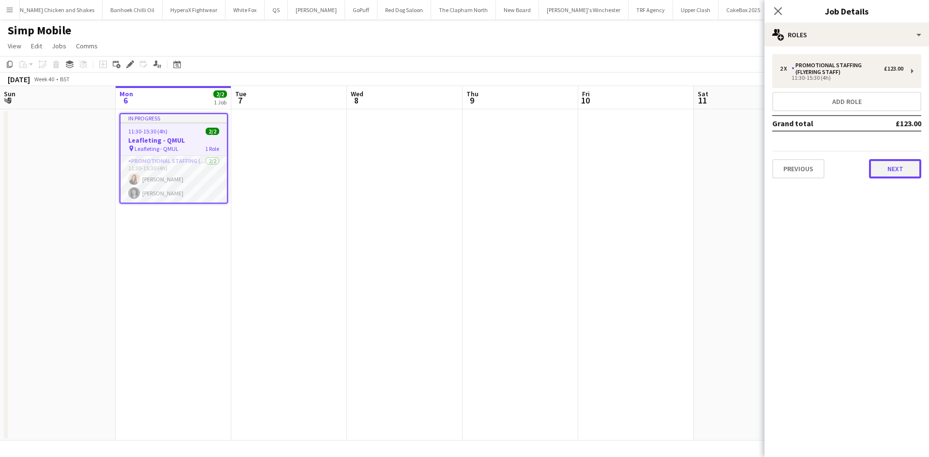
click at [891, 169] on button "Next" at bounding box center [895, 168] width 52 height 19
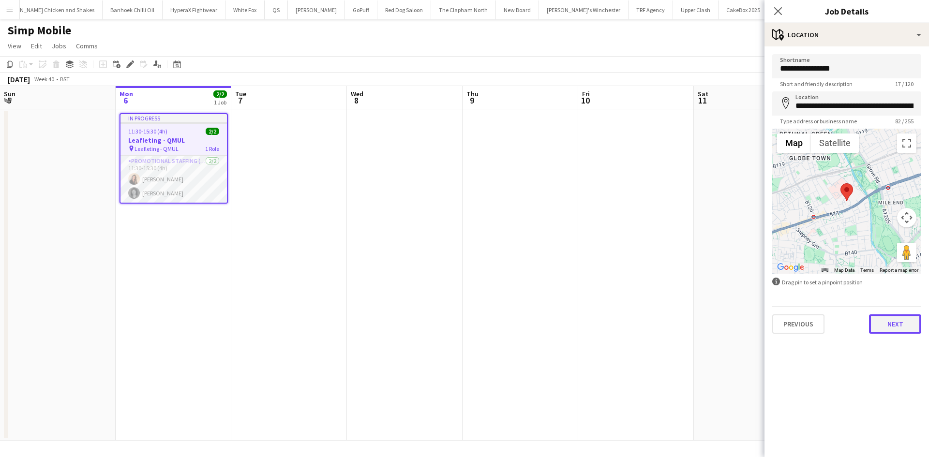
click at [890, 316] on button "Next" at bounding box center [895, 324] width 52 height 19
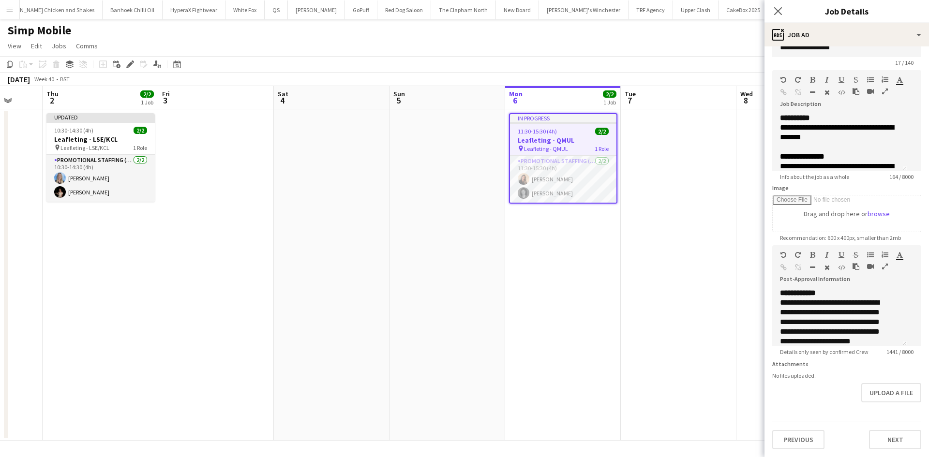
scroll to position [0, 304]
click at [290, 203] on app-date-cell at bounding box center [332, 274] width 116 height 331
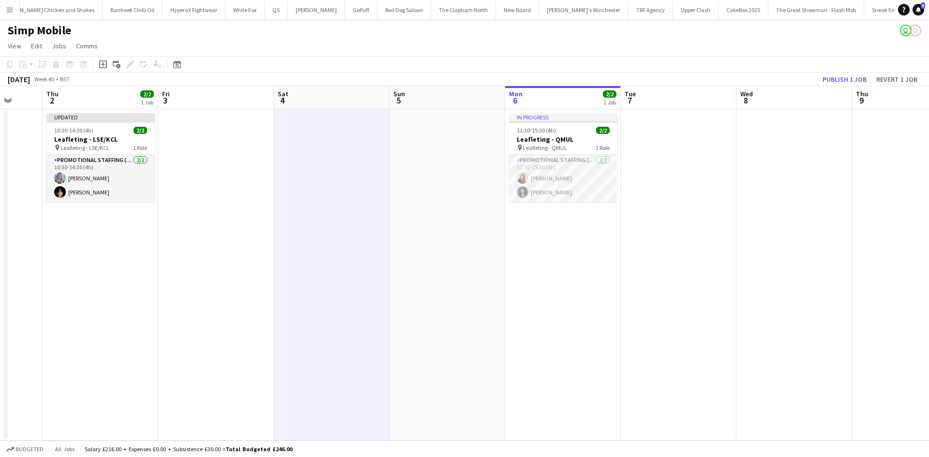
click at [5, 8] on button "Menu" at bounding box center [9, 9] width 19 height 19
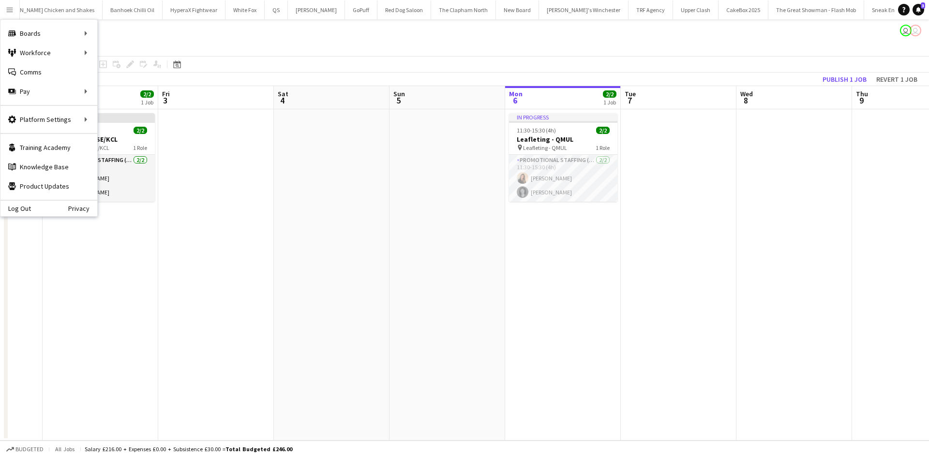
click at [215, 181] on app-date-cell at bounding box center [216, 274] width 116 height 331
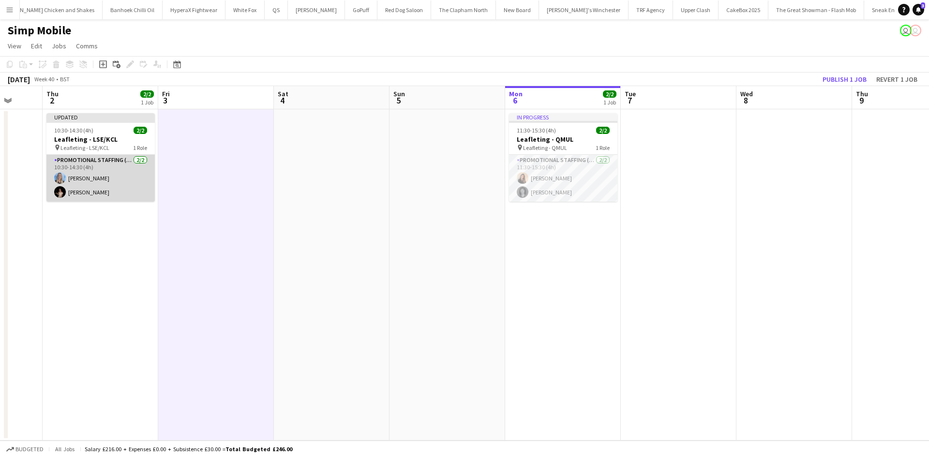
click at [98, 179] on app-card-role "Promotional Staffing (Flyering Staff) [DATE] 10:30-14:30 (4h) [PERSON_NAME] [PE…" at bounding box center [100, 178] width 108 height 47
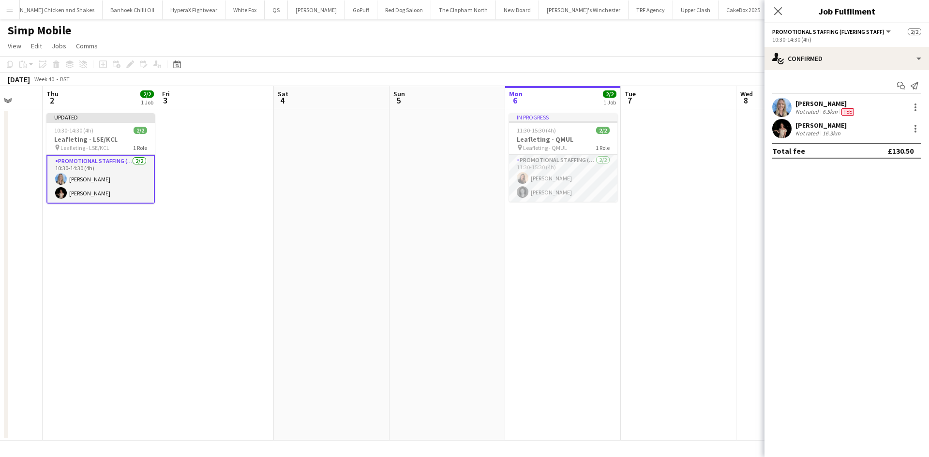
click at [695, 229] on app-date-cell at bounding box center [679, 274] width 116 height 331
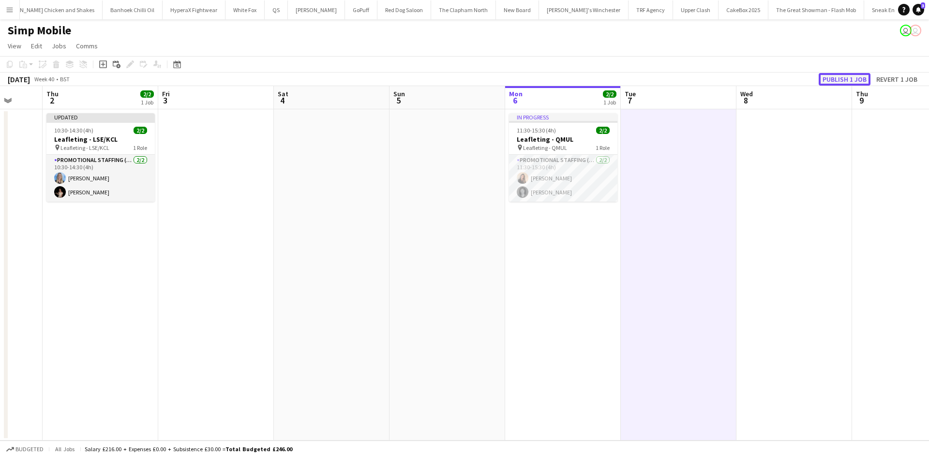
click at [840, 76] on button "Publish 1 job" at bounding box center [845, 79] width 52 height 13
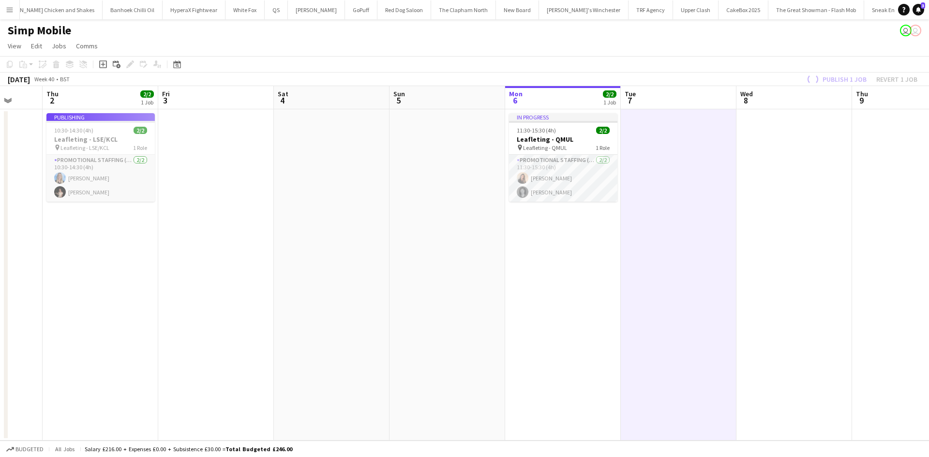
drag, startPoint x: 14, startPoint y: 14, endPoint x: 42, endPoint y: 32, distance: 33.7
click at [14, 14] on button "Menu" at bounding box center [9, 9] width 19 height 19
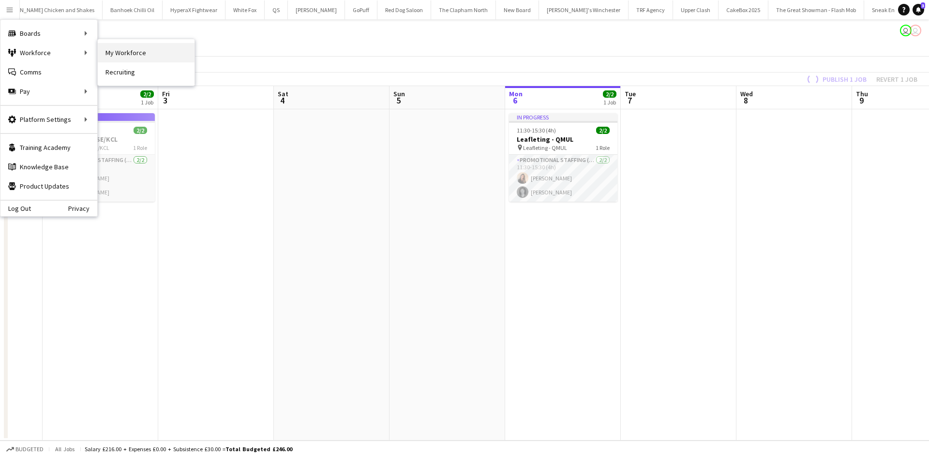
click at [110, 53] on link "My Workforce" at bounding box center [146, 52] width 97 height 19
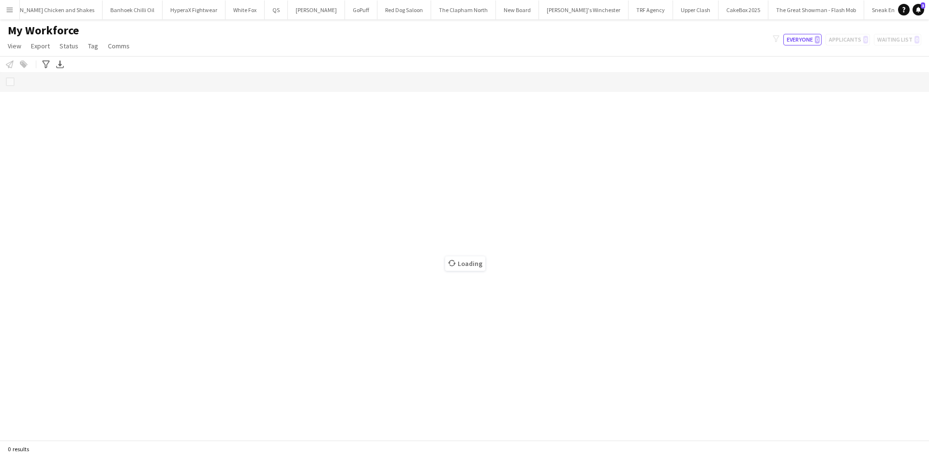
click at [14, 7] on button "Menu" at bounding box center [9, 9] width 19 height 19
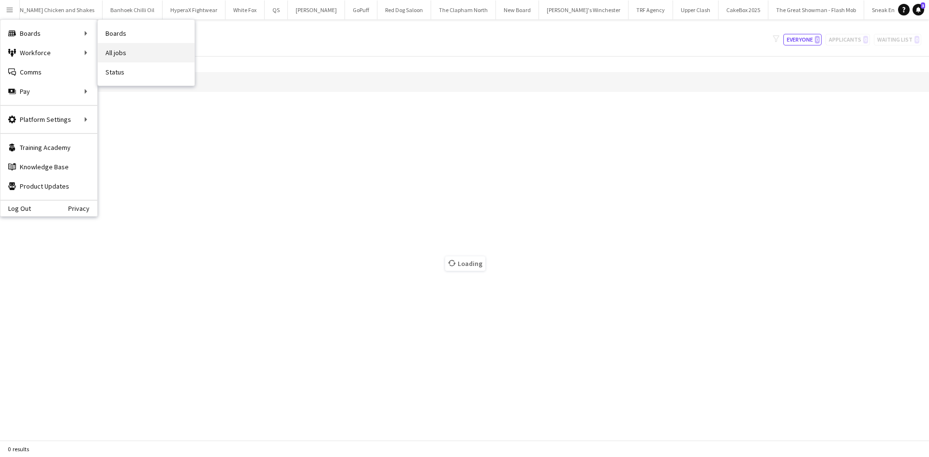
click at [110, 50] on link "All jobs" at bounding box center [146, 52] width 97 height 19
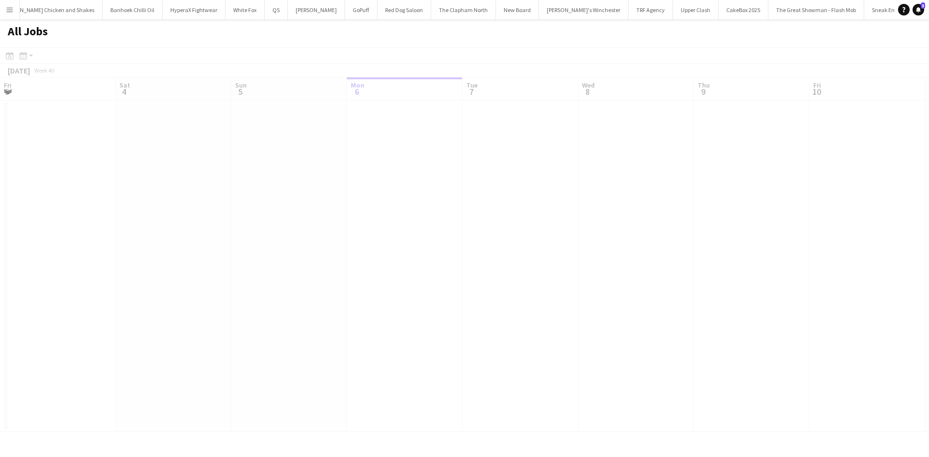
scroll to position [0, 231]
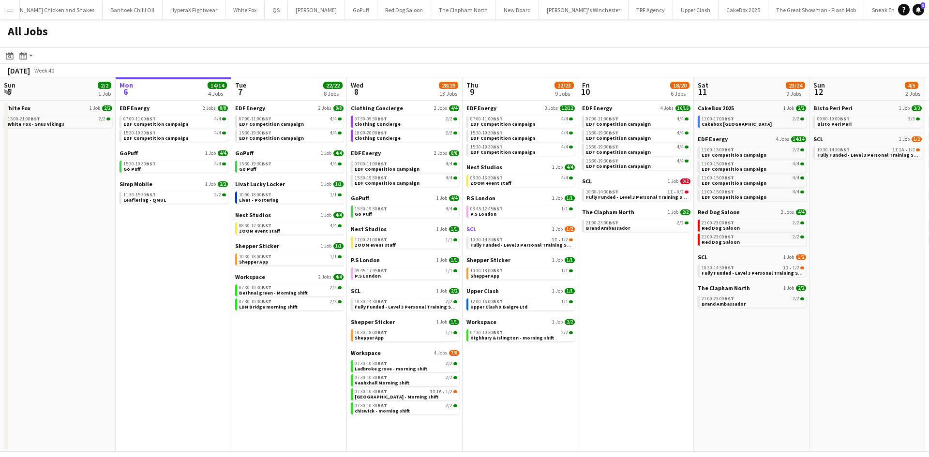
click at [468, 227] on span "SCL" at bounding box center [471, 228] width 10 height 7
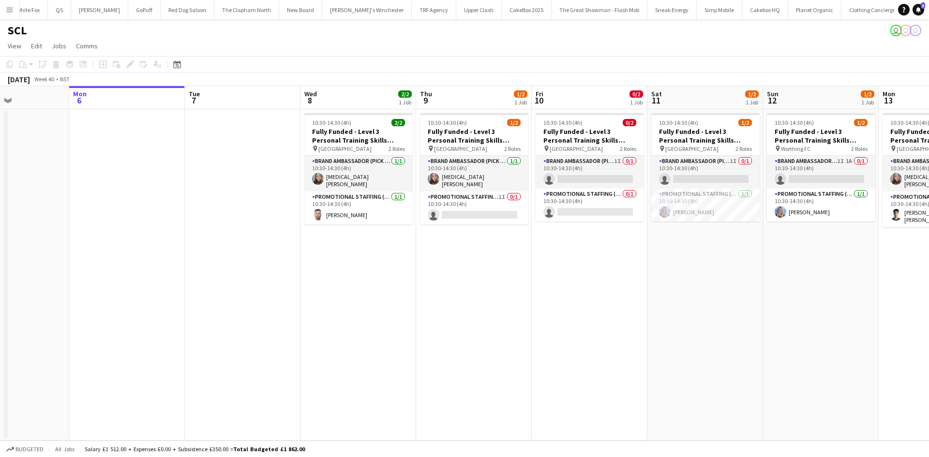
scroll to position [0, 278]
click at [485, 208] on app-card-role "Promotional Staffing (Brand Ambassadors) 1I 0/1 10:30-14:30 (4h) single-neutral…" at bounding box center [474, 208] width 108 height 33
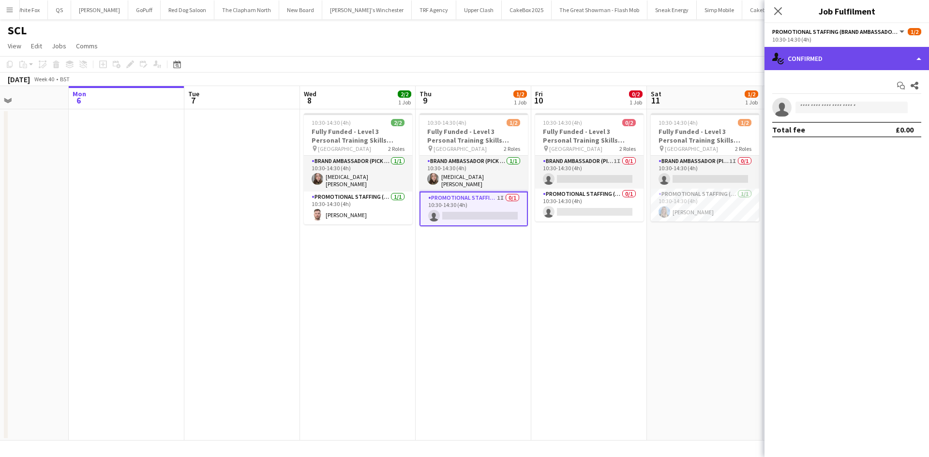
click at [844, 53] on div "single-neutral-actions-check-2 Confirmed" at bounding box center [847, 58] width 165 height 23
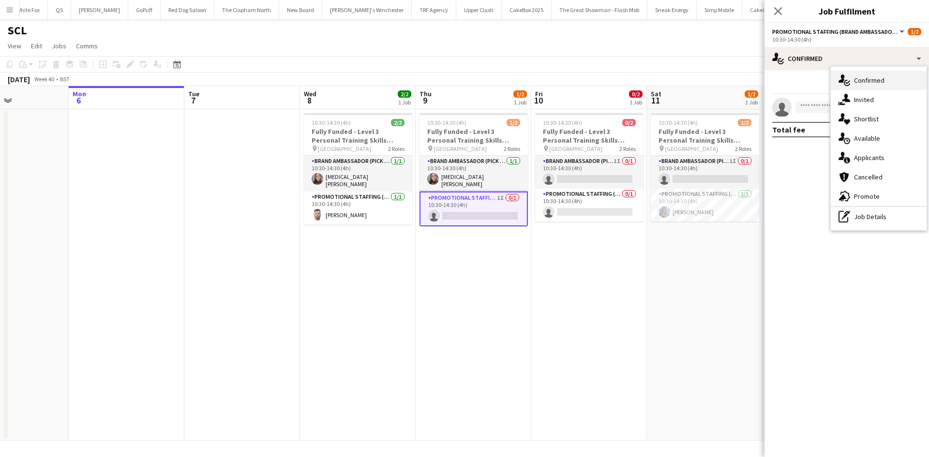
click at [868, 83] on span "Confirmed" at bounding box center [869, 80] width 30 height 9
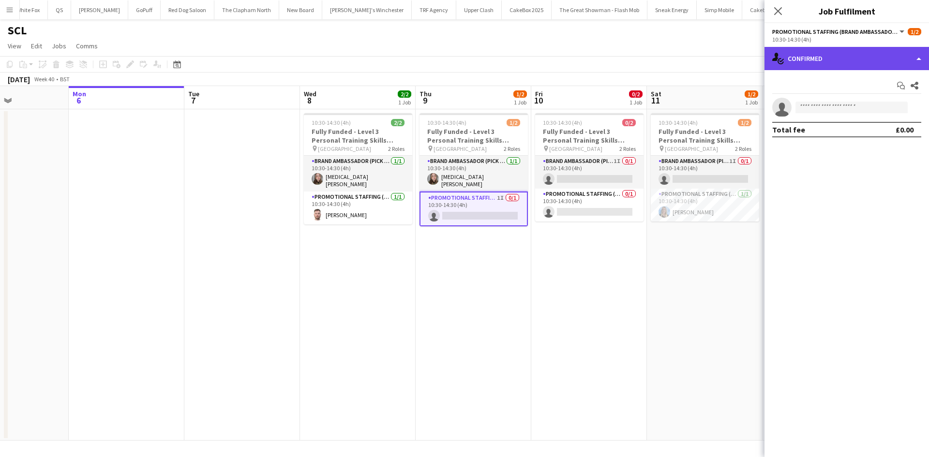
click at [832, 58] on div "single-neutral-actions-check-2 Confirmed" at bounding box center [847, 58] width 165 height 23
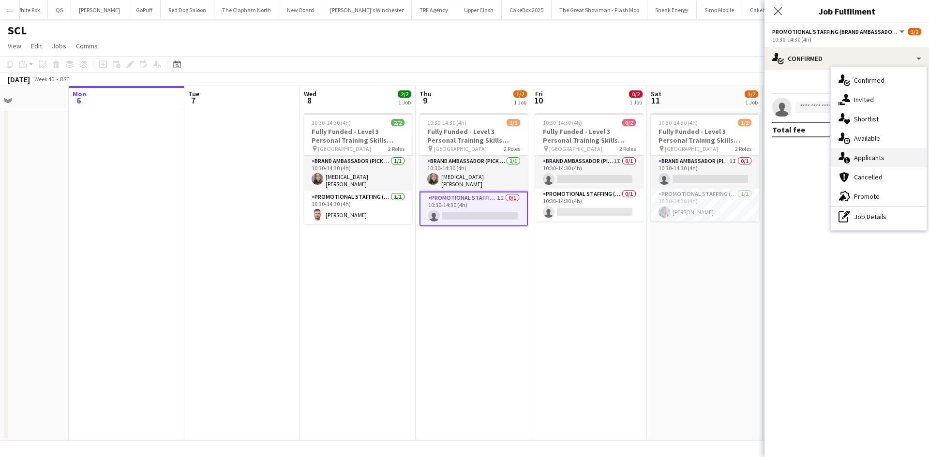
click at [873, 152] on div "single-neutral-actions-information Applicants" at bounding box center [879, 157] width 96 height 19
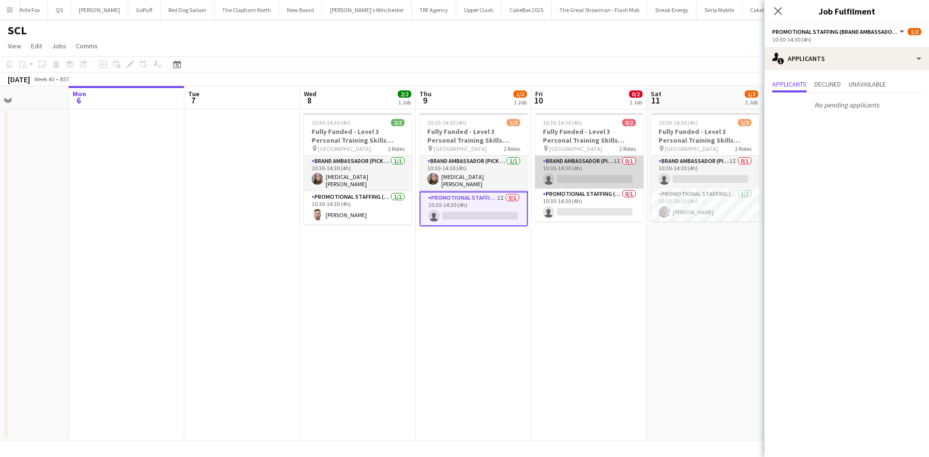
click at [579, 164] on app-card-role "Brand Ambassador (Pick up) 1I 0/1 10:30-14:30 (4h) single-neutral-actions" at bounding box center [589, 172] width 108 height 33
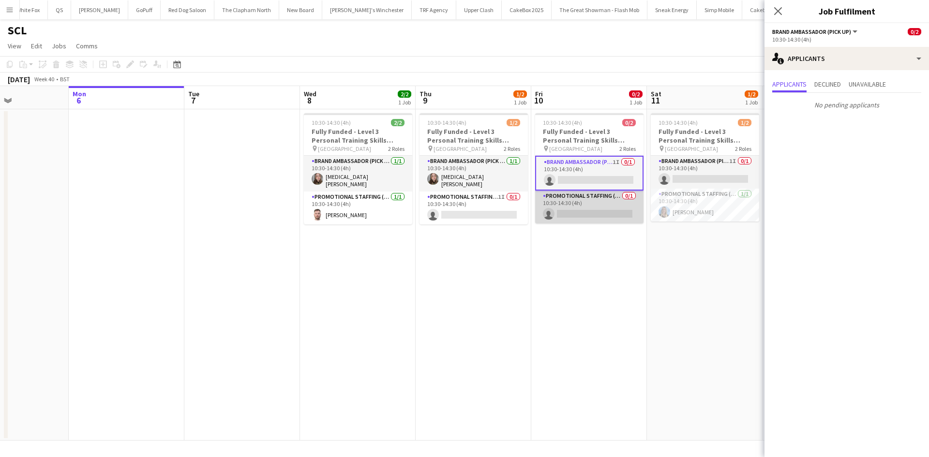
click at [596, 201] on app-card-role "Promotional Staffing (Brand Ambassadors) 0/1 10:30-14:30 (4h) single-neutral-ac…" at bounding box center [589, 207] width 108 height 33
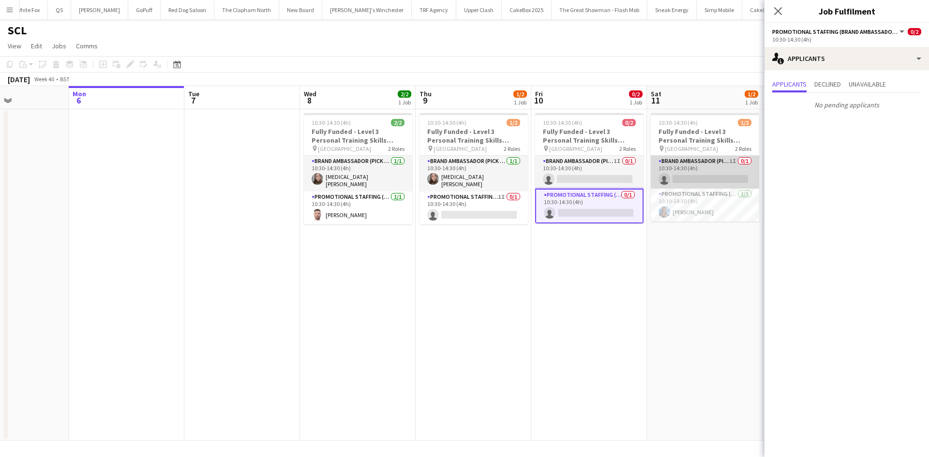
click at [690, 179] on app-card-role "Brand Ambassador (Pick up) 1I 0/1 10:30-14:30 (4h) single-neutral-actions" at bounding box center [705, 172] width 108 height 33
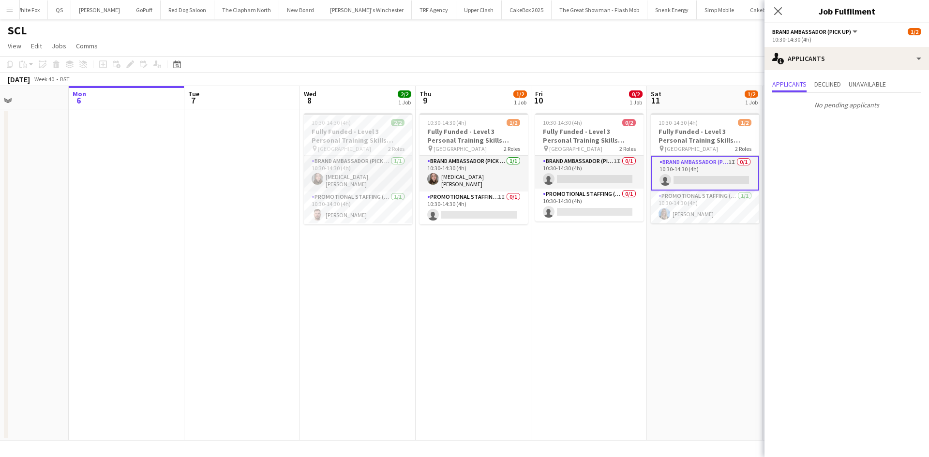
drag, startPoint x: 12, startPoint y: 12, endPoint x: 40, endPoint y: 31, distance: 34.5
click at [12, 12] on app-icon "Menu" at bounding box center [10, 10] width 8 height 8
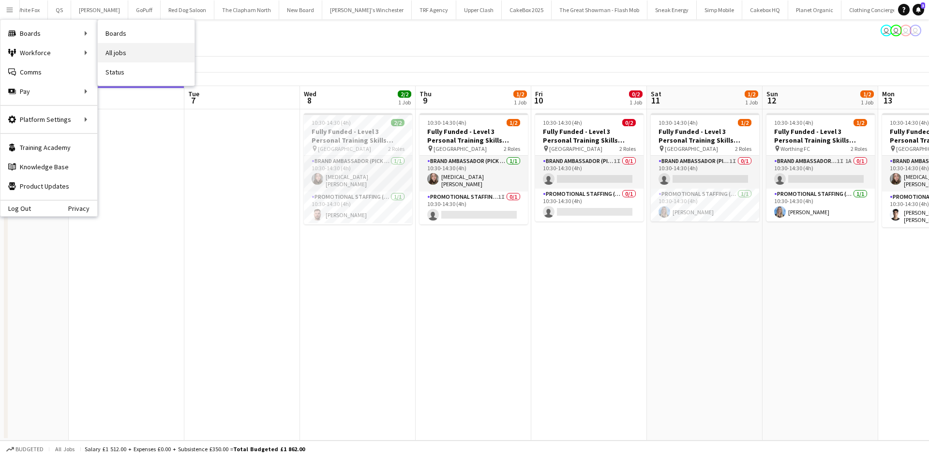
click at [125, 55] on link "All jobs" at bounding box center [146, 52] width 97 height 19
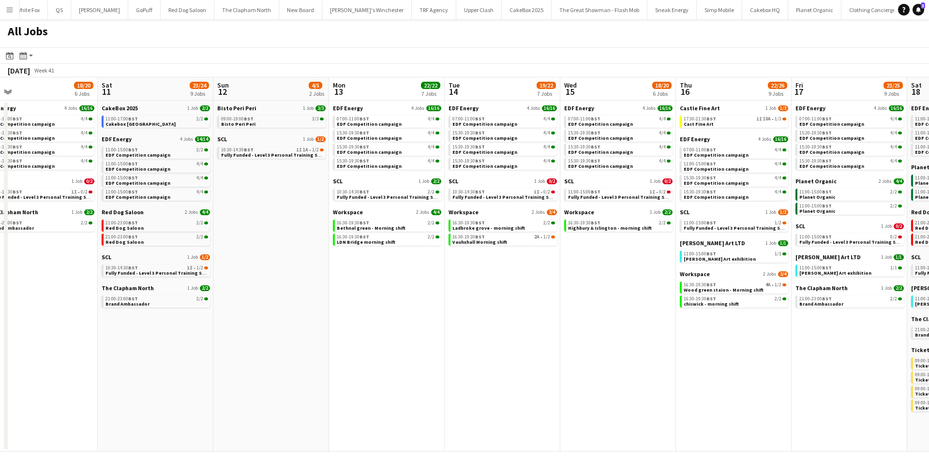
scroll to position [0, 365]
click at [552, 214] on span "3/4" at bounding box center [551, 213] width 10 height 6
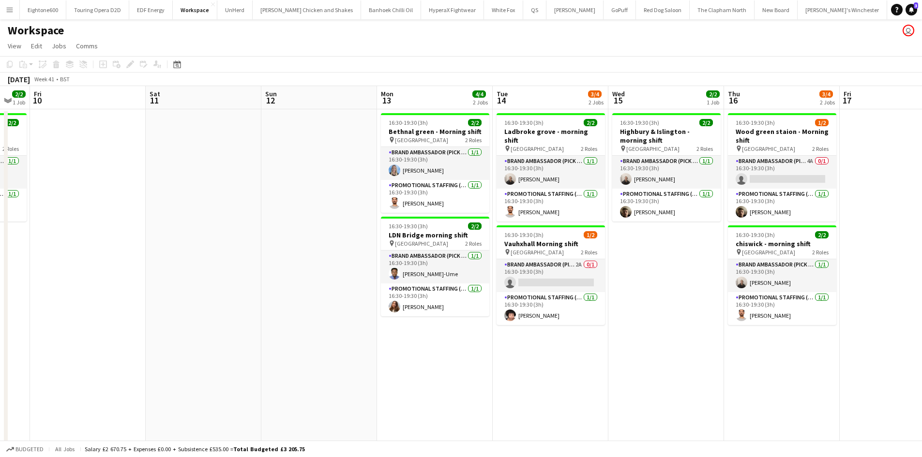
scroll to position [0, 317]
click at [550, 276] on app-card-role "Brand Ambassador (Pick up) 2A 0/1 16:30-19:30 (3h) single-neutral-actions" at bounding box center [550, 275] width 108 height 33
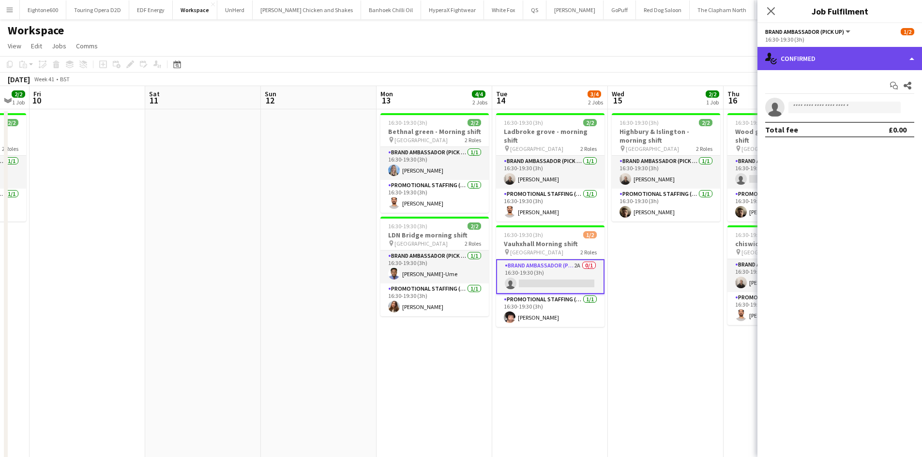
click at [852, 57] on div "single-neutral-actions-check-2 Confirmed" at bounding box center [839, 58] width 165 height 23
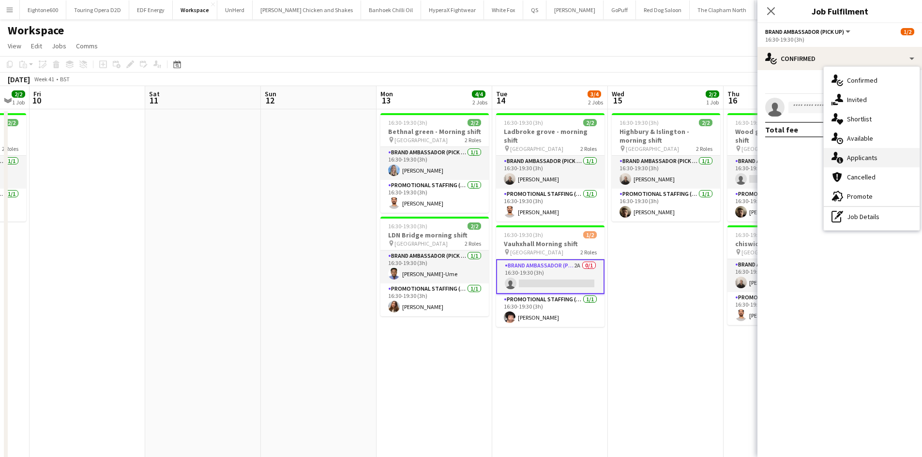
click at [862, 155] on span "Applicants" at bounding box center [862, 157] width 30 height 9
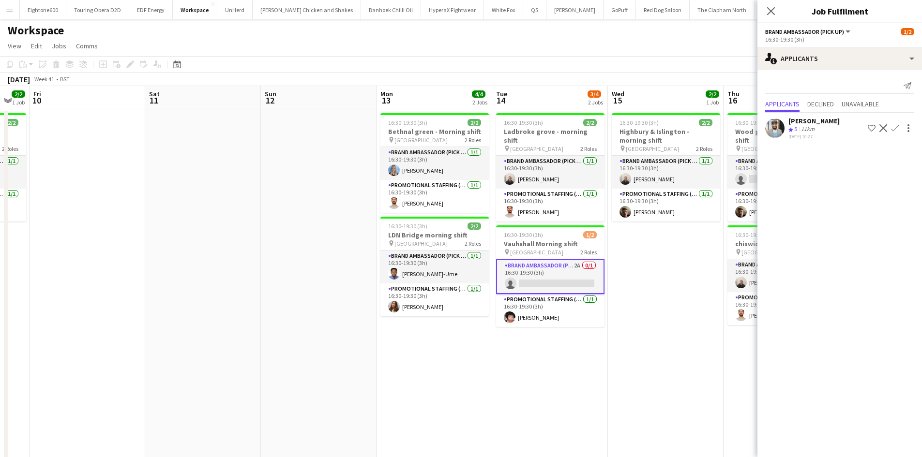
click at [898, 124] on app-icon "Confirm" at bounding box center [895, 128] width 8 height 8
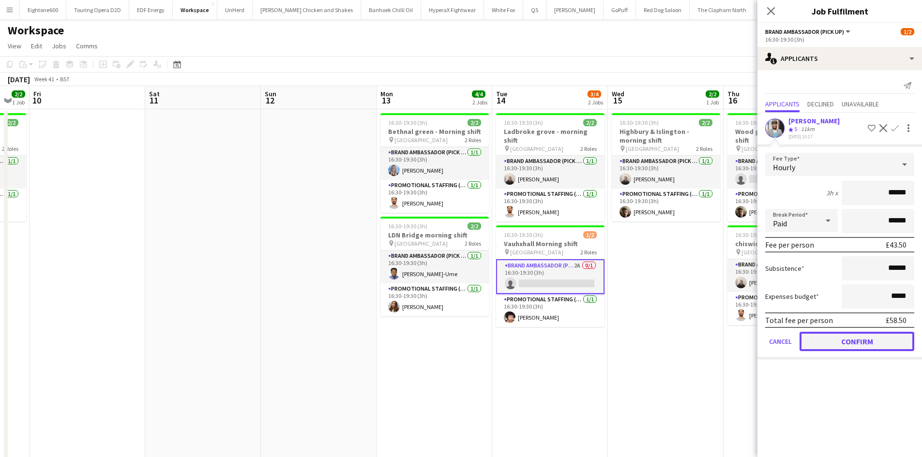
click at [867, 338] on button "Confirm" at bounding box center [856, 341] width 115 height 19
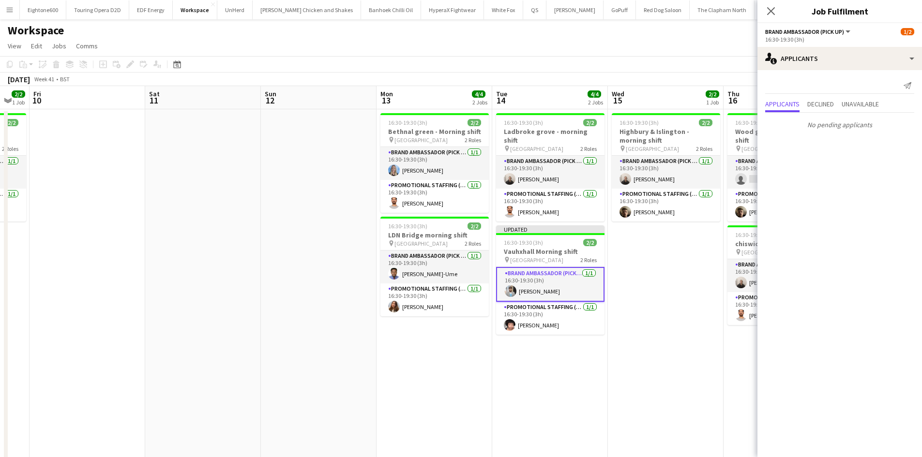
click at [675, 283] on app-date-cell "16:30-19:30 (3h) 2/2 Highbury & [GEOGRAPHIC_DATA] - morning shift pin [GEOGRAPH…" at bounding box center [666, 344] width 116 height 471
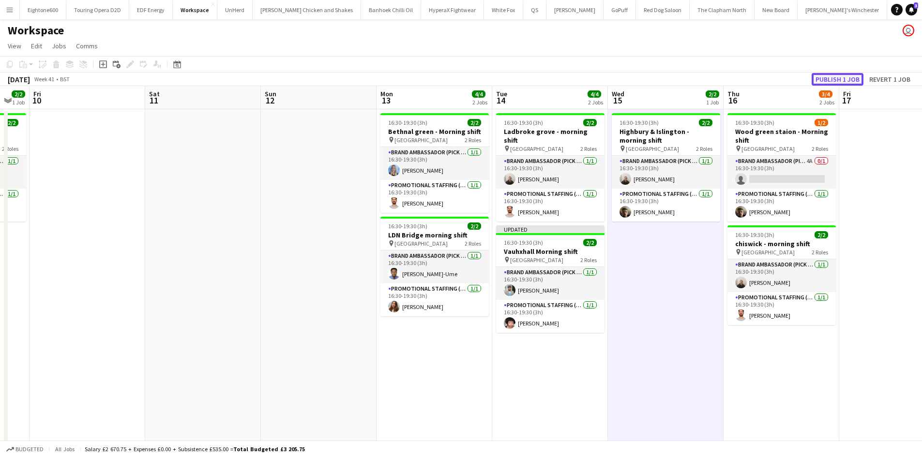
click at [822, 73] on button "Publish 1 job" at bounding box center [837, 79] width 52 height 13
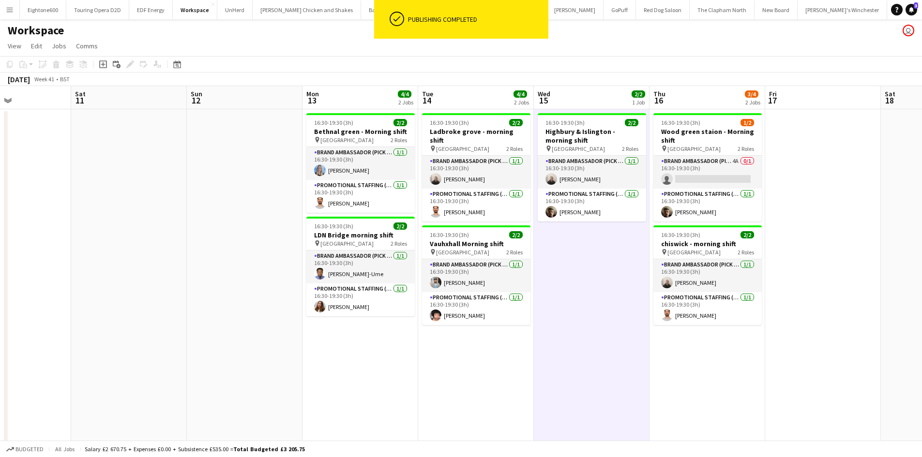
scroll to position [0, 393]
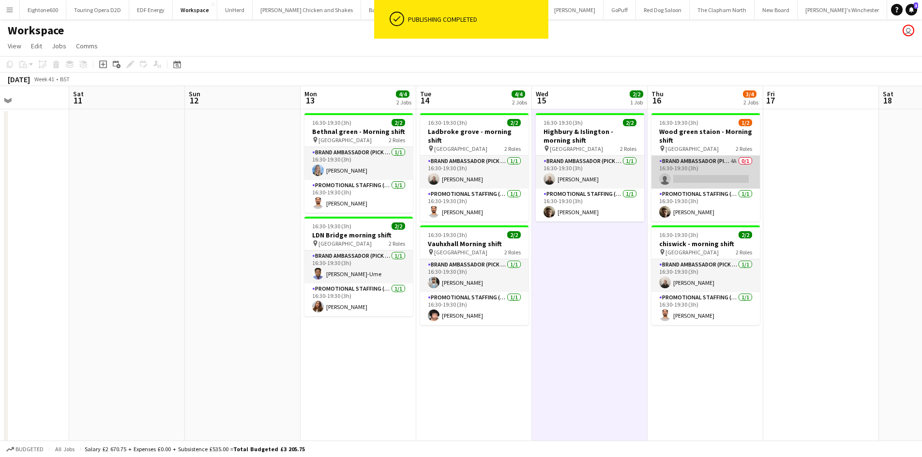
click at [720, 180] on app-card-role "Brand Ambassador (Pick up) 4A 0/1 16:30-19:30 (3h) single-neutral-actions" at bounding box center [705, 172] width 108 height 33
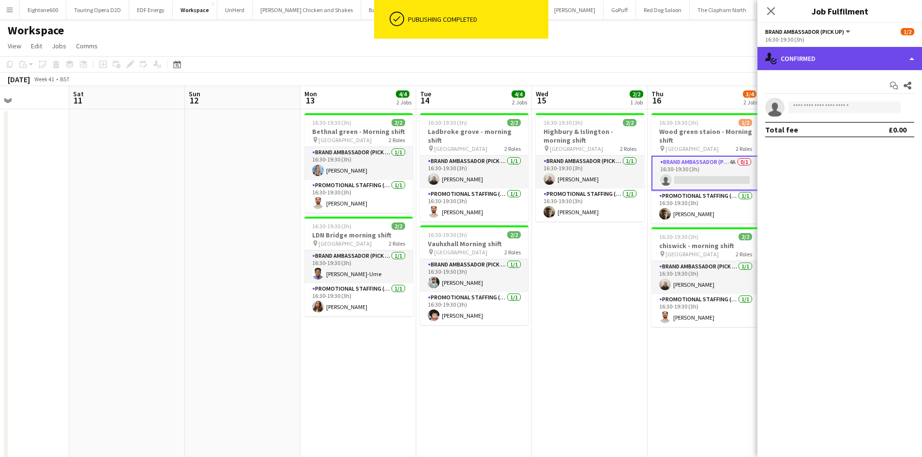
click at [825, 61] on div "single-neutral-actions-check-2 Confirmed" at bounding box center [839, 58] width 165 height 23
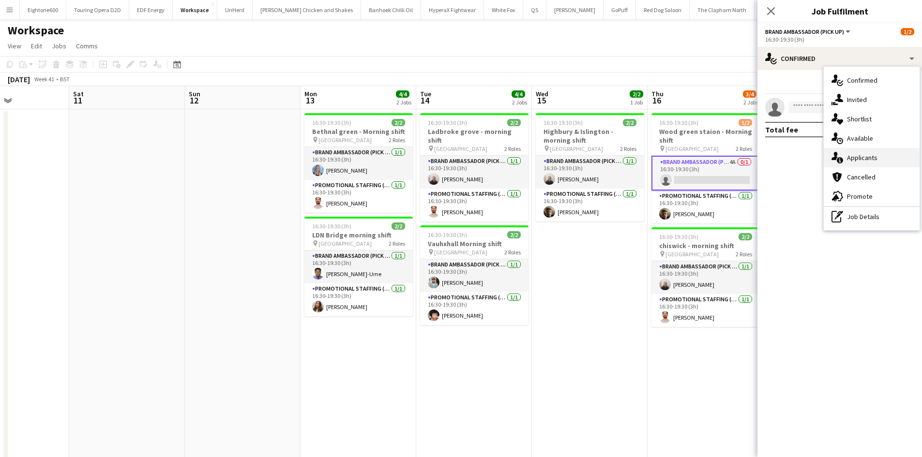
click at [858, 161] on span "Applicants" at bounding box center [862, 157] width 30 height 9
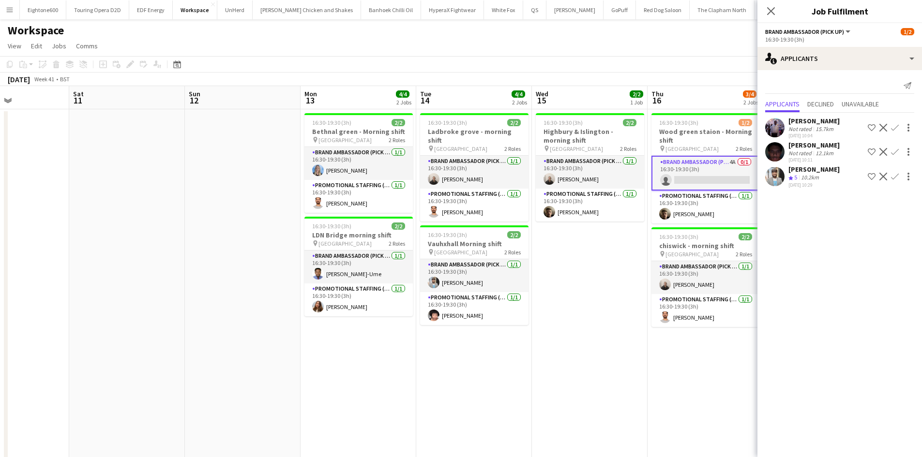
click at [779, 122] on app-user-avatar at bounding box center [774, 127] width 19 height 19
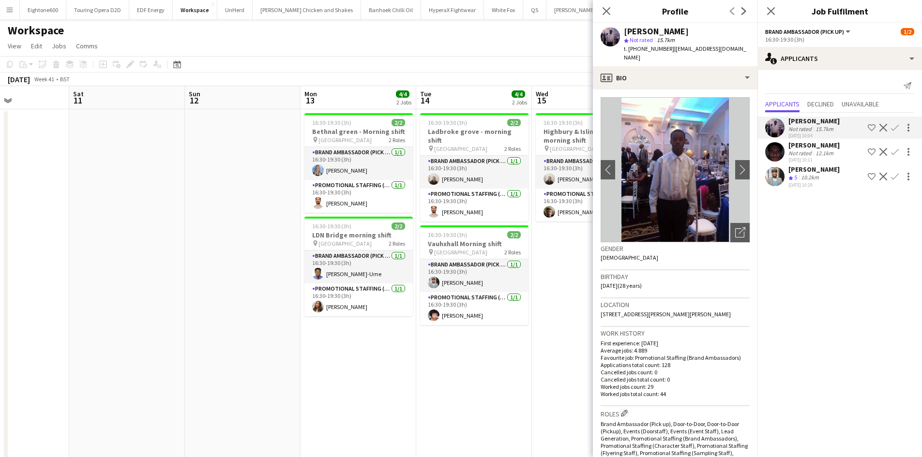
click at [896, 175] on app-icon "Confirm" at bounding box center [895, 177] width 8 height 8
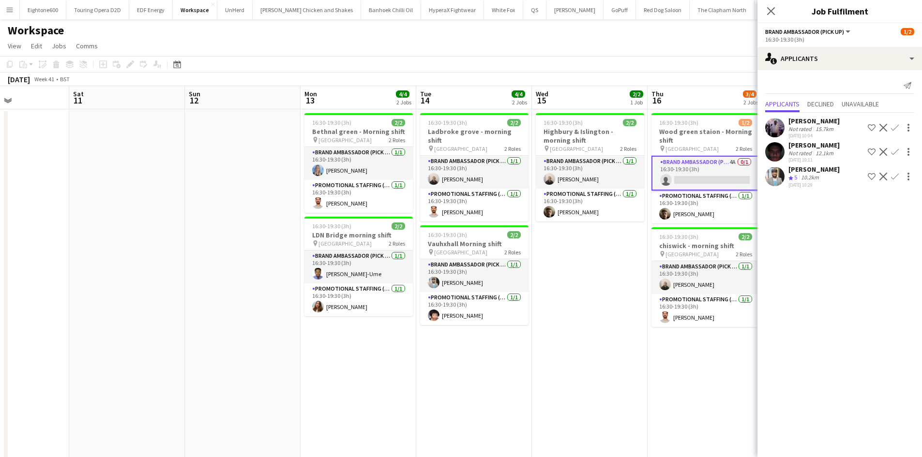
click at [897, 174] on app-icon "Confirm" at bounding box center [895, 177] width 8 height 8
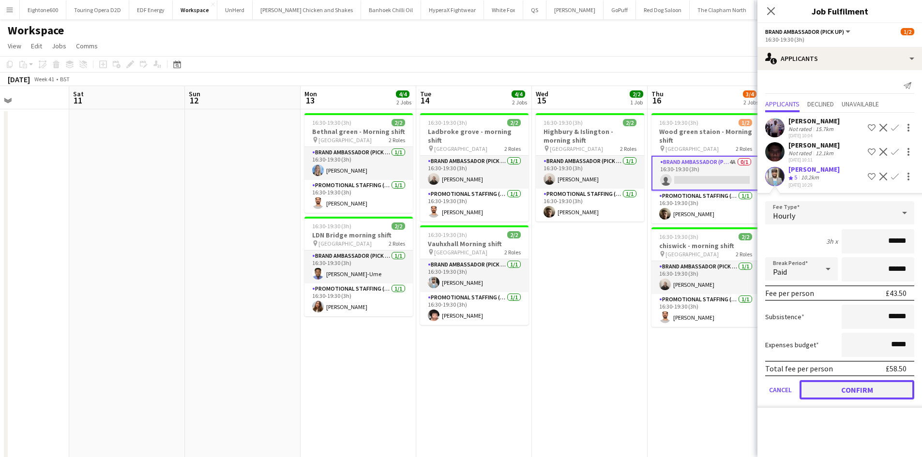
click at [836, 393] on button "Confirm" at bounding box center [856, 389] width 115 height 19
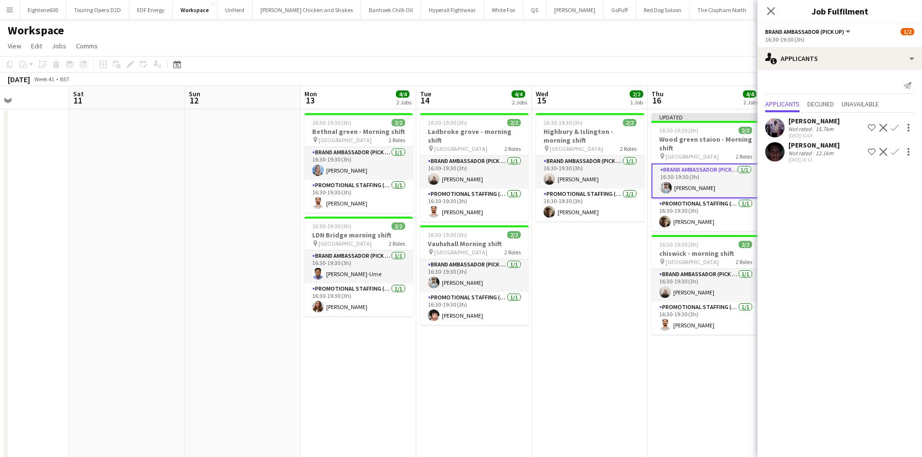
click at [555, 366] on app-date-cell "16:30-19:30 (3h) 2/2 Highbury & [GEOGRAPHIC_DATA] - morning shift pin [GEOGRAPH…" at bounding box center [590, 344] width 116 height 471
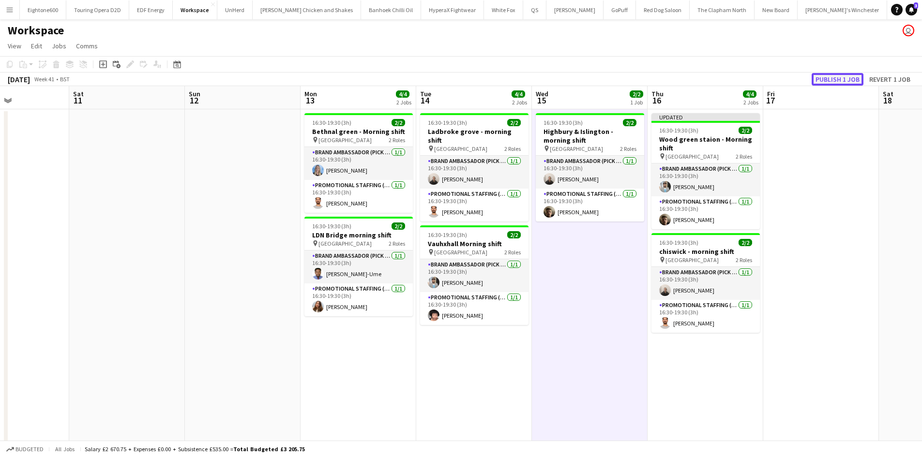
click at [827, 76] on button "Publish 1 job" at bounding box center [837, 79] width 52 height 13
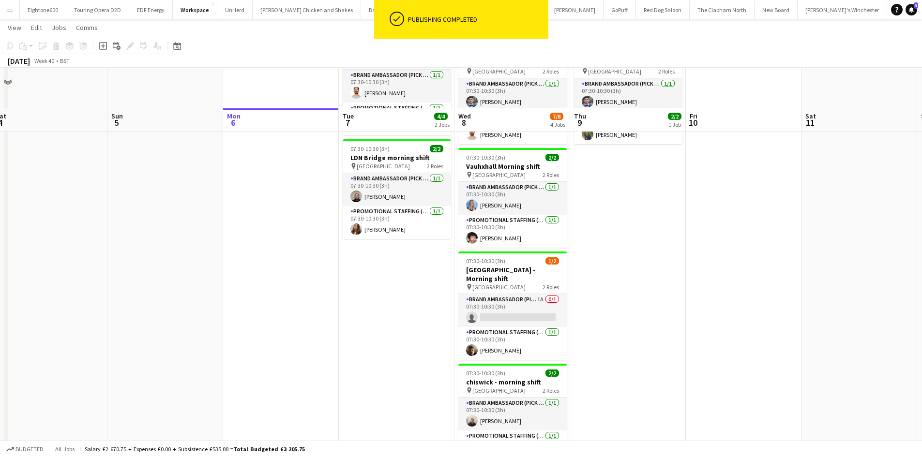
scroll to position [121, 0]
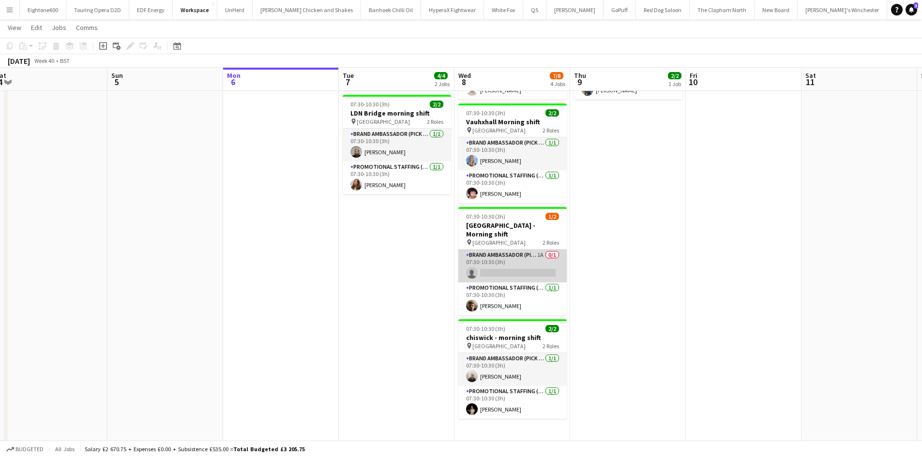
click at [513, 263] on app-card-role "Brand Ambassador (Pick up) 1A 0/1 07:30-10:30 (3h) single-neutral-actions" at bounding box center [512, 266] width 108 height 33
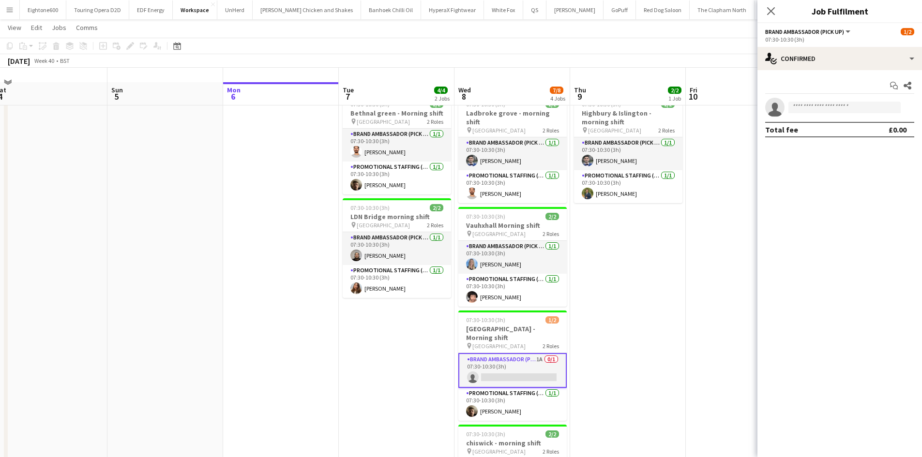
scroll to position [16, 0]
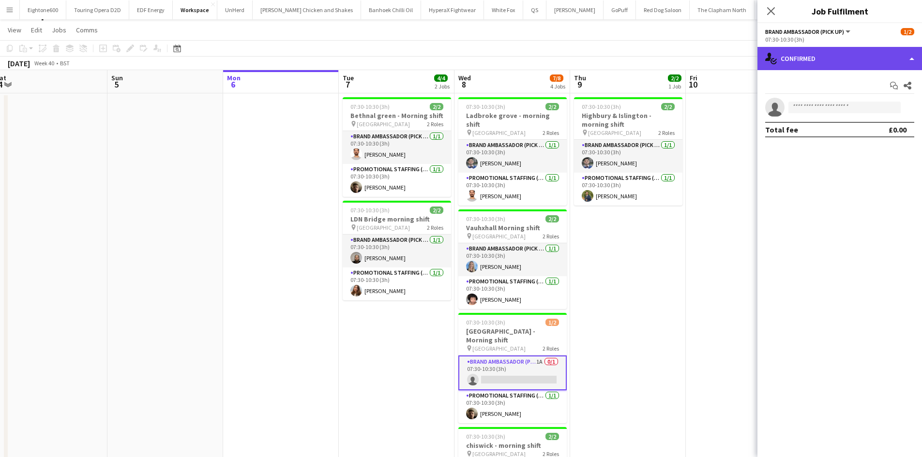
click at [841, 64] on div "single-neutral-actions-check-2 Confirmed" at bounding box center [839, 58] width 165 height 23
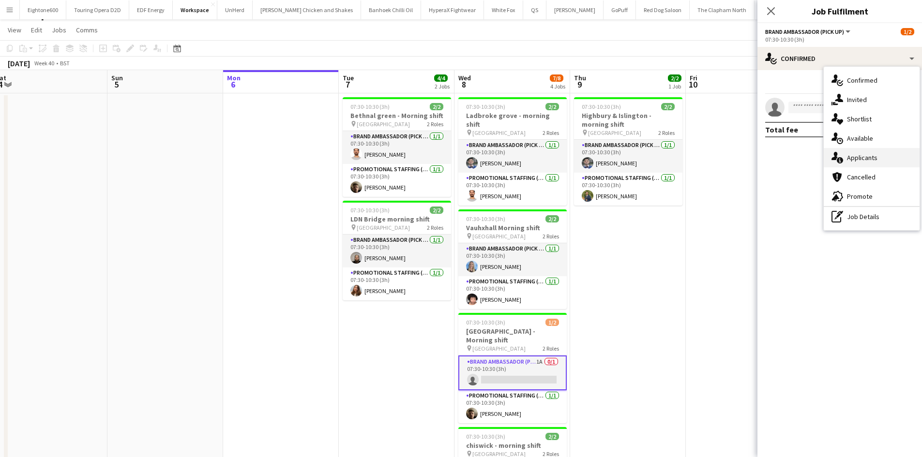
click at [859, 157] on span "Applicants" at bounding box center [862, 157] width 30 height 9
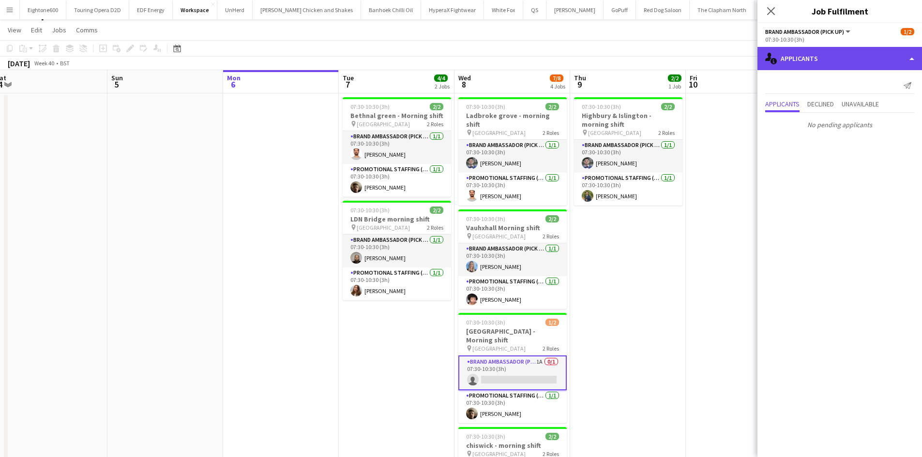
click at [828, 60] on div "single-neutral-actions-information Applicants" at bounding box center [839, 58] width 165 height 23
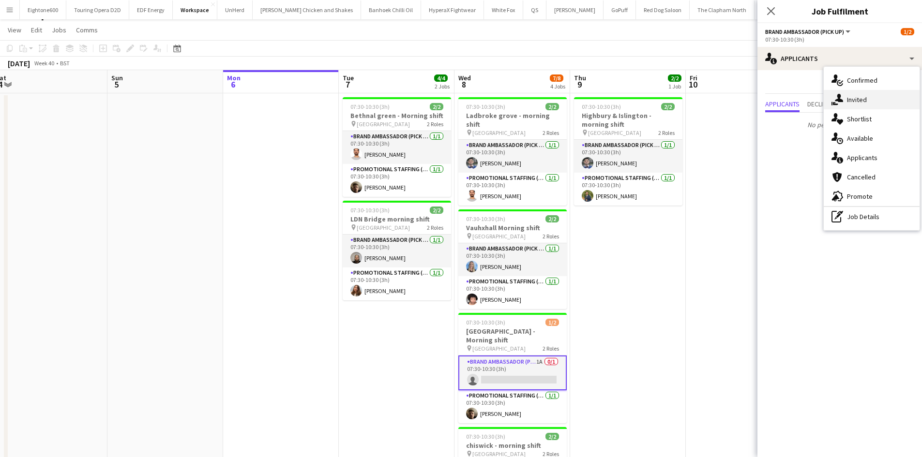
click at [866, 96] on span "Invited" at bounding box center [857, 99] width 20 height 9
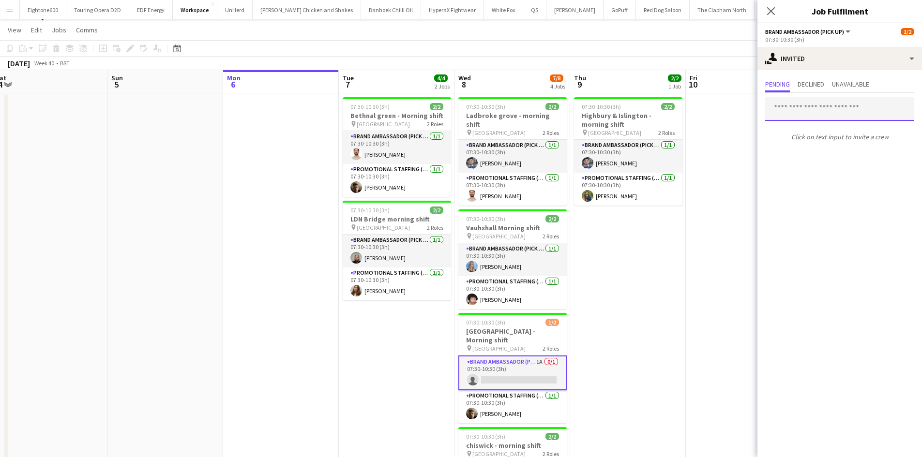
click at [802, 105] on input "text" at bounding box center [839, 109] width 149 height 24
type input "******"
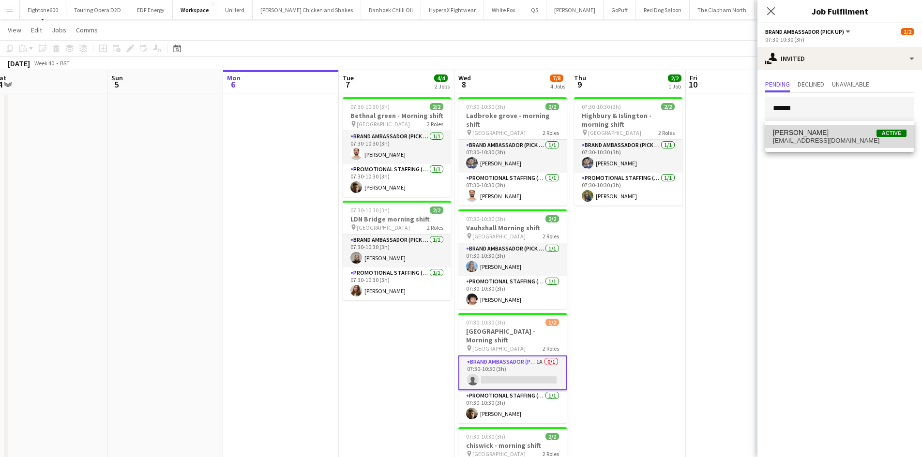
click at [816, 133] on span "[PERSON_NAME]" at bounding box center [801, 133] width 56 height 8
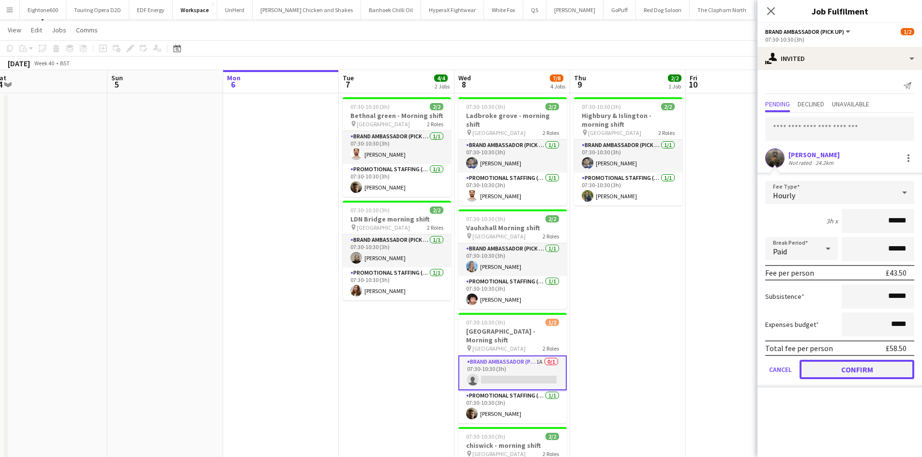
click at [837, 361] on button "Confirm" at bounding box center [856, 369] width 115 height 19
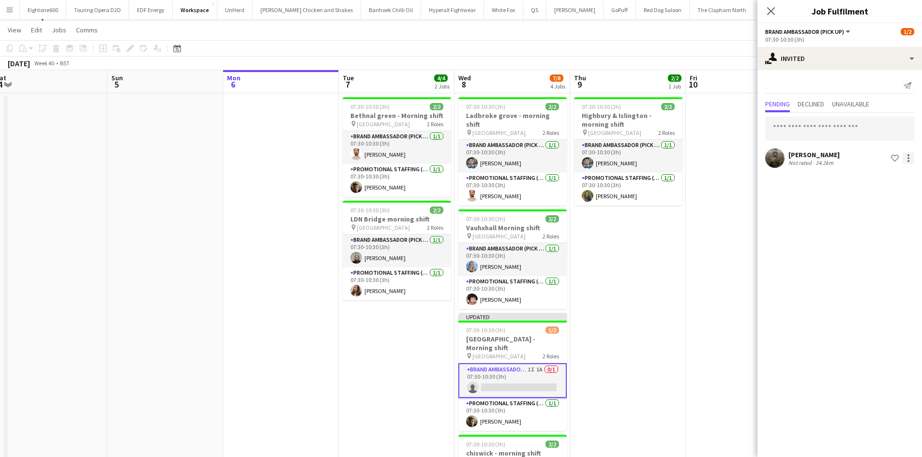
click at [911, 163] on div at bounding box center [908, 158] width 12 height 12
click at [873, 246] on span "Cancel invitation" at bounding box center [877, 245] width 57 height 8
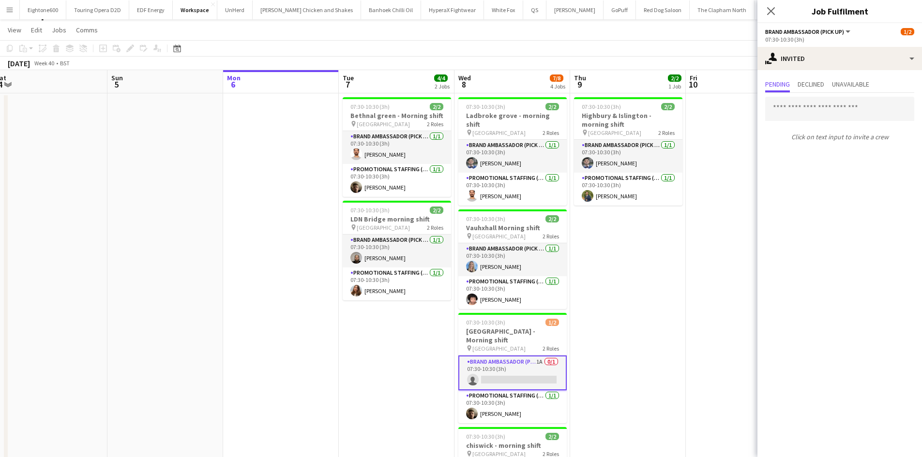
click at [621, 339] on app-date-cell "07:30-10:30 (3h) 2/2 Highbury & [GEOGRAPHIC_DATA] - morning shift pin [GEOGRAPH…" at bounding box center [628, 332] width 116 height 479
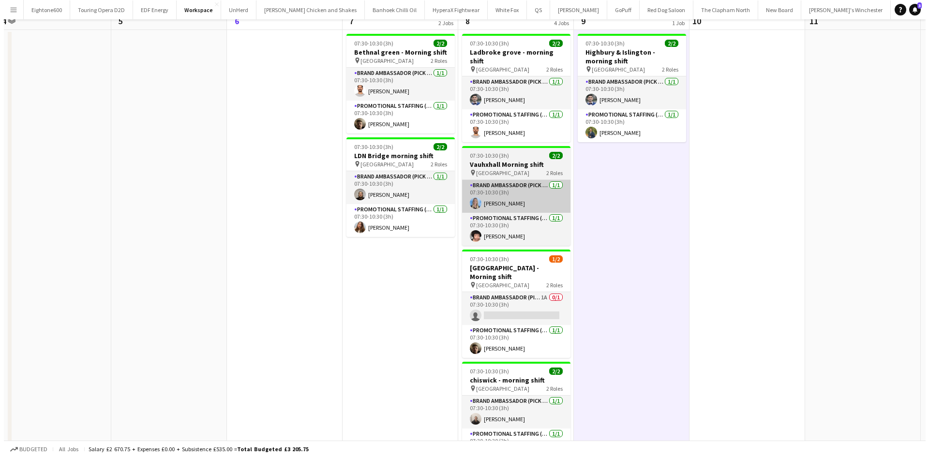
scroll to position [0, 0]
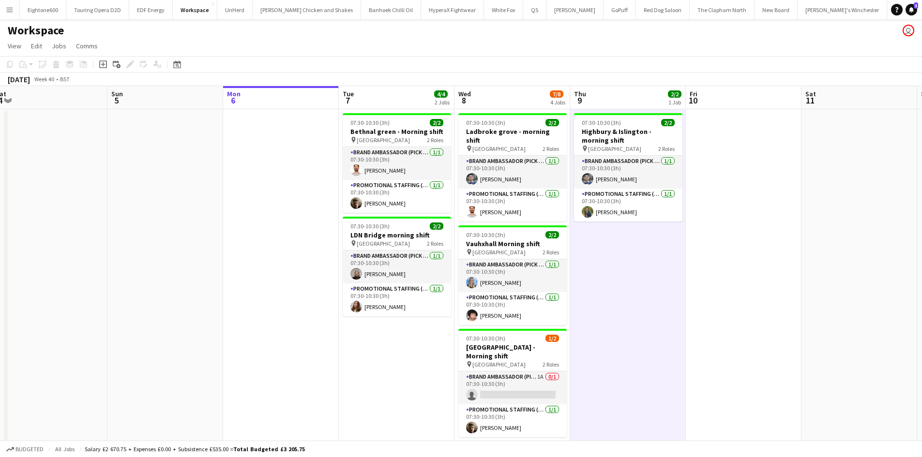
click at [6, 3] on button "Menu" at bounding box center [9, 9] width 19 height 19
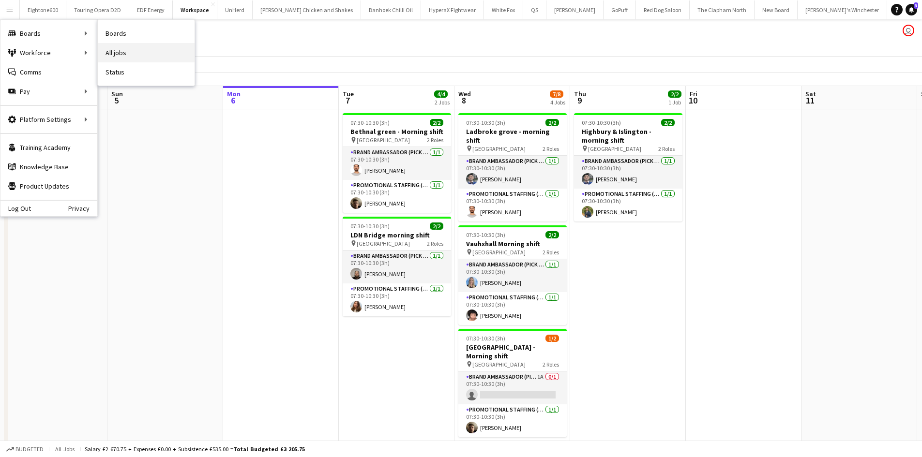
click at [118, 52] on link "All jobs" at bounding box center [146, 52] width 97 height 19
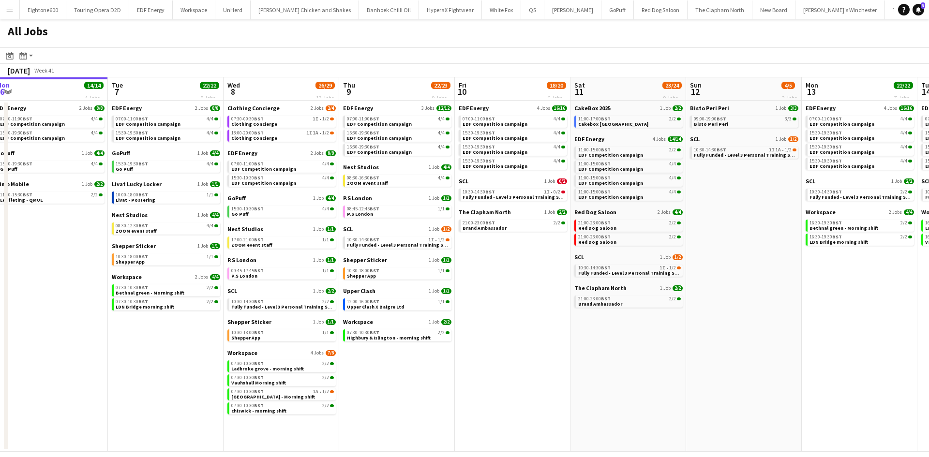
scroll to position [0, 239]
click at [350, 166] on span "Nest Studios" at bounding box center [362, 167] width 36 height 7
click at [369, 184] on span "ZOOM event staff" at bounding box center [367, 183] width 41 height 6
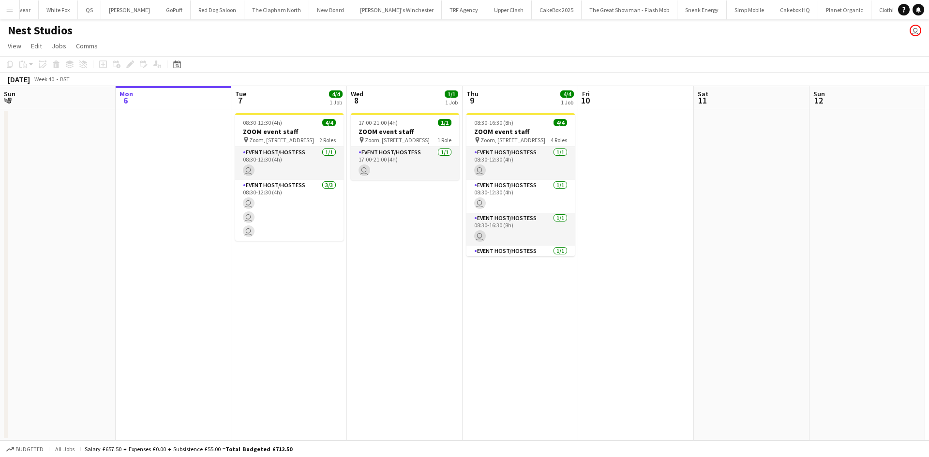
scroll to position [0, 520]
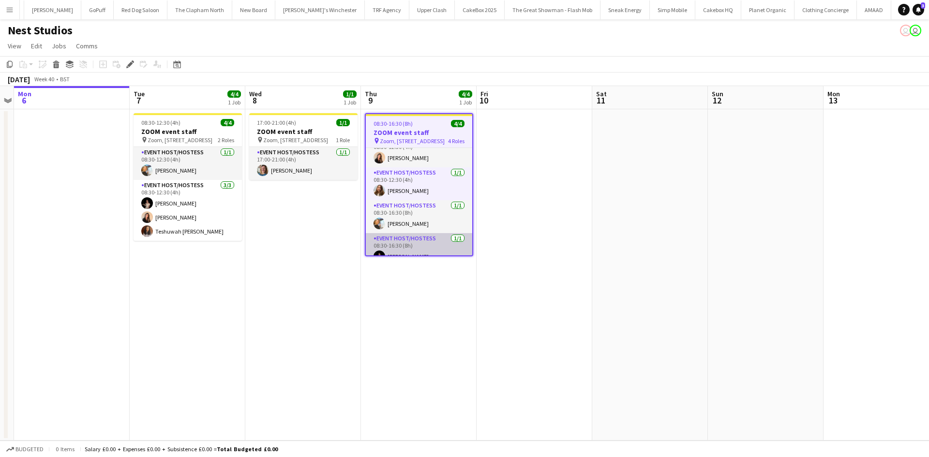
scroll to position [13, 0]
click at [284, 283] on app-date-cell "17:00-21:00 (4h) 1/1 ZOOM event staff pin Zoom, [STREET_ADDRESS] 1 Role Event H…" at bounding box center [303, 274] width 116 height 331
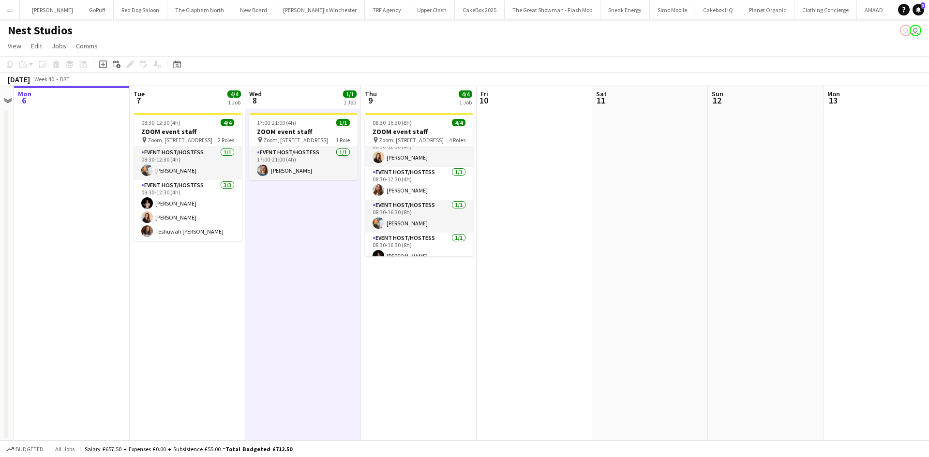
click at [6, 7] on app-icon "Menu" at bounding box center [10, 10] width 8 height 8
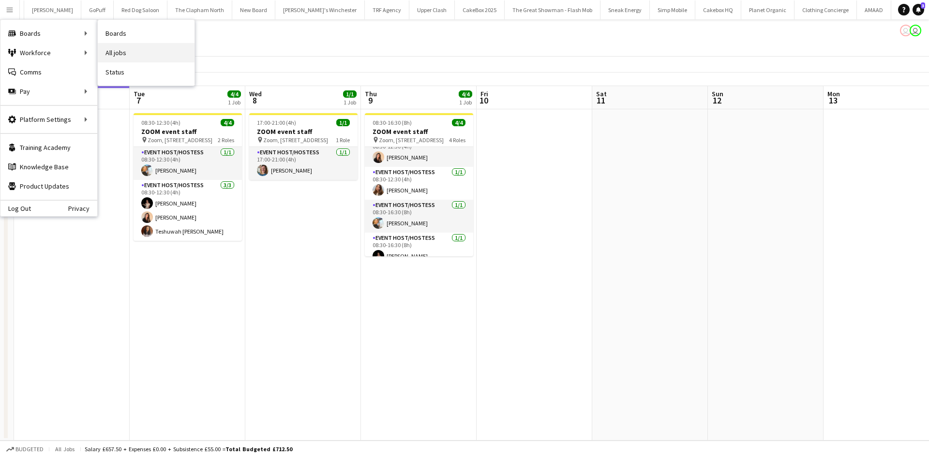
click at [126, 49] on link "All jobs" at bounding box center [146, 52] width 97 height 19
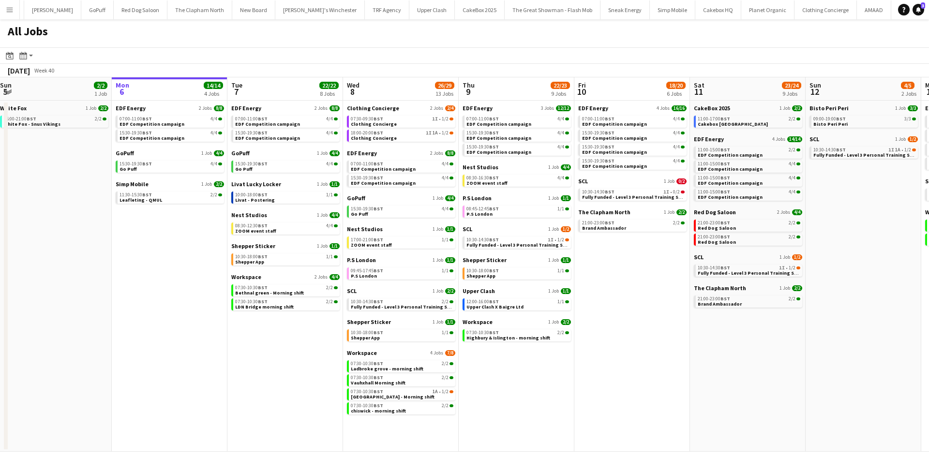
scroll to position [0, 236]
click at [359, 353] on span "Workspace" at bounding box center [361, 352] width 30 height 7
click at [368, 354] on span "Workspace" at bounding box center [361, 352] width 30 height 7
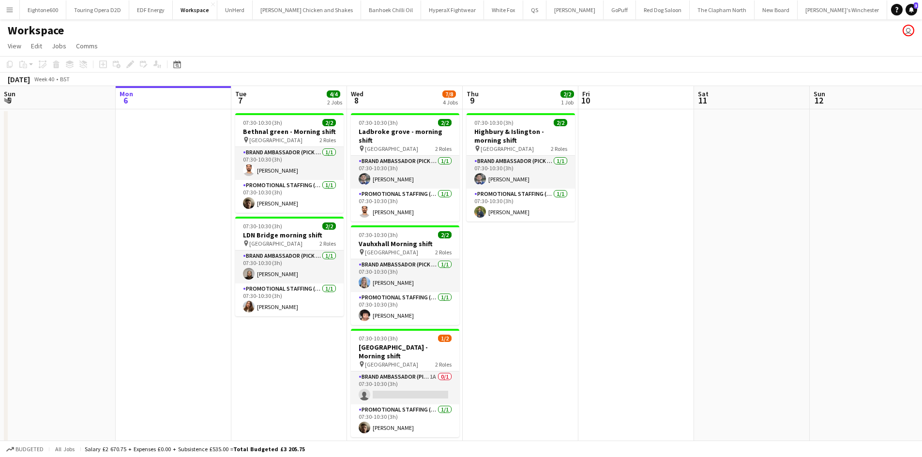
click at [7, 9] on app-icon "Menu" at bounding box center [10, 10] width 8 height 8
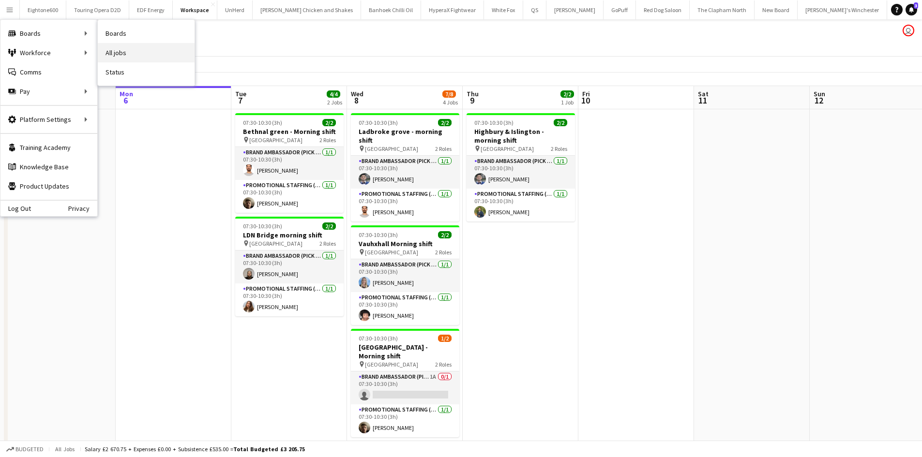
click at [116, 54] on link "All jobs" at bounding box center [146, 52] width 97 height 19
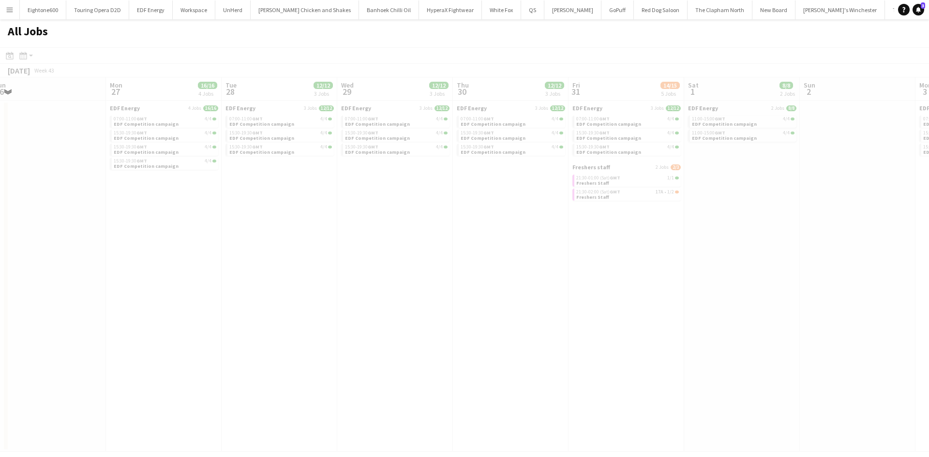
scroll to position [0, 365]
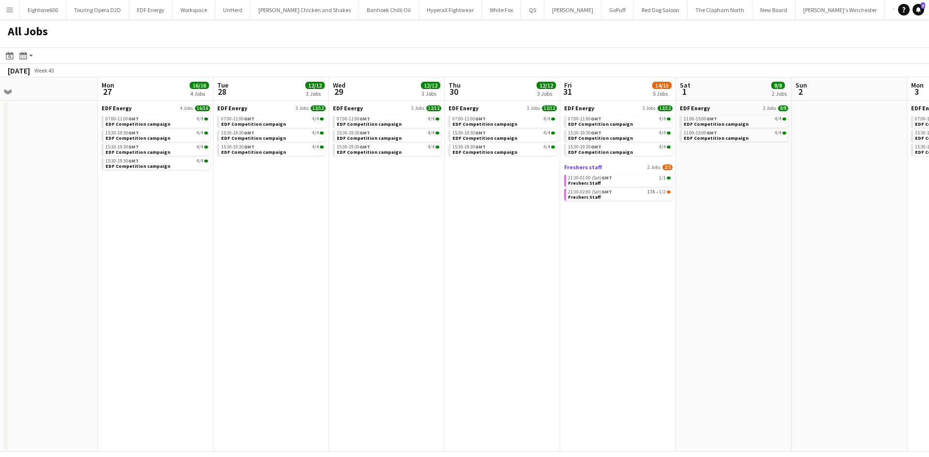
click at [597, 170] on span "Freshers staff" at bounding box center [583, 167] width 38 height 7
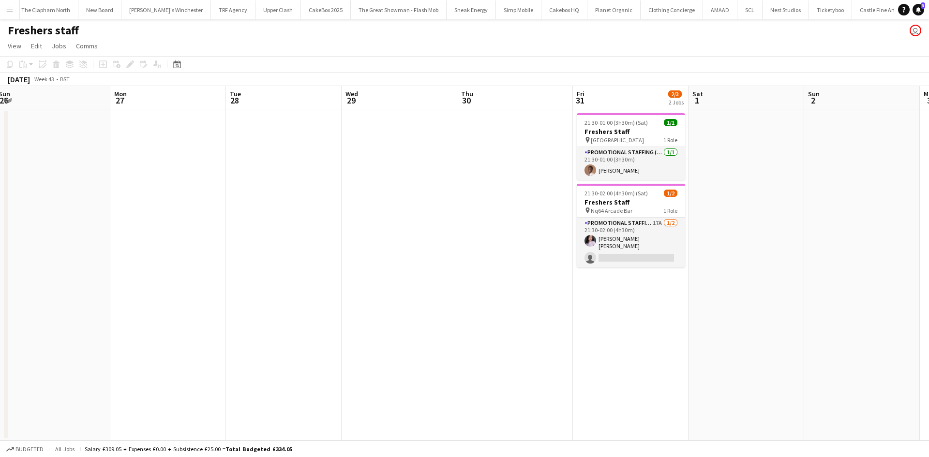
scroll to position [0, 487]
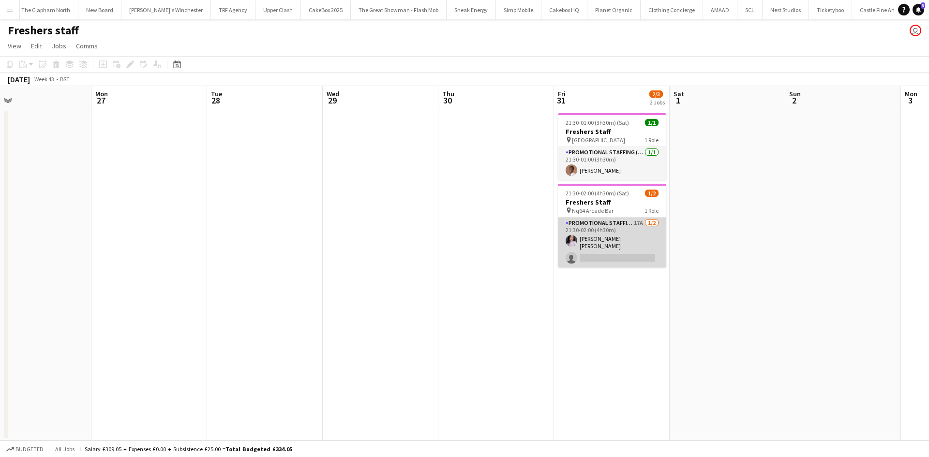
click at [609, 255] on app-card-role "Promotional Staffing (Brand Ambassadors) 17A [DATE] 21:30-02:00 (4h30m) [PERSON…" at bounding box center [612, 243] width 108 height 50
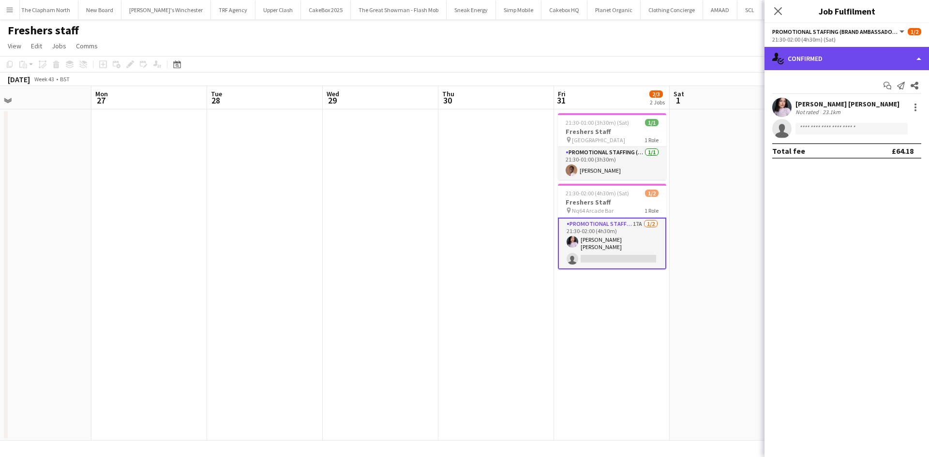
click at [872, 54] on div "single-neutral-actions-check-2 Confirmed" at bounding box center [847, 58] width 165 height 23
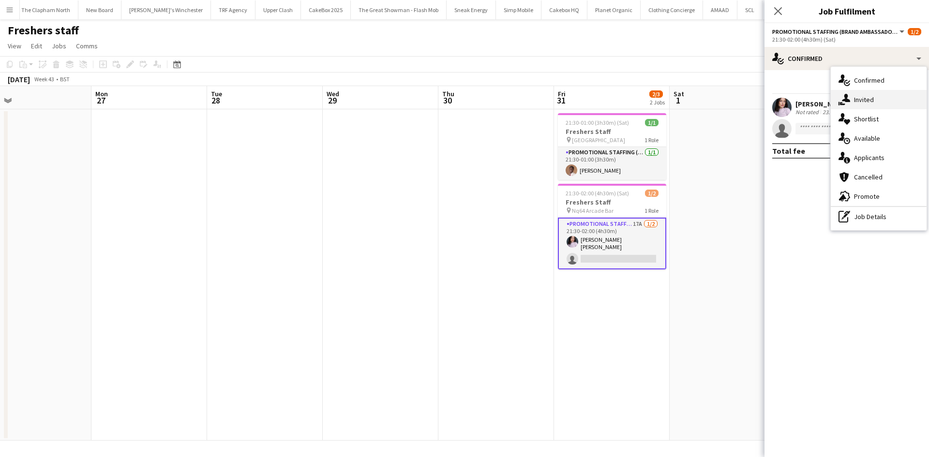
click at [870, 102] on span "Invited" at bounding box center [864, 99] width 20 height 9
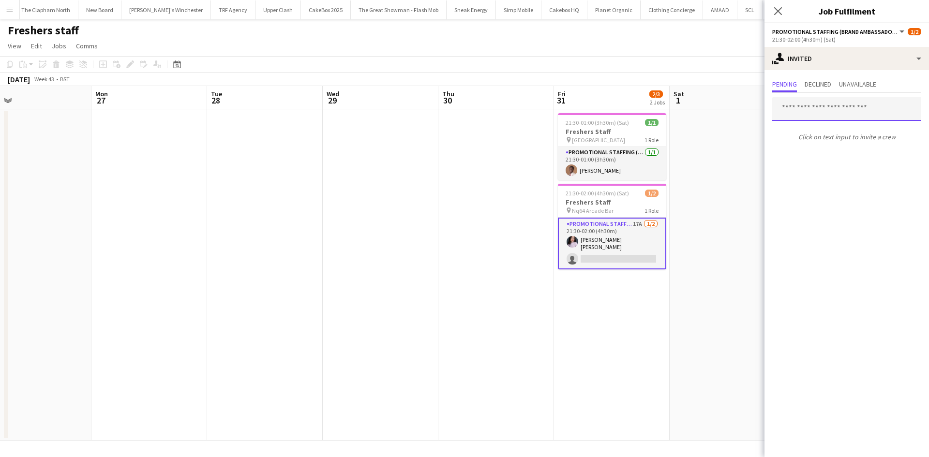
click at [821, 112] on input "text" at bounding box center [846, 109] width 149 height 24
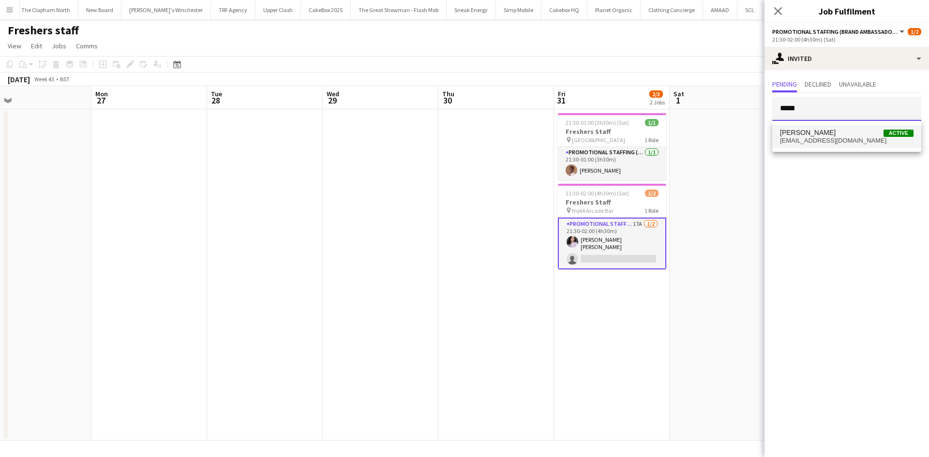
type input "*****"
click at [820, 126] on mat-option "Hakeem Mabrouk-White Active hakeemwinfo@gmail.com" at bounding box center [846, 136] width 149 height 23
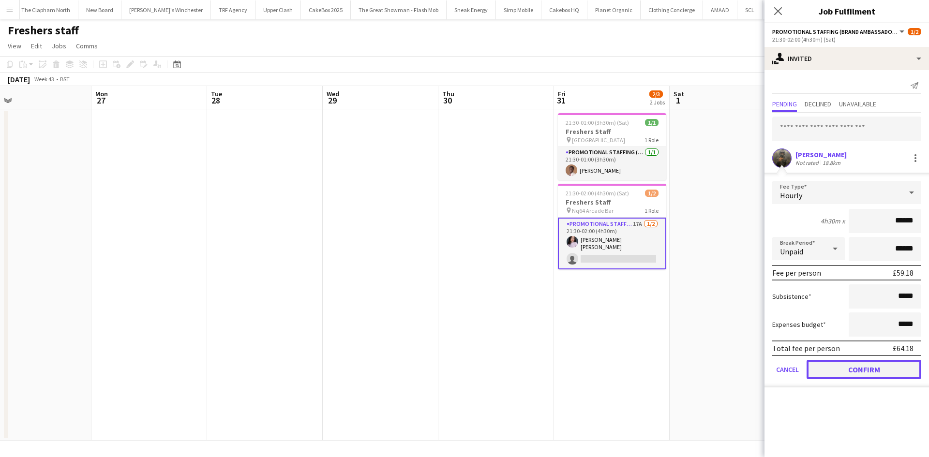
click at [850, 363] on button "Confirm" at bounding box center [864, 369] width 115 height 19
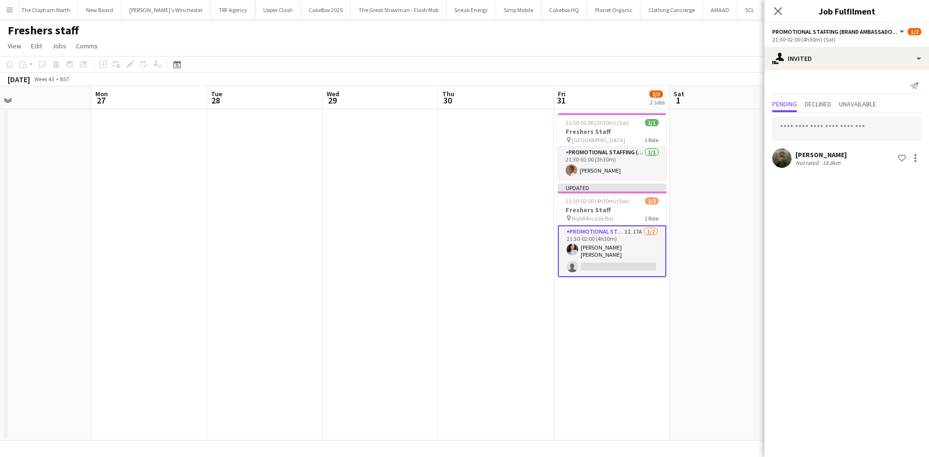
click at [663, 309] on app-date-cell "21:30-01:00 (3h30m) (Sat) 1/1 Freshers Staff pin Greenwich 1 Role Promotional S…" at bounding box center [612, 274] width 116 height 331
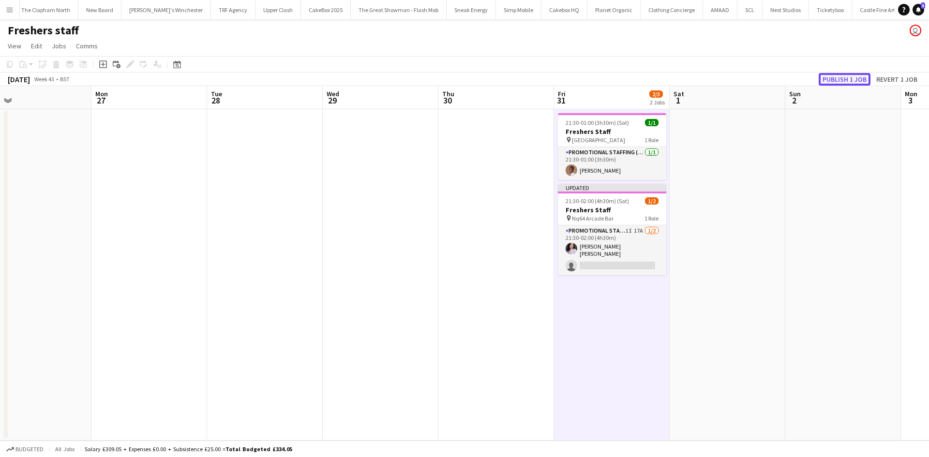
click at [864, 76] on button "Publish 1 job" at bounding box center [845, 79] width 52 height 13
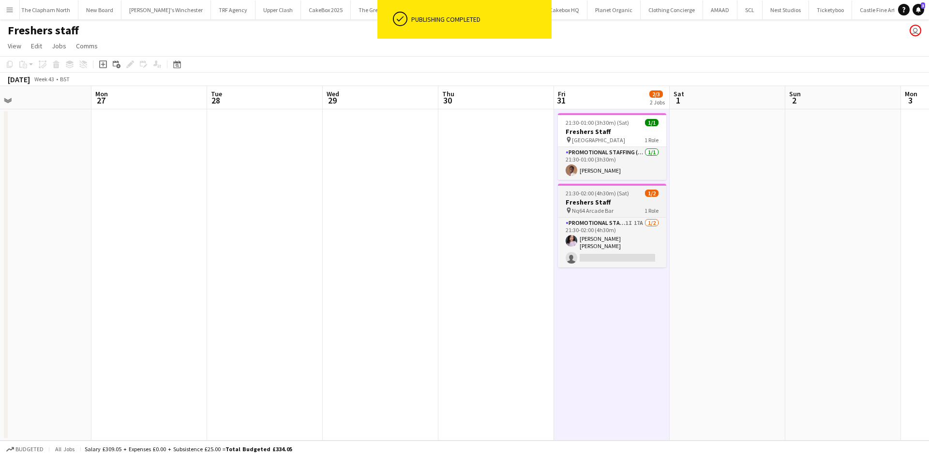
click at [598, 211] on span "Nq64 Arcade Bar" at bounding box center [593, 210] width 42 height 7
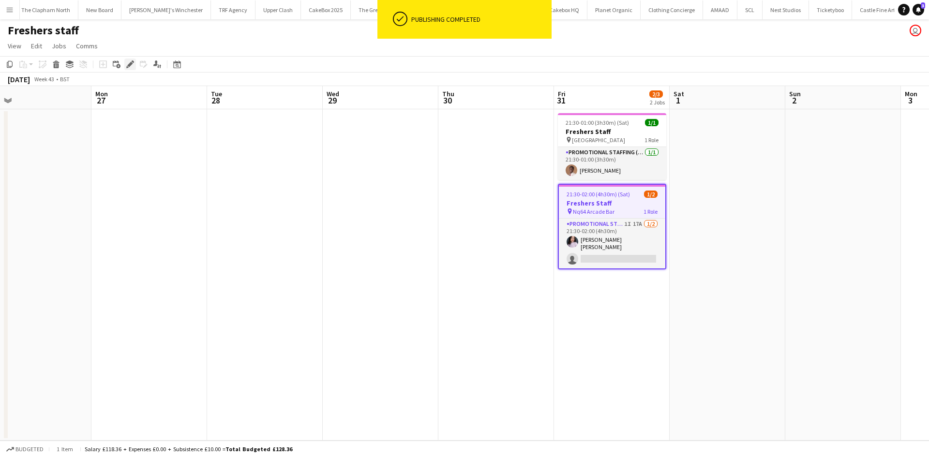
click at [130, 64] on icon at bounding box center [129, 64] width 5 height 5
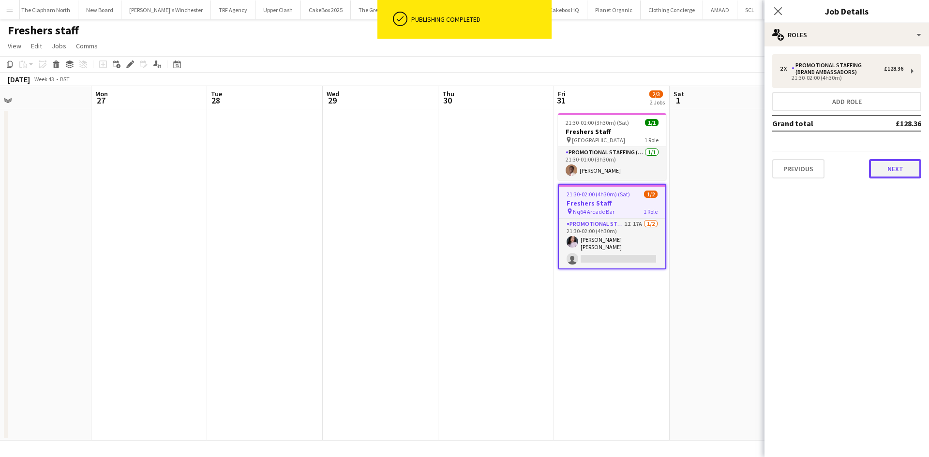
click at [905, 172] on button "Next" at bounding box center [895, 168] width 52 height 19
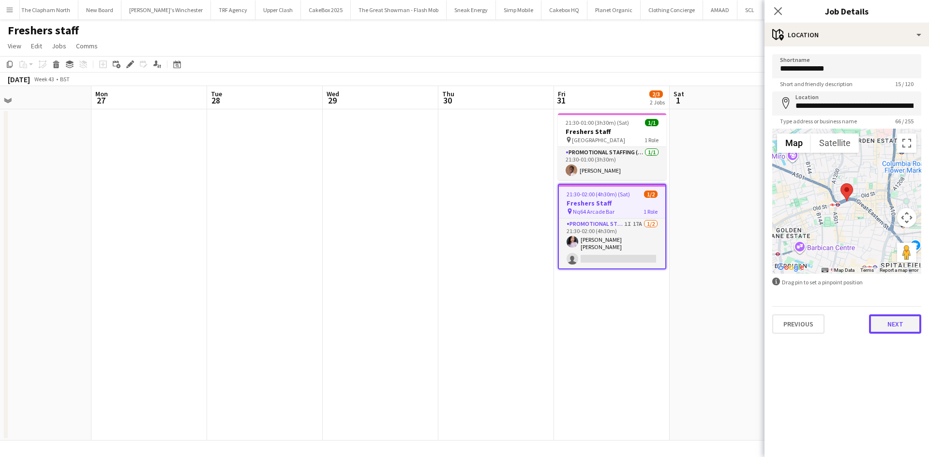
click at [888, 323] on button "Next" at bounding box center [895, 324] width 52 height 19
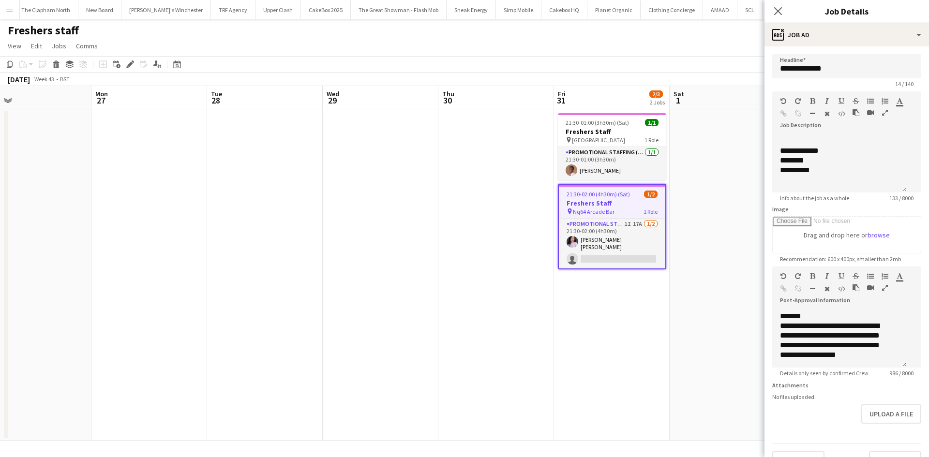
scroll to position [0, 0]
click at [735, 347] on app-date-cell at bounding box center [728, 274] width 116 height 331
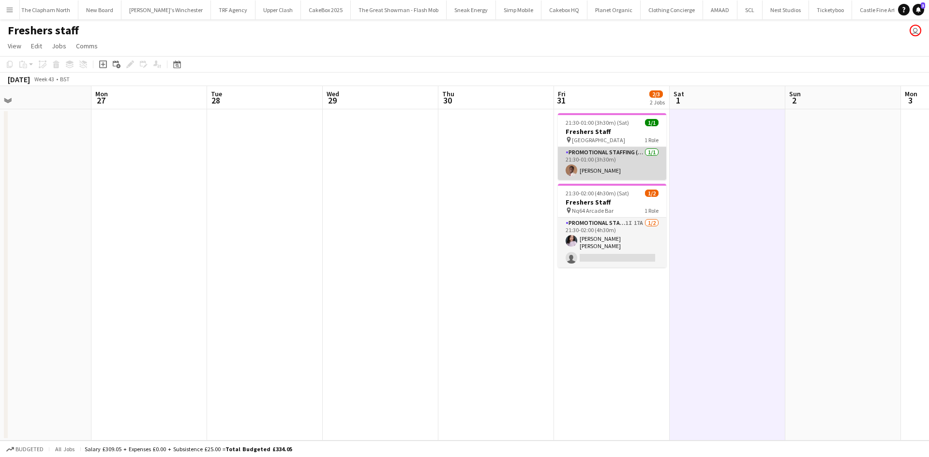
click at [585, 174] on app-card-role "Promotional Staffing (Brand Ambassadors) 1/1 21:30-01:00 (3h30m) Oladimeji Fako…" at bounding box center [612, 163] width 108 height 33
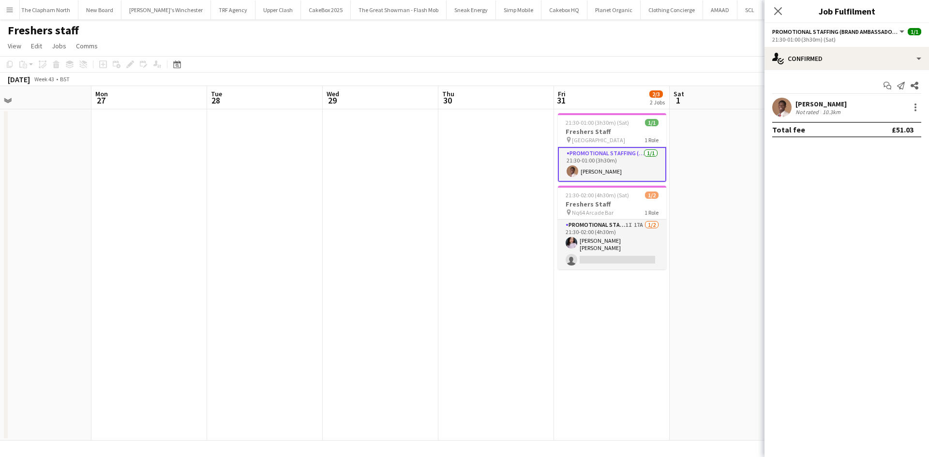
click at [782, 103] on app-user-avatar at bounding box center [781, 107] width 19 height 19
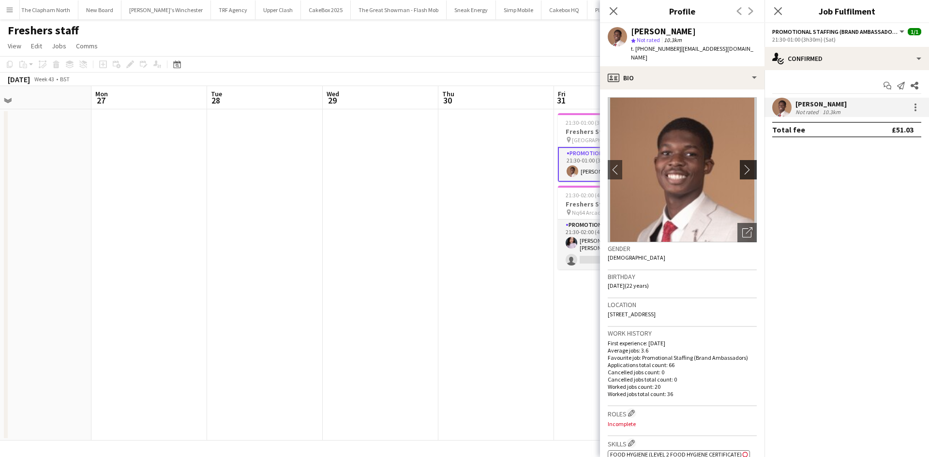
click at [742, 165] on app-icon "chevron-right" at bounding box center [749, 170] width 15 height 10
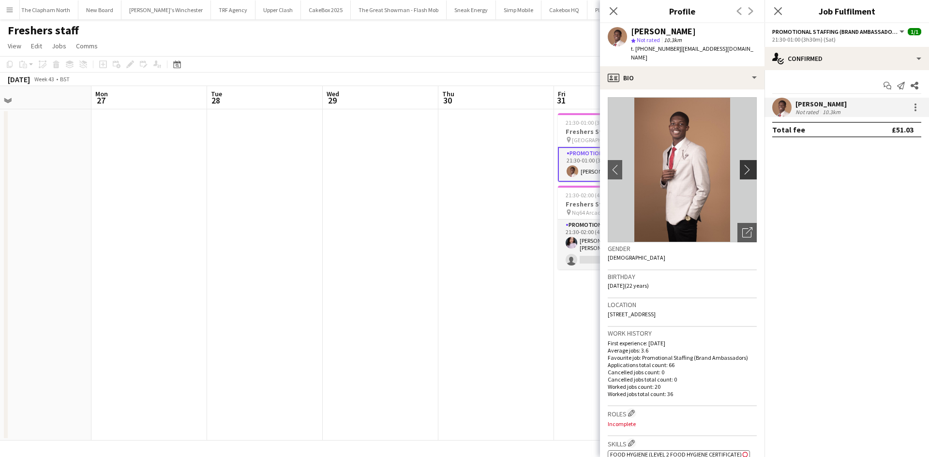
click at [742, 165] on app-icon "chevron-right" at bounding box center [749, 170] width 15 height 10
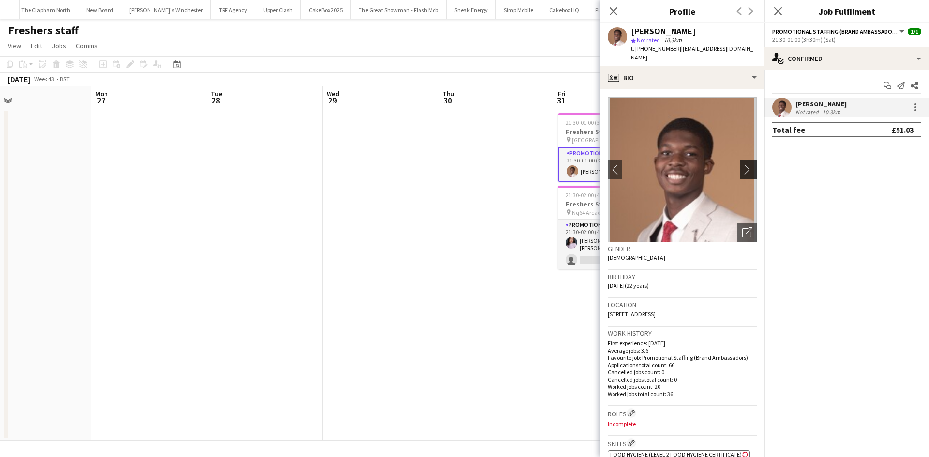
click at [742, 165] on app-icon "chevron-right" at bounding box center [749, 170] width 15 height 10
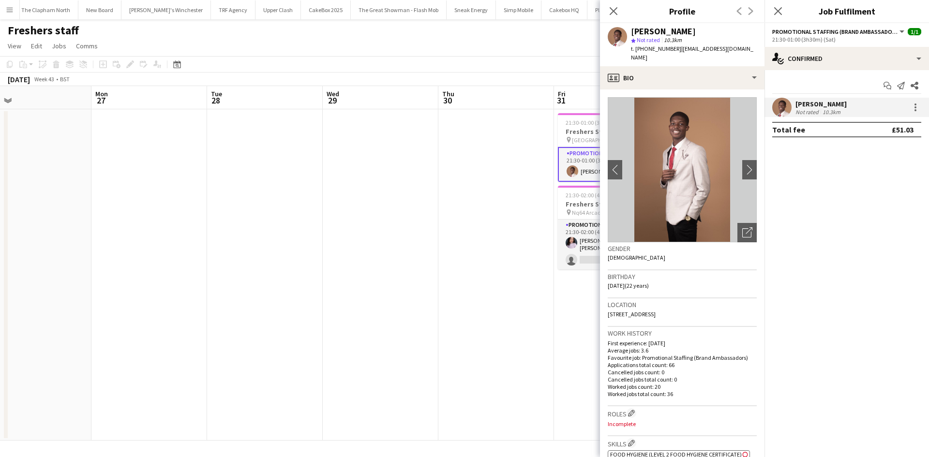
click at [523, 292] on app-date-cell at bounding box center [496, 274] width 116 height 331
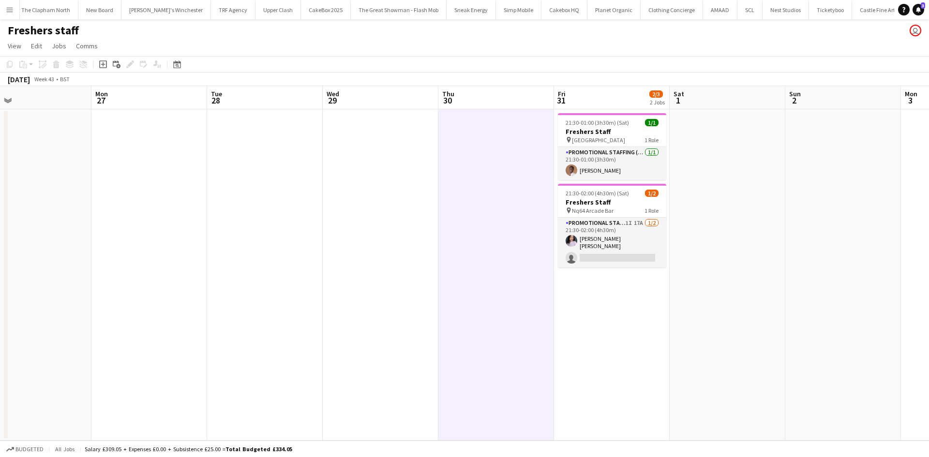
click at [11, 15] on button "Menu" at bounding box center [9, 9] width 19 height 19
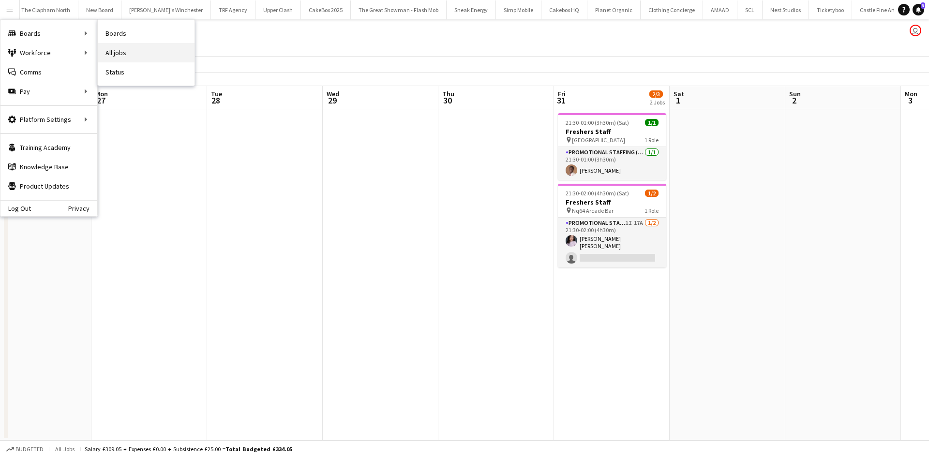
click at [127, 53] on link "All jobs" at bounding box center [146, 52] width 97 height 19
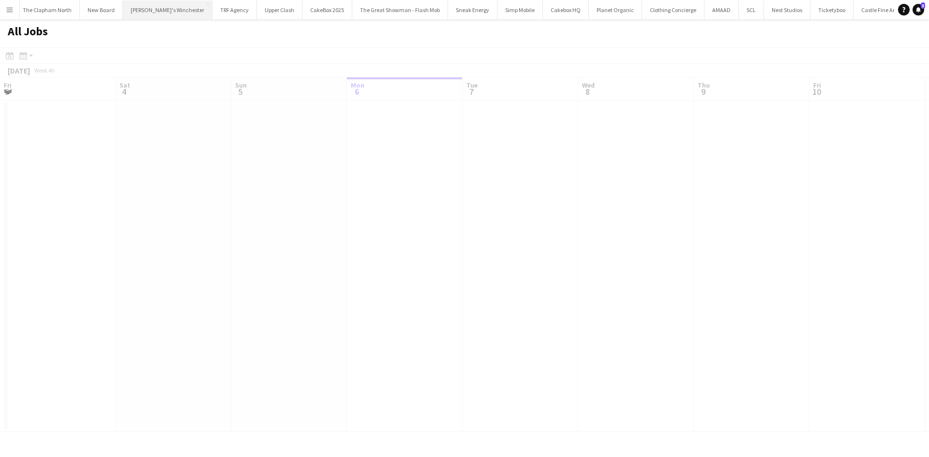
scroll to position [0, 231]
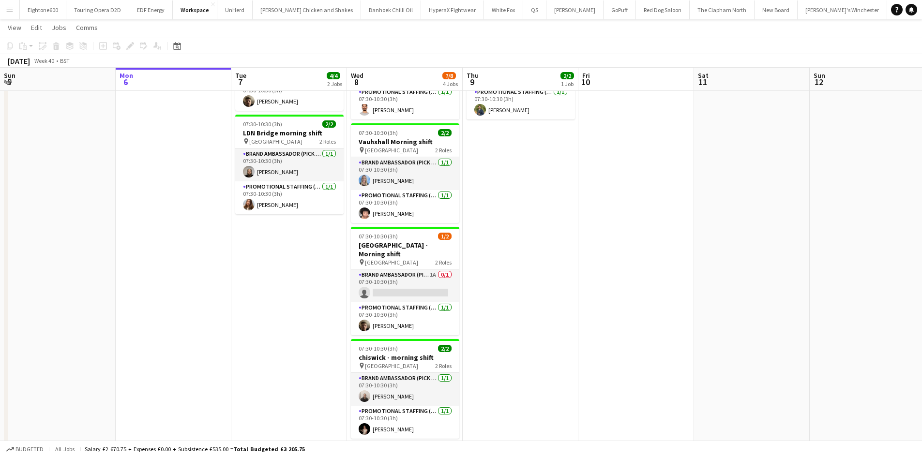
scroll to position [121, 0]
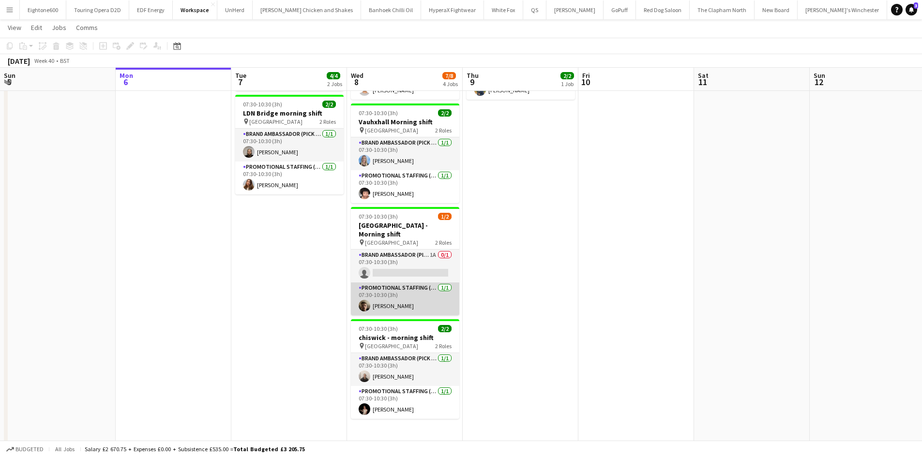
click at [395, 283] on app-card-role "Promotional Staffing (Brand Ambassadors) [DATE] 07:30-10:30 (3h) [PERSON_NAME]" at bounding box center [405, 299] width 108 height 33
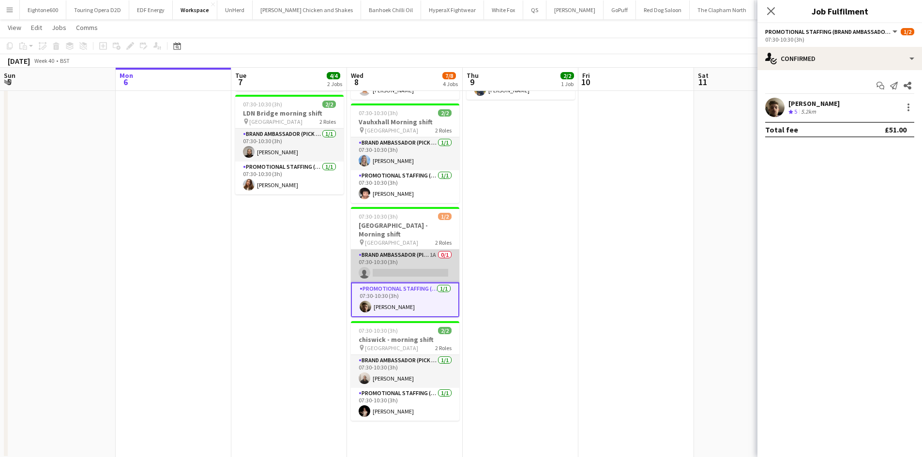
click at [411, 264] on app-card-role "Brand Ambassador (Pick up) 1A 0/1 07:30-10:30 (3h) single-neutral-actions" at bounding box center [405, 266] width 108 height 33
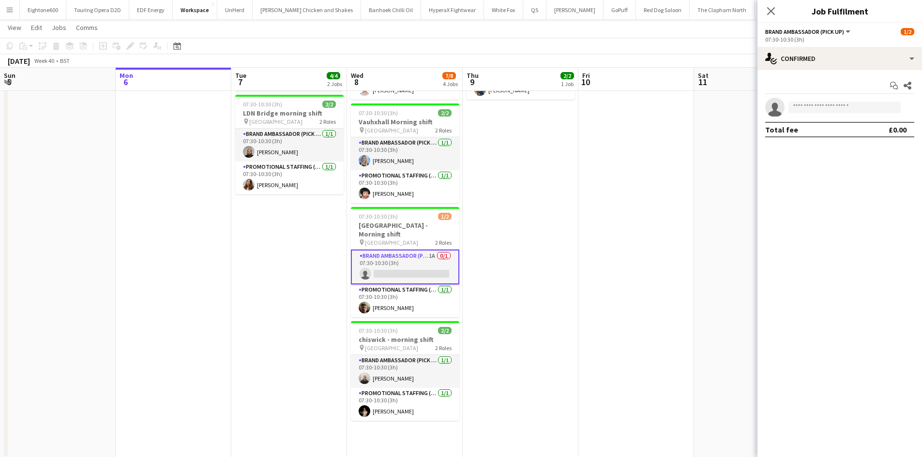
click at [835, 114] on app-invite-slot "single-neutral-actions" at bounding box center [839, 107] width 165 height 19
click at [814, 108] on input at bounding box center [844, 108] width 112 height 12
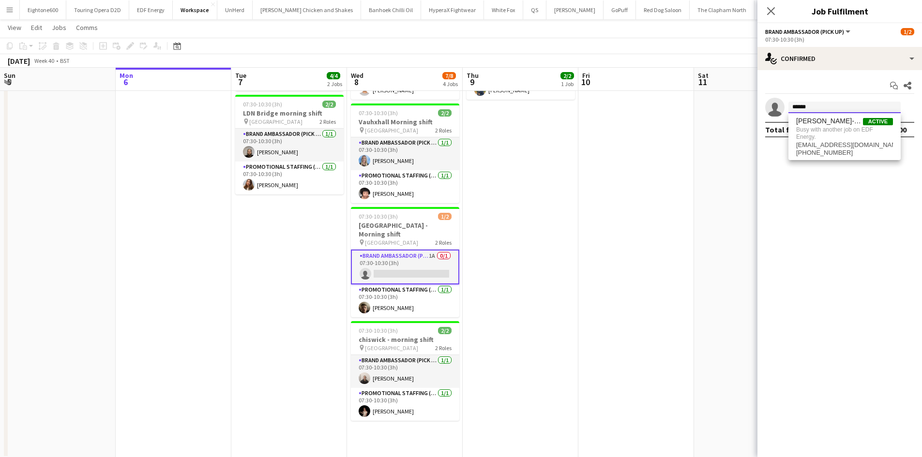
type input "*******"
drag, startPoint x: 812, startPoint y: 105, endPoint x: 732, endPoint y: 100, distance: 80.9
click at [732, 100] on body "Menu Boards Boards Boards All jobs Status Workforce Workforce My Workforce Recr…" at bounding box center [461, 177] width 922 height 596
type input "*****"
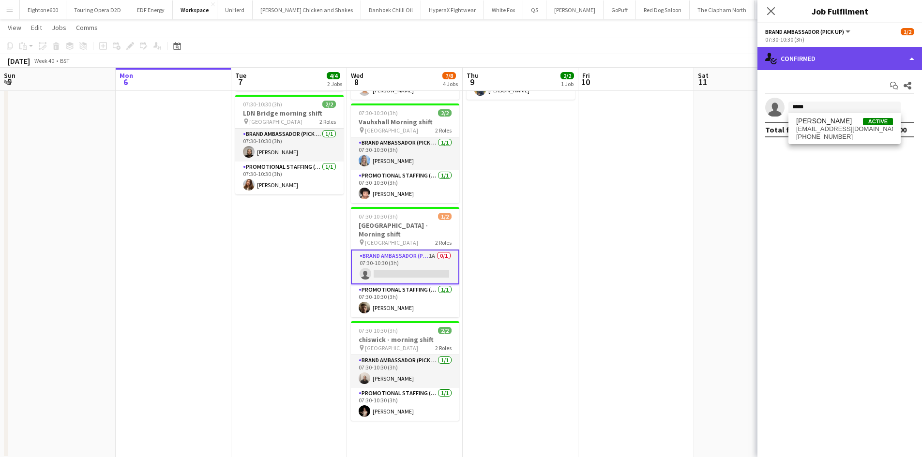
click at [800, 63] on div "single-neutral-actions-check-2 Confirmed" at bounding box center [839, 58] width 165 height 23
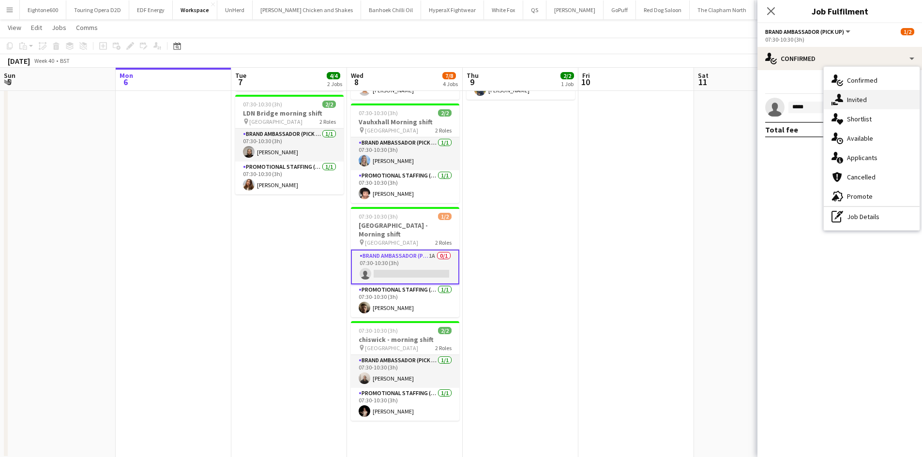
click at [863, 104] on span "Invited" at bounding box center [857, 99] width 20 height 9
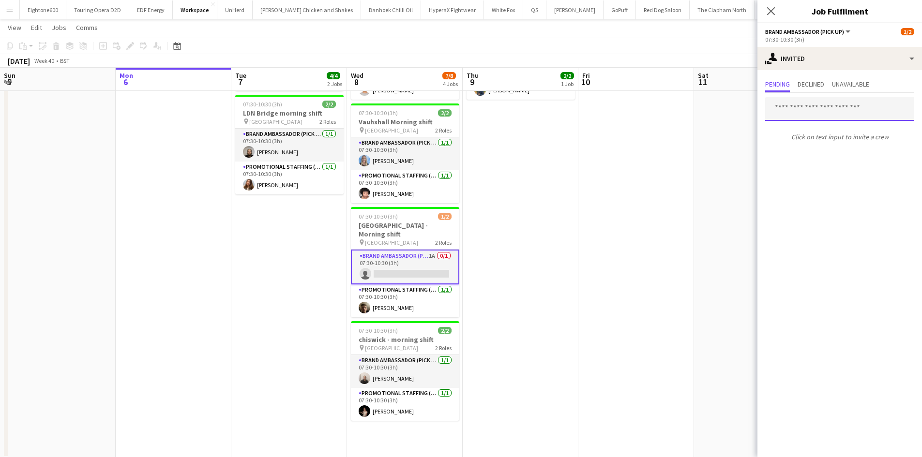
click at [817, 110] on input "text" at bounding box center [839, 109] width 149 height 24
type input "*****"
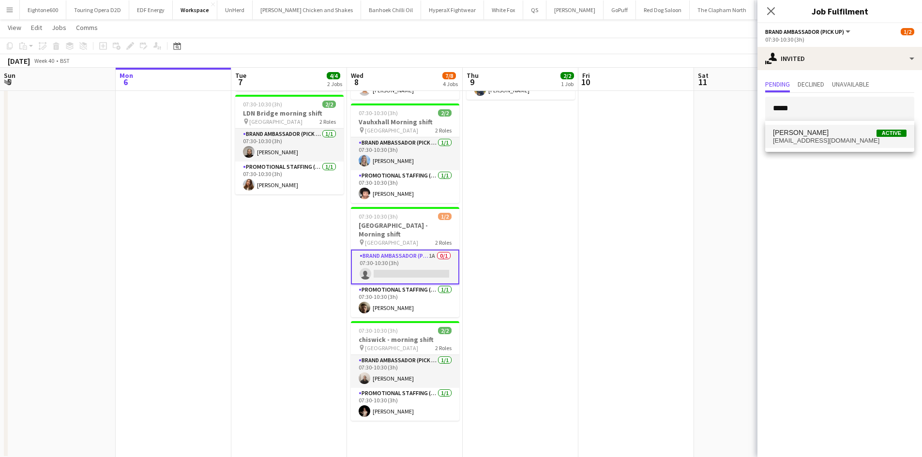
click at [818, 138] on span "pvkiranp@gmail.com" at bounding box center [840, 141] width 134 height 8
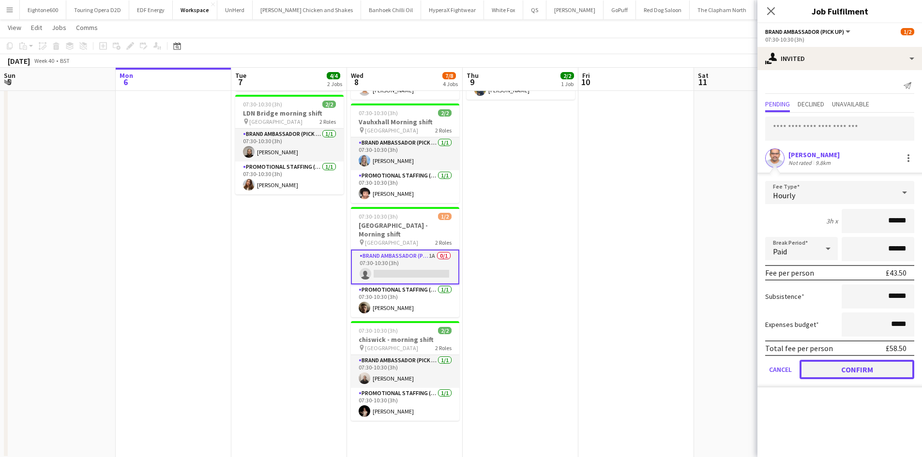
click at [843, 369] on button "Confirm" at bounding box center [856, 369] width 115 height 19
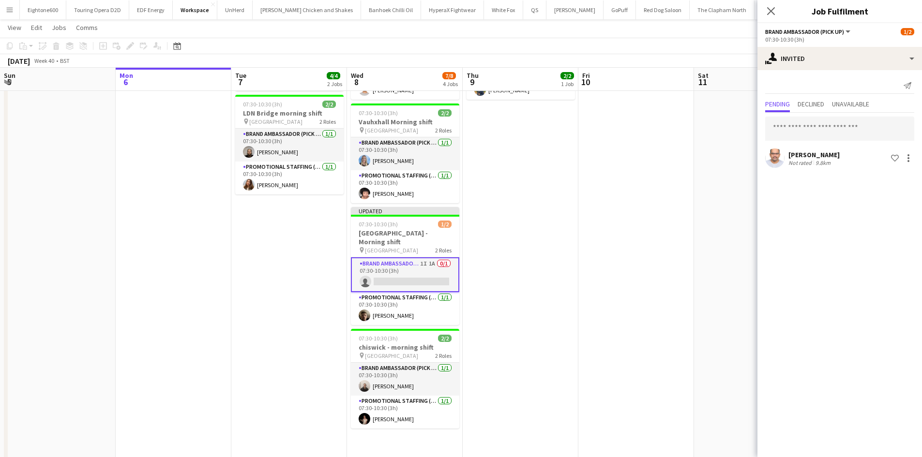
click at [667, 213] on app-date-cell at bounding box center [636, 226] width 116 height 479
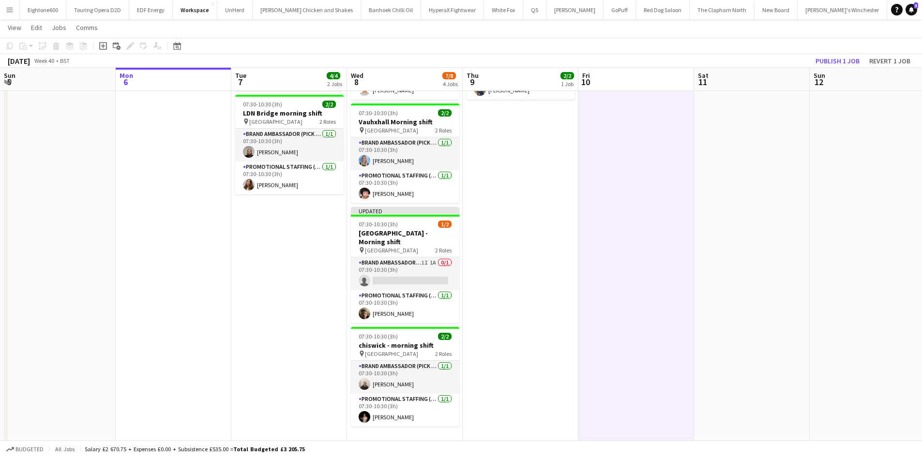
click at [841, 54] on app-toolbar "Copy Paste Paste Ctrl+V Paste with crew Ctrl+Shift+V Paste linked Job Delete Gr…" at bounding box center [461, 46] width 922 height 16
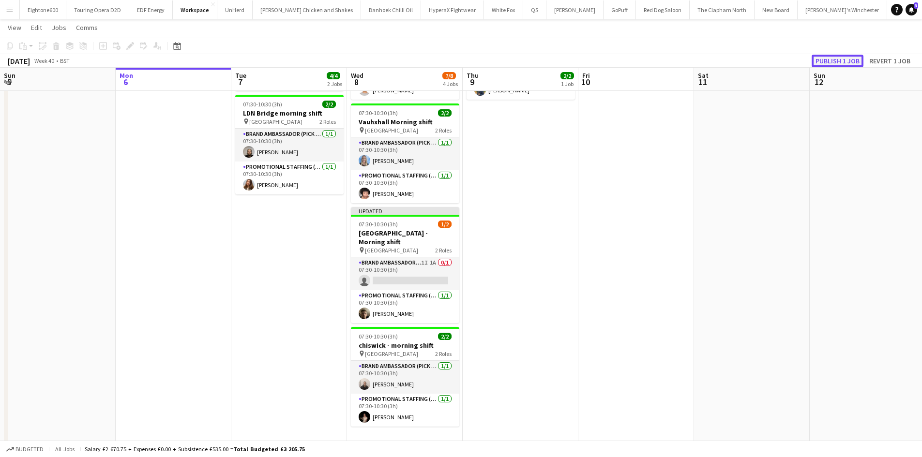
click at [841, 63] on button "Publish 1 job" at bounding box center [837, 61] width 52 height 13
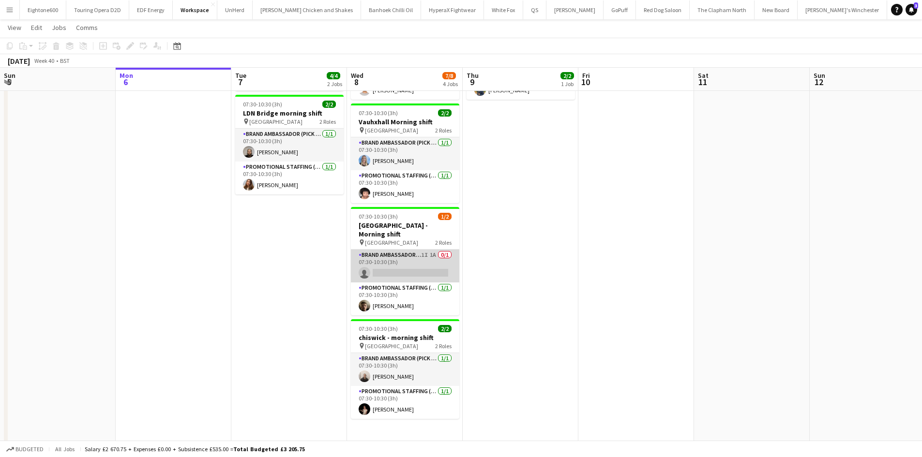
click at [388, 254] on app-card-role "Brand Ambassador (Pick up) 1I 1A 0/1 07:30-10:30 (3h) single-neutral-actions" at bounding box center [405, 266] width 108 height 33
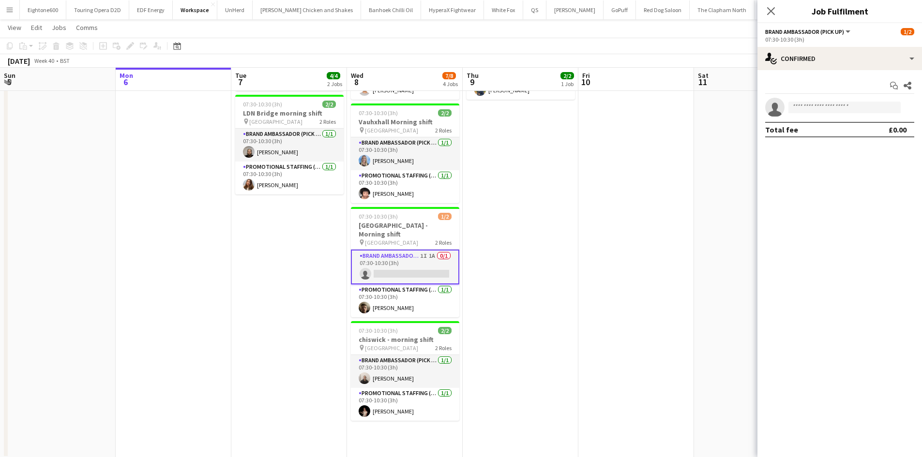
click at [811, 72] on div "Start chat Share single-neutral-actions Total fee £0.00" at bounding box center [839, 107] width 165 height 75
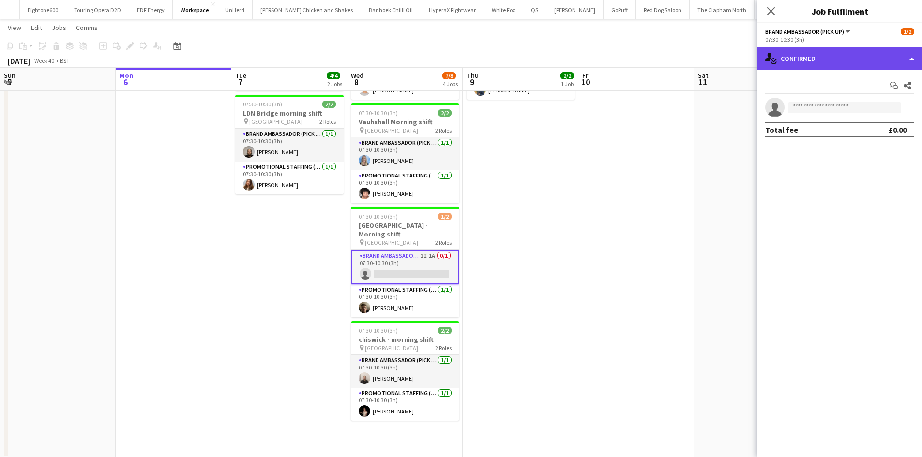
click at [812, 63] on div "single-neutral-actions-check-2 Confirmed" at bounding box center [839, 58] width 165 height 23
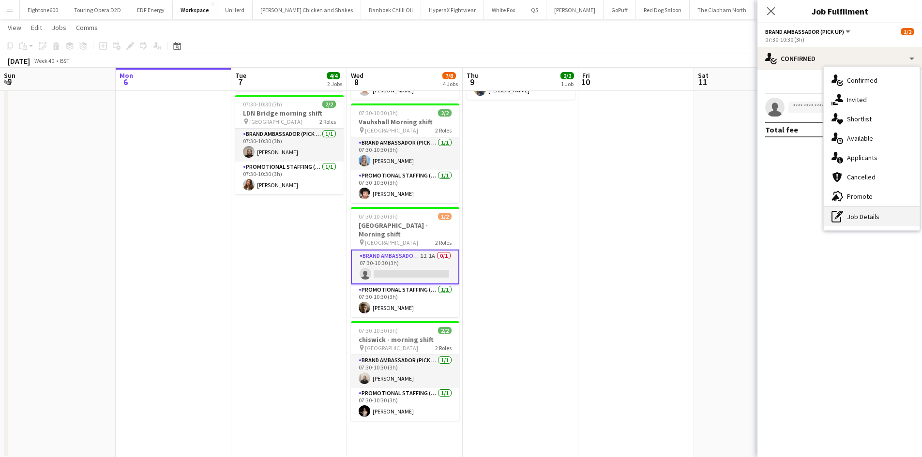
click at [852, 211] on div "pen-write Job Details" at bounding box center [872, 216] width 96 height 19
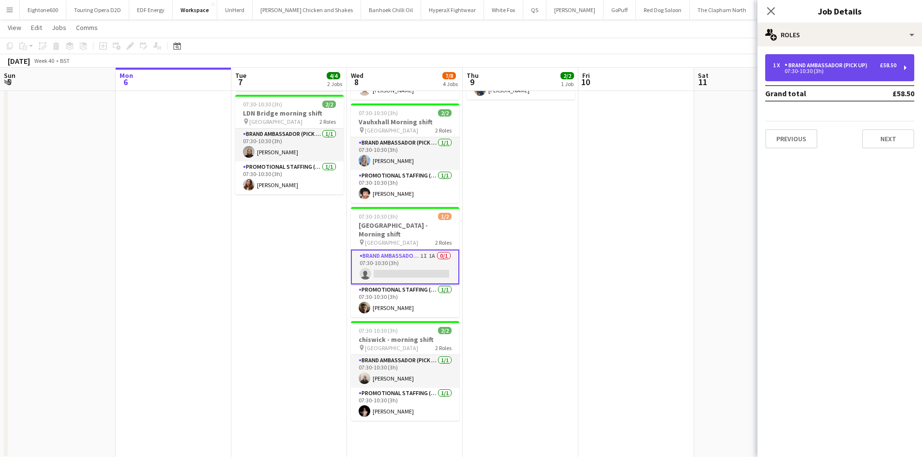
click at [825, 68] on div "Brand Ambassador (Pick up)" at bounding box center [827, 65] width 87 height 7
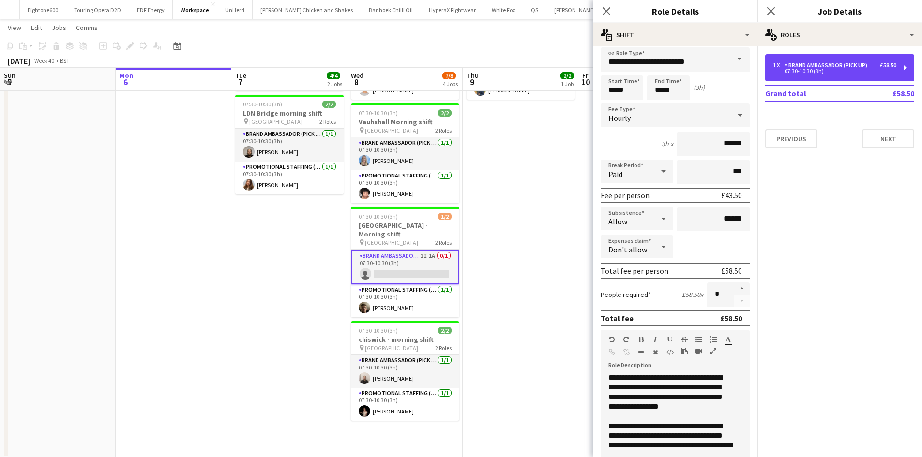
scroll to position [7, 0]
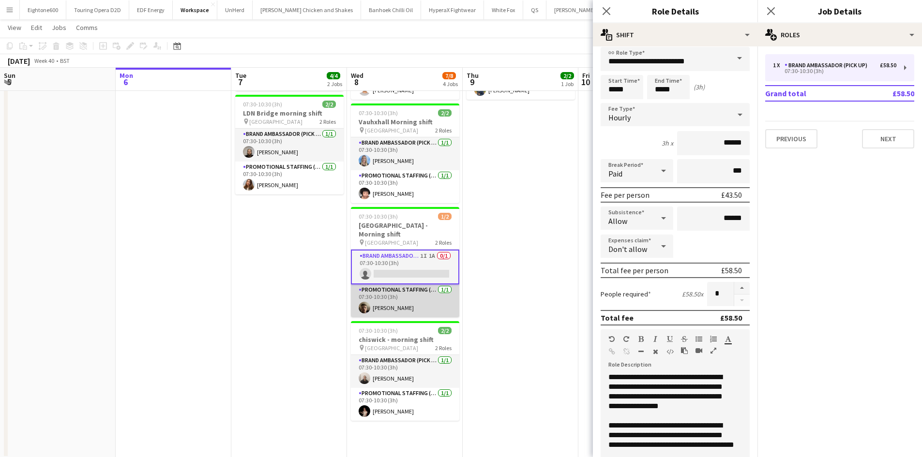
click at [385, 287] on app-card-role "Promotional Staffing (Brand Ambassadors) 1/1 07:30-10:30 (3h) Alex Jackson-Kemp…" at bounding box center [405, 301] width 108 height 33
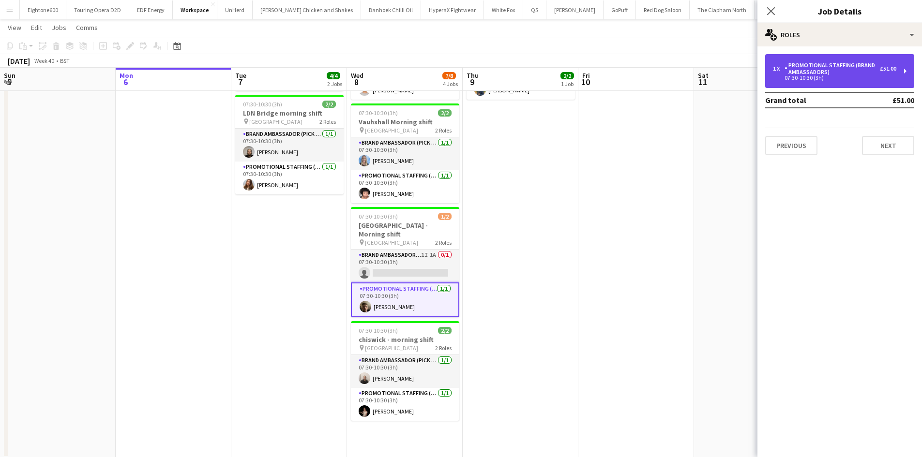
click at [876, 74] on div "Promotional Staffing (Brand Ambassadors)" at bounding box center [831, 69] width 95 height 14
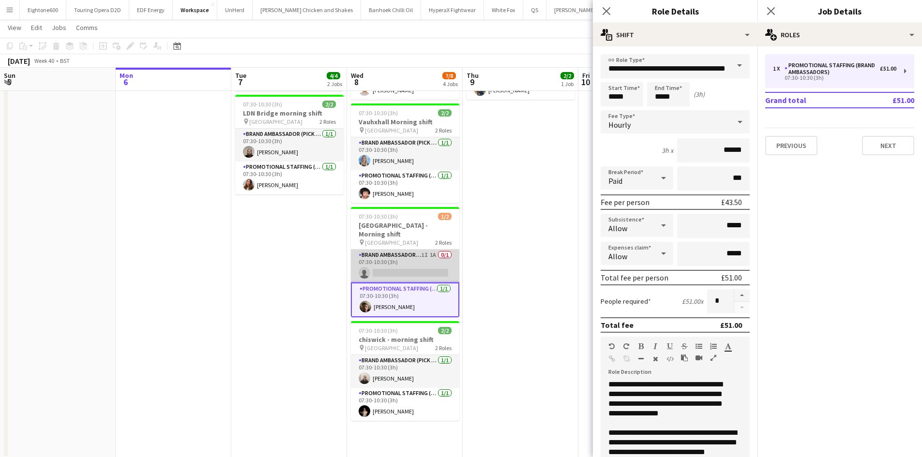
click at [375, 261] on app-card-role "Brand Ambassador (Pick up) 1I 1A 0/1 07:30-10:30 (3h) single-neutral-actions" at bounding box center [405, 266] width 108 height 33
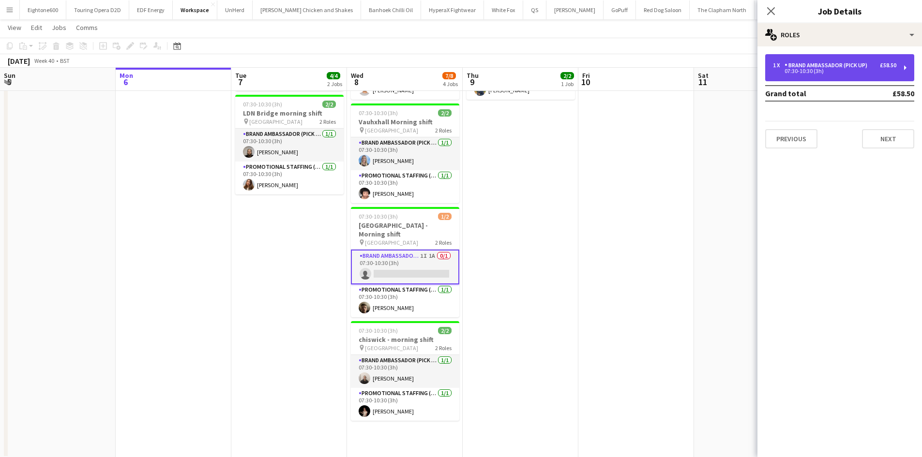
click at [870, 61] on div "1 x Brand Ambassador (Pick up) £58.50 07:30-10:30 (3h)" at bounding box center [839, 67] width 149 height 27
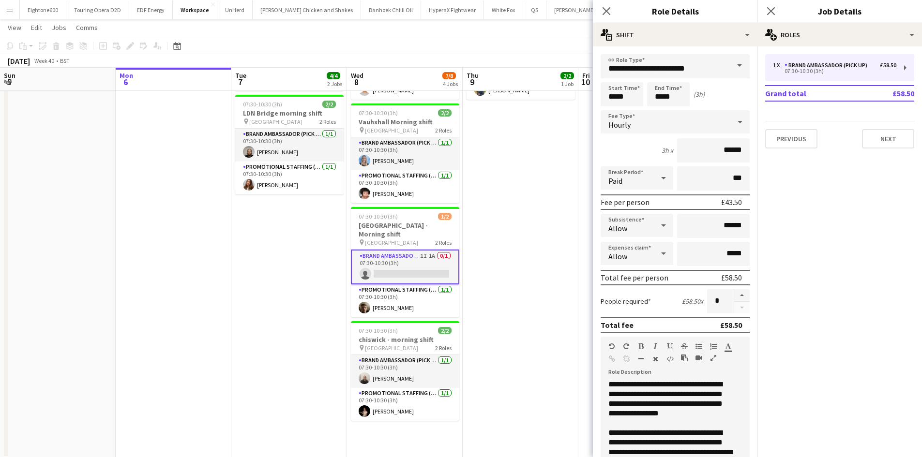
drag, startPoint x: 528, startPoint y: 225, endPoint x: 614, endPoint y: 78, distance: 170.4
click at [528, 225] on app-date-cell "07:30-10:30 (3h) 2/2 Highbury & Islington - morning shift pin Highbury & Isling…" at bounding box center [521, 222] width 116 height 471
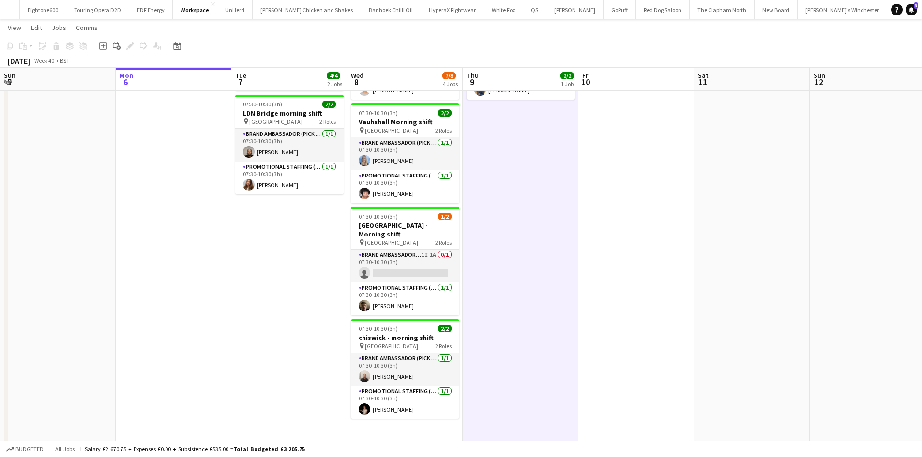
click at [6, 9] on app-icon "Menu" at bounding box center [10, 10] width 8 height 8
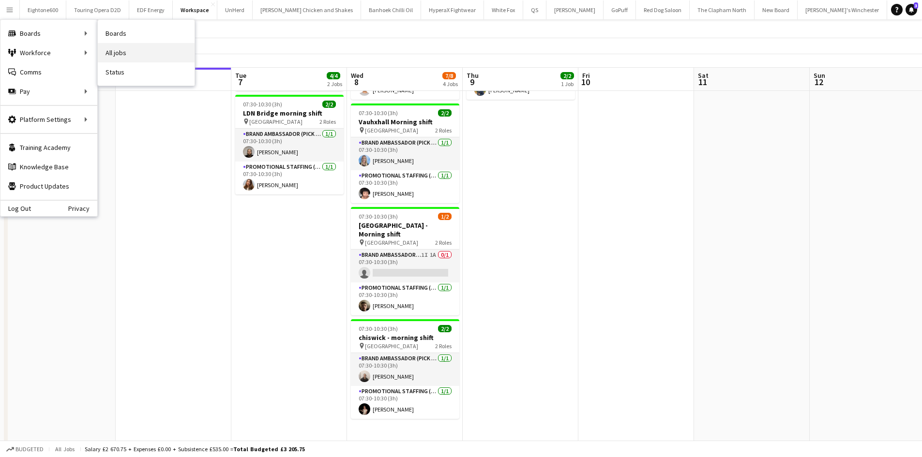
click at [120, 51] on link "All jobs" at bounding box center [146, 52] width 97 height 19
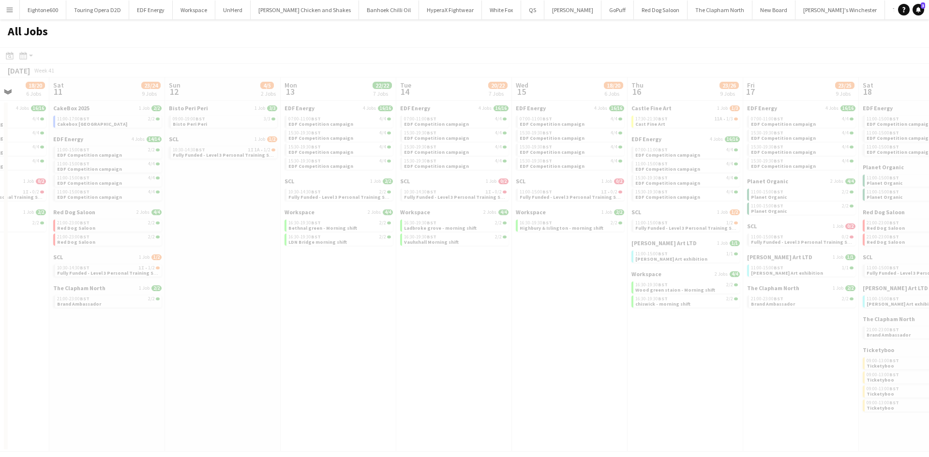
scroll to position [0, 300]
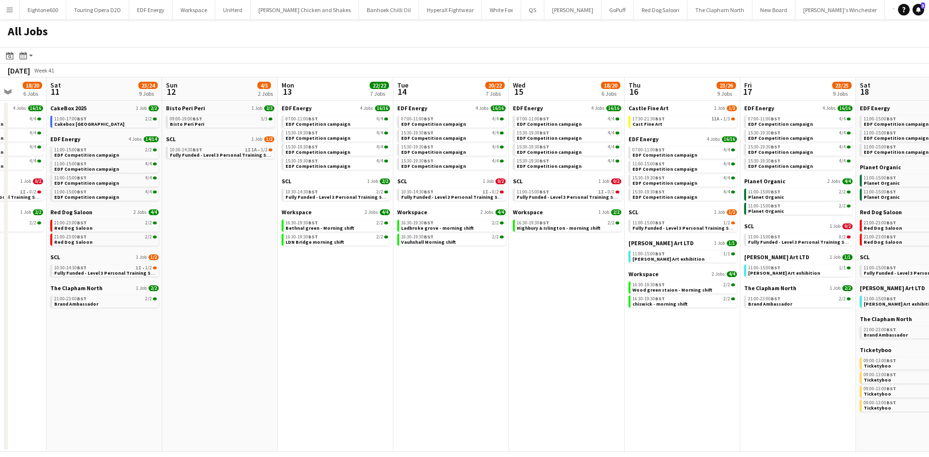
click at [656, 104] on app-date-cell "Castle Fine Art 1 Job 1/3 17:30-21:30 BST 11A • 1/3 Cast Fine Art EDF Energy 4 …" at bounding box center [683, 276] width 116 height 351
click at [654, 107] on span "Castle Fine Art" at bounding box center [649, 108] width 40 height 7
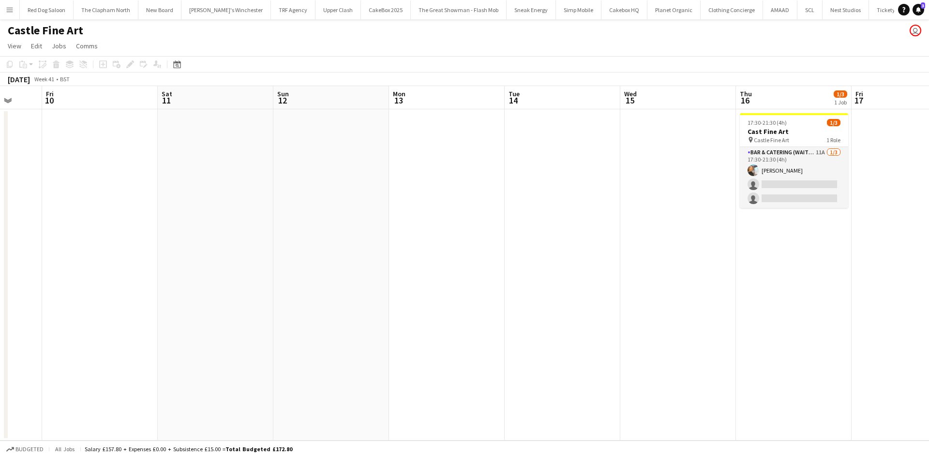
scroll to position [0, 305]
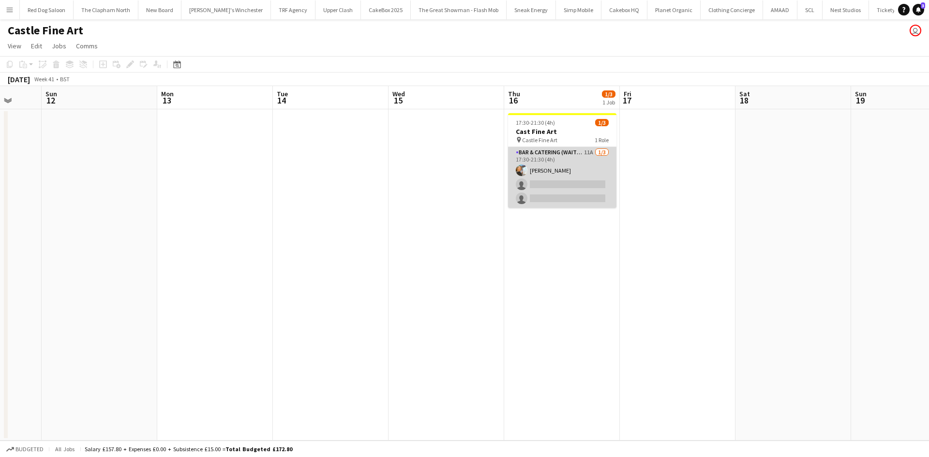
click at [568, 182] on app-card-role "Bar & Catering (Waiter / waitress) 11A [DATE] 17:30-21:30 (4h) [PERSON_NAME] si…" at bounding box center [562, 177] width 108 height 61
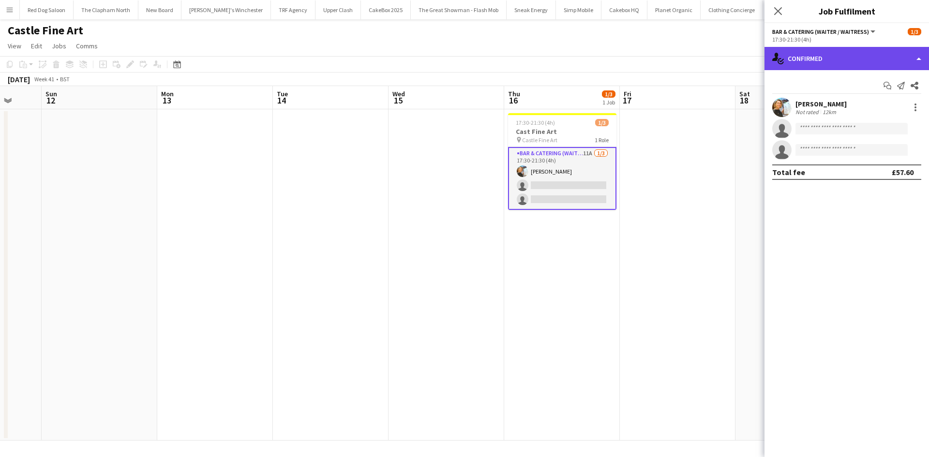
click at [872, 56] on div "single-neutral-actions-check-2 Confirmed" at bounding box center [847, 58] width 165 height 23
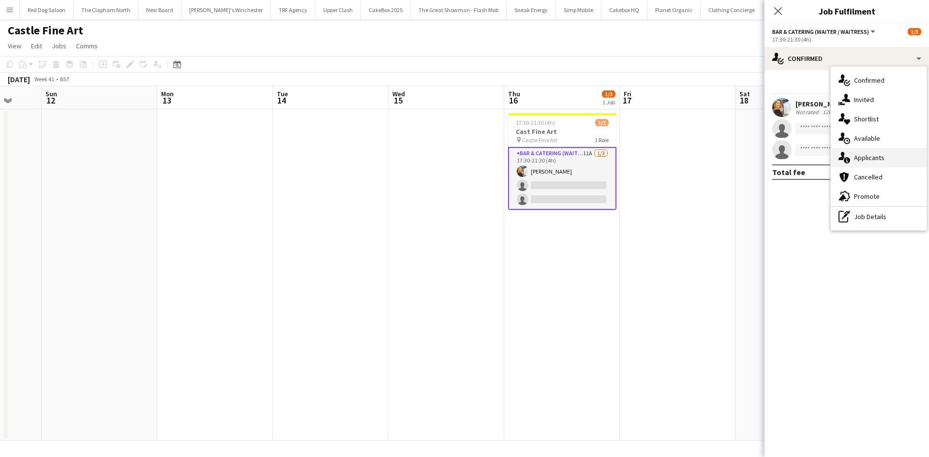
click at [870, 153] on div "single-neutral-actions-information Applicants" at bounding box center [879, 157] width 96 height 19
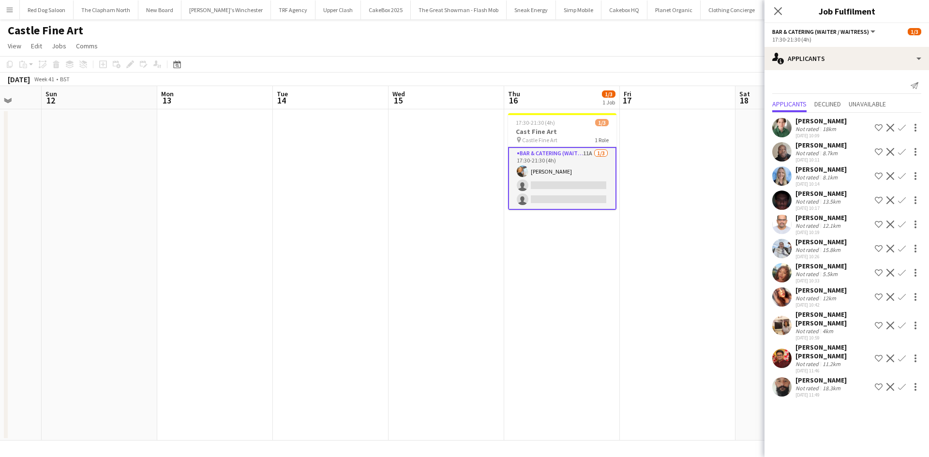
click at [810, 313] on div "[PERSON_NAME] [PERSON_NAME]" at bounding box center [832, 318] width 75 height 17
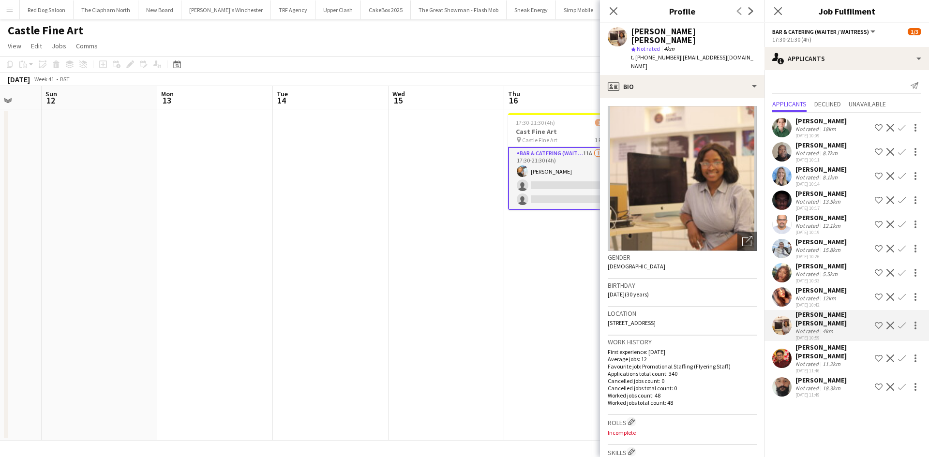
click at [899, 322] on button "Confirm" at bounding box center [902, 326] width 12 height 12
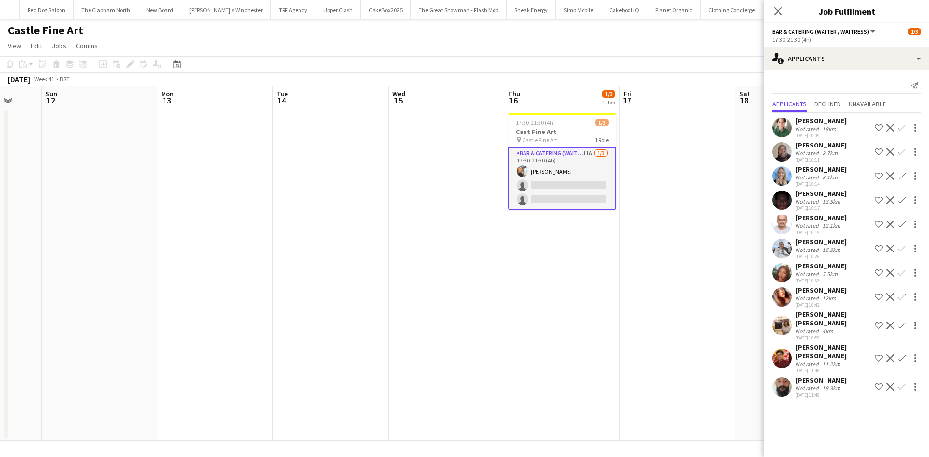
click at [902, 322] on app-icon "Confirm" at bounding box center [902, 326] width 8 height 8
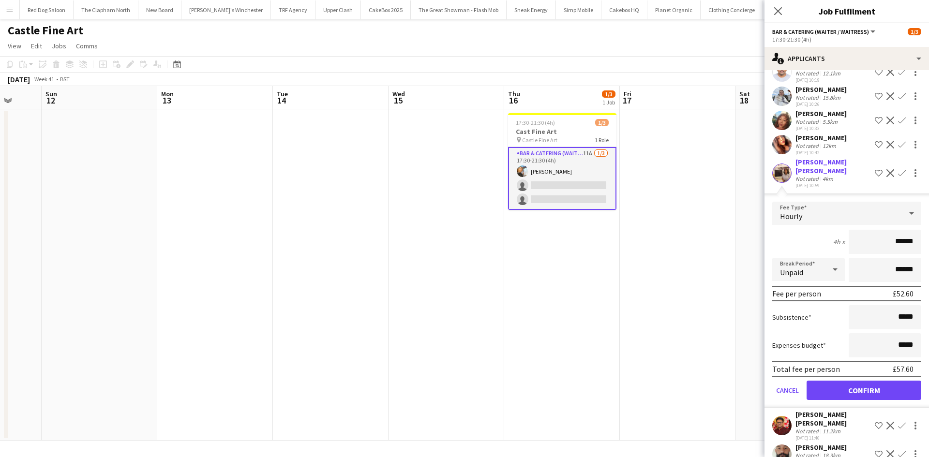
scroll to position [162, 0]
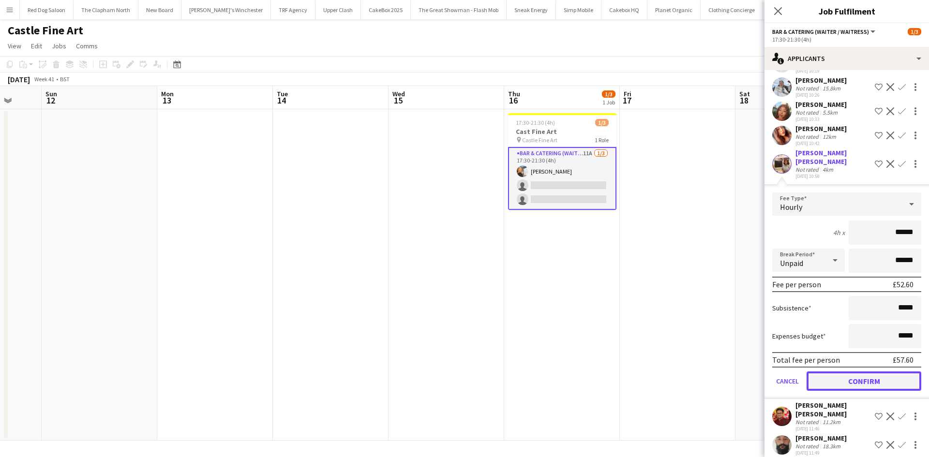
click at [856, 372] on button "Confirm" at bounding box center [864, 381] width 115 height 19
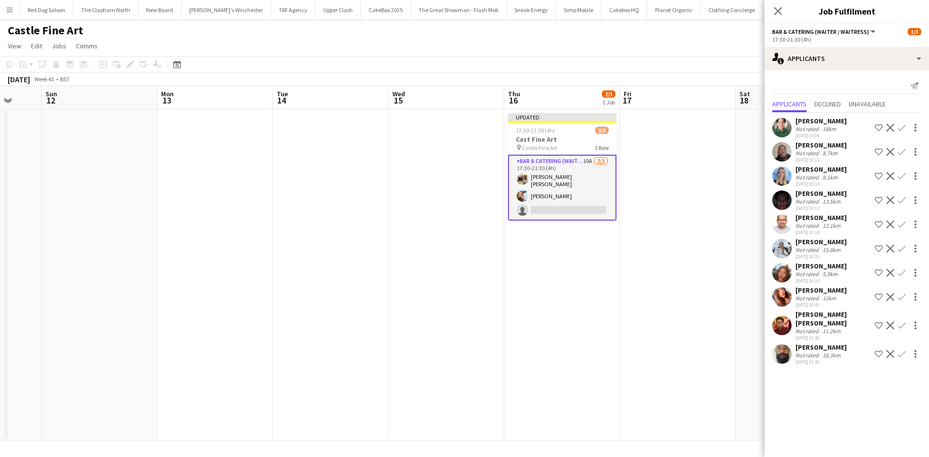
scroll to position [0, 0]
click at [715, 259] on app-date-cell at bounding box center [678, 274] width 116 height 331
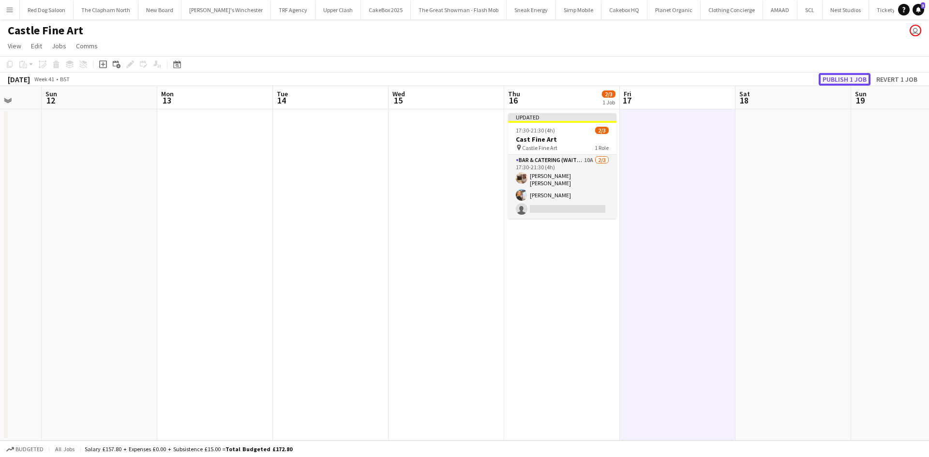
click at [853, 74] on button "Publish 1 job" at bounding box center [845, 79] width 52 height 13
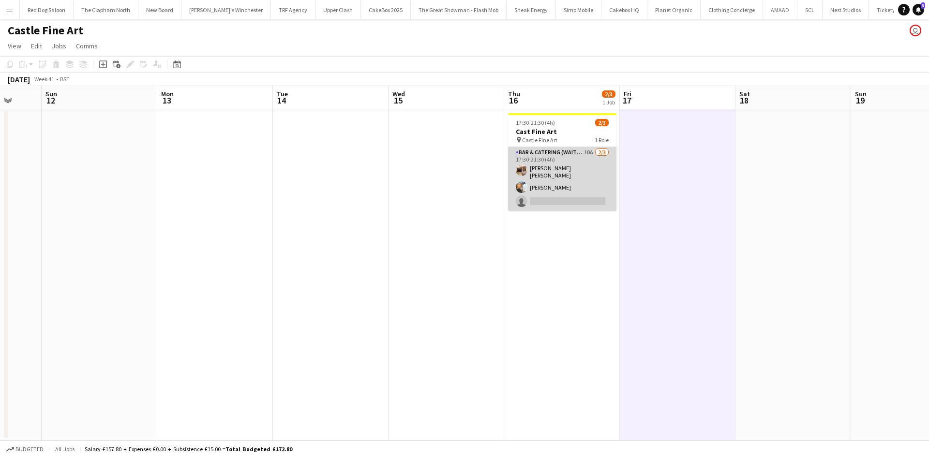
click at [565, 173] on app-card-role "Bar & Catering (Waiter / waitress) 10A [DATE] 17:30-21:30 (4h) [PERSON_NAME] [P…" at bounding box center [562, 179] width 108 height 64
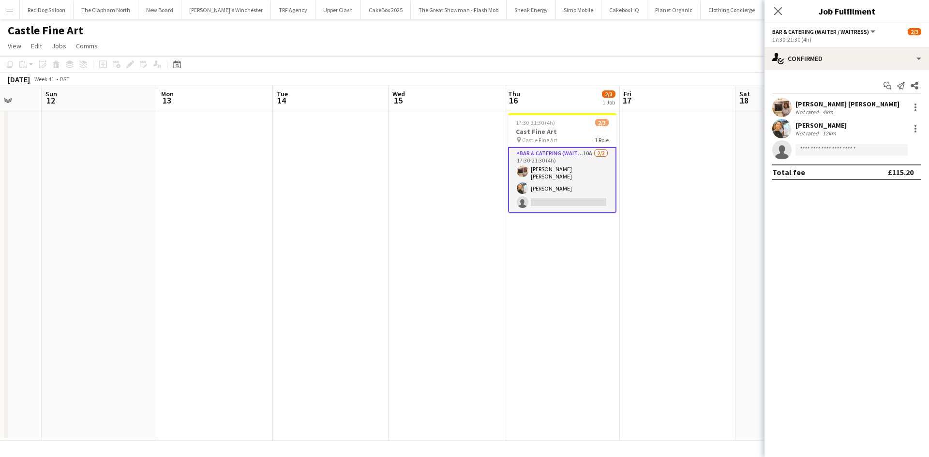
click at [825, 80] on div "Start chat Send notification Share" at bounding box center [846, 86] width 149 height 16
click at [821, 71] on div "Start chat Send notification Share [PERSON_NAME] [PERSON_NAME] Not rated 4km [P…" at bounding box center [847, 129] width 165 height 118
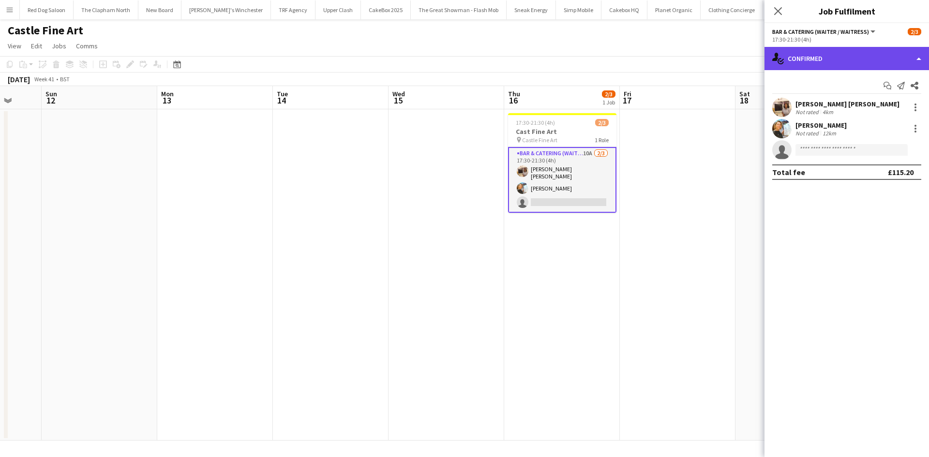
click at [819, 68] on div "single-neutral-actions-check-2 Confirmed" at bounding box center [847, 58] width 165 height 23
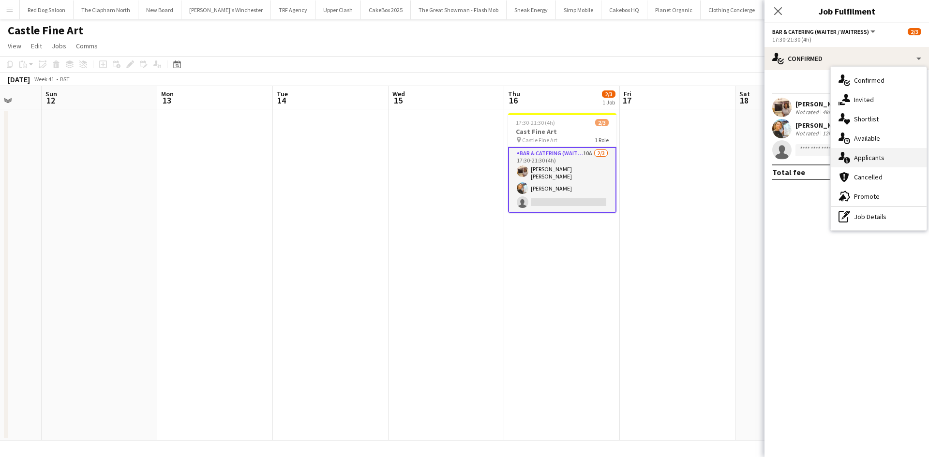
click at [868, 153] on div "single-neutral-actions-information Applicants" at bounding box center [879, 157] width 96 height 19
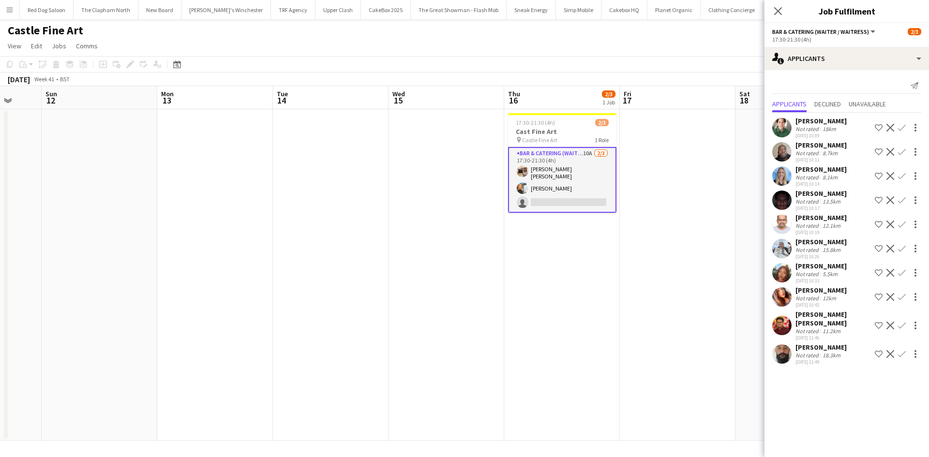
click at [800, 349] on div "[PERSON_NAME]" at bounding box center [820, 347] width 51 height 9
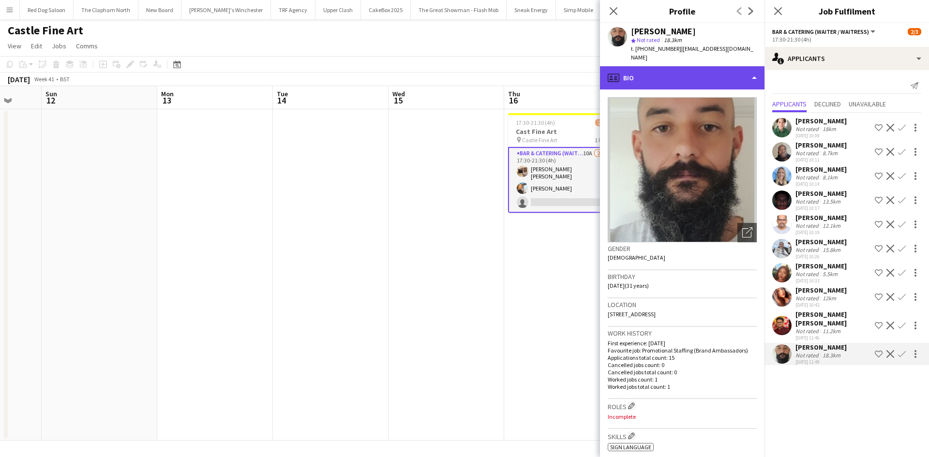
click at [702, 72] on div "profile Bio" at bounding box center [682, 77] width 165 height 23
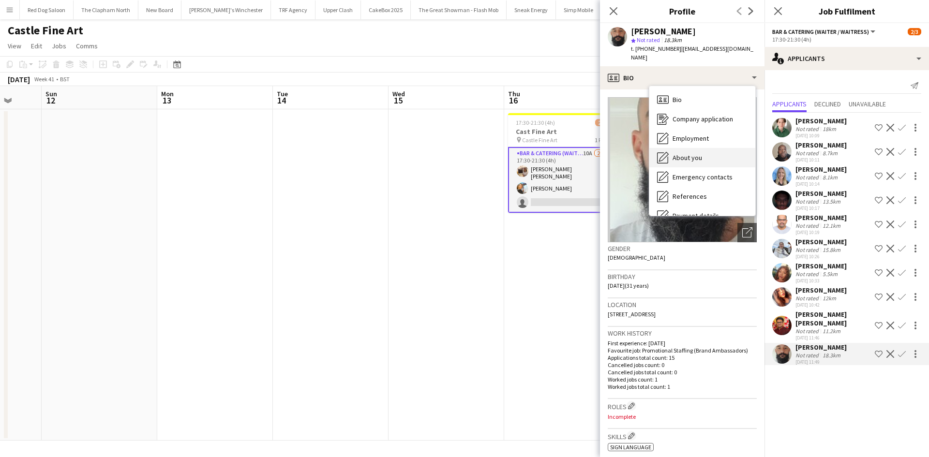
click at [702, 152] on div "About you About you" at bounding box center [702, 157] width 106 height 19
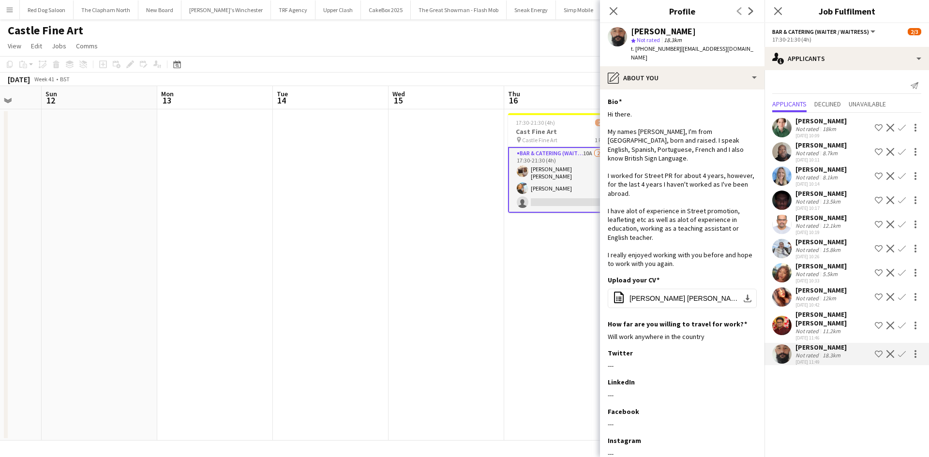
click at [549, 279] on app-date-cell "17:30-21:30 (4h) 2/3 Cast Fine Art pin Castle Fine Art 1 Role Bar & Catering (W…" at bounding box center [562, 274] width 116 height 331
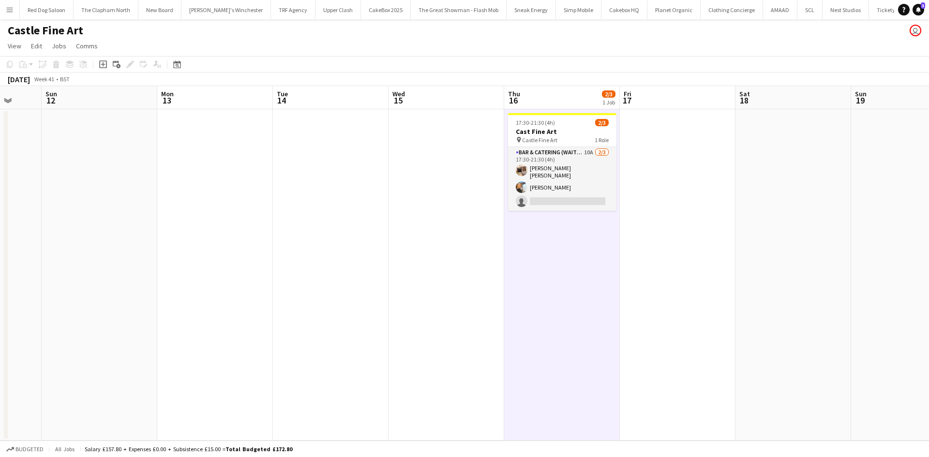
click at [2, 9] on button "Menu" at bounding box center [9, 9] width 19 height 19
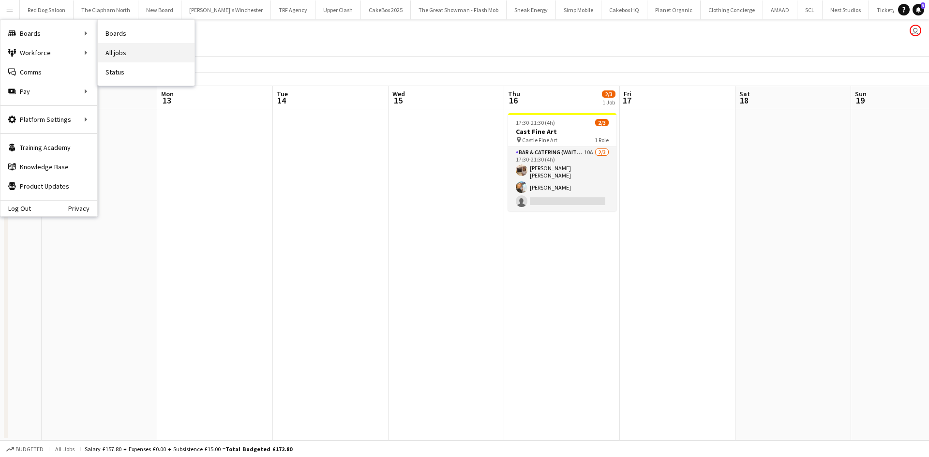
click at [125, 48] on link "All jobs" at bounding box center [146, 52] width 97 height 19
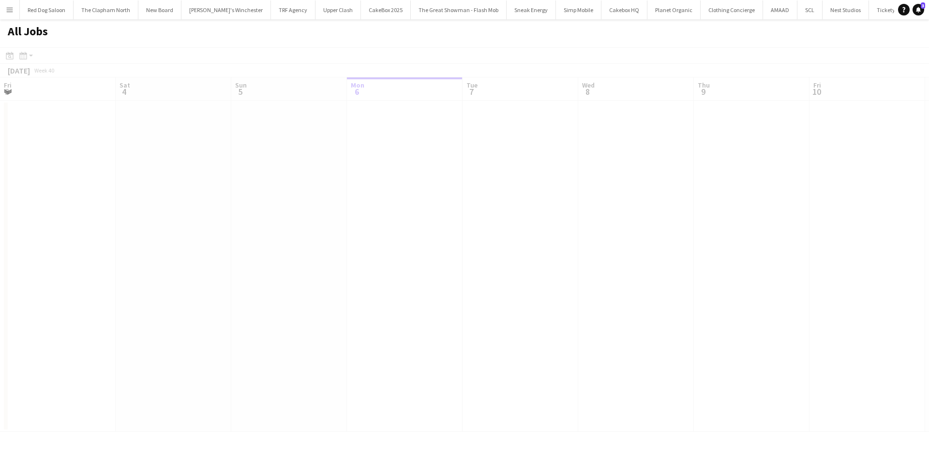
scroll to position [0, 231]
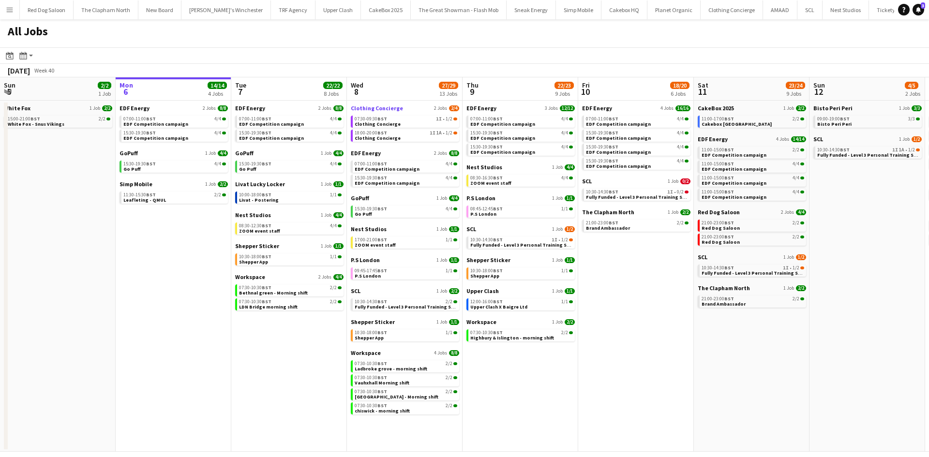
click at [375, 108] on span "Clothing Concierge" at bounding box center [377, 108] width 52 height 7
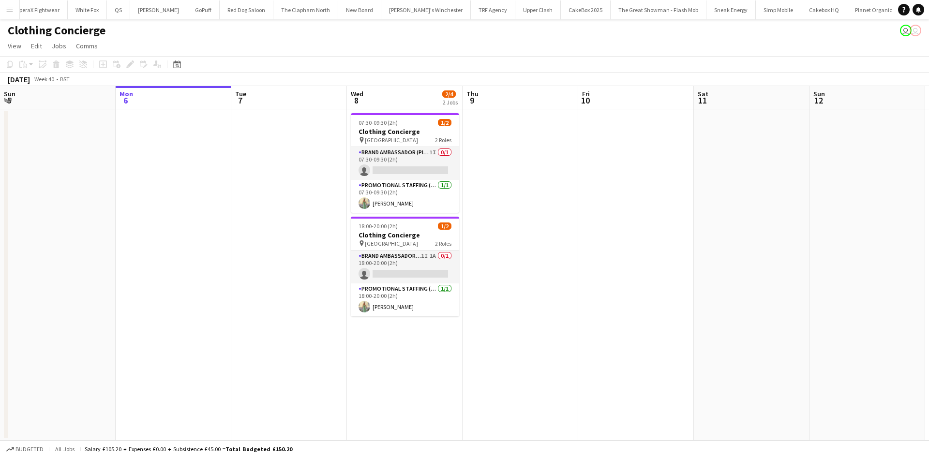
scroll to position [0, 416]
click at [387, 171] on app-card-role "Brand Ambassador (Pick up) 1I 0/1 07:30-09:30 (2h) single-neutral-actions" at bounding box center [405, 163] width 108 height 33
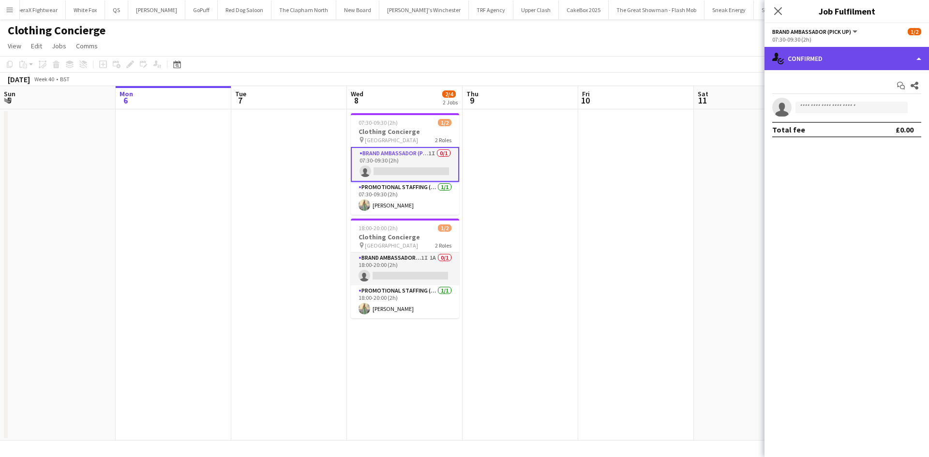
click at [866, 61] on div "single-neutral-actions-check-2 Confirmed" at bounding box center [847, 58] width 165 height 23
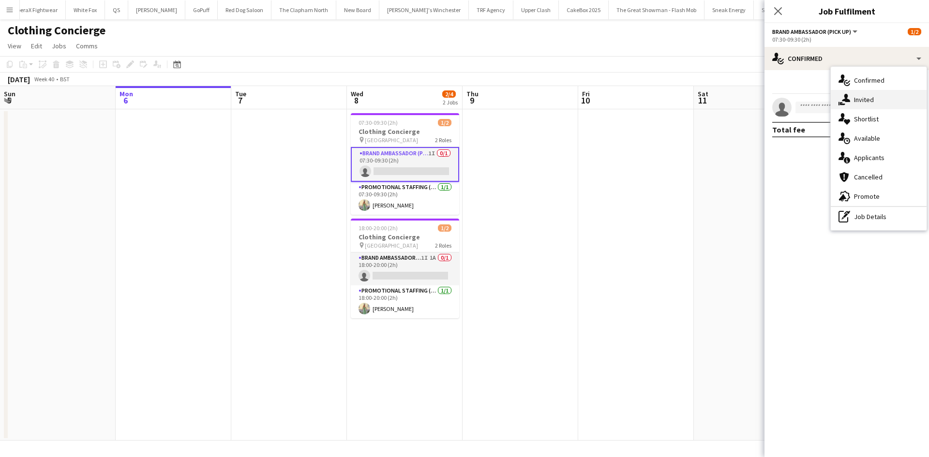
click at [870, 101] on span "Invited" at bounding box center [864, 99] width 20 height 9
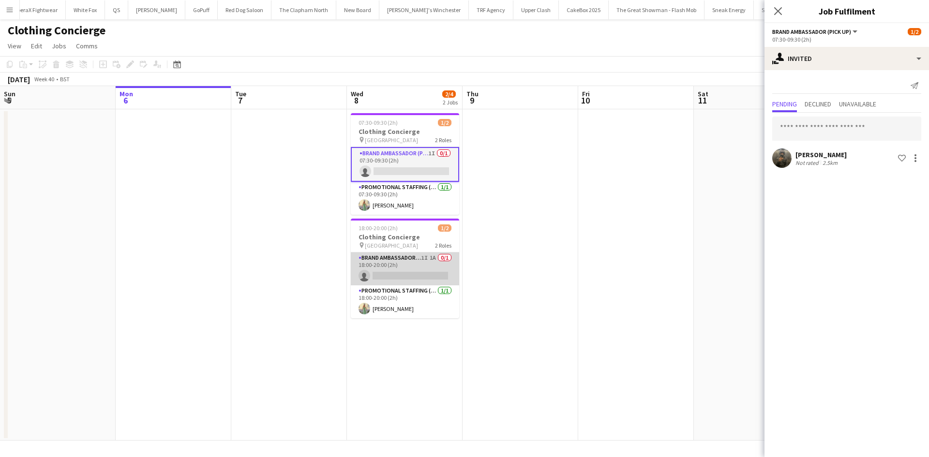
click at [416, 265] on app-card-role "Brand Ambassador (Pick up) 1I 1A 0/1 18:00-20:00 (2h) single-neutral-actions" at bounding box center [405, 269] width 108 height 33
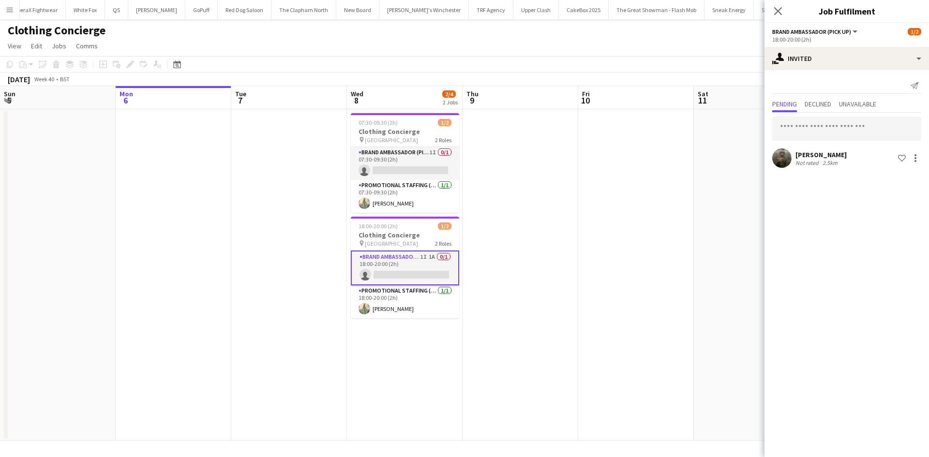
click at [777, 154] on app-user-avatar at bounding box center [781, 158] width 19 height 19
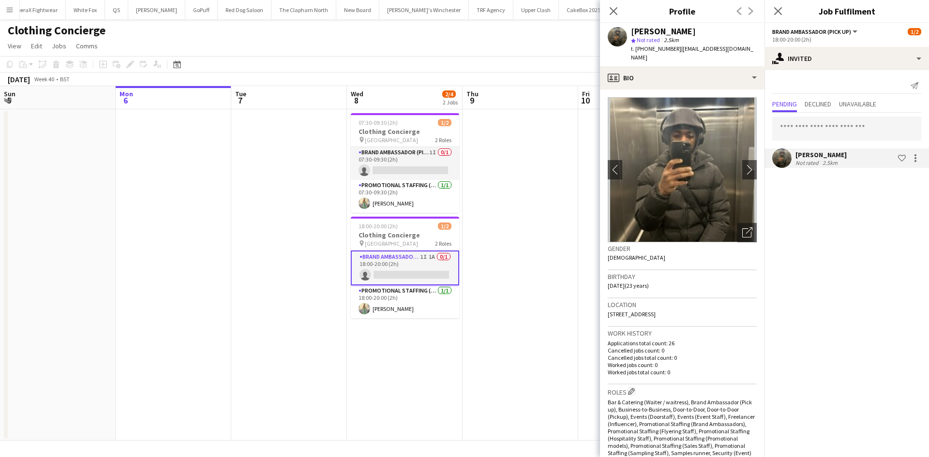
click at [545, 189] on app-date-cell at bounding box center [521, 274] width 116 height 331
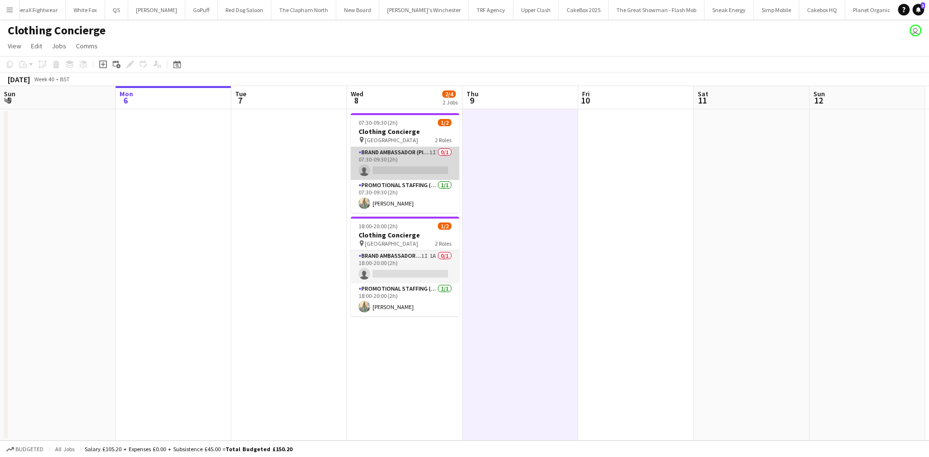
click at [394, 153] on app-card-role "Brand Ambassador (Pick up) 1I 0/1 07:30-09:30 (2h) single-neutral-actions" at bounding box center [405, 163] width 108 height 33
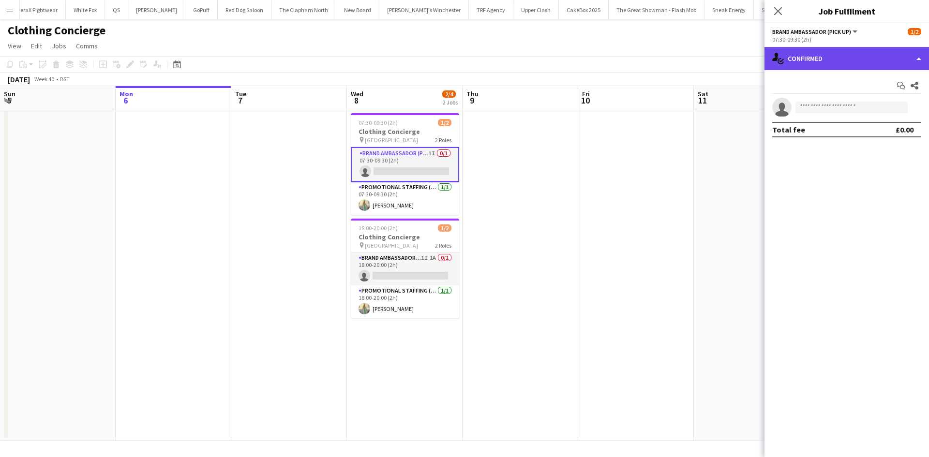
click at [840, 70] on div "single-neutral-actions-check-2 Confirmed" at bounding box center [847, 58] width 165 height 23
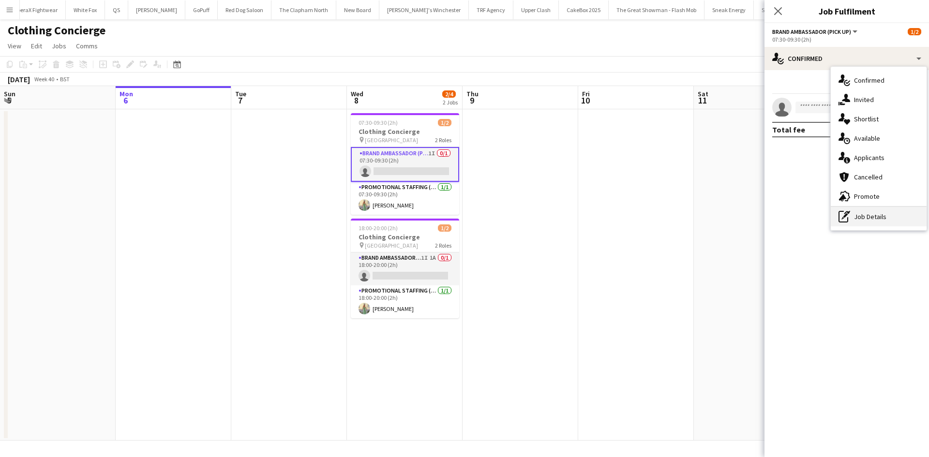
click at [858, 210] on div "pen-write Job Details" at bounding box center [879, 216] width 96 height 19
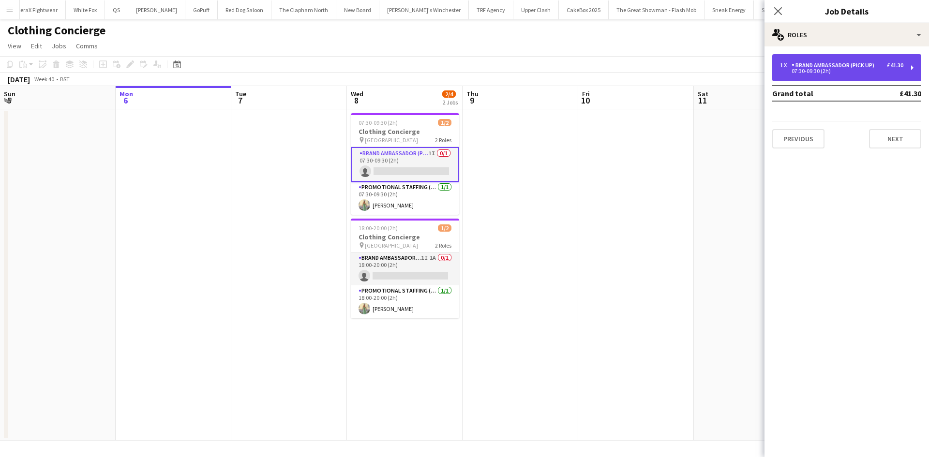
click at [871, 73] on div "07:30-09:30 (2h)" at bounding box center [841, 71] width 123 height 5
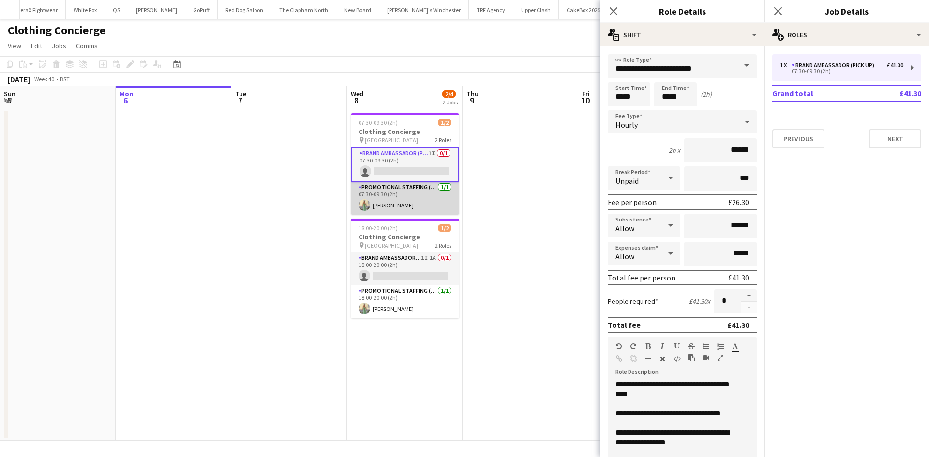
click at [408, 208] on app-card-role "Promotional Staffing (Brand Ambassadors) [DATE] 07:30-09:30 (2h) [PERSON_NAME]" at bounding box center [405, 198] width 108 height 33
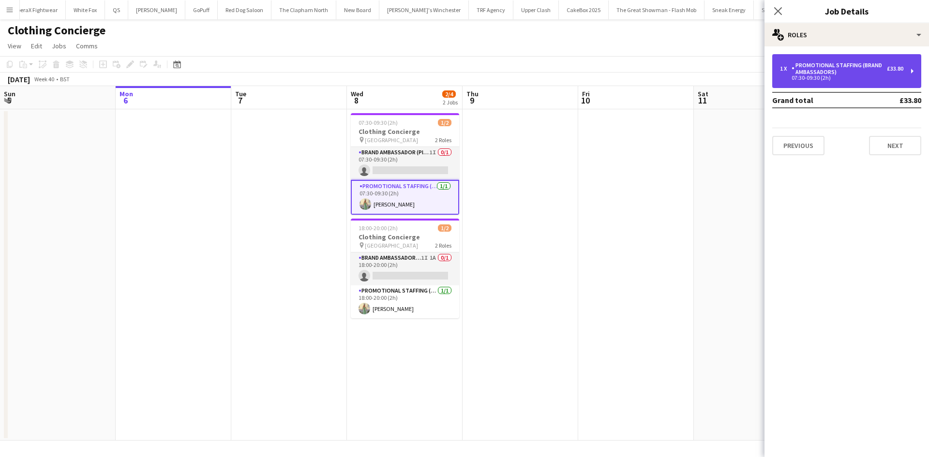
click at [872, 68] on div "Promotional Staffing (Brand Ambassadors)" at bounding box center [839, 69] width 95 height 14
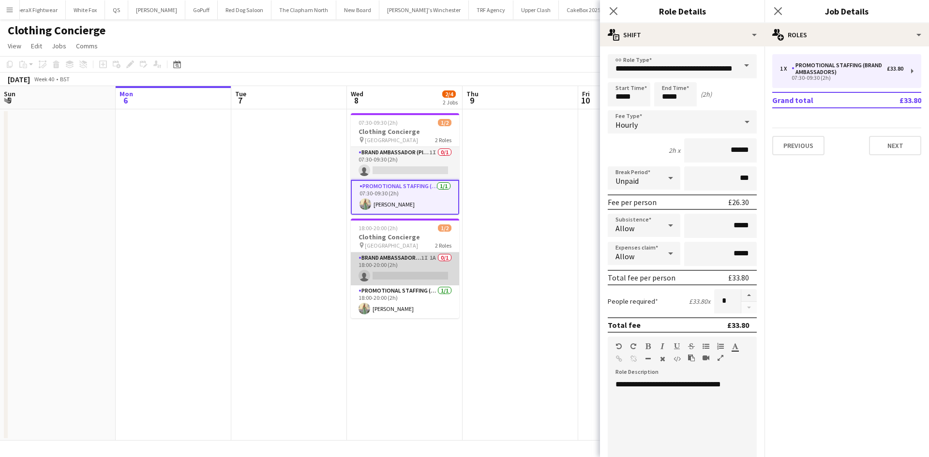
click at [392, 268] on app-card-role "Brand Ambassador (Pick up) 1I 1A 0/1 18:00-20:00 (2h) single-neutral-actions" at bounding box center [405, 269] width 108 height 33
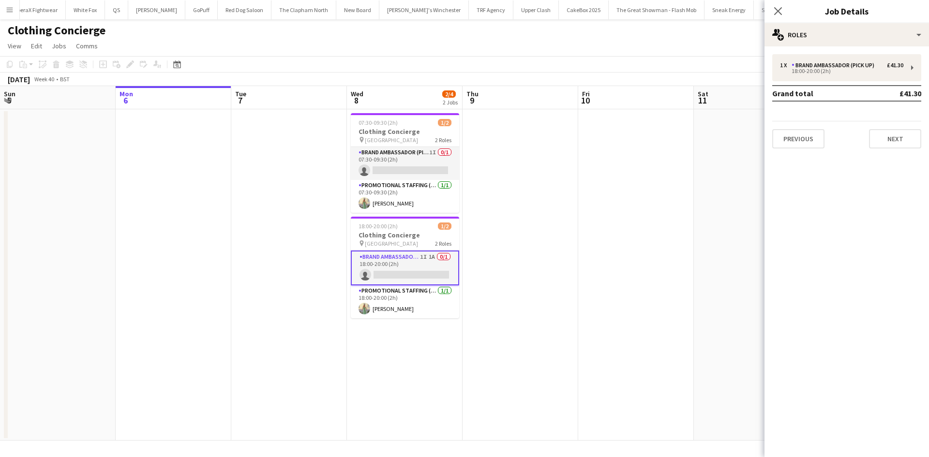
click at [842, 84] on div "1 x Brand Ambassador (Pick up) £41.30 18:00-20:00 (2h) Grand total £41.30 Previ…" at bounding box center [847, 101] width 165 height 94
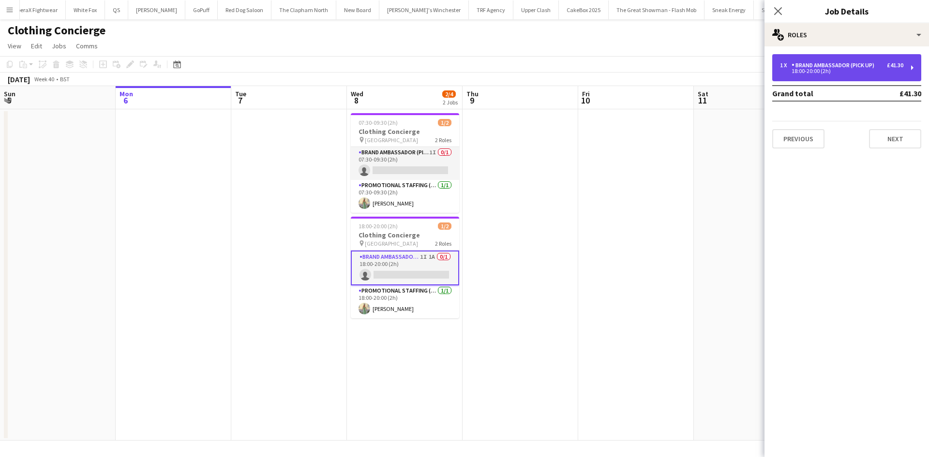
click at [837, 72] on div "18:00-20:00 (2h)" at bounding box center [841, 71] width 123 height 5
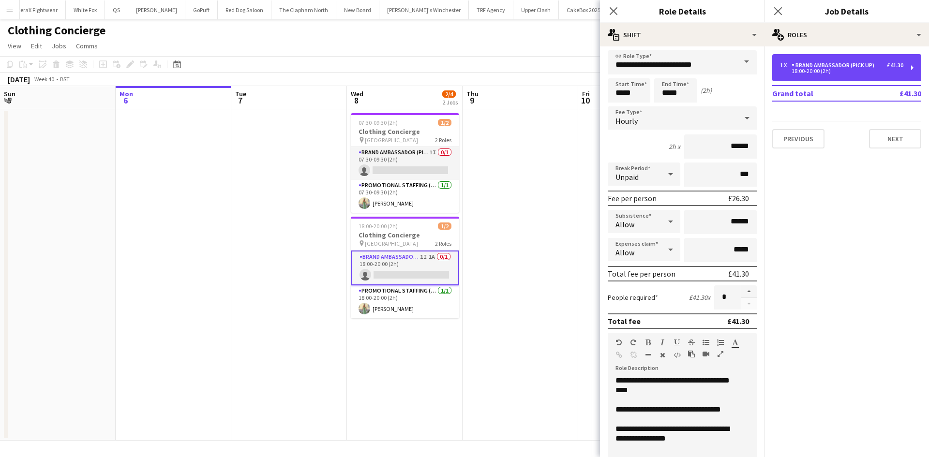
scroll to position [0, 0]
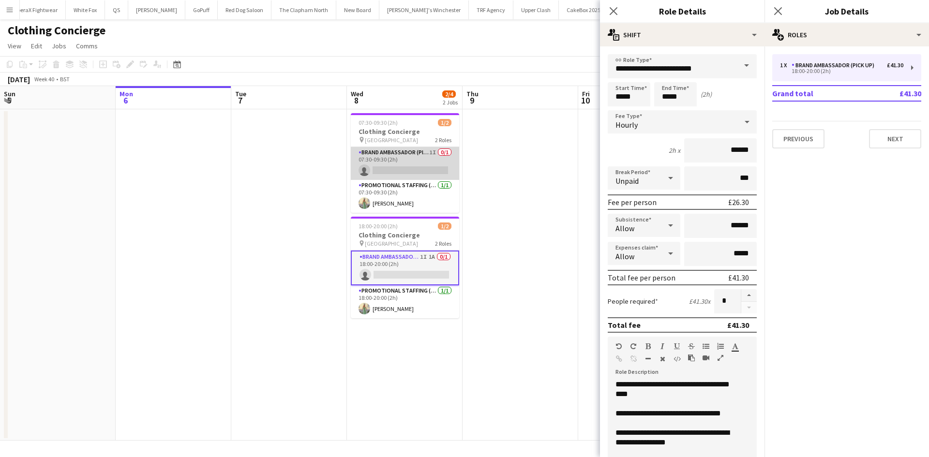
click at [434, 157] on app-card-role "Brand Ambassador (Pick up) 1I 0/1 07:30-09:30 (2h) single-neutral-actions" at bounding box center [405, 163] width 108 height 33
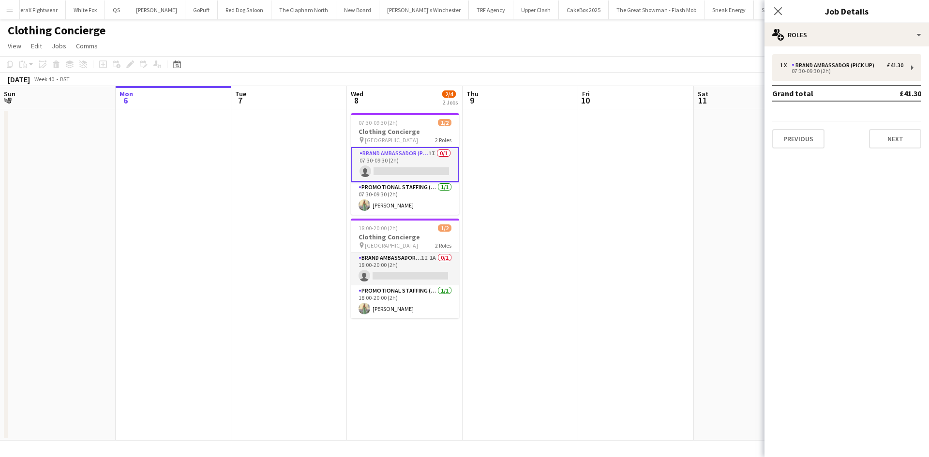
click at [560, 187] on app-date-cell at bounding box center [521, 274] width 116 height 331
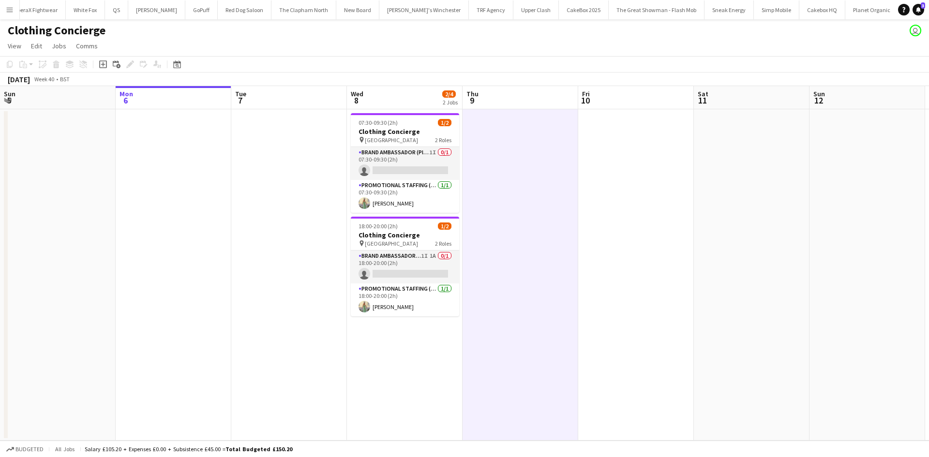
click at [10, 6] on app-icon "Menu" at bounding box center [10, 10] width 8 height 8
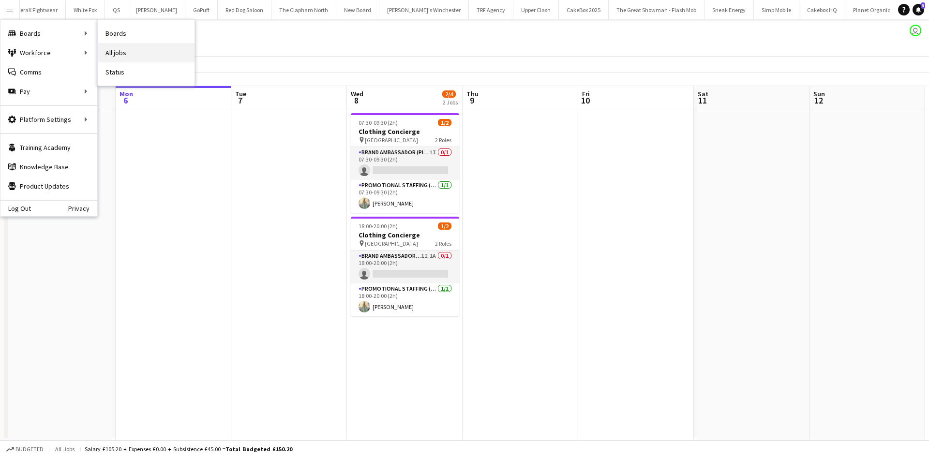
click at [122, 51] on link "All jobs" at bounding box center [146, 52] width 97 height 19
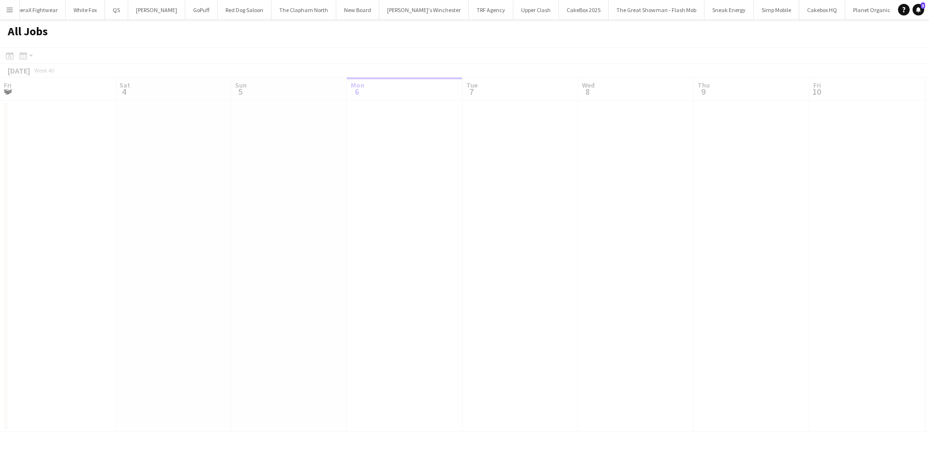
scroll to position [0, 231]
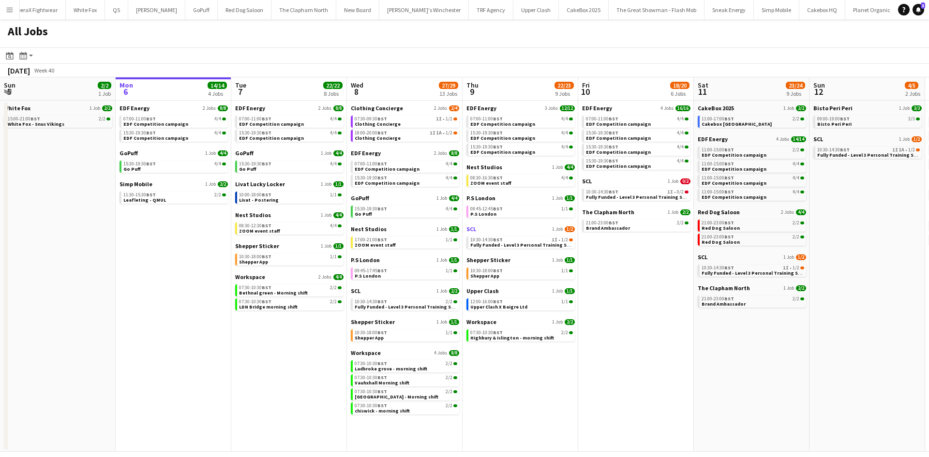
click at [474, 227] on span "SCL" at bounding box center [471, 228] width 10 height 7
click at [475, 231] on span "SCL" at bounding box center [471, 228] width 10 height 7
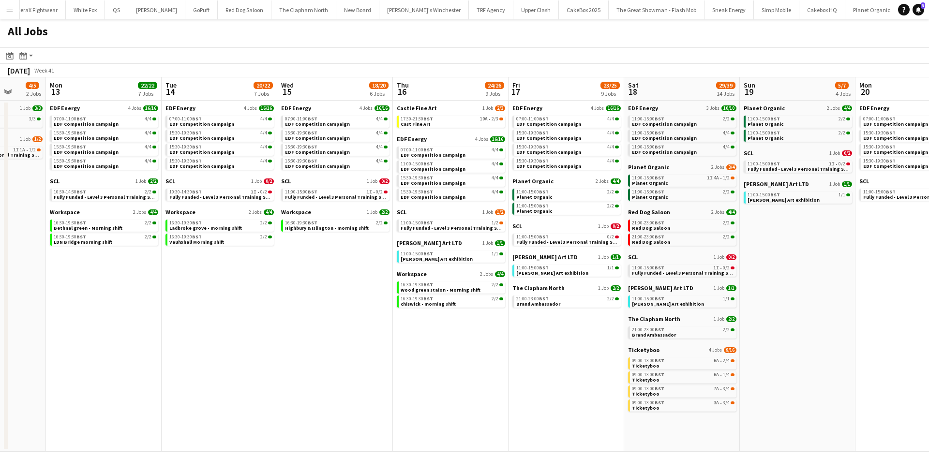
scroll to position [0, 417]
click at [638, 350] on span "Ticketyboo" at bounding box center [643, 349] width 31 height 7
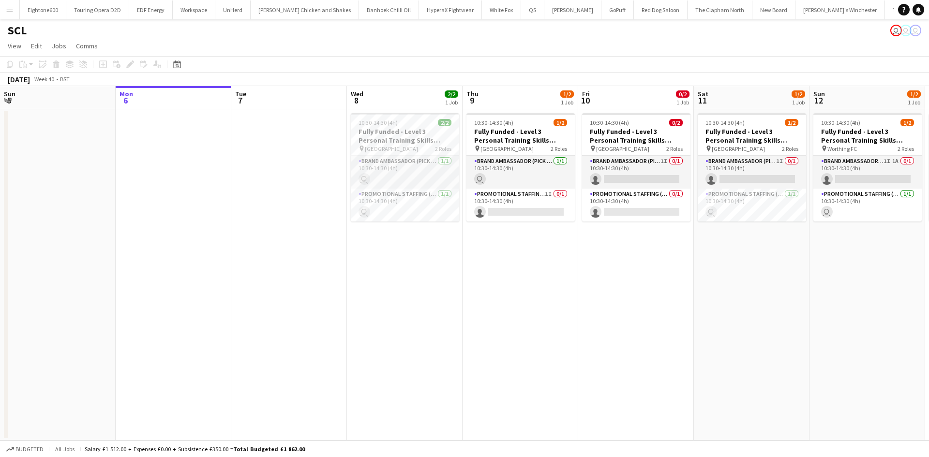
scroll to position [0, 473]
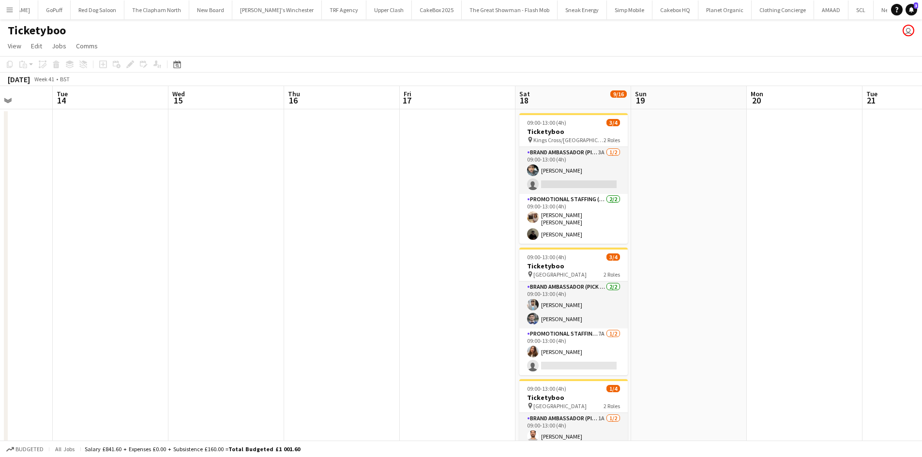
scroll to position [0, 316]
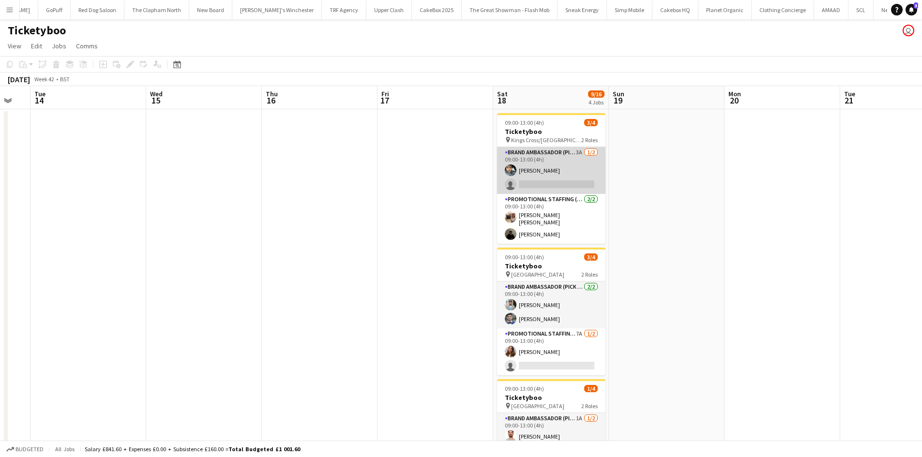
click at [541, 172] on app-card-role "Brand Ambassador (Pick up) 3A [DATE] 09:00-13:00 (4h) [PERSON_NAME] single-neut…" at bounding box center [551, 170] width 108 height 47
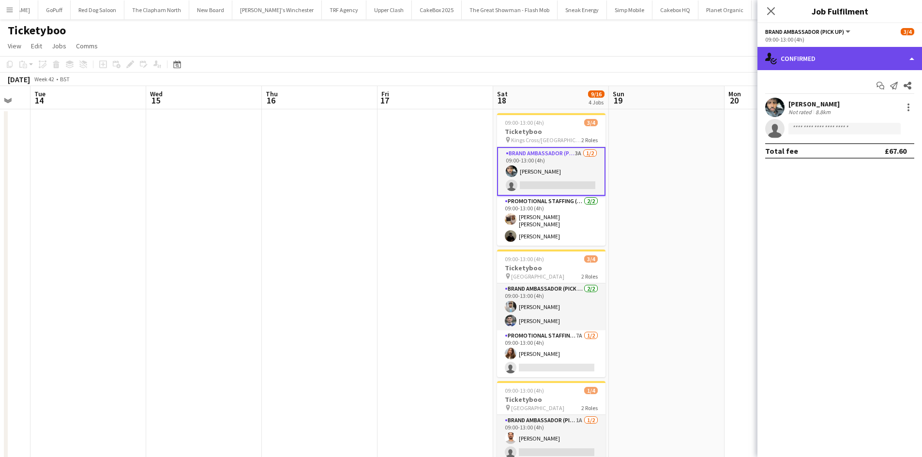
click at [817, 48] on div "single-neutral-actions-check-2 Confirmed" at bounding box center [839, 58] width 165 height 23
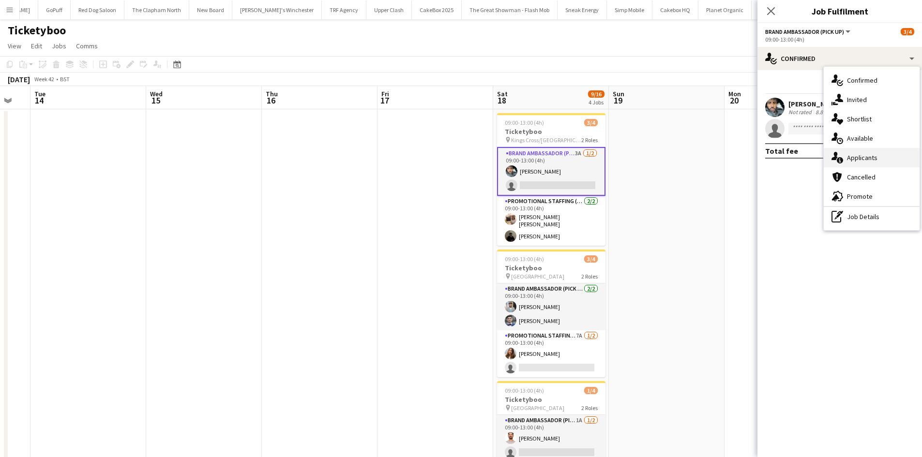
click at [863, 160] on span "Applicants" at bounding box center [862, 157] width 30 height 9
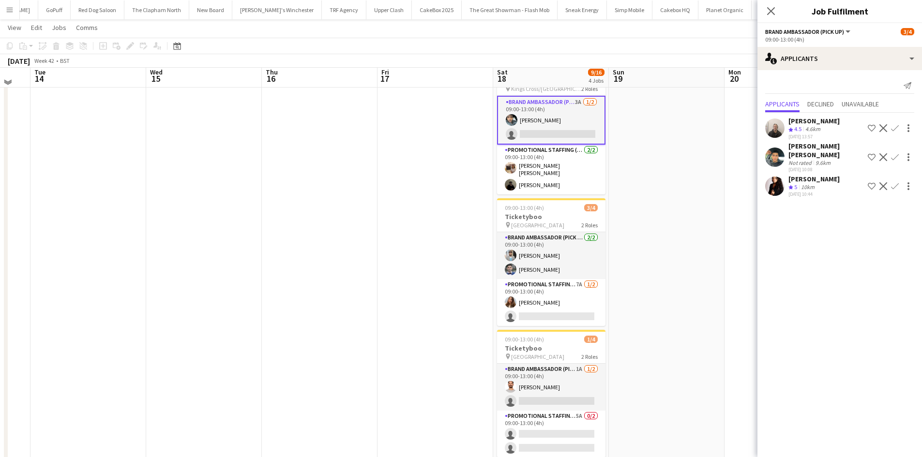
scroll to position [51, 0]
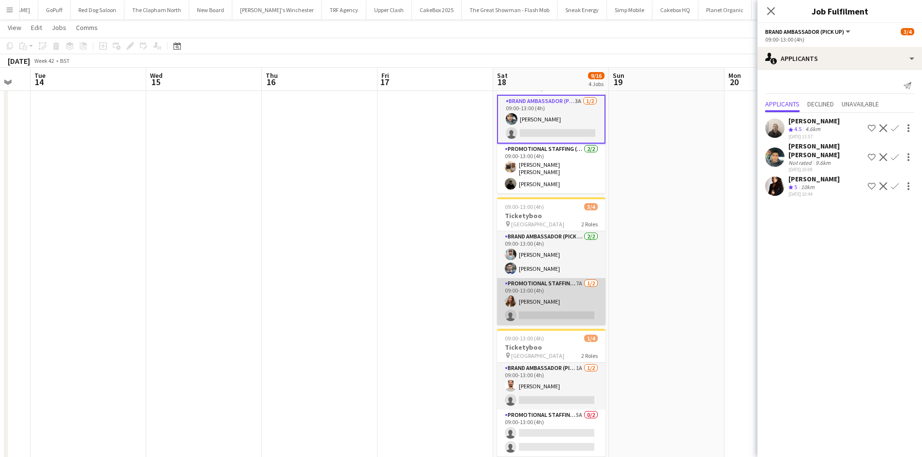
click at [541, 299] on app-card-role "Promotional Staffing (Brand Ambassadors) 7A [DATE] 09:00-13:00 (4h) [PERSON_NAM…" at bounding box center [551, 301] width 108 height 47
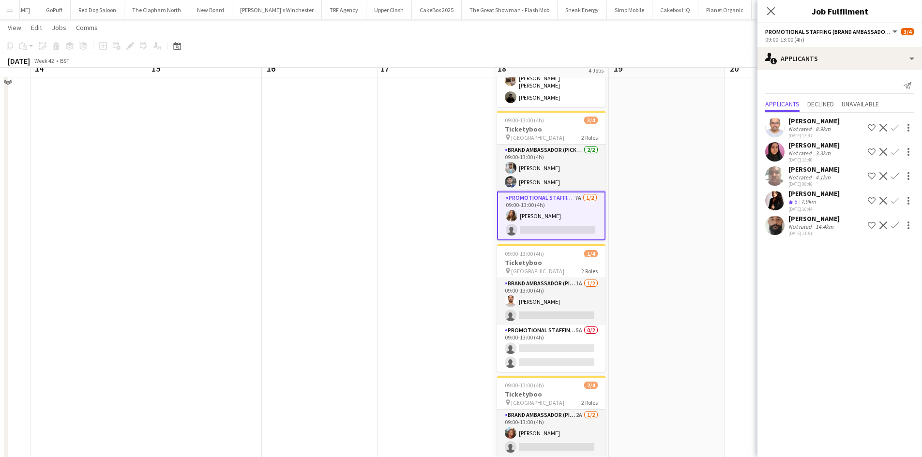
scroll to position [150, 0]
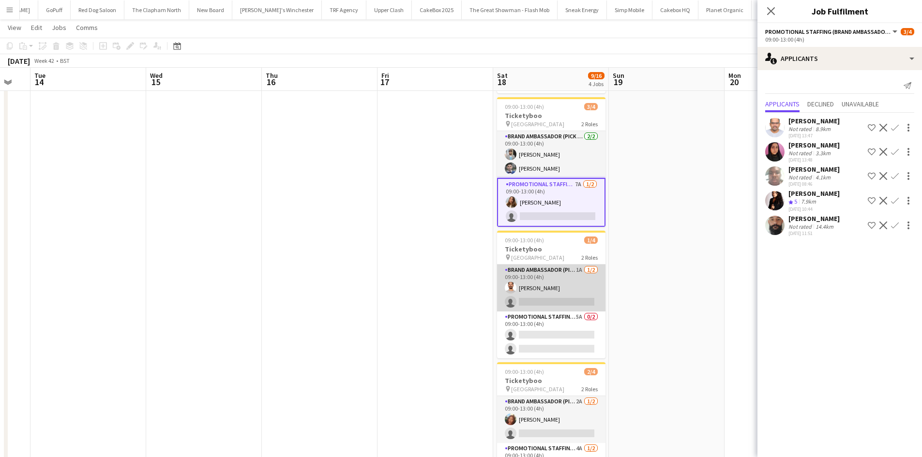
click at [547, 297] on app-card-role "Brand Ambassador (Pick up) 1A [DATE] 09:00-13:00 (4h) [PERSON_NAME] single-neut…" at bounding box center [551, 288] width 108 height 47
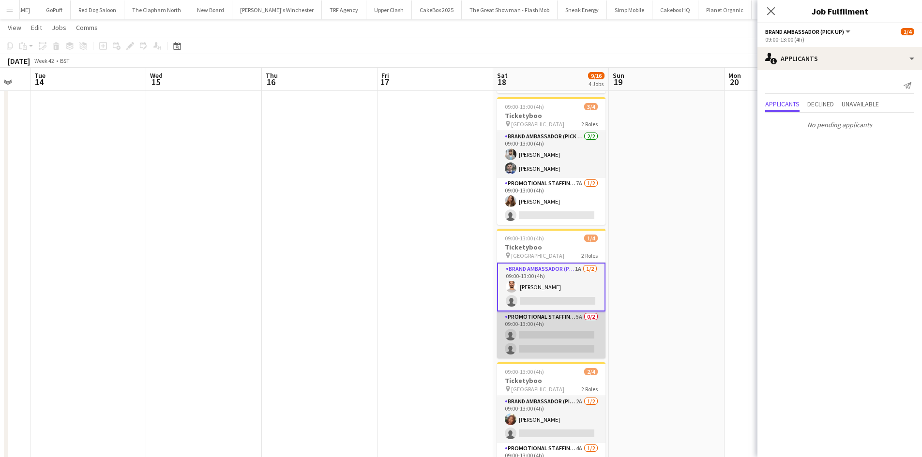
click at [541, 335] on app-card-role "Promotional Staffing (Brand Ambassadors) 5A 0/2 09:00-13:00 (4h) single-neutral…" at bounding box center [551, 335] width 108 height 47
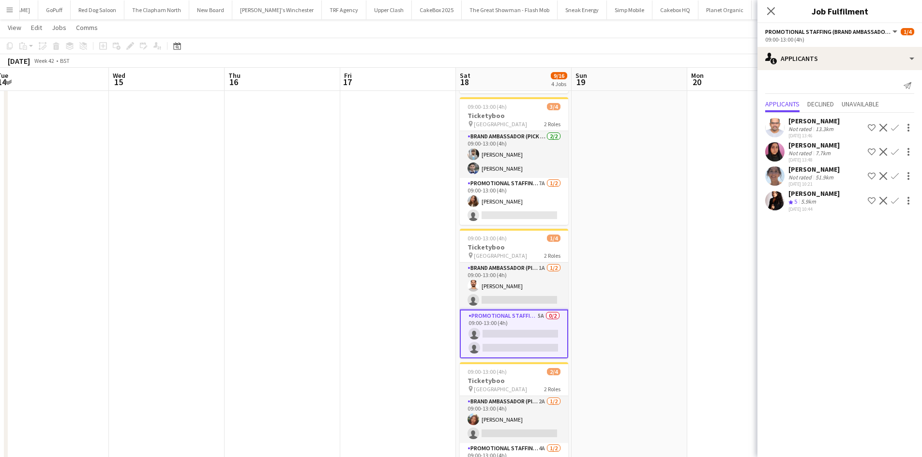
scroll to position [216, 0]
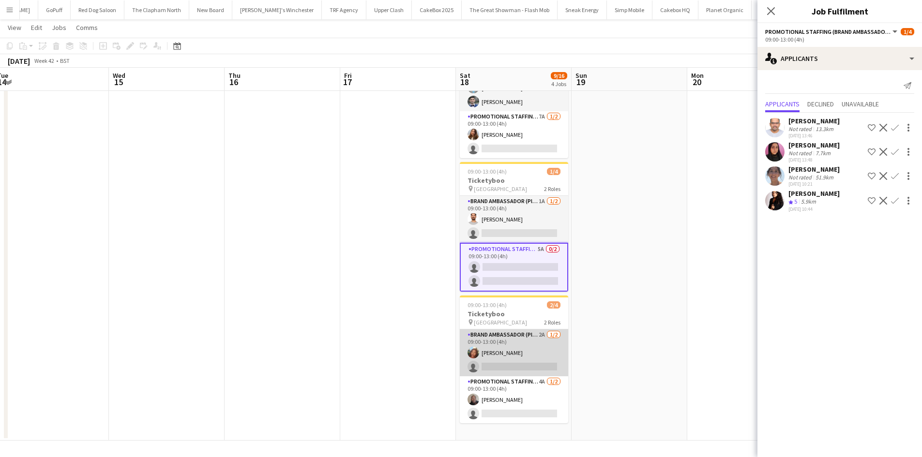
click at [512, 337] on app-card-role "Brand Ambassador (Pick up) 2A [DATE] 09:00-13:00 (4h) [PERSON_NAME] single-neut…" at bounding box center [514, 353] width 108 height 47
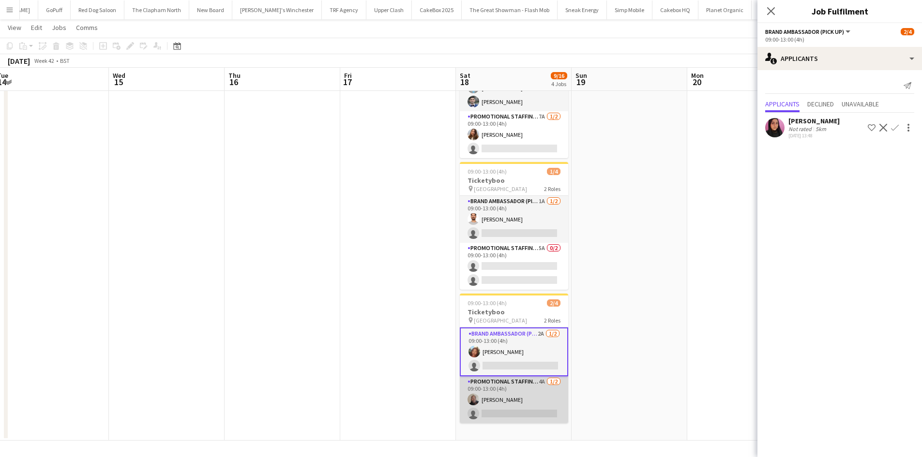
click at [505, 394] on app-card-role "Promotional Staffing (Brand Ambassadors) 4A [DATE] 09:00-13:00 (4h) [PERSON_NAM…" at bounding box center [514, 399] width 108 height 47
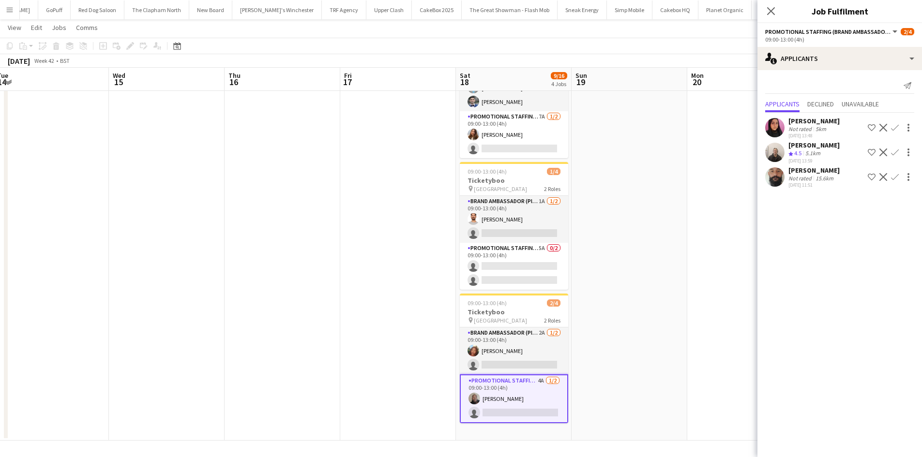
click at [507, 375] on app-card-role "Promotional Staffing (Brand Ambassadors) 4A [DATE] 09:00-13:00 (4h) [PERSON_NAM…" at bounding box center [514, 399] width 108 height 49
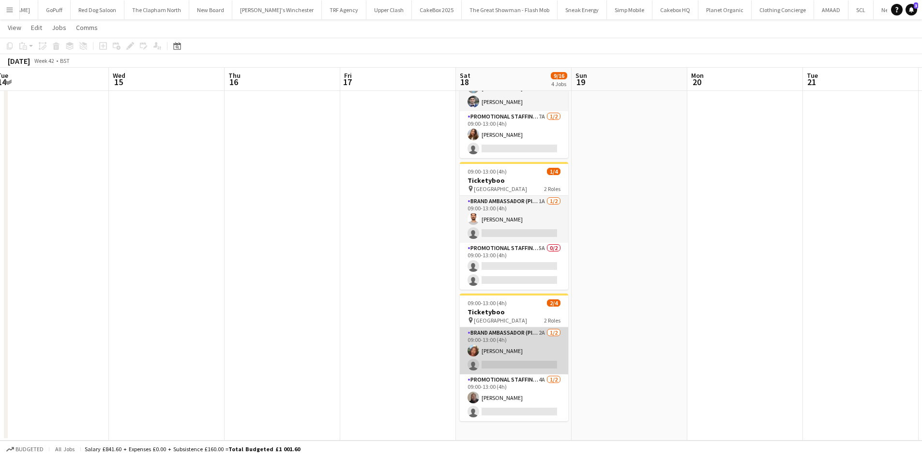
click at [509, 362] on app-card-role "Brand Ambassador (Pick up) 2A [DATE] 09:00-13:00 (4h) [PERSON_NAME] single-neut…" at bounding box center [514, 351] width 108 height 47
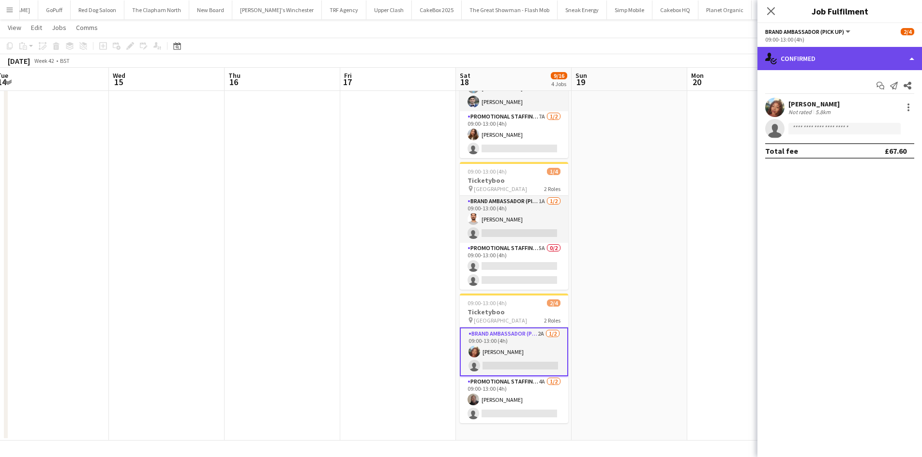
click at [806, 60] on div "single-neutral-actions-check-2 Confirmed" at bounding box center [839, 58] width 165 height 23
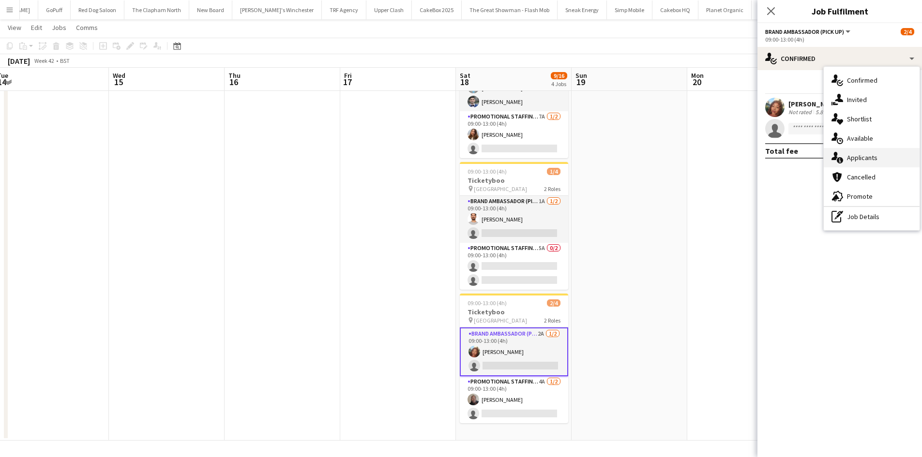
click at [854, 160] on span "Applicants" at bounding box center [862, 157] width 30 height 9
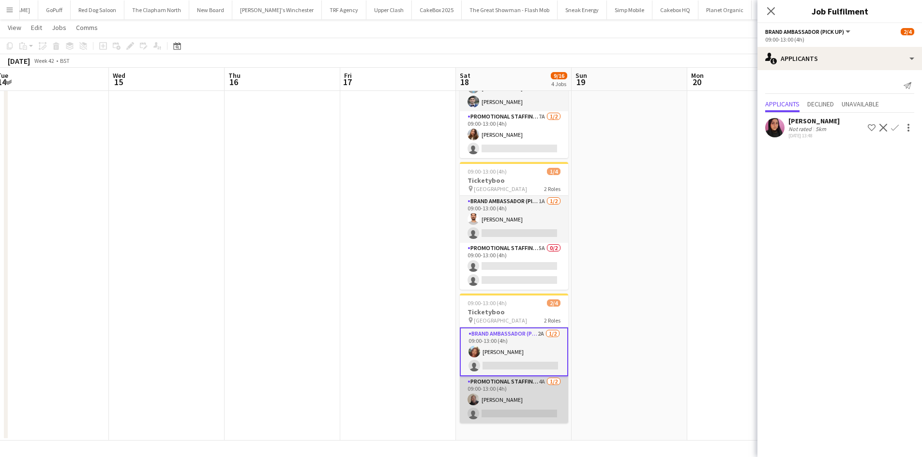
click at [507, 394] on app-card-role "Promotional Staffing (Brand Ambassadors) 4A 1/2 09:00-13:00 (4h) Joseph Mesioye…" at bounding box center [514, 399] width 108 height 47
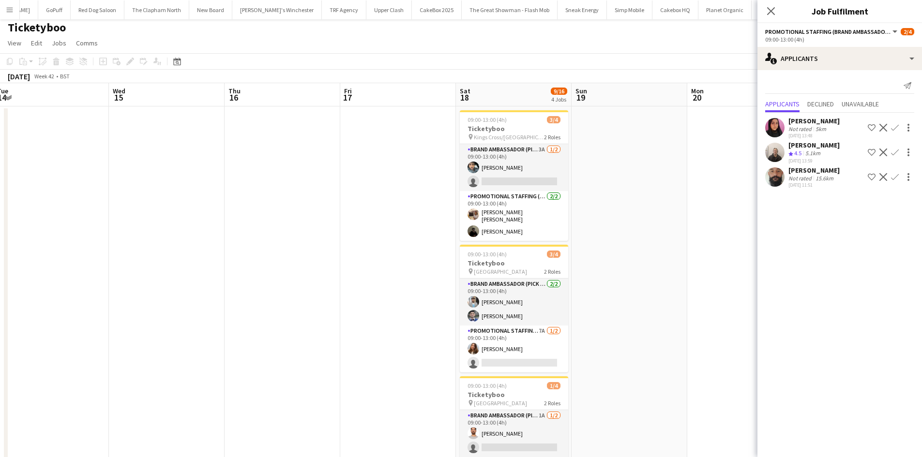
scroll to position [0, 0]
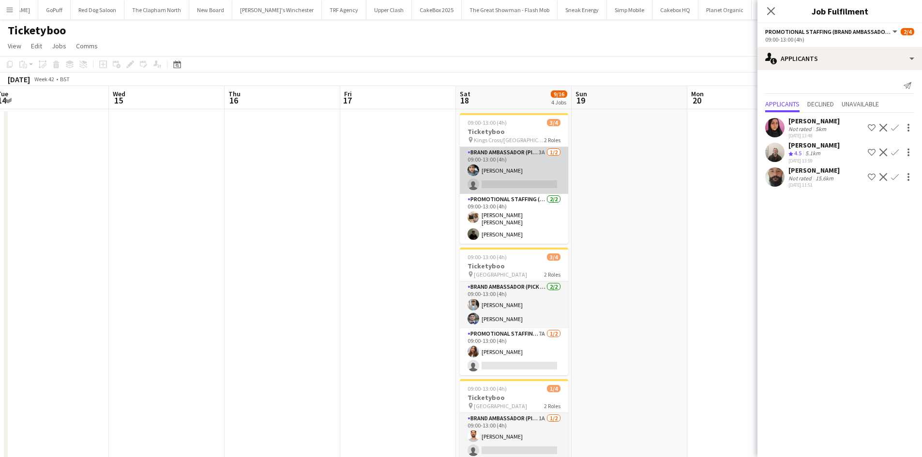
click at [528, 183] on app-card-role "Brand Ambassador (Pick up) 3A 1/2 09:00-13:00 (4h) Abdul Wahhab Ahmad single-ne…" at bounding box center [514, 170] width 108 height 47
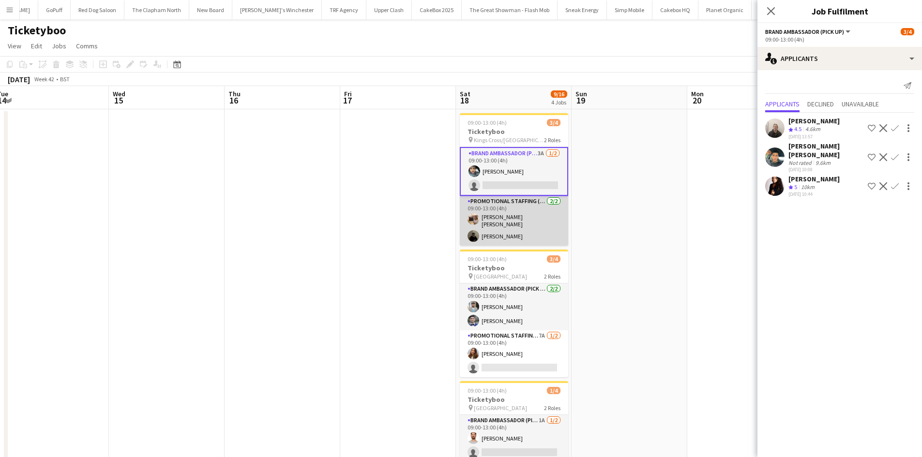
click at [508, 229] on app-card-role "Promotional Staffing (Brand Ambassadors) 2/2 09:00-13:00 (4h) Annie Dan Mahamed…" at bounding box center [514, 221] width 108 height 50
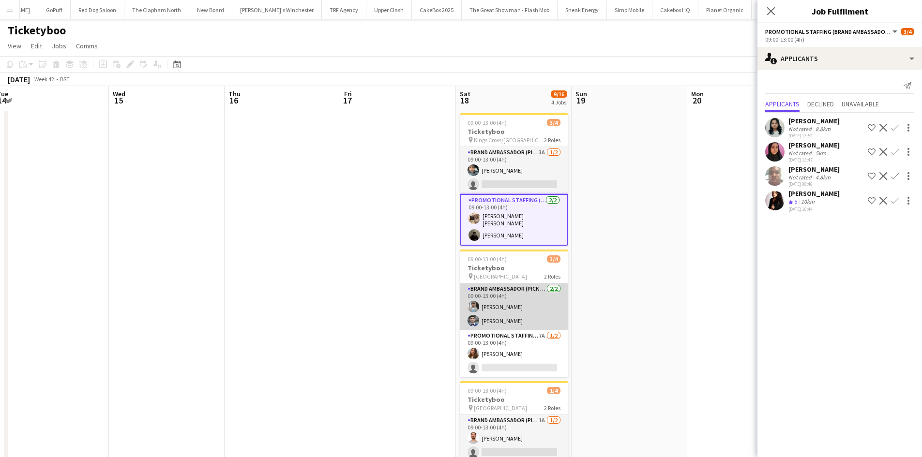
click at [504, 326] on app-card-role "Brand Ambassador (Pick up) 2/2 09:00-13:00 (4h) Abhishek Rayewar Elvis Assadi" at bounding box center [514, 307] width 108 height 47
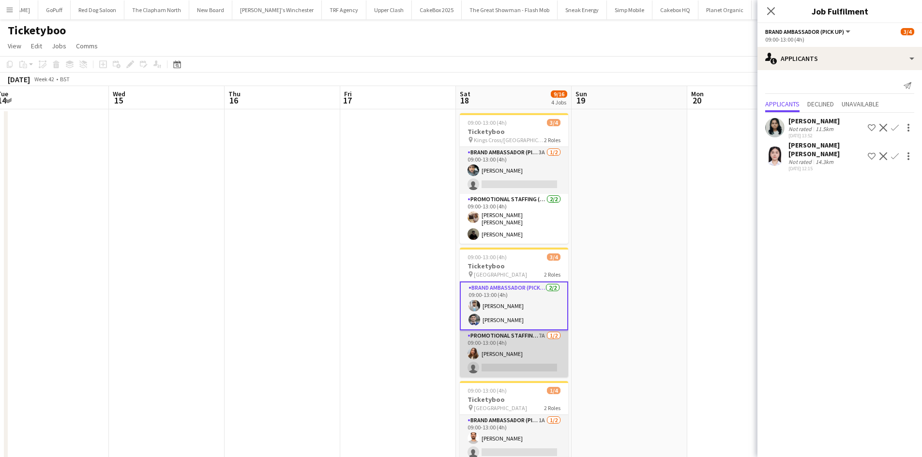
click at [505, 357] on app-card-role "Promotional Staffing (Brand Ambassadors) 7A 1/2 09:00-13:00 (4h) Tetiana Gerus …" at bounding box center [514, 353] width 108 height 47
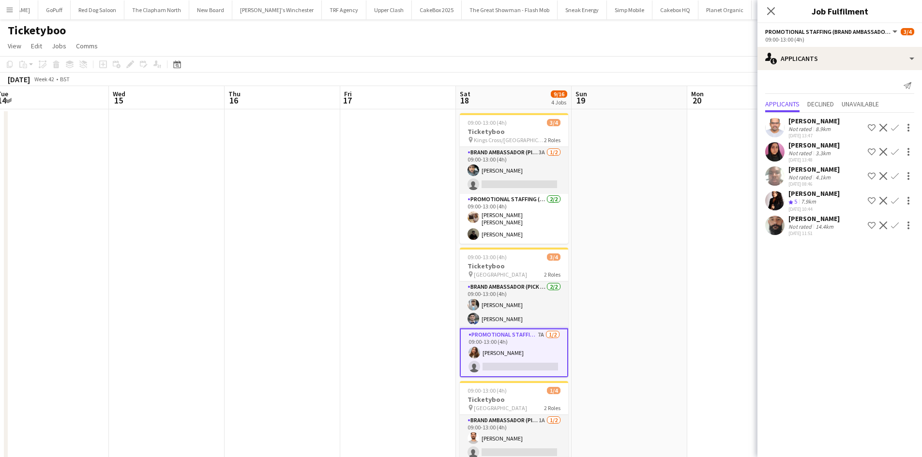
click at [775, 175] on app-user-avatar at bounding box center [774, 175] width 19 height 19
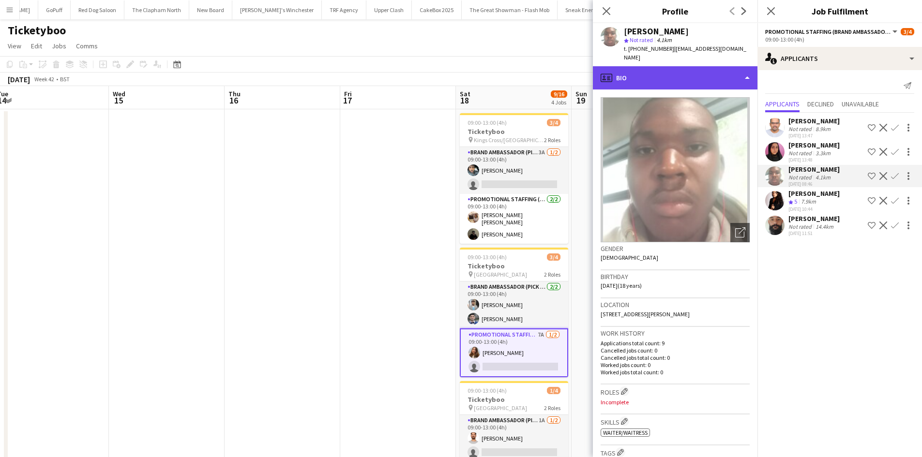
click at [681, 66] on div "profile Bio" at bounding box center [675, 77] width 165 height 23
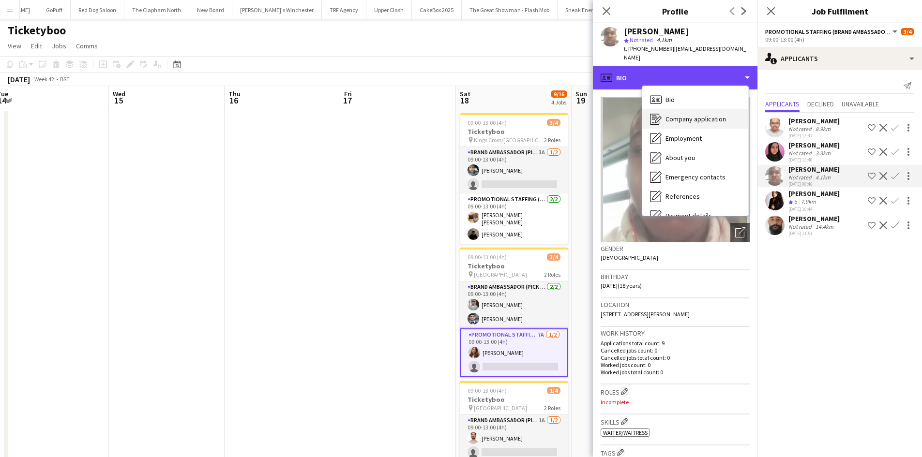
scroll to position [6, 0]
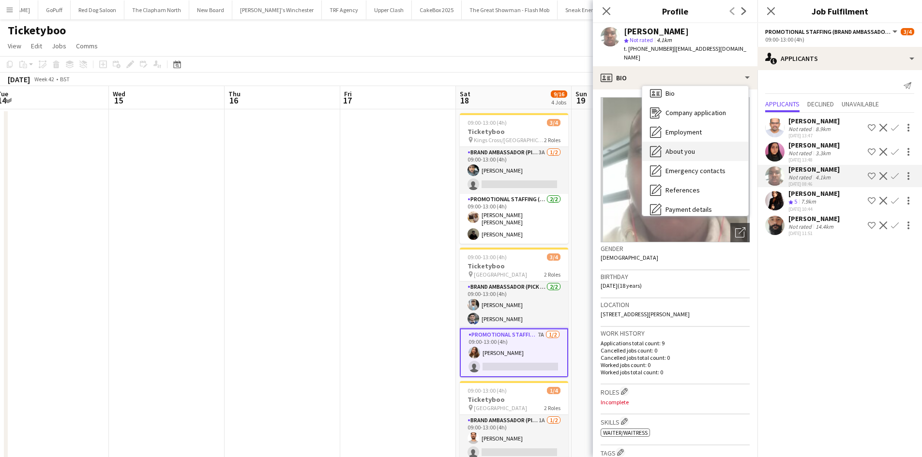
click at [687, 147] on span "About you" at bounding box center [680, 151] width 30 height 9
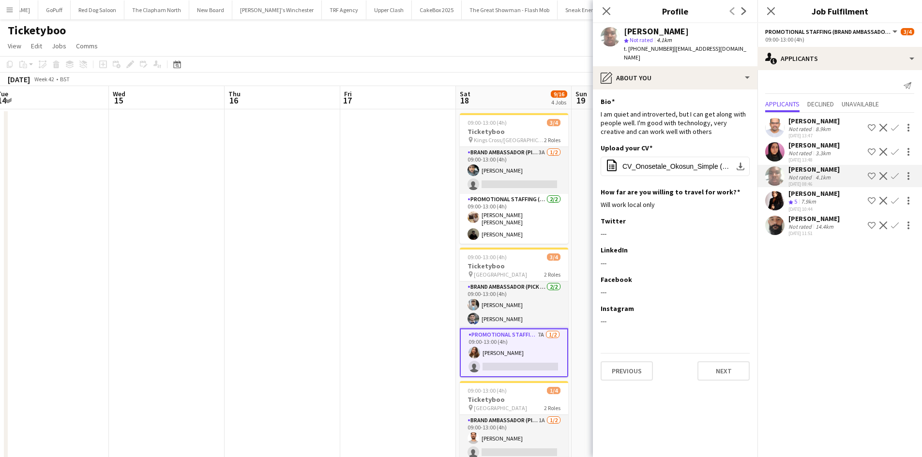
click at [575, 213] on app-date-cell at bounding box center [629, 383] width 116 height 549
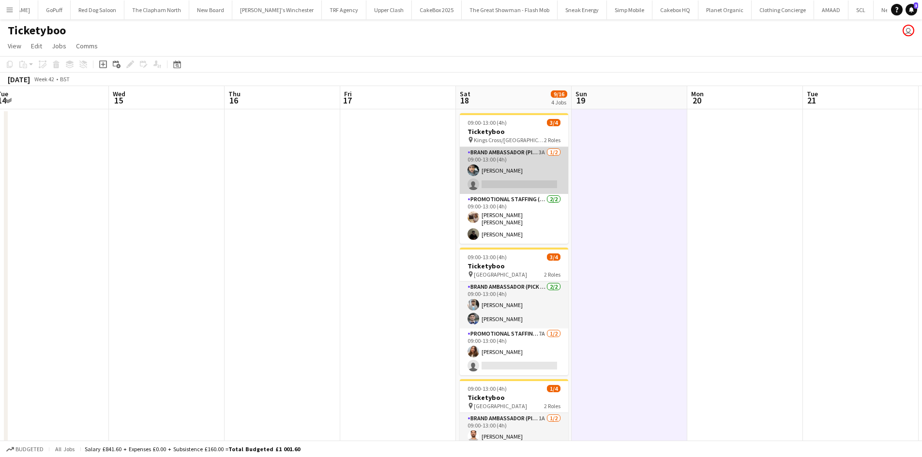
click at [497, 171] on app-card-role "Brand Ambassador (Pick up) 3A 1/2 09:00-13:00 (4h) Abdul Wahhab Ahmad single-ne…" at bounding box center [514, 170] width 108 height 47
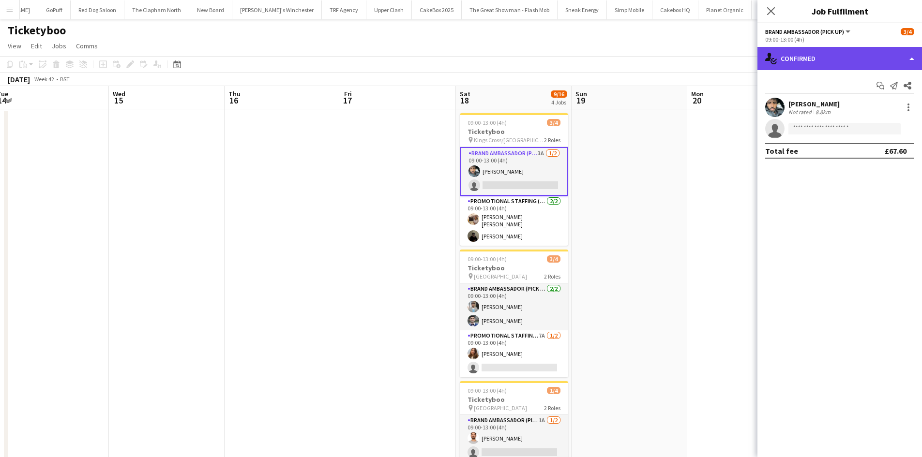
click at [825, 65] on div "single-neutral-actions-check-2 Confirmed" at bounding box center [839, 58] width 165 height 23
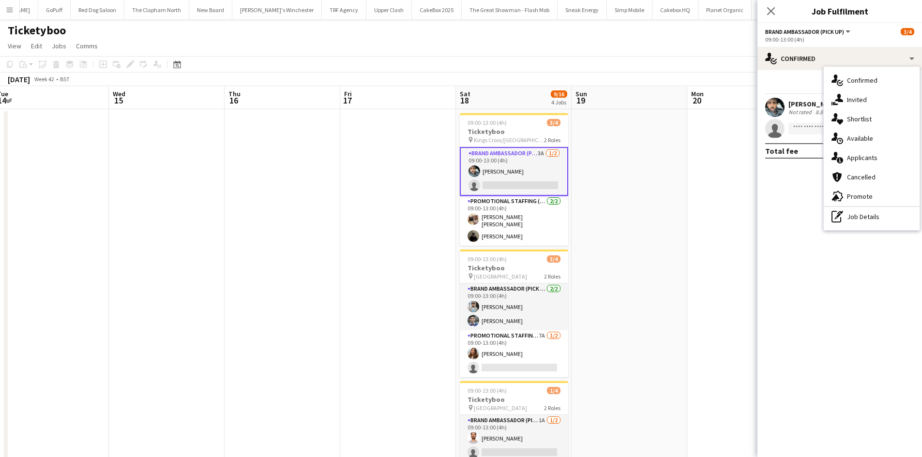
click at [653, 144] on app-date-cell at bounding box center [629, 383] width 116 height 549
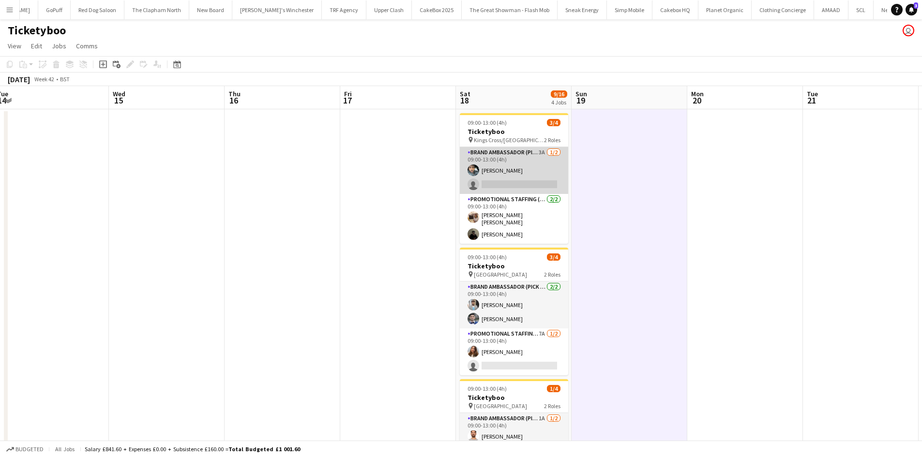
click at [493, 173] on app-card-role "Brand Ambassador (Pick up) 3A 1/2 09:00-13:00 (4h) Abdul Wahhab Ahmad single-ne…" at bounding box center [514, 170] width 108 height 47
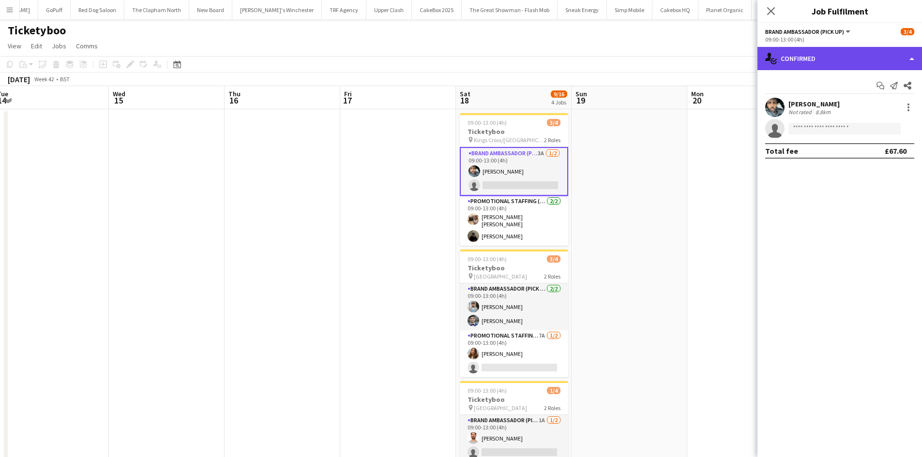
click at [855, 53] on div "single-neutral-actions-check-2 Confirmed" at bounding box center [839, 58] width 165 height 23
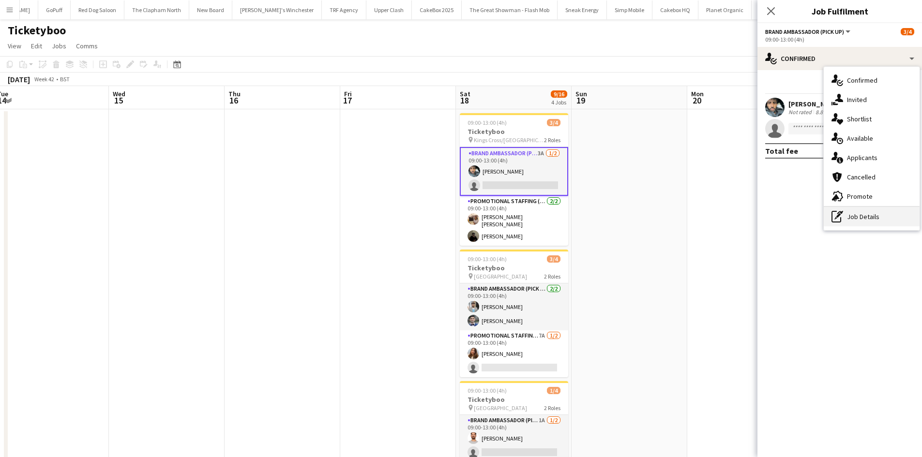
click at [856, 218] on div "pen-write Job Details" at bounding box center [872, 216] width 96 height 19
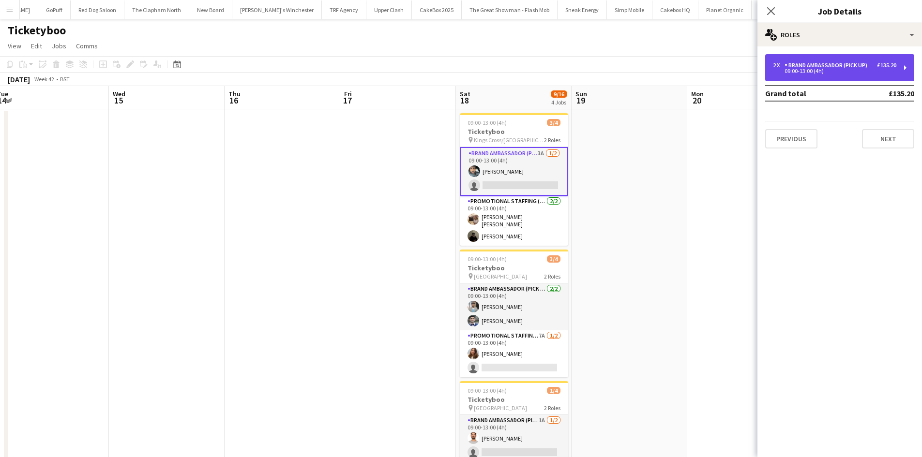
click at [846, 76] on div "2 x Brand Ambassador (Pick up) £135.20 09:00-13:00 (4h)" at bounding box center [839, 67] width 149 height 27
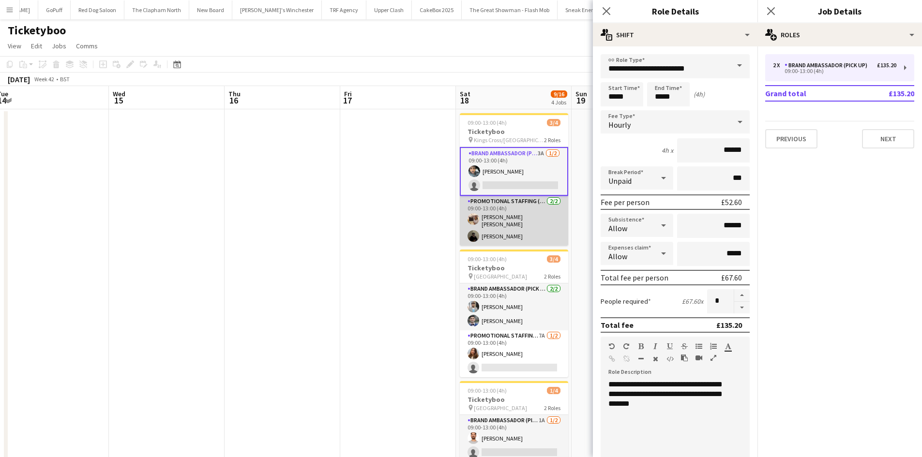
click at [515, 233] on app-card-role "Promotional Staffing (Brand Ambassadors) 2/2 09:00-13:00 (4h) Annie Dan Mahamed…" at bounding box center [514, 221] width 108 height 50
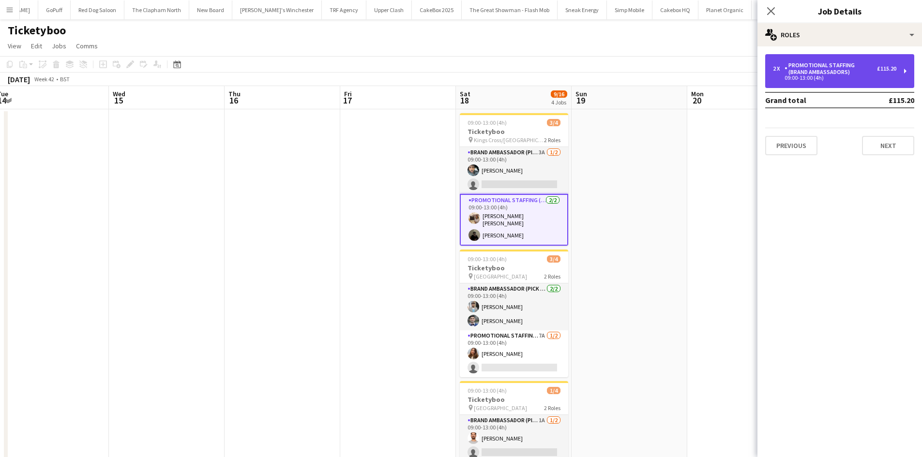
click at [836, 74] on div "Promotional Staffing (Brand Ambassadors)" at bounding box center [830, 69] width 92 height 14
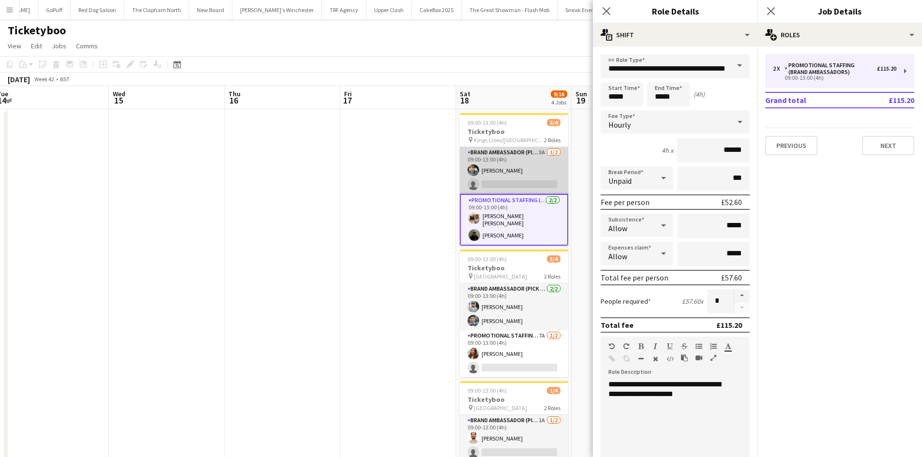
click at [524, 175] on app-card-role "Brand Ambassador (Pick up) 3A 1/2 09:00-13:00 (4h) Abdul Wahhab Ahmad single-ne…" at bounding box center [514, 170] width 108 height 47
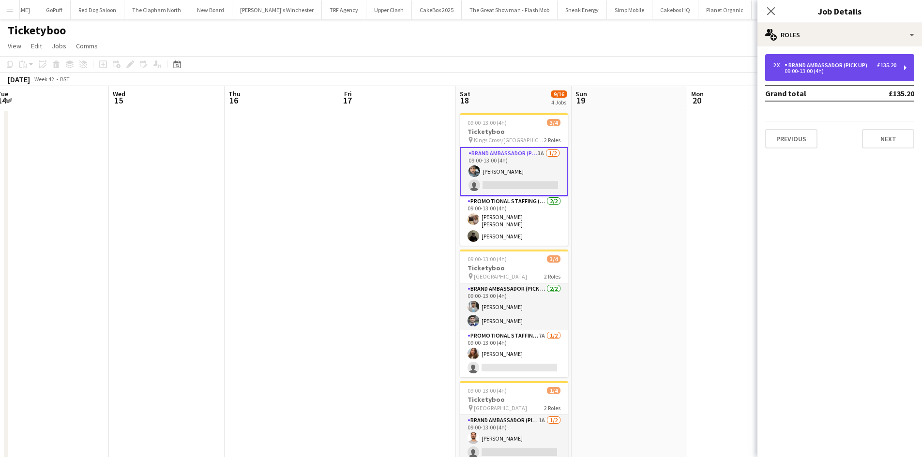
click at [836, 67] on div "Brand Ambassador (Pick up)" at bounding box center [827, 65] width 87 height 7
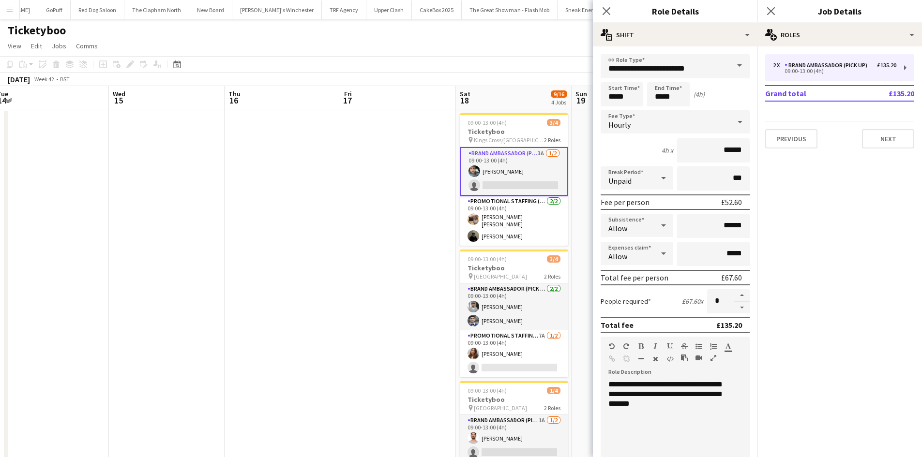
click at [584, 205] on app-date-cell at bounding box center [629, 383] width 116 height 549
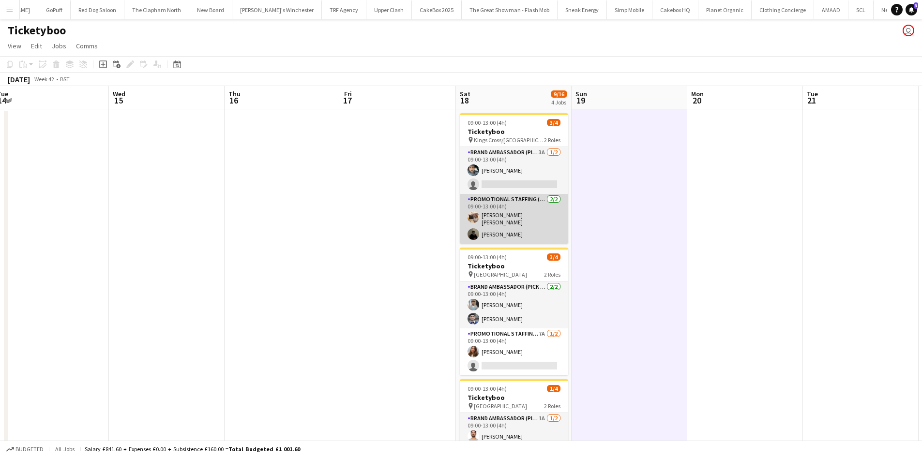
click at [519, 224] on app-card-role "Promotional Staffing (Brand Ambassadors) 2/2 09:00-13:00 (4h) Annie Dan Mahamed…" at bounding box center [514, 219] width 108 height 50
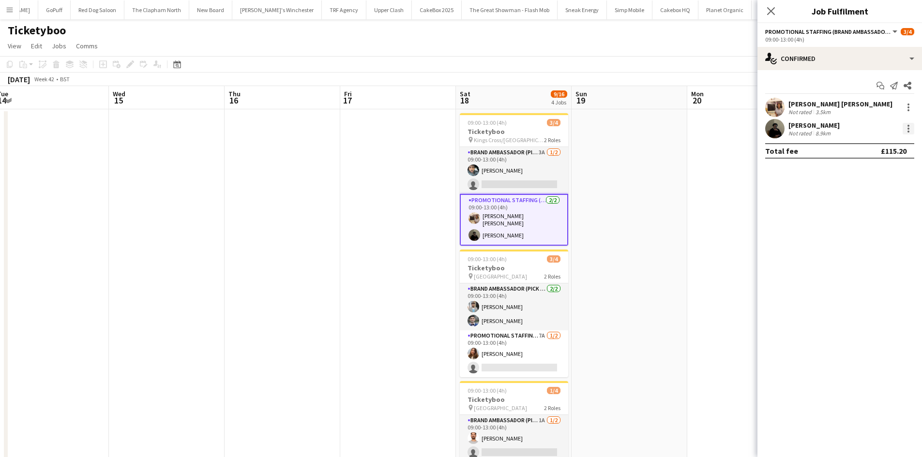
click at [906, 131] on div at bounding box center [908, 129] width 12 height 12
drag, startPoint x: 640, startPoint y: 278, endPoint x: 557, endPoint y: 229, distance: 96.5
click at [640, 278] on div at bounding box center [461, 228] width 922 height 457
click at [485, 348] on app-card-role "Promotional Staffing (Brand Ambassadors) 7A 1/2 09:00-13:00 (4h) Tetiana Gerus …" at bounding box center [514, 353] width 108 height 47
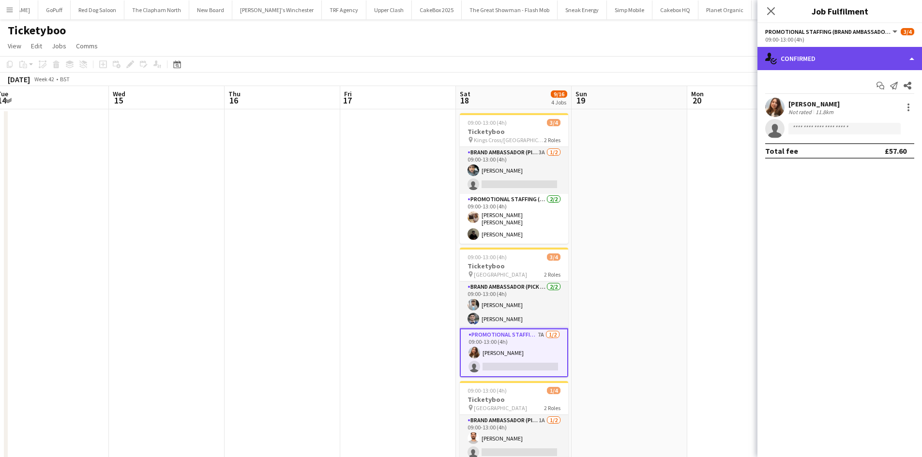
click at [845, 54] on div "single-neutral-actions-check-2 Confirmed" at bounding box center [839, 58] width 165 height 23
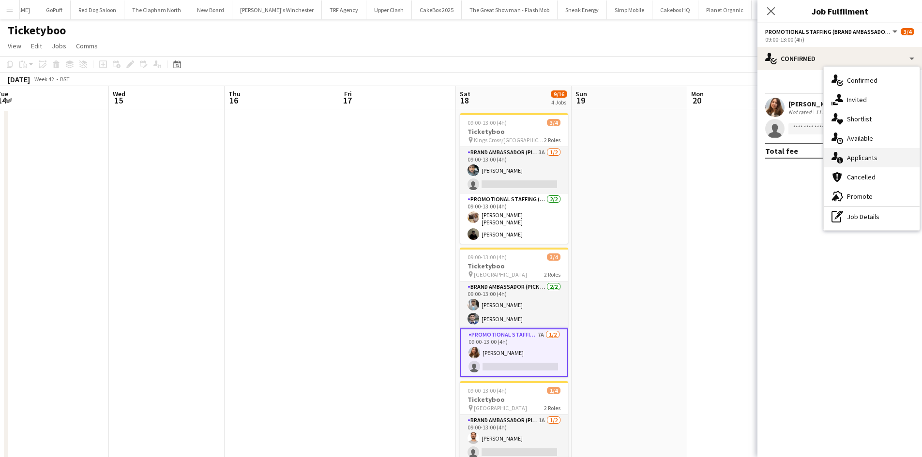
click at [857, 158] on span "Applicants" at bounding box center [862, 157] width 30 height 9
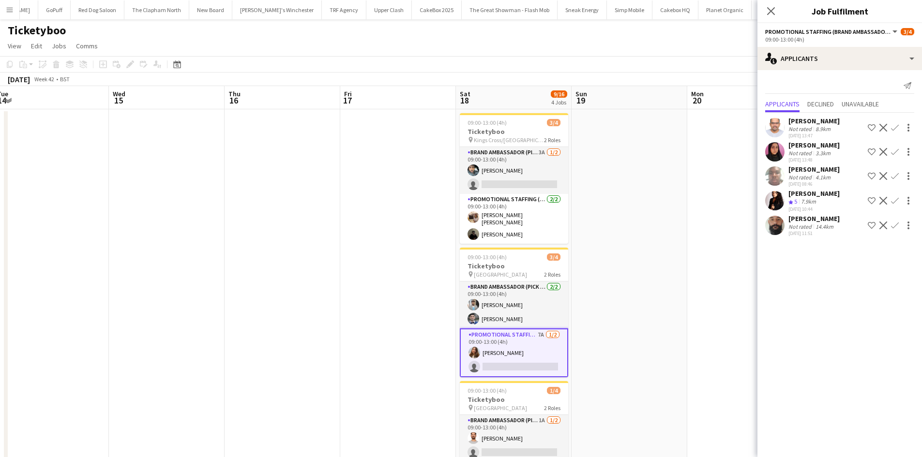
click at [823, 121] on div "Kiran Padinjarevarium" at bounding box center [813, 121] width 51 height 9
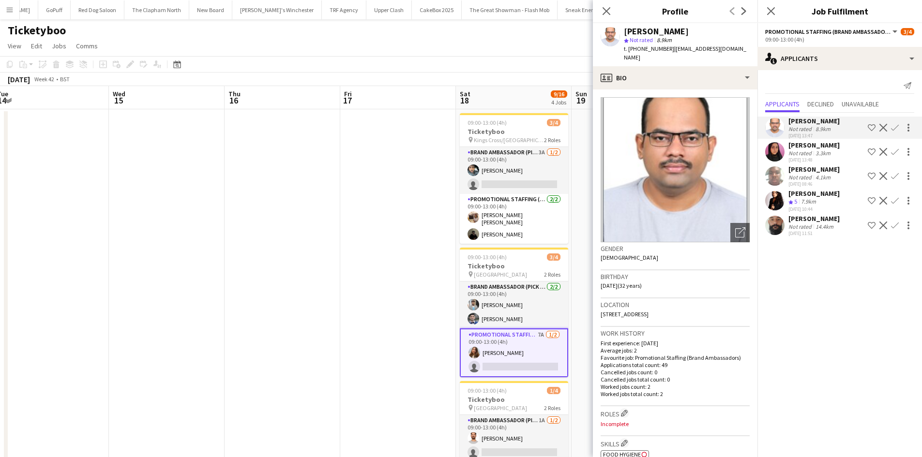
drag, startPoint x: 727, startPoint y: 303, endPoint x: 710, endPoint y: 304, distance: 17.4
click at [710, 304] on div "Location 274 Odessa Road, 274 Odessa Road, London, E7 9DZ" at bounding box center [674, 313] width 149 height 28
copy span "E7 9DZ"
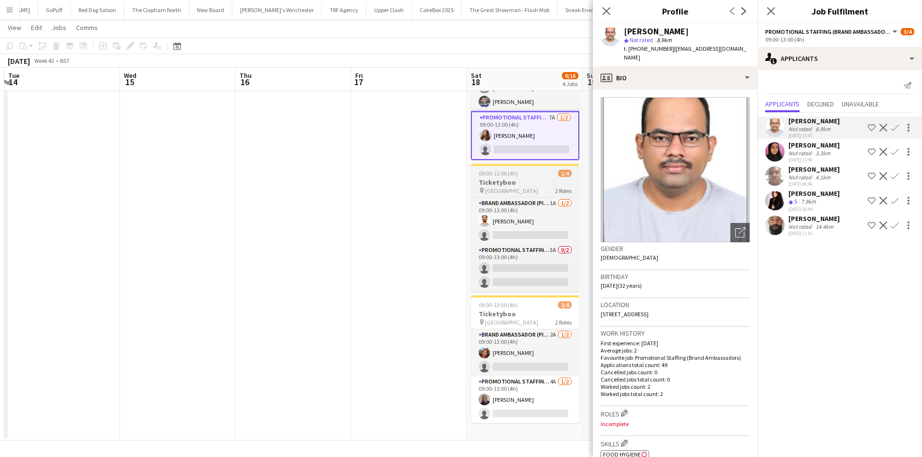
scroll to position [0, 0]
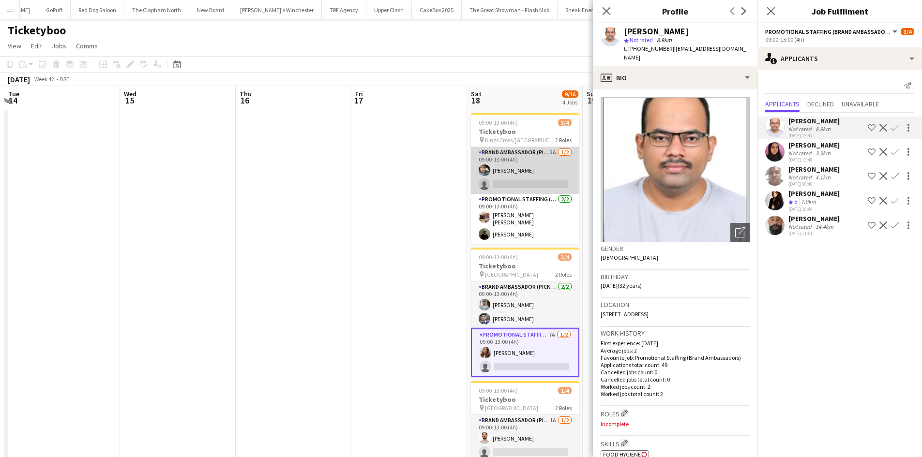
click at [534, 160] on app-card-role "Brand Ambassador (Pick up) 3A 1/2 09:00-13:00 (4h) Abdul Wahhab Ahmad single-ne…" at bounding box center [525, 170] width 108 height 47
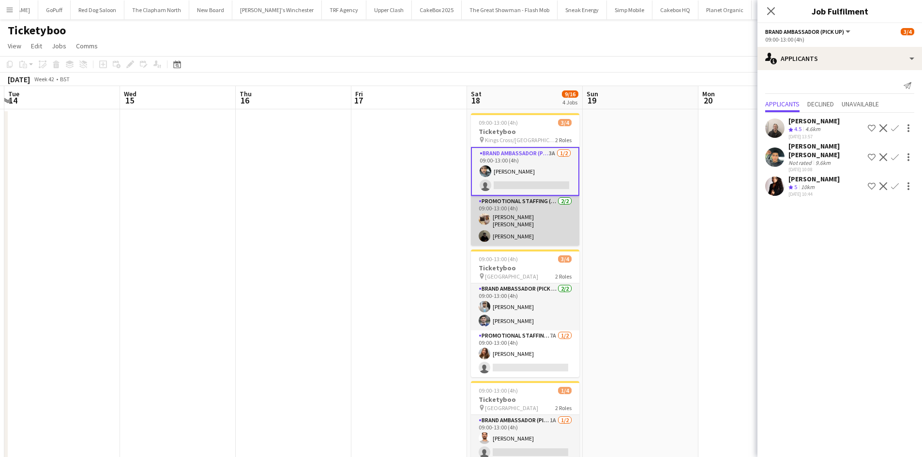
click at [509, 225] on app-card-role "Promotional Staffing (Brand Ambassadors) 2/2 09:00-13:00 (4h) Annie Dan Mahamed…" at bounding box center [525, 221] width 108 height 50
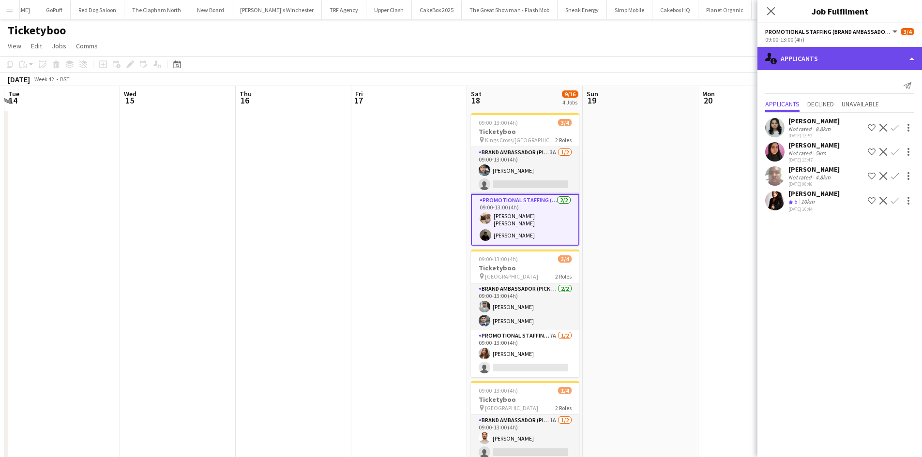
click at [842, 49] on div "single-neutral-actions-information Applicants" at bounding box center [839, 58] width 165 height 23
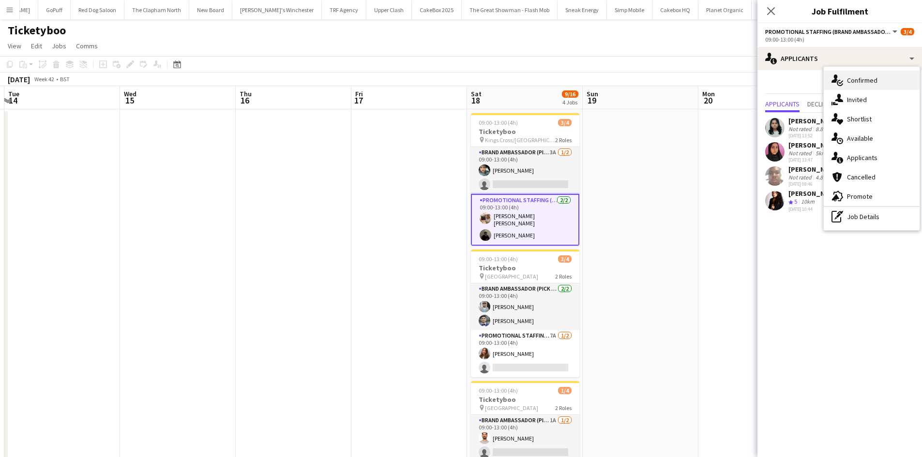
click at [870, 80] on span "Confirmed" at bounding box center [862, 80] width 30 height 9
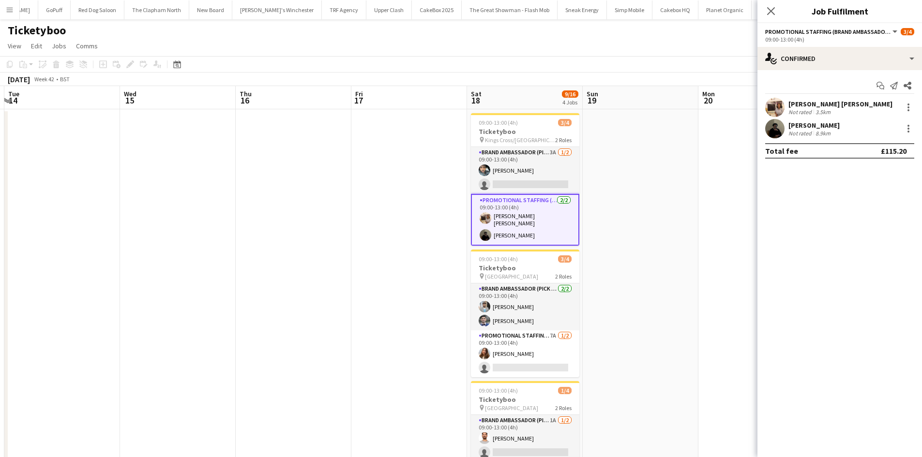
click at [900, 125] on div at bounding box center [907, 129] width 14 height 12
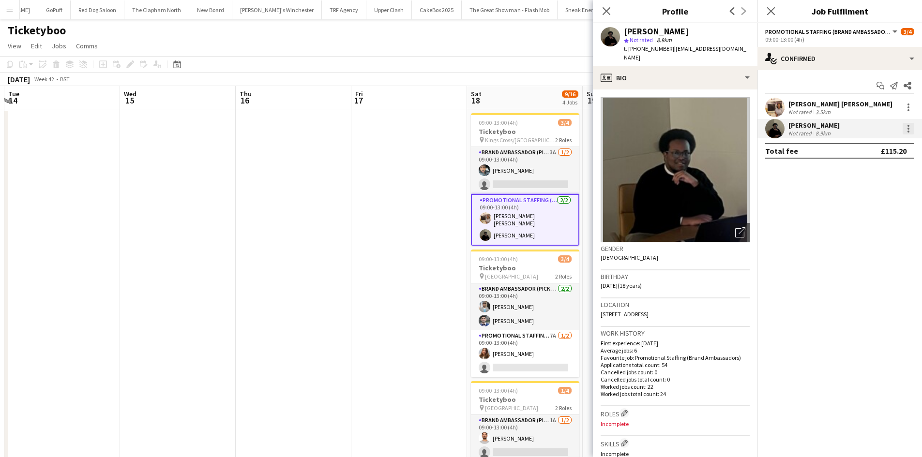
click at [910, 126] on div at bounding box center [908, 129] width 12 height 12
click at [909, 129] on div at bounding box center [461, 228] width 922 height 457
click at [909, 129] on div at bounding box center [908, 129] width 2 height 2
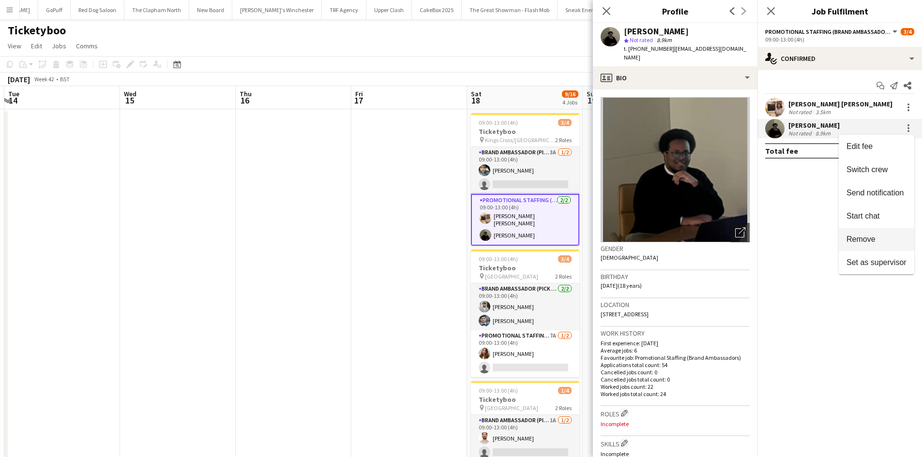
click at [865, 237] on span "Remove" at bounding box center [860, 239] width 29 height 8
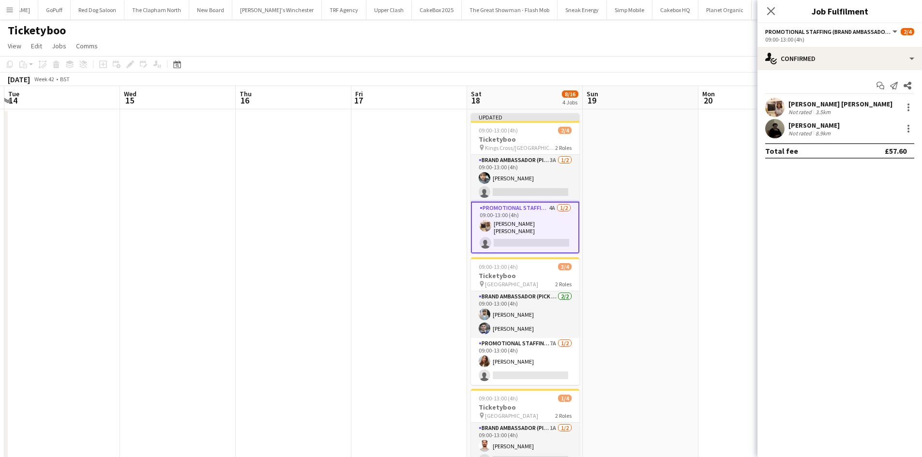
click at [629, 205] on app-date-cell at bounding box center [641, 383] width 116 height 549
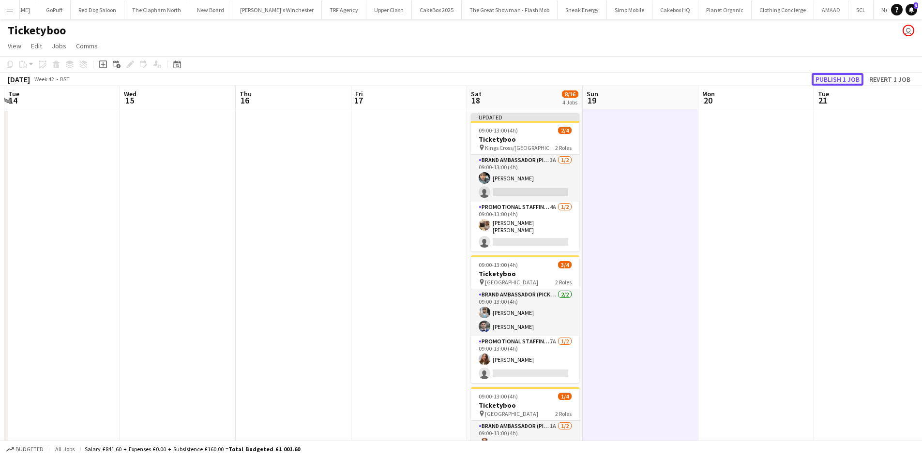
click at [836, 76] on button "Publish 1 job" at bounding box center [837, 79] width 52 height 13
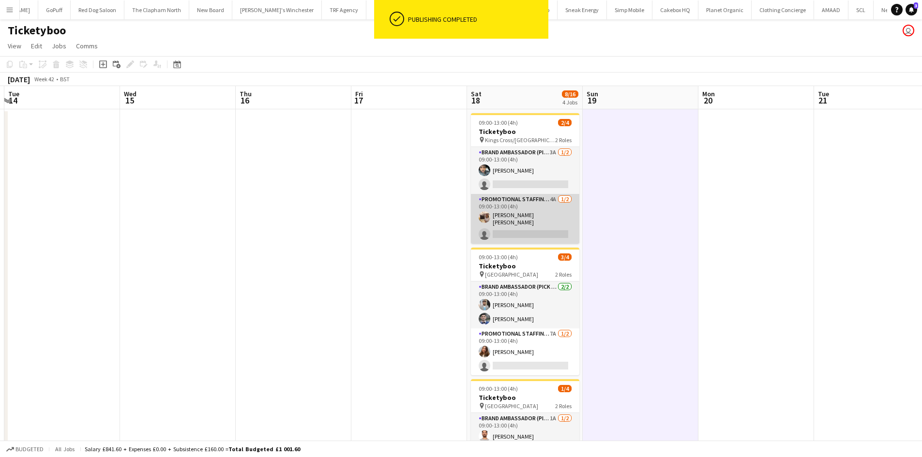
click at [506, 228] on app-card-role "Promotional Staffing (Brand Ambassadors) 4A 1/2 09:00-13:00 (4h) Annie Dan sing…" at bounding box center [525, 219] width 108 height 50
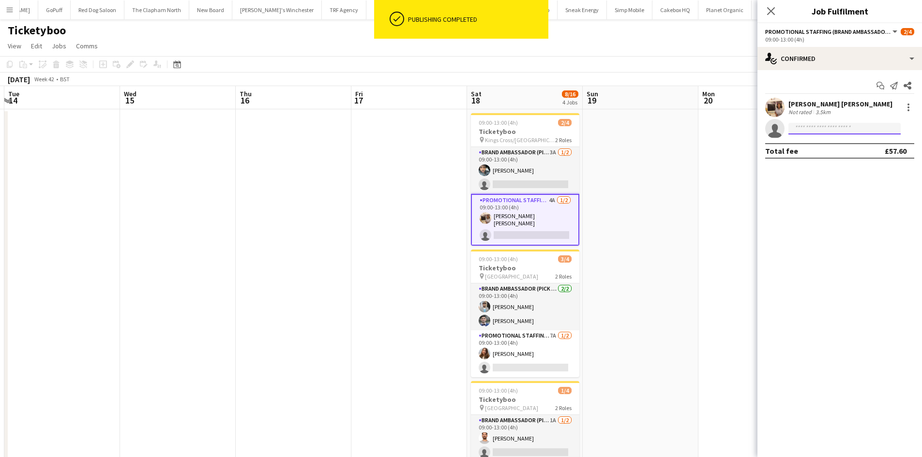
click at [827, 132] on input at bounding box center [844, 129] width 112 height 12
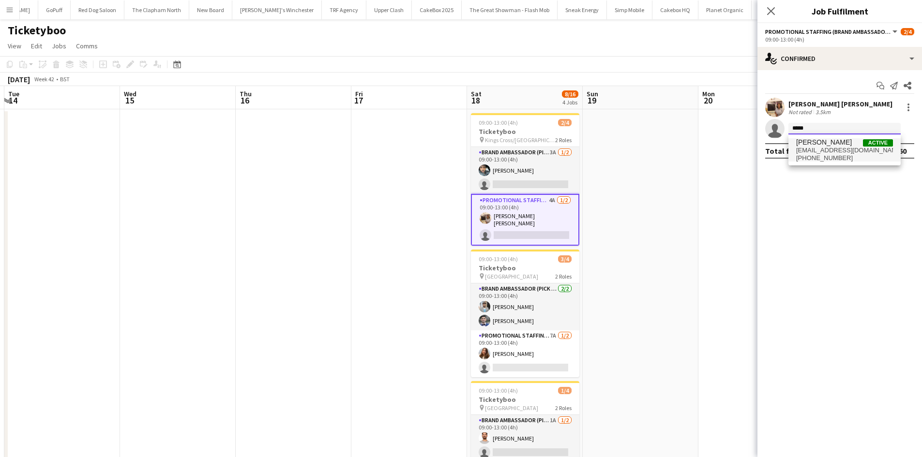
type input "*****"
click at [835, 153] on span "pvkiranp@gmail.com" at bounding box center [844, 151] width 97 height 8
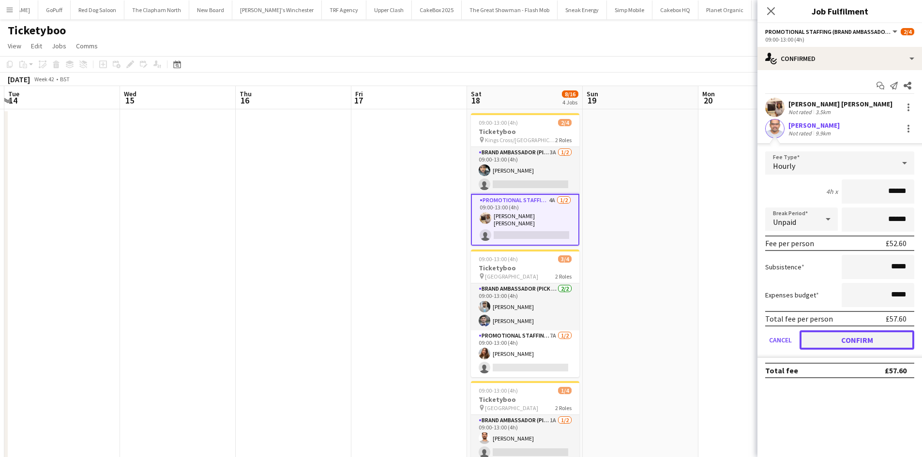
click at [893, 337] on button "Confirm" at bounding box center [856, 339] width 115 height 19
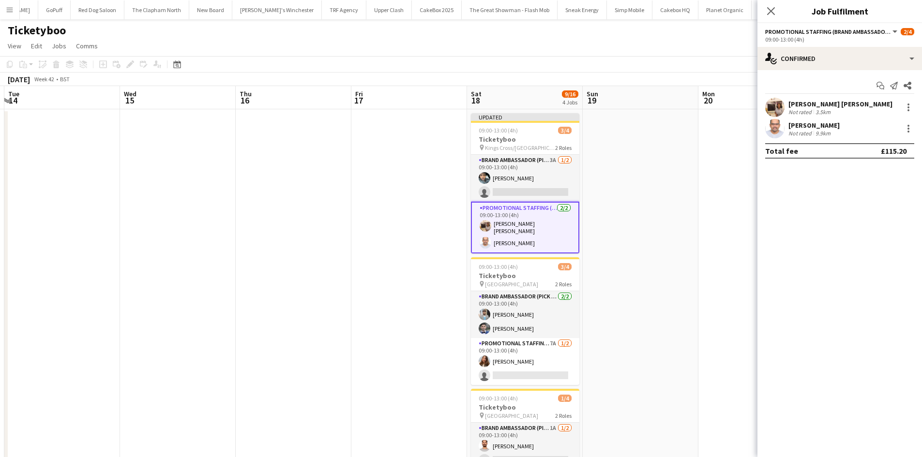
click at [705, 155] on app-date-cell at bounding box center [756, 387] width 116 height 556
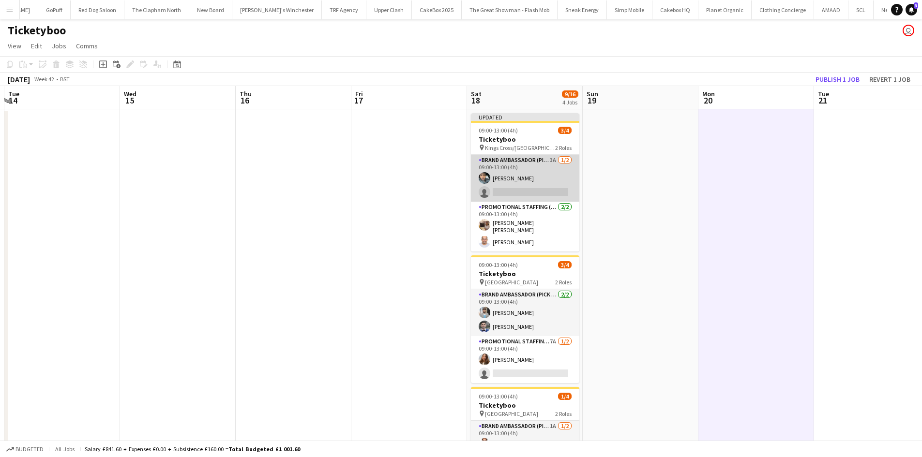
click at [538, 188] on app-card-role "Brand Ambassador (Pick up) 3A 1/2 09:00-13:00 (4h) Abdul Wahhab Ahmad single-ne…" at bounding box center [525, 178] width 108 height 47
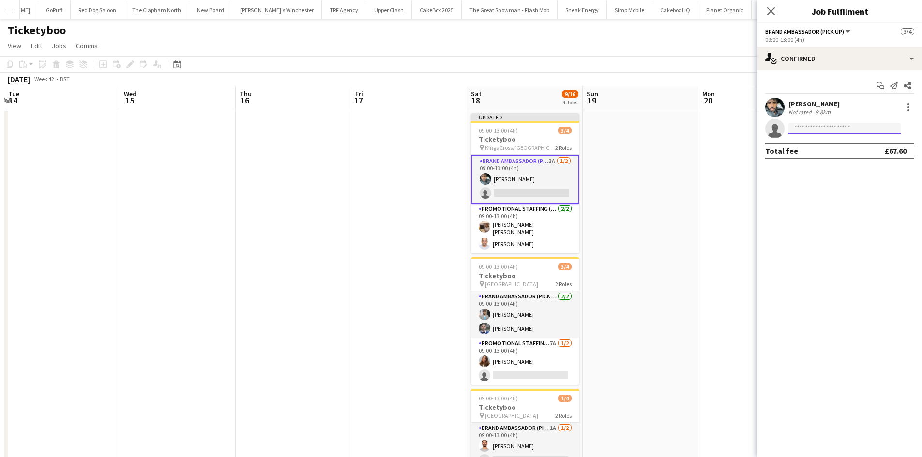
click at [821, 131] on input at bounding box center [844, 129] width 112 height 12
type input "*****"
click at [824, 156] on span "+447515899563" at bounding box center [844, 158] width 97 height 8
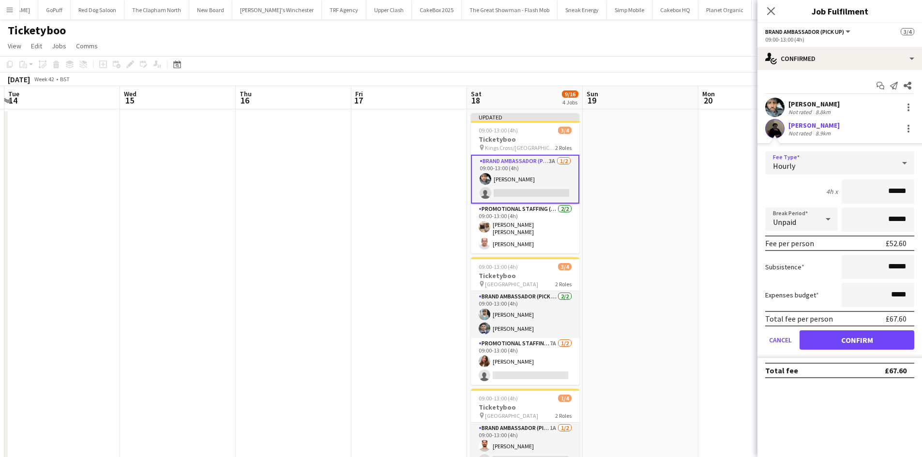
click at [824, 156] on div "Hourly" at bounding box center [830, 162] width 130 height 23
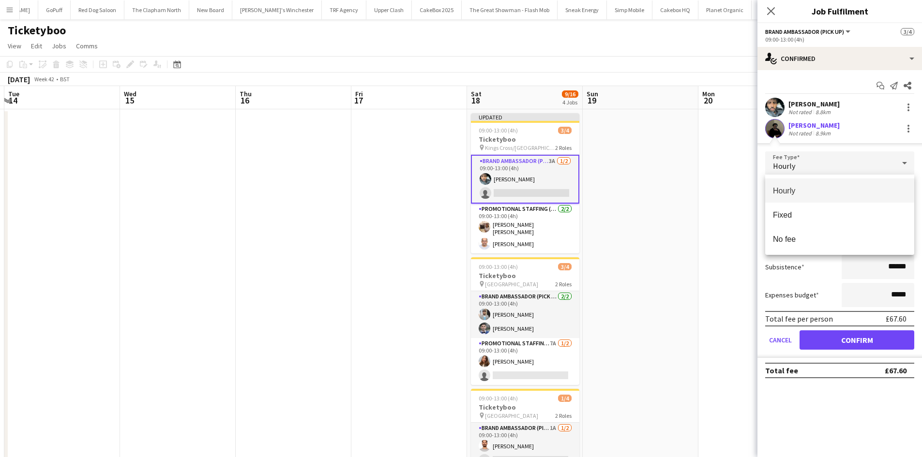
click at [874, 332] on div at bounding box center [461, 228] width 922 height 457
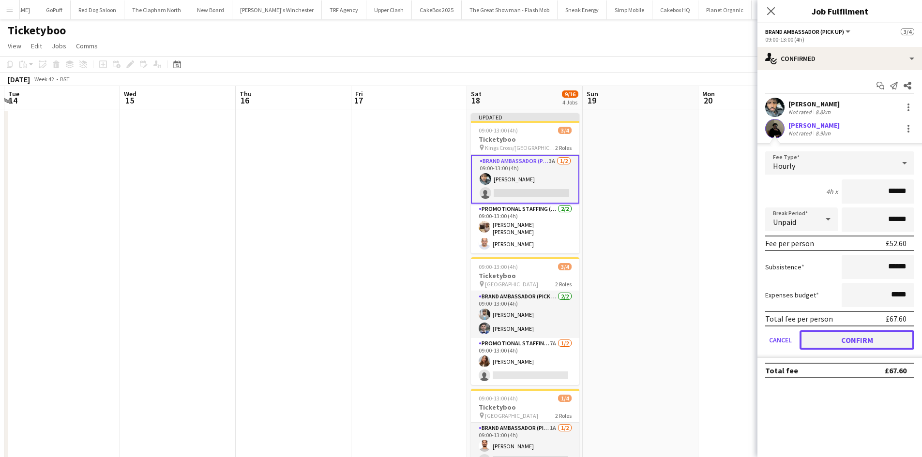
click at [856, 342] on button "Confirm" at bounding box center [856, 339] width 115 height 19
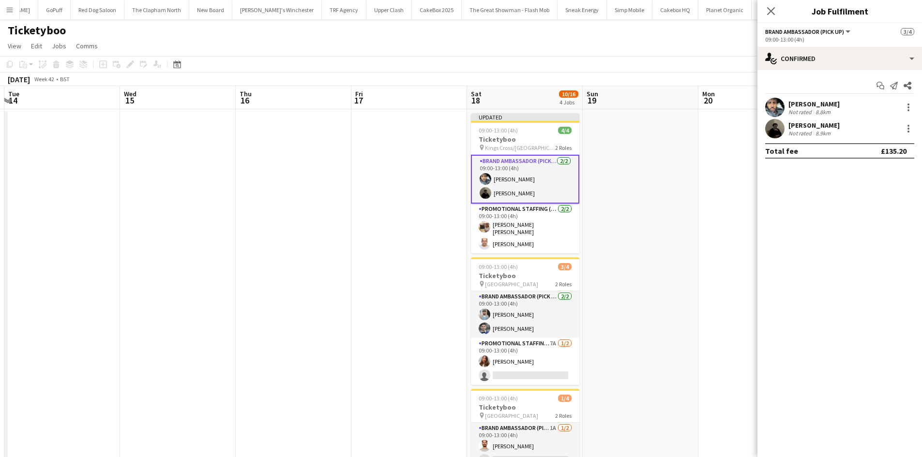
click at [640, 263] on app-date-cell at bounding box center [641, 387] width 116 height 556
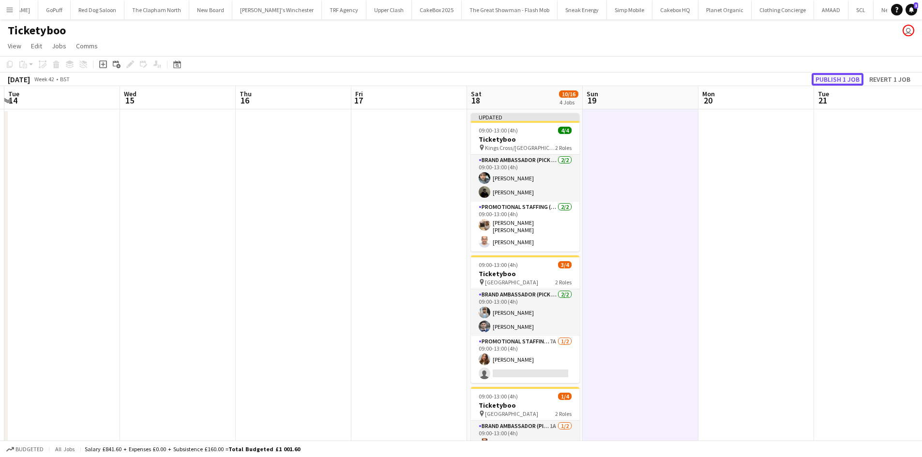
click at [820, 73] on button "Publish 1 job" at bounding box center [837, 79] width 52 height 13
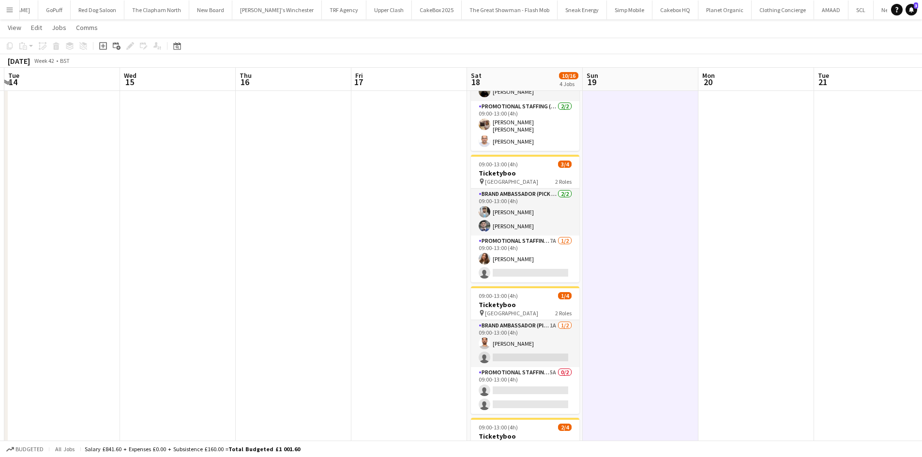
scroll to position [92, 0]
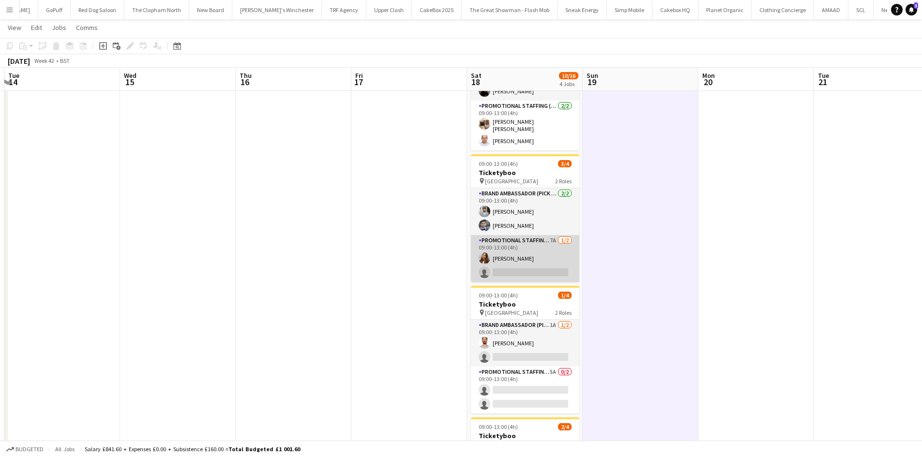
click at [504, 270] on app-card-role "Promotional Staffing (Brand Ambassadors) 7A 1/2 09:00-13:00 (4h) Tetiana Gerus …" at bounding box center [525, 258] width 108 height 47
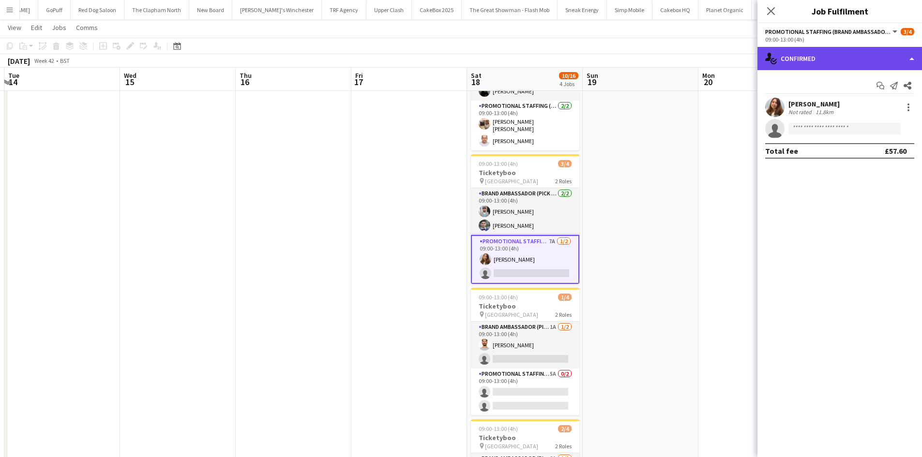
click at [820, 58] on div "single-neutral-actions-check-2 Confirmed" at bounding box center [839, 58] width 165 height 23
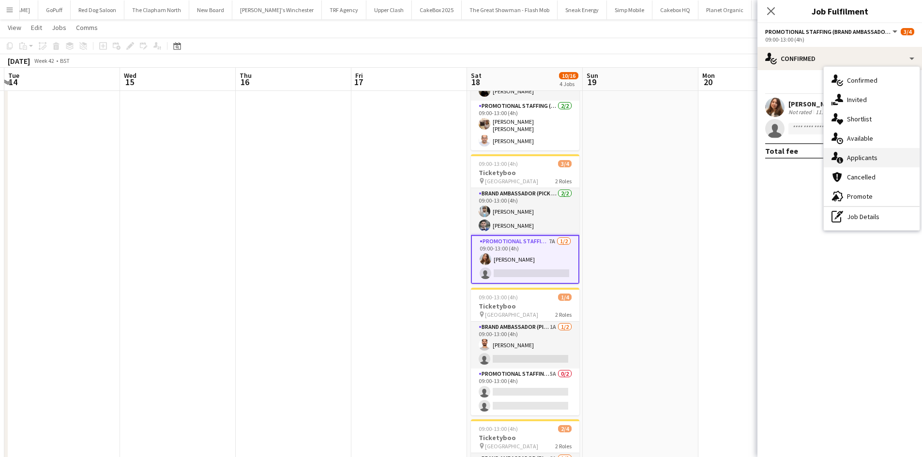
click at [858, 154] on span "Applicants" at bounding box center [862, 157] width 30 height 9
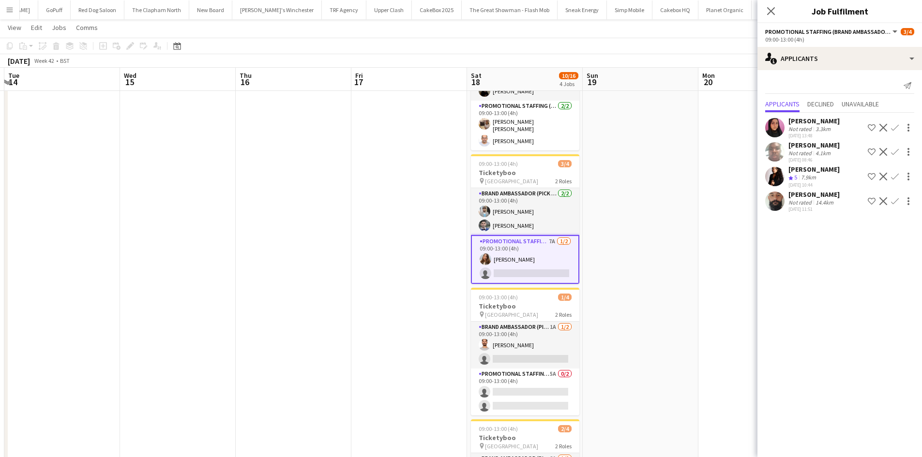
click at [773, 178] on app-user-avatar at bounding box center [774, 176] width 19 height 19
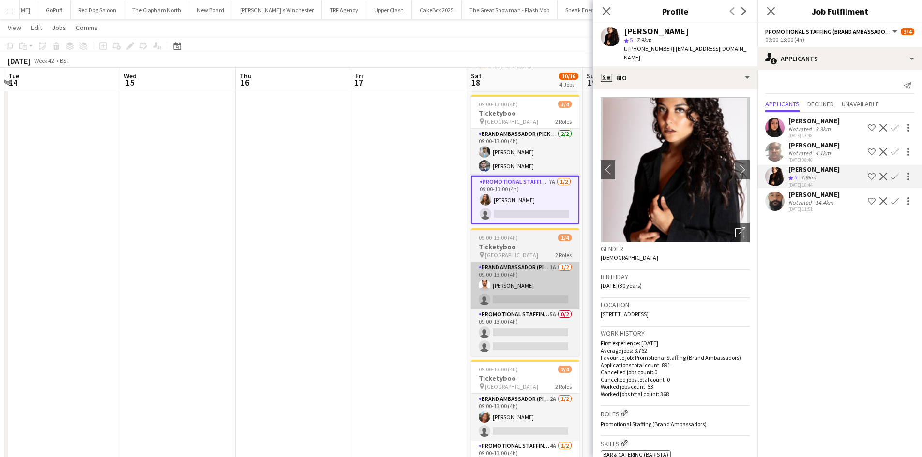
scroll to position [152, 0]
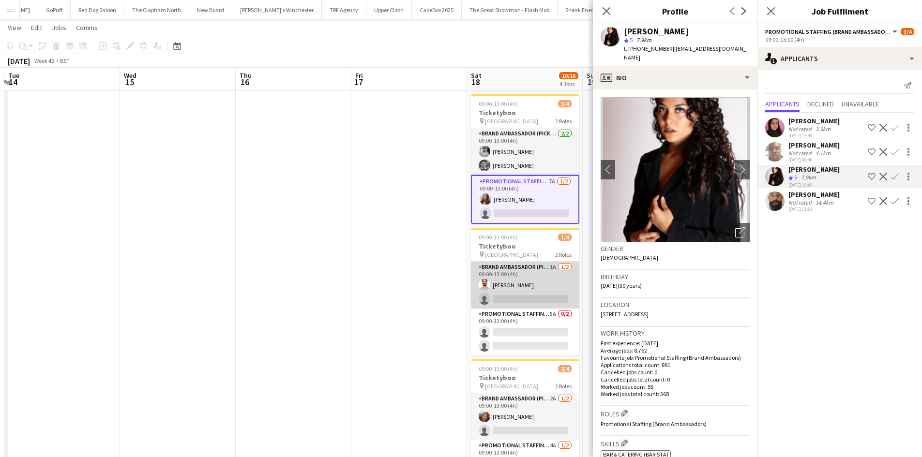
click at [515, 289] on app-card-role "Brand Ambassador (Pick up) 1A 1/2 09:00-13:00 (4h) Arjun Varma single-neutral-a…" at bounding box center [525, 285] width 108 height 47
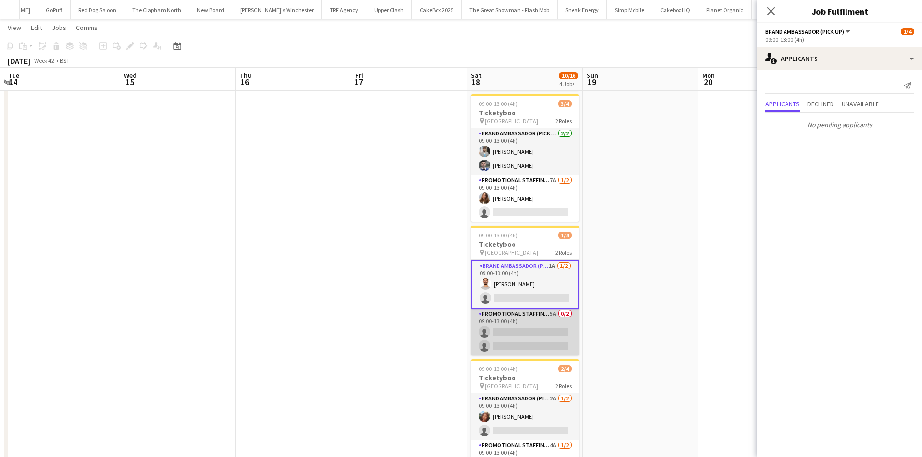
click at [516, 326] on app-card-role "Promotional Staffing (Brand Ambassadors) 5A 0/2 09:00-13:00 (4h) single-neutral…" at bounding box center [525, 332] width 108 height 47
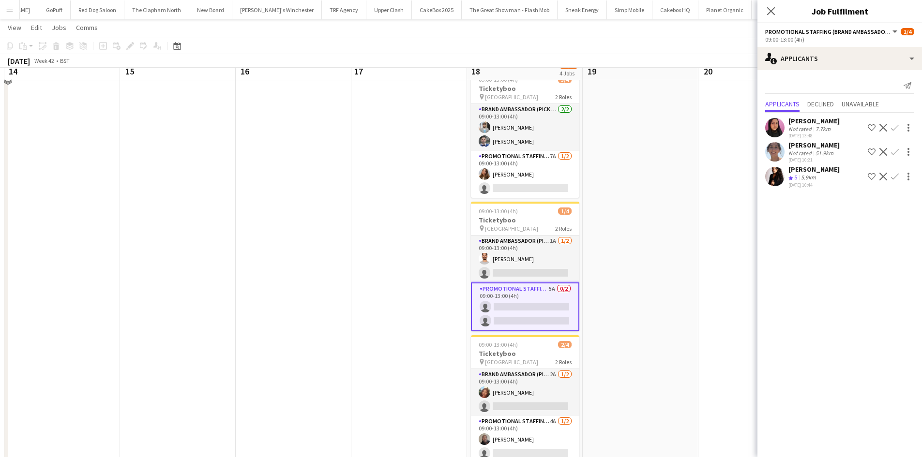
scroll to position [216, 0]
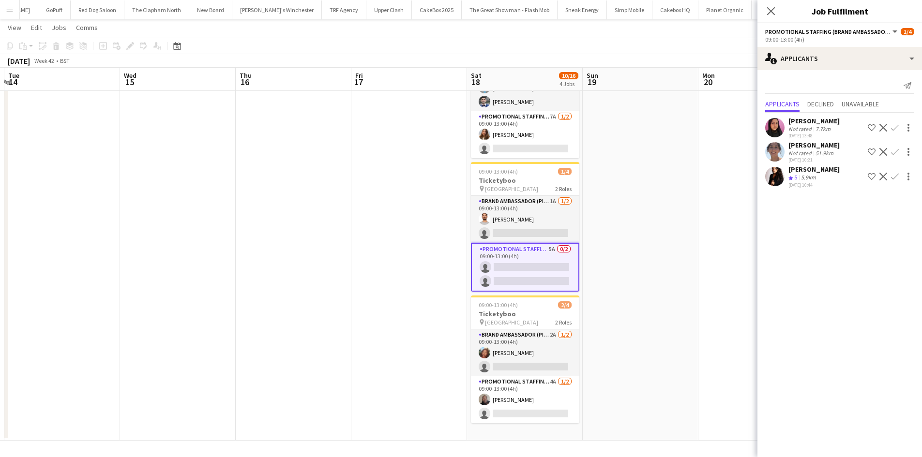
click at [810, 168] on div "Ilaria Manciani" at bounding box center [813, 169] width 51 height 9
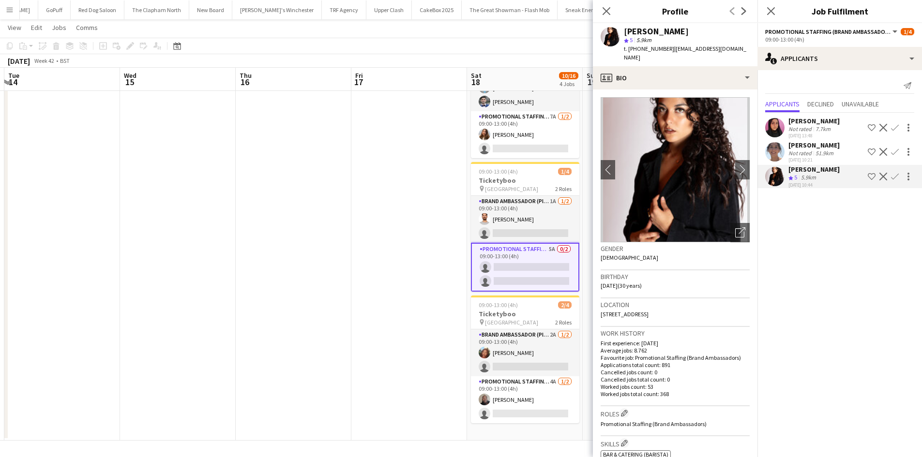
click at [648, 311] on span "16 Blairderry Road, London, SW2" at bounding box center [624, 314] width 48 height 7
drag, startPoint x: 669, startPoint y: 305, endPoint x: 584, endPoint y: 306, distance: 85.6
click at [584, 306] on body "Menu Boards Boards Boards All jobs Status Workforce Workforce My Workforce Recr…" at bounding box center [461, 121] width 922 height 674
click at [666, 314] on div "Location 16 Blairderry Road, London, SW2" at bounding box center [674, 313] width 149 height 28
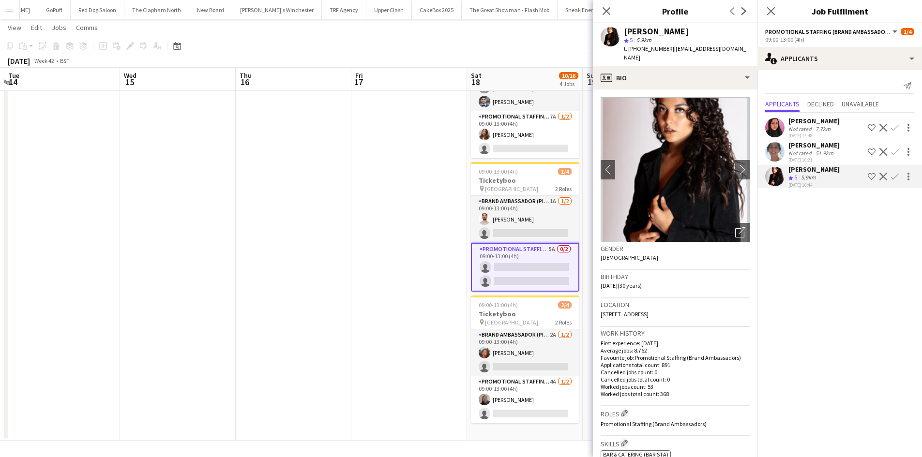
drag, startPoint x: 682, startPoint y: 305, endPoint x: 599, endPoint y: 309, distance: 83.3
click at [599, 309] on app-crew-profile-bio "chevron-left chevron-right Open photos pop-in Gender Female Birthday 25-08-1995…" at bounding box center [675, 274] width 165 height 368
copy span "16 Blairderry Road, London, SW2"
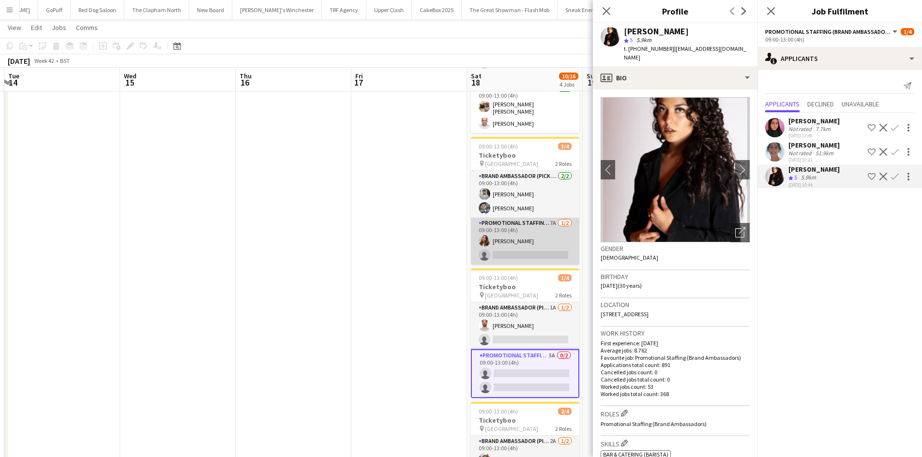
scroll to position [110, 0]
click at [536, 243] on app-card-role "Promotional Staffing (Brand Ambassadors) 7A 1/2 09:00-13:00 (4h) Tetiana Gerus …" at bounding box center [525, 240] width 108 height 47
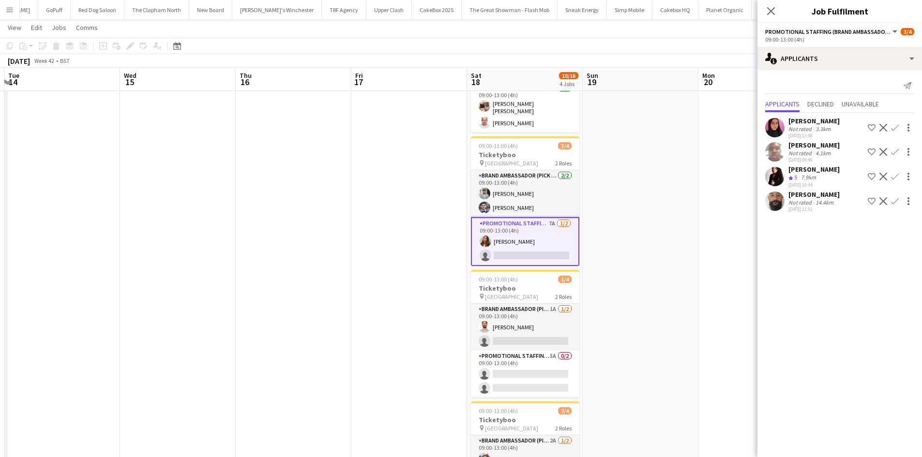
click at [896, 175] on app-icon "Confirm" at bounding box center [895, 177] width 8 height 8
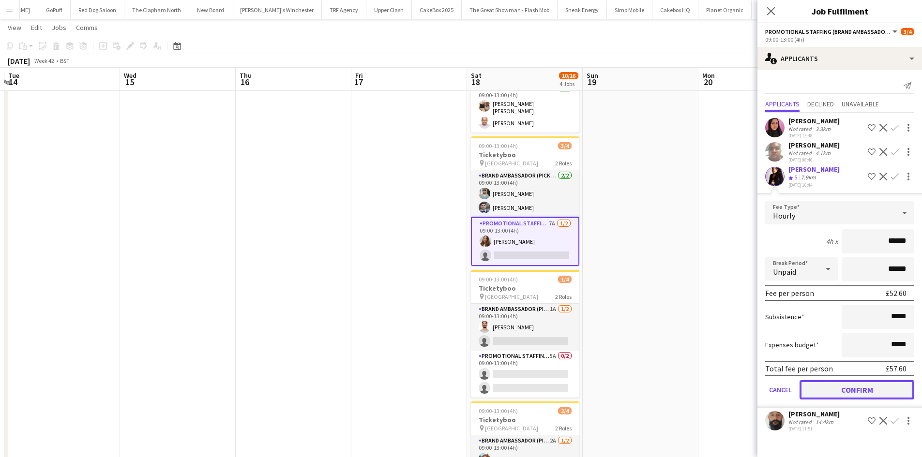
click at [851, 383] on button "Confirm" at bounding box center [856, 389] width 115 height 19
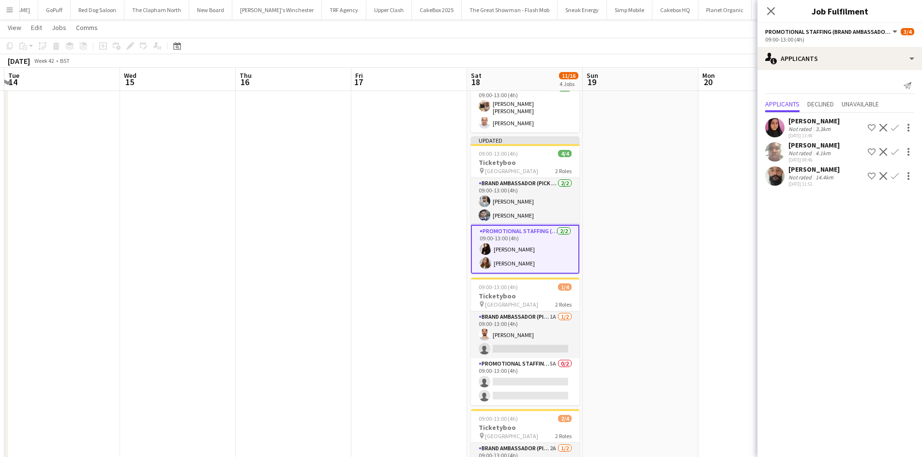
click at [605, 320] on app-date-cell at bounding box center [641, 272] width 116 height 549
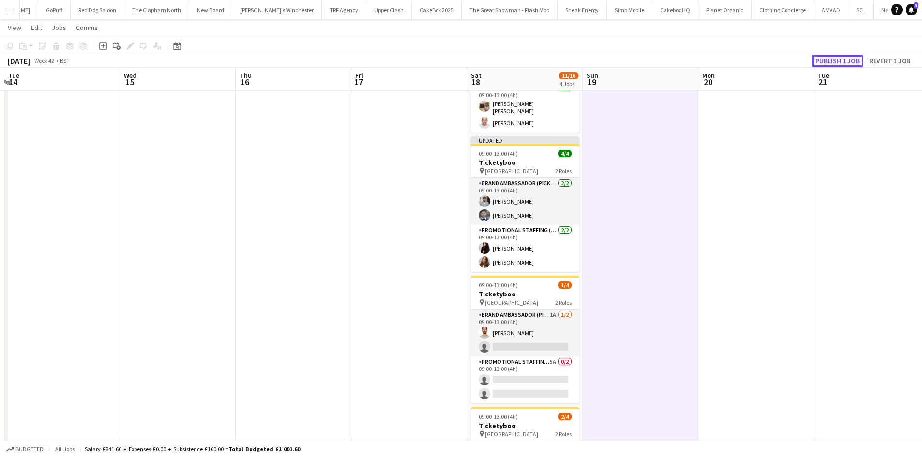
click at [831, 60] on button "Publish 1 job" at bounding box center [837, 61] width 52 height 13
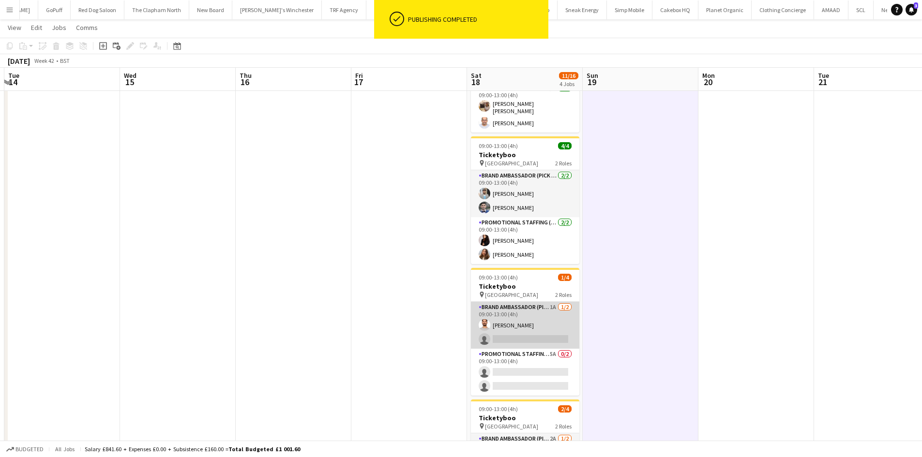
click at [526, 338] on app-card-role "Brand Ambassador (Pick up) 1A 1/2 09:00-13:00 (4h) Arjun Varma single-neutral-a…" at bounding box center [525, 325] width 108 height 47
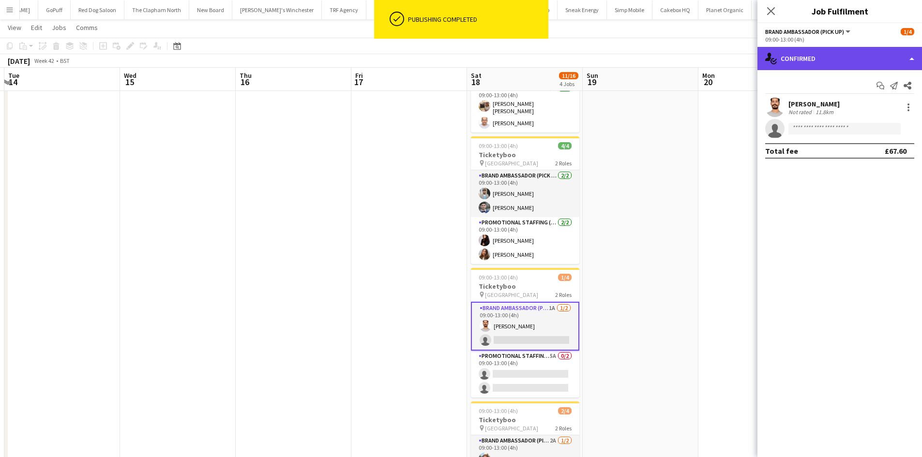
click at [797, 55] on div "single-neutral-actions-check-2 Confirmed" at bounding box center [839, 58] width 165 height 23
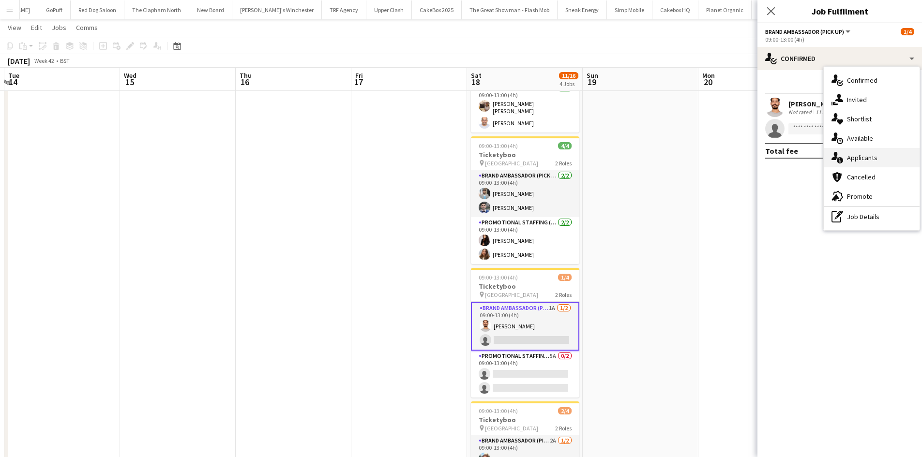
click at [859, 162] on span "Applicants" at bounding box center [862, 157] width 30 height 9
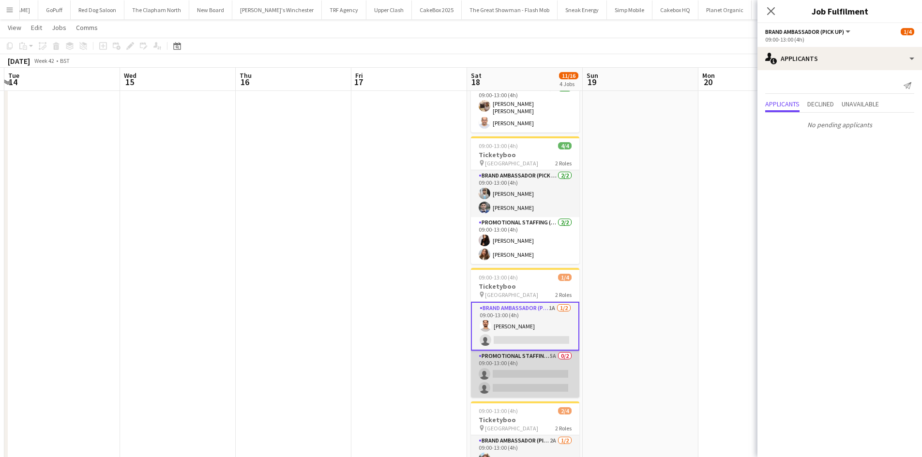
click at [535, 375] on app-card-role "Promotional Staffing (Brand Ambassadors) 5A 0/2 09:00-13:00 (4h) single-neutral…" at bounding box center [525, 374] width 108 height 47
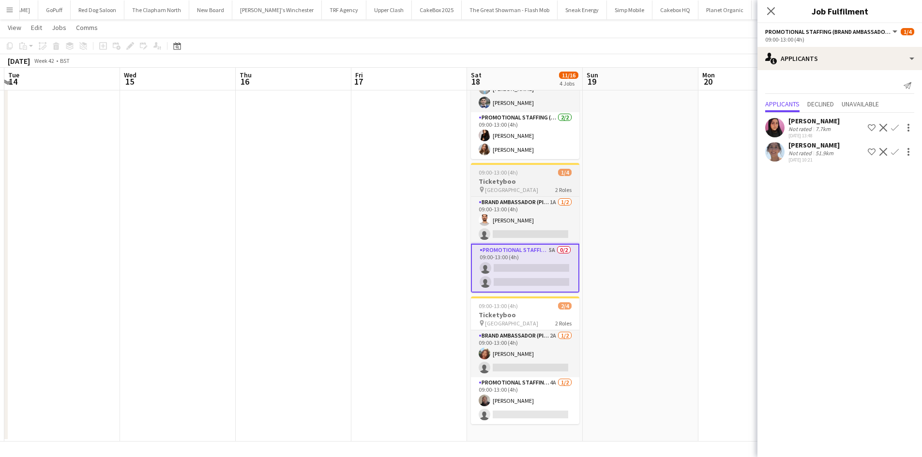
scroll to position [215, 0]
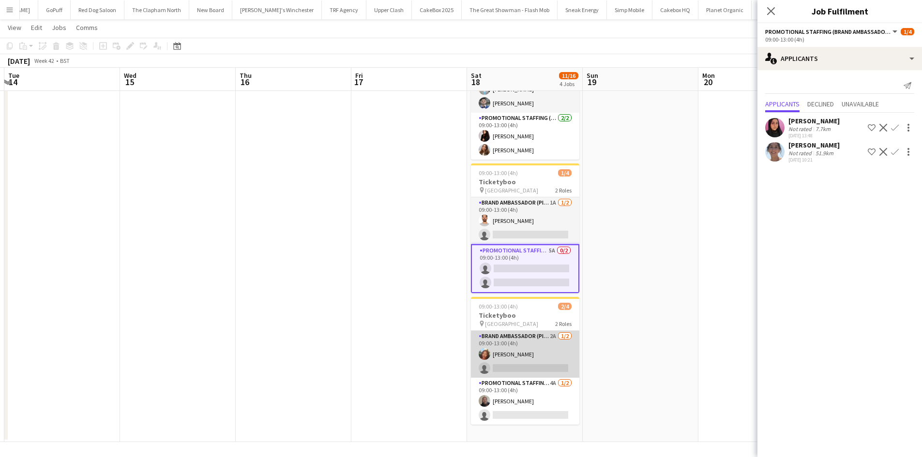
click at [501, 357] on app-card-role "Brand Ambassador (Pick up) 2A 1/2 09:00-13:00 (4h) Lianna Smith-Prince single-n…" at bounding box center [525, 354] width 108 height 47
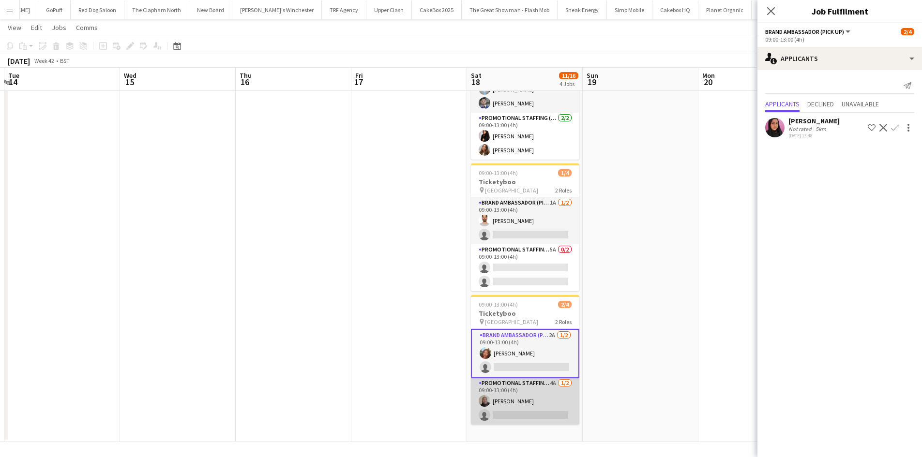
click at [505, 408] on app-card-role "Promotional Staffing (Brand Ambassadors) 4A 1/2 09:00-13:00 (4h) Joseph Mesioye…" at bounding box center [525, 401] width 108 height 47
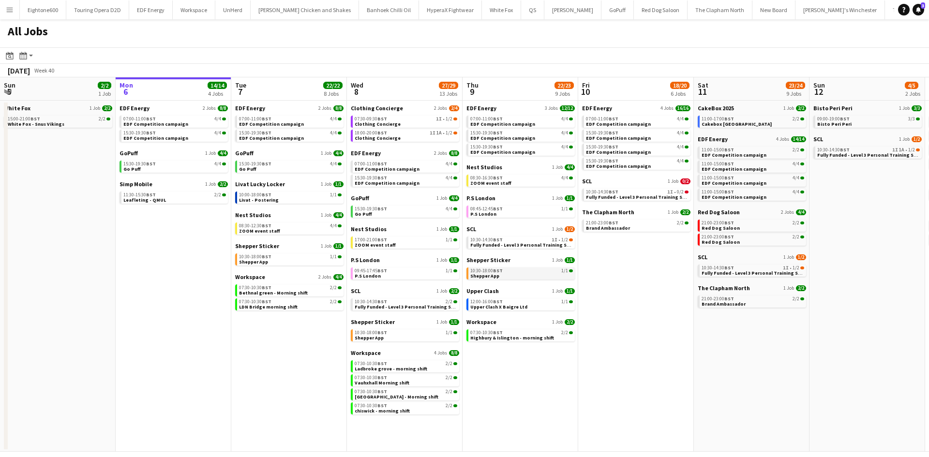
scroll to position [0, 282]
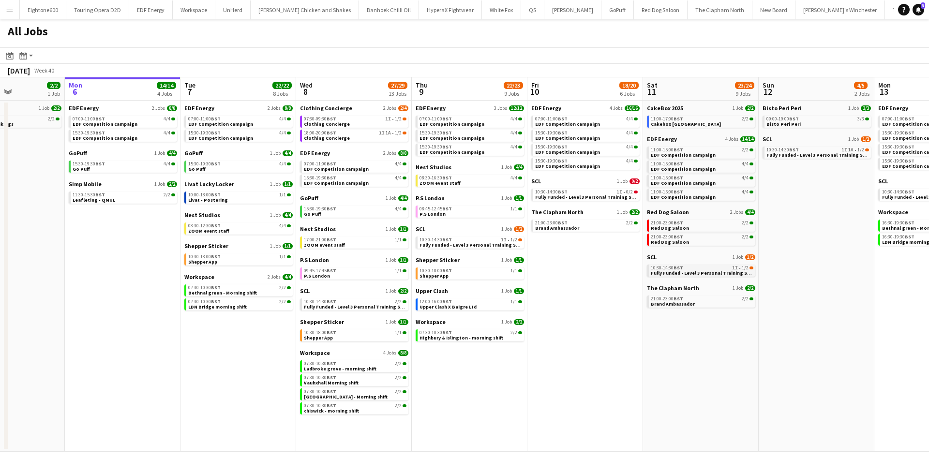
click at [657, 268] on span "10:30-14:30 BST" at bounding box center [667, 268] width 32 height 5
click at [434, 229] on link "SCL 1 Job 1/2" at bounding box center [470, 228] width 108 height 7
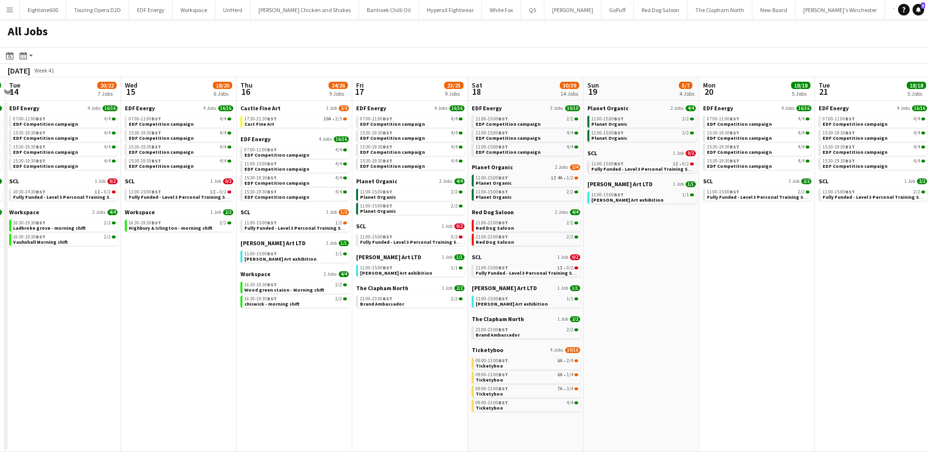
scroll to position [0, 278]
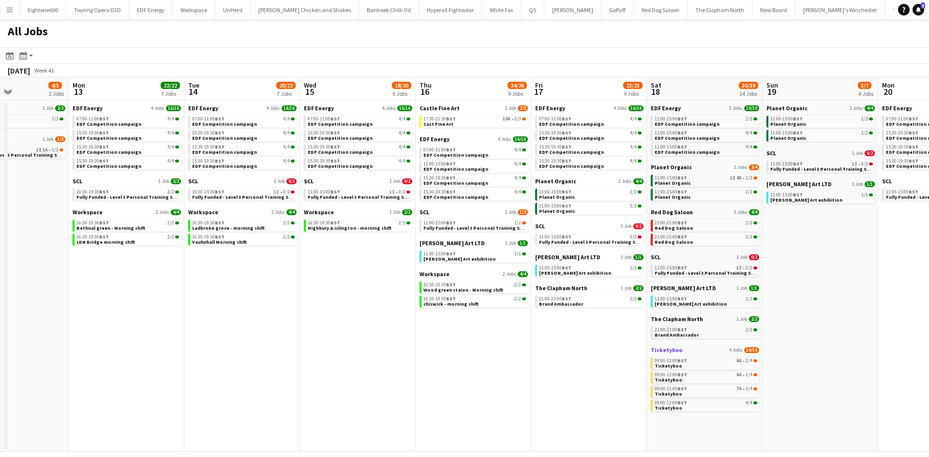
click at [670, 349] on span "Ticketyboo" at bounding box center [666, 349] width 31 height 7
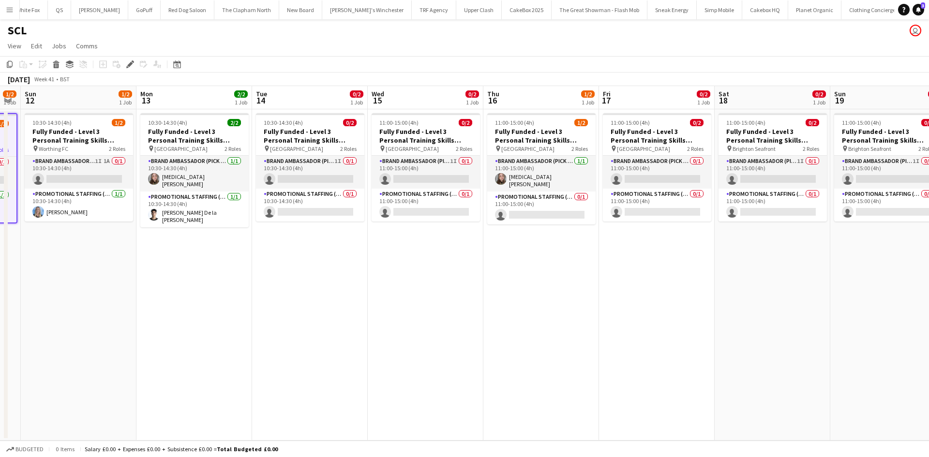
scroll to position [0, 442]
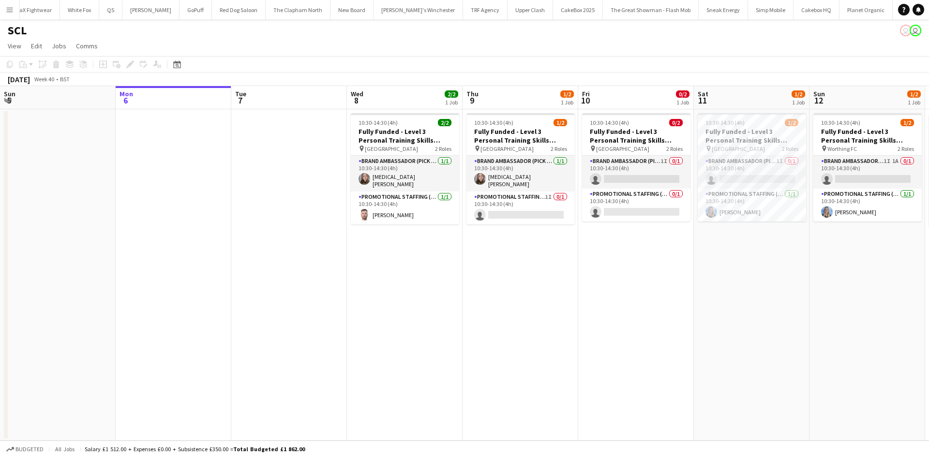
scroll to position [0, 473]
drag, startPoint x: 508, startPoint y: 204, endPoint x: 877, endPoint y: 112, distance: 379.9
click at [508, 204] on app-card-role "Promotional Staffing (Brand Ambassadors) 1I 0/1 10:30-14:30 (4h) single-neutral…" at bounding box center [520, 208] width 108 height 33
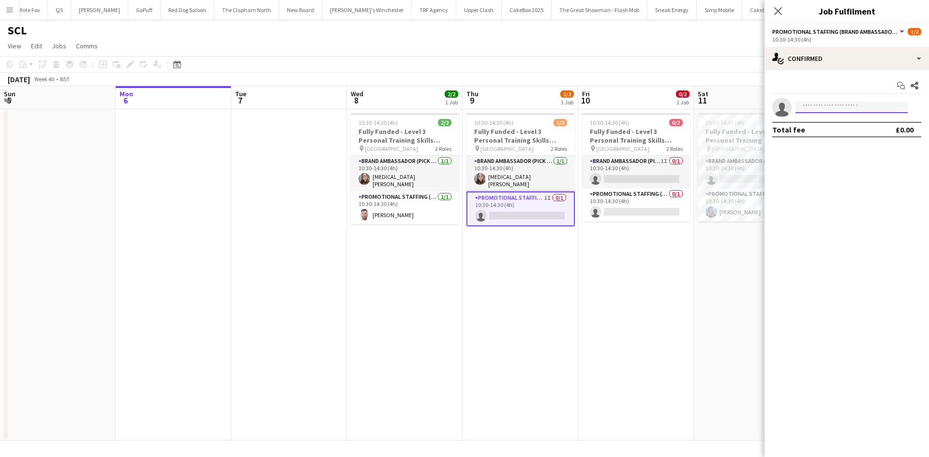
click at [856, 105] on input at bounding box center [851, 108] width 112 height 12
type input "*******"
click at [838, 129] on span "[PERSON_NAME][EMAIL_ADDRESS][PERSON_NAME][DOMAIN_NAME]" at bounding box center [851, 129] width 97 height 8
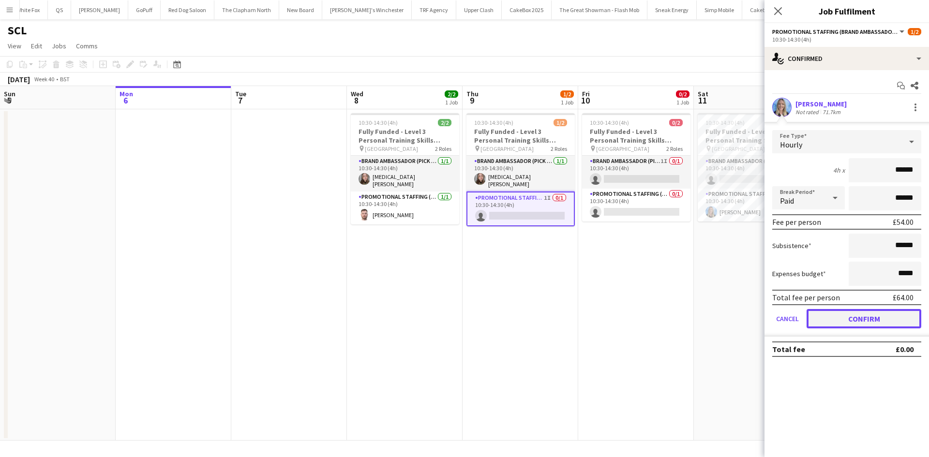
click at [864, 315] on button "Confirm" at bounding box center [864, 318] width 115 height 19
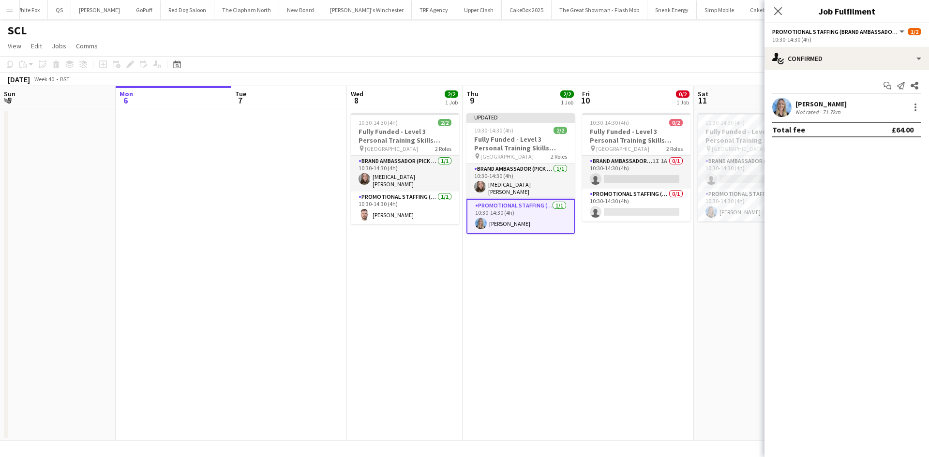
click at [622, 377] on app-date-cell "10:30-14:30 (4h) 0/2 Fully Funded - Level 3 Personal Training Skills Bootcamp p…" at bounding box center [636, 274] width 116 height 331
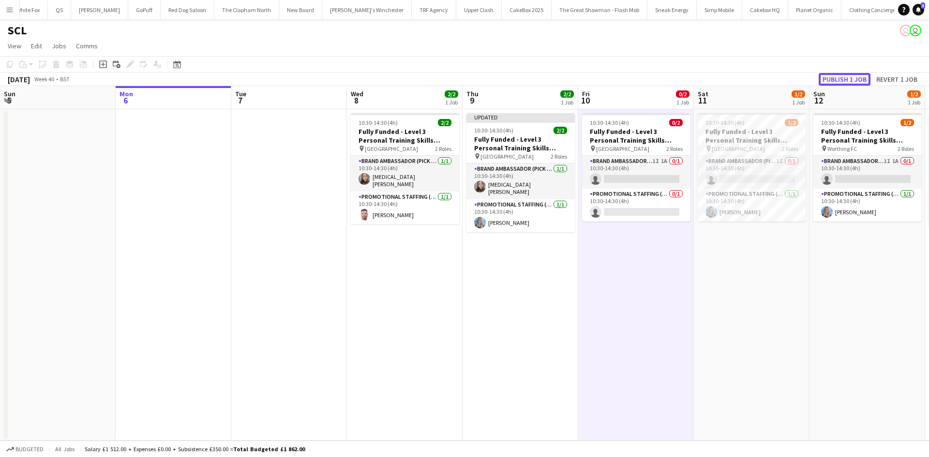
click at [843, 75] on button "Publish 1 job" at bounding box center [845, 79] width 52 height 13
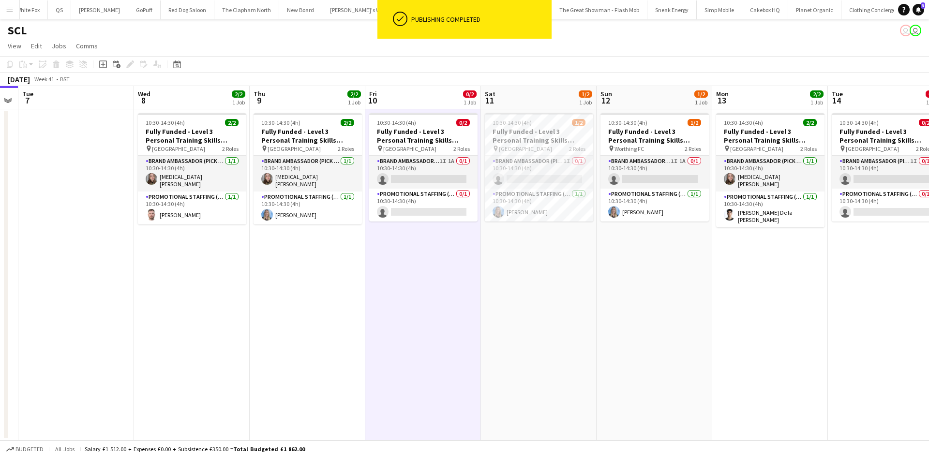
scroll to position [0, 446]
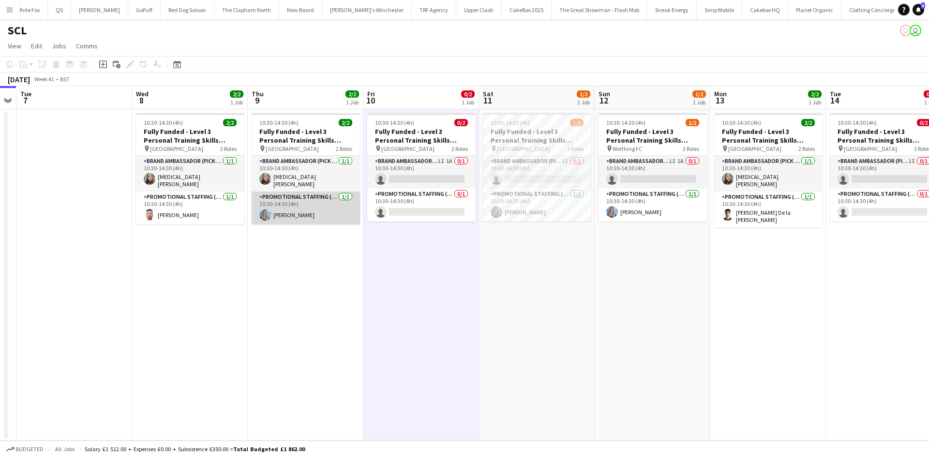
click at [298, 210] on app-card-role "Promotional Staffing (Brand Ambassadors) [DATE] 10:30-14:30 (4h) [PERSON_NAME]" at bounding box center [306, 208] width 108 height 33
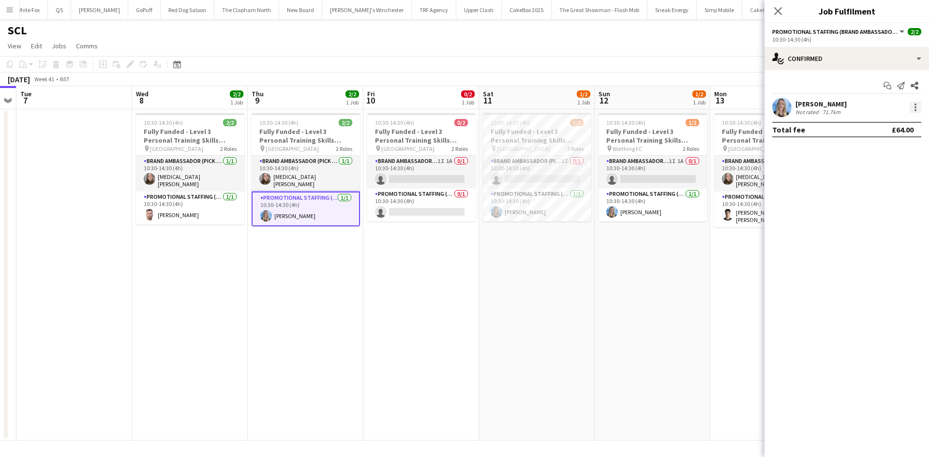
click at [915, 108] on div at bounding box center [916, 107] width 2 height 2
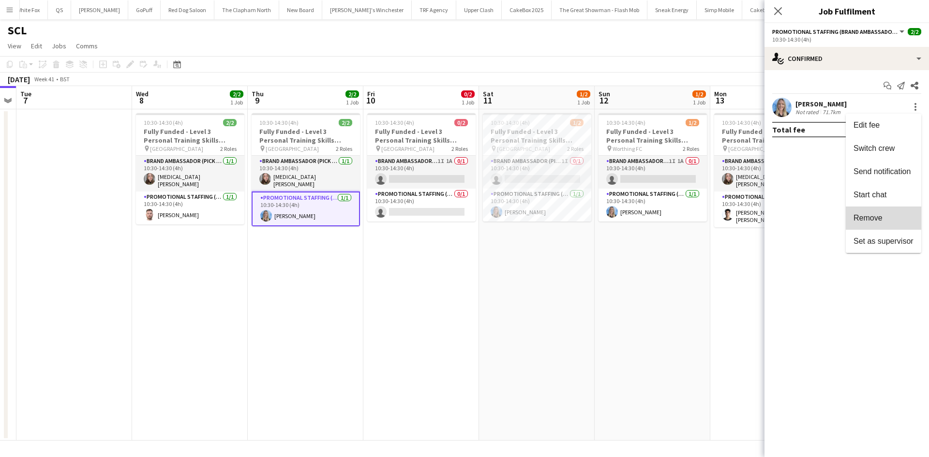
click at [874, 222] on span "Remove" at bounding box center [884, 218] width 60 height 9
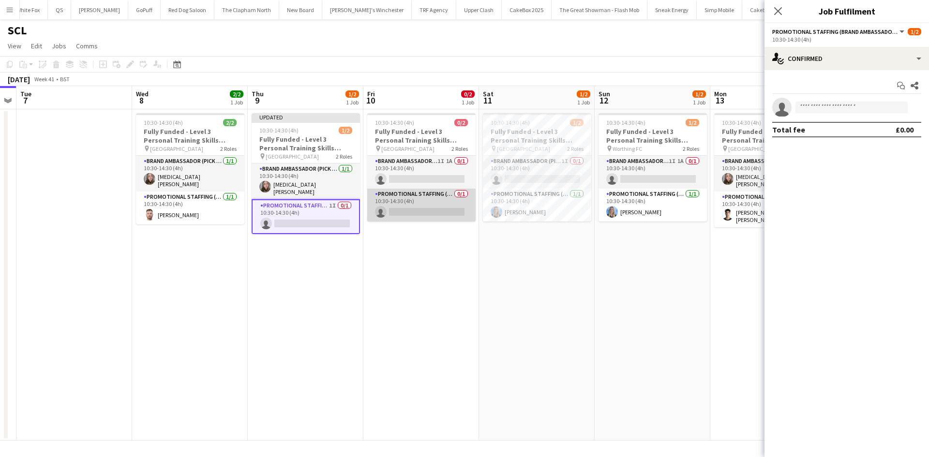
click at [420, 211] on app-card-role "Promotional Staffing (Brand Ambassadors) 0/1 10:30-14:30 (4h) single-neutral-ac…" at bounding box center [421, 205] width 108 height 33
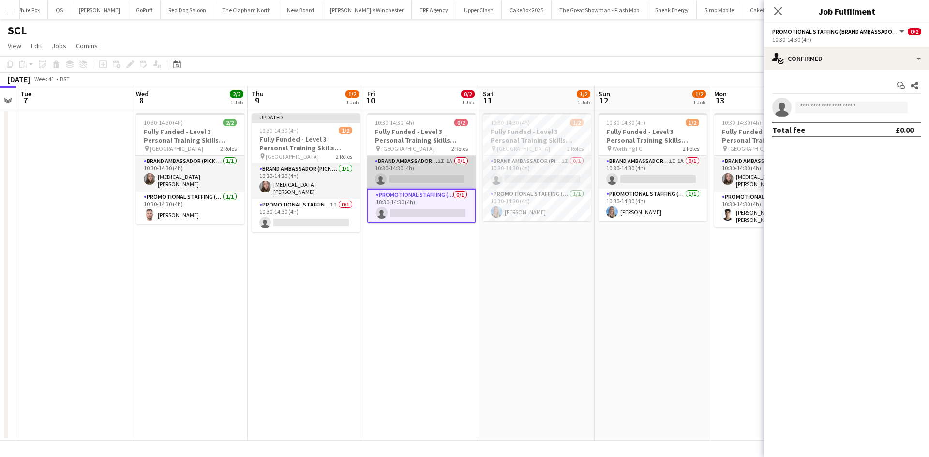
click at [448, 183] on app-card-role "Brand Ambassador (Pick up) 1I 1A 0/1 10:30-14:30 (4h) single-neutral-actions" at bounding box center [421, 172] width 108 height 33
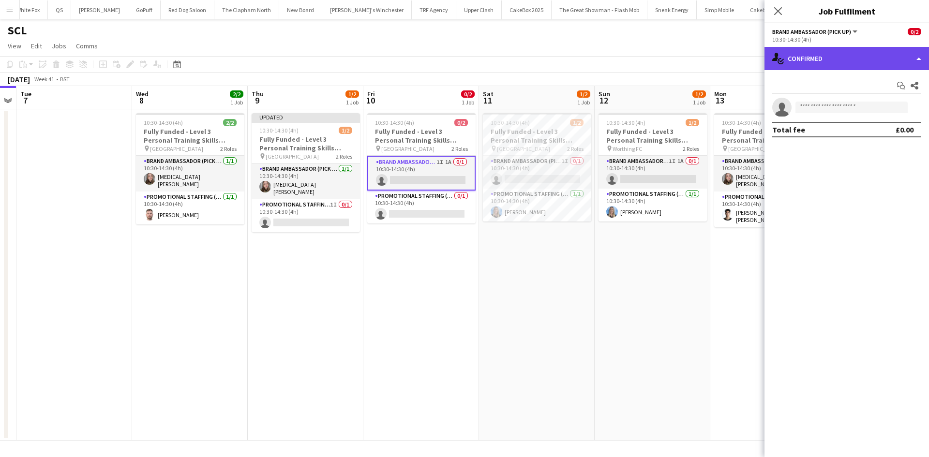
click at [896, 65] on div "single-neutral-actions-check-2 Confirmed" at bounding box center [847, 58] width 165 height 23
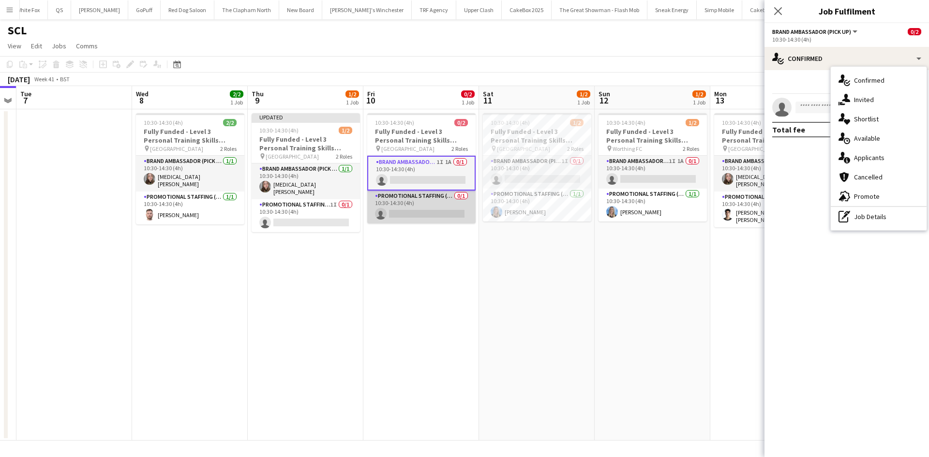
click at [414, 216] on app-card-role "Promotional Staffing (Brand Ambassadors) 0/1 10:30-14:30 (4h) single-neutral-ac…" at bounding box center [421, 207] width 108 height 33
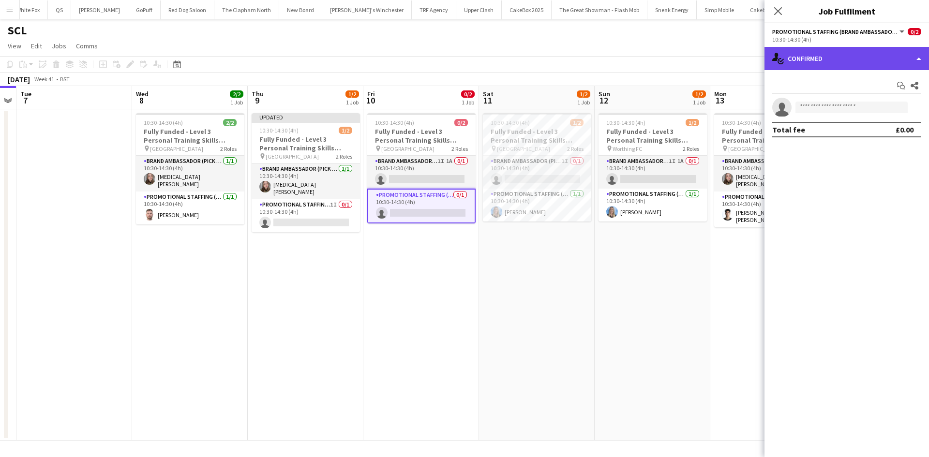
click at [820, 66] on div "single-neutral-actions-check-2 Confirmed" at bounding box center [847, 58] width 165 height 23
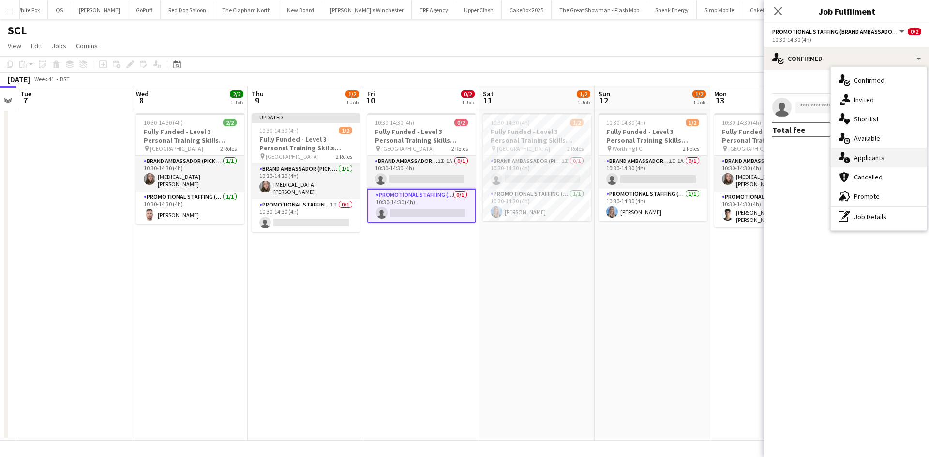
click at [872, 166] on div "single-neutral-actions-information Applicants" at bounding box center [879, 157] width 96 height 19
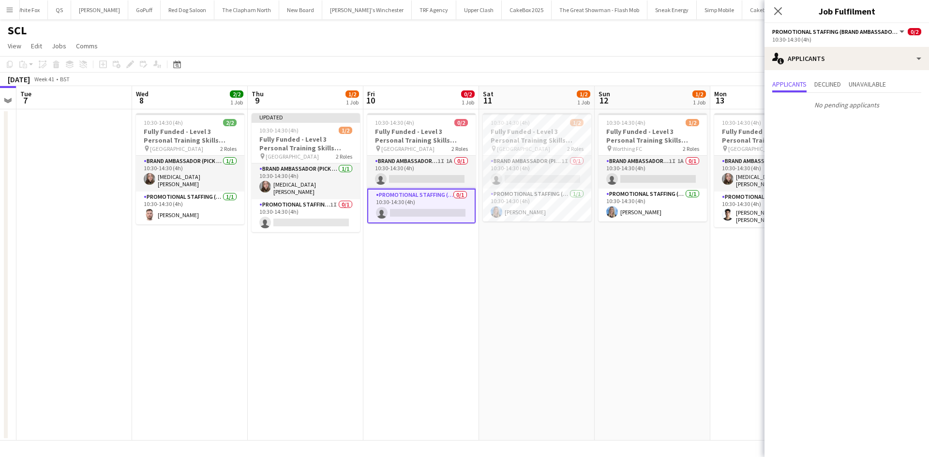
click at [434, 205] on app-card-role "Promotional Staffing (Brand Ambassadors) 0/1 10:30-14:30 (4h) single-neutral-ac…" at bounding box center [421, 206] width 108 height 35
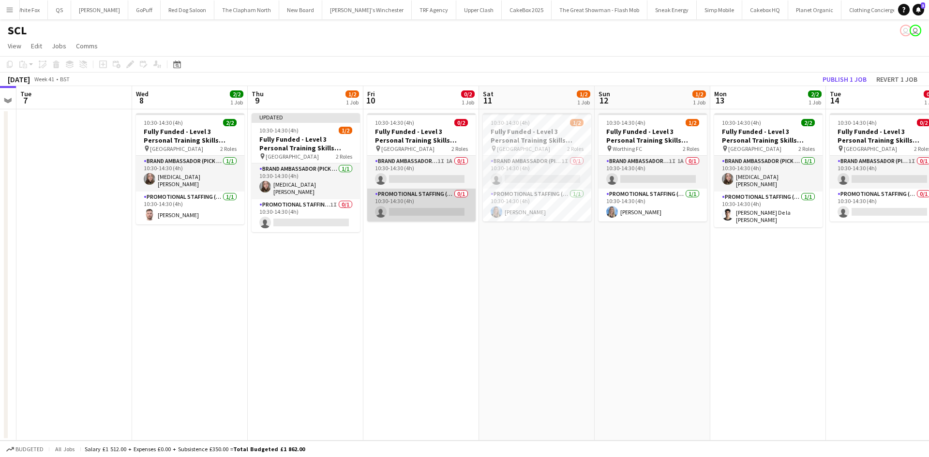
click at [408, 207] on app-card-role "Promotional Staffing (Brand Ambassadors) 0/1 10:30-14:30 (4h) single-neutral-ac…" at bounding box center [421, 205] width 108 height 33
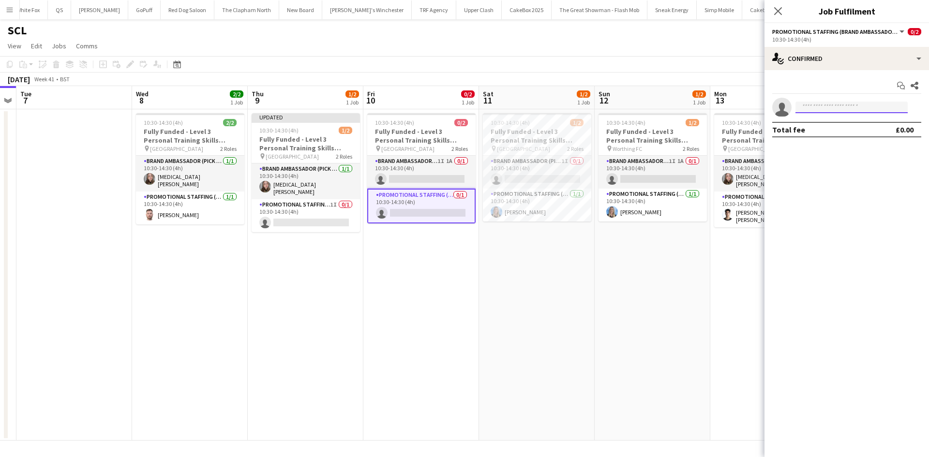
click at [819, 111] on input at bounding box center [851, 108] width 112 height 12
type input "*******"
click at [848, 134] on span "[PHONE_NUMBER]" at bounding box center [851, 137] width 97 height 8
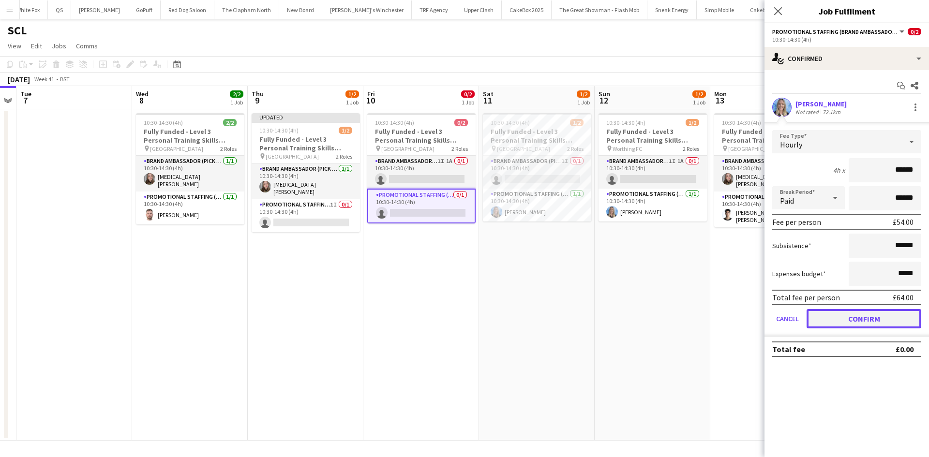
click at [873, 315] on button "Confirm" at bounding box center [864, 318] width 115 height 19
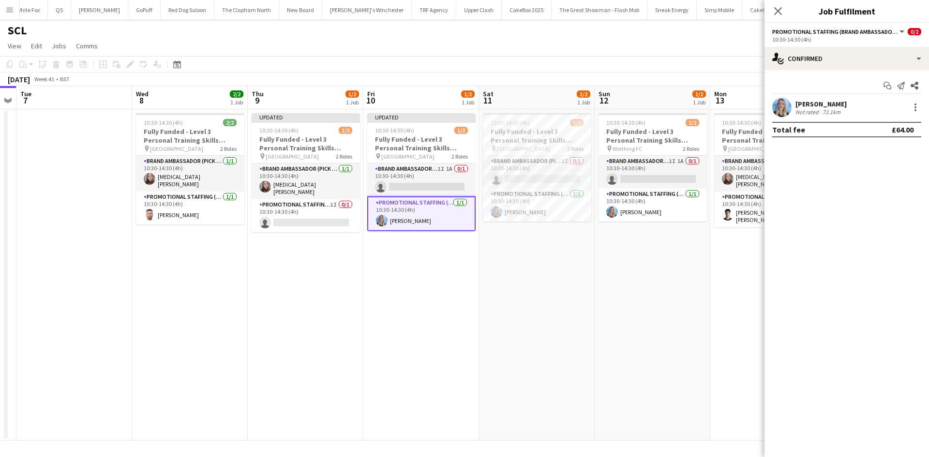
click at [405, 355] on app-date-cell "Updated 10:30-14:30 (4h) 1/2 Fully Funded - Level 3 Personal Training Skills Bo…" at bounding box center [421, 274] width 116 height 331
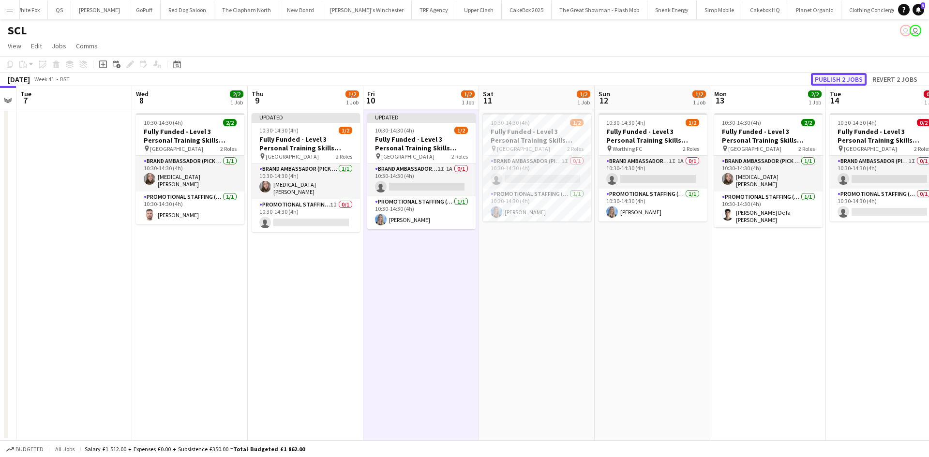
click at [849, 78] on button "Publish 2 jobs" at bounding box center [839, 79] width 56 height 13
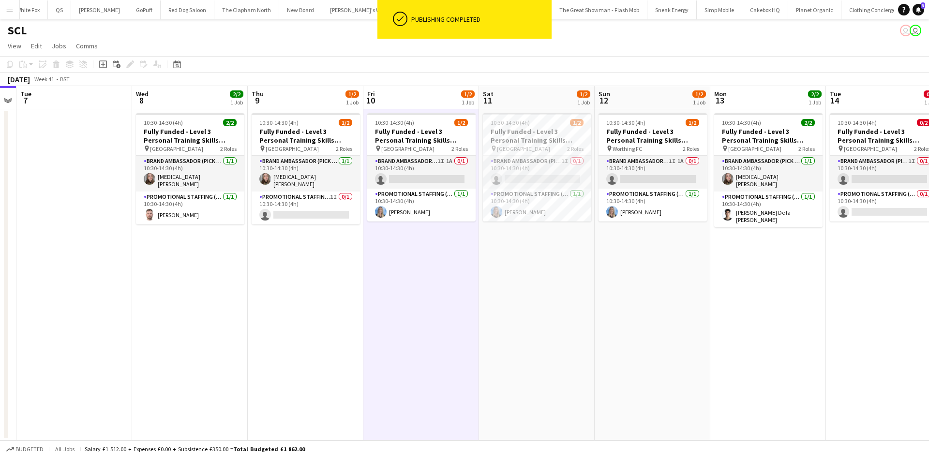
click at [488, 327] on app-date-cell "10:30-14:30 (4h) 1/2 Fully Funded - Level 3 Personal Training Skills Bootcamp p…" at bounding box center [537, 274] width 116 height 331
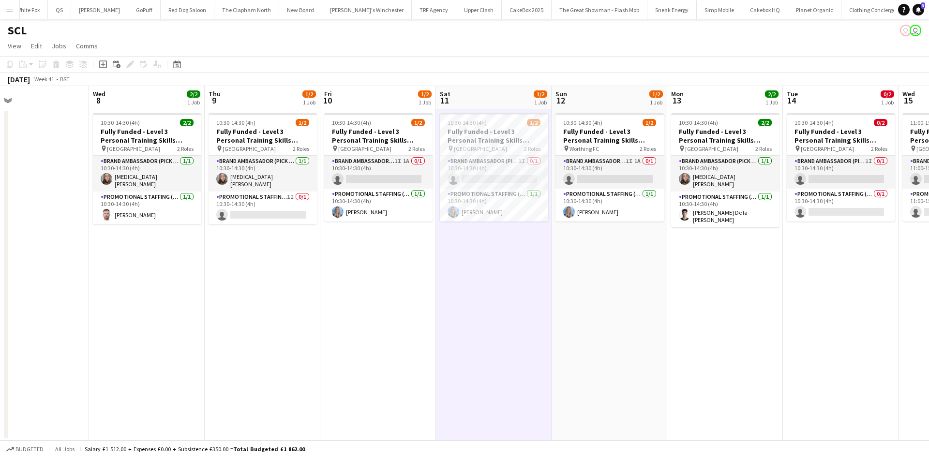
scroll to position [0, 257]
click at [371, 168] on app-card-role "Brand Ambassador (Pick up) 1I 1A 0/1 10:30-14:30 (4h) single-neutral-actions" at bounding box center [379, 172] width 108 height 33
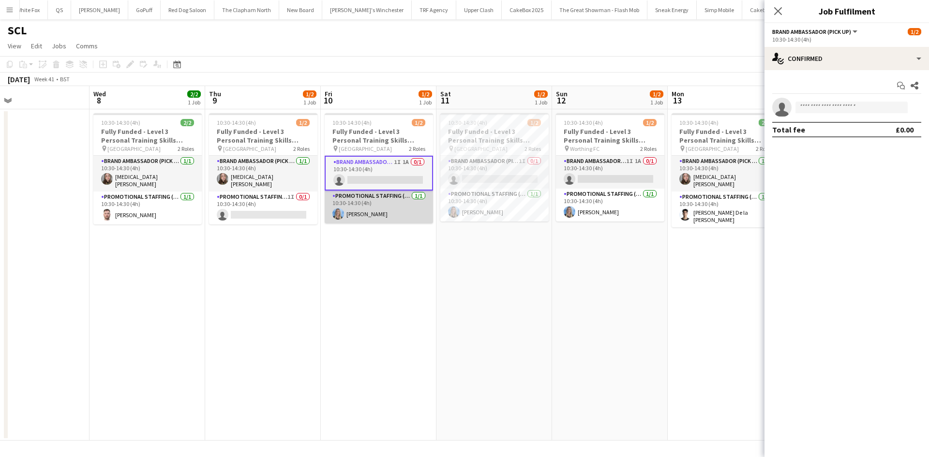
click at [389, 212] on app-card-role "Promotional Staffing (Brand Ambassadors) [DATE] 10:30-14:30 (4h) [PERSON_NAME]" at bounding box center [379, 207] width 108 height 33
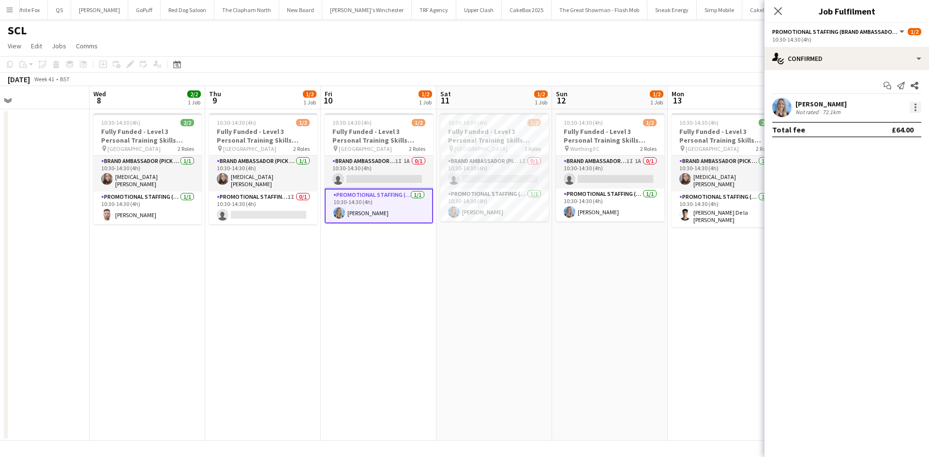
click at [915, 109] on div at bounding box center [916, 108] width 12 height 12
click at [859, 213] on button "Remove" at bounding box center [883, 218] width 75 height 23
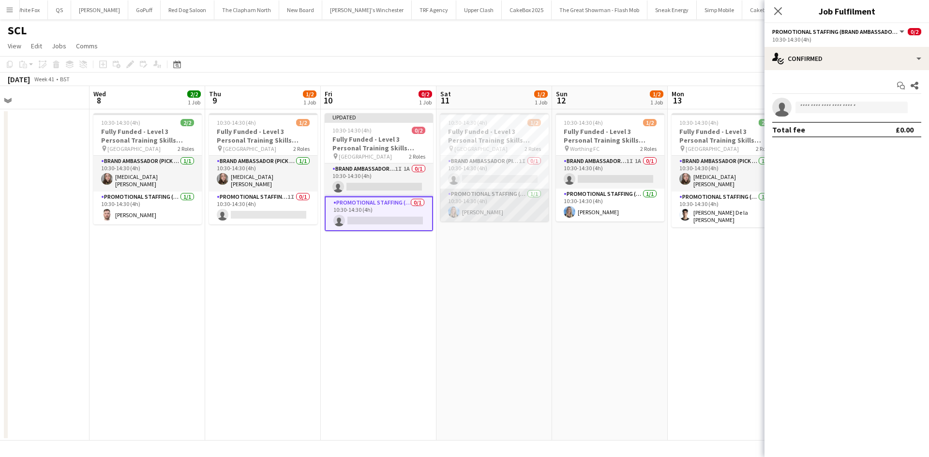
click at [505, 211] on app-card-role "Promotional Staffing (Brand Ambassadors) [DATE] 10:30-14:30 (4h) [PERSON_NAME]" at bounding box center [494, 205] width 108 height 33
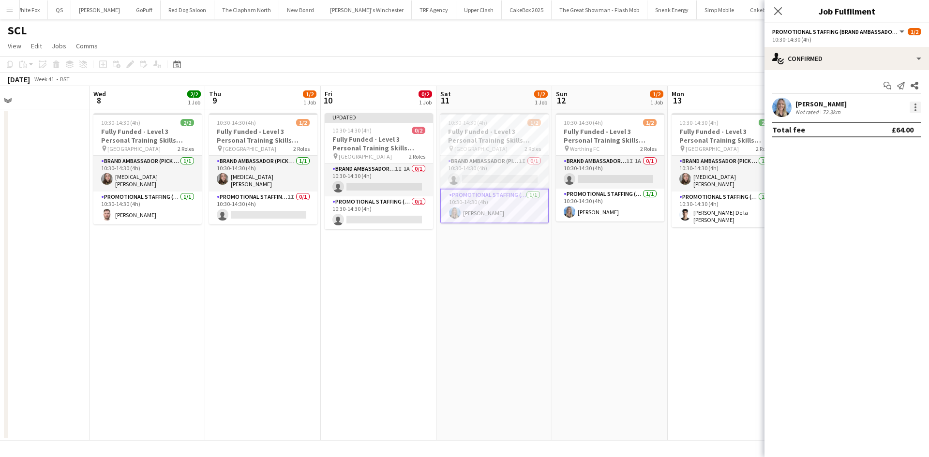
click at [918, 106] on div at bounding box center [916, 108] width 12 height 12
click at [875, 210] on button "Remove" at bounding box center [883, 218] width 75 height 23
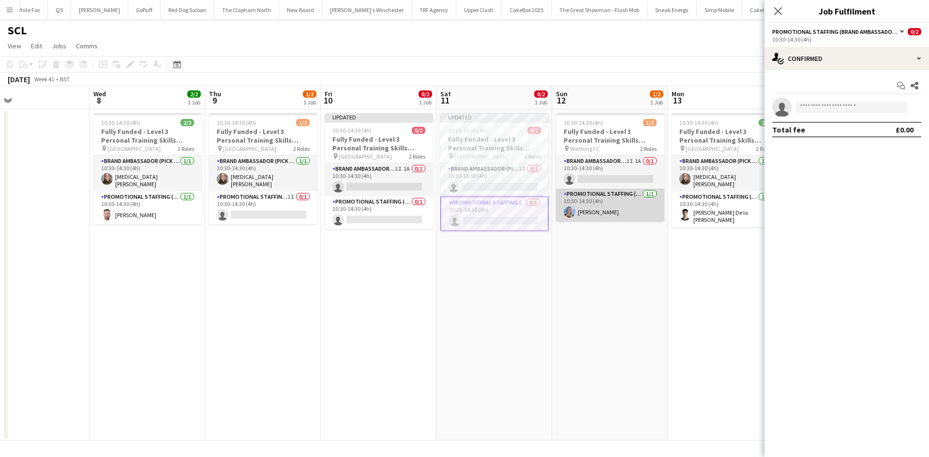
click at [602, 208] on app-card-role "Promotional Staffing (Brand Ambassadors) [DATE] 10:30-14:30 (4h) [PERSON_NAME]" at bounding box center [610, 205] width 108 height 33
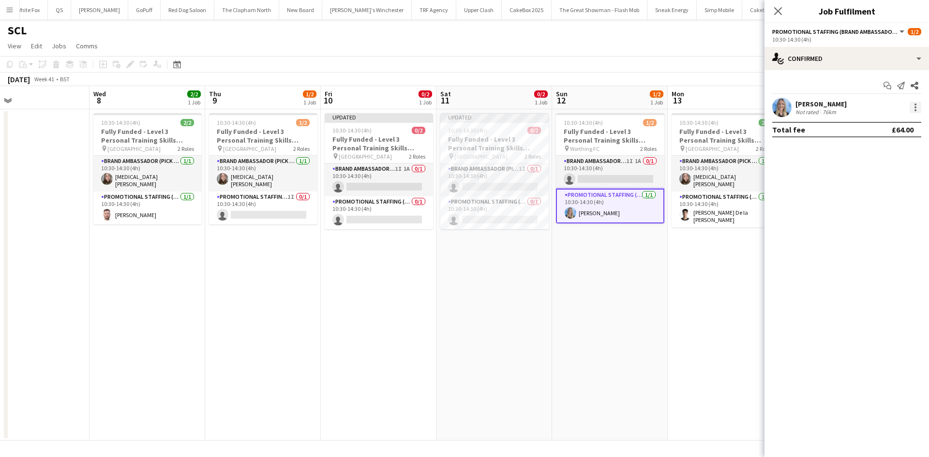
click at [916, 107] on div at bounding box center [916, 107] width 2 height 2
click at [883, 216] on span "Remove" at bounding box center [884, 218] width 60 height 9
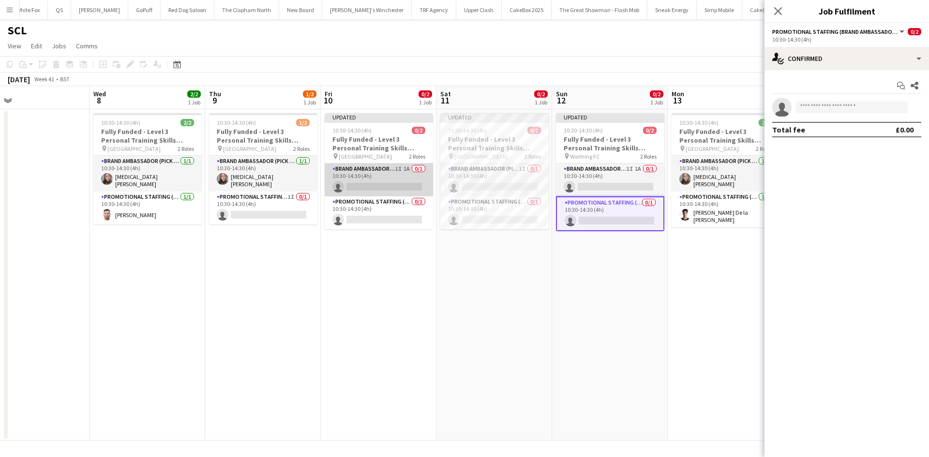
click at [355, 172] on app-card-role "Brand Ambassador (Pick up) 1I 1A 0/1 10:30-14:30 (4h) single-neutral-actions" at bounding box center [379, 180] width 108 height 33
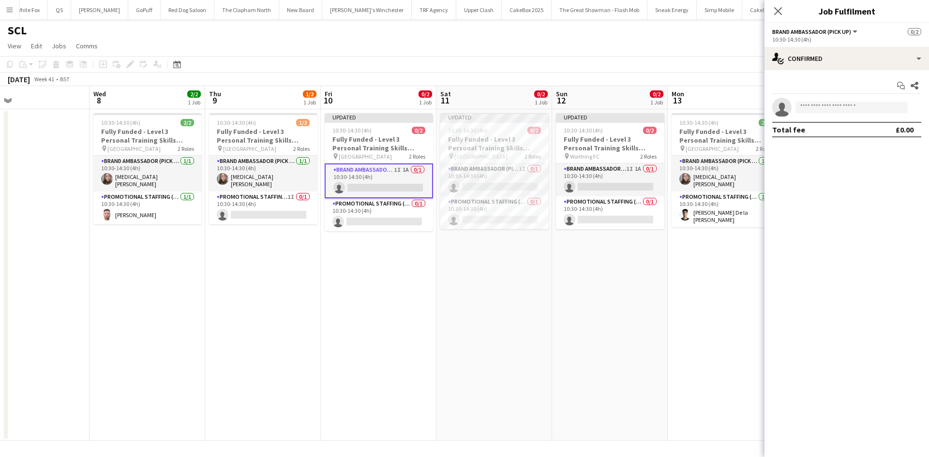
click at [454, 316] on app-date-cell "Updated 10:30-14:30 (4h) 0/2 Fully Funded - Level 3 Personal Training Skills Bo…" at bounding box center [494, 274] width 116 height 331
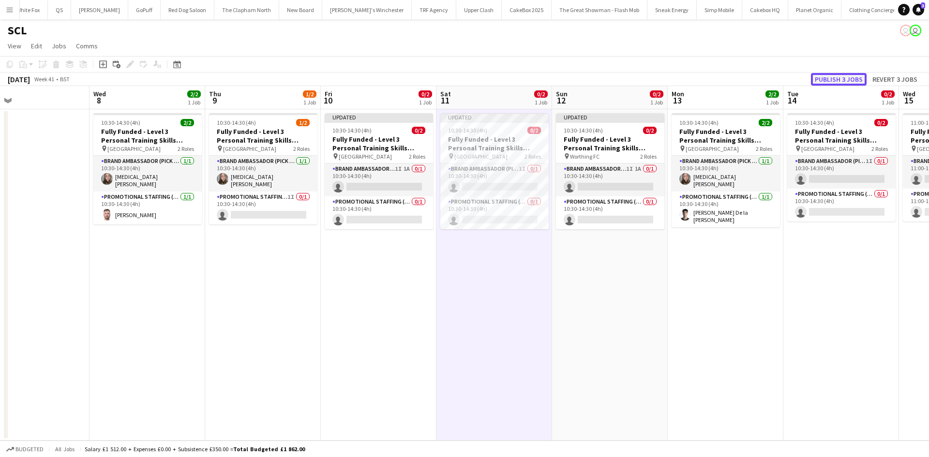
click at [836, 76] on button "Publish 3 jobs" at bounding box center [839, 79] width 56 height 13
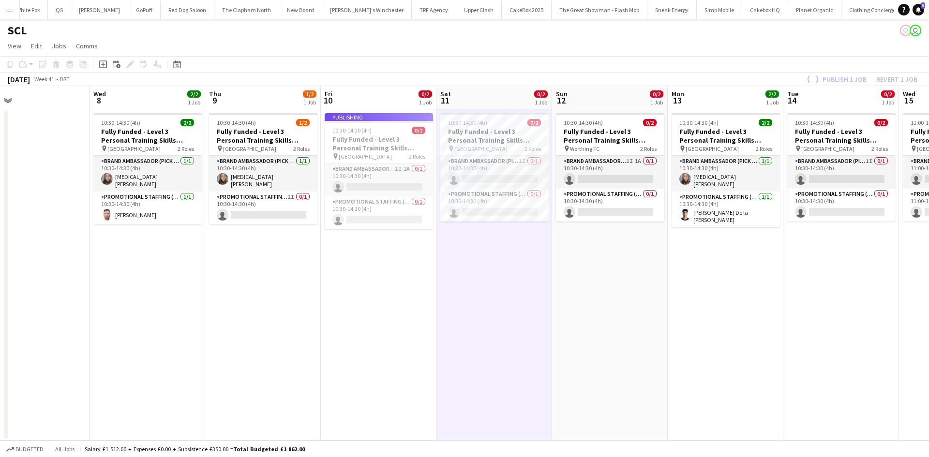
click at [376, 184] on app-job-card "Publishing 10:30-14:30 (4h) 0/2 Fully Funded - Level 3 Personal Training Skills…" at bounding box center [379, 171] width 108 height 116
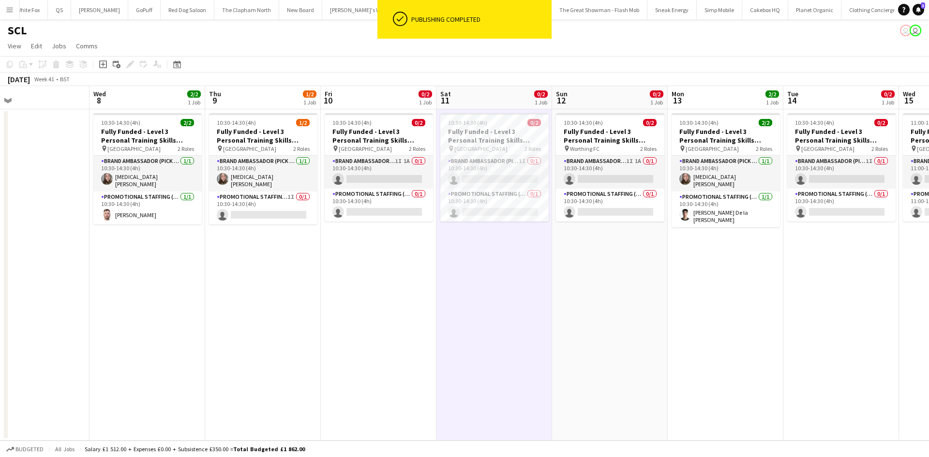
click at [376, 184] on app-card-role "Brand Ambassador (Pick up) 1I 1A 0/1 10:30-14:30 (4h) single-neutral-actions" at bounding box center [379, 172] width 108 height 33
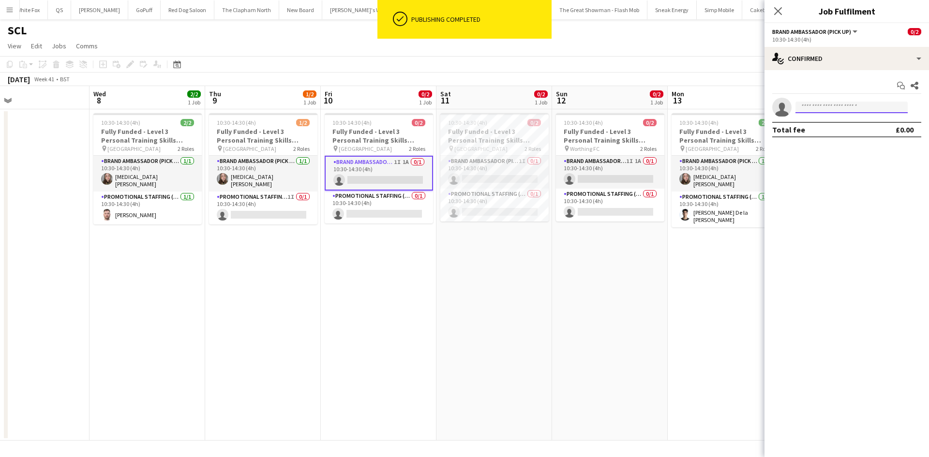
click at [841, 106] on input at bounding box center [851, 108] width 112 height 12
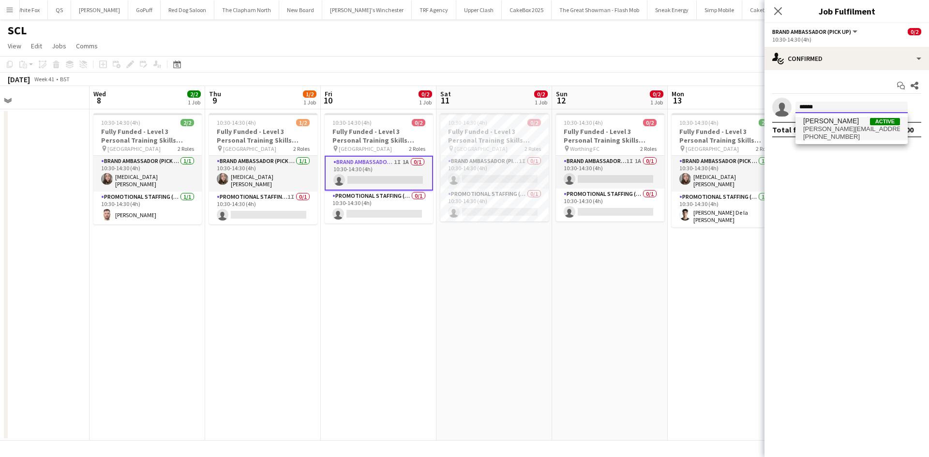
type input "******"
click at [835, 135] on span "[PHONE_NUMBER]" at bounding box center [851, 137] width 97 height 8
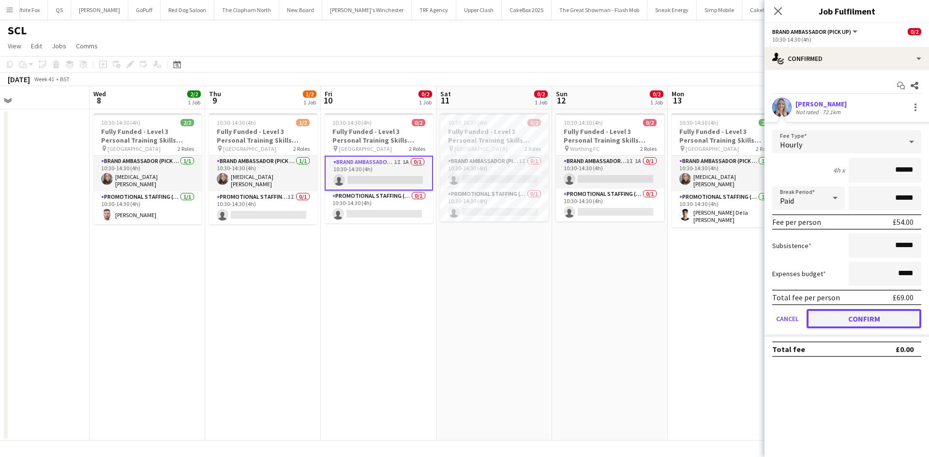
click at [865, 315] on button "Confirm" at bounding box center [864, 318] width 115 height 19
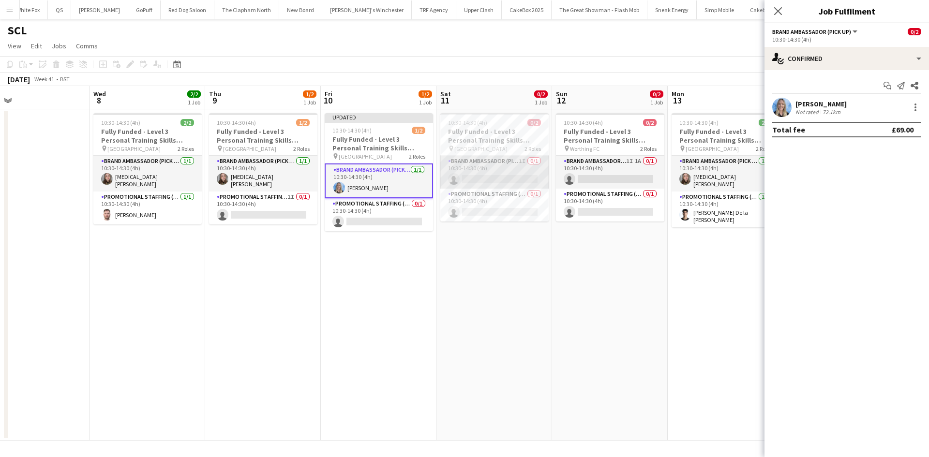
click at [500, 176] on app-card-role "Brand Ambassador (Pick up) 1I 0/1 10:30-14:30 (4h) single-neutral-actions" at bounding box center [494, 172] width 108 height 33
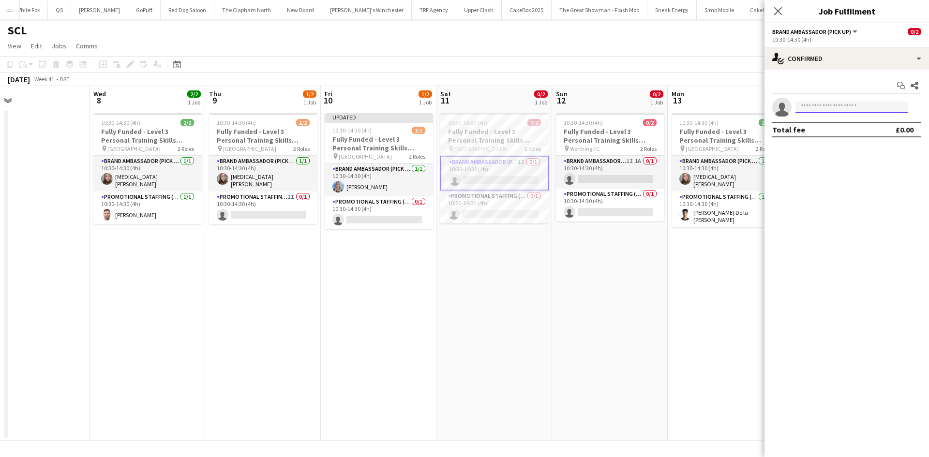
click at [855, 104] on input at bounding box center [851, 108] width 112 height 12
type input "*******"
click at [850, 125] on span "donaldson.kadie@gmail.com" at bounding box center [851, 129] width 97 height 8
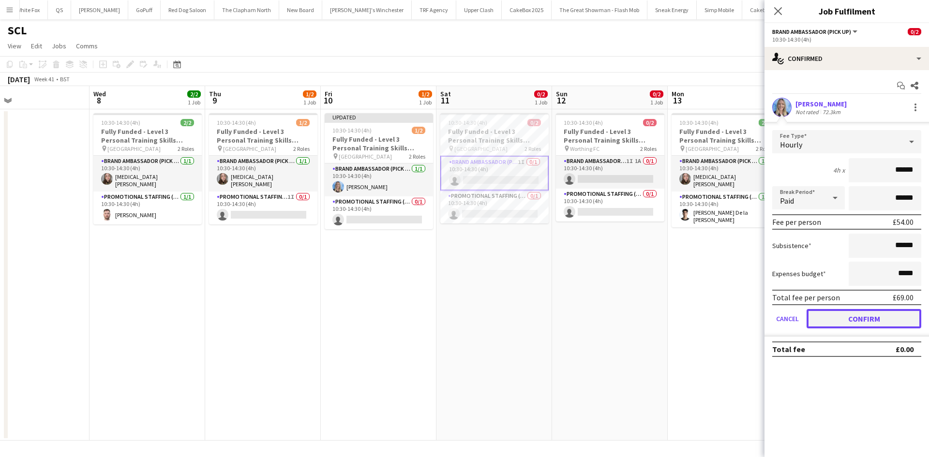
click at [858, 324] on button "Confirm" at bounding box center [864, 318] width 115 height 19
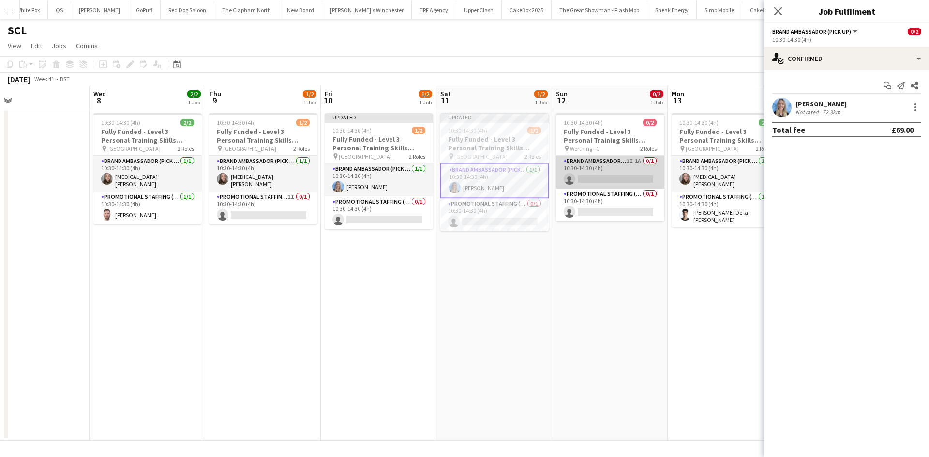
click at [610, 174] on app-card-role "Brand Ambassador (Pick up) 1I 1A 0/1 10:30-14:30 (4h) single-neutral-actions" at bounding box center [610, 172] width 108 height 33
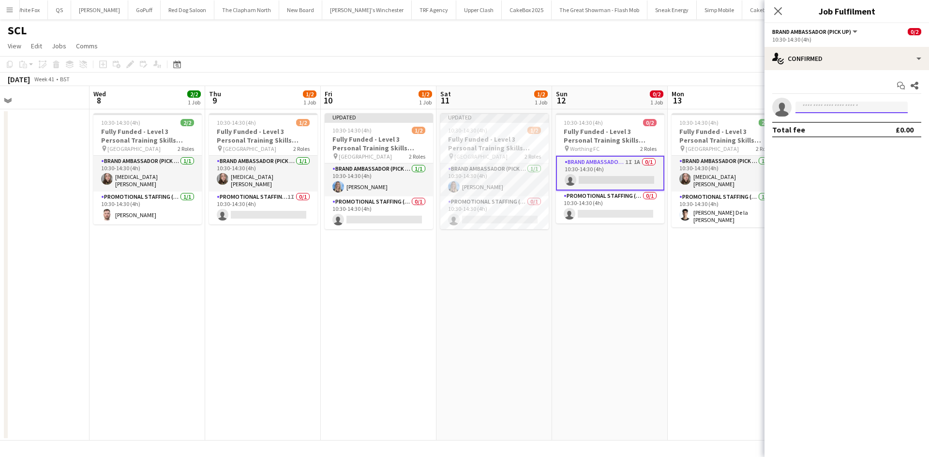
click at [858, 105] on input at bounding box center [851, 108] width 112 height 12
type input "*******"
click at [849, 131] on span "donaldson.kadie@gmail.com" at bounding box center [851, 129] width 97 height 8
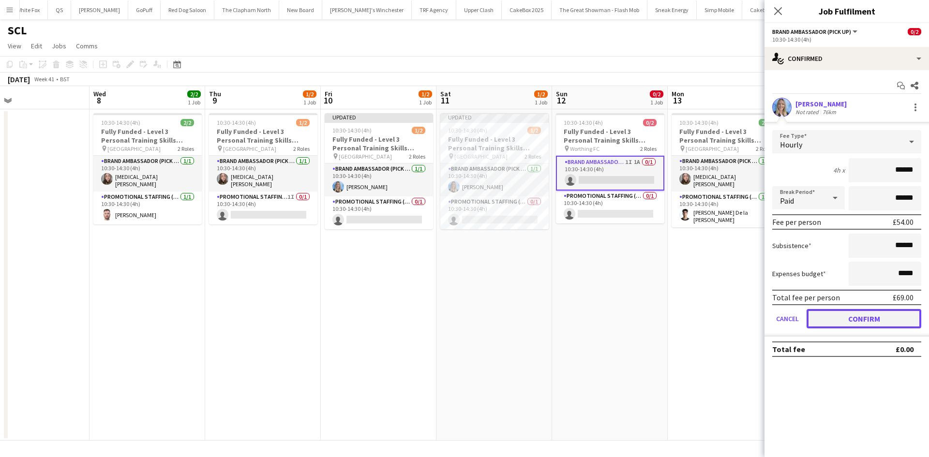
click at [870, 317] on button "Confirm" at bounding box center [864, 318] width 115 height 19
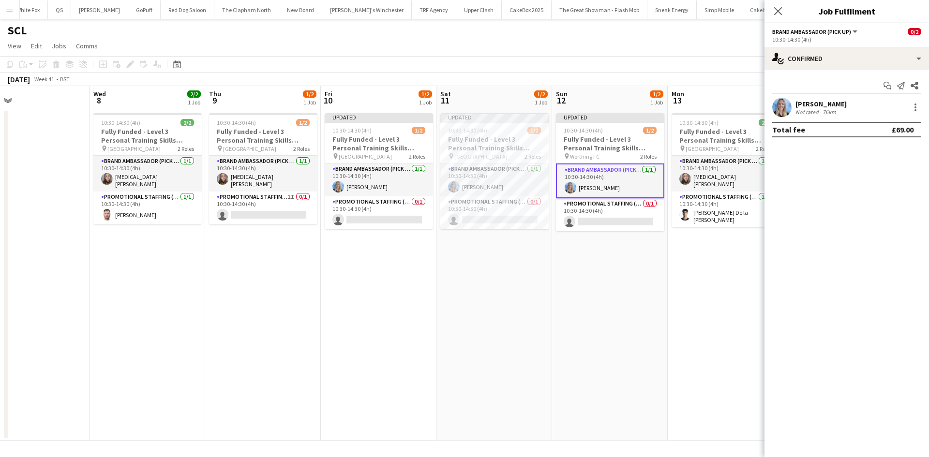
click at [645, 340] on app-date-cell "Updated 10:30-14:30 (4h) 1/2 Fully Funded - Level 3 Personal Training Skills Bo…" at bounding box center [610, 274] width 116 height 331
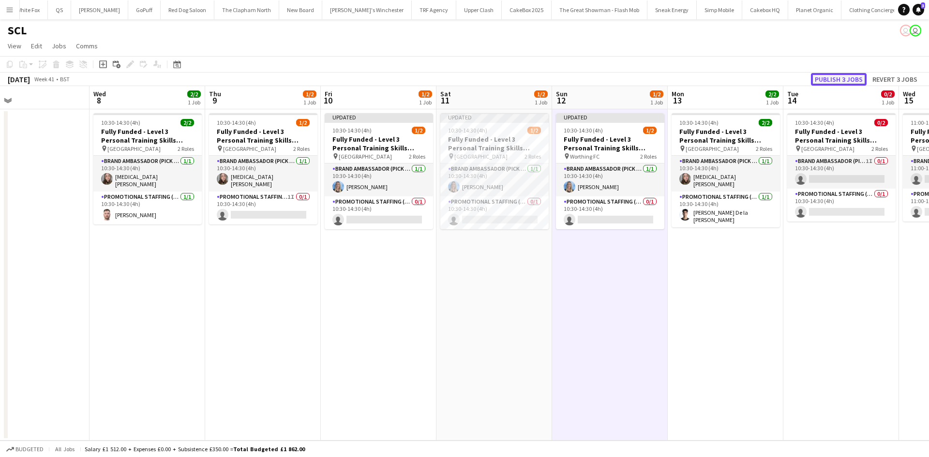
click at [827, 81] on button "Publish 3 jobs" at bounding box center [839, 79] width 56 height 13
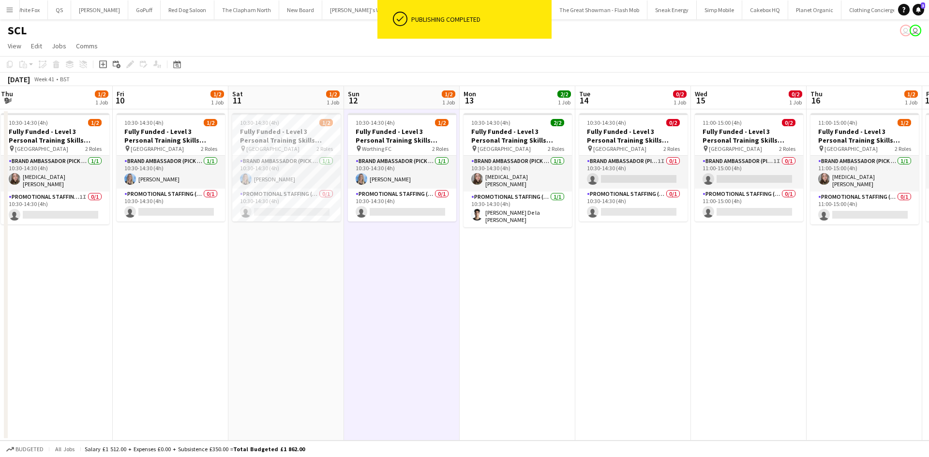
scroll to position [0, 476]
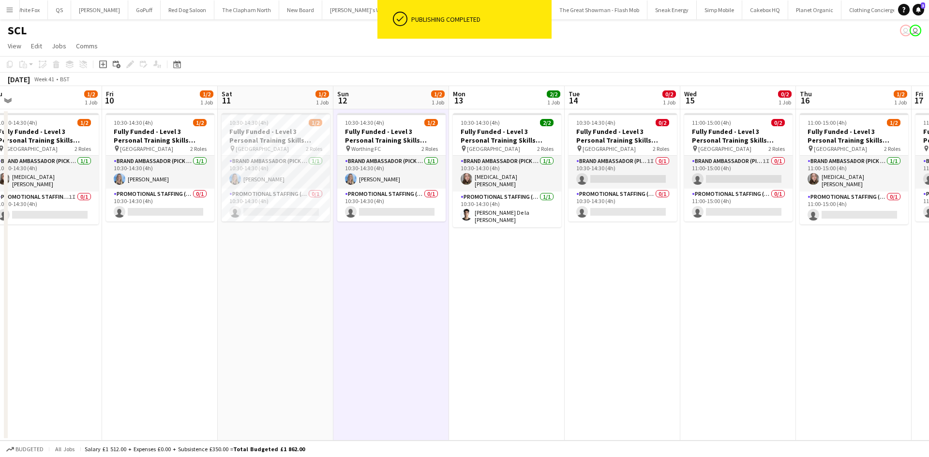
click at [392, 240] on app-date-cell "10:30-14:30 (4h) 1/2 Fully Funded - Level 3 Personal Training Skills Bootcamp p…" at bounding box center [391, 274] width 116 height 331
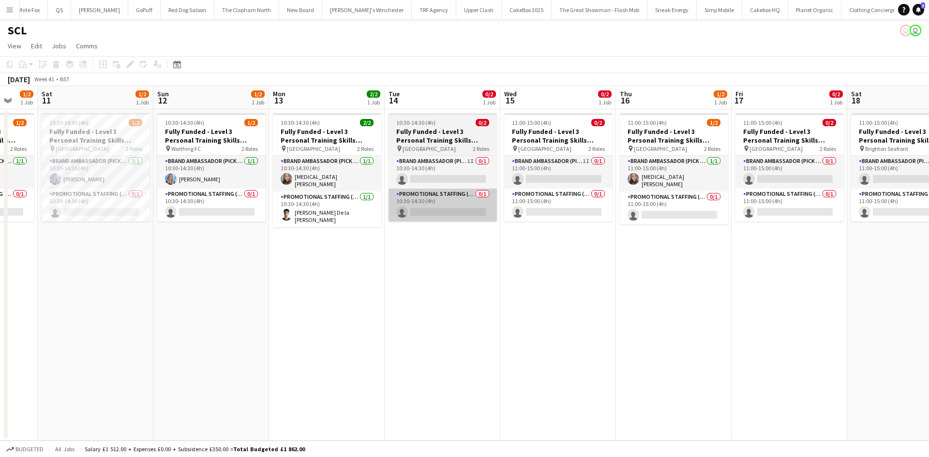
scroll to position [0, 434]
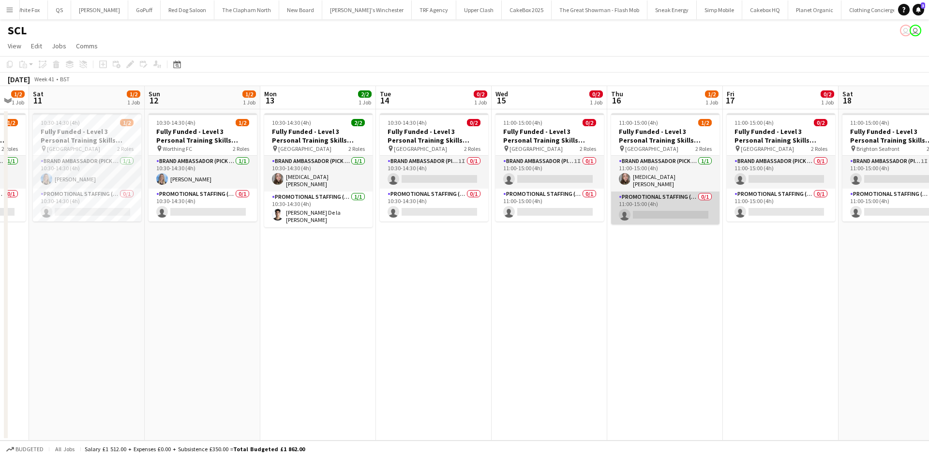
click at [685, 212] on app-card-role "Promotional Staffing (Brand Ambassadors) 0/1 11:00-15:00 (4h) single-neutral-ac…" at bounding box center [665, 208] width 108 height 33
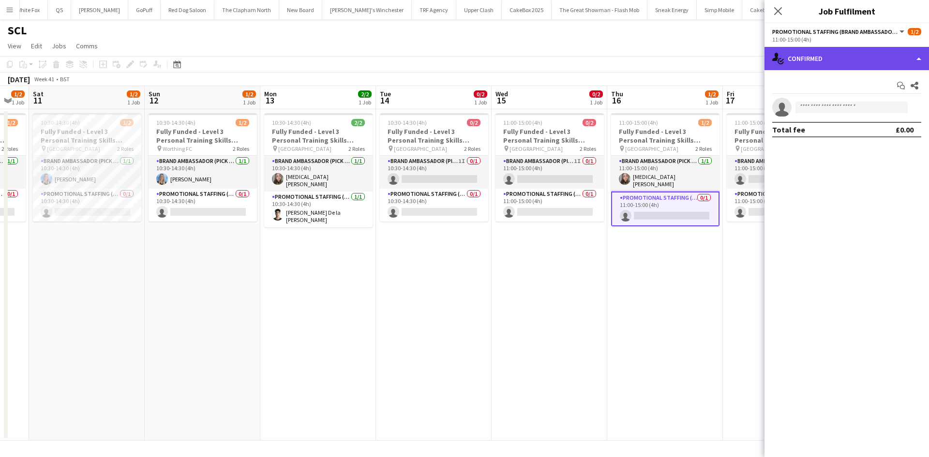
click at [815, 59] on div "single-neutral-actions-check-2 Confirmed" at bounding box center [847, 58] width 165 height 23
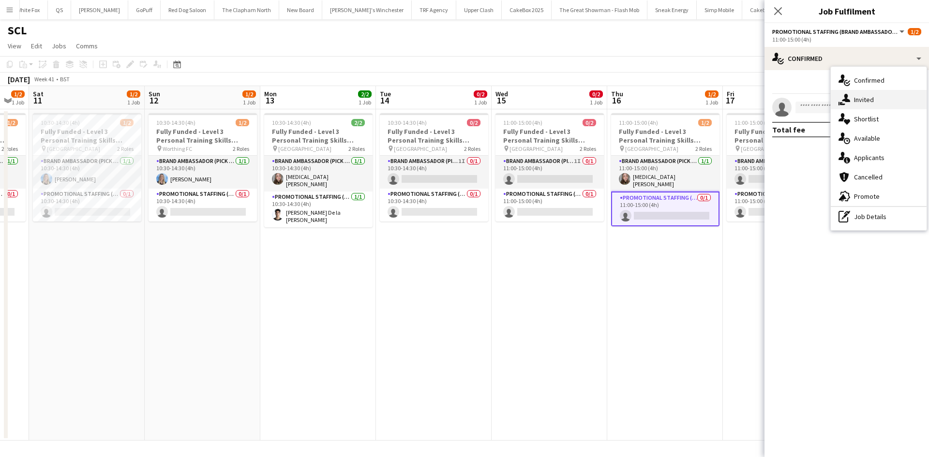
click at [870, 105] on div "single-neutral-actions-share-1 Invited" at bounding box center [879, 99] width 96 height 19
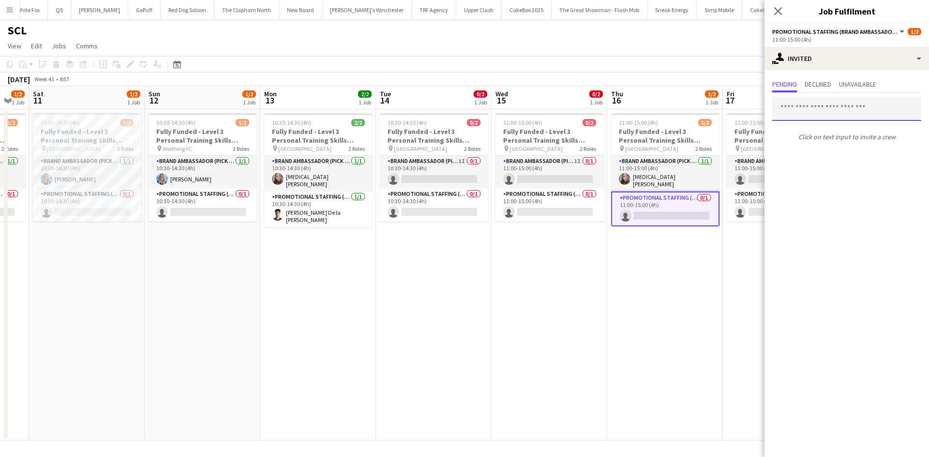
click at [857, 106] on input "text" at bounding box center [846, 109] width 149 height 24
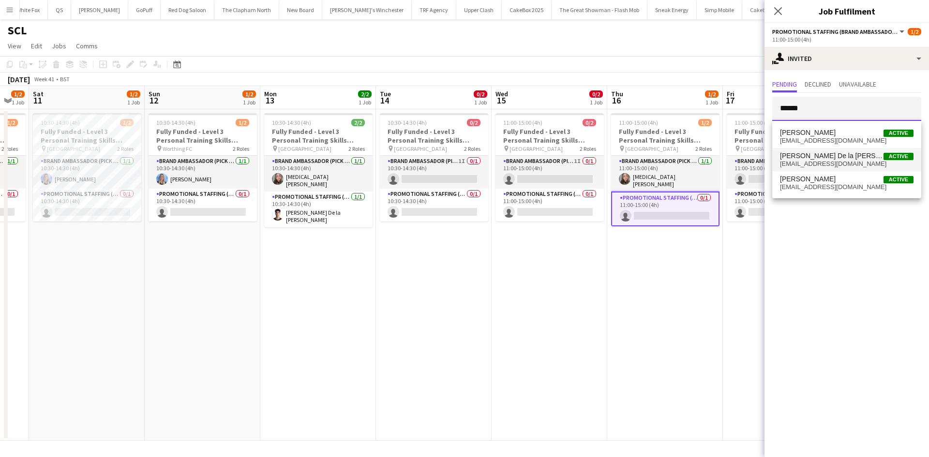
type input "******"
click at [837, 165] on span "08adrian2@gmail.com" at bounding box center [847, 164] width 134 height 8
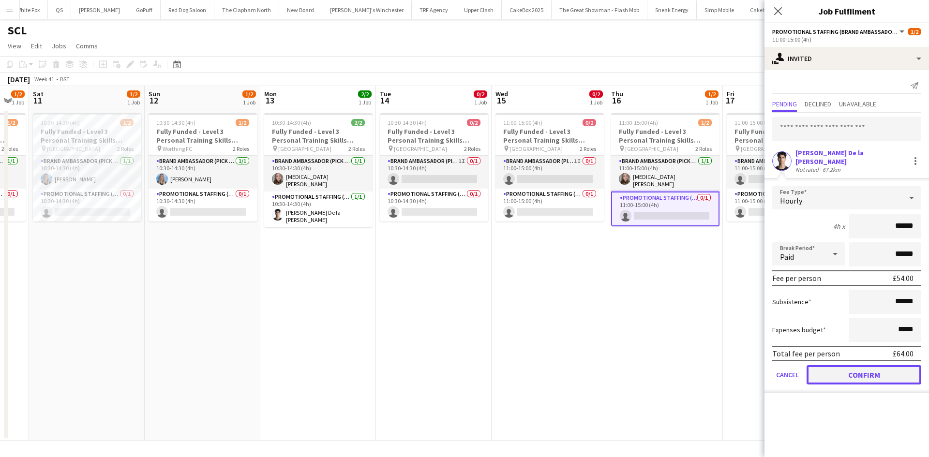
click at [863, 368] on button "Confirm" at bounding box center [864, 374] width 115 height 19
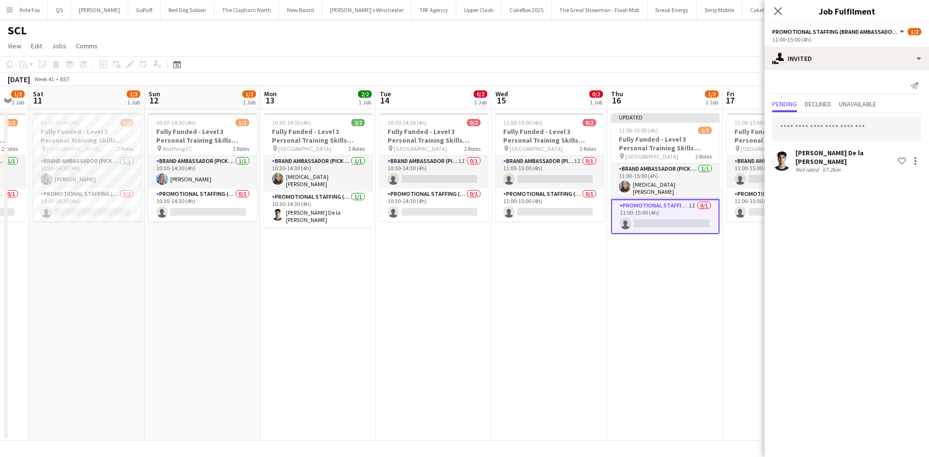
click at [704, 337] on app-date-cell "Updated 11:00-15:00 (4h) 1/2 Fully Funded - Level 3 Personal Training Skills Bo…" at bounding box center [665, 274] width 116 height 331
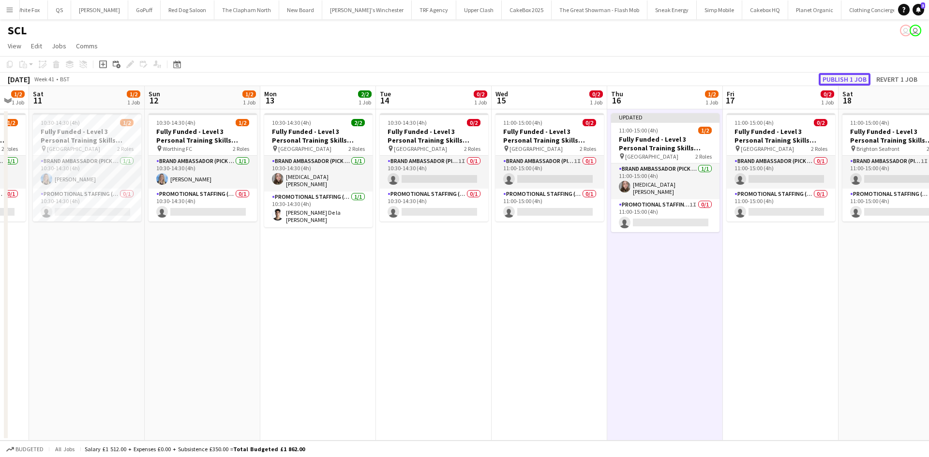
click at [854, 78] on button "Publish 1 job" at bounding box center [845, 79] width 52 height 13
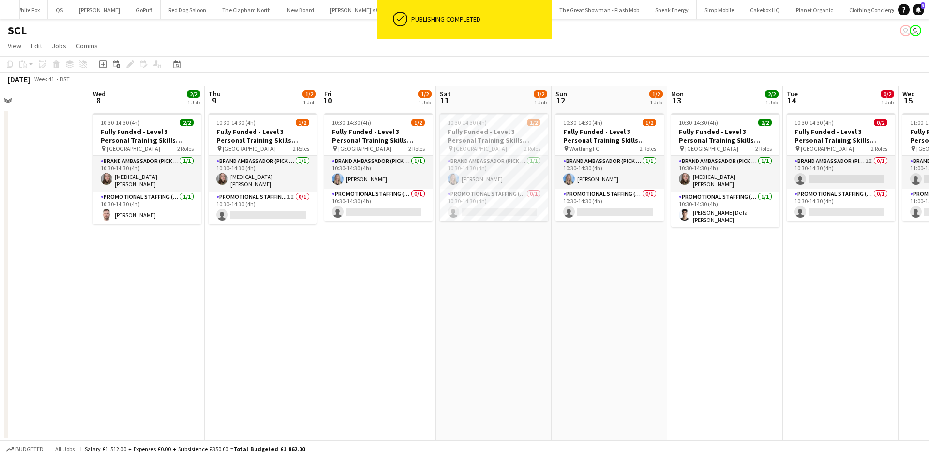
scroll to position [0, 374]
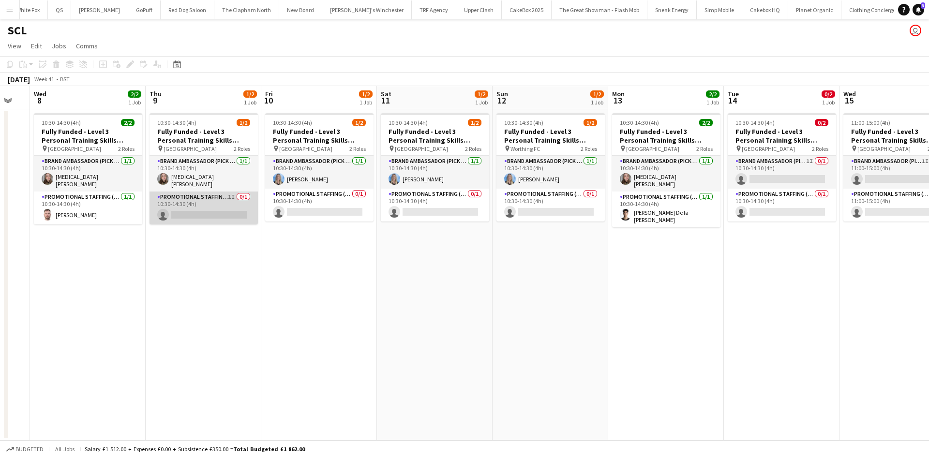
scroll to position [0, 313]
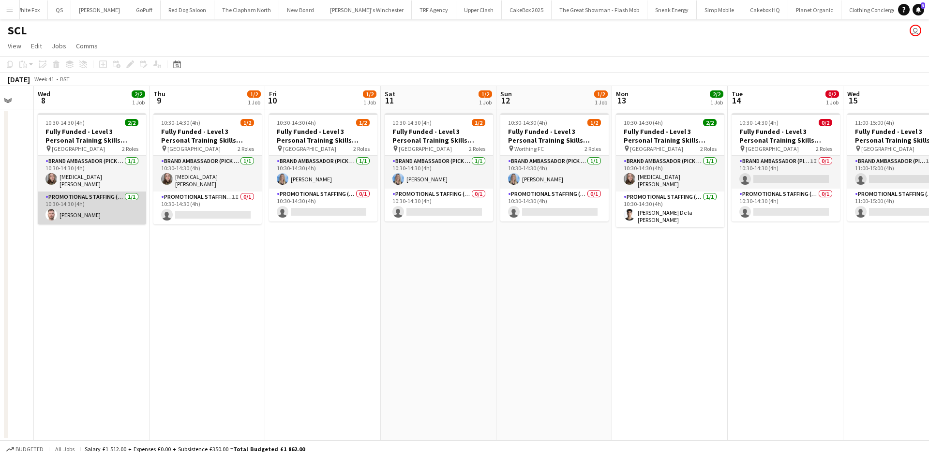
click at [91, 214] on app-card-role "Promotional Staffing (Brand Ambassadors) [DATE] 10:30-14:30 (4h) [PERSON_NAME]" at bounding box center [92, 208] width 108 height 33
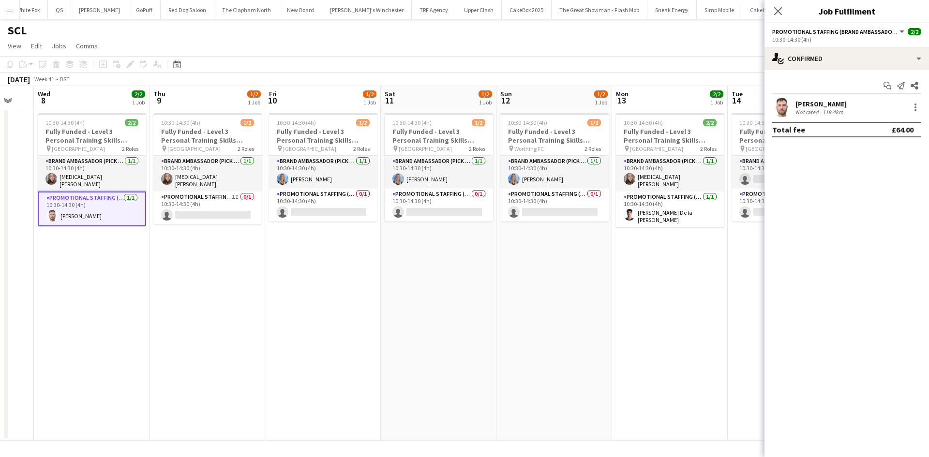
click at [777, 107] on app-user-avatar at bounding box center [781, 107] width 19 height 19
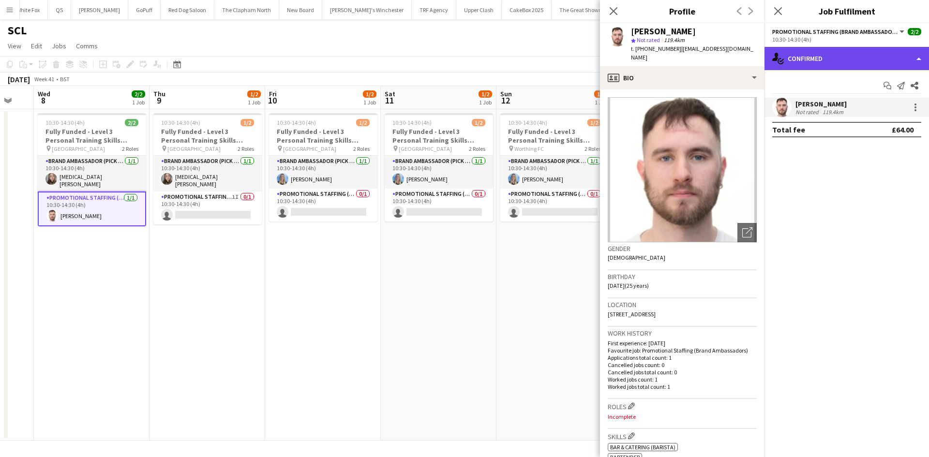
click at [816, 54] on div "single-neutral-actions-check-2 Confirmed" at bounding box center [847, 58] width 165 height 23
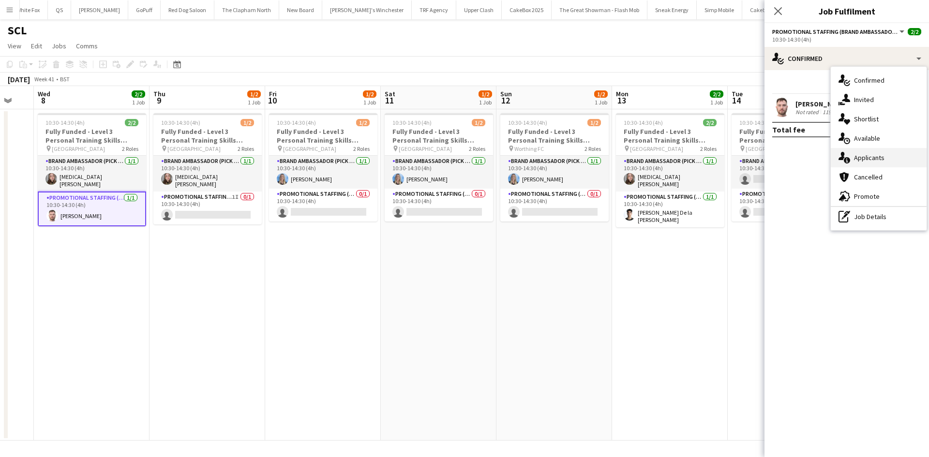
click at [866, 160] on span "Applicants" at bounding box center [869, 157] width 30 height 9
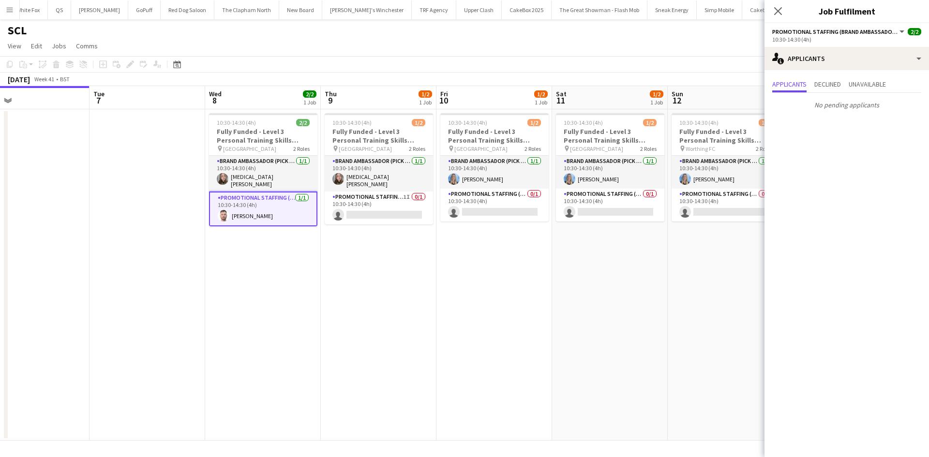
scroll to position [0, 231]
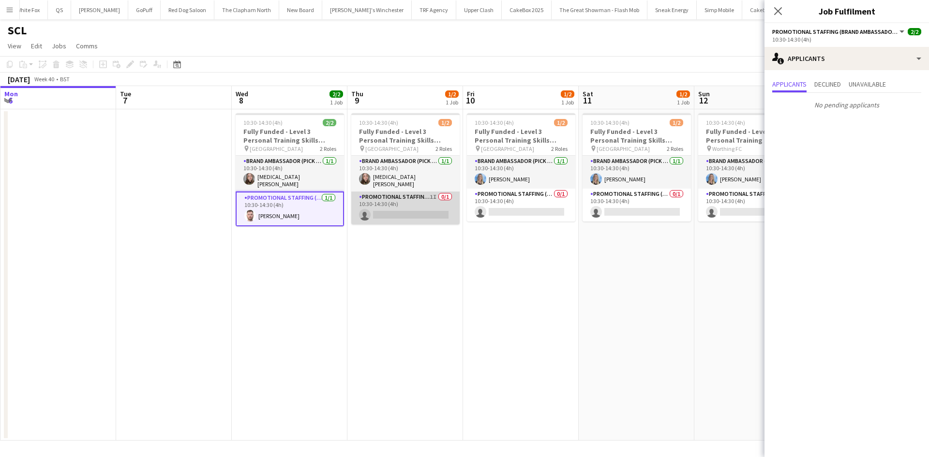
click at [424, 213] on app-card-role "Promotional Staffing (Brand Ambassadors) 1I 0/1 10:30-14:30 (4h) single-neutral…" at bounding box center [405, 208] width 108 height 33
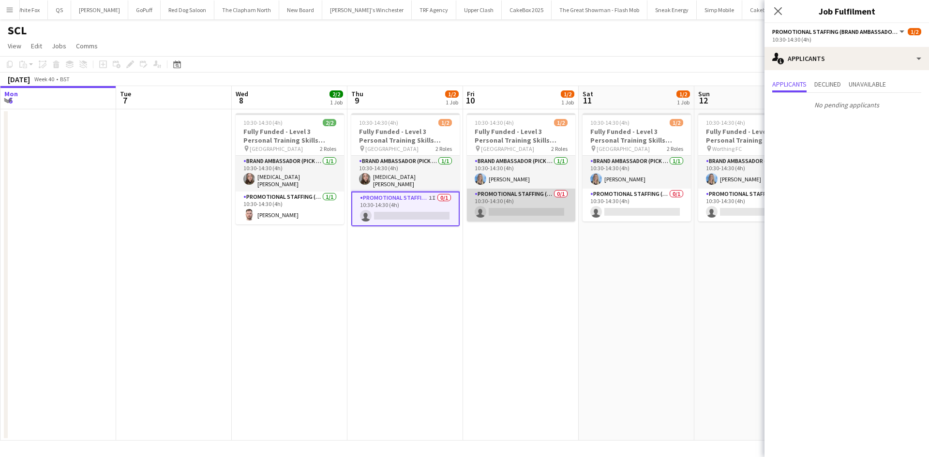
click at [511, 203] on app-card-role "Promotional Staffing (Brand Ambassadors) 0/1 10:30-14:30 (4h) single-neutral-ac…" at bounding box center [521, 205] width 108 height 33
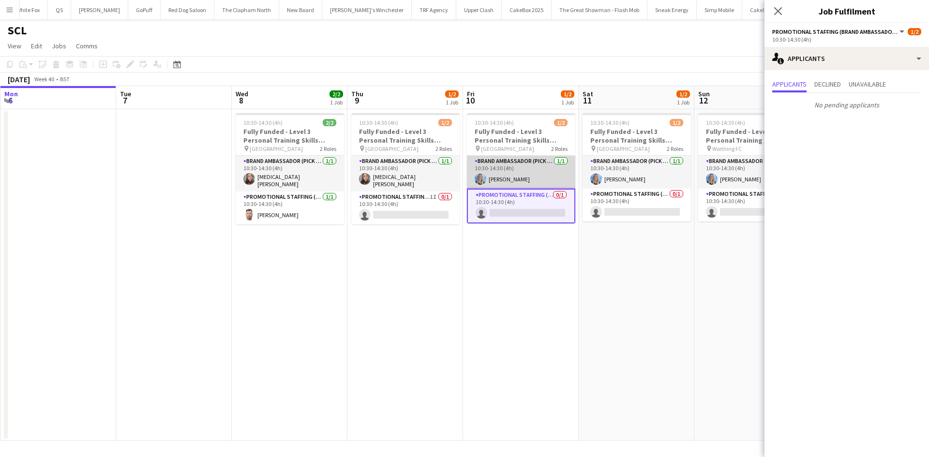
click at [515, 177] on app-card-role "Brand Ambassador (Pick up) 1/1 10:30-14:30 (4h) Katrina Donaldson" at bounding box center [521, 172] width 108 height 33
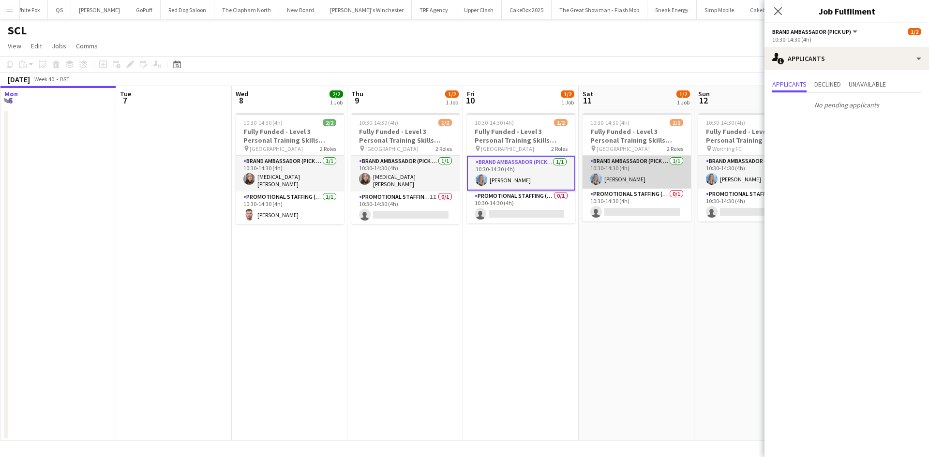
click at [630, 180] on app-card-role "Brand Ambassador (Pick up) 1/1 10:30-14:30 (4h) Katrina Donaldson" at bounding box center [637, 172] width 108 height 33
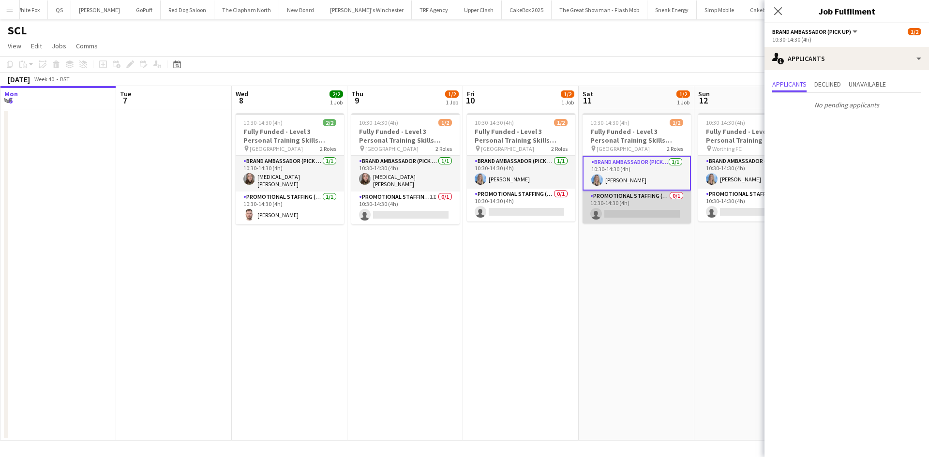
click at [631, 196] on app-card-role "Promotional Staffing (Brand Ambassadors) 0/1 10:30-14:30 (4h) single-neutral-ac…" at bounding box center [637, 207] width 108 height 33
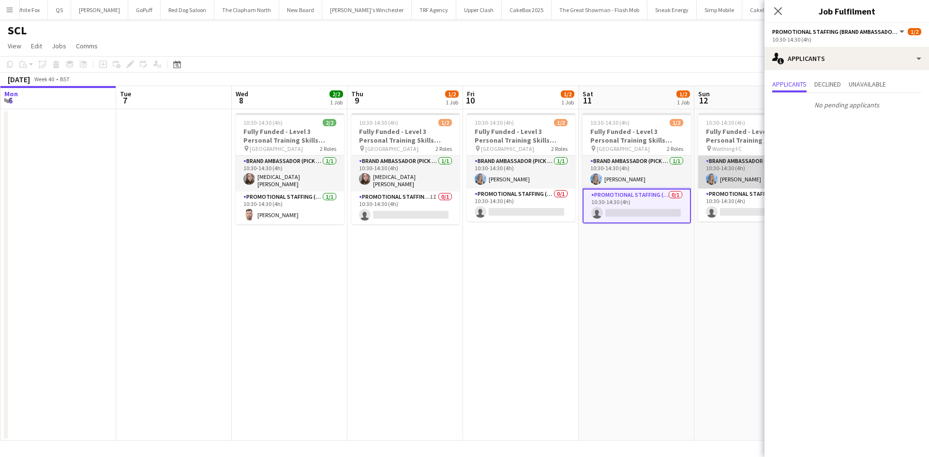
click at [704, 166] on app-card-role "Brand Ambassador (Pick up) 1/1 10:30-14:30 (4h) Katrina Donaldson" at bounding box center [752, 172] width 108 height 33
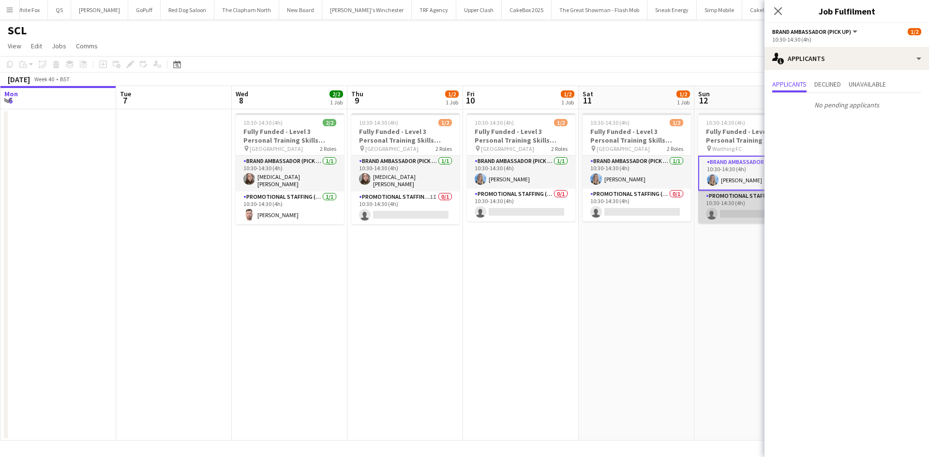
click at [723, 207] on app-card-role "Promotional Staffing (Brand Ambassadors) 0/1 10:30-14:30 (4h) single-neutral-ac…" at bounding box center [752, 207] width 108 height 33
drag, startPoint x: 437, startPoint y: 349, endPoint x: 685, endPoint y: 319, distance: 249.6
click at [437, 349] on app-date-cell "10:30-14:30 (4h) 1/2 Fully Funded - Level 3 Personal Training Skills Bootcamp p…" at bounding box center [405, 274] width 116 height 331
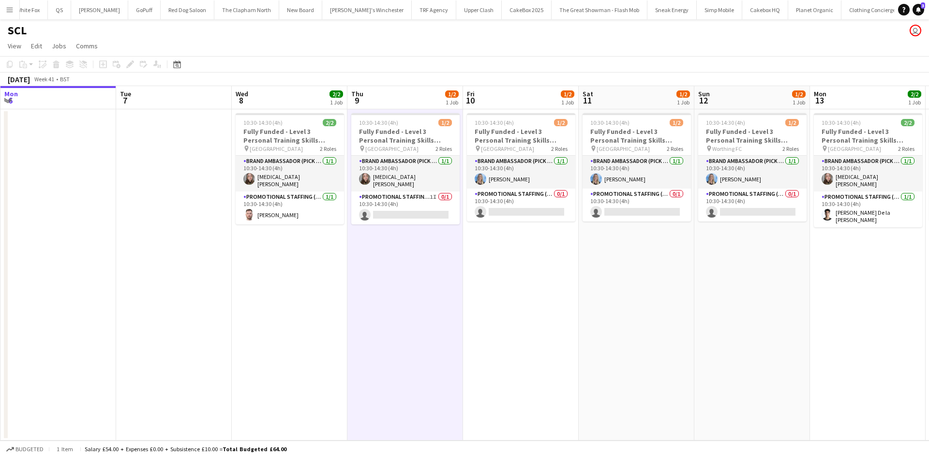
click at [685, 319] on app-date-cell "10:30-14:30 (4h) 1/2 Fully Funded - Level 3 Personal Training Skills Bootcamp p…" at bounding box center [637, 274] width 116 height 331
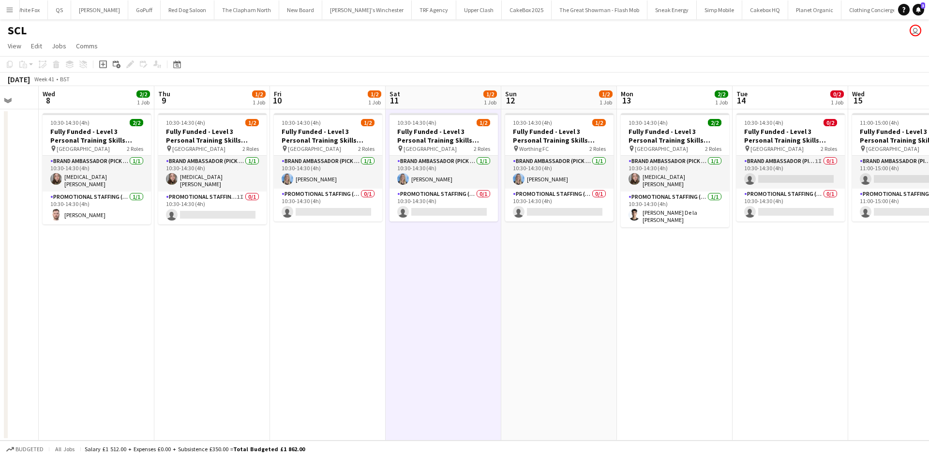
scroll to position [0, 309]
click at [541, 180] on app-card-role "Brand Ambassador (Pick up) 1/1 10:30-14:30 (4h) Katrina Donaldson" at bounding box center [559, 172] width 108 height 33
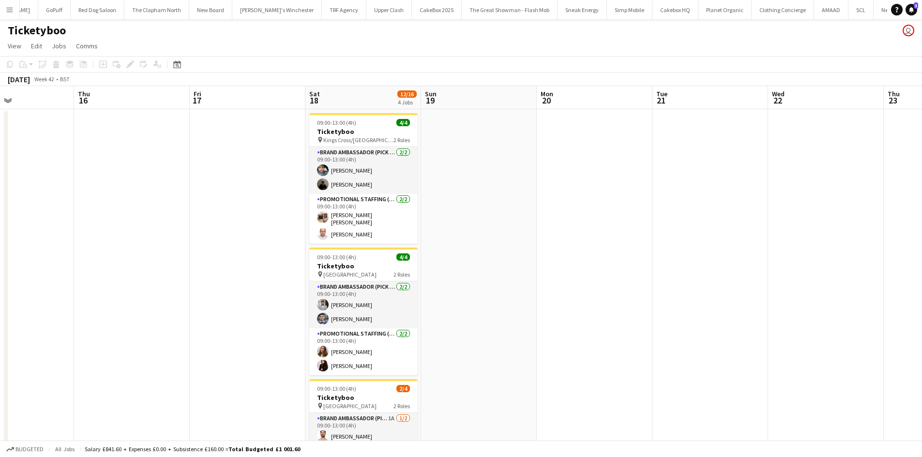
scroll to position [0, 378]
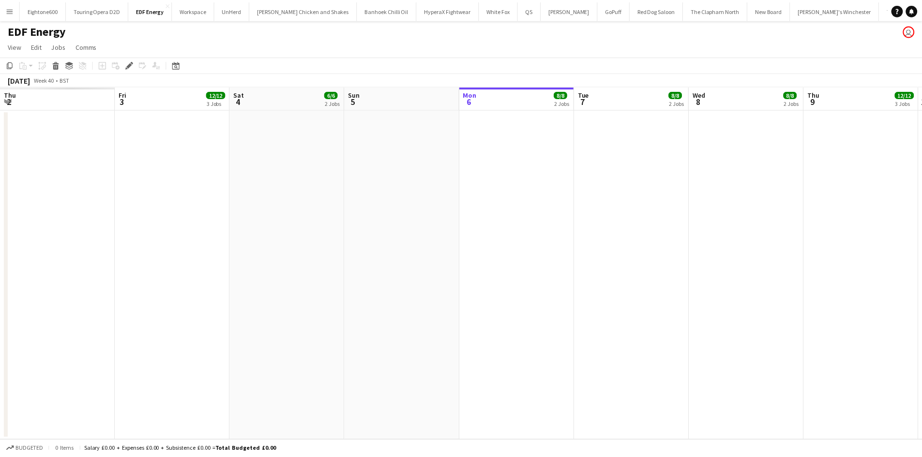
scroll to position [0, 333]
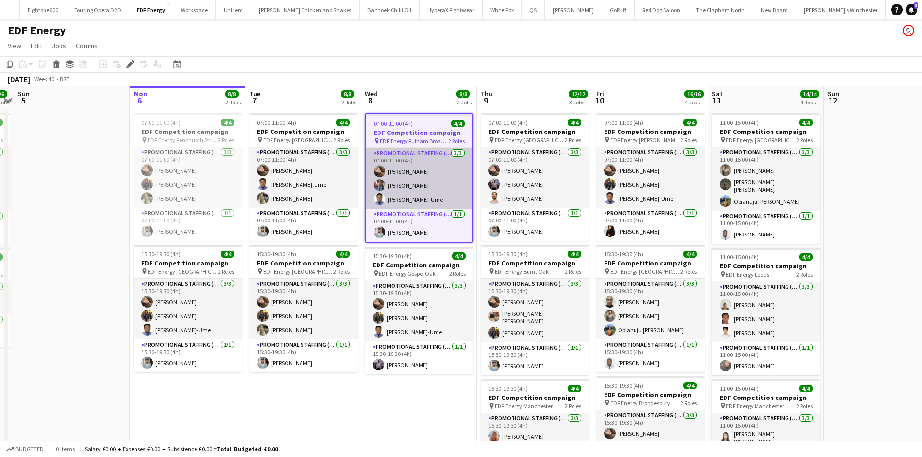
click at [406, 185] on app-card-role "Promotional Staffing (Flyering Staff) [DATE] 07:00-11:00 (4h) [PERSON_NAME] [PE…" at bounding box center [419, 178] width 106 height 61
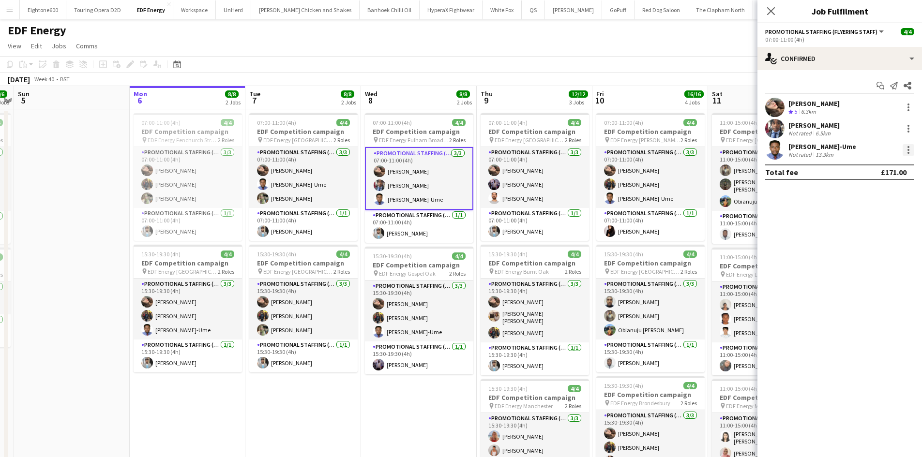
click at [908, 149] on div at bounding box center [908, 150] width 2 height 2
click at [908, 132] on div at bounding box center [461, 228] width 922 height 457
click at [906, 125] on div at bounding box center [908, 129] width 12 height 12
click at [855, 240] on span "Remove" at bounding box center [860, 239] width 29 height 8
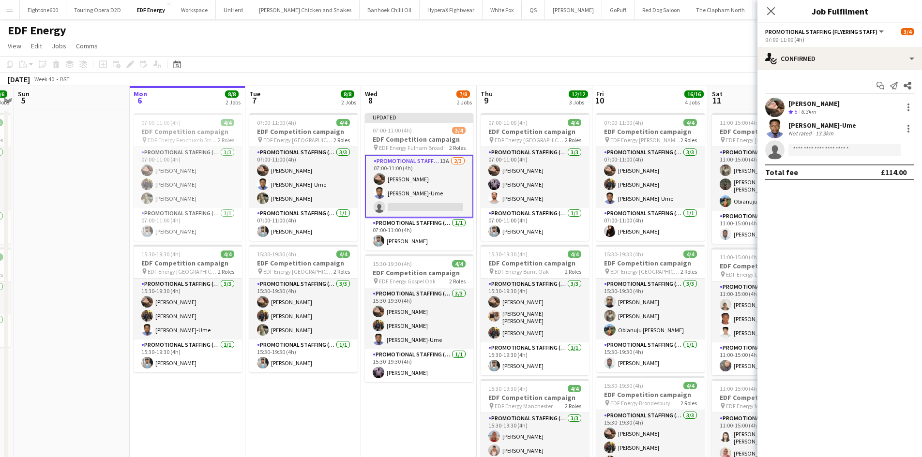
click at [644, 44] on app-page-menu "View Day view expanded Day view collapsed Month view Date picker Jump to [DATE]…" at bounding box center [461, 47] width 922 height 18
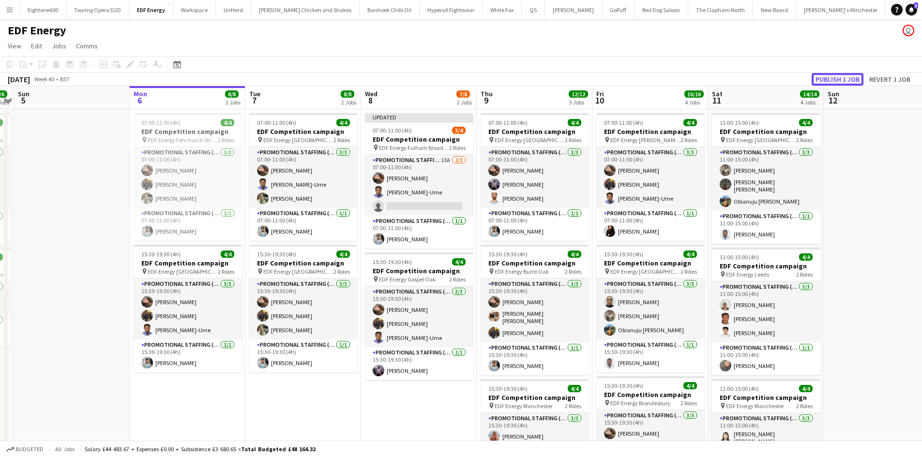
click at [846, 75] on button "Publish 1 job" at bounding box center [837, 79] width 52 height 13
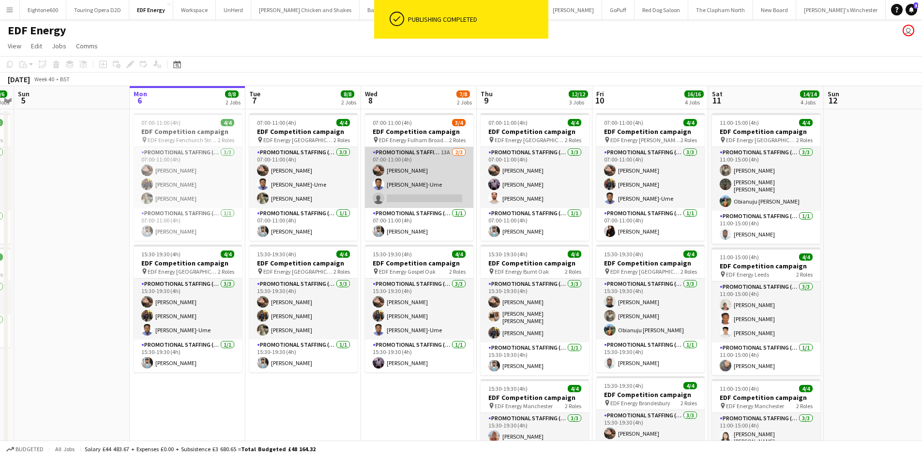
click at [440, 195] on app-card-role "Promotional Staffing (Flyering Staff) 13A [DATE] 07:00-11:00 (4h) [PERSON_NAME]…" at bounding box center [419, 177] width 108 height 61
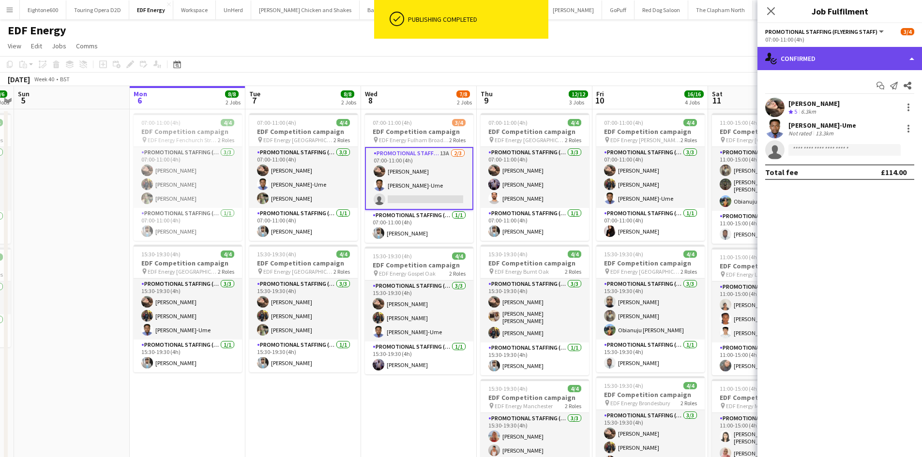
click at [818, 53] on div "single-neutral-actions-check-2 Confirmed" at bounding box center [839, 58] width 165 height 23
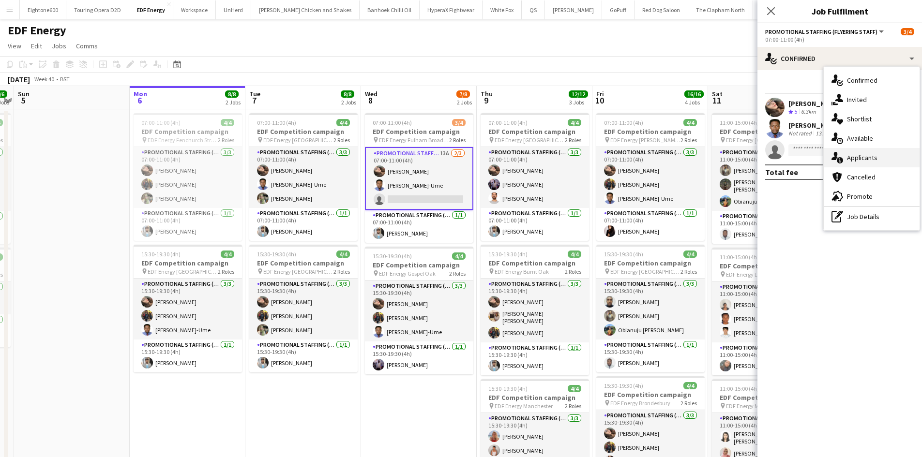
click at [866, 154] on span "Applicants" at bounding box center [862, 157] width 30 height 9
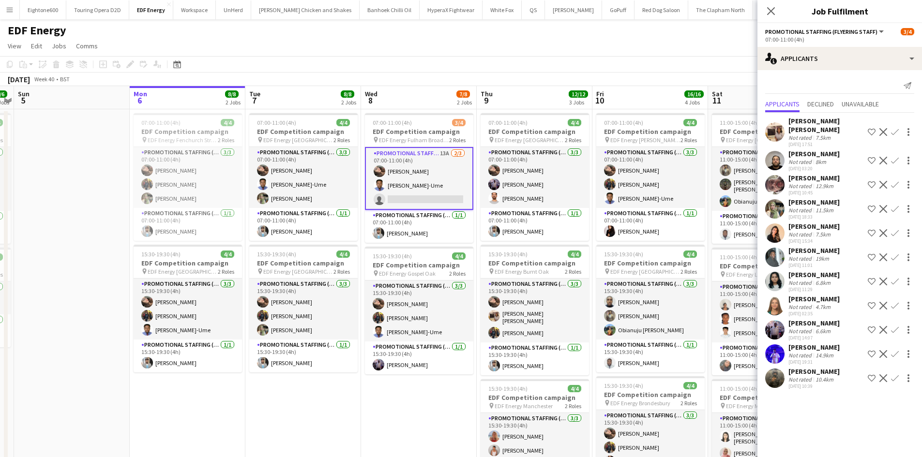
click at [811, 319] on div "[PERSON_NAME]" at bounding box center [813, 323] width 51 height 9
